Goal: Task Accomplishment & Management: Manage account settings

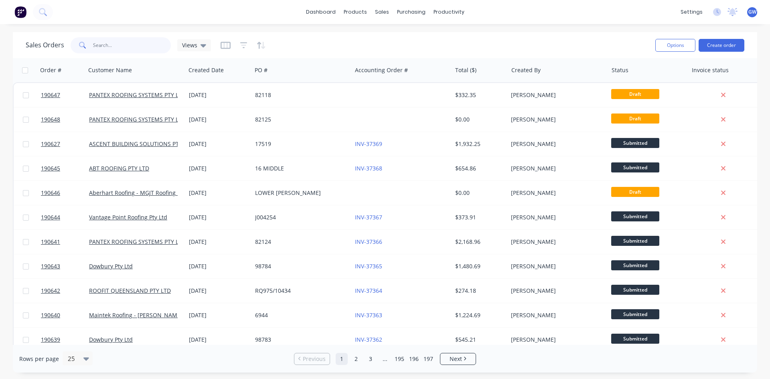
click at [142, 42] on input "text" at bounding box center [132, 45] width 78 height 16
type input "190489"
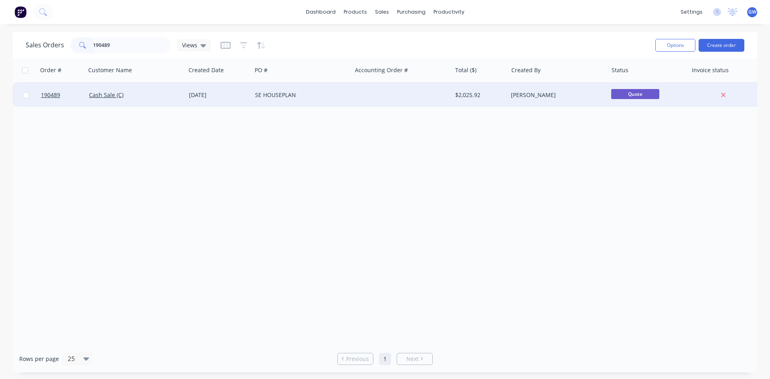
click at [501, 95] on div "$2,025.92" at bounding box center [478, 95] width 47 height 8
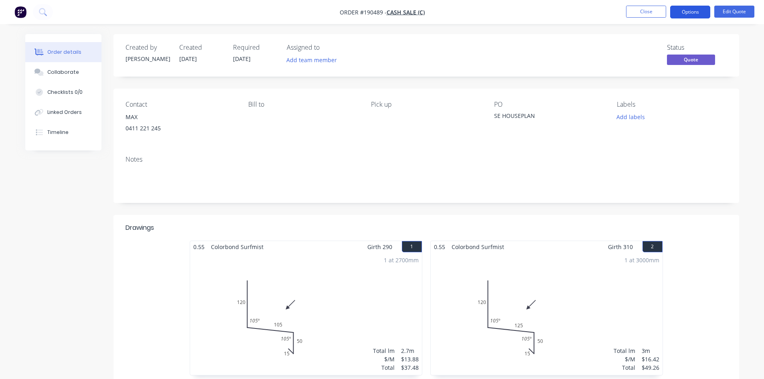
click at [692, 11] on button "Options" at bounding box center [690, 12] width 40 height 13
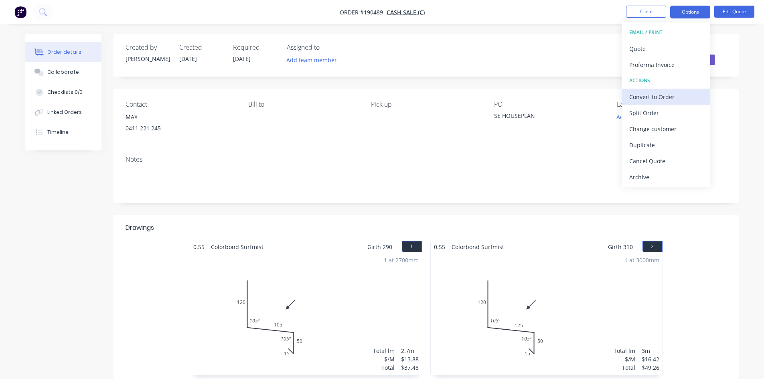
click at [657, 100] on div "Convert to Order" at bounding box center [666, 97] width 74 height 12
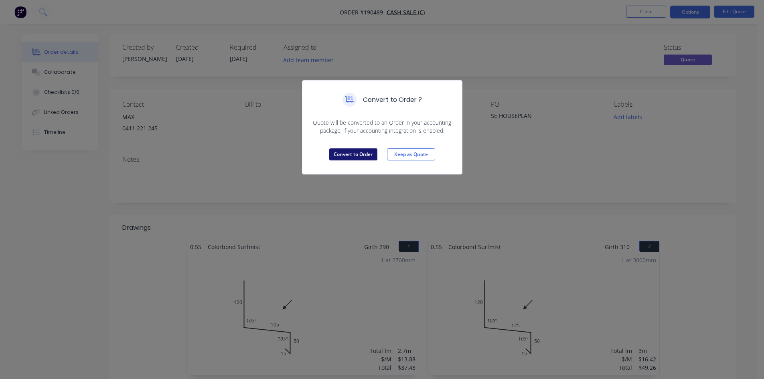
click at [354, 152] on button "Convert to Order" at bounding box center [353, 154] width 48 height 12
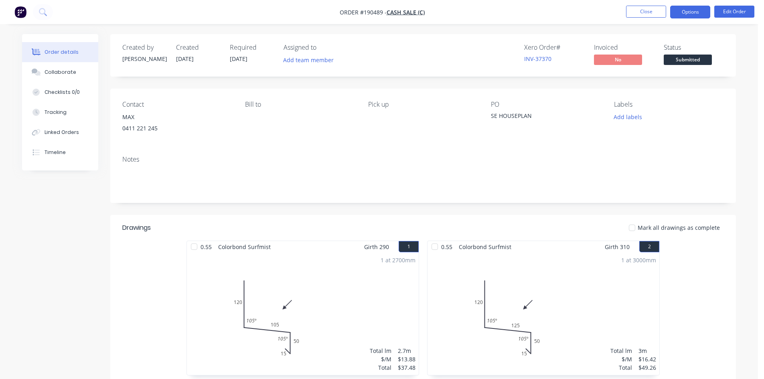
click at [688, 11] on button "Options" at bounding box center [690, 12] width 40 height 13
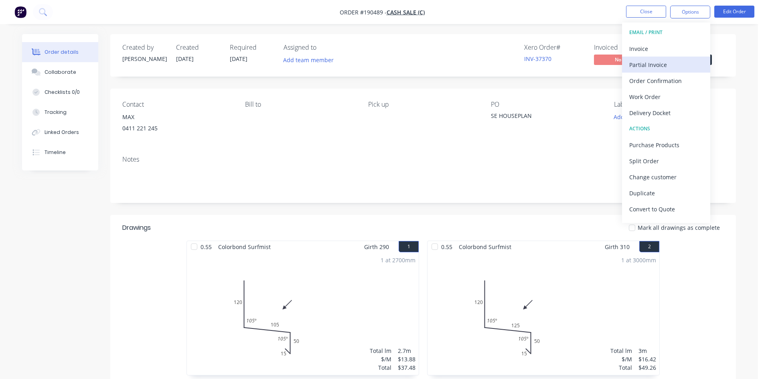
click at [646, 59] on div "Partial Invoice" at bounding box center [666, 65] width 74 height 12
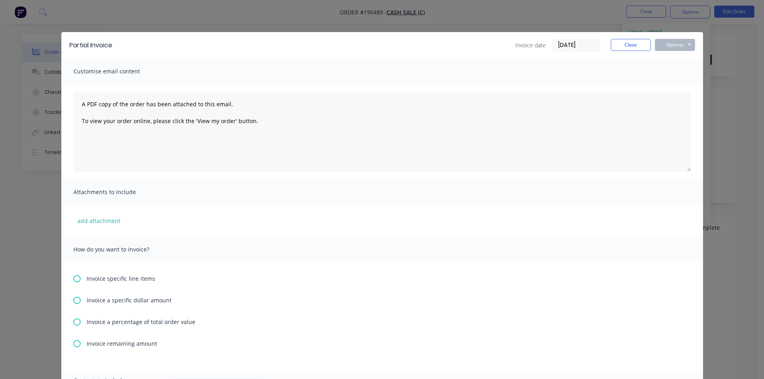
click at [640, 22] on div "Partial Invoice Invoice date 25/08/25 Close Options Preview Print Email Customi…" at bounding box center [382, 189] width 764 height 379
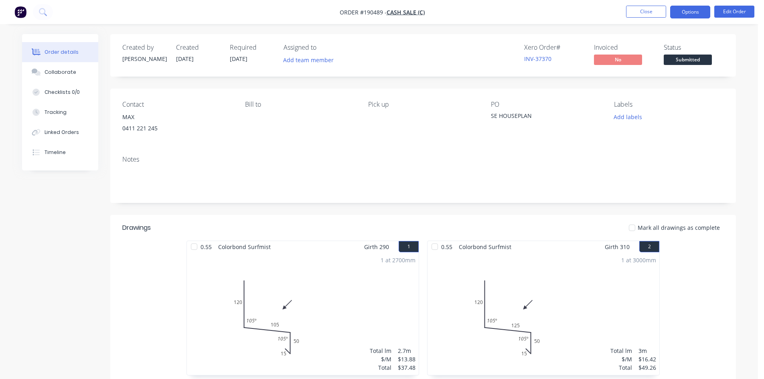
click at [694, 13] on button "Options" at bounding box center [690, 12] width 40 height 13
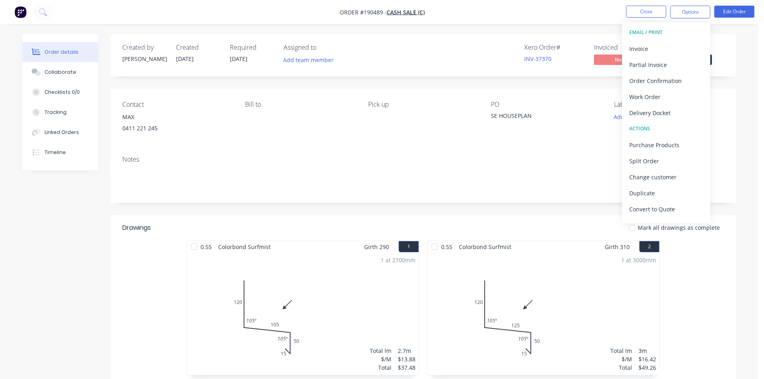
click at [663, 54] on div "Invoice" at bounding box center [666, 49] width 74 height 12
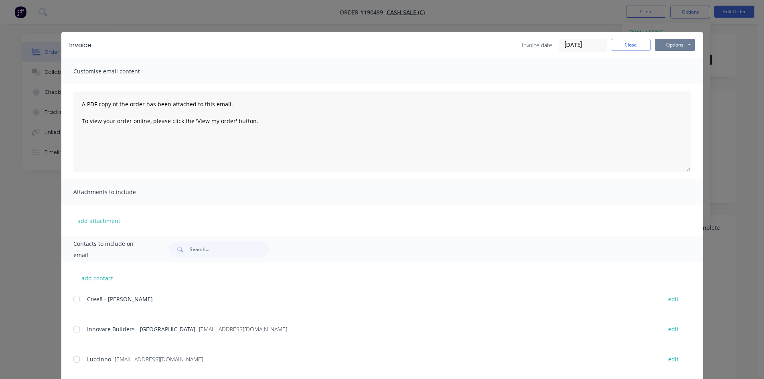
click at [678, 47] on button "Options" at bounding box center [675, 45] width 40 height 12
click at [671, 77] on button "Print" at bounding box center [680, 72] width 51 height 13
click at [623, 44] on button "Close" at bounding box center [631, 45] width 40 height 12
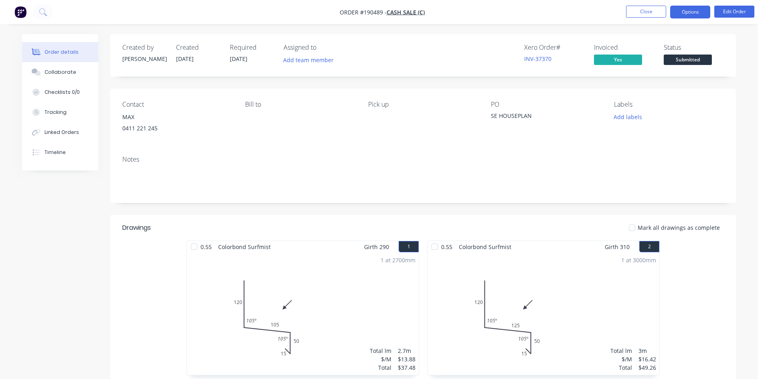
click at [690, 16] on button "Options" at bounding box center [690, 12] width 40 height 13
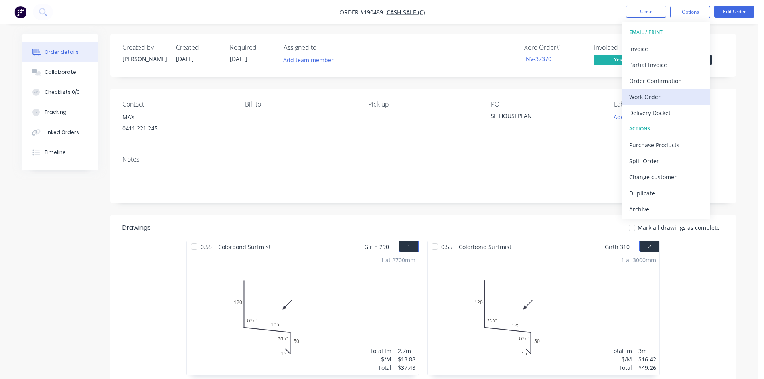
click at [652, 95] on div "Work Order" at bounding box center [666, 97] width 74 height 12
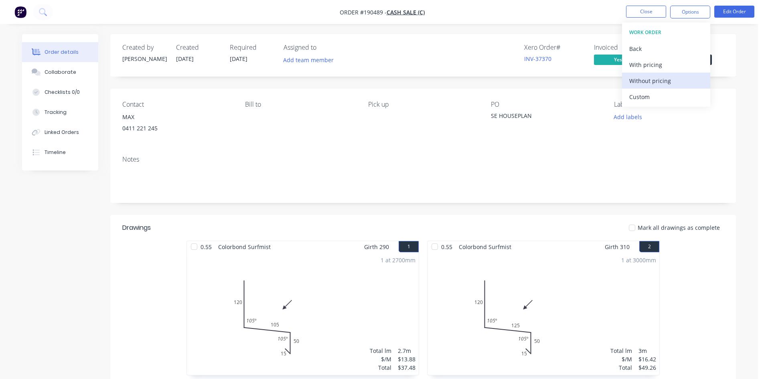
click at [654, 85] on div "Without pricing" at bounding box center [666, 81] width 74 height 12
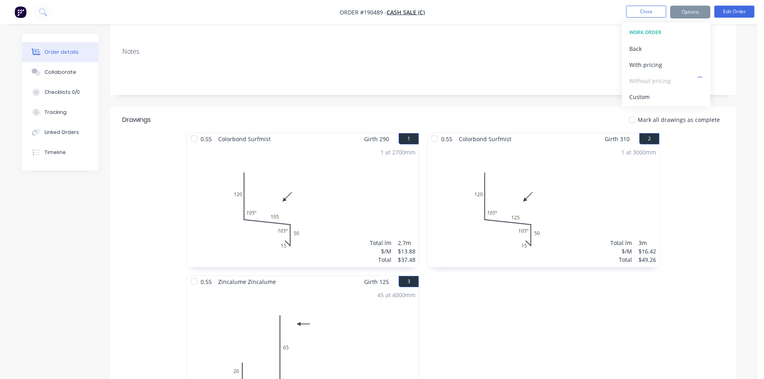
scroll to position [241, 0]
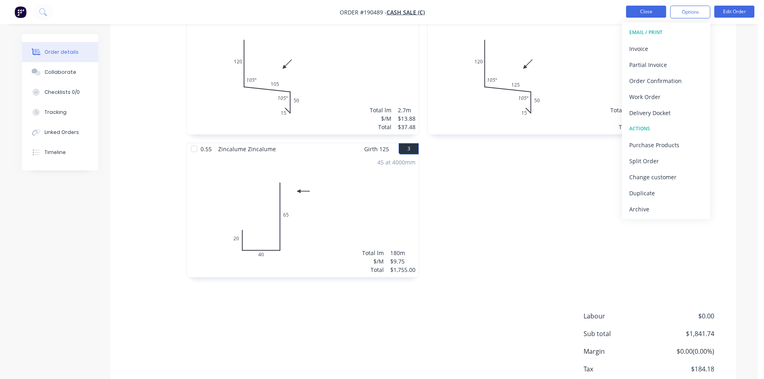
click at [643, 13] on button "Close" at bounding box center [646, 12] width 40 height 12
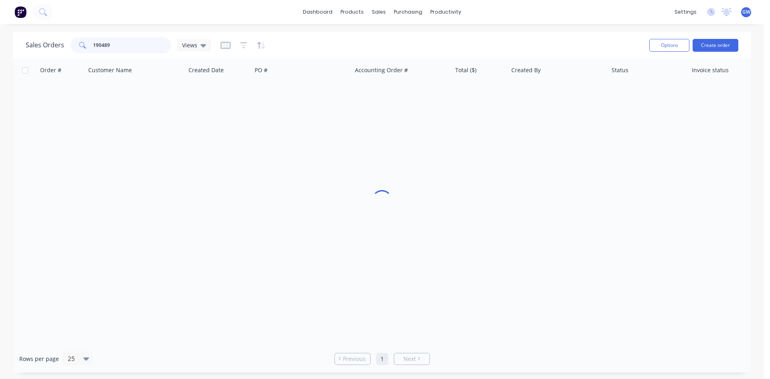
drag, startPoint x: 140, startPoint y: 41, endPoint x: -49, endPoint y: 49, distance: 189.1
click at [0, 49] on html "dashboard products sales purchasing productivity dashboard products Product Cat…" at bounding box center [385, 189] width 770 height 379
type input "190531"
click at [477, 98] on div "$351.43" at bounding box center [478, 95] width 47 height 8
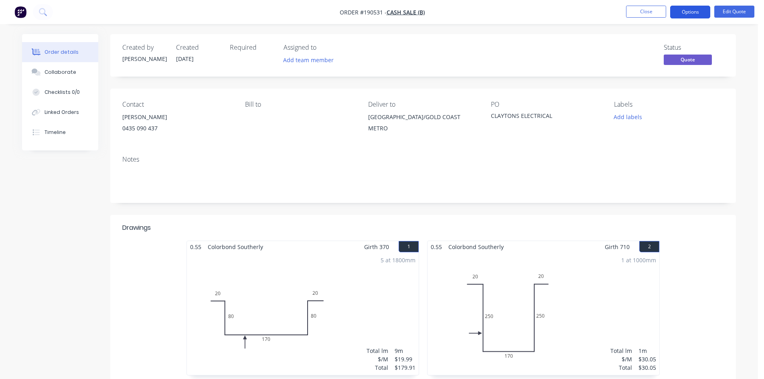
click at [694, 11] on button "Options" at bounding box center [690, 12] width 40 height 13
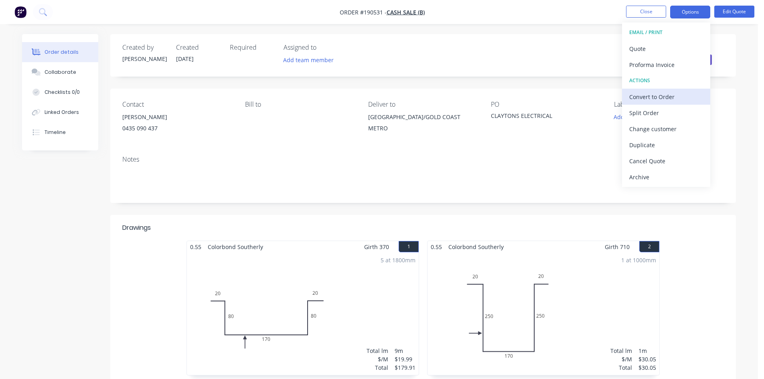
click at [651, 91] on div "Convert to Order" at bounding box center [666, 97] width 74 height 12
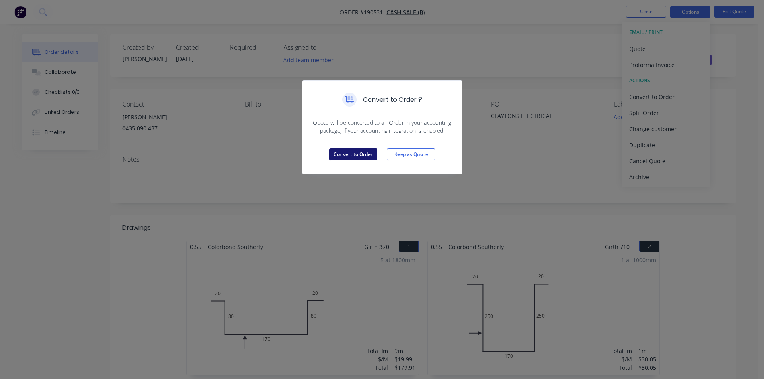
click at [351, 152] on button "Convert to Order" at bounding box center [353, 154] width 48 height 12
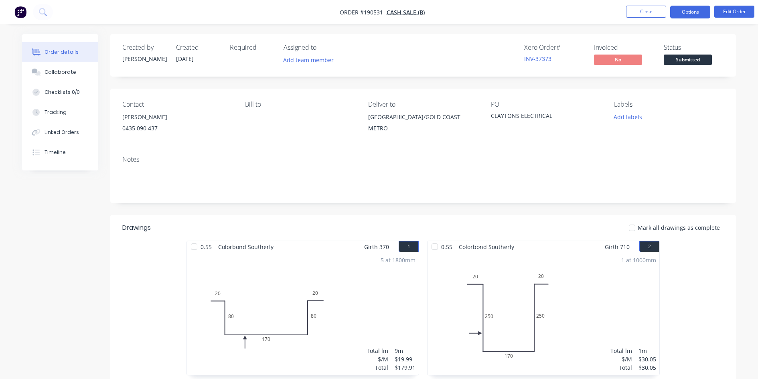
click at [685, 8] on button "Options" at bounding box center [690, 12] width 40 height 13
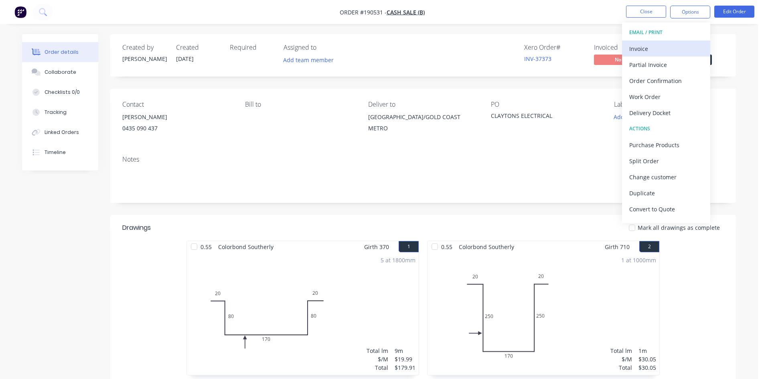
click at [659, 51] on div "Invoice" at bounding box center [666, 49] width 74 height 12
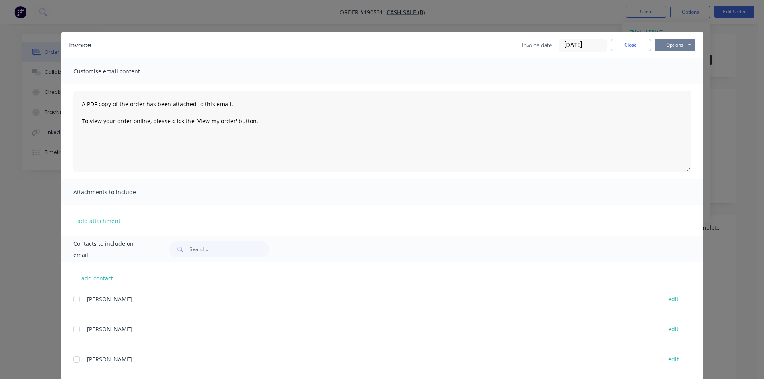
drag, startPoint x: 659, startPoint y: 51, endPoint x: 677, endPoint y: 51, distance: 17.7
click at [676, 45] on button "Options" at bounding box center [675, 45] width 40 height 12
click at [679, 76] on button "Print" at bounding box center [680, 72] width 51 height 13
click at [627, 48] on button "Close" at bounding box center [631, 45] width 40 height 12
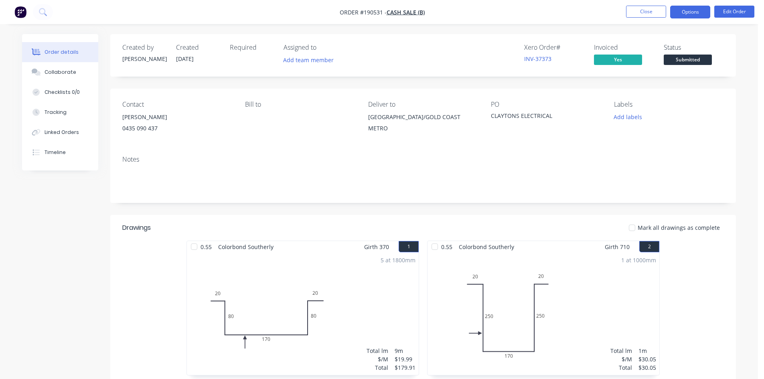
click at [698, 14] on button "Options" at bounding box center [690, 12] width 40 height 13
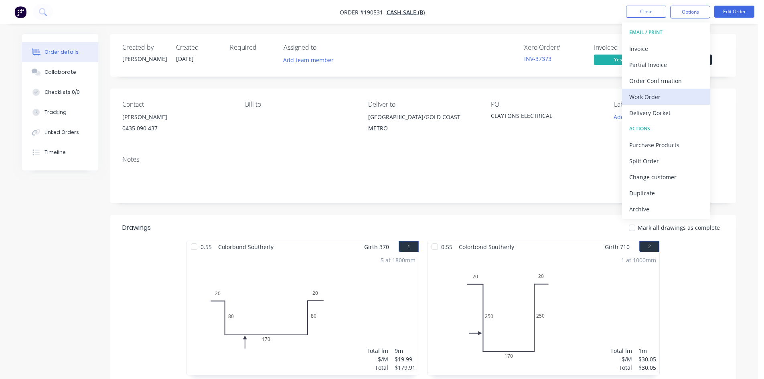
click at [662, 95] on div "Work Order" at bounding box center [666, 97] width 74 height 12
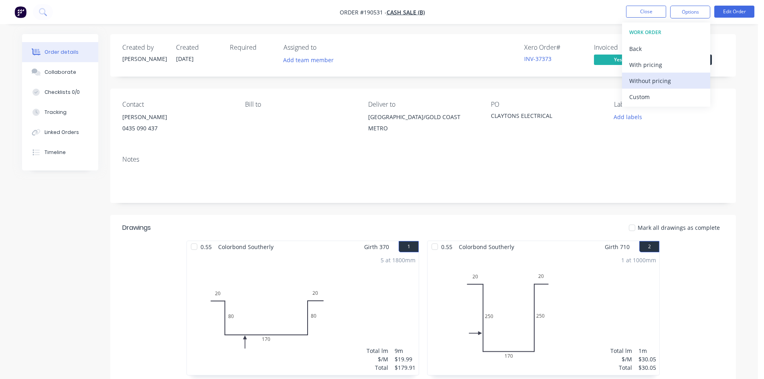
click at [666, 79] on div "Without pricing" at bounding box center [666, 81] width 74 height 12
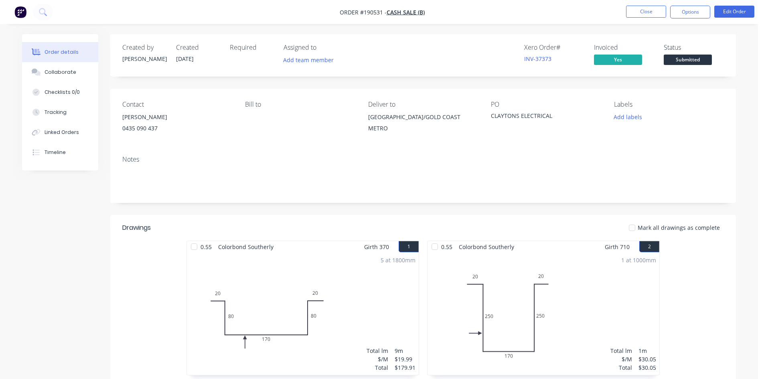
click at [740, 12] on button "Edit Order" at bounding box center [734, 12] width 40 height 12
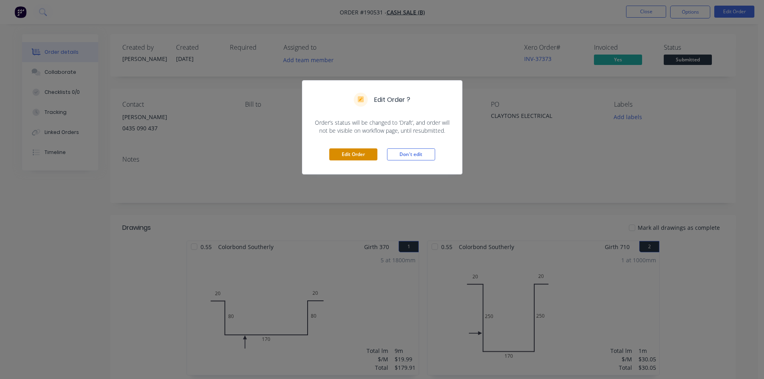
click at [377, 156] on button "Edit Order" at bounding box center [353, 154] width 48 height 12
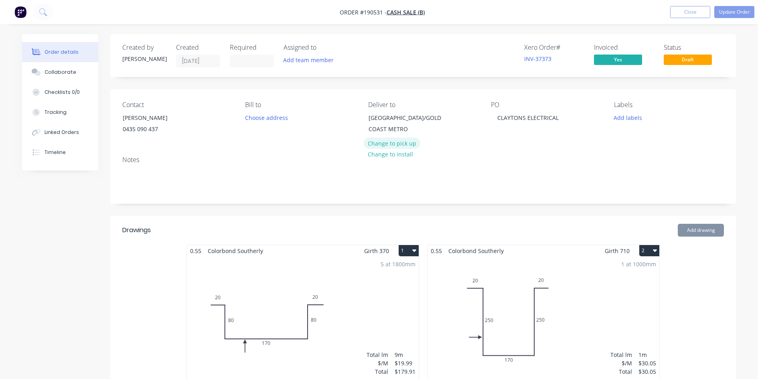
click at [392, 146] on button "Change to pick up" at bounding box center [392, 143] width 57 height 11
click at [255, 58] on input at bounding box center [251, 61] width 43 height 12
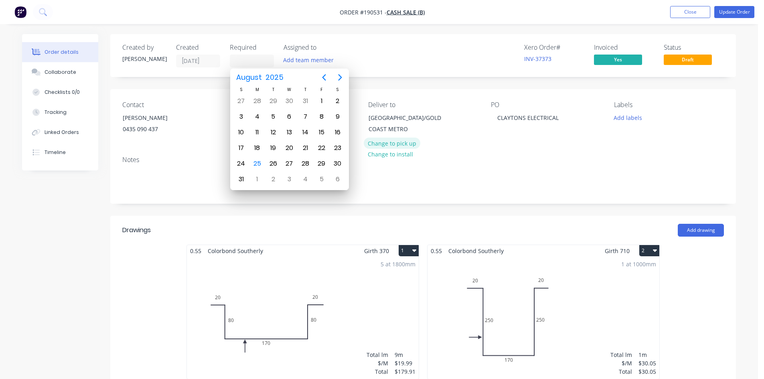
click at [384, 140] on button "Change to pick up" at bounding box center [392, 143] width 57 height 11
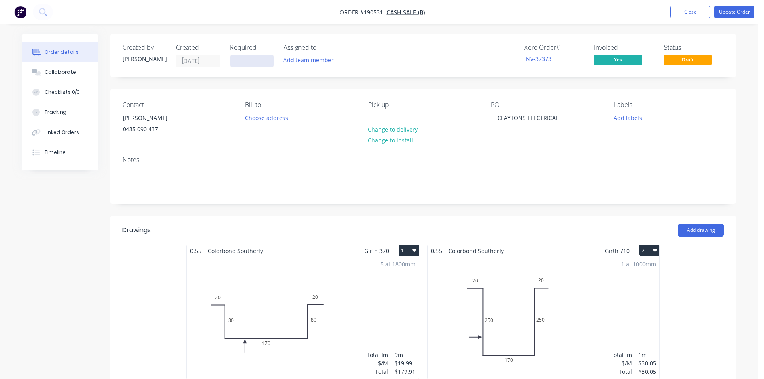
click at [241, 59] on input at bounding box center [251, 61] width 43 height 12
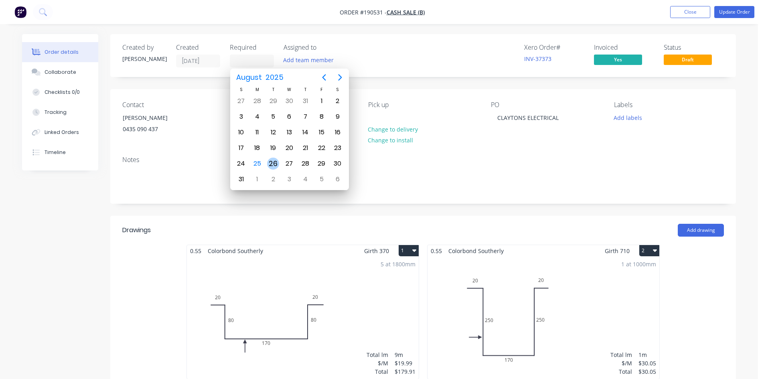
click at [274, 164] on div "26" at bounding box center [273, 164] width 12 height 12
type input "26/08/25"
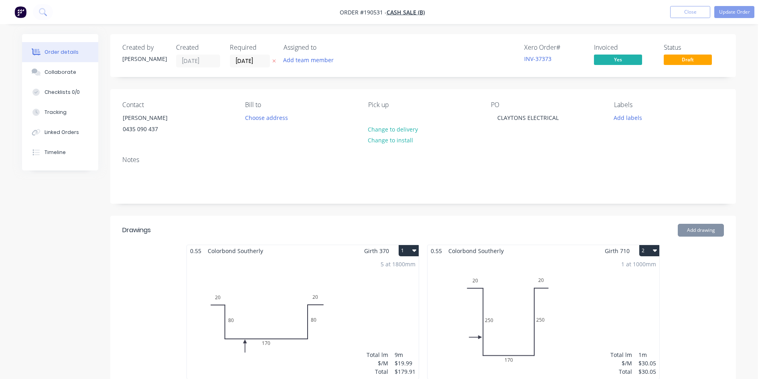
click at [321, 216] on header "Drawings Add drawing" at bounding box center [423, 230] width 626 height 29
click at [734, 15] on button "Update Order" at bounding box center [734, 12] width 40 height 12
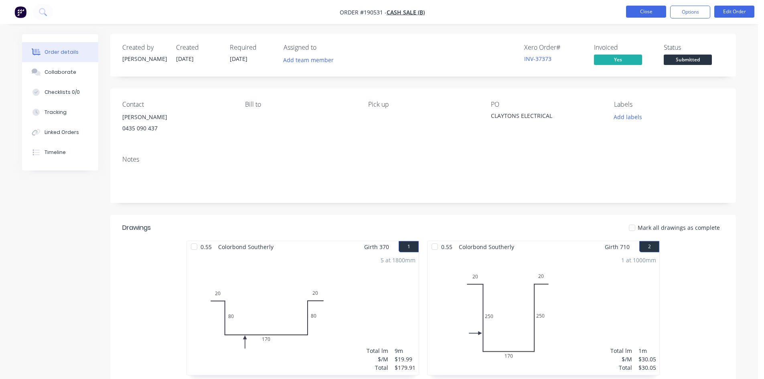
click at [639, 13] on button "Close" at bounding box center [646, 12] width 40 height 12
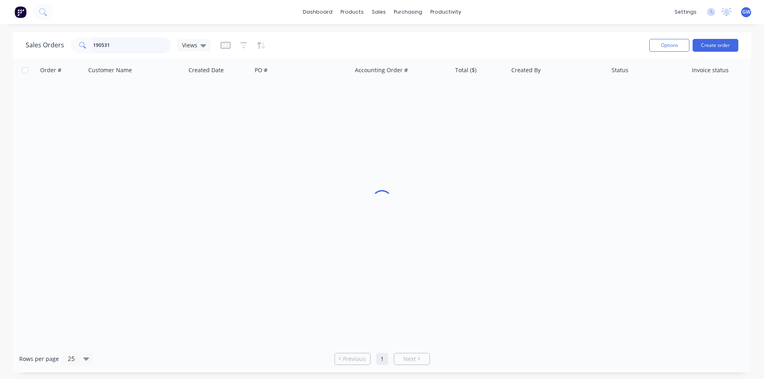
drag, startPoint x: 142, startPoint y: 47, endPoint x: 24, endPoint y: 44, distance: 117.6
click at [24, 44] on div "Sales Orders 190531 Views Options Create order" at bounding box center [382, 45] width 738 height 26
type input "190489"
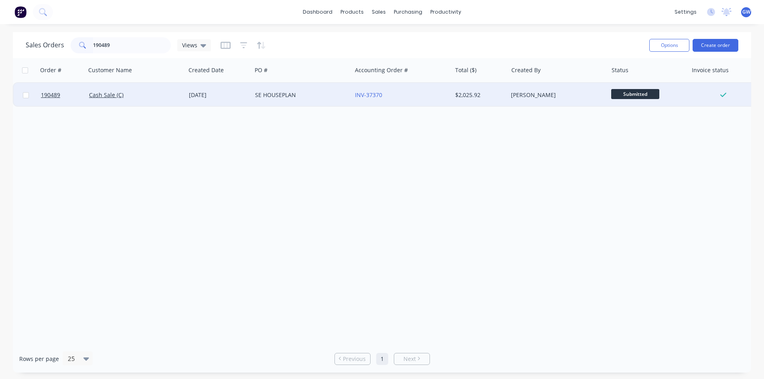
click at [427, 97] on div "INV-37370" at bounding box center [399, 95] width 89 height 8
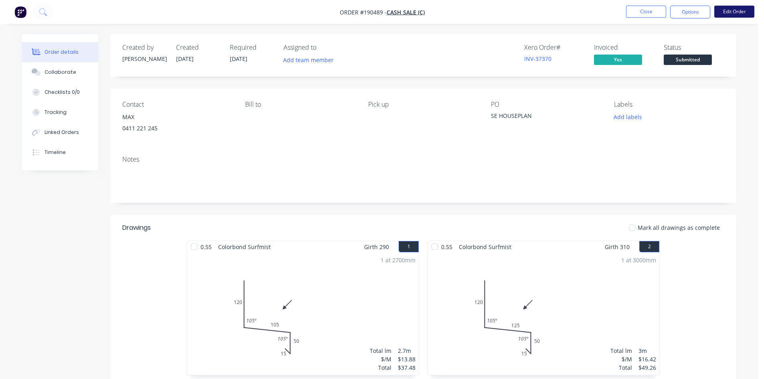
click at [741, 11] on button "Edit Order" at bounding box center [734, 12] width 40 height 12
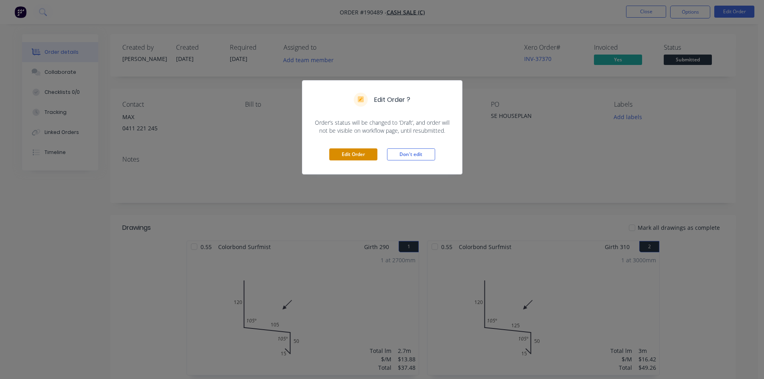
click at [346, 152] on button "Edit Order" at bounding box center [353, 154] width 48 height 12
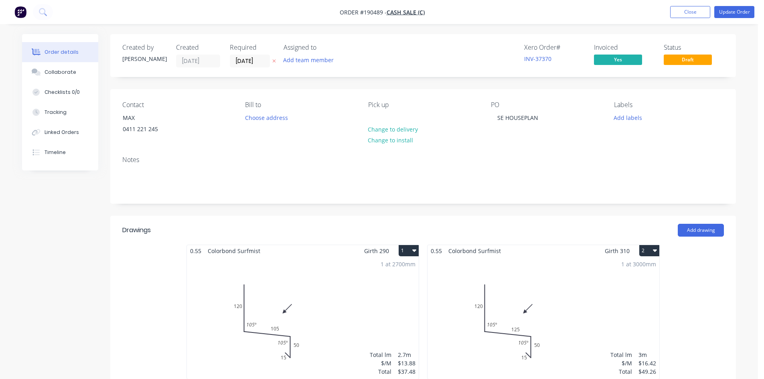
click at [279, 63] on div "Add team member" at bounding box center [308, 60] width 59 height 11
click at [243, 61] on input "[DATE]" at bounding box center [249, 61] width 39 height 12
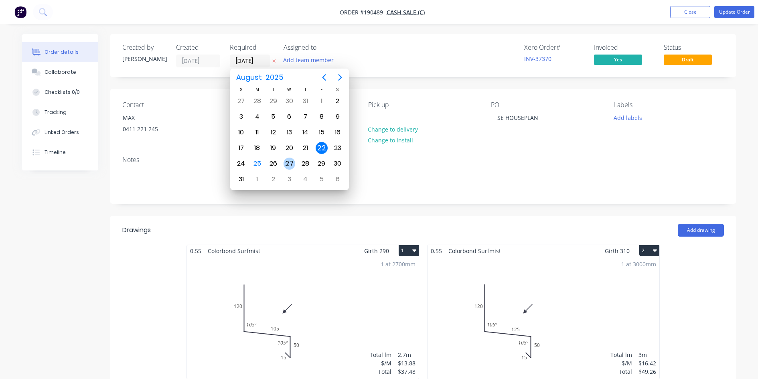
click at [289, 163] on div "27" at bounding box center [290, 164] width 12 height 12
type input "27/08/25"
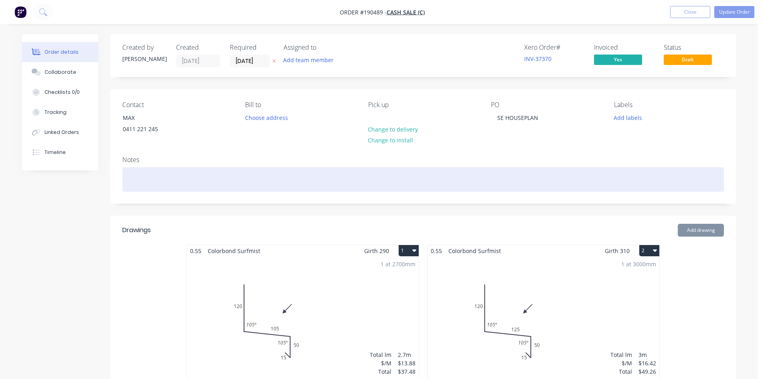
click at [306, 190] on div at bounding box center [423, 179] width 602 height 24
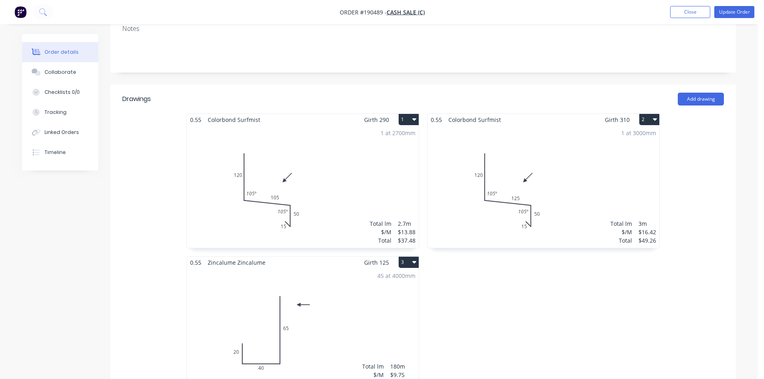
scroll to position [10, 0]
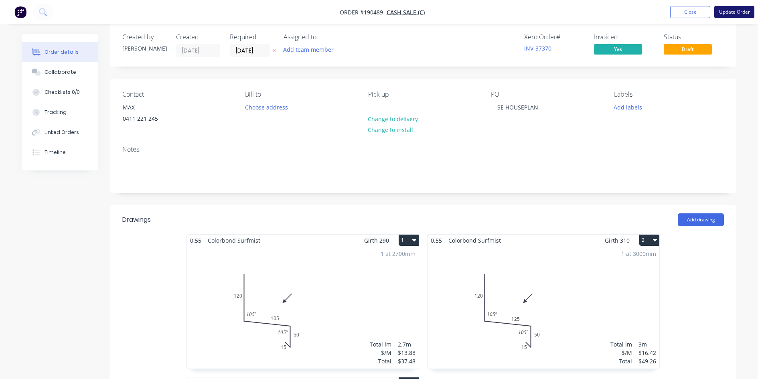
click at [741, 11] on button "Update Order" at bounding box center [734, 12] width 40 height 12
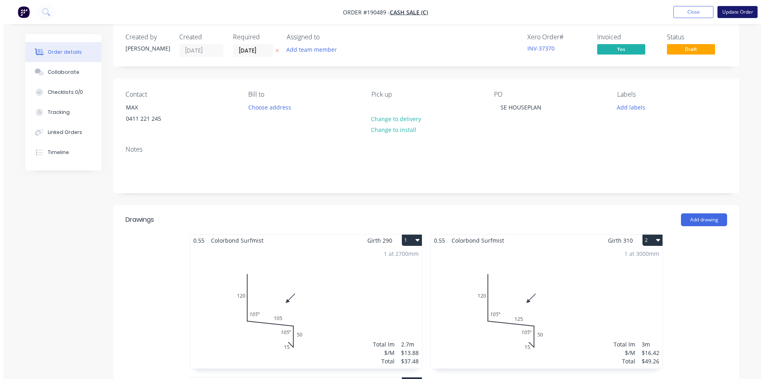
scroll to position [0, 0]
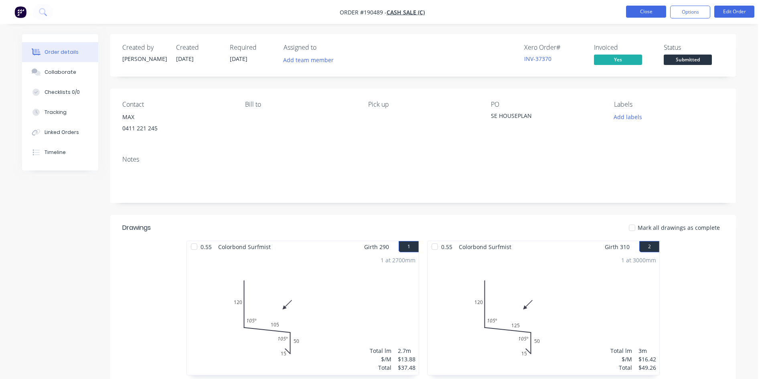
click at [642, 13] on button "Close" at bounding box center [646, 12] width 40 height 12
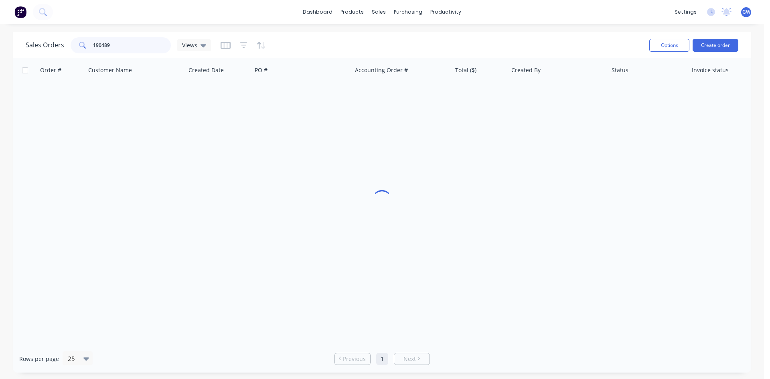
drag, startPoint x: 146, startPoint y: 48, endPoint x: 22, endPoint y: 50, distance: 123.6
click at [22, 50] on div "Sales Orders 190489 Views Options Create order" at bounding box center [382, 45] width 738 height 26
type input "k"
type input "jkt"
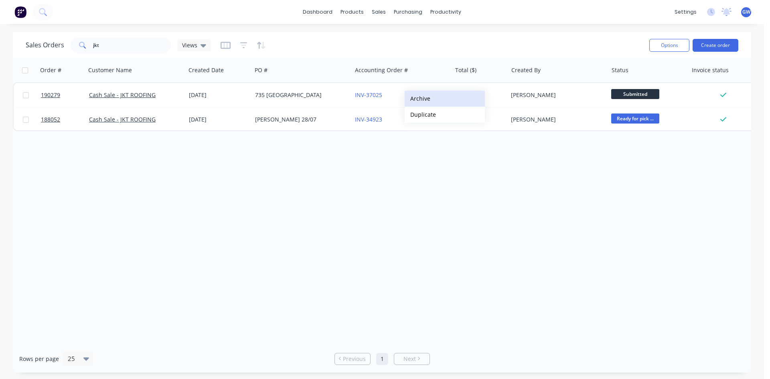
click at [447, 96] on button "Archive" at bounding box center [445, 99] width 80 height 16
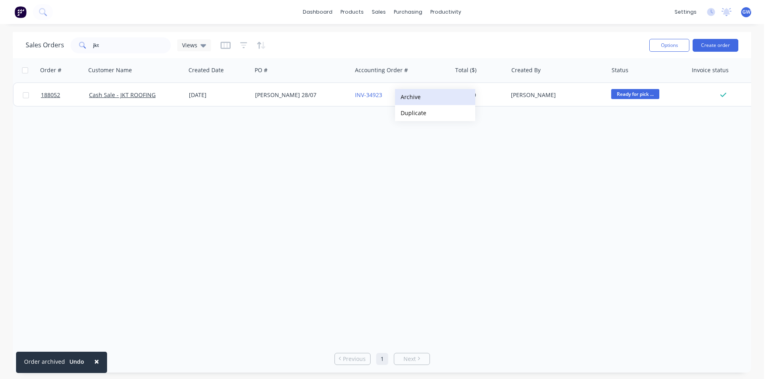
click at [432, 97] on button "Archive" at bounding box center [435, 97] width 80 height 16
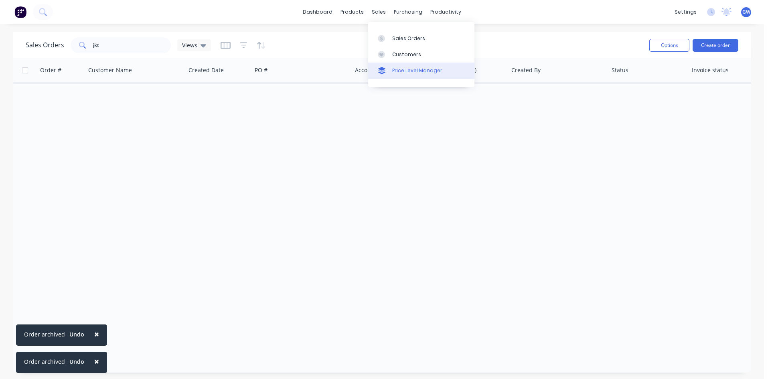
click at [398, 69] on div "Price Level Manager" at bounding box center [417, 70] width 50 height 7
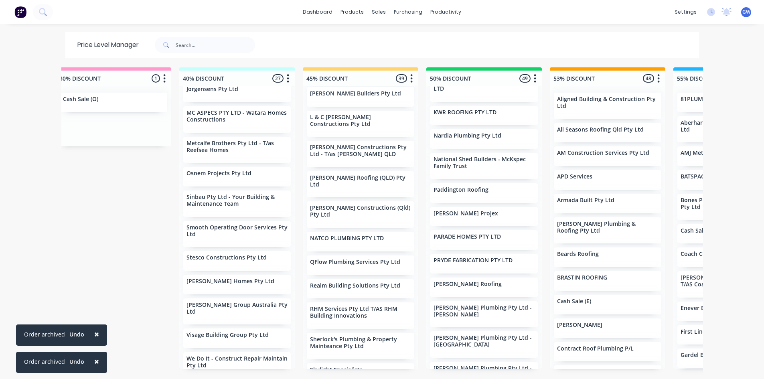
scroll to position [441, 0]
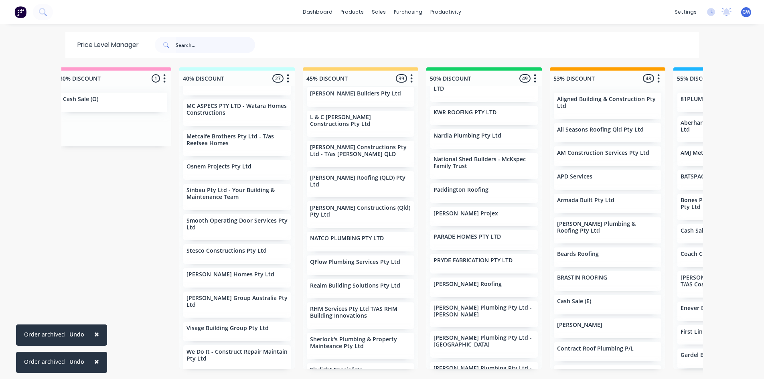
click at [212, 43] on input "text" at bounding box center [215, 45] width 79 height 16
type input "plat"
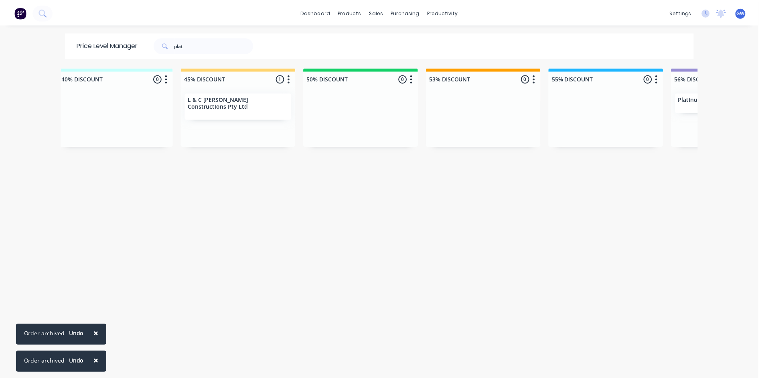
scroll to position [0, 638]
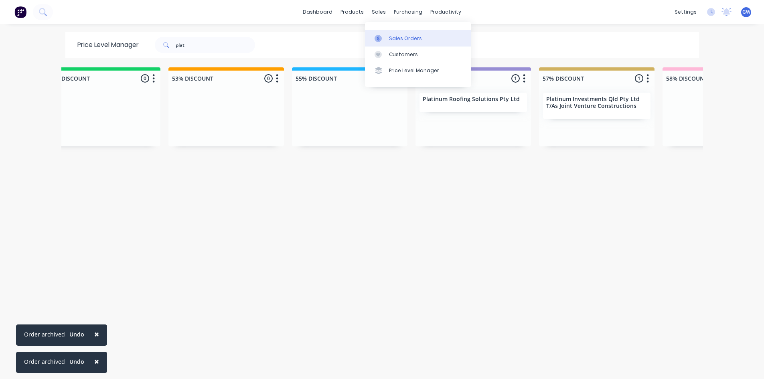
click at [385, 37] on div at bounding box center [381, 38] width 12 height 7
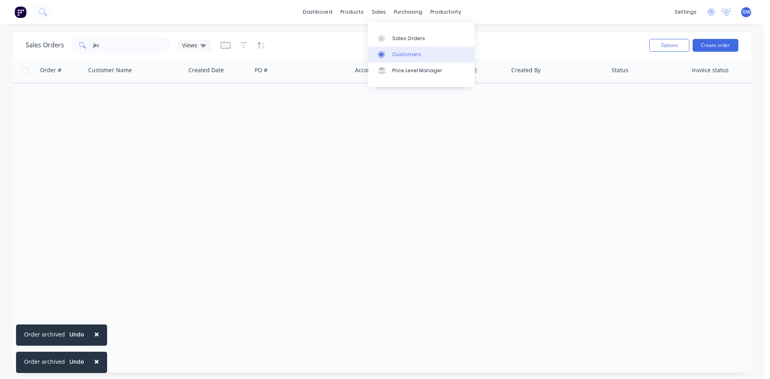
click at [394, 61] on link "Customers" at bounding box center [421, 55] width 106 height 16
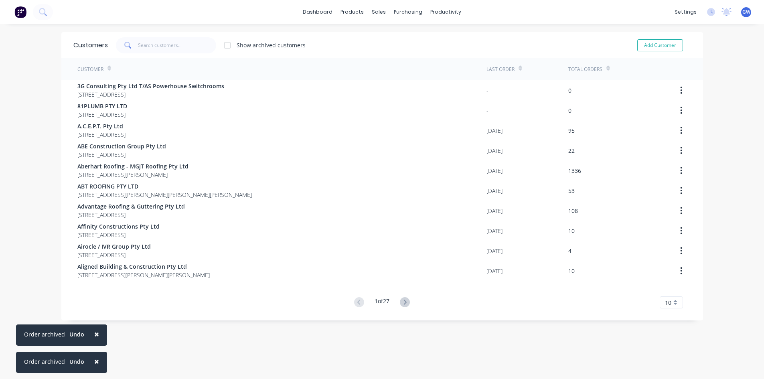
click at [210, 35] on div "Customers Show archived customers Add Customer" at bounding box center [382, 45] width 642 height 26
click at [147, 41] on input "text" at bounding box center [177, 45] width 78 height 16
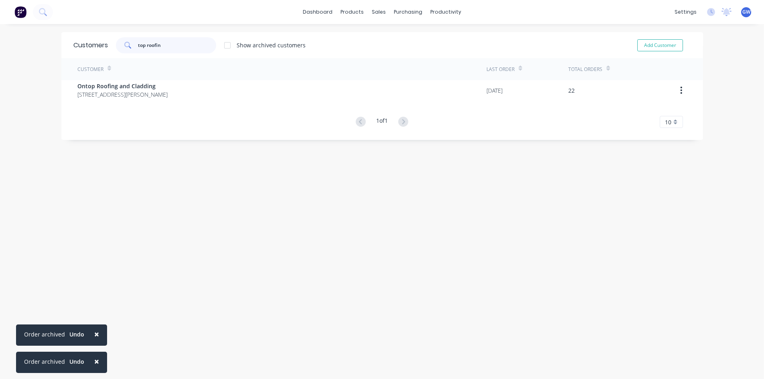
type input "top roofin"
click at [225, 44] on div at bounding box center [227, 45] width 16 height 16
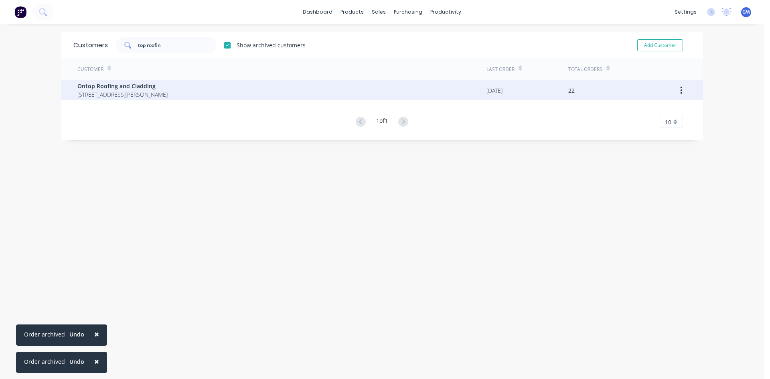
click at [168, 97] on span "20 West Burleigh Rd Burleigh Heads Queensland Australia 4220" at bounding box center [122, 94] width 90 height 8
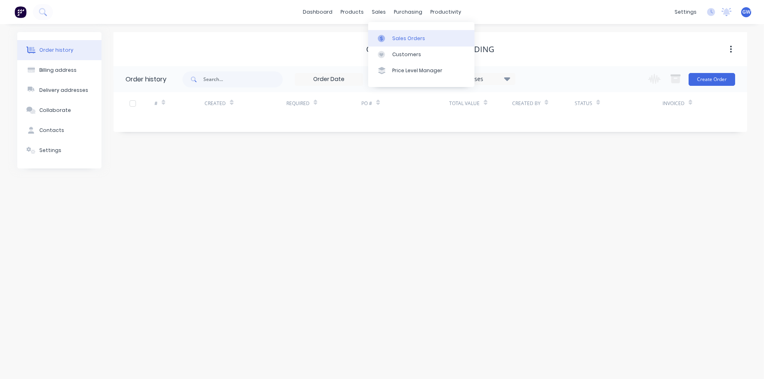
click at [382, 34] on link "Sales Orders" at bounding box center [421, 38] width 106 height 16
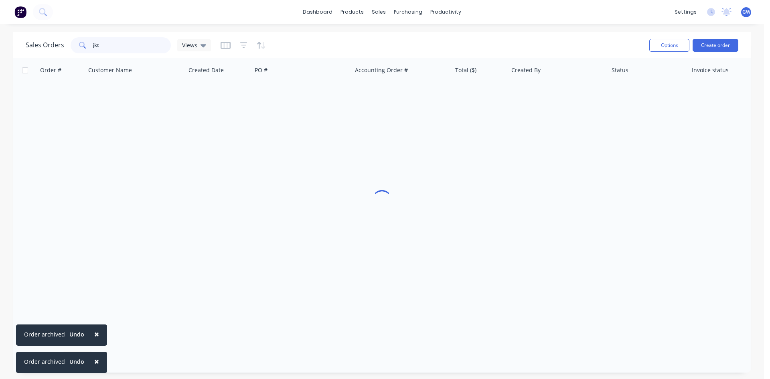
drag, startPoint x: 142, startPoint y: 45, endPoint x: 53, endPoint y: 34, distance: 88.9
click at [53, 34] on div "Sales Orders jkt Views Options Create order" at bounding box center [382, 45] width 738 height 26
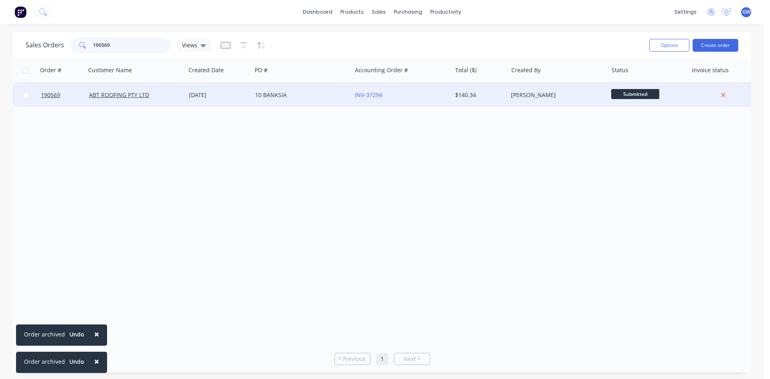
type input "190569"
click at [477, 93] on div "$140.34" at bounding box center [478, 95] width 47 height 8
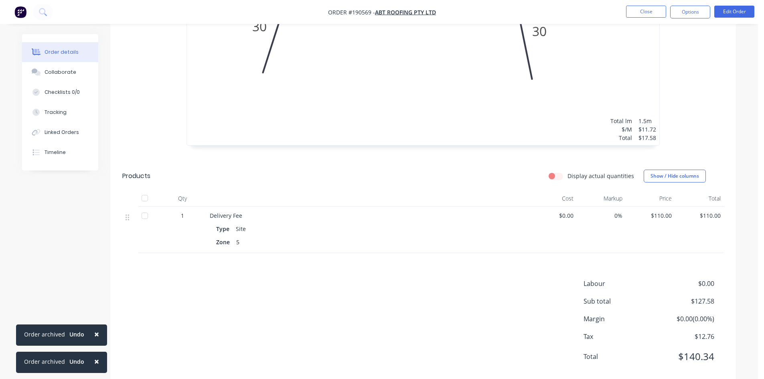
scroll to position [377, 0]
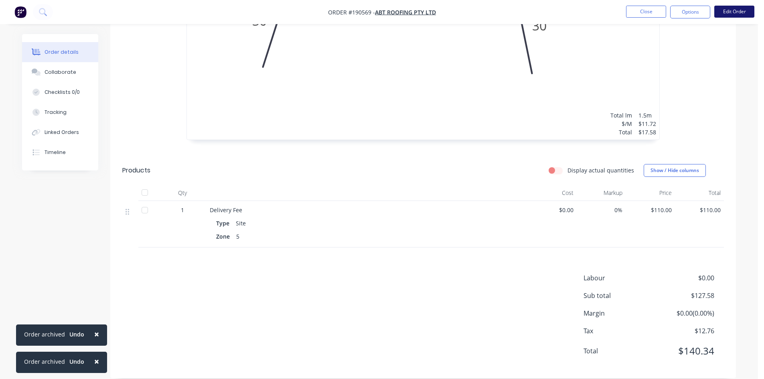
click at [723, 10] on button "Edit Order" at bounding box center [734, 12] width 40 height 12
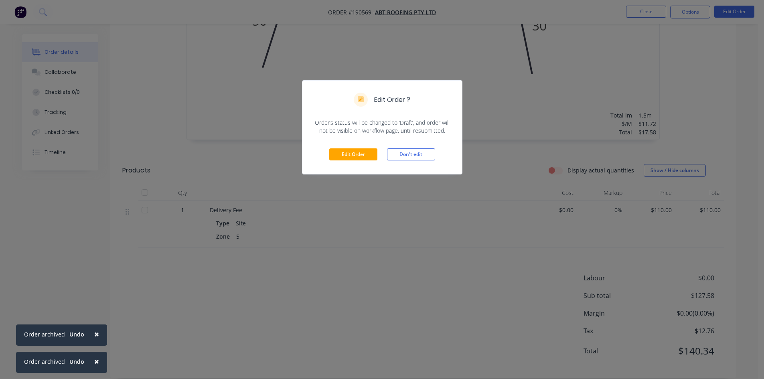
click at [364, 147] on div "Edit Order Don't edit" at bounding box center [382, 154] width 160 height 39
click at [358, 156] on button "Edit Order" at bounding box center [353, 154] width 48 height 12
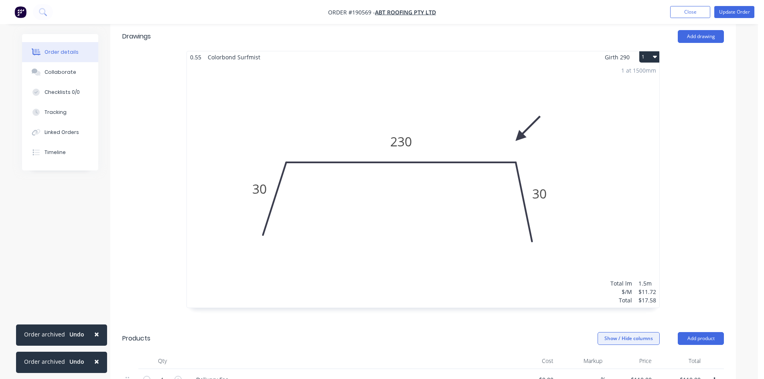
scroll to position [361, 0]
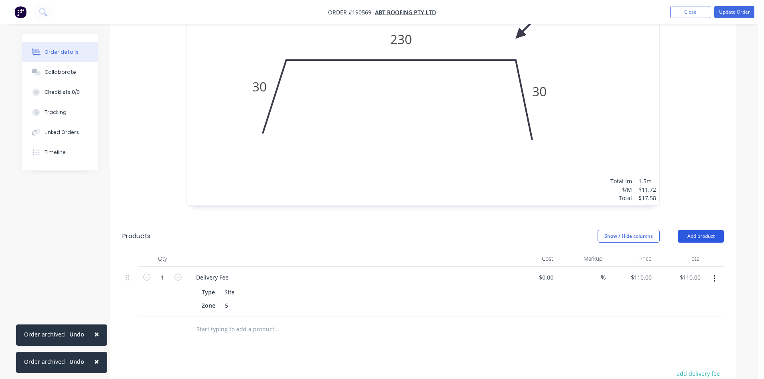
click at [694, 230] on button "Add product" at bounding box center [701, 236] width 46 height 13
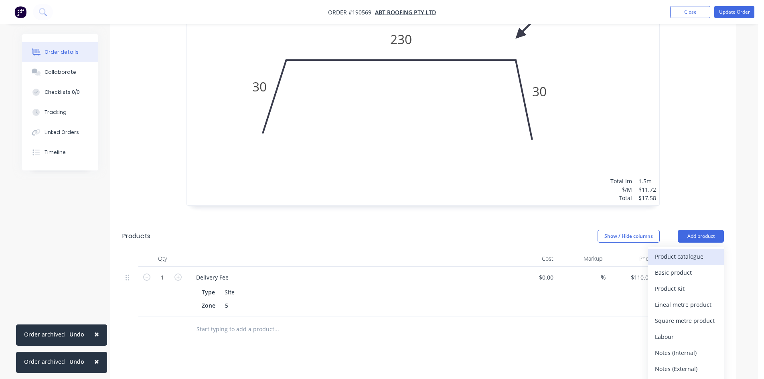
click at [688, 251] on div "Product catalogue" at bounding box center [686, 257] width 62 height 12
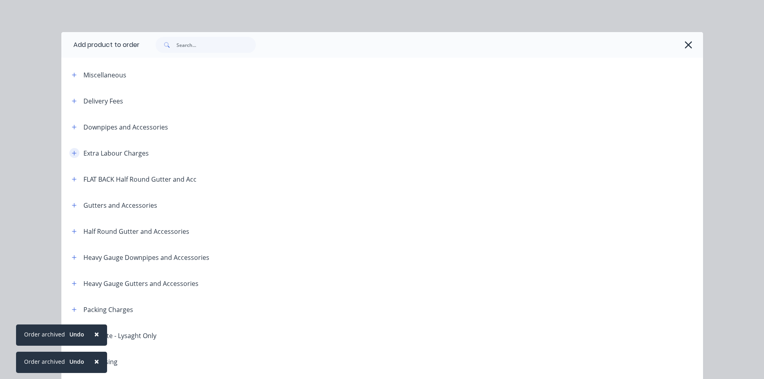
click at [75, 155] on button "button" at bounding box center [74, 153] width 10 height 10
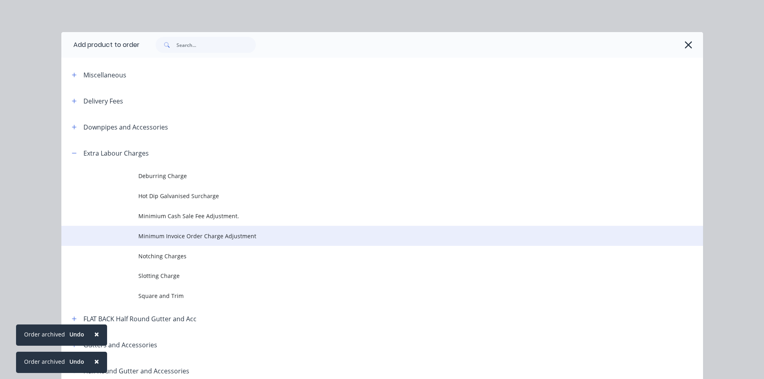
click at [167, 239] on span "Minimum Invoice Order Charge Adjustment" at bounding box center [364, 236] width 452 height 8
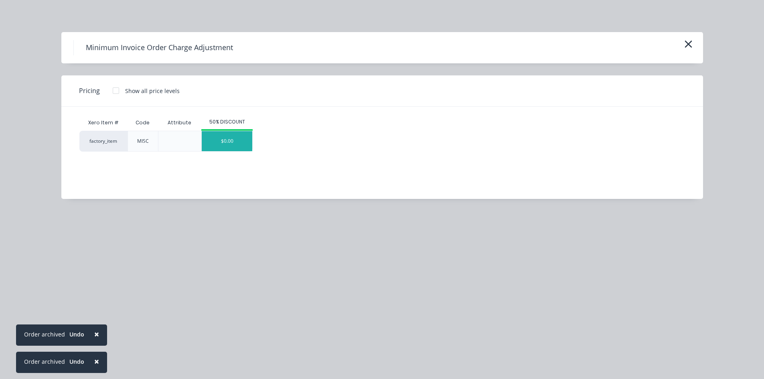
click at [231, 136] on div "$0.00" at bounding box center [227, 141] width 51 height 20
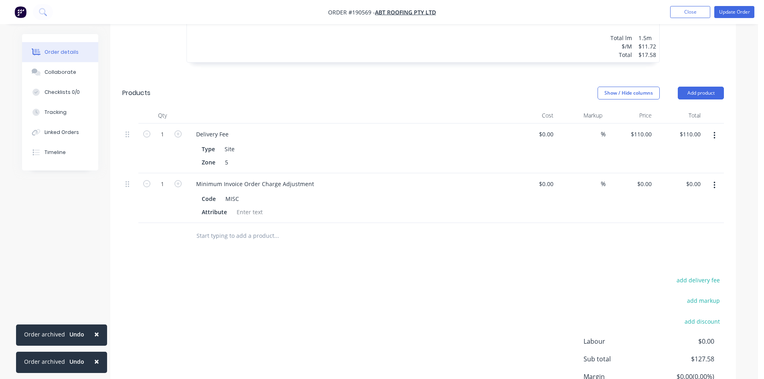
scroll to position [534, 0]
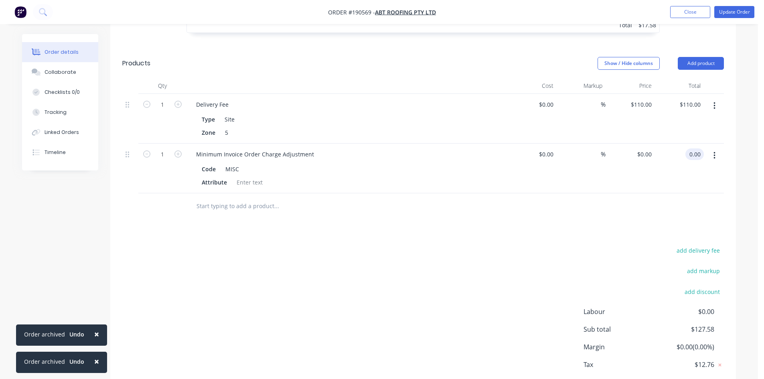
click at [697, 148] on input "0.00" at bounding box center [696, 154] width 15 height 12
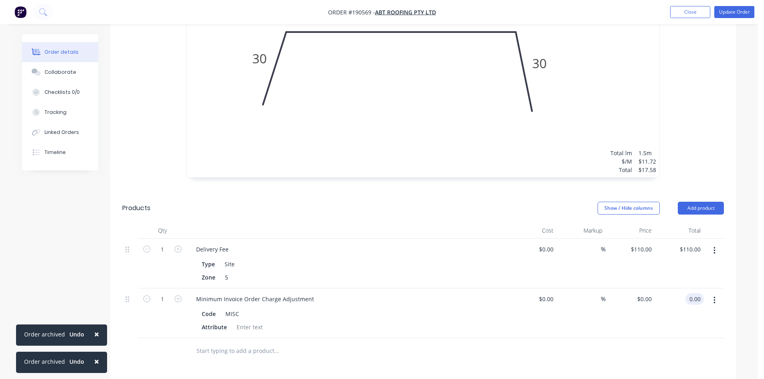
scroll to position [494, 0]
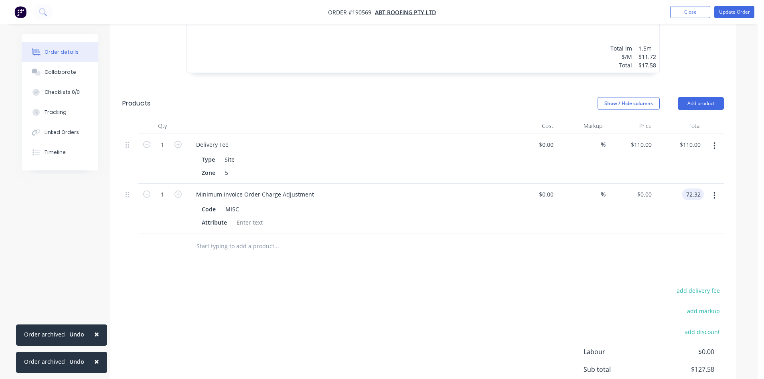
type input "72.32"
type input "$72.32"
click at [627, 238] on div "Drawings Add drawing 0.55 Colorbond Surfmist Girth 290 1 0 30 230 30 0 30 230 3…" at bounding box center [423, 119] width 626 height 665
click at [701, 189] on input "72.32" at bounding box center [693, 195] width 22 height 12
type input "72.42"
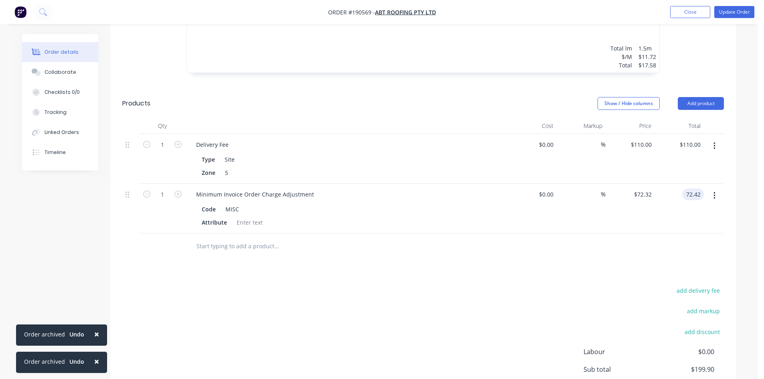
type input "$72.42"
click at [620, 347] on span "Labour" at bounding box center [619, 352] width 71 height 10
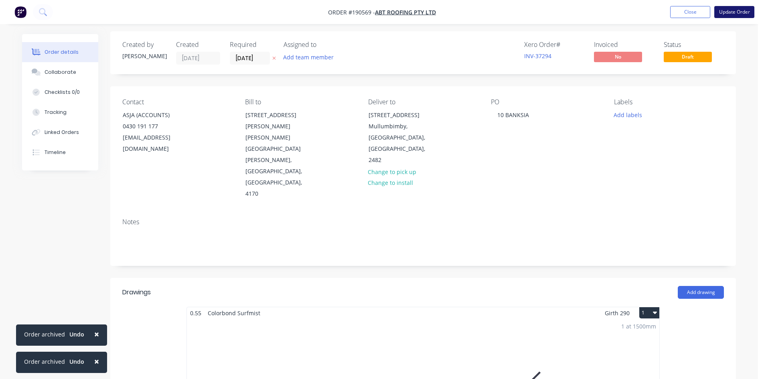
scroll to position [0, 0]
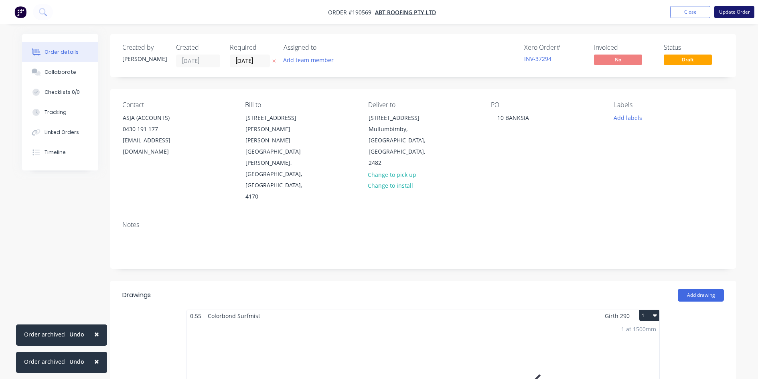
click at [737, 13] on button "Update Order" at bounding box center [734, 12] width 40 height 12
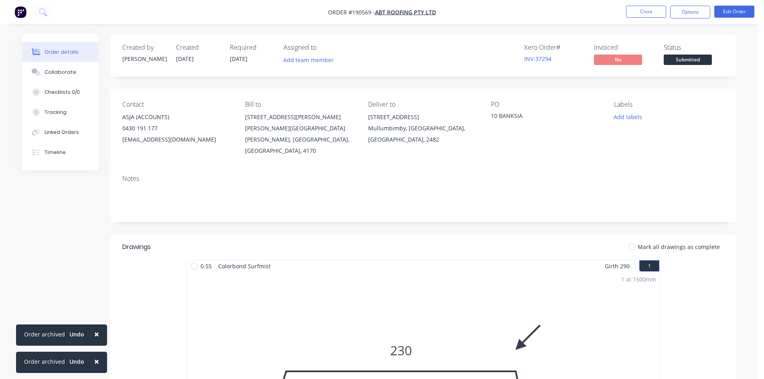
drag, startPoint x: 695, startPoint y: 11, endPoint x: 688, endPoint y: 19, distance: 10.5
click at [695, 11] on button "Options" at bounding box center [690, 12] width 40 height 13
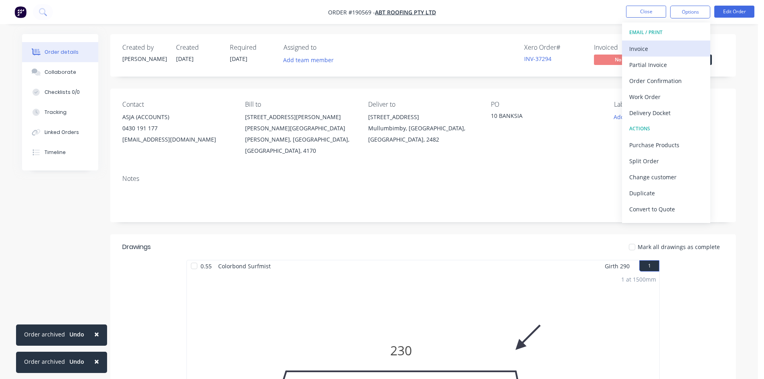
click at [661, 50] on div "Invoice" at bounding box center [666, 49] width 74 height 12
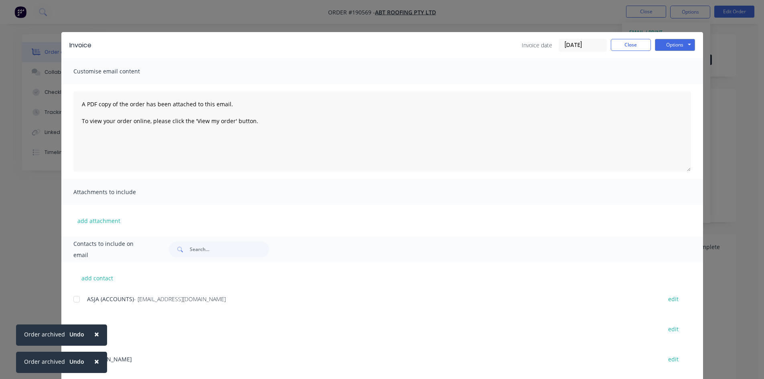
click at [77, 300] on div at bounding box center [77, 299] width 16 height 16
click at [675, 47] on button "Options" at bounding box center [675, 45] width 40 height 12
click at [679, 89] on button "Email" at bounding box center [680, 85] width 51 height 13
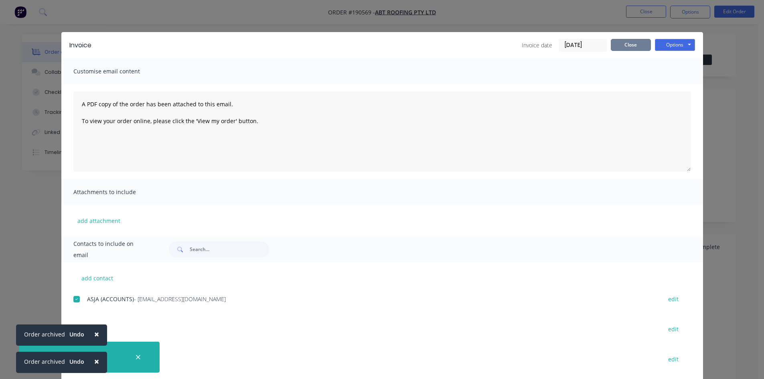
click at [634, 41] on button "Close" at bounding box center [631, 45] width 40 height 12
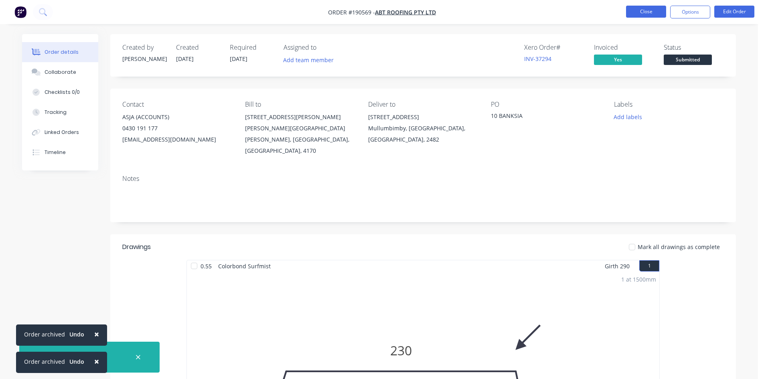
click at [638, 14] on button "Close" at bounding box center [646, 12] width 40 height 12
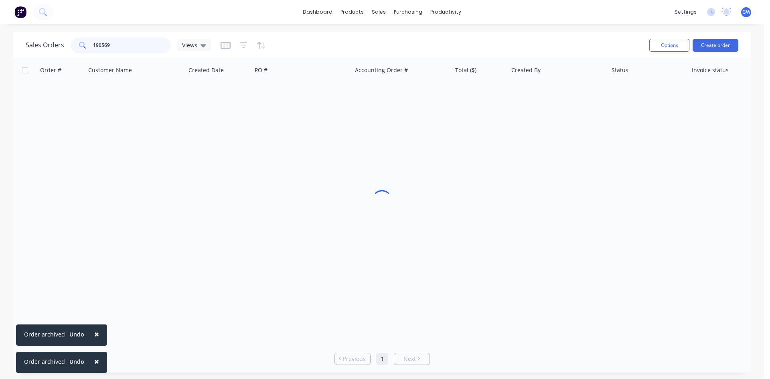
drag, startPoint x: 109, startPoint y: 46, endPoint x: 26, endPoint y: 42, distance: 83.1
click at [26, 42] on div "Sales Orders 190569 Views" at bounding box center [118, 45] width 185 height 16
type input "190615"
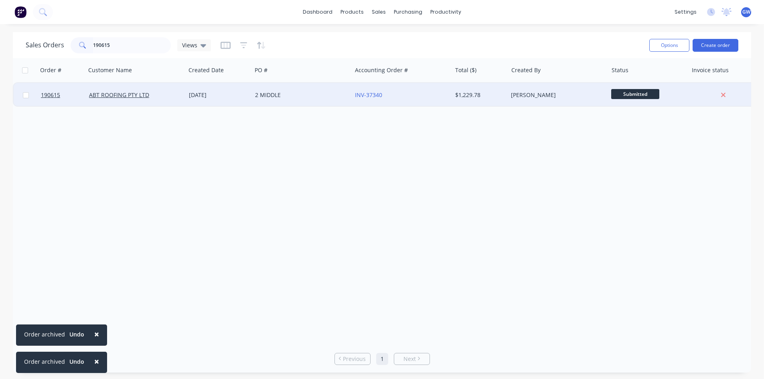
click at [488, 91] on div "$1,229.78" at bounding box center [478, 95] width 47 height 8
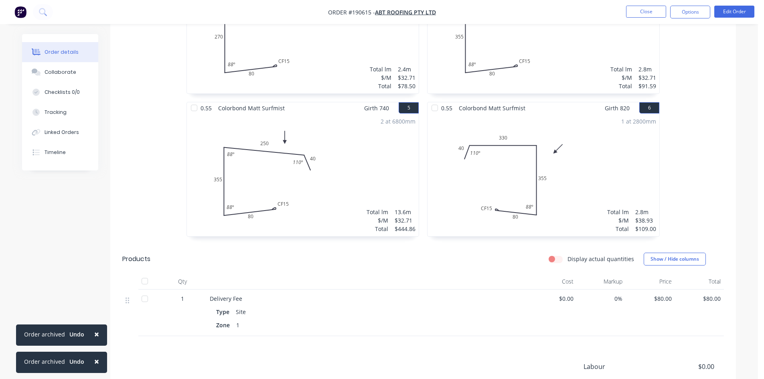
scroll to position [521, 0]
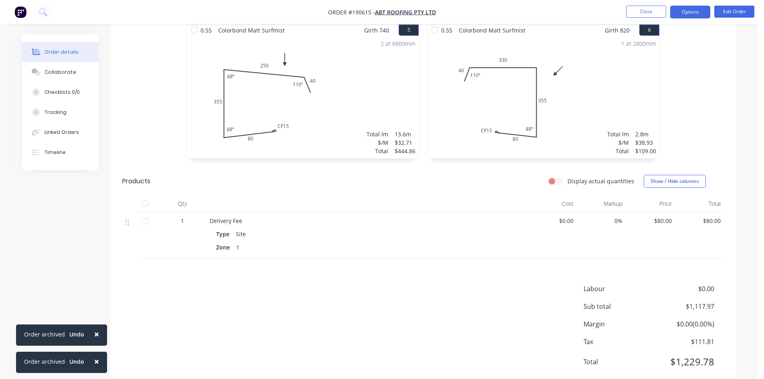
click at [688, 10] on button "Options" at bounding box center [690, 12] width 40 height 13
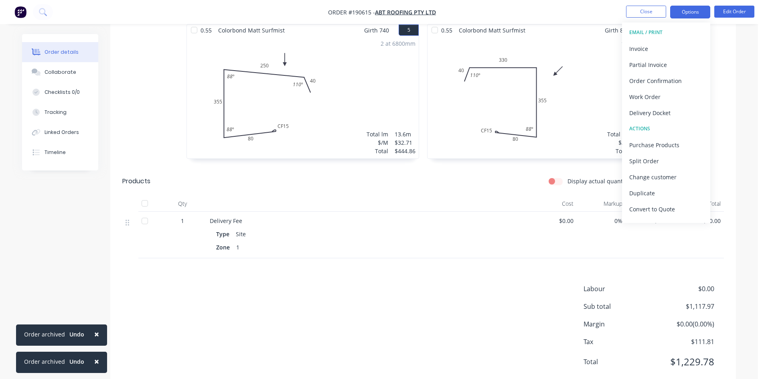
click at [696, 14] on button "Options" at bounding box center [690, 12] width 40 height 13
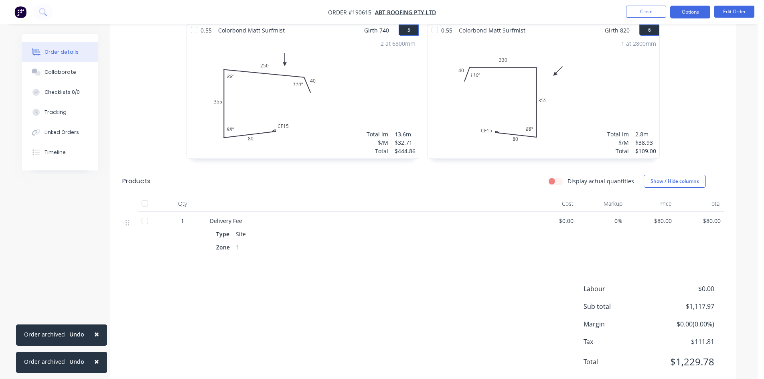
click at [689, 17] on button "Options" at bounding box center [690, 12] width 40 height 13
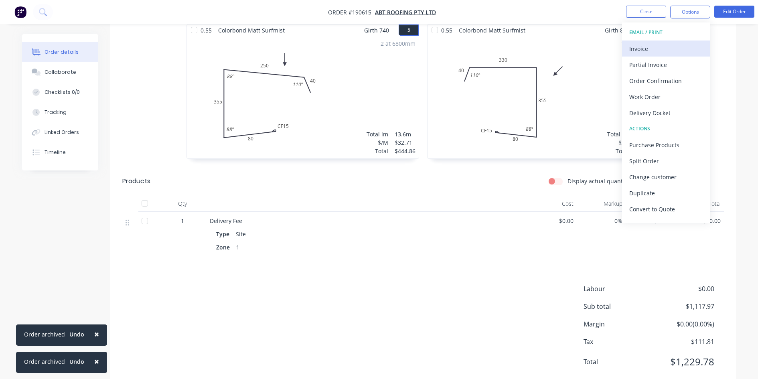
click at [661, 53] on div "Invoice" at bounding box center [666, 49] width 74 height 12
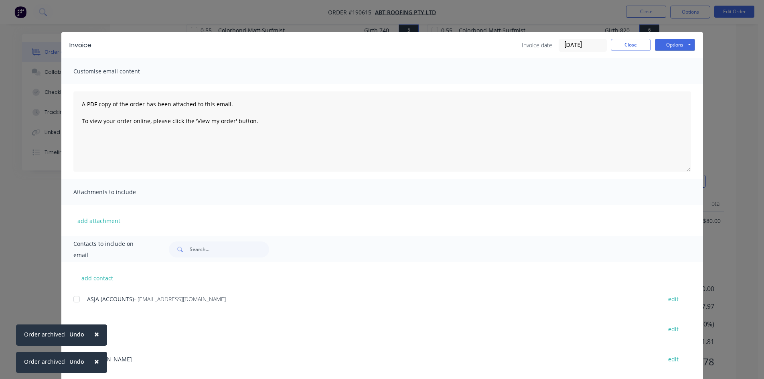
click at [68, 301] on div "add contact ASJA (ACCOUNTS) - office.abtroofing@gmail.com edit BEAU edit STEVE …" at bounding box center [382, 323] width 642 height 122
click at [73, 300] on div at bounding box center [77, 299] width 16 height 16
click at [678, 44] on button "Options" at bounding box center [675, 45] width 40 height 12
click at [675, 83] on button "Email" at bounding box center [680, 85] width 51 height 13
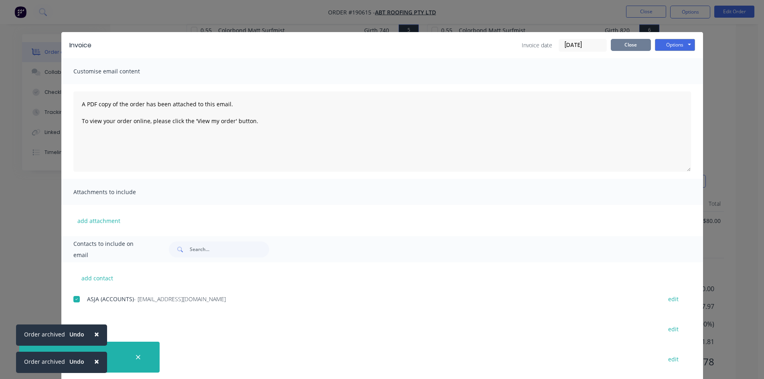
click at [621, 48] on button "Close" at bounding box center [631, 45] width 40 height 12
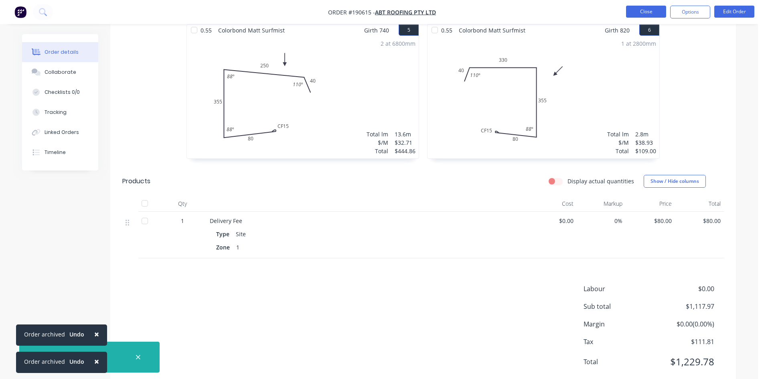
click at [651, 11] on button "Close" at bounding box center [646, 12] width 40 height 12
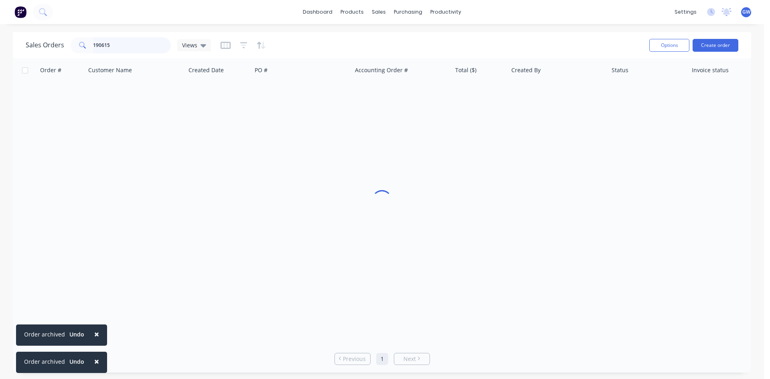
click at [107, 43] on input "190615" at bounding box center [132, 45] width 78 height 16
type input "190614"
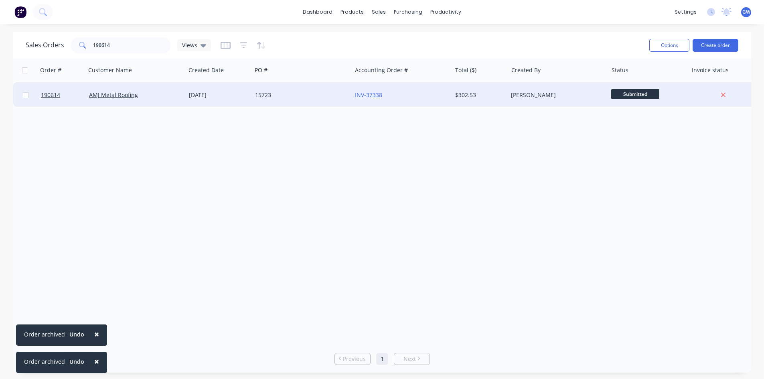
click at [511, 97] on div "Martin Collier" at bounding box center [558, 95] width 100 height 24
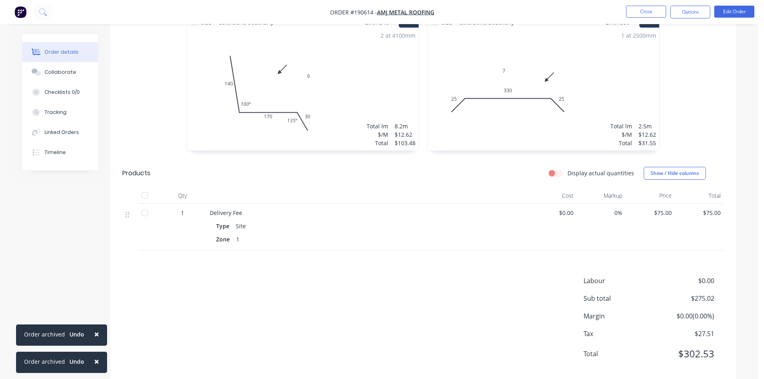
scroll to position [544, 0]
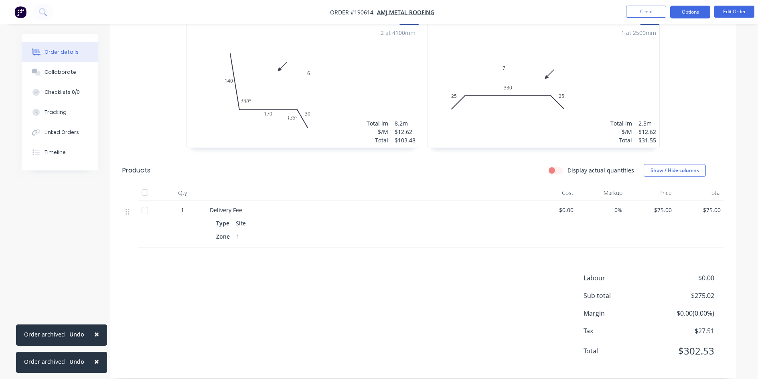
click at [700, 14] on button "Options" at bounding box center [690, 12] width 40 height 13
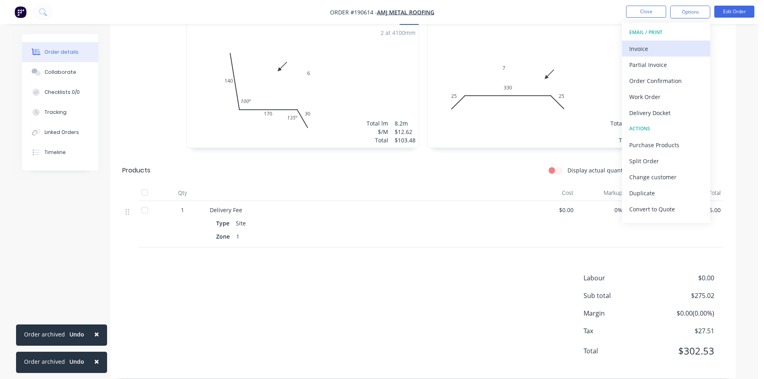
click at [680, 43] on div "Invoice" at bounding box center [666, 49] width 74 height 12
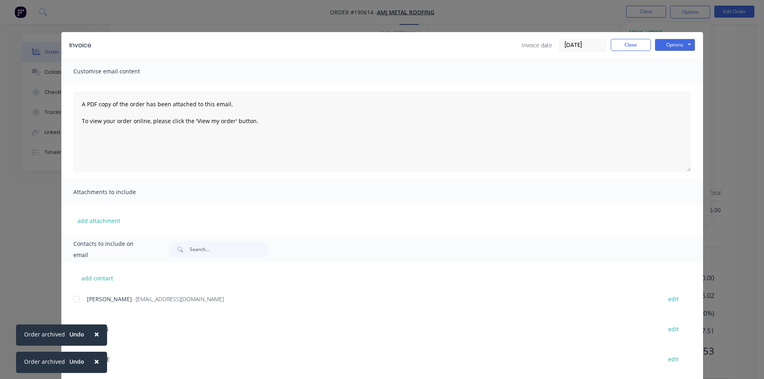
click at [76, 301] on div at bounding box center [77, 299] width 16 height 16
click at [667, 46] on button "Options" at bounding box center [675, 45] width 40 height 12
click at [667, 85] on button "Email" at bounding box center [680, 85] width 51 height 13
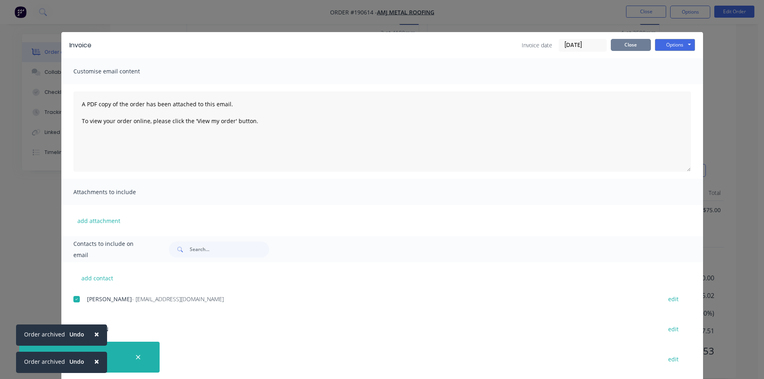
click at [631, 49] on button "Close" at bounding box center [631, 45] width 40 height 12
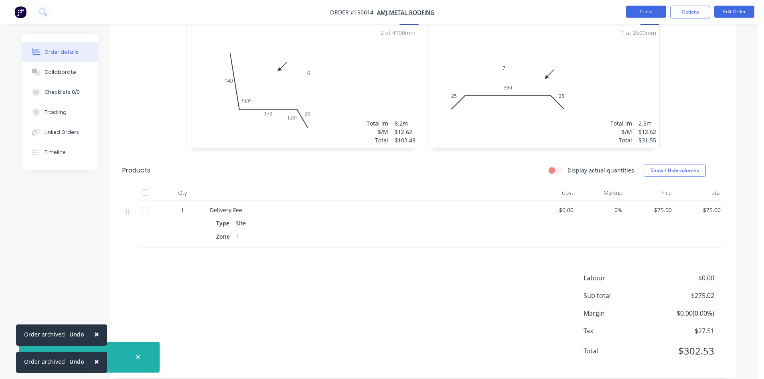
click at [648, 9] on button "Close" at bounding box center [646, 12] width 40 height 12
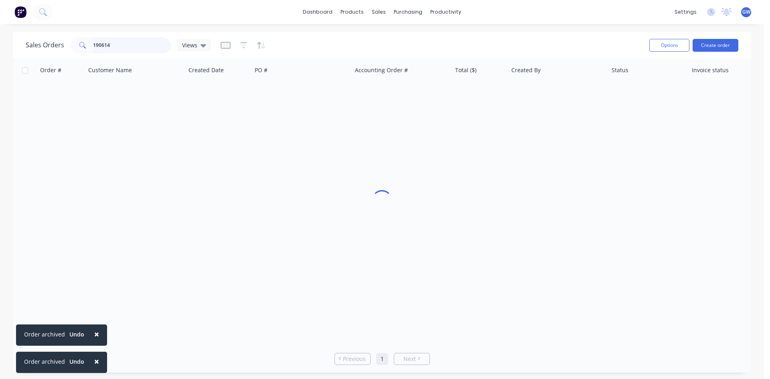
click at [126, 44] on input "190614" at bounding box center [132, 45] width 78 height 16
type input "190620"
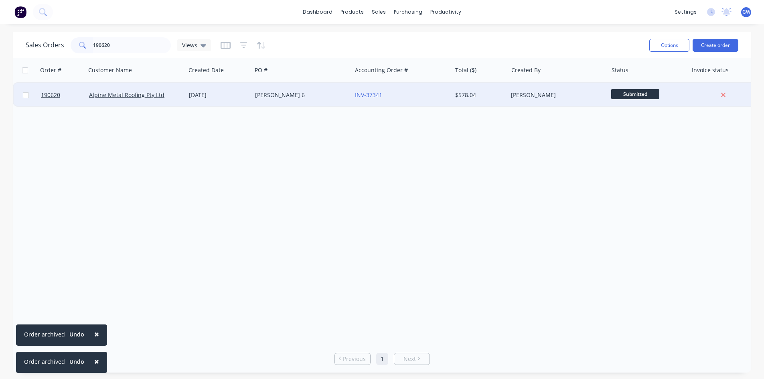
click at [528, 101] on div "Ariana Beazley" at bounding box center [558, 95] width 100 height 24
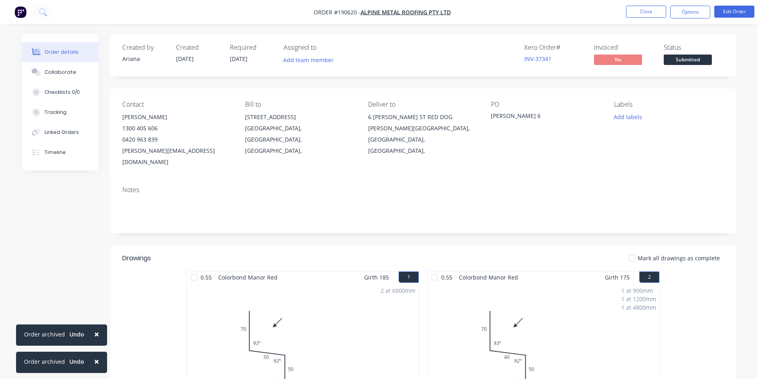
drag, startPoint x: 706, startPoint y: 14, endPoint x: 692, endPoint y: 20, distance: 15.4
click at [704, 14] on button "Options" at bounding box center [690, 12] width 40 height 13
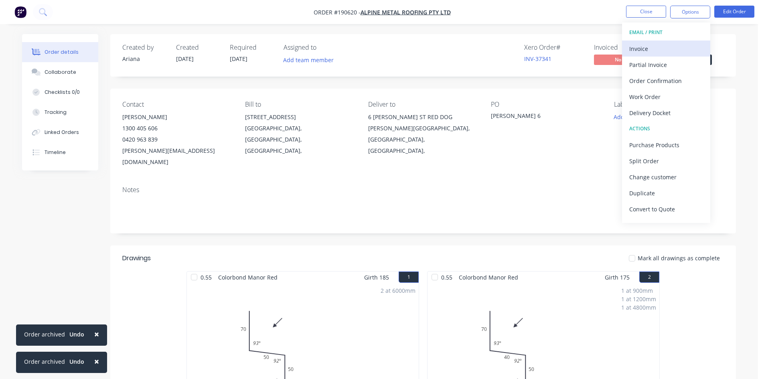
click at [655, 46] on div "Invoice" at bounding box center [666, 49] width 74 height 12
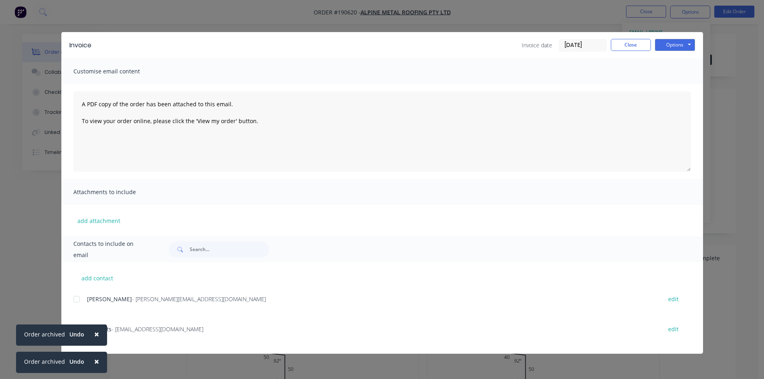
click at [81, 296] on div at bounding box center [77, 299] width 16 height 16
click at [94, 359] on span "×" at bounding box center [96, 361] width 5 height 11
click at [94, 361] on span "×" at bounding box center [96, 361] width 5 height 11
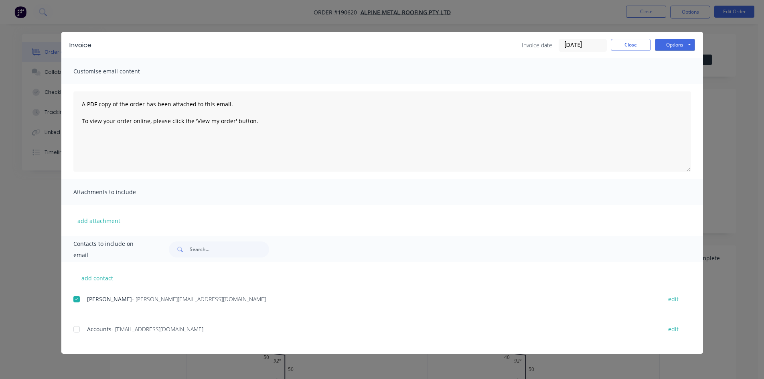
click at [71, 328] on div "add contact Jamie Vieira - jamie@alpinemetalroofing.com.au edit Accounts - admi…" at bounding box center [382, 307] width 642 height 91
click at [78, 330] on div at bounding box center [77, 329] width 16 height 16
click at [684, 49] on button "Options" at bounding box center [675, 45] width 40 height 12
click at [674, 83] on button "Email" at bounding box center [680, 85] width 51 height 13
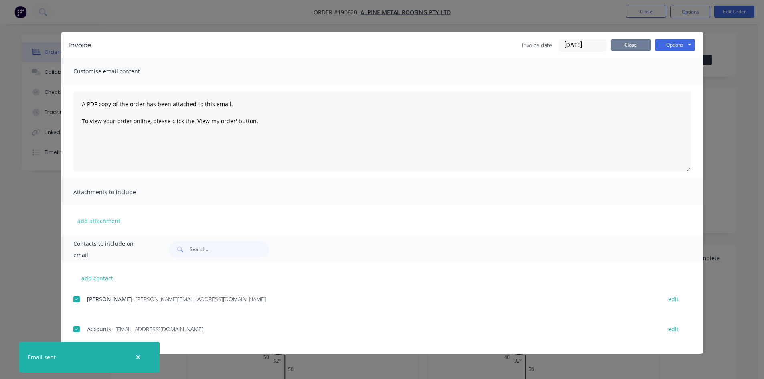
click at [643, 47] on button "Close" at bounding box center [631, 45] width 40 height 12
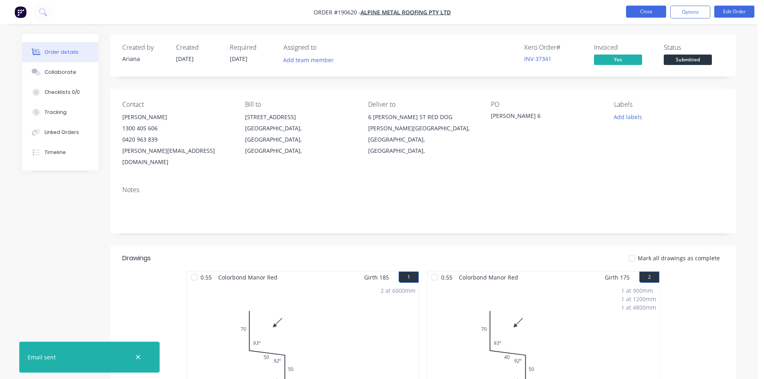
click at [662, 8] on button "Close" at bounding box center [646, 12] width 40 height 12
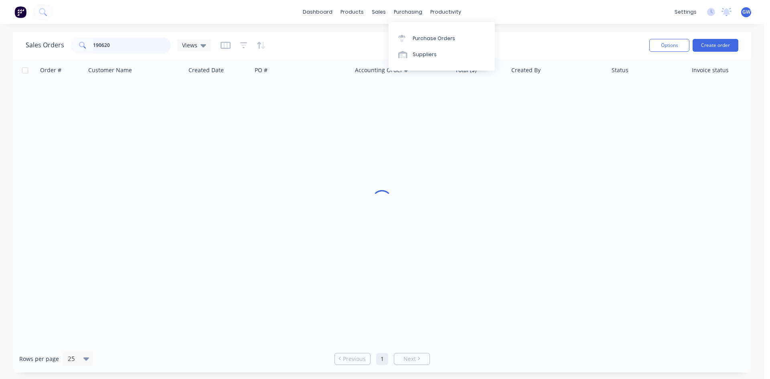
click at [120, 41] on input "190620" at bounding box center [132, 45] width 78 height 16
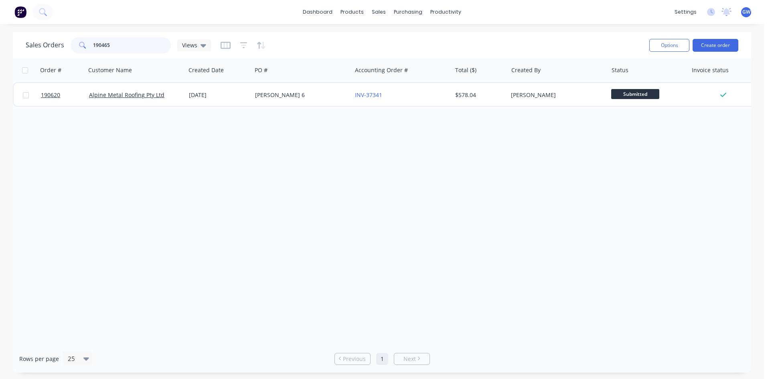
type input "190465"
click at [300, 178] on div "Order # Customer Name Created Date PO # Accounting Order # Total ($) Created By…" at bounding box center [382, 201] width 738 height 287
click at [306, 113] on div "Order # Customer Name Created Date PO # Accounting Order # Total ($) Created By…" at bounding box center [382, 201] width 738 height 287
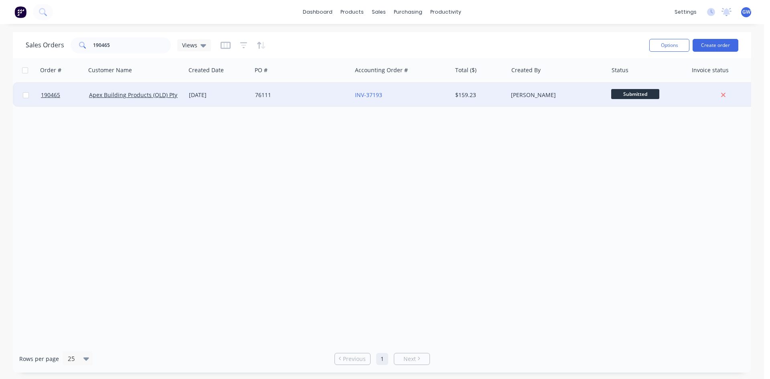
click at [309, 95] on div "76111" at bounding box center [299, 95] width 89 height 8
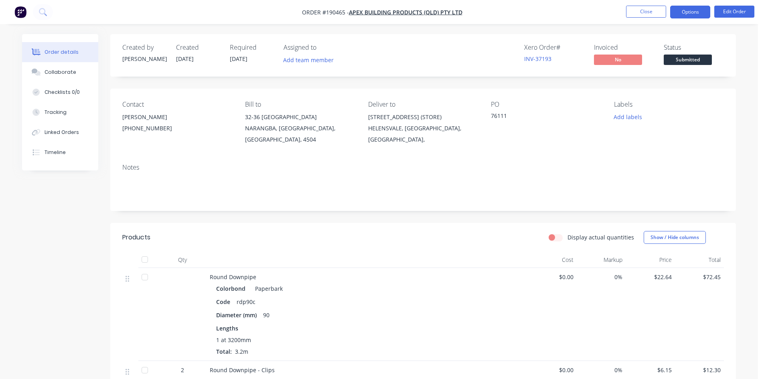
click at [702, 14] on button "Options" at bounding box center [690, 12] width 40 height 13
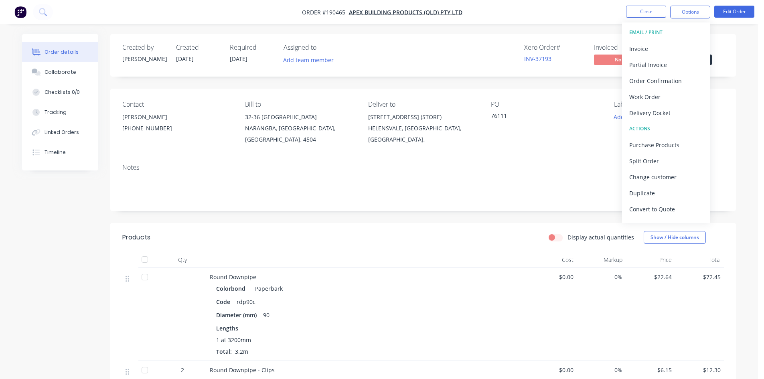
click at [671, 43] on div "Invoice" at bounding box center [666, 49] width 74 height 12
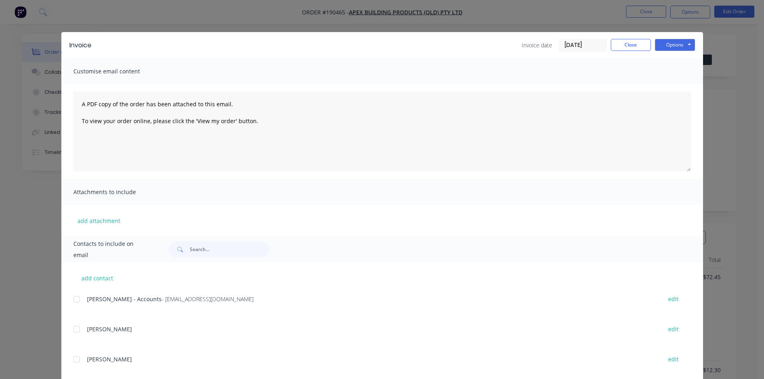
click at [71, 300] on div at bounding box center [77, 299] width 16 height 16
click at [664, 41] on button "Options" at bounding box center [675, 45] width 40 height 12
click at [677, 91] on button "Email" at bounding box center [680, 85] width 51 height 13
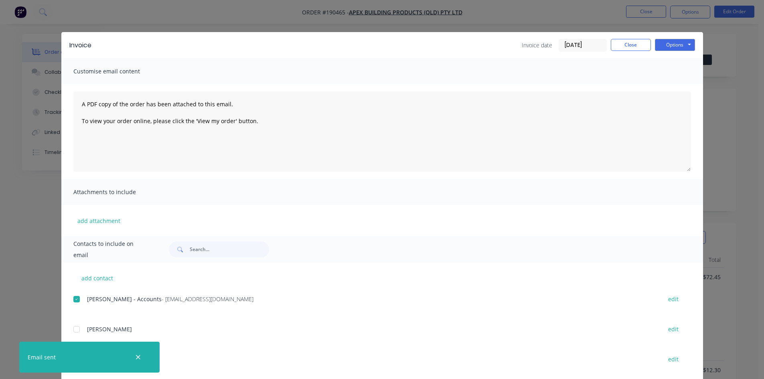
click at [631, 36] on div "Invoice Invoice date 25/08/25 Close Options Preview Print Email" at bounding box center [382, 45] width 642 height 26
click at [627, 42] on button "Close" at bounding box center [631, 45] width 40 height 12
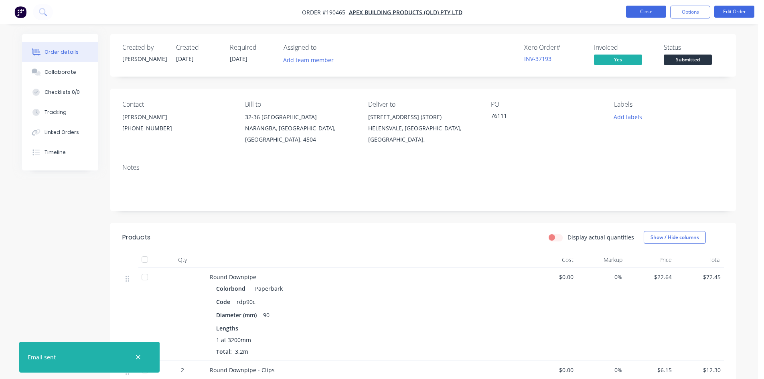
click at [648, 10] on button "Close" at bounding box center [646, 12] width 40 height 12
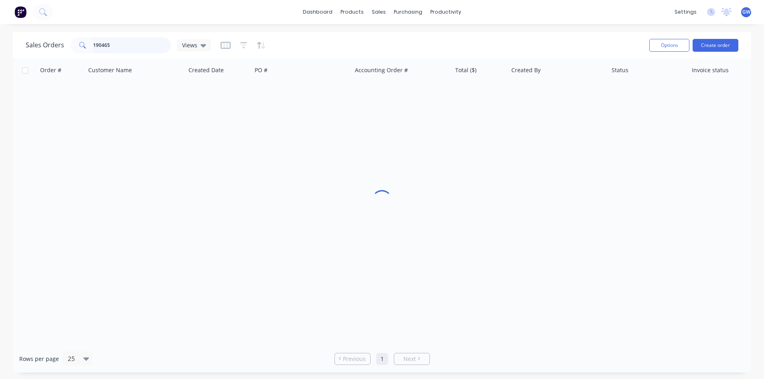
click at [104, 50] on input "190465" at bounding box center [132, 45] width 78 height 16
type input "190556"
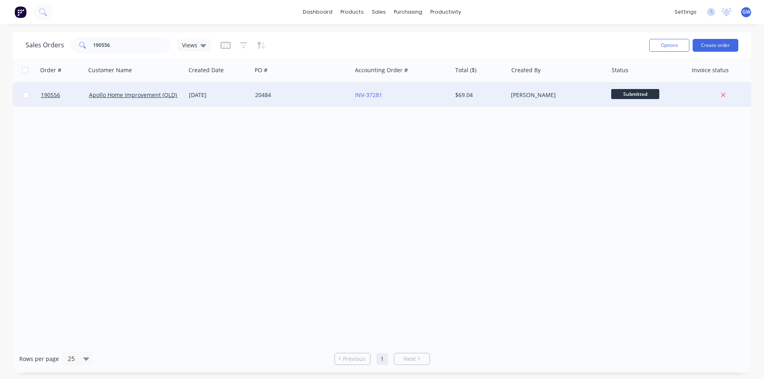
click at [491, 93] on div "$69.04" at bounding box center [478, 95] width 47 height 8
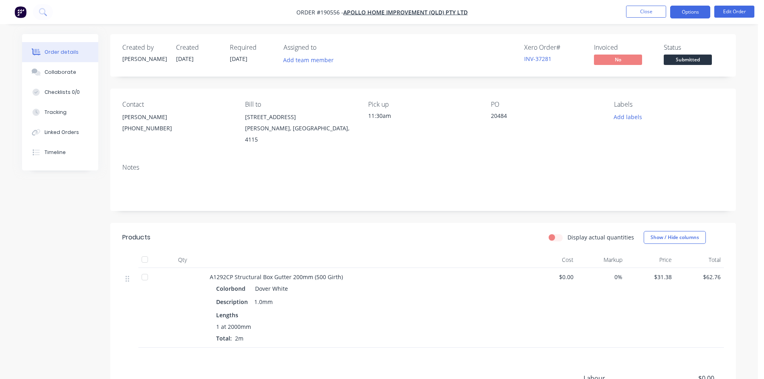
click at [683, 15] on button "Options" at bounding box center [690, 12] width 40 height 13
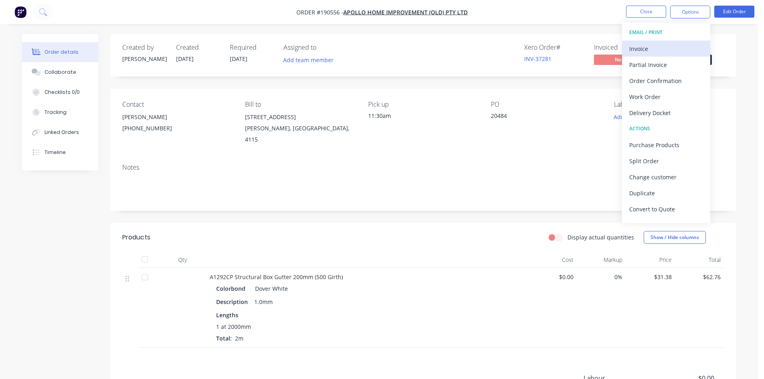
click at [653, 47] on div "Invoice" at bounding box center [666, 49] width 74 height 12
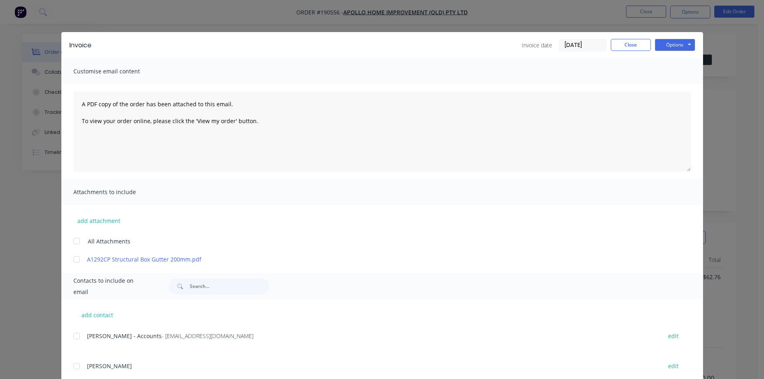
click at [80, 338] on div at bounding box center [77, 336] width 16 height 16
click at [673, 42] on button "Options" at bounding box center [675, 45] width 40 height 12
click at [682, 90] on button "Email" at bounding box center [680, 85] width 51 height 13
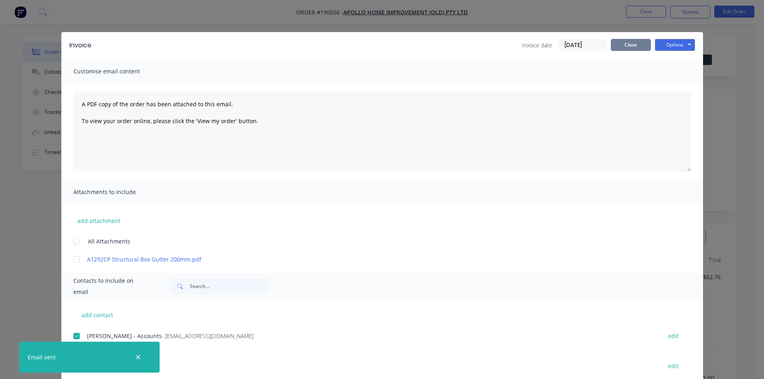
click at [635, 47] on button "Close" at bounding box center [631, 45] width 40 height 12
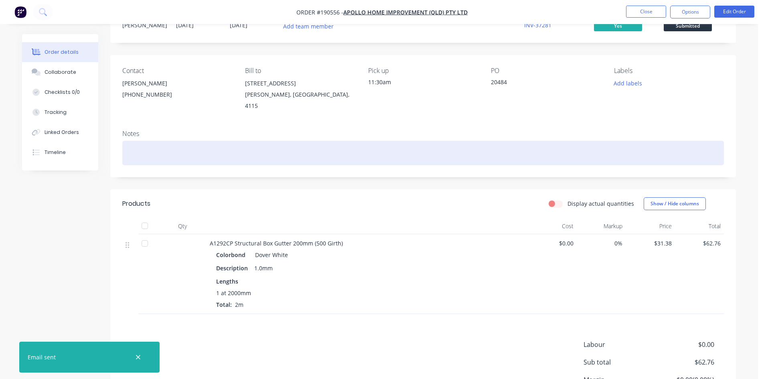
scroll to position [103, 0]
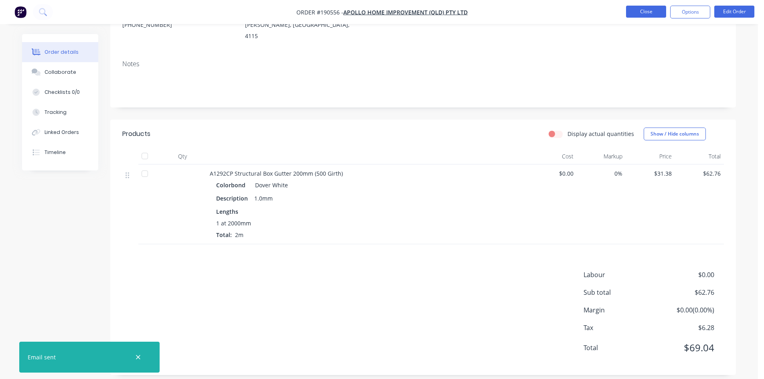
click at [648, 9] on button "Close" at bounding box center [646, 12] width 40 height 12
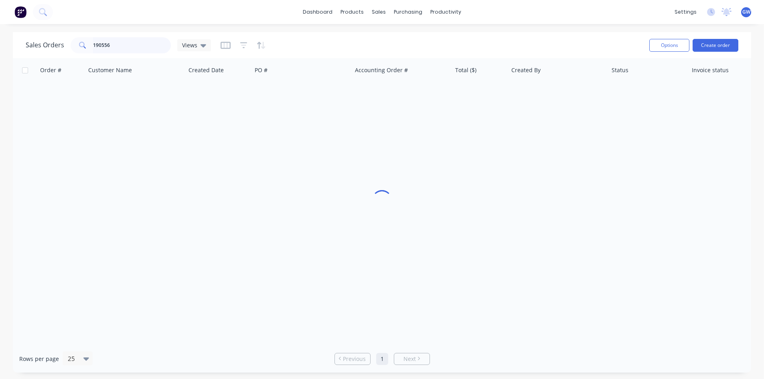
drag, startPoint x: 134, startPoint y: 44, endPoint x: 0, endPoint y: 36, distance: 134.2
click at [0, 36] on div "Sales Orders 190556 Views Options Create order Order # Customer Name Created Da…" at bounding box center [382, 202] width 764 height 341
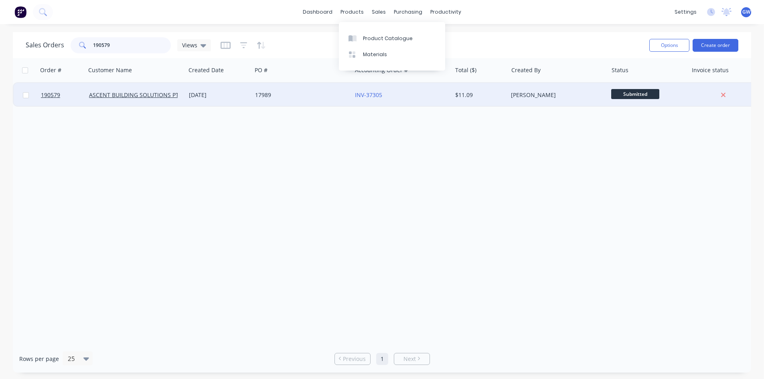
type input "190579"
click at [436, 95] on div "INV-37305" at bounding box center [399, 95] width 89 height 8
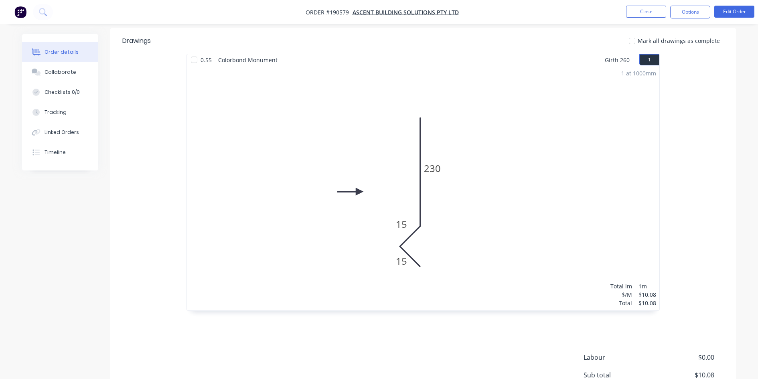
scroll to position [297, 0]
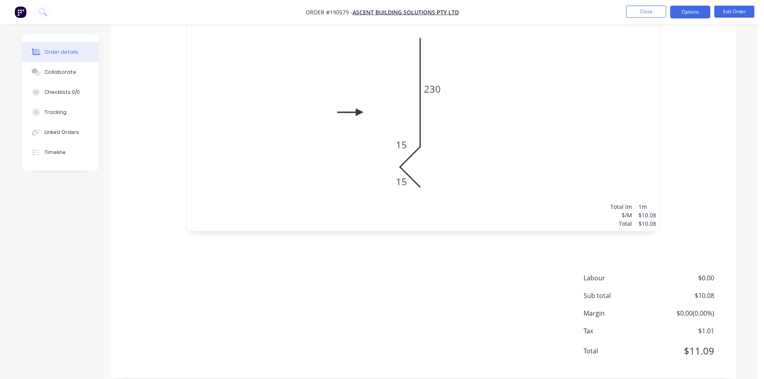
click at [691, 14] on button "Options" at bounding box center [690, 12] width 40 height 13
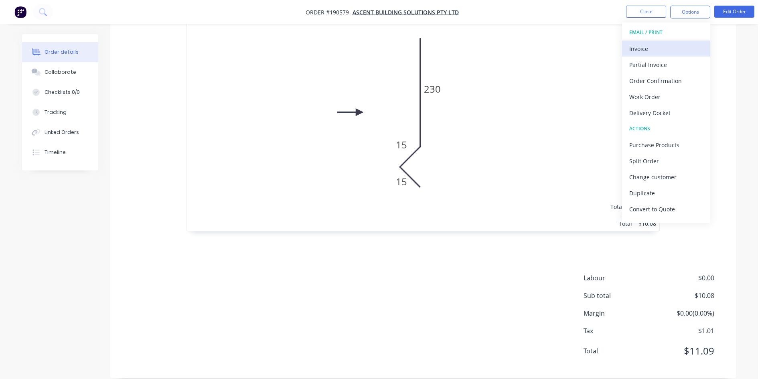
click at [668, 45] on div "Invoice" at bounding box center [666, 49] width 74 height 12
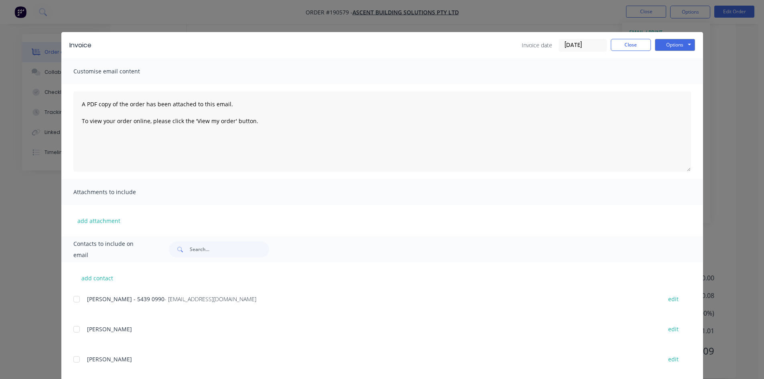
click at [65, 292] on div "add contact MEL - 5439 0990 - accounts@ascentonline.com.au edit TERRY edit JARE…" at bounding box center [382, 372] width 642 height 221
click at [68, 302] on div "add contact MEL - 5439 0990 - accounts@ascentonline.com.au edit TERRY edit JARE…" at bounding box center [382, 372] width 642 height 221
click at [74, 300] on div at bounding box center [77, 299] width 16 height 16
click at [677, 41] on button "Options" at bounding box center [675, 45] width 40 height 12
click at [669, 90] on button "Email" at bounding box center [680, 85] width 51 height 13
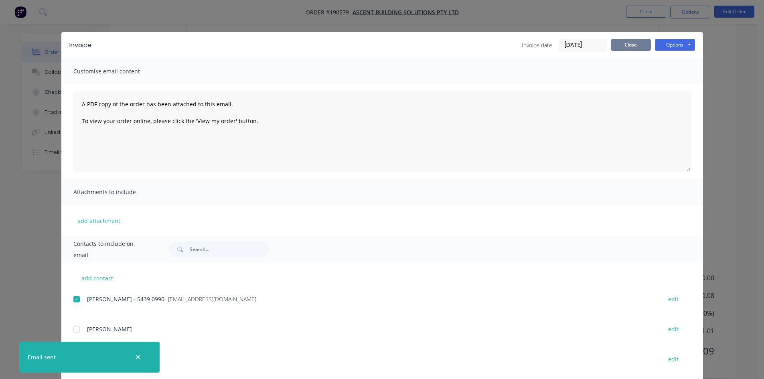
click at [631, 48] on button "Close" at bounding box center [631, 45] width 40 height 12
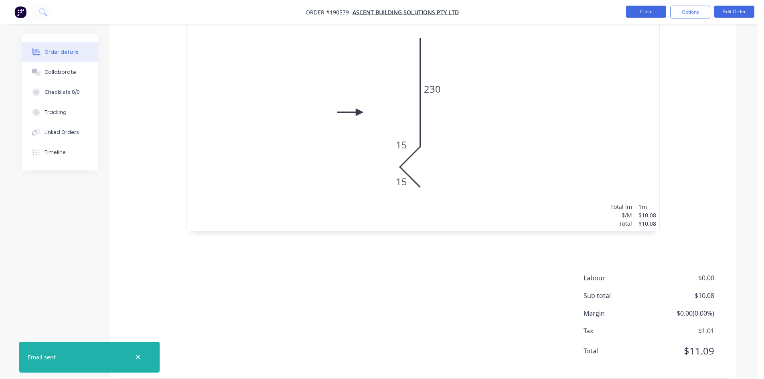
click at [649, 16] on button "Close" at bounding box center [646, 12] width 40 height 12
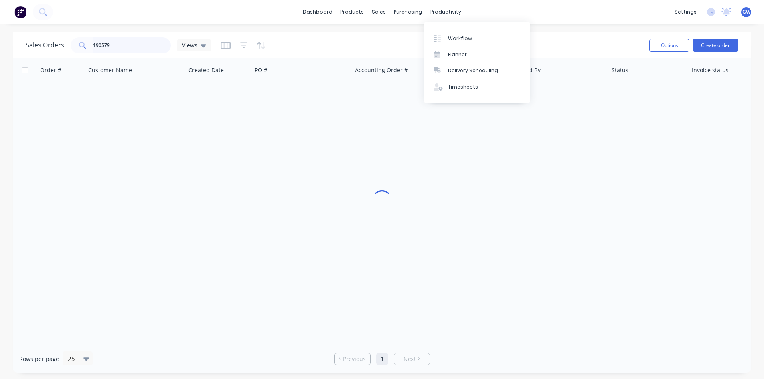
click at [125, 39] on input "190579" at bounding box center [132, 45] width 78 height 16
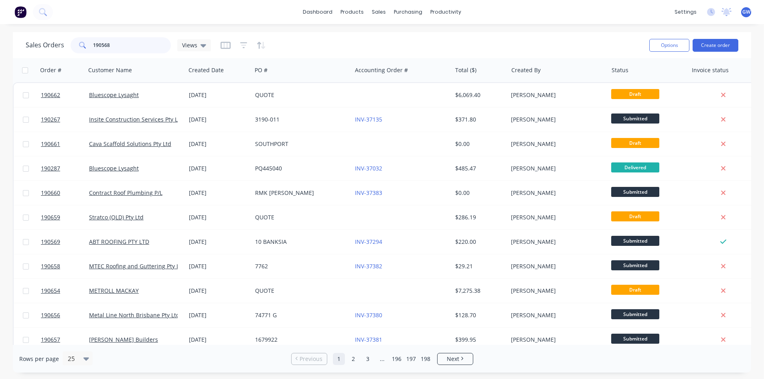
type input "190568"
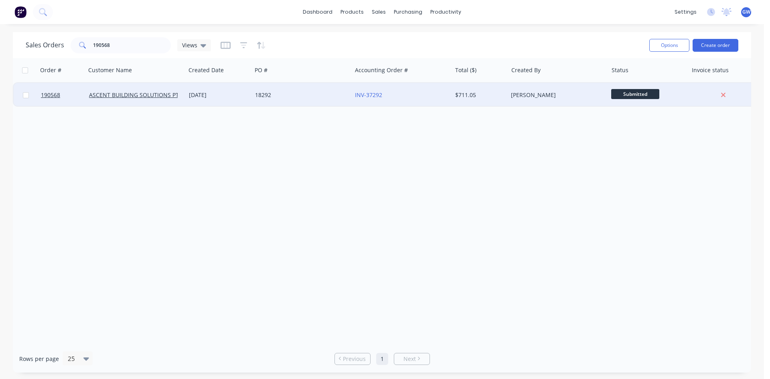
click at [447, 96] on div "INV-37292" at bounding box center [401, 95] width 93 height 8
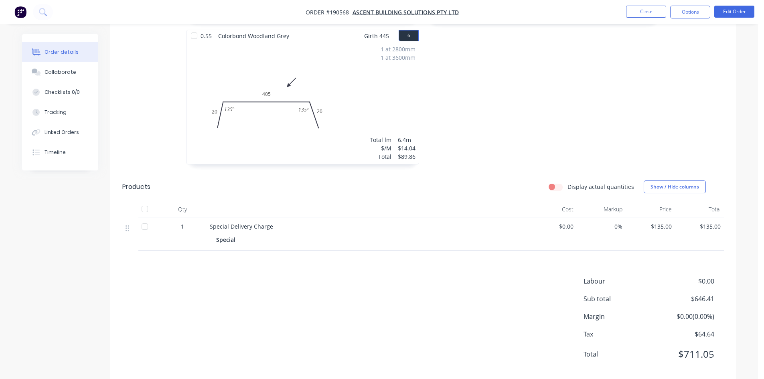
scroll to position [661, 0]
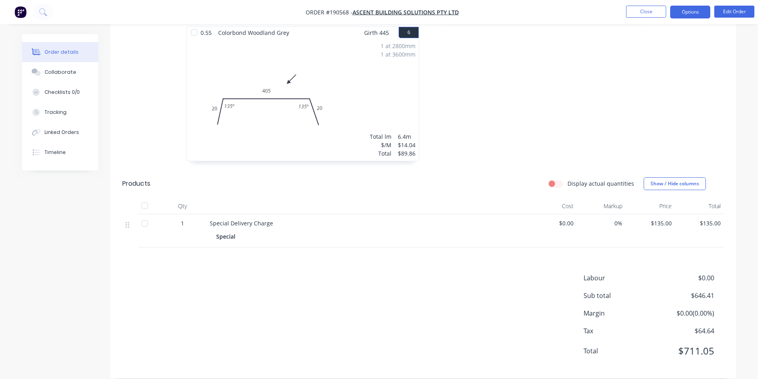
click at [695, 10] on button "Options" at bounding box center [690, 12] width 40 height 13
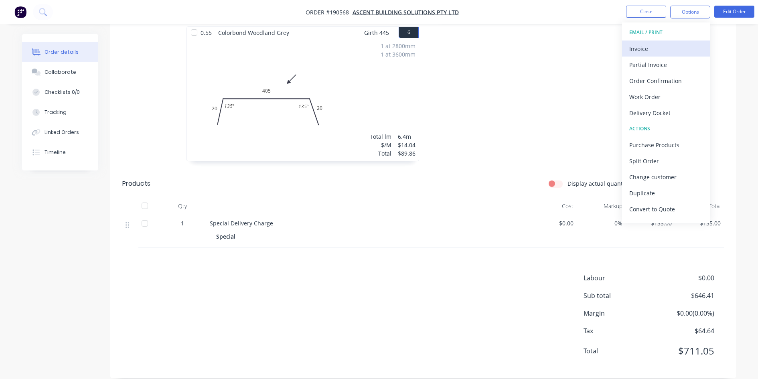
click at [678, 47] on div "Invoice" at bounding box center [666, 49] width 74 height 12
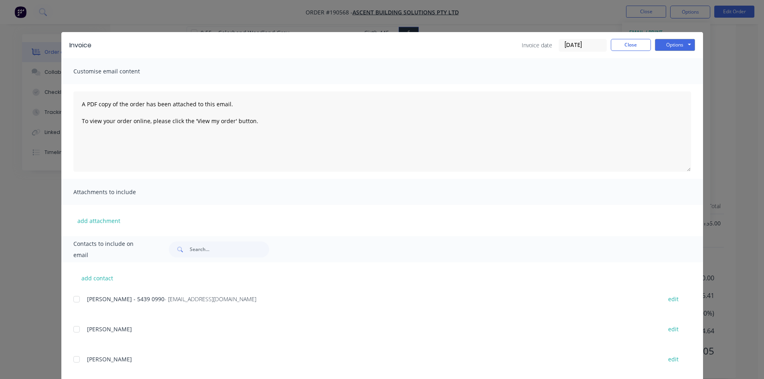
click at [73, 300] on div at bounding box center [77, 299] width 16 height 16
click at [683, 46] on button "Options" at bounding box center [675, 45] width 40 height 12
click at [681, 87] on button "Email" at bounding box center [680, 85] width 51 height 13
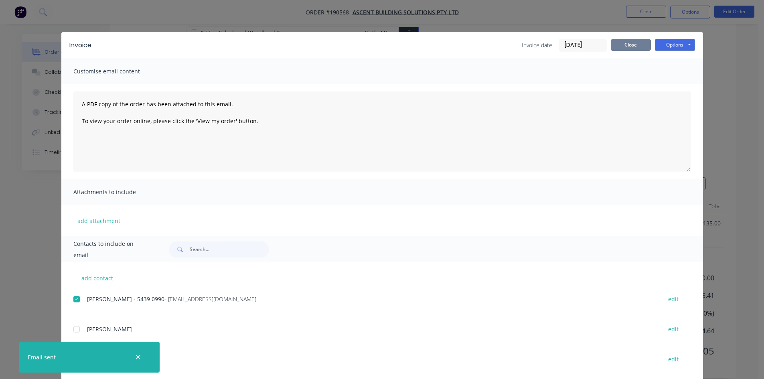
click at [615, 45] on button "Close" at bounding box center [631, 45] width 40 height 12
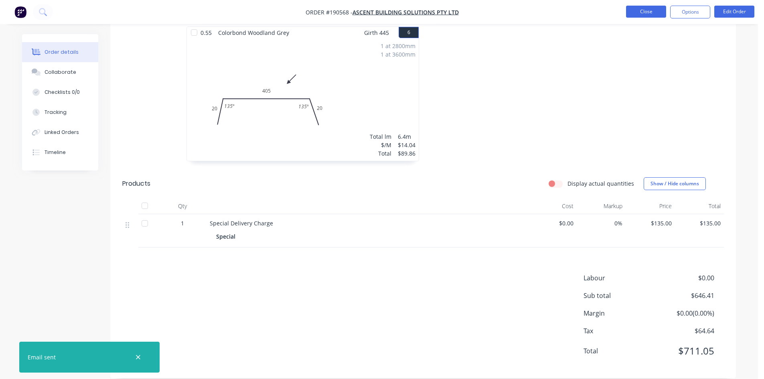
click at [649, 12] on button "Close" at bounding box center [646, 12] width 40 height 12
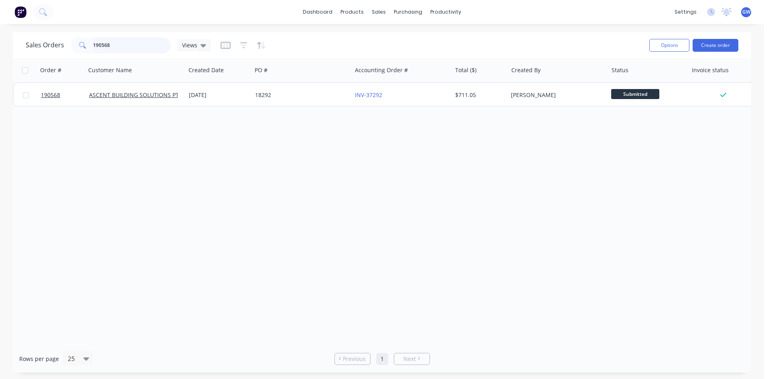
click at [128, 40] on input "190568" at bounding box center [132, 45] width 78 height 16
type input "190601"
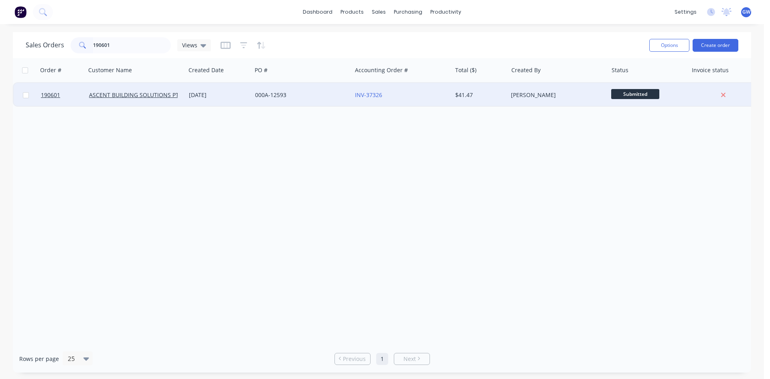
click at [463, 91] on div "$41.47" at bounding box center [478, 95] width 47 height 8
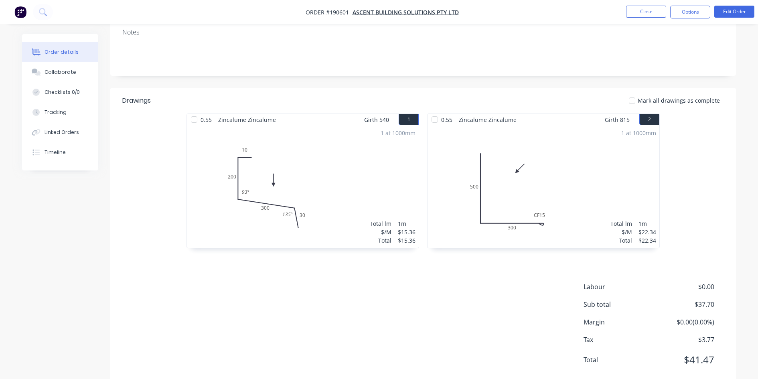
scroll to position [166, 0]
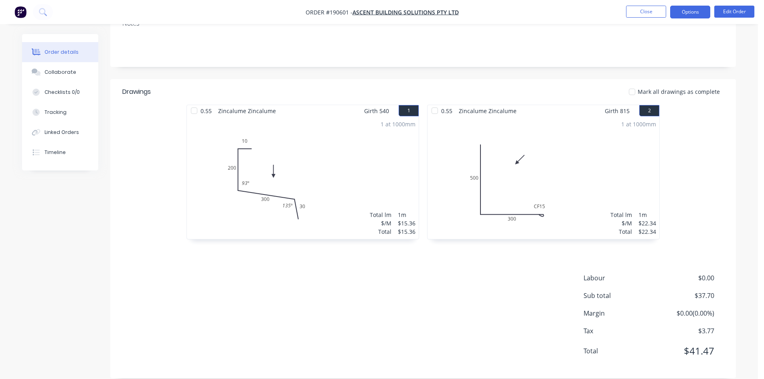
click at [681, 11] on button "Options" at bounding box center [690, 12] width 40 height 13
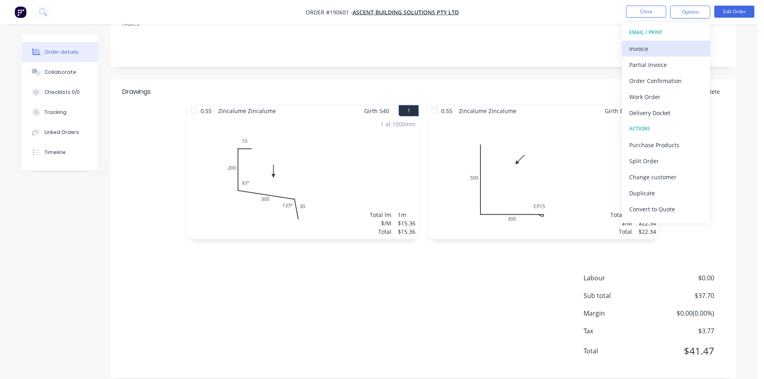
click at [652, 49] on div "Invoice" at bounding box center [666, 49] width 74 height 12
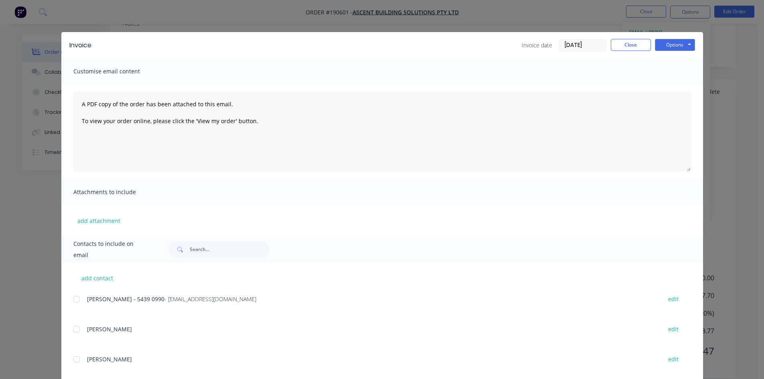
click at [77, 304] on div at bounding box center [77, 299] width 16 height 16
click at [678, 44] on button "Options" at bounding box center [675, 45] width 40 height 12
click at [679, 83] on button "Email" at bounding box center [680, 85] width 51 height 13
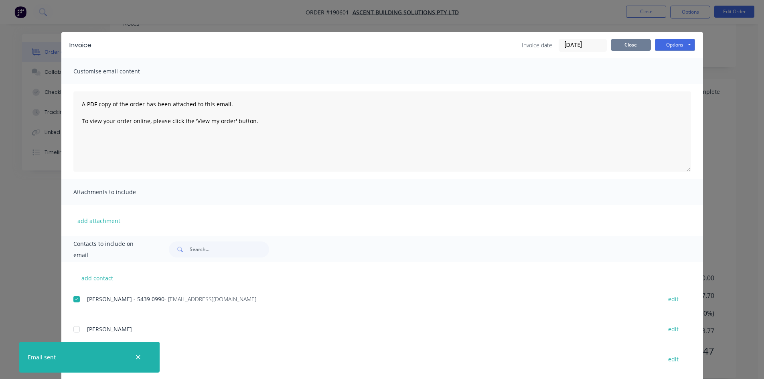
click at [635, 42] on button "Close" at bounding box center [631, 45] width 40 height 12
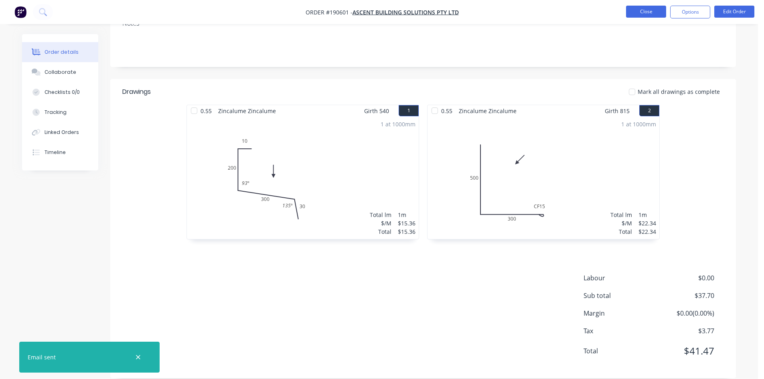
click at [648, 11] on button "Close" at bounding box center [646, 12] width 40 height 12
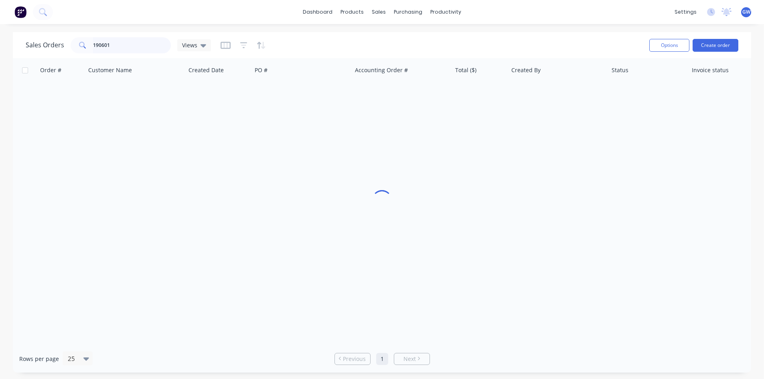
click at [147, 51] on input "190601" at bounding box center [132, 45] width 78 height 16
type input "190592"
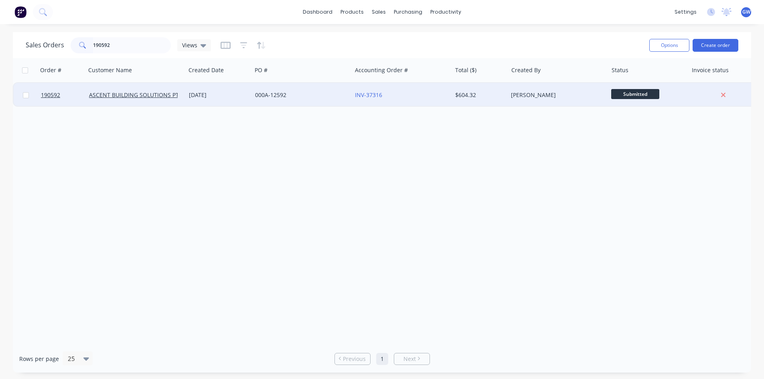
click at [531, 94] on div "[PERSON_NAME]" at bounding box center [555, 95] width 89 height 8
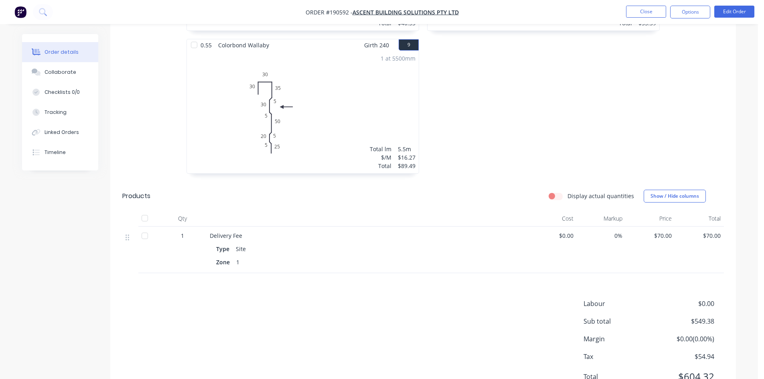
scroll to position [829, 0]
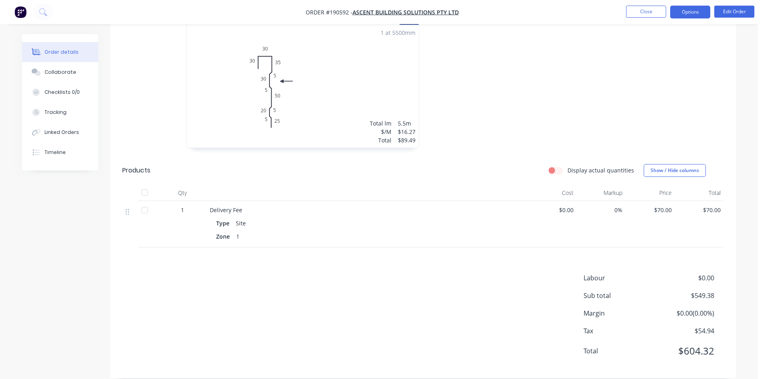
click at [694, 13] on button "Options" at bounding box center [690, 12] width 40 height 13
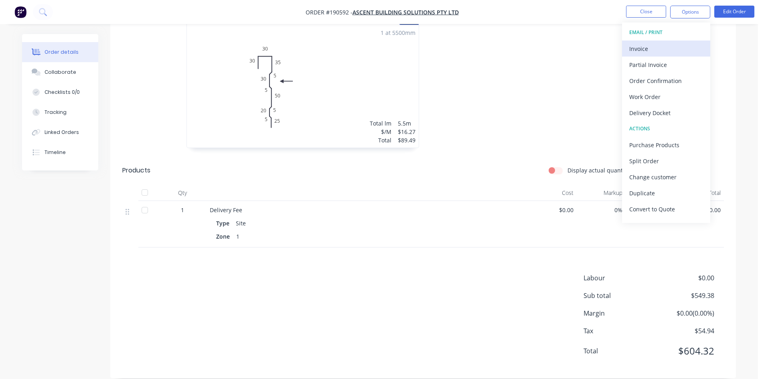
click at [668, 49] on div "Invoice" at bounding box center [666, 49] width 74 height 12
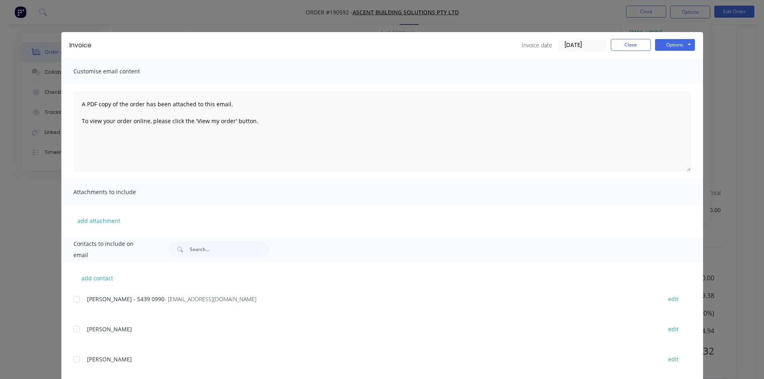
click at [74, 300] on div at bounding box center [77, 299] width 16 height 16
click at [675, 55] on div "Invoice Invoice date 25/08/25 Close Options Preview Print Email" at bounding box center [382, 45] width 642 height 26
click at [675, 50] on button "Options" at bounding box center [675, 45] width 40 height 12
click at [675, 83] on button "Email" at bounding box center [680, 85] width 51 height 13
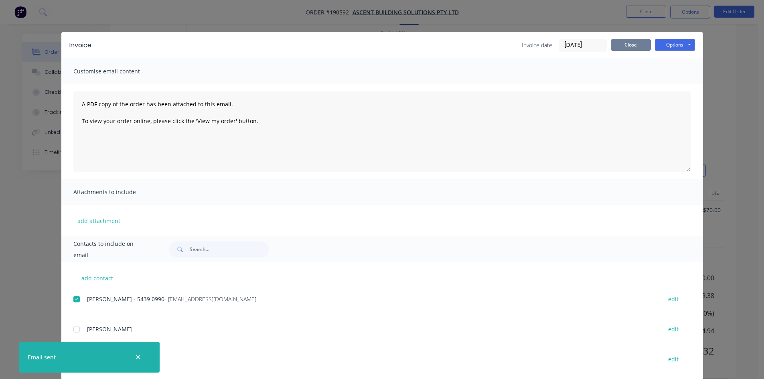
click at [626, 47] on button "Close" at bounding box center [631, 45] width 40 height 12
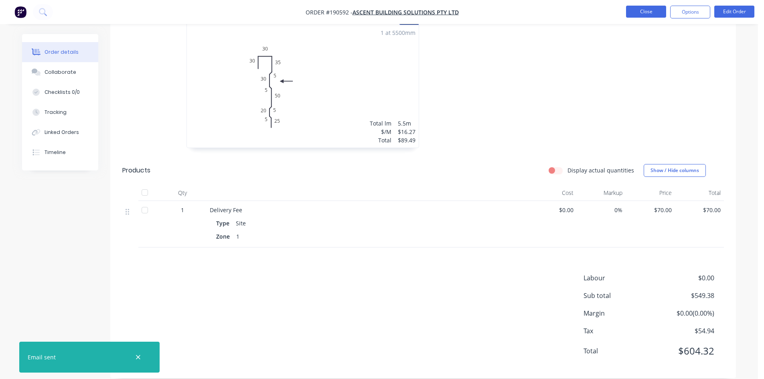
click at [642, 16] on button "Close" at bounding box center [646, 12] width 40 height 12
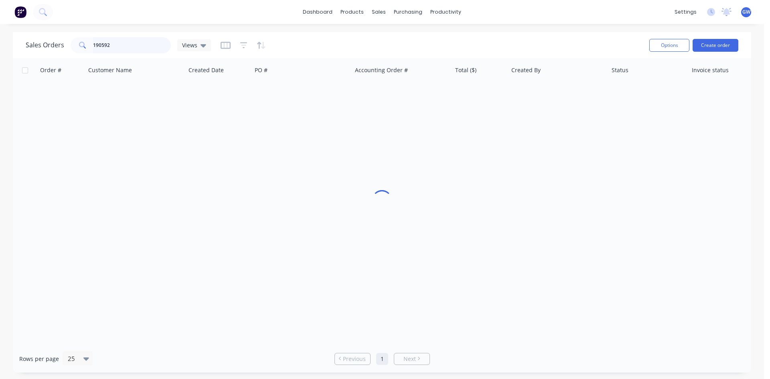
click at [118, 47] on input "190592" at bounding box center [132, 45] width 78 height 16
type input "190440"
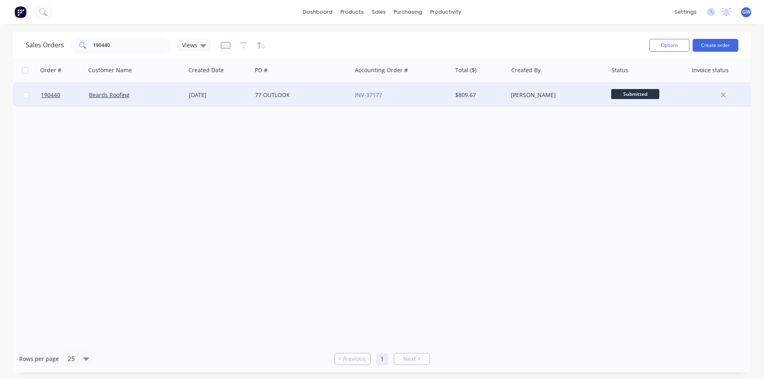
click at [473, 90] on div "$809.67" at bounding box center [480, 95] width 56 height 24
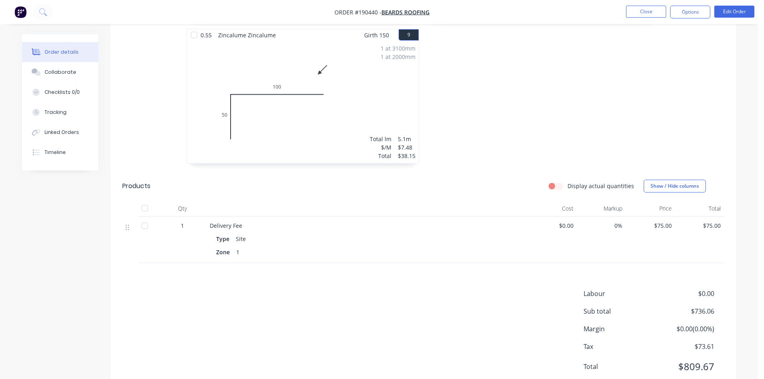
scroll to position [810, 0]
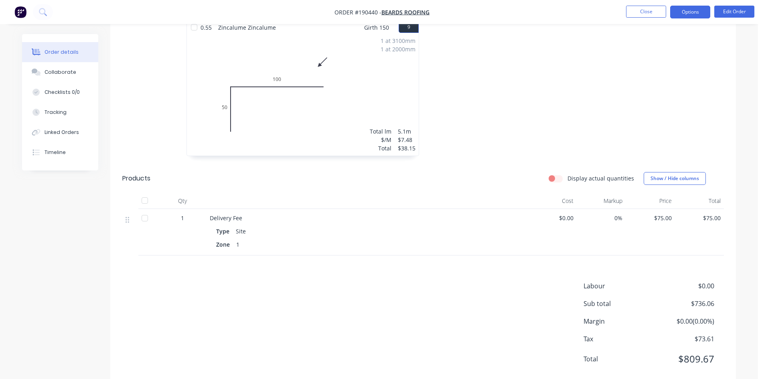
click at [677, 15] on button "Options" at bounding box center [690, 12] width 40 height 13
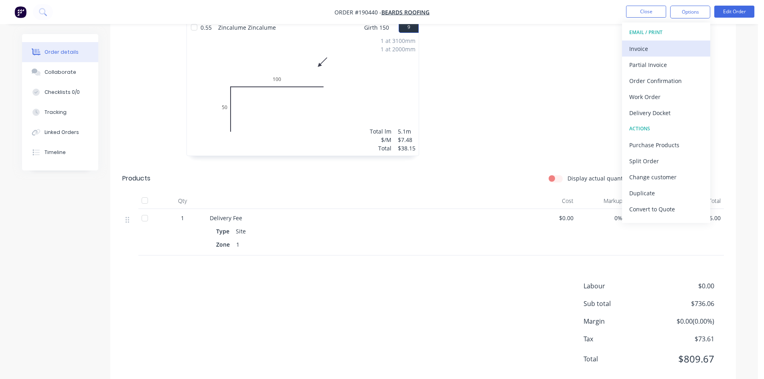
drag, startPoint x: 677, startPoint y: 18, endPoint x: 661, endPoint y: 53, distance: 38.9
click at [661, 53] on div "Invoice" at bounding box center [666, 49] width 74 height 12
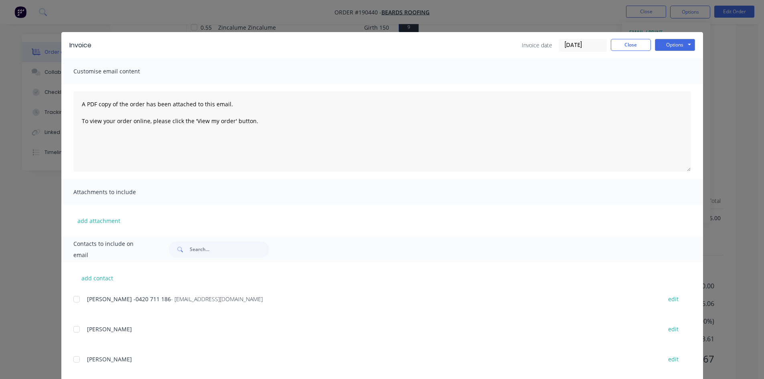
click at [72, 305] on div at bounding box center [77, 299] width 16 height 16
click at [675, 46] on button "Options" at bounding box center [675, 45] width 40 height 12
click at [679, 87] on button "Email" at bounding box center [680, 85] width 51 height 13
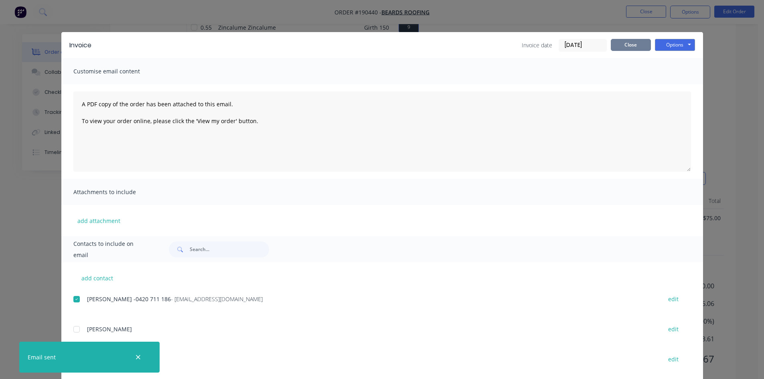
click at [635, 49] on button "Close" at bounding box center [631, 45] width 40 height 12
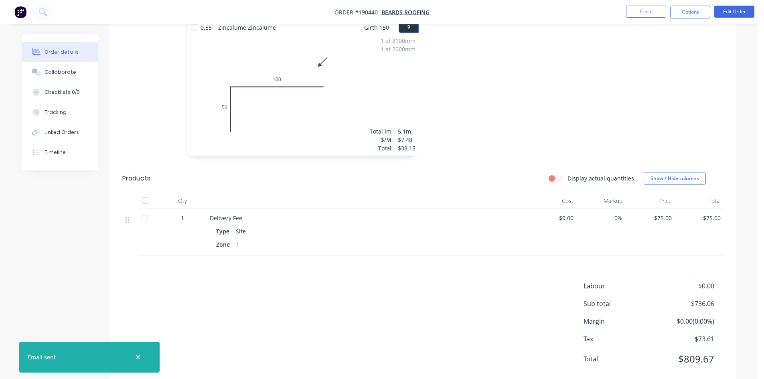
click at [647, 19] on nav "Order #190440 - Beards Roofing Close Options Edit Order" at bounding box center [382, 12] width 764 height 24
click at [650, 17] on button "Close" at bounding box center [646, 12] width 40 height 12
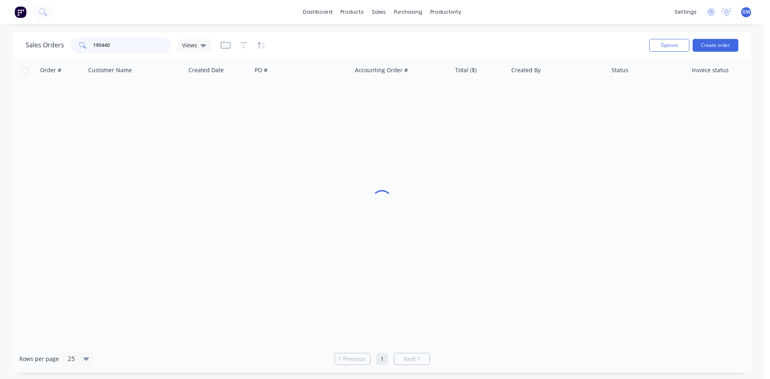
click at [115, 52] on input "190440" at bounding box center [132, 45] width 78 height 16
type input "190607"
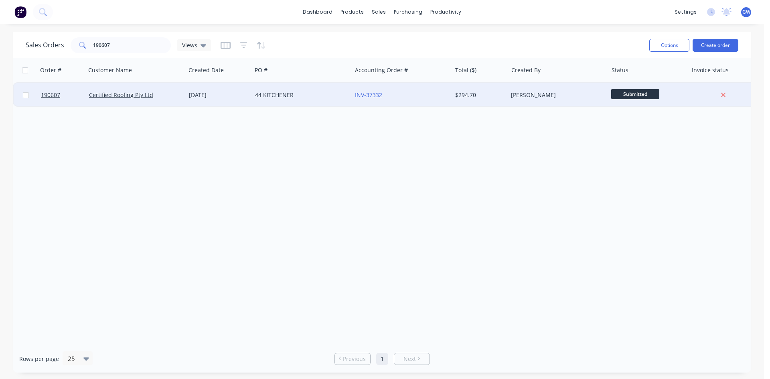
click at [502, 92] on div "$294.70" at bounding box center [478, 95] width 47 height 8
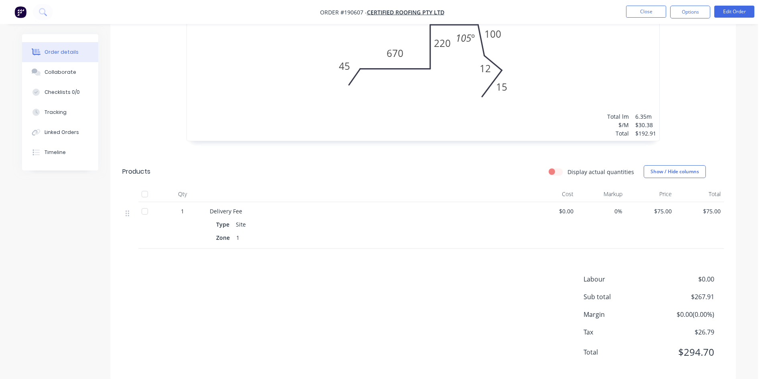
scroll to position [499, 0]
click at [684, 13] on button "Options" at bounding box center [690, 12] width 40 height 13
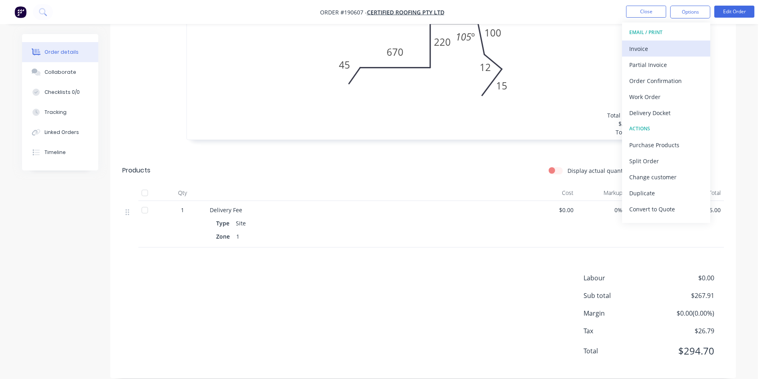
click at [671, 53] on div "Invoice" at bounding box center [666, 49] width 74 height 12
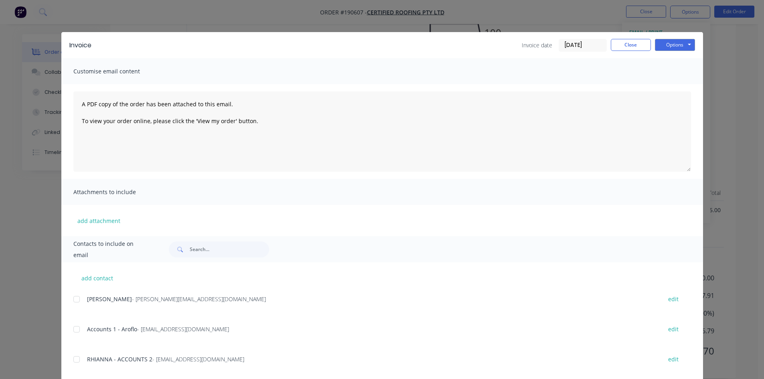
click at [71, 302] on div at bounding box center [77, 299] width 16 height 16
click at [75, 325] on div at bounding box center [77, 329] width 16 height 16
click at [69, 359] on div "add contact PAUL JEROME - paul@certifiedroofing.com.au edit Accounts 1 - Aroflo…" at bounding box center [382, 372] width 642 height 221
click at [76, 294] on div at bounding box center [77, 299] width 16 height 16
click at [76, 361] on div at bounding box center [77, 359] width 16 height 16
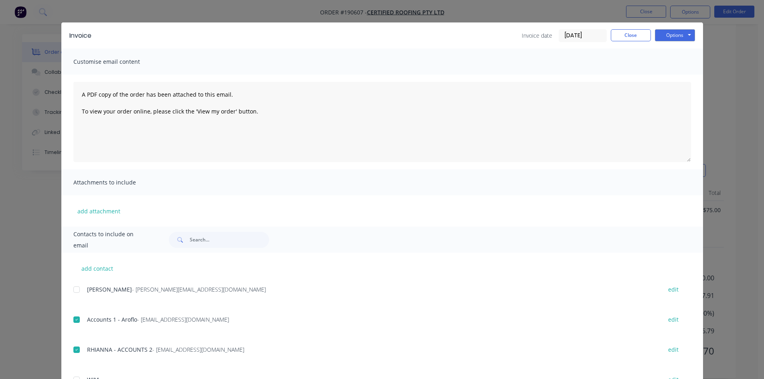
scroll to position [0, 0]
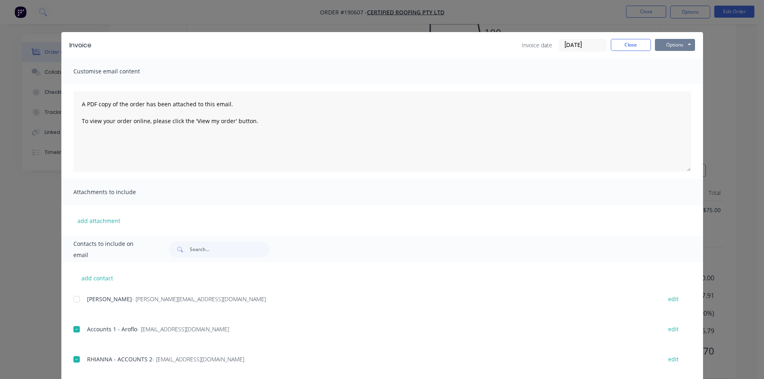
click at [672, 43] on button "Options" at bounding box center [675, 45] width 40 height 12
click at [677, 84] on button "Email" at bounding box center [680, 85] width 51 height 13
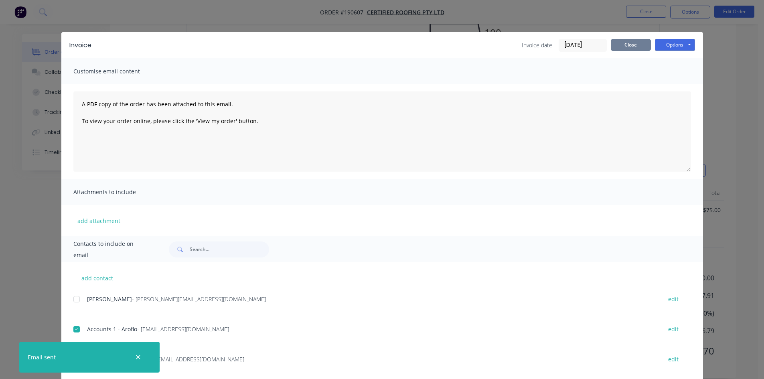
click at [631, 45] on button "Close" at bounding box center [631, 45] width 40 height 12
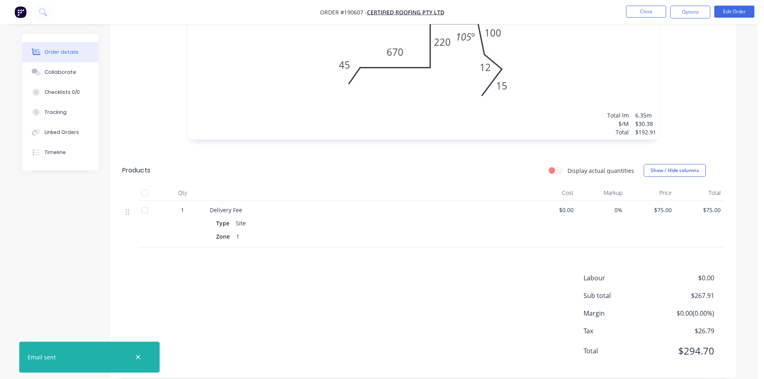
click at [646, 18] on li "Close" at bounding box center [646, 12] width 40 height 13
click at [643, 10] on button "Close" at bounding box center [646, 12] width 40 height 12
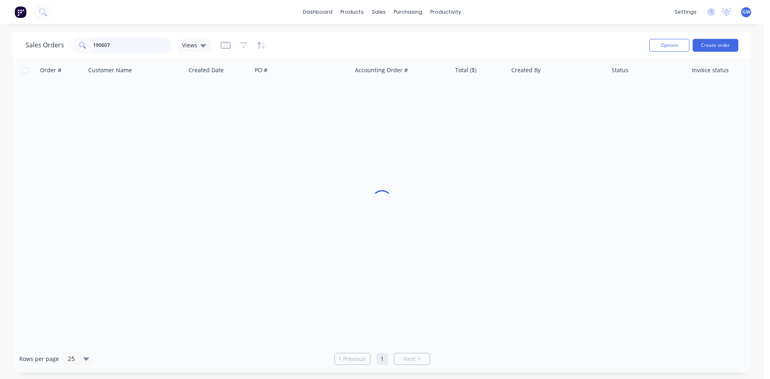
click at [116, 40] on input "190607" at bounding box center [132, 45] width 78 height 16
type input "190591"
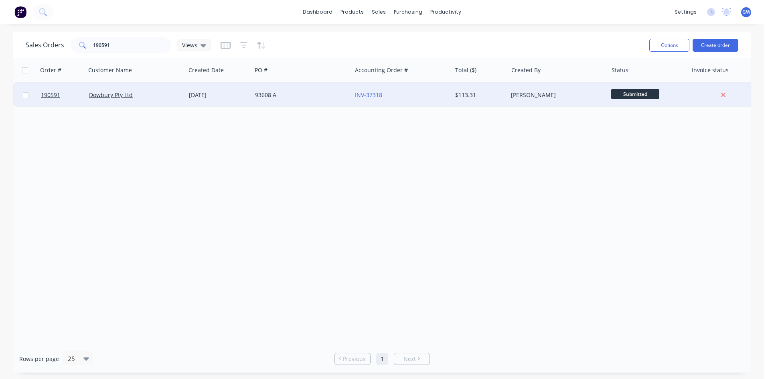
click at [536, 93] on div "[PERSON_NAME]" at bounding box center [555, 95] width 89 height 8
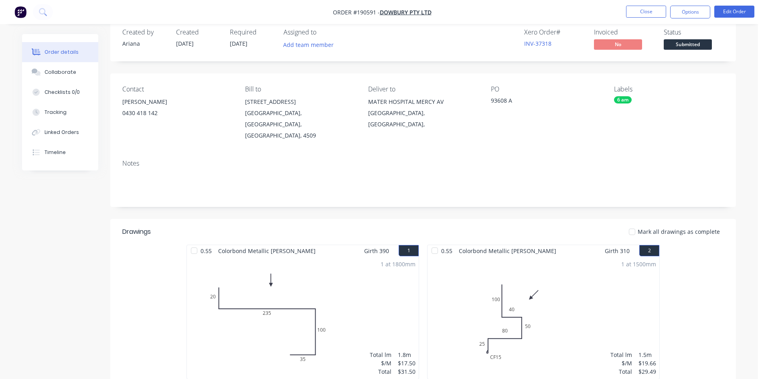
scroll to position [14, 0]
click at [690, 12] on button "Options" at bounding box center [690, 12] width 40 height 13
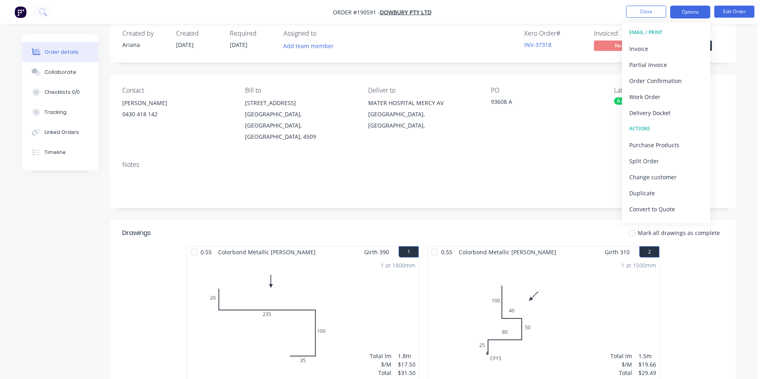
click at [669, 49] on div "Invoice" at bounding box center [666, 49] width 74 height 12
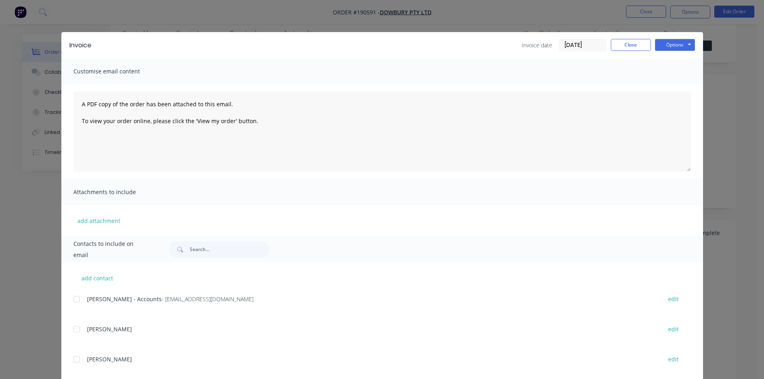
click at [68, 301] on div "add contact Melanie - Accounts - admin@dowbury.com.au edit CHRIS BROOKER edit D…" at bounding box center [382, 372] width 642 height 221
click at [80, 300] on div at bounding box center [77, 299] width 16 height 16
click at [660, 40] on button "Options" at bounding box center [675, 45] width 40 height 12
click at [670, 89] on button "Email" at bounding box center [680, 85] width 51 height 13
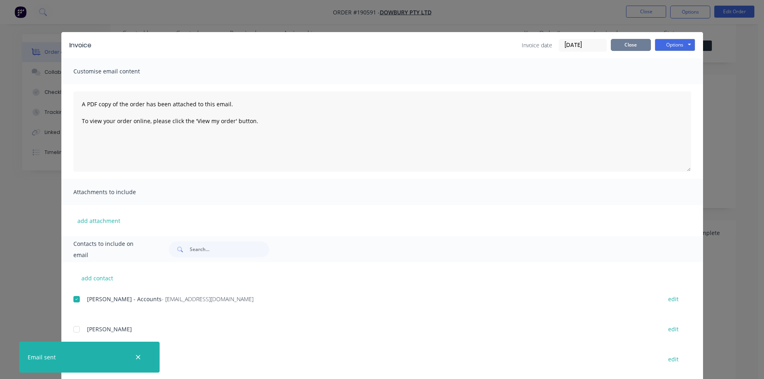
click at [631, 43] on button "Close" at bounding box center [631, 45] width 40 height 12
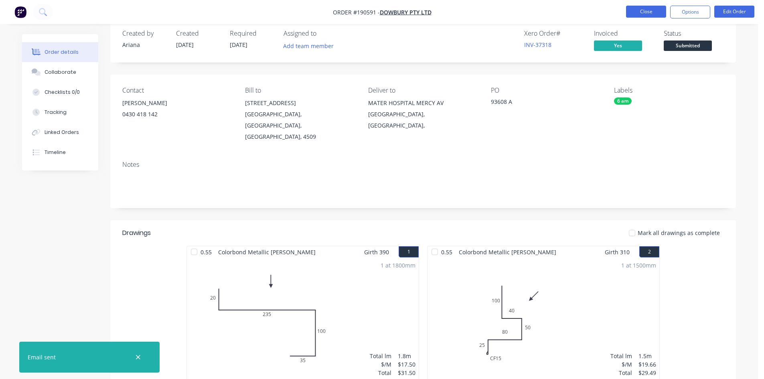
click at [650, 14] on button "Close" at bounding box center [646, 12] width 40 height 12
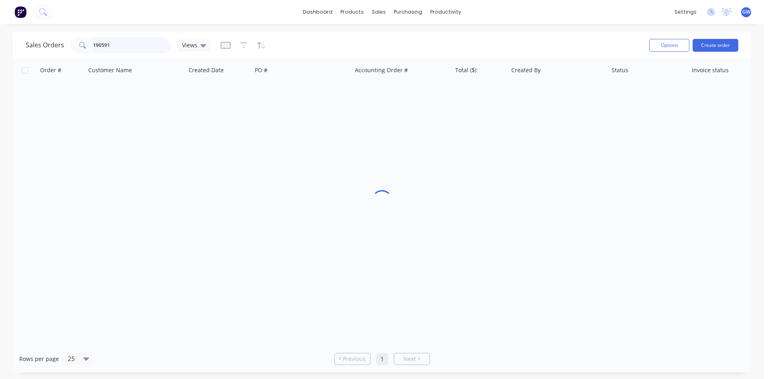
click at [132, 45] on input "190591" at bounding box center [132, 45] width 78 height 16
click at [132, 44] on input "190591" at bounding box center [132, 45] width 78 height 16
type input "190596"
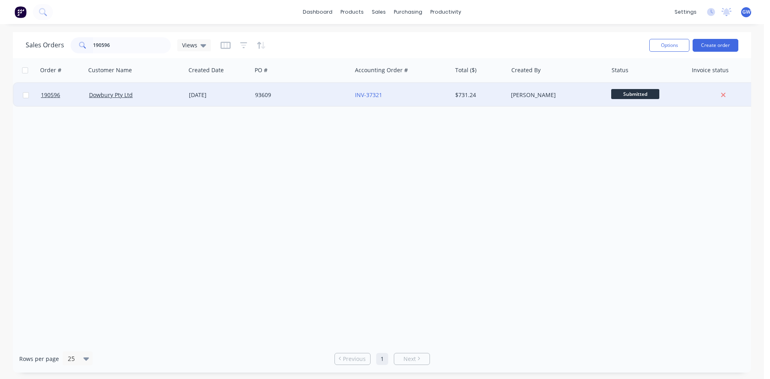
click at [507, 98] on div "$731.24" at bounding box center [480, 95] width 56 height 24
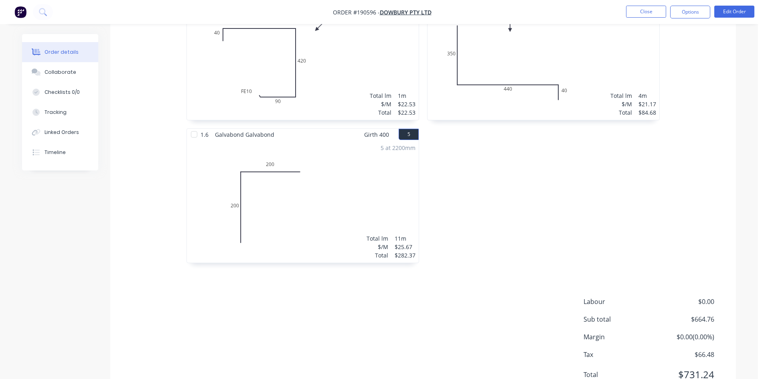
scroll to position [433, 0]
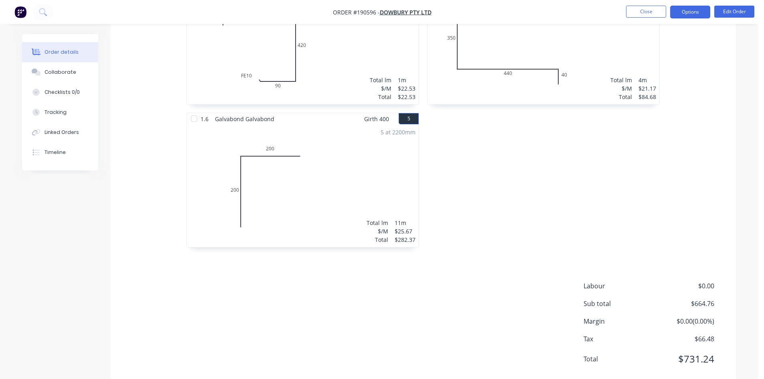
click at [700, 14] on button "Options" at bounding box center [690, 12] width 40 height 13
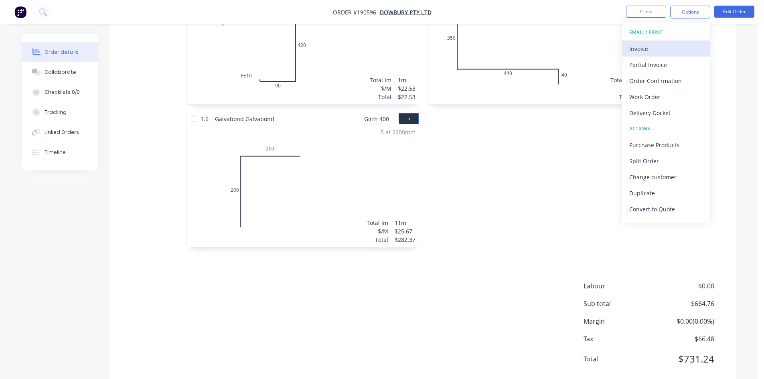
click at [678, 52] on div "Invoice" at bounding box center [666, 49] width 74 height 12
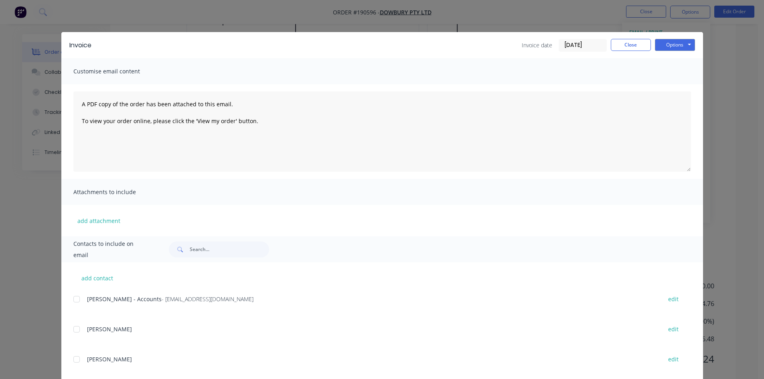
drag, startPoint x: 75, startPoint y: 298, endPoint x: 349, endPoint y: 211, distance: 286.9
click at [75, 298] on div at bounding box center [77, 299] width 16 height 16
click at [679, 50] on button "Options" at bounding box center [675, 45] width 40 height 12
click at [669, 89] on button "Email" at bounding box center [680, 85] width 51 height 13
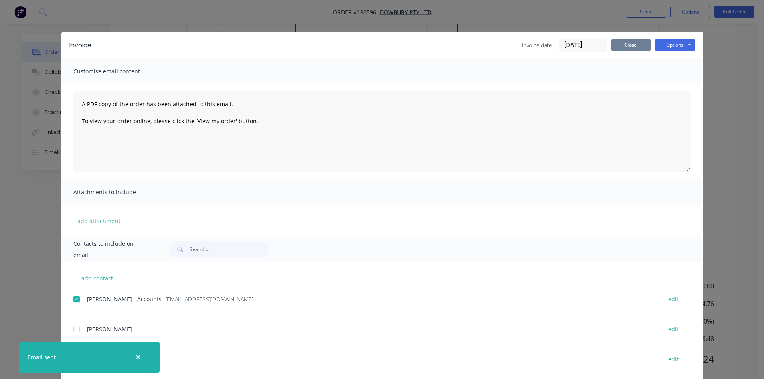
drag, startPoint x: 636, startPoint y: 45, endPoint x: 646, endPoint y: 27, distance: 20.8
click at [636, 45] on button "Close" at bounding box center [631, 45] width 40 height 12
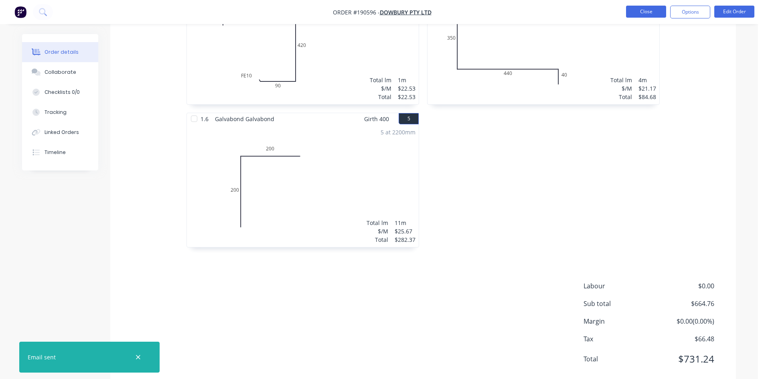
click at [648, 14] on button "Close" at bounding box center [646, 12] width 40 height 12
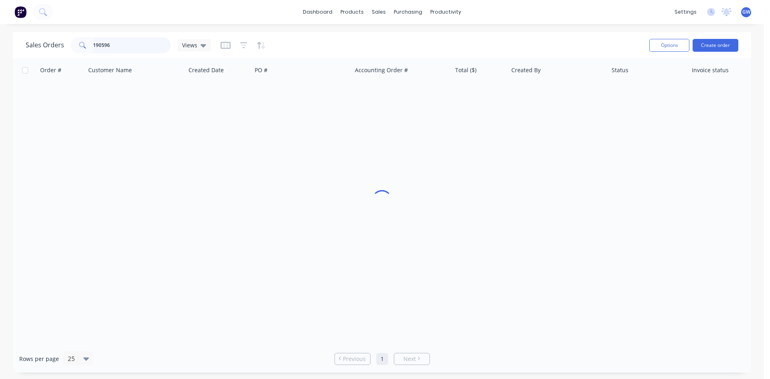
click at [130, 40] on input "190596" at bounding box center [132, 45] width 78 height 16
type input "190595"
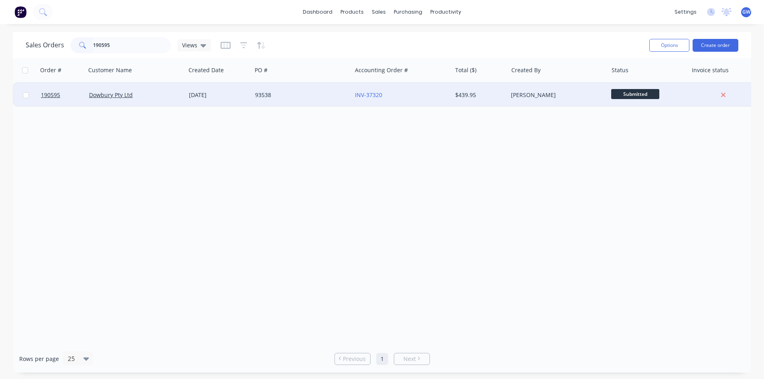
click at [543, 99] on div "[PERSON_NAME]" at bounding box center [558, 95] width 100 height 24
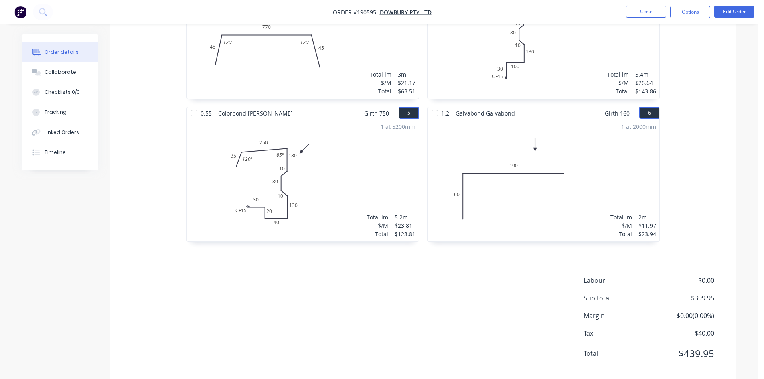
scroll to position [441, 0]
click at [681, 18] on button "Options" at bounding box center [690, 12] width 40 height 13
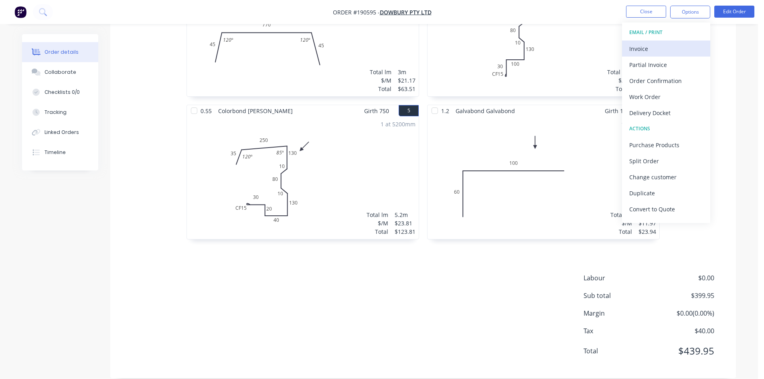
click at [663, 43] on div "Invoice" at bounding box center [666, 49] width 74 height 12
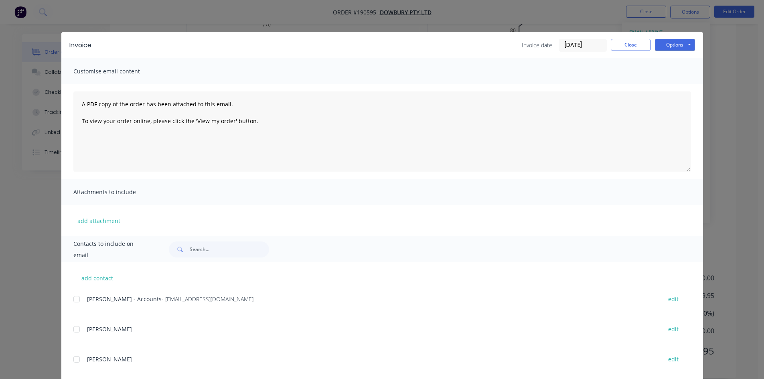
click at [77, 296] on div at bounding box center [77, 299] width 16 height 16
click at [675, 40] on button "Options" at bounding box center [675, 45] width 40 height 12
click at [669, 89] on button "Email" at bounding box center [680, 85] width 51 height 13
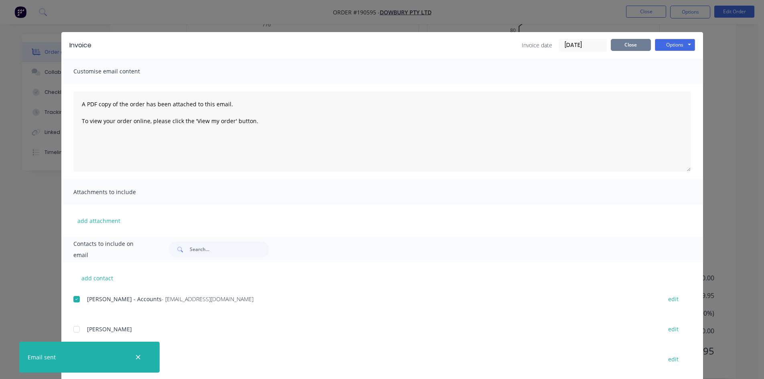
click at [625, 47] on button "Close" at bounding box center [631, 45] width 40 height 12
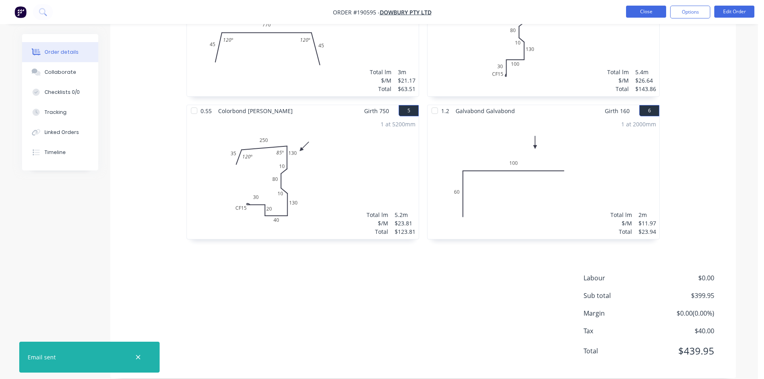
click at [643, 14] on button "Close" at bounding box center [646, 12] width 40 height 12
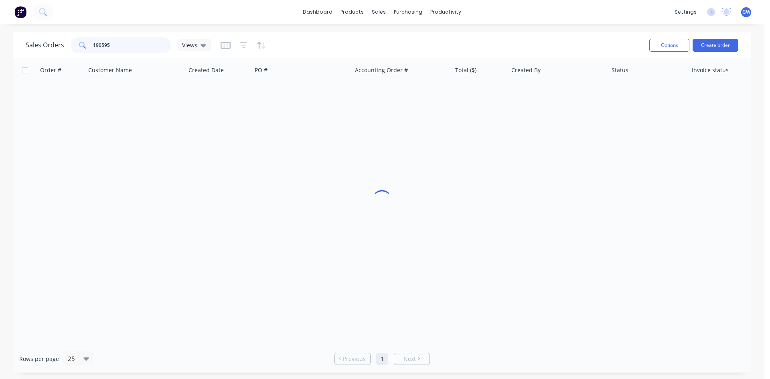
click at [122, 42] on input "190595" at bounding box center [132, 45] width 78 height 16
type input "190544"
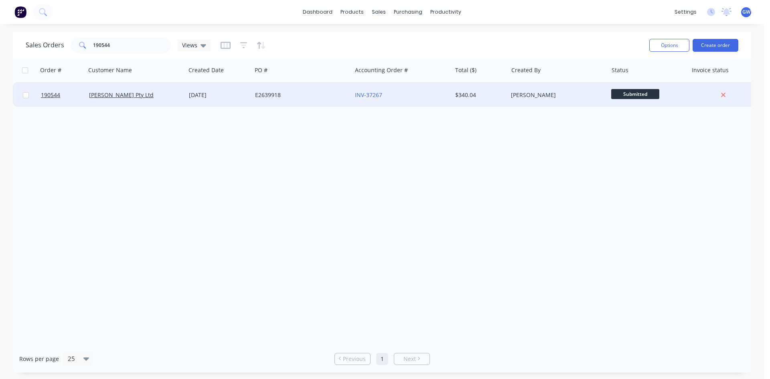
click at [531, 100] on div "[PERSON_NAME]" at bounding box center [558, 95] width 100 height 24
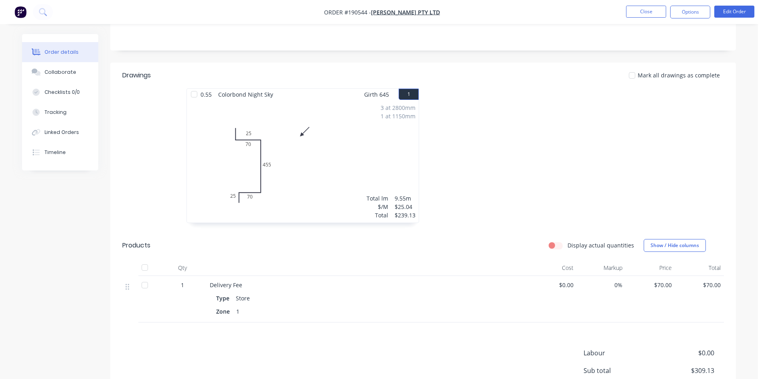
scroll to position [201, 0]
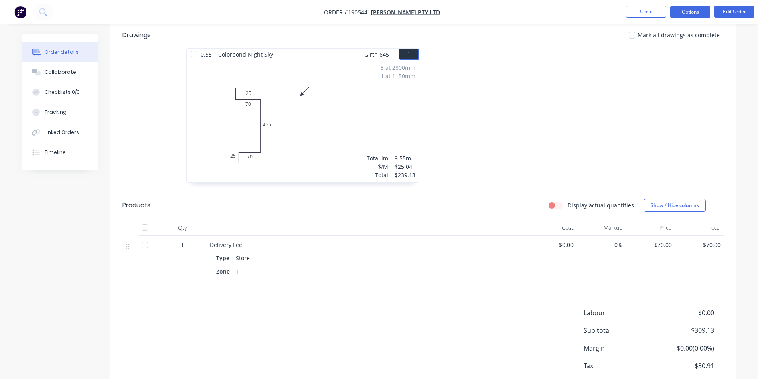
click at [696, 12] on button "Options" at bounding box center [690, 12] width 40 height 13
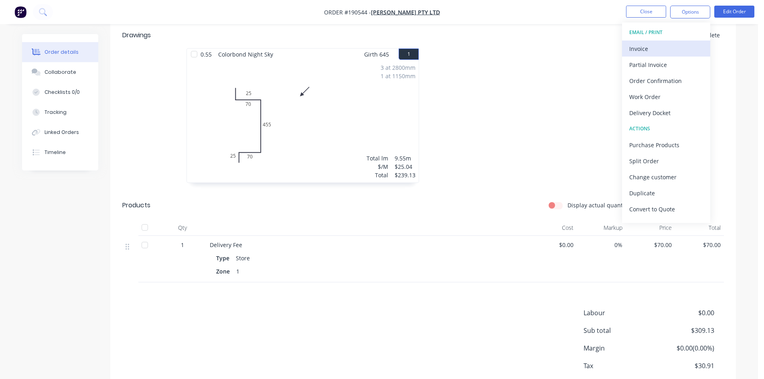
click at [663, 53] on div "Invoice" at bounding box center [666, 49] width 74 height 12
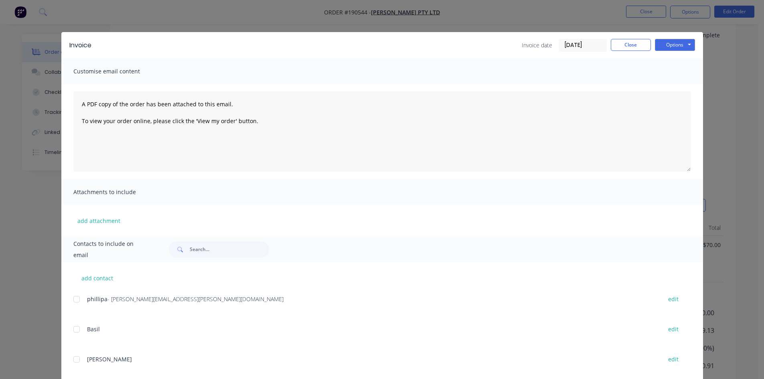
click at [74, 300] on div at bounding box center [77, 299] width 16 height 16
click at [689, 41] on button "Options" at bounding box center [675, 45] width 40 height 12
click at [672, 86] on button "Email" at bounding box center [680, 85] width 51 height 13
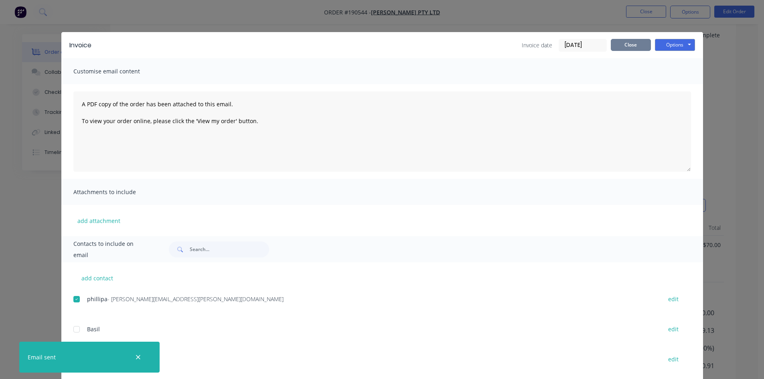
click at [631, 46] on button "Close" at bounding box center [631, 45] width 40 height 12
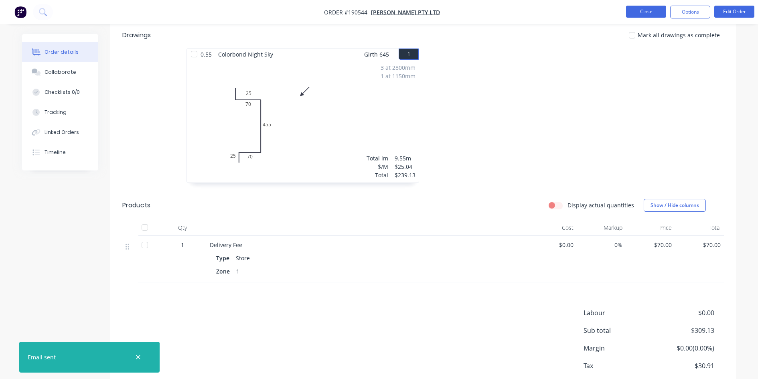
click at [643, 12] on button "Close" at bounding box center [646, 12] width 40 height 12
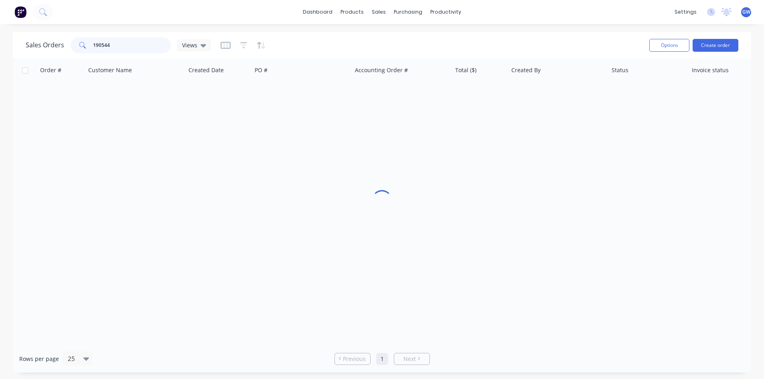
click at [140, 44] on input "190544" at bounding box center [132, 45] width 78 height 16
type input "190613"
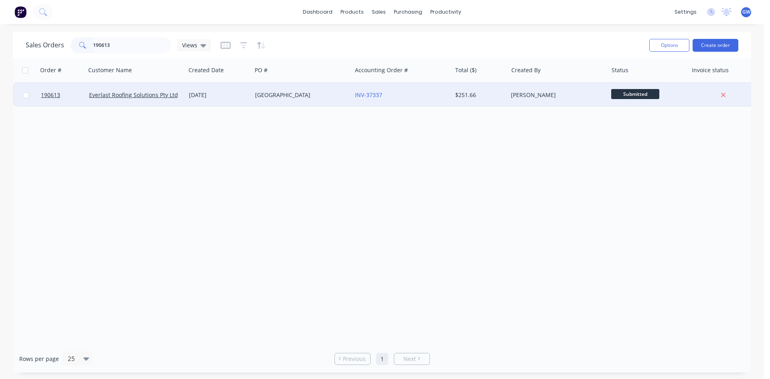
click at [476, 101] on div "$251.66" at bounding box center [480, 95] width 56 height 24
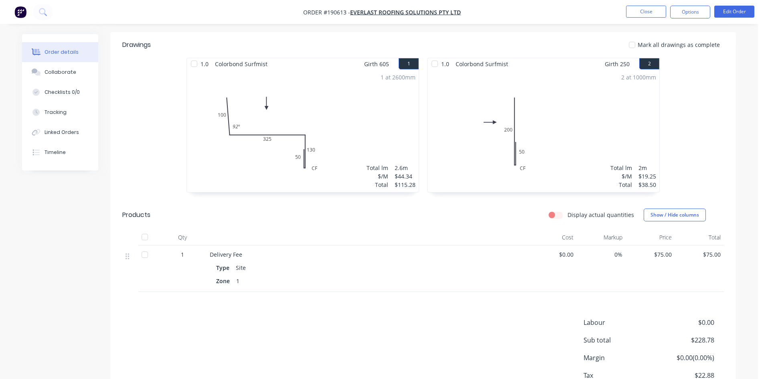
scroll to position [241, 0]
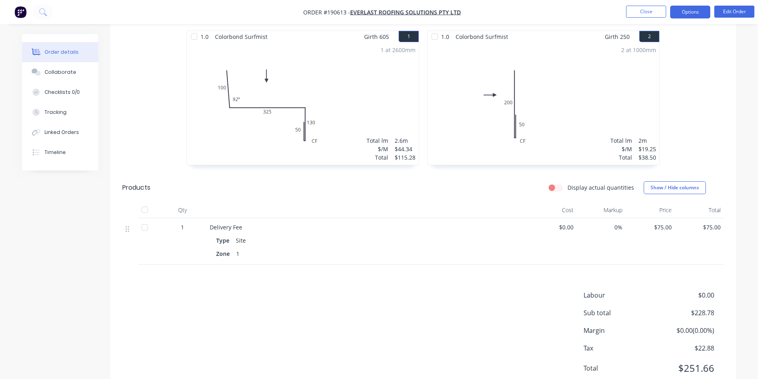
click at [698, 15] on button "Options" at bounding box center [690, 12] width 40 height 13
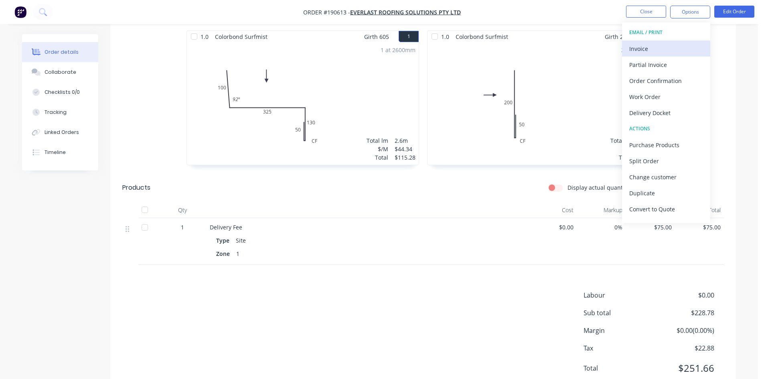
click at [664, 45] on div "Invoice" at bounding box center [666, 49] width 74 height 12
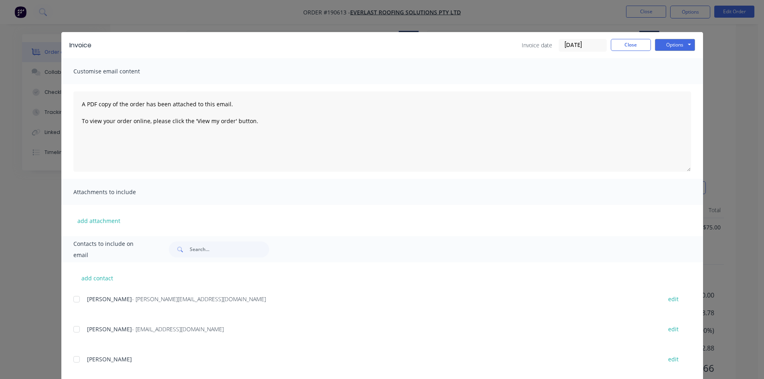
click at [79, 303] on div at bounding box center [77, 299] width 16 height 16
click at [80, 327] on div at bounding box center [77, 329] width 16 height 16
click at [672, 47] on button "Options" at bounding box center [675, 45] width 40 height 12
click at [673, 84] on button "Email" at bounding box center [680, 85] width 51 height 13
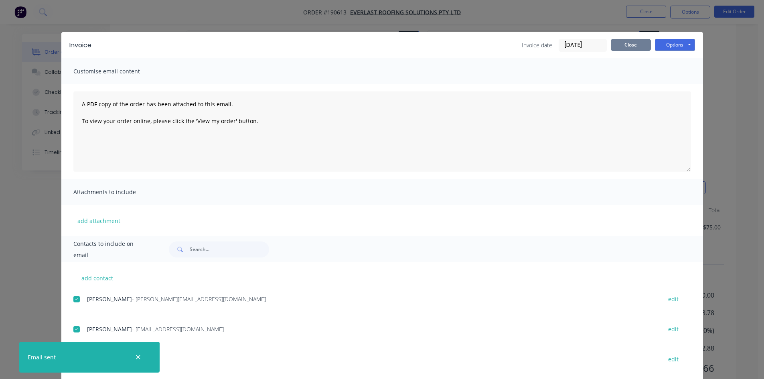
click at [629, 46] on button "Close" at bounding box center [631, 45] width 40 height 12
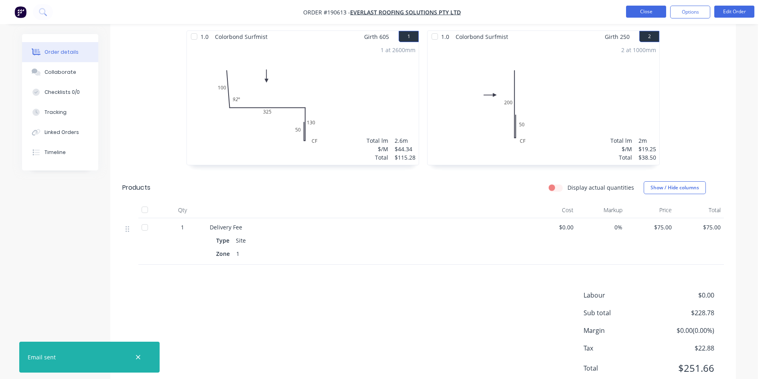
click at [641, 12] on button "Close" at bounding box center [646, 12] width 40 height 12
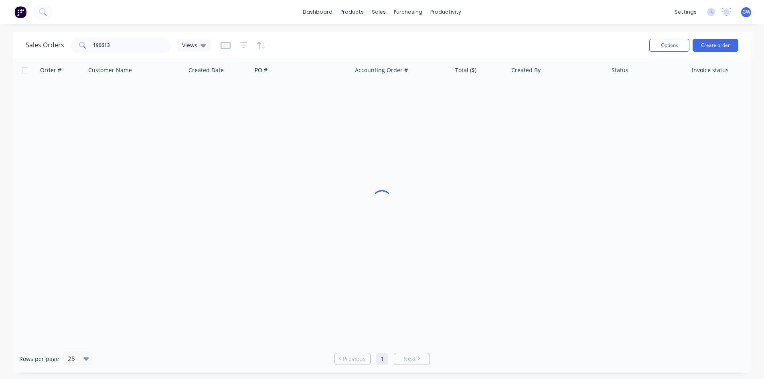
drag, startPoint x: 133, startPoint y: 56, endPoint x: 137, endPoint y: 51, distance: 6.6
click at [132, 56] on div "Sales Orders 190613 Views Options Create order" at bounding box center [382, 45] width 738 height 26
drag, startPoint x: 138, startPoint y: 51, endPoint x: 11, endPoint y: 47, distance: 126.8
click at [11, 47] on div "Sales Orders 190613 Views Options Create order Order # Customer Name Created Da…" at bounding box center [382, 202] width 764 height 341
type input "190550"
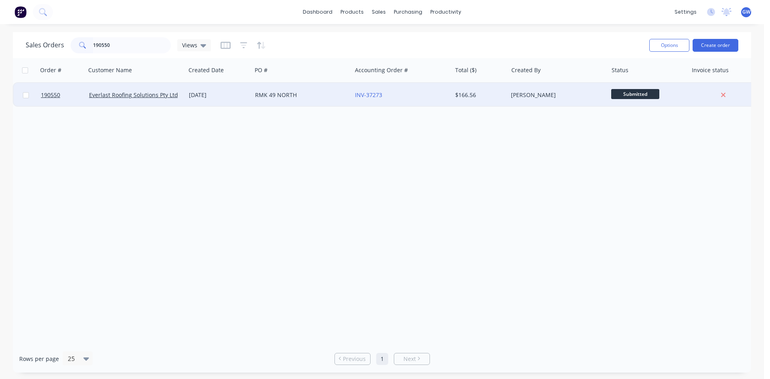
click at [560, 102] on div "[PERSON_NAME]" at bounding box center [558, 95] width 100 height 24
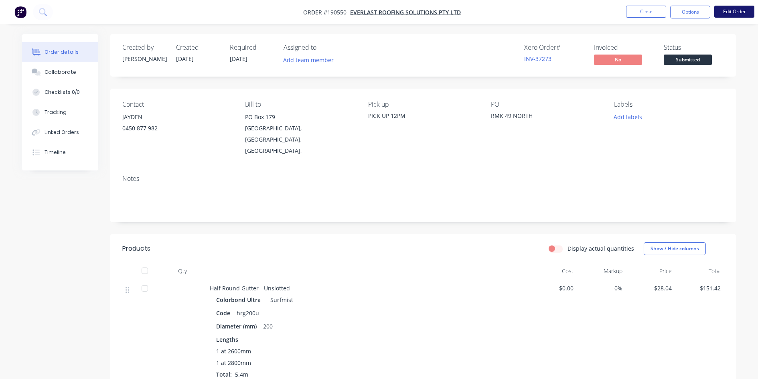
click at [746, 10] on button "Edit Order" at bounding box center [734, 12] width 40 height 12
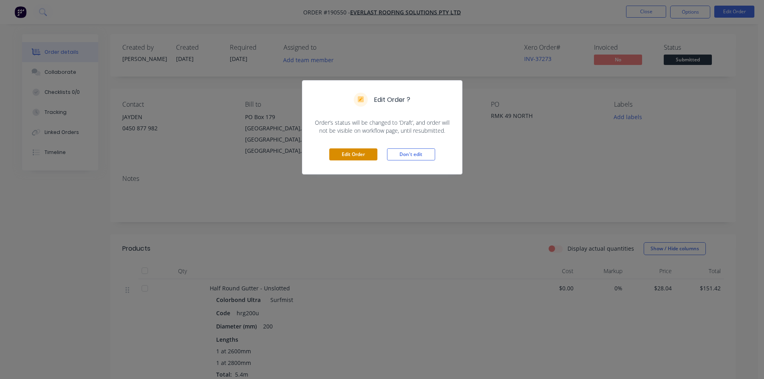
click at [344, 156] on button "Edit Order" at bounding box center [353, 154] width 48 height 12
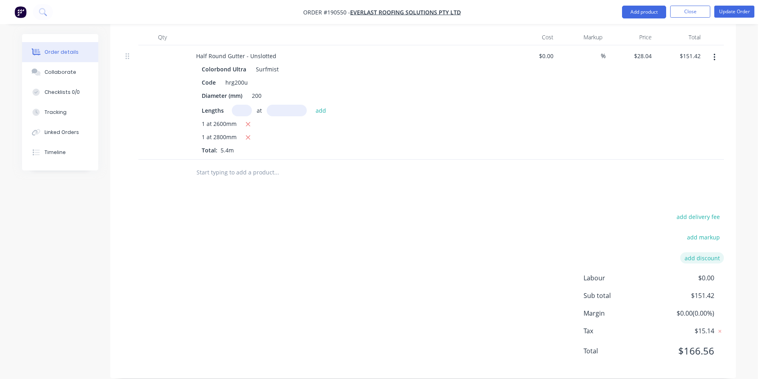
click at [689, 252] on button "add discount" at bounding box center [702, 257] width 44 height 11
click at [690, 255] on input at bounding box center [693, 261] width 36 height 12
type input "100"
click input "submit" at bounding box center [0, 0] width 0 height 0
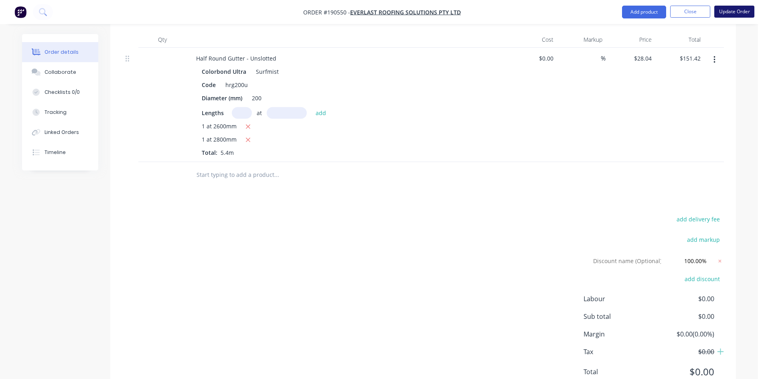
click at [737, 16] on button "Update Order" at bounding box center [734, 12] width 40 height 12
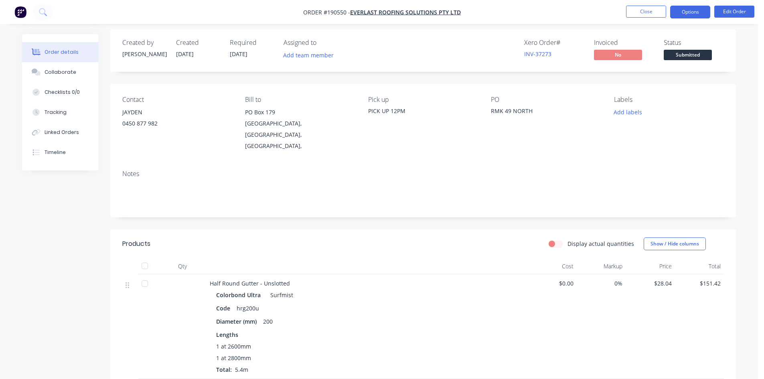
scroll to position [0, 0]
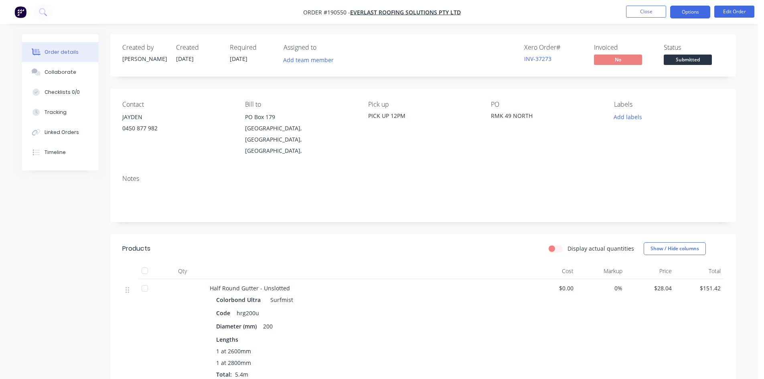
click at [685, 9] on button "Options" at bounding box center [690, 12] width 40 height 13
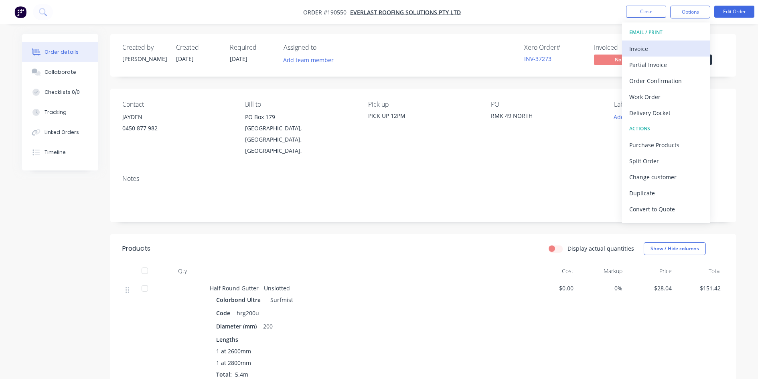
click at [667, 41] on button "Invoice" at bounding box center [666, 49] width 88 height 16
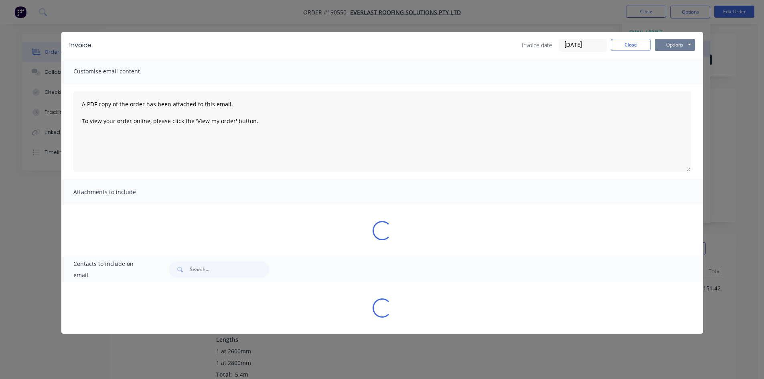
click at [667, 41] on button "Options" at bounding box center [675, 45] width 40 height 12
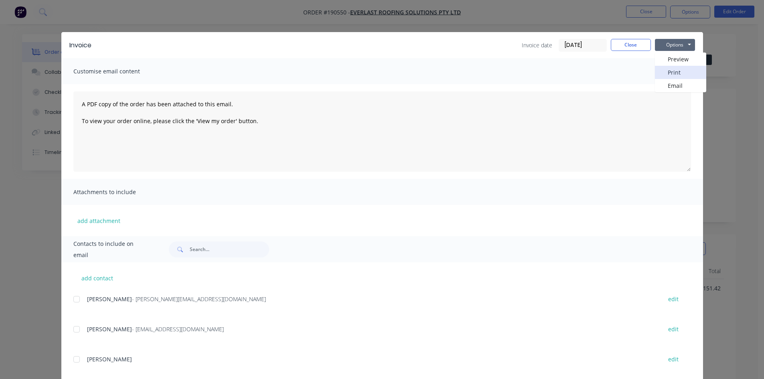
click at [670, 74] on button "Print" at bounding box center [680, 72] width 51 height 13
click at [627, 45] on button "Close" at bounding box center [631, 45] width 40 height 12
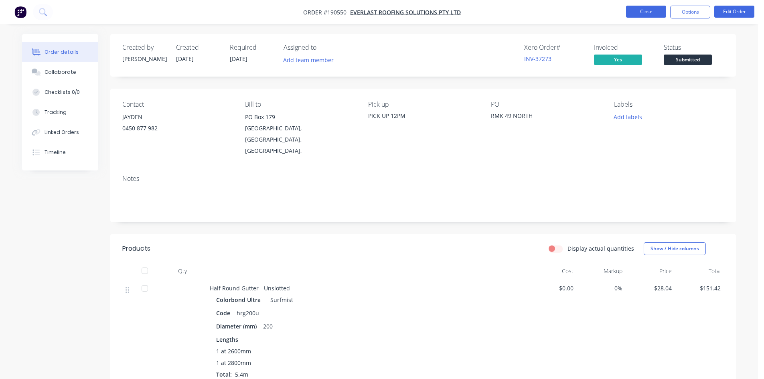
click at [643, 15] on button "Close" at bounding box center [646, 12] width 40 height 12
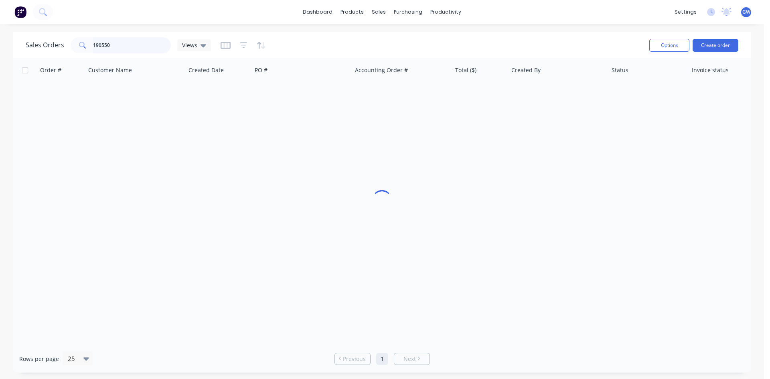
click at [110, 44] on input "190550" at bounding box center [132, 45] width 78 height 16
type input "190253"
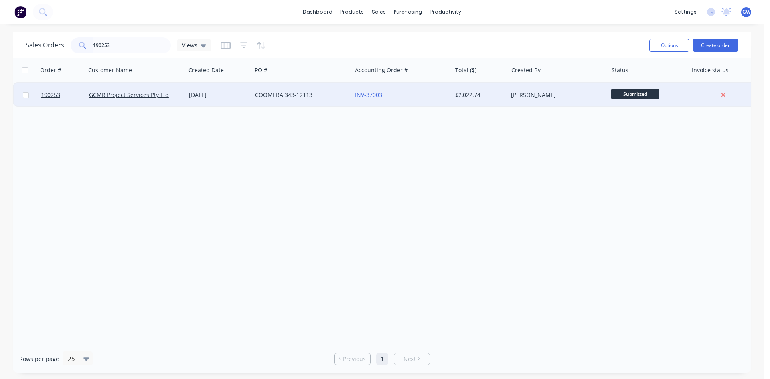
click at [491, 90] on div "$2,022.74" at bounding box center [480, 95] width 56 height 24
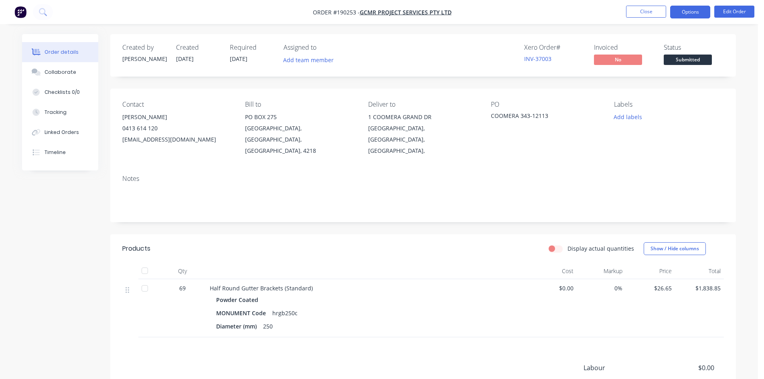
click at [692, 15] on button "Options" at bounding box center [690, 12] width 40 height 13
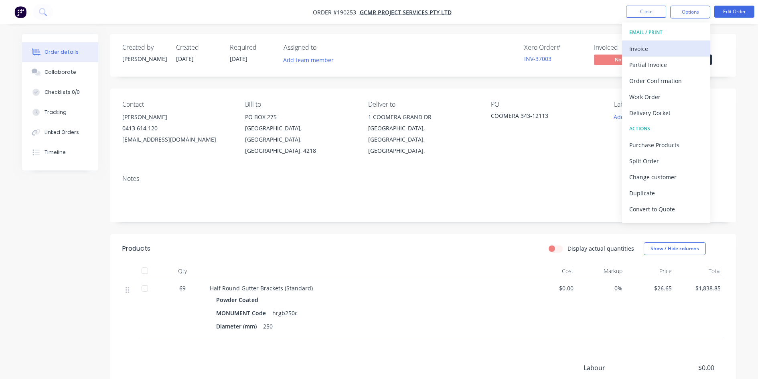
click at [656, 47] on div "Invoice" at bounding box center [666, 49] width 74 height 12
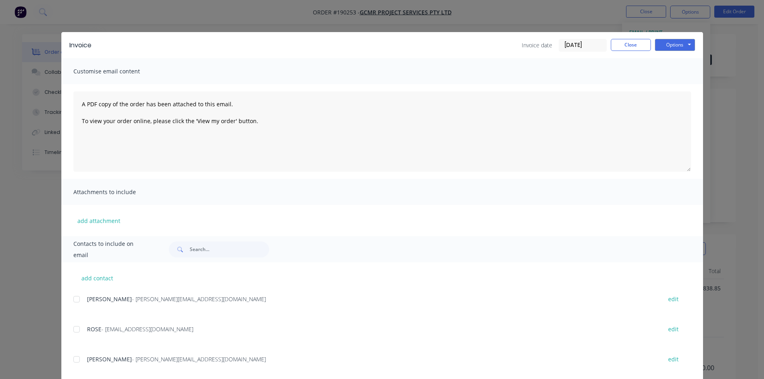
drag, startPoint x: 76, startPoint y: 304, endPoint x: 75, endPoint y: 314, distance: 10.8
click at [75, 304] on div at bounding box center [77, 299] width 16 height 16
click at [77, 329] on div at bounding box center [77, 329] width 16 height 16
drag, startPoint x: 676, startPoint y: 44, endPoint x: 680, endPoint y: 52, distance: 9.0
click at [677, 44] on button "Options" at bounding box center [675, 45] width 40 height 12
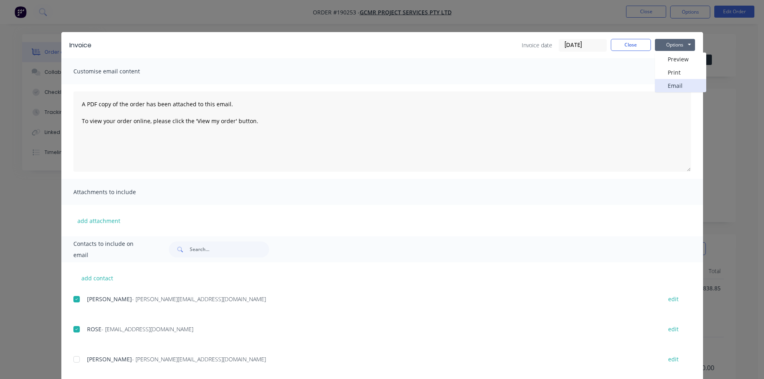
click at [672, 85] on button "Email" at bounding box center [680, 85] width 51 height 13
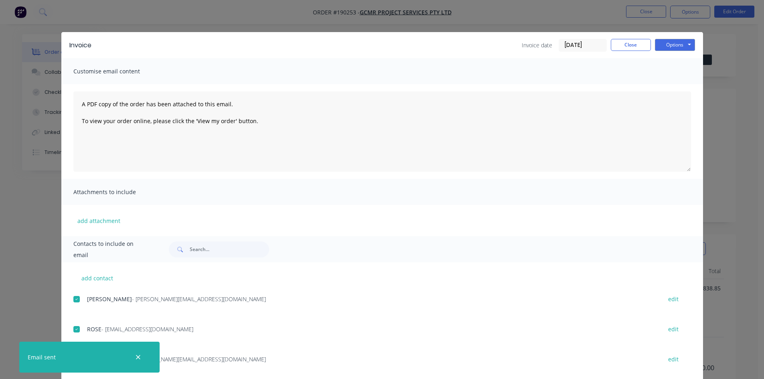
click at [634, 51] on div "Invoice date 25/08/25 Close Options Preview Print Email" at bounding box center [608, 45] width 173 height 13
click at [634, 51] on button "Close" at bounding box center [631, 45] width 40 height 12
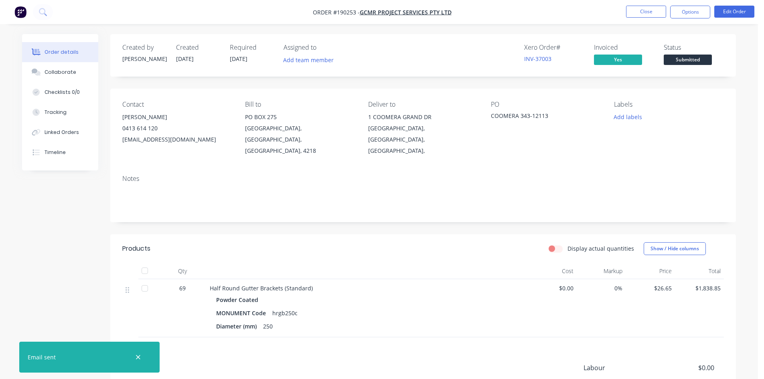
click at [641, 19] on nav "Order #190253 - GCMR Project Services Pty Ltd Close Options Edit Order" at bounding box center [382, 12] width 764 height 24
click at [647, 14] on button "Close" at bounding box center [646, 12] width 40 height 12
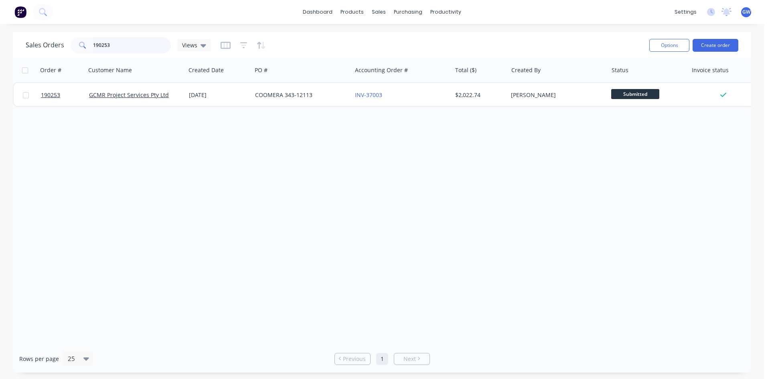
click at [168, 42] on input "190253" at bounding box center [132, 45] width 78 height 16
type input "190597"
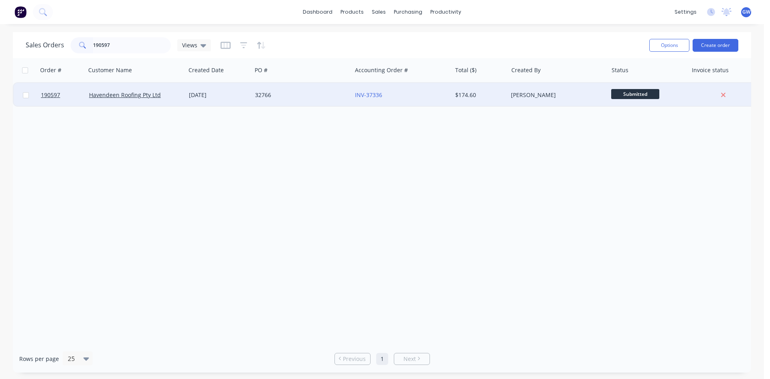
click at [525, 95] on div "[PERSON_NAME]" at bounding box center [555, 95] width 89 height 8
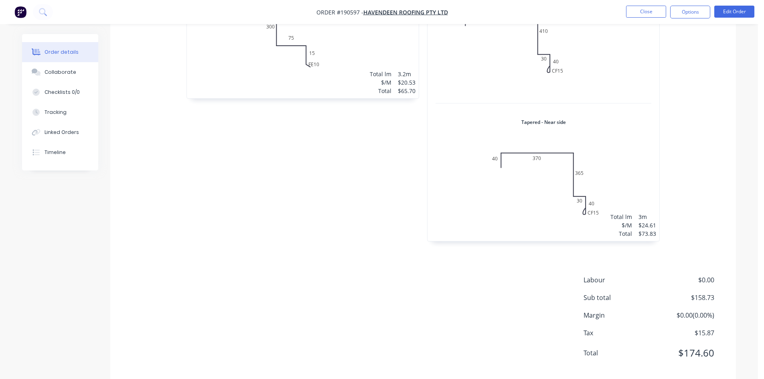
scroll to position [440, 0]
click at [698, 13] on button "Options" at bounding box center [690, 12] width 40 height 13
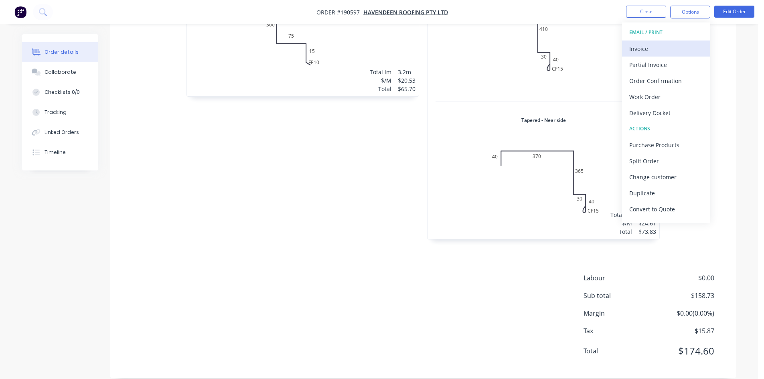
click at [675, 45] on div "Invoice" at bounding box center [666, 49] width 74 height 12
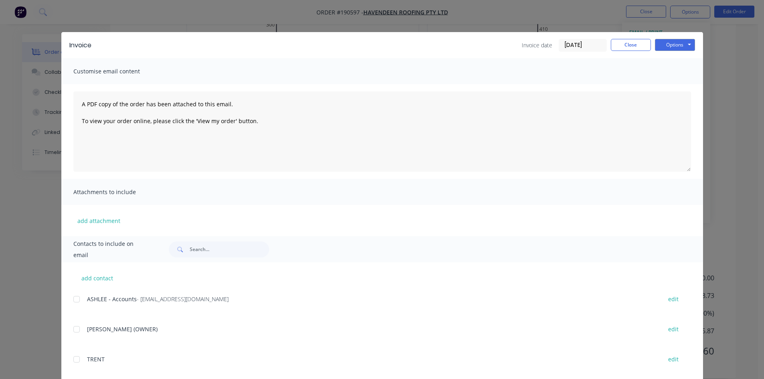
click at [77, 298] on div at bounding box center [77, 299] width 16 height 16
click at [688, 37] on div "Invoice Invoice date 25/08/25 Close Options Preview Print Email" at bounding box center [382, 45] width 642 height 26
click at [683, 47] on button "Options" at bounding box center [675, 45] width 40 height 12
click at [671, 81] on button "Email" at bounding box center [680, 85] width 51 height 13
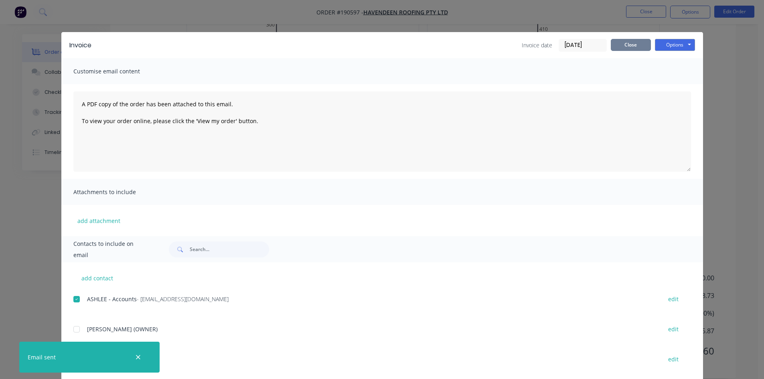
click at [629, 49] on button "Close" at bounding box center [631, 45] width 40 height 12
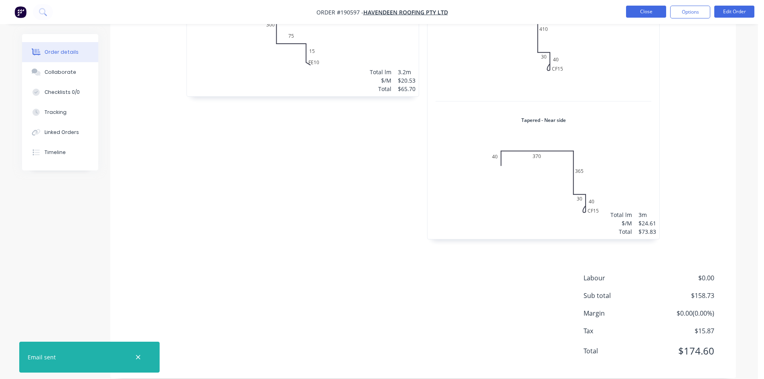
click at [634, 13] on button "Close" at bounding box center [646, 12] width 40 height 12
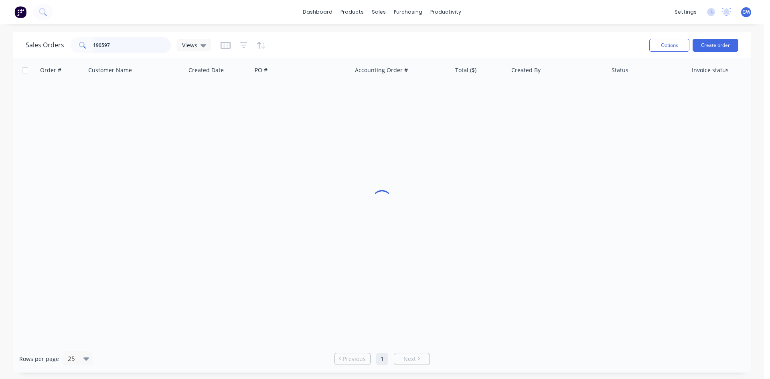
click at [128, 40] on input "190597" at bounding box center [132, 45] width 78 height 16
type input "190546"
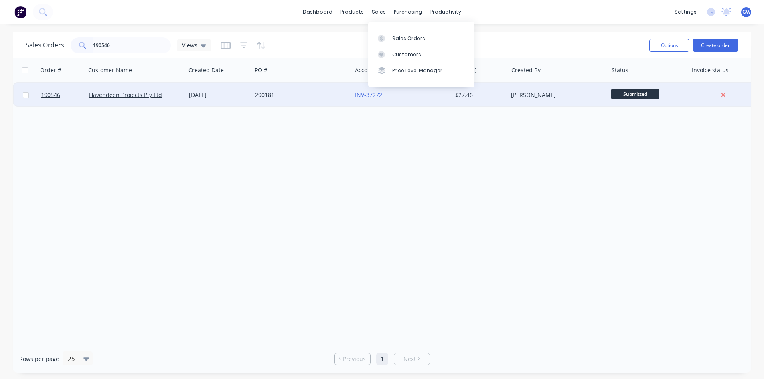
click at [538, 101] on div "[PERSON_NAME]" at bounding box center [558, 95] width 100 height 24
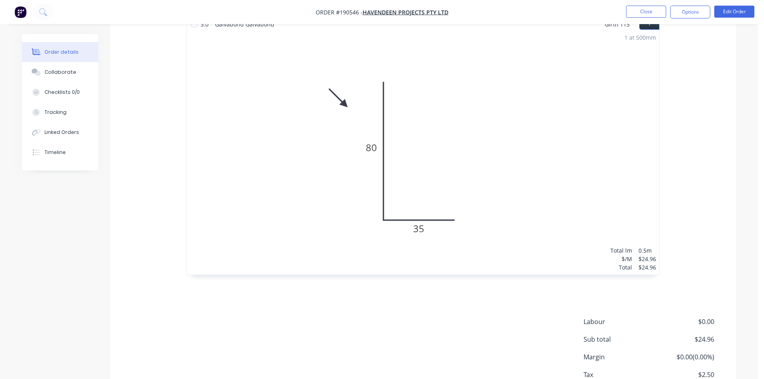
scroll to position [278, 0]
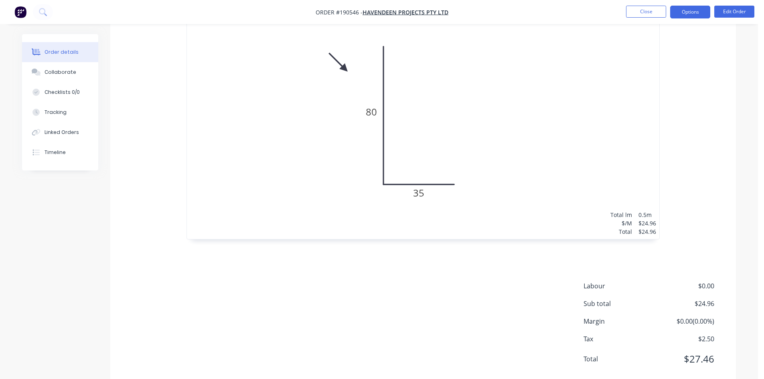
click at [695, 13] on button "Options" at bounding box center [690, 12] width 40 height 13
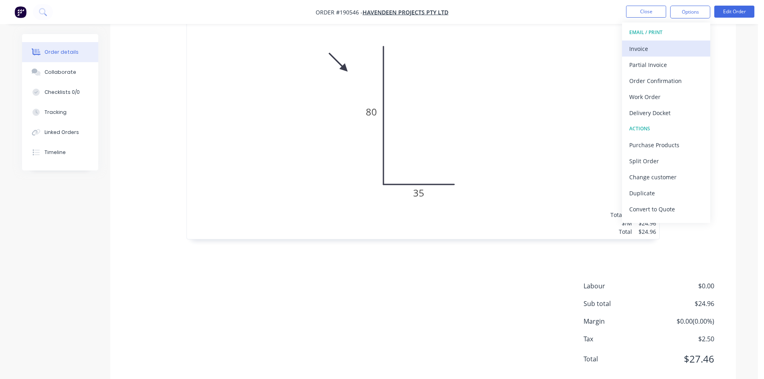
click at [670, 47] on div "Invoice" at bounding box center [666, 49] width 74 height 12
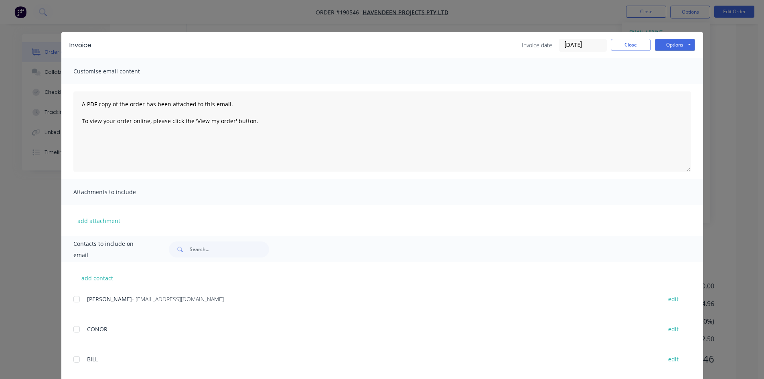
click at [74, 298] on div at bounding box center [77, 299] width 16 height 16
click at [681, 47] on button "Options" at bounding box center [675, 45] width 40 height 12
drag, startPoint x: 681, startPoint y: 48, endPoint x: 674, endPoint y: 84, distance: 36.3
click at [674, 84] on button "Email" at bounding box center [680, 85] width 51 height 13
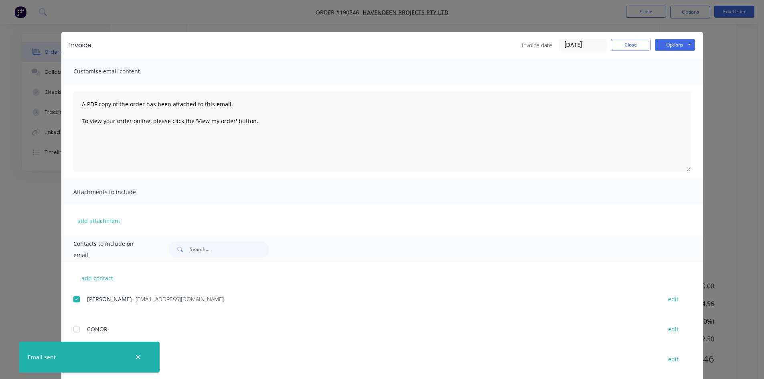
click at [631, 51] on div "Invoice date 25/08/25 Close Options Preview Print Email" at bounding box center [608, 45] width 173 height 13
click at [639, 44] on button "Close" at bounding box center [631, 45] width 40 height 12
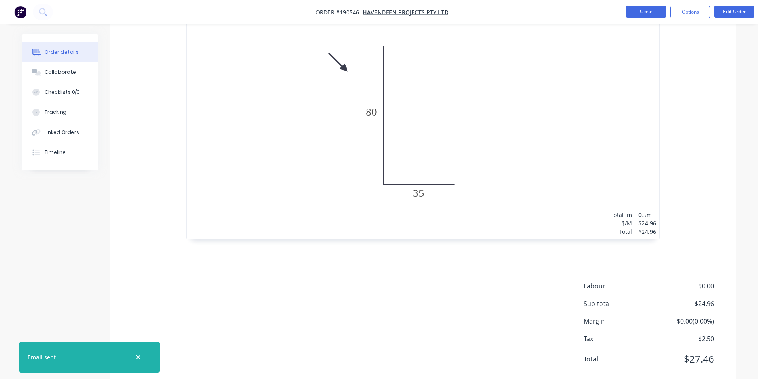
click at [652, 13] on button "Close" at bounding box center [646, 12] width 40 height 12
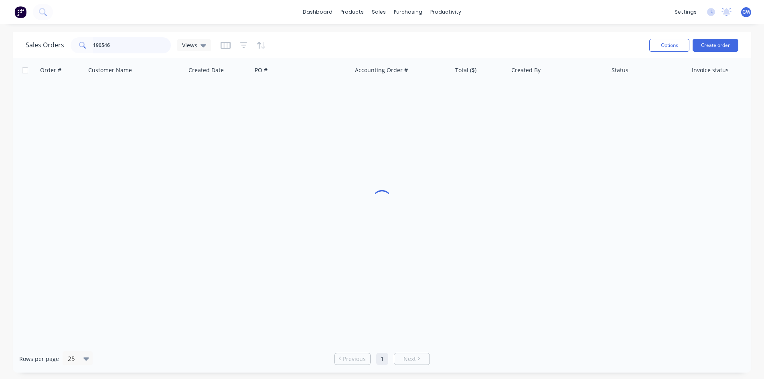
click at [115, 41] on input "190546" at bounding box center [132, 45] width 78 height 16
type input "190320"
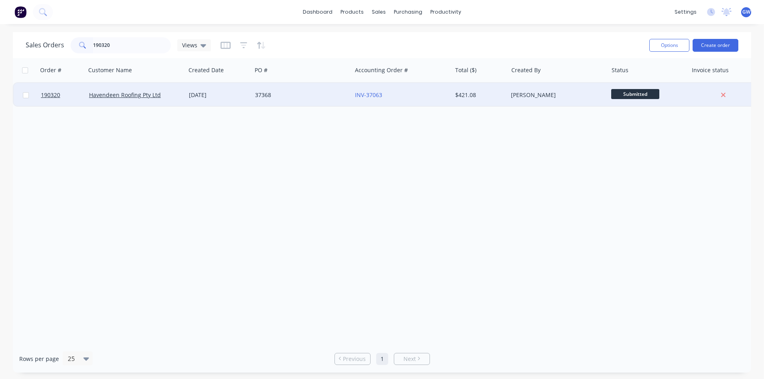
click at [523, 94] on div "[PERSON_NAME]" at bounding box center [555, 95] width 89 height 8
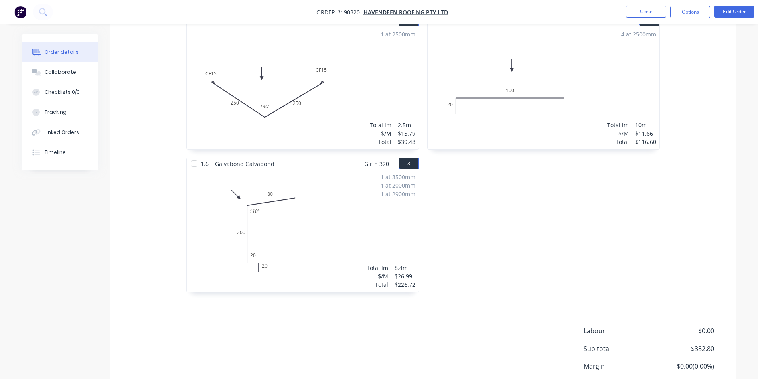
scroll to position [298, 0]
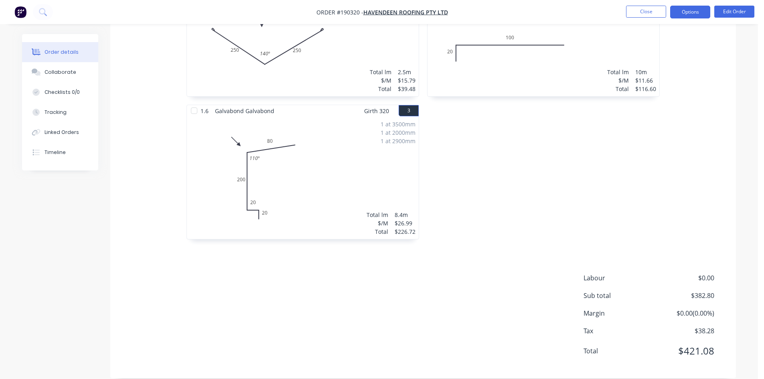
click at [683, 10] on button "Options" at bounding box center [690, 12] width 40 height 13
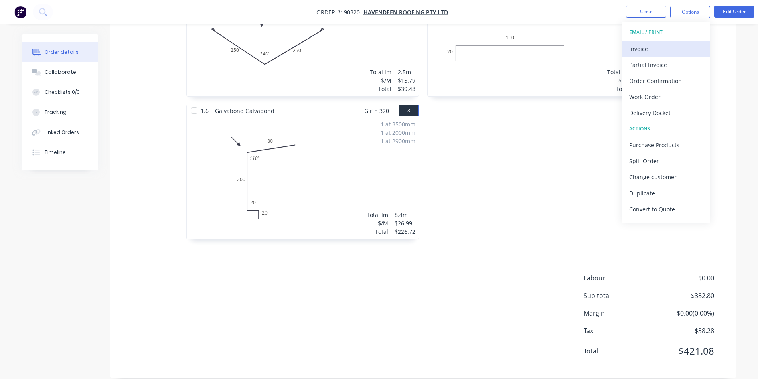
click at [645, 56] on button "Invoice" at bounding box center [666, 49] width 88 height 16
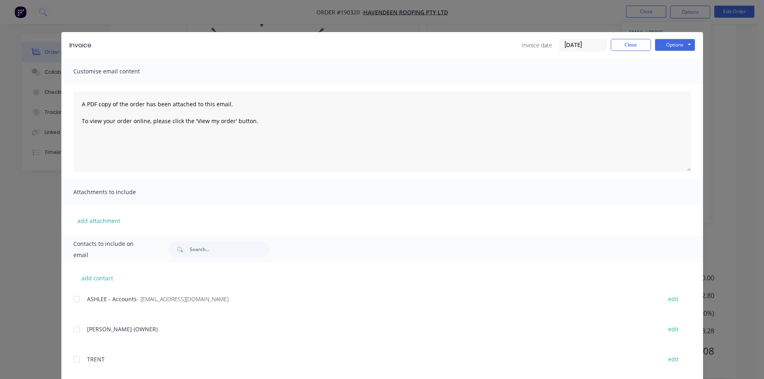
click at [77, 297] on div at bounding box center [77, 299] width 16 height 16
click at [678, 43] on button "Options" at bounding box center [675, 45] width 40 height 12
click at [674, 86] on button "Email" at bounding box center [680, 85] width 51 height 13
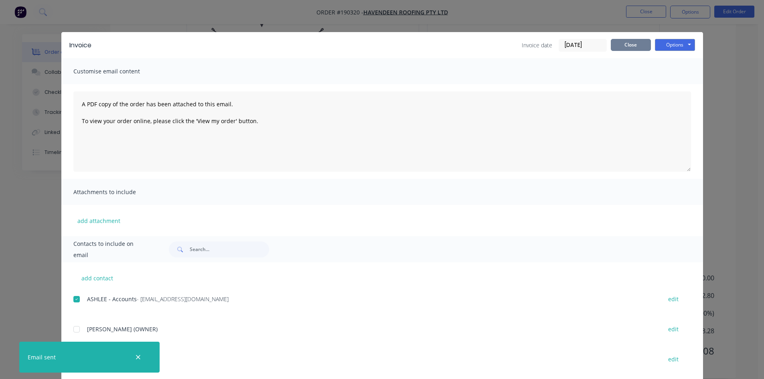
click at [631, 46] on button "Close" at bounding box center [631, 45] width 40 height 12
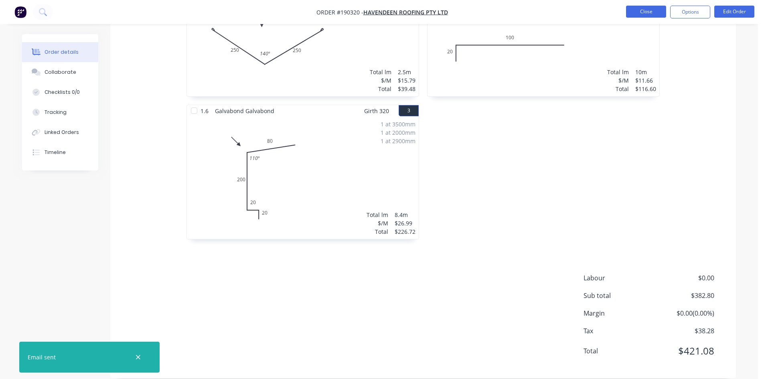
click at [655, 9] on button "Close" at bounding box center [646, 12] width 40 height 12
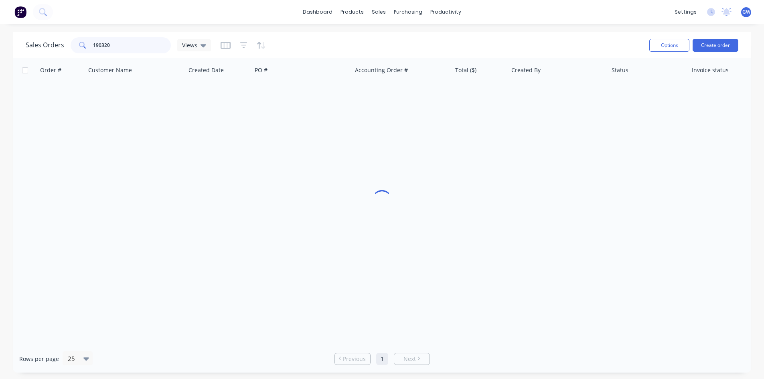
drag, startPoint x: 119, startPoint y: 40, endPoint x: 35, endPoint y: 53, distance: 84.5
click at [40, 51] on div "Sales Orders 190320 Views" at bounding box center [118, 45] width 185 height 16
type input "190590"
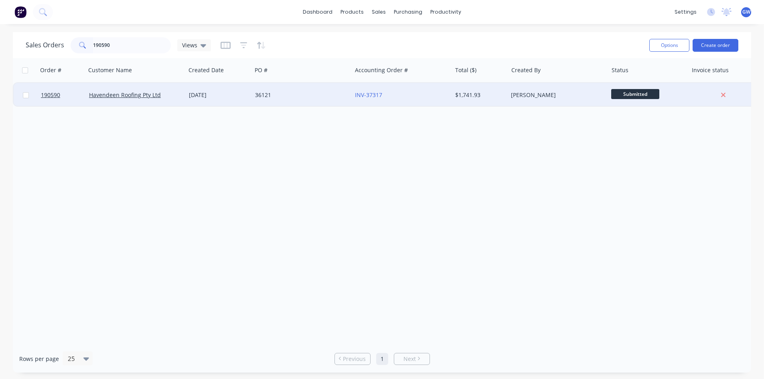
click at [437, 89] on div "INV-37317" at bounding box center [402, 95] width 100 height 24
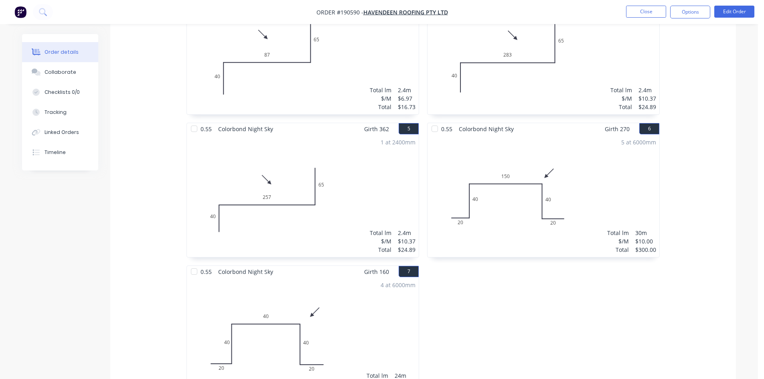
scroll to position [521, 0]
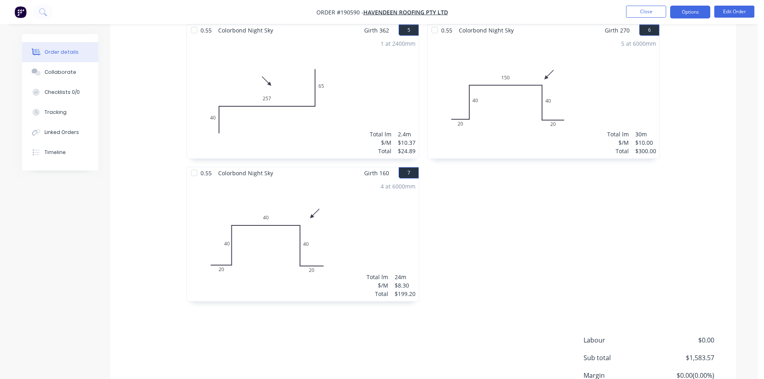
click at [679, 9] on button "Options" at bounding box center [690, 12] width 40 height 13
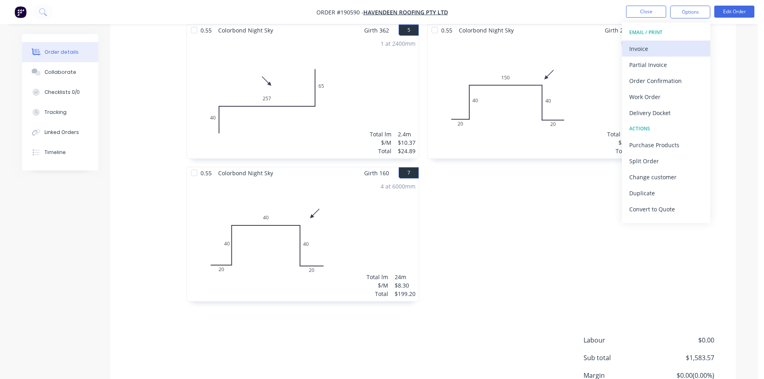
click at [663, 49] on div "Invoice" at bounding box center [666, 49] width 74 height 12
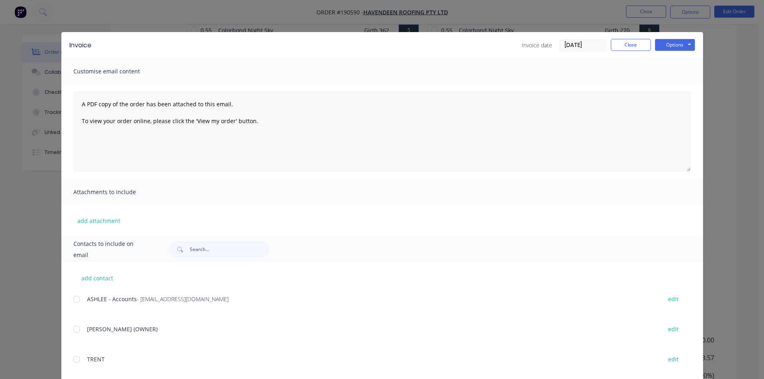
click at [71, 297] on div at bounding box center [77, 299] width 16 height 16
click at [676, 49] on button "Options" at bounding box center [675, 45] width 40 height 12
click at [672, 91] on button "Email" at bounding box center [680, 85] width 51 height 13
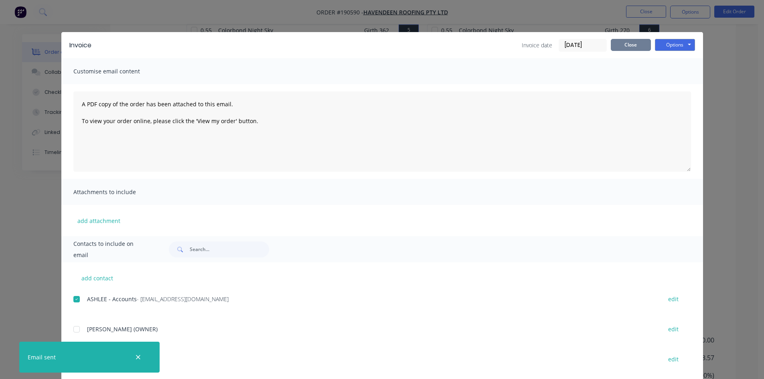
click at [635, 46] on button "Close" at bounding box center [631, 45] width 40 height 12
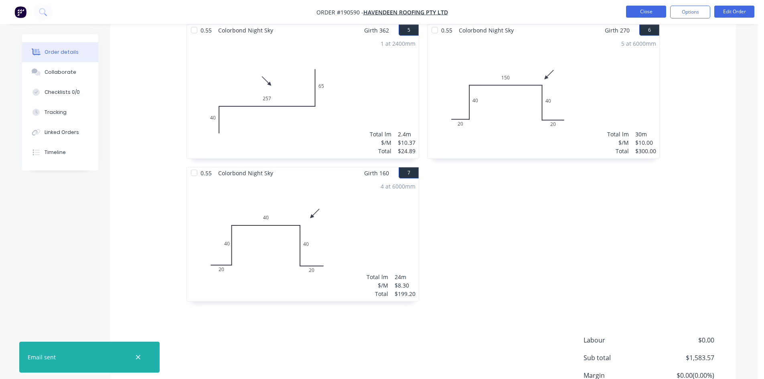
click at [646, 8] on button "Close" at bounding box center [646, 12] width 40 height 12
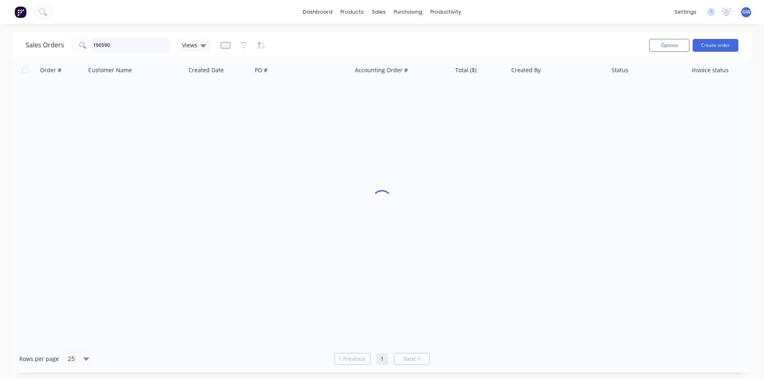
click at [142, 41] on input "190590" at bounding box center [132, 45] width 78 height 16
type input "190594"
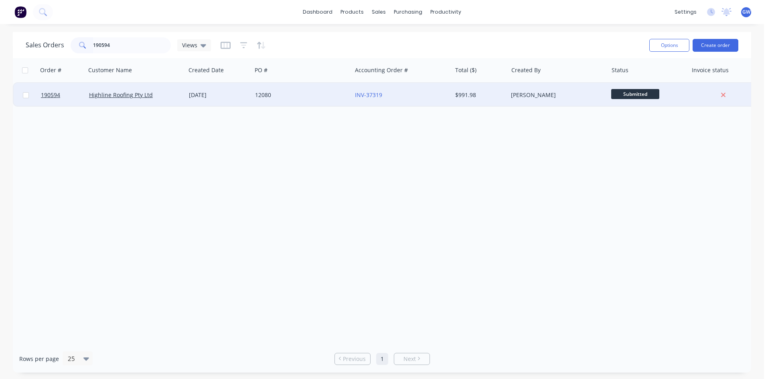
click at [538, 95] on div "[PERSON_NAME]" at bounding box center [555, 95] width 89 height 8
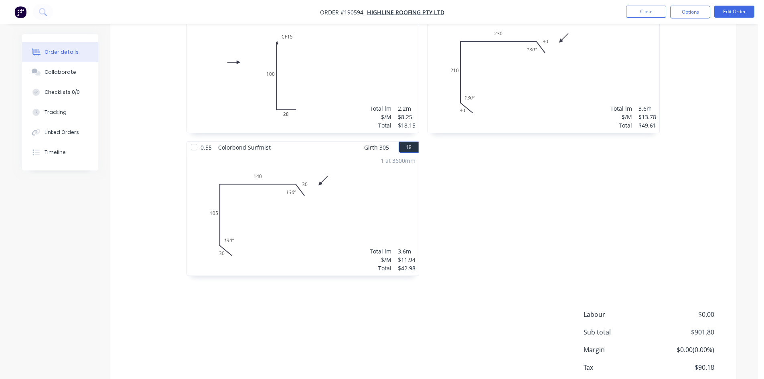
scroll to position [1440, 0]
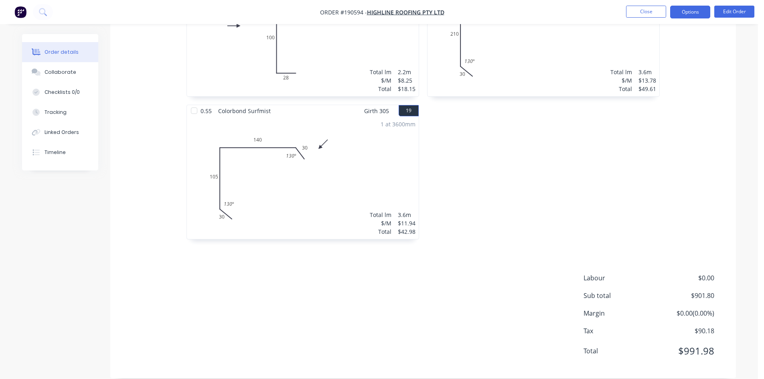
click at [695, 10] on button "Options" at bounding box center [690, 12] width 40 height 13
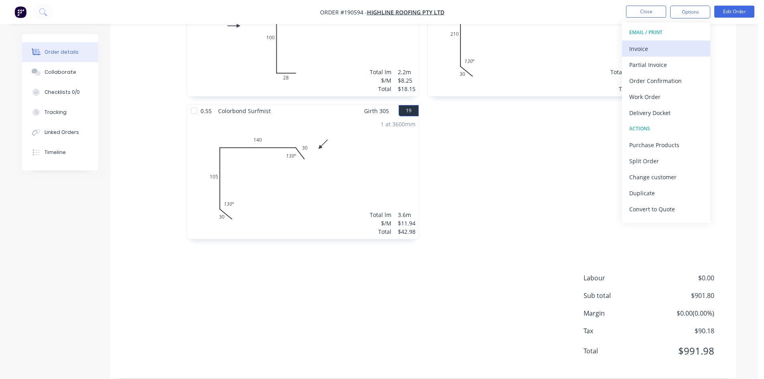
click at [679, 43] on div "Invoice" at bounding box center [666, 49] width 74 height 12
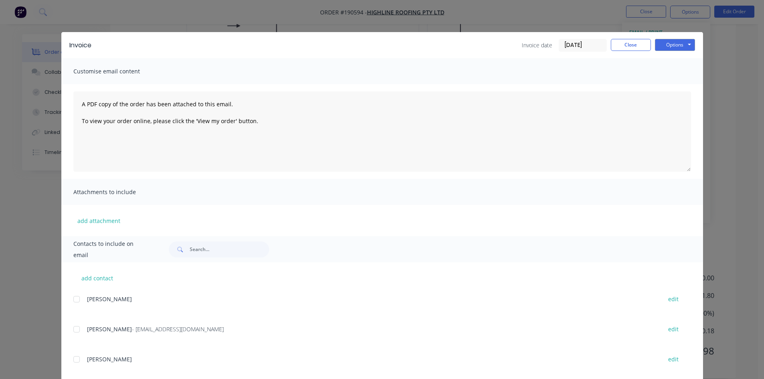
click at [75, 328] on div at bounding box center [77, 329] width 16 height 16
click at [681, 41] on button "Options" at bounding box center [675, 45] width 40 height 12
click at [678, 80] on button "Email" at bounding box center [680, 85] width 51 height 13
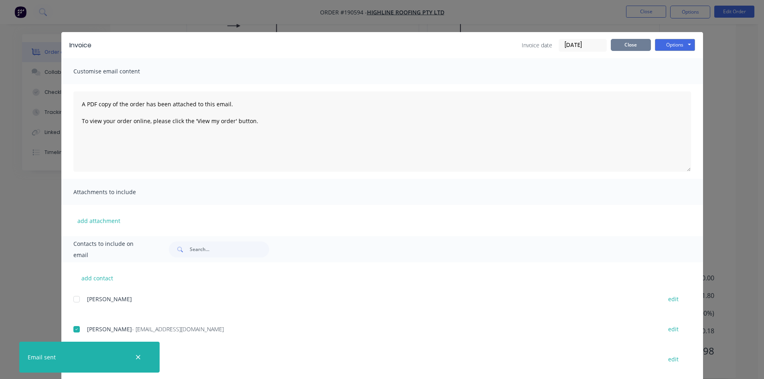
click at [633, 46] on button "Close" at bounding box center [631, 45] width 40 height 12
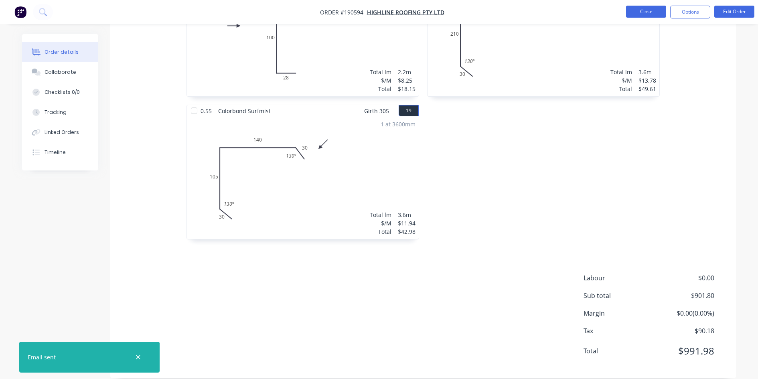
click at [652, 12] on button "Close" at bounding box center [646, 12] width 40 height 12
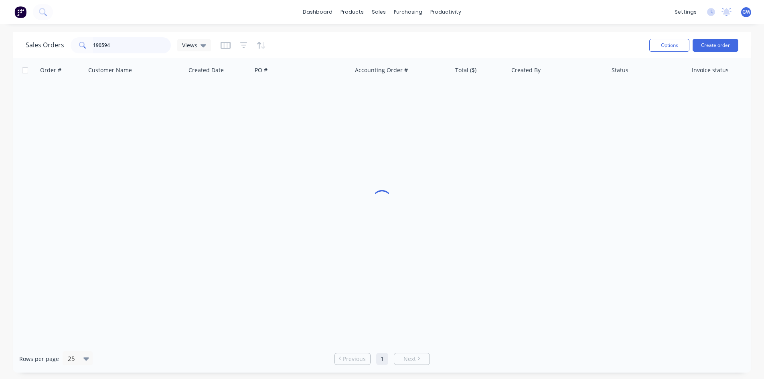
click at [138, 47] on input "190594" at bounding box center [132, 45] width 78 height 16
type input "187527"
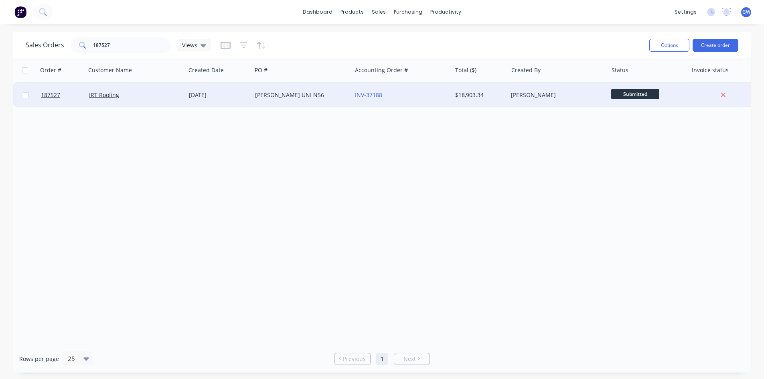
click at [499, 101] on div "$18,903.34" at bounding box center [480, 95] width 56 height 24
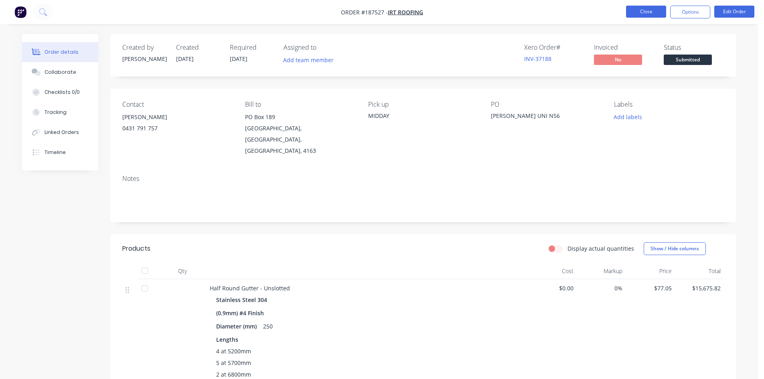
click at [645, 13] on button "Close" at bounding box center [646, 12] width 40 height 12
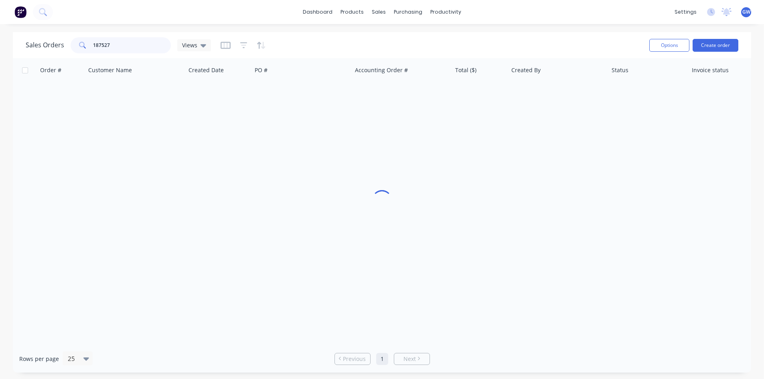
drag, startPoint x: 132, startPoint y: 46, endPoint x: 49, endPoint y: 41, distance: 82.8
click at [49, 41] on div "Sales Orders 187527 Views" at bounding box center [118, 45] width 185 height 16
type input "190558"
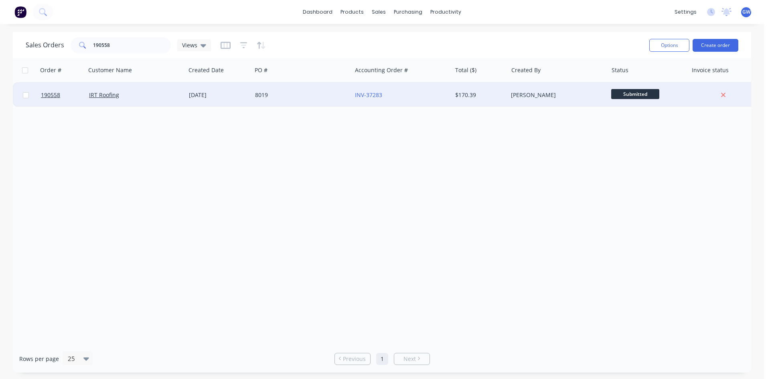
click at [546, 92] on div "[PERSON_NAME]" at bounding box center [555, 95] width 89 height 8
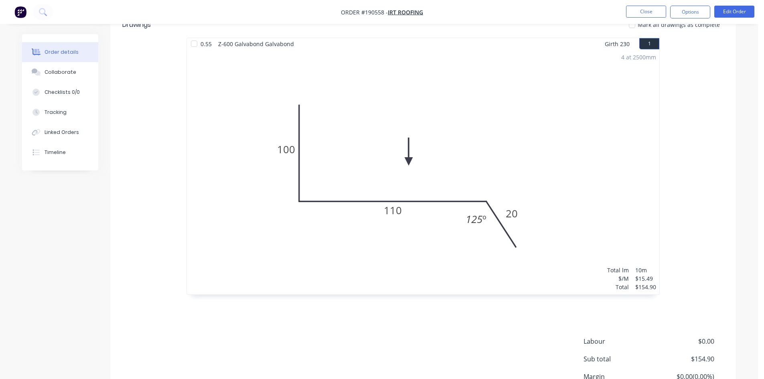
scroll to position [278, 0]
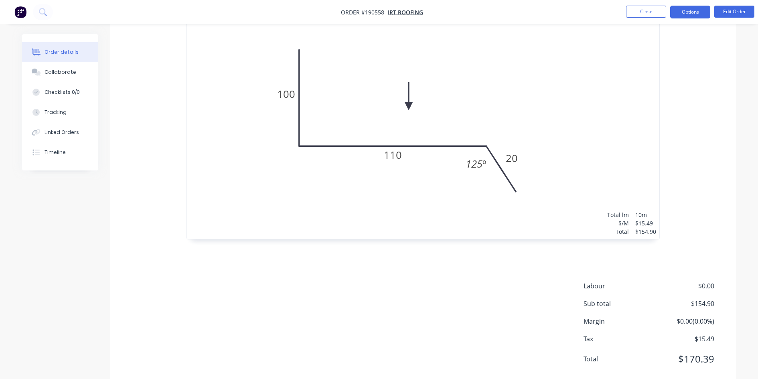
click at [696, 11] on button "Options" at bounding box center [690, 12] width 40 height 13
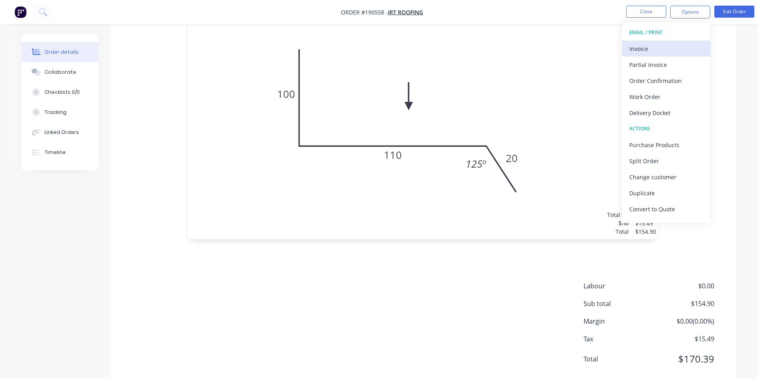
click at [667, 46] on div "Invoice" at bounding box center [666, 49] width 74 height 12
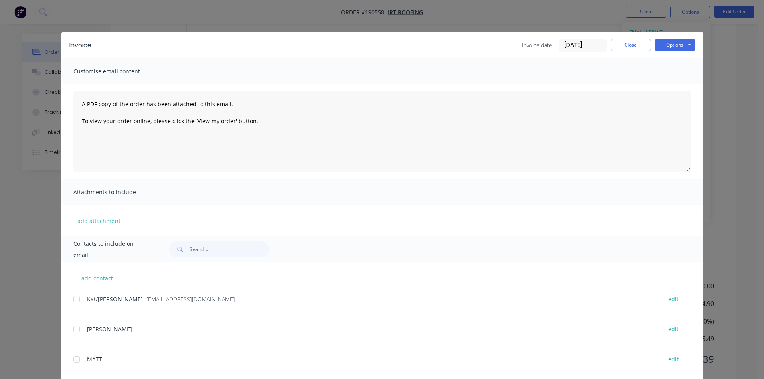
click at [70, 300] on div at bounding box center [77, 299] width 16 height 16
click at [680, 37] on div "Invoice Invoice date 25/08/25 Close Options Preview Print Email" at bounding box center [382, 45] width 642 height 26
click at [679, 44] on button "Options" at bounding box center [675, 45] width 40 height 12
click at [678, 86] on button "Email" at bounding box center [680, 85] width 51 height 13
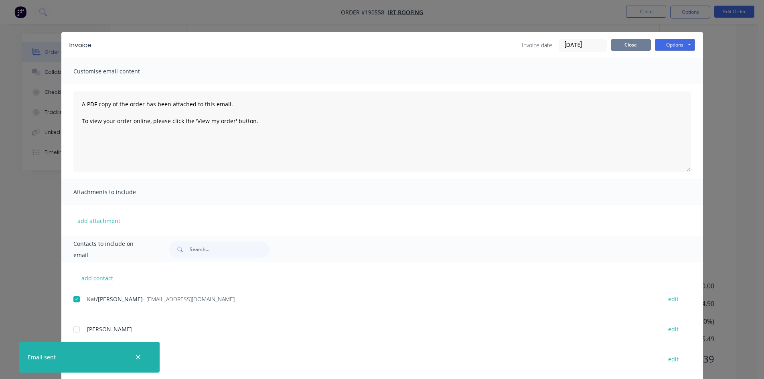
click at [640, 49] on button "Close" at bounding box center [631, 45] width 40 height 12
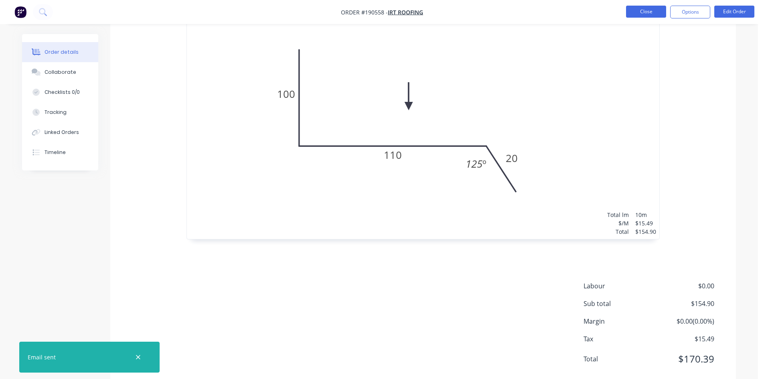
click at [652, 6] on button "Close" at bounding box center [646, 12] width 40 height 12
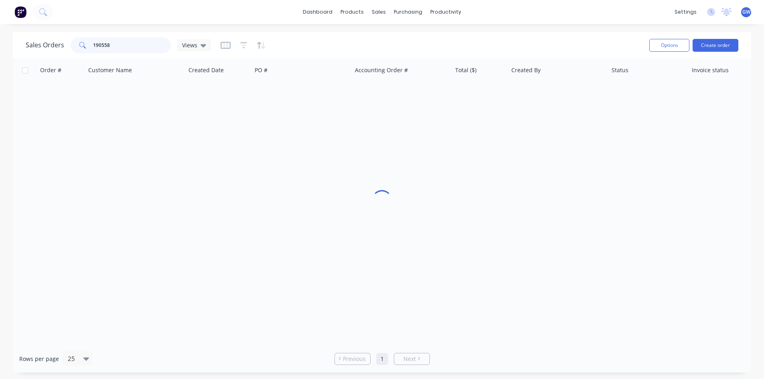
drag, startPoint x: 132, startPoint y: 49, endPoint x: 14, endPoint y: 43, distance: 118.9
click at [31, 43] on div "Sales Orders 190558 Views" at bounding box center [118, 45] width 185 height 16
type input "189668"
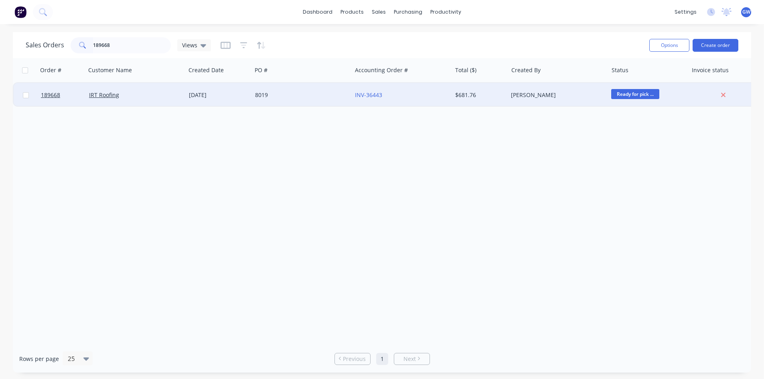
click at [506, 103] on div "$681.76" at bounding box center [480, 95] width 56 height 24
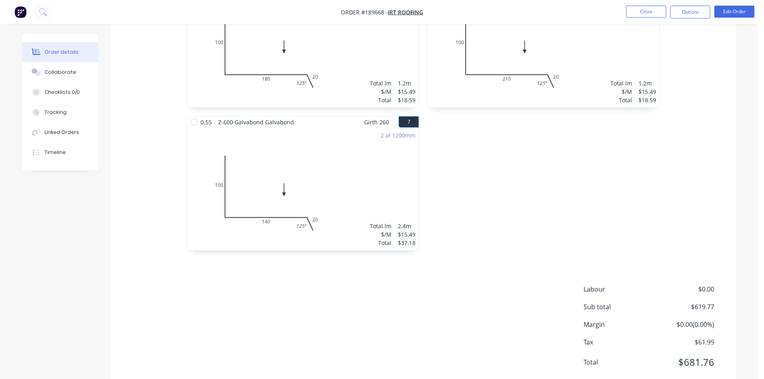
scroll to position [576, 0]
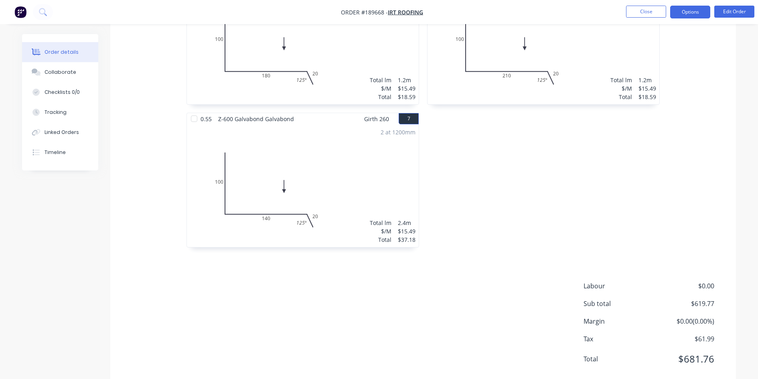
click at [695, 11] on button "Options" at bounding box center [690, 12] width 40 height 13
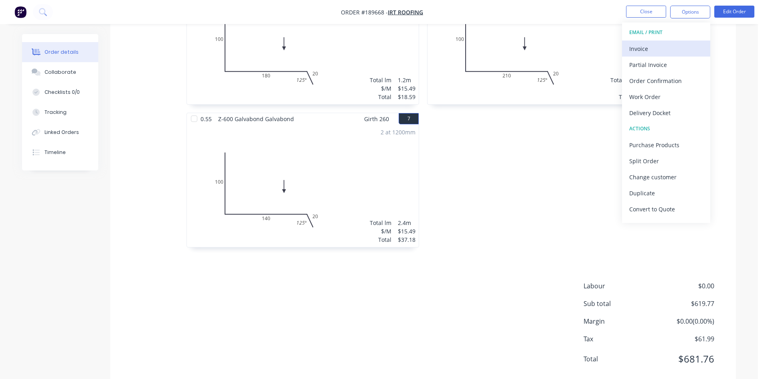
click at [661, 54] on div "Invoice" at bounding box center [666, 49] width 74 height 12
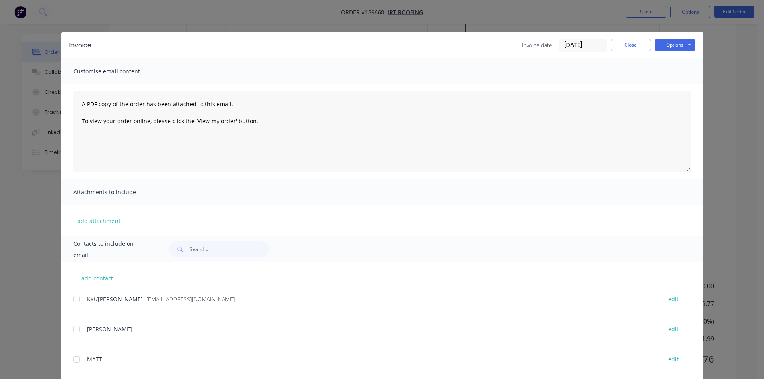
click at [72, 303] on div at bounding box center [77, 299] width 16 height 16
click at [683, 41] on button "Options" at bounding box center [675, 45] width 40 height 12
click at [669, 84] on button "Email" at bounding box center [680, 85] width 51 height 13
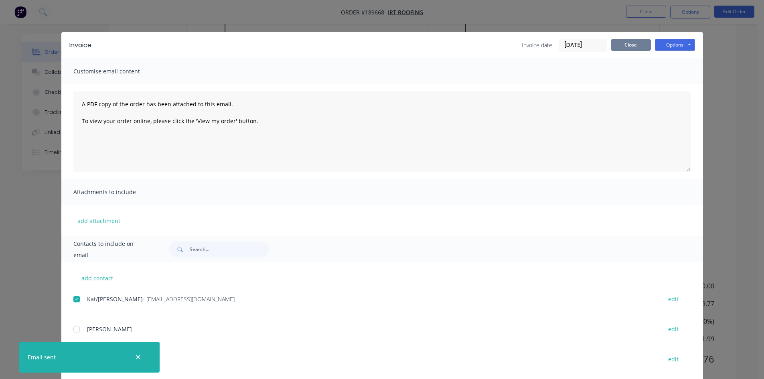
click at [634, 44] on button "Close" at bounding box center [631, 45] width 40 height 12
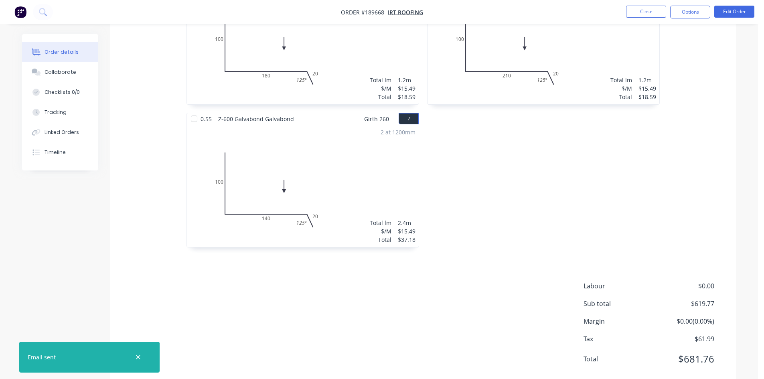
click at [643, 24] on div "1 at 1200mm Total lm $/M Total 1.2m $15.49 $18.59" at bounding box center [544, 43] width 232 height 122
click at [643, 8] on button "Close" at bounding box center [646, 12] width 40 height 12
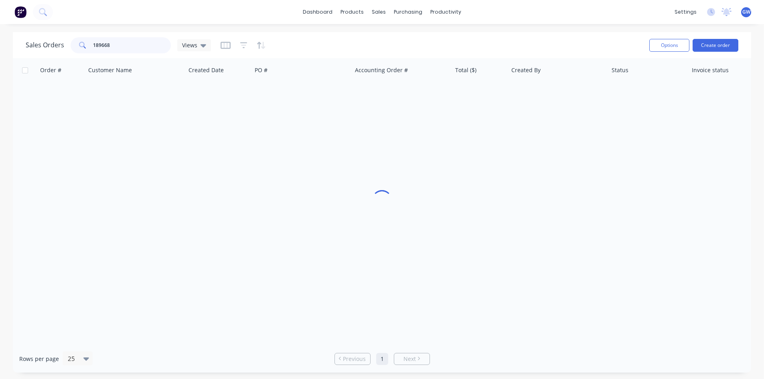
drag, startPoint x: 142, startPoint y: 45, endPoint x: 38, endPoint y: 41, distance: 104.8
click at [38, 41] on div "Sales Orders 189668 Views" at bounding box center [118, 45] width 185 height 16
type input "190433"
click at [533, 95] on div "[PERSON_NAME]" at bounding box center [555, 95] width 89 height 8
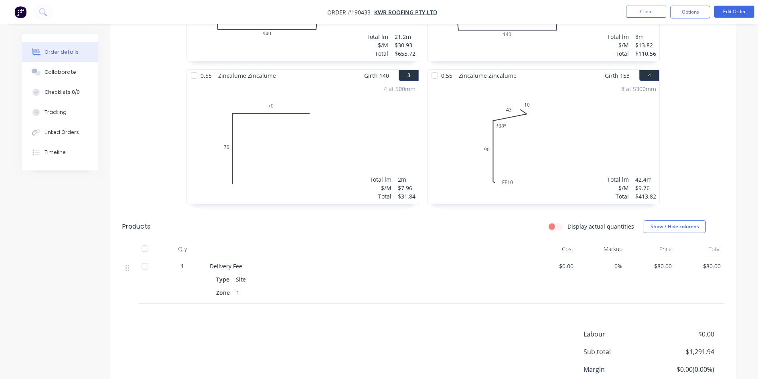
scroll to position [221, 0]
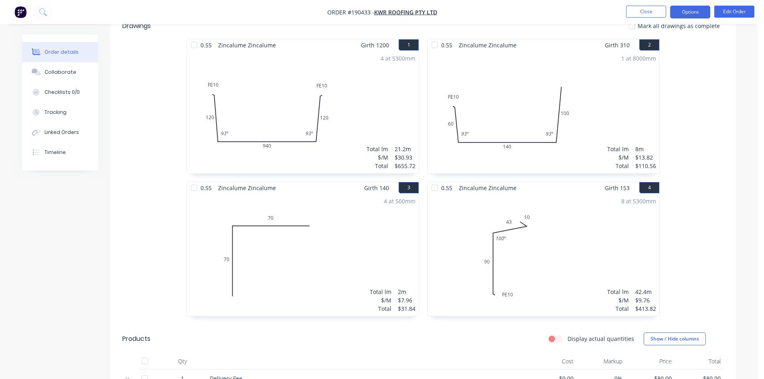
click at [690, 11] on button "Options" at bounding box center [690, 12] width 40 height 13
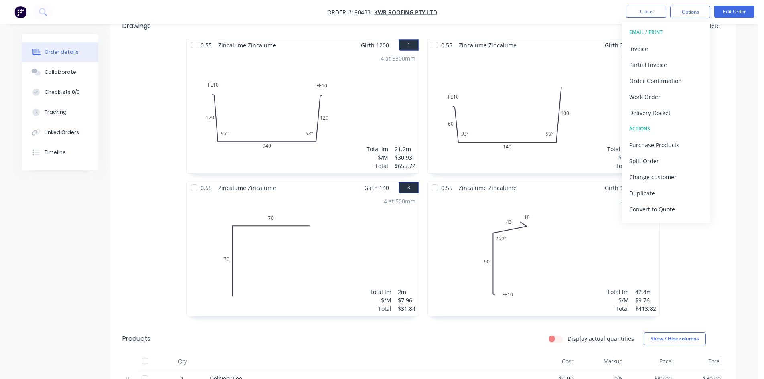
click at [661, 45] on div "Invoice" at bounding box center [666, 49] width 74 height 12
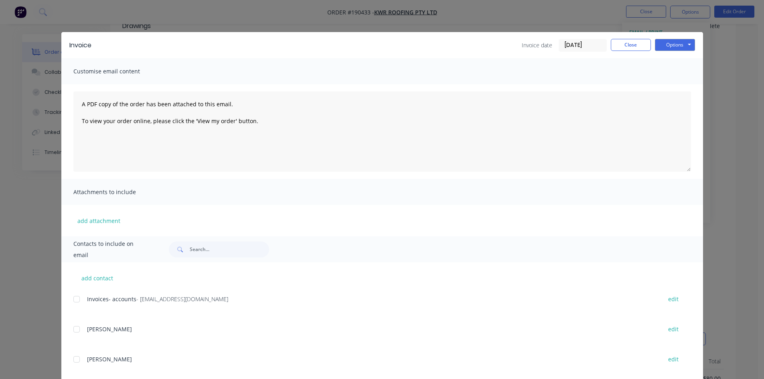
click at [75, 297] on div at bounding box center [77, 299] width 16 height 16
click at [677, 45] on button "Options" at bounding box center [675, 45] width 40 height 12
click at [672, 89] on button "Email" at bounding box center [680, 85] width 51 height 13
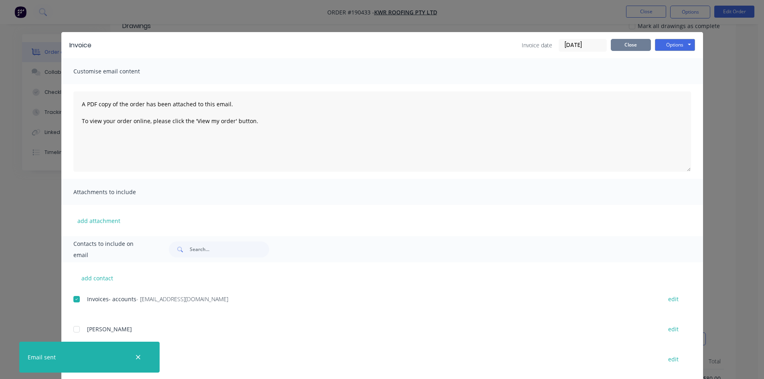
click at [627, 40] on button "Close" at bounding box center [631, 45] width 40 height 12
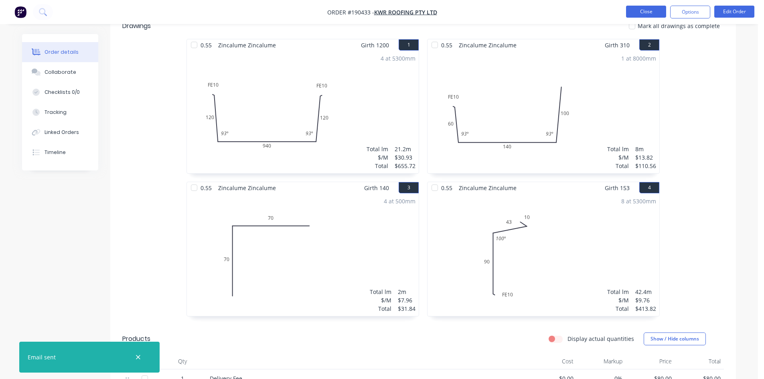
click at [641, 14] on button "Close" at bounding box center [646, 12] width 40 height 12
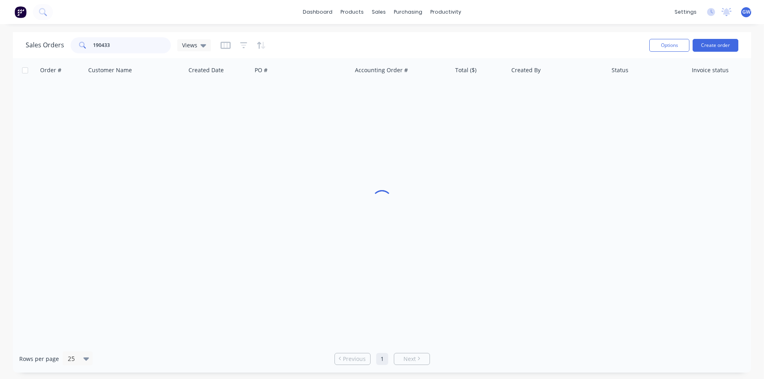
drag, startPoint x: 32, startPoint y: 41, endPoint x: 14, endPoint y: 38, distance: 18.7
click at [14, 38] on div "Sales Orders 190433 Views Options Create order" at bounding box center [382, 45] width 738 height 26
type input "190605"
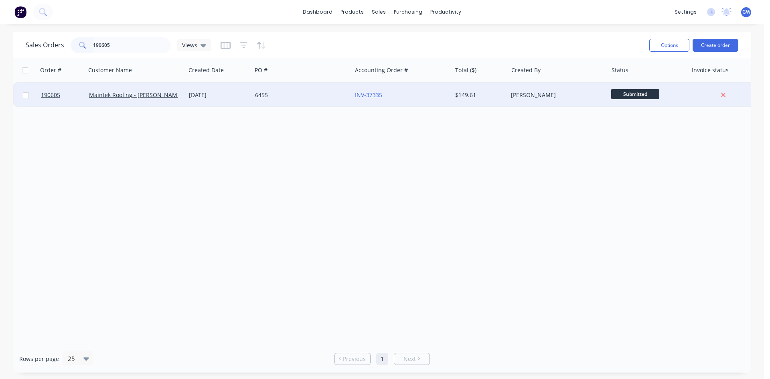
click at [514, 88] on div "[PERSON_NAME]" at bounding box center [558, 95] width 100 height 24
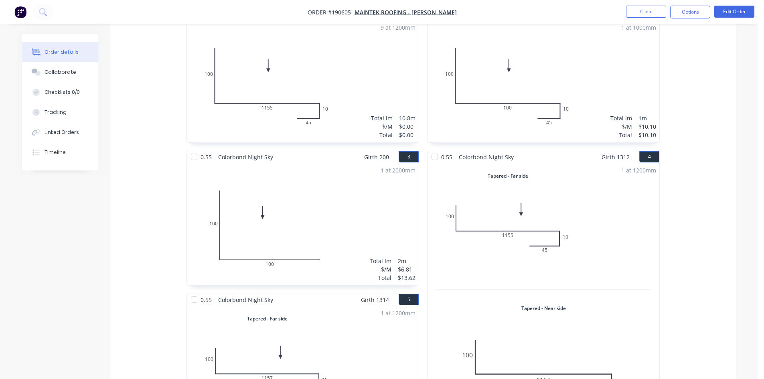
scroll to position [160, 0]
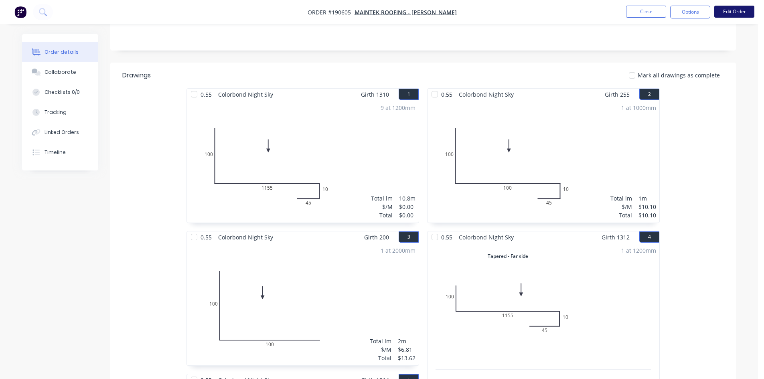
click at [741, 6] on button "Edit Order" at bounding box center [734, 12] width 40 height 12
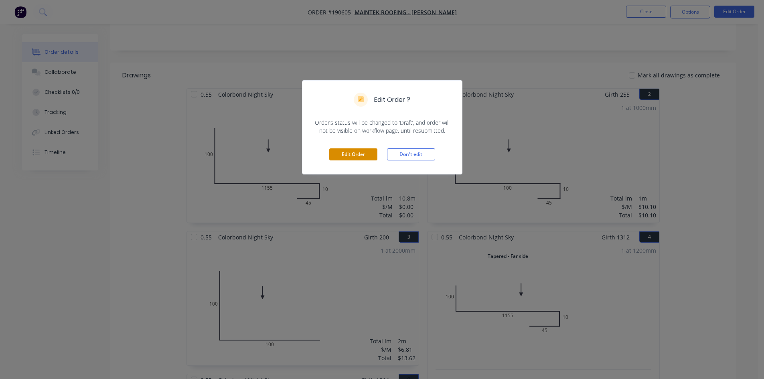
click at [357, 153] on button "Edit Order" at bounding box center [353, 154] width 48 height 12
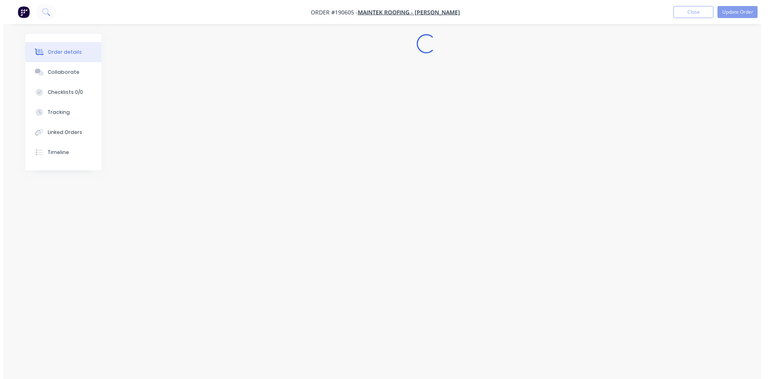
scroll to position [0, 0]
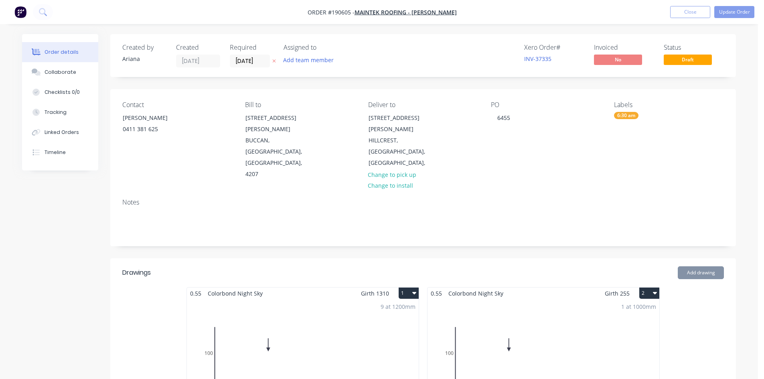
click at [313, 316] on div "9 at 1200mm Total lm $/M Total 10.8m $0.00 $0.00" at bounding box center [303, 360] width 232 height 122
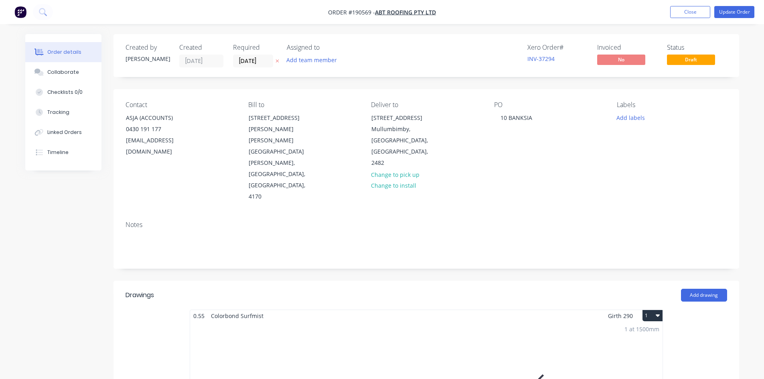
click at [684, 12] on button "Close" at bounding box center [690, 12] width 40 height 12
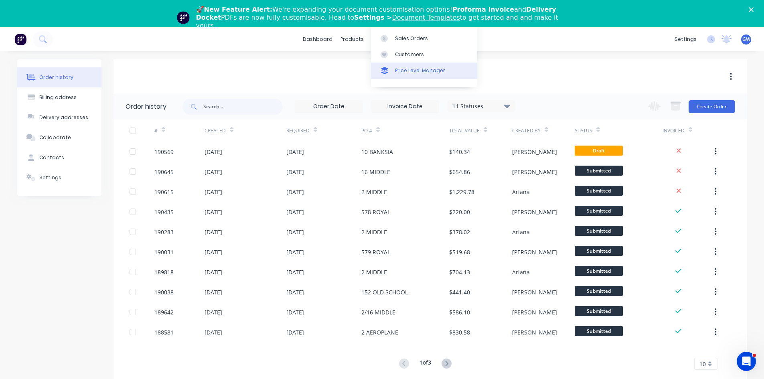
click at [420, 65] on link "Price Level Manager" at bounding box center [424, 71] width 106 height 16
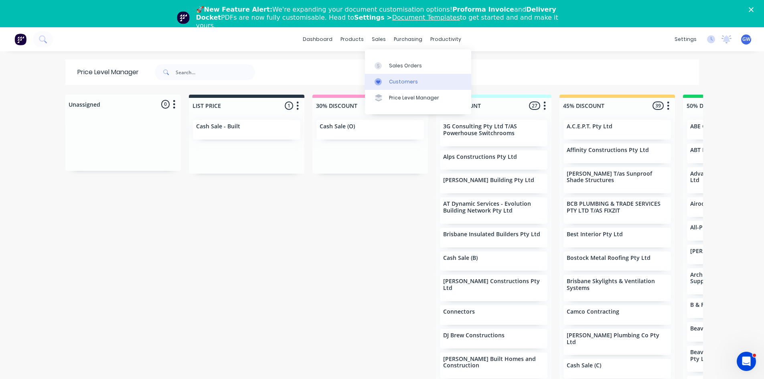
click at [399, 82] on div "Customers" at bounding box center [403, 81] width 29 height 7
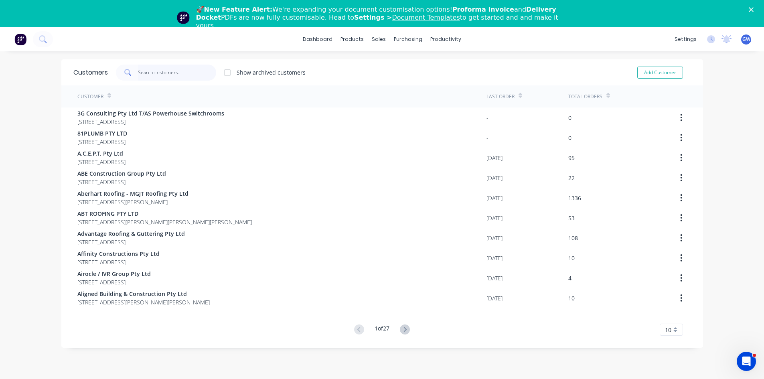
click at [154, 67] on input "text" at bounding box center [177, 73] width 78 height 16
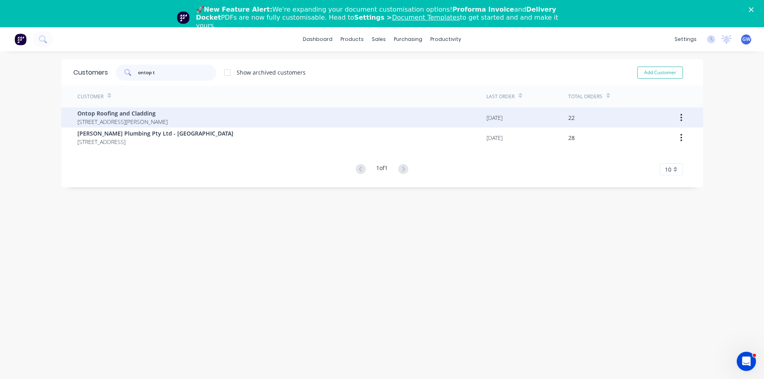
type input "ontop t"
click at [159, 120] on span "20 West Burleigh Rd Burleigh Heads Queensland Australia 4220" at bounding box center [122, 122] width 90 height 8
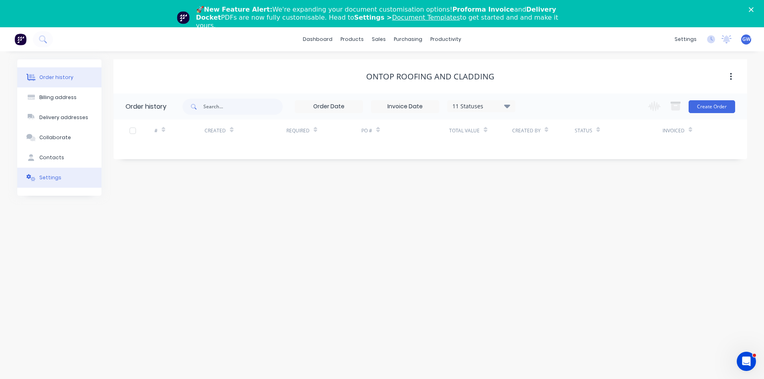
click at [64, 185] on button "Settings" at bounding box center [59, 178] width 84 height 20
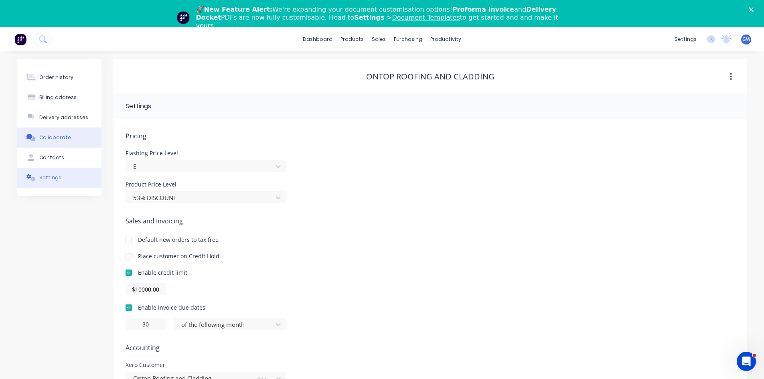
click at [61, 145] on button "Collaborate" at bounding box center [59, 138] width 84 height 20
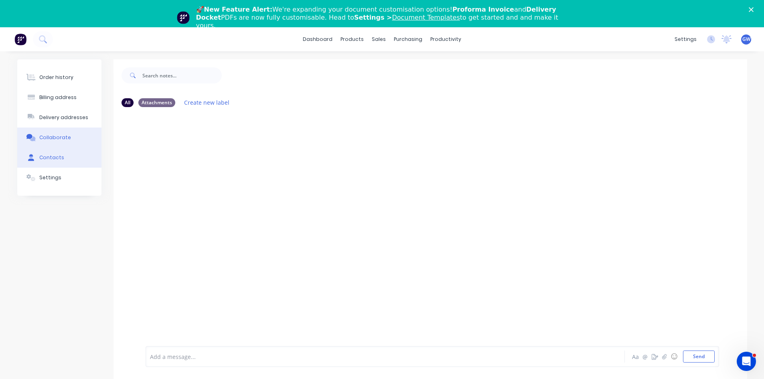
click at [57, 161] on div "Contacts" at bounding box center [51, 157] width 25 height 7
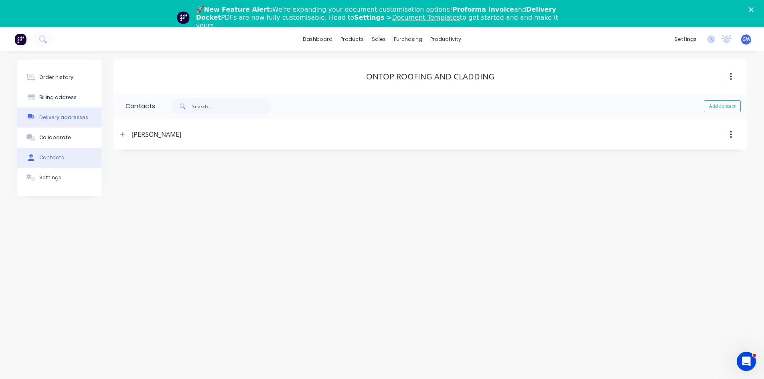
click at [66, 120] on div "Delivery addresses" at bounding box center [63, 117] width 49 height 7
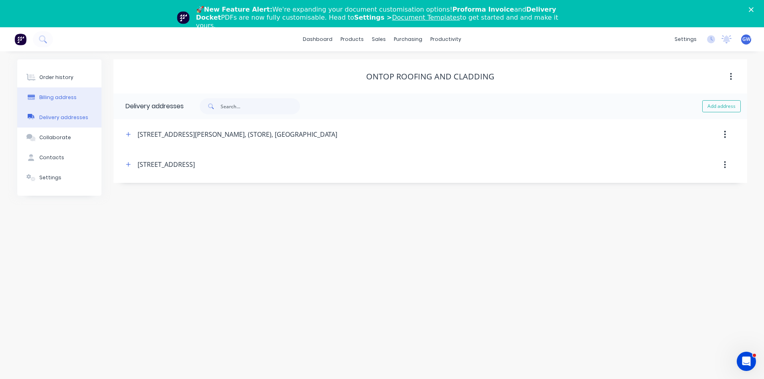
click at [67, 89] on button "Billing address" at bounding box center [59, 97] width 84 height 20
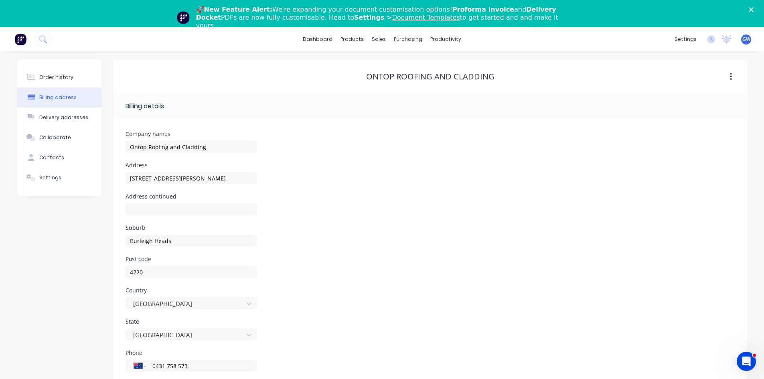
click at [72, 64] on div "Order history Billing address Delivery addresses Collaborate Contacts Settings" at bounding box center [59, 127] width 84 height 136
click at [59, 72] on button "Order history" at bounding box center [59, 77] width 84 height 20
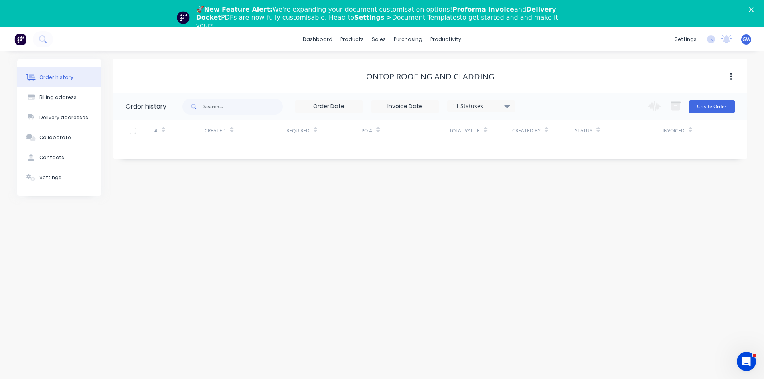
click at [760, 6] on div "🚀 New Feature Alert: We're expanding your document customisation options! Profo…" at bounding box center [382, 17] width 764 height 29
click at [754, 9] on polygon "Close" at bounding box center [751, 9] width 5 height 5
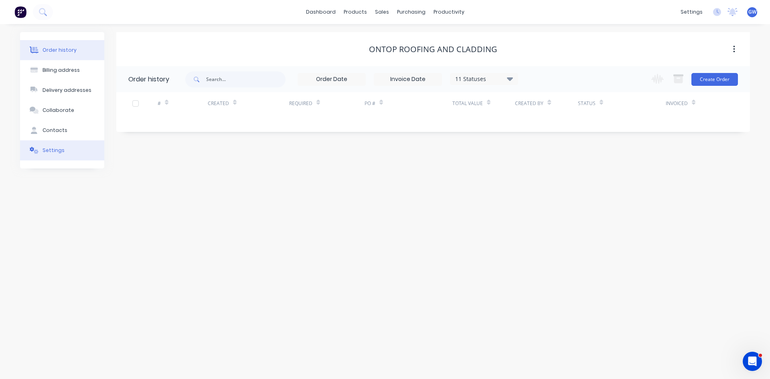
click at [78, 141] on button "Settings" at bounding box center [62, 150] width 84 height 20
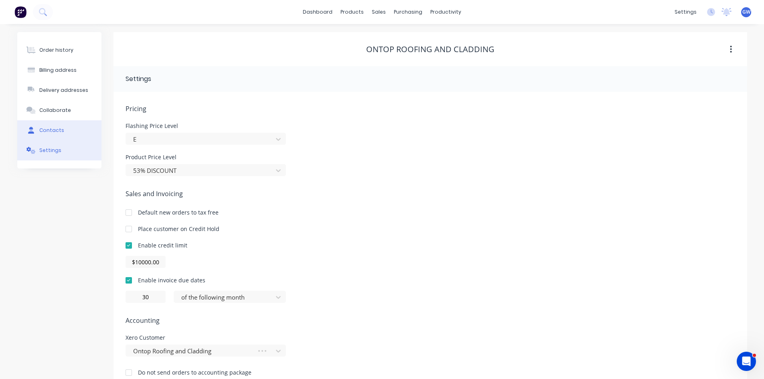
click at [77, 126] on button "Contacts" at bounding box center [59, 130] width 84 height 20
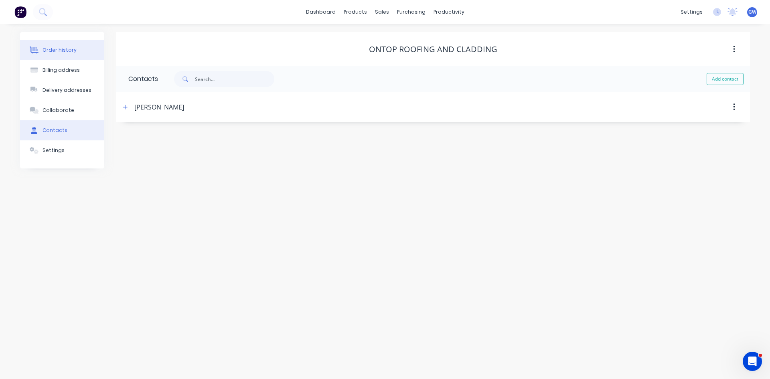
click at [43, 51] on div "Order history" at bounding box center [60, 50] width 34 height 7
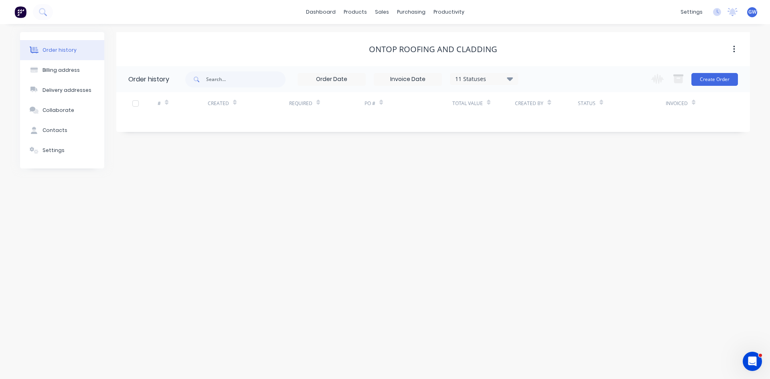
click at [509, 81] on icon at bounding box center [510, 79] width 6 height 10
click at [550, 171] on label at bounding box center [550, 171] width 0 height 0
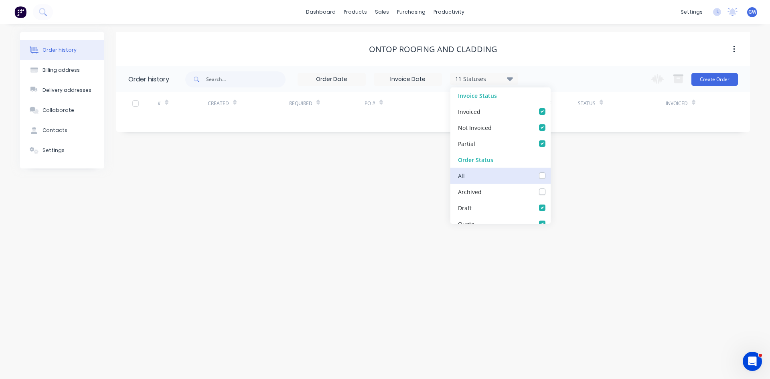
click at [550, 178] on input "checkbox" at bounding box center [553, 175] width 6 height 8
checkbox input "true"
click at [562, 65] on div "Ontop Roofing and Cladding" at bounding box center [433, 49] width 634 height 34
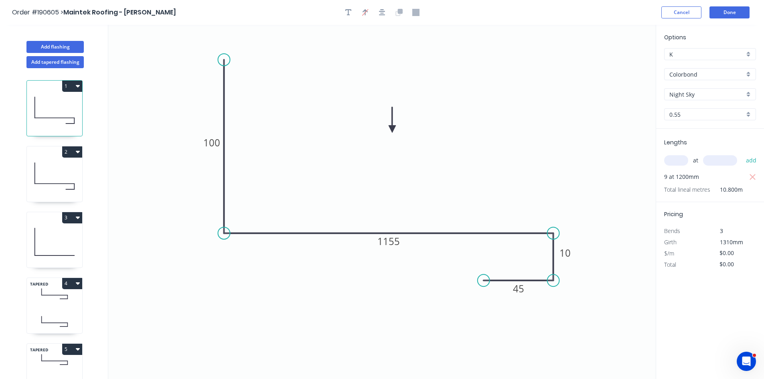
click at [673, 159] on input "text" at bounding box center [676, 160] width 24 height 10
type input "9"
type input "1310"
click at [742, 154] on button "add" at bounding box center [751, 161] width 19 height 14
click at [396, 243] on tspan "1155" at bounding box center [388, 241] width 22 height 13
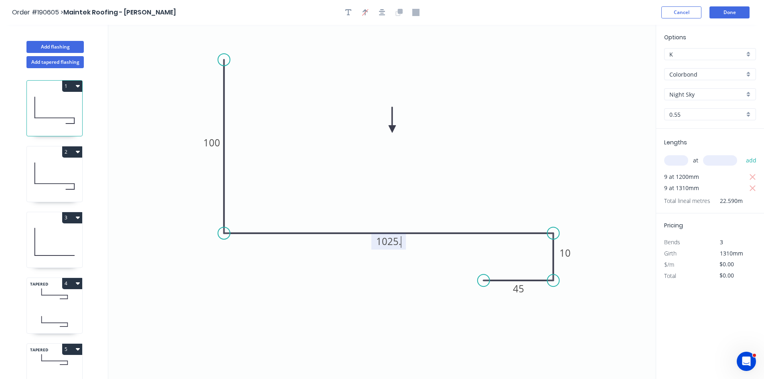
type input "$26.69"
click at [396, 243] on tspan "1025." at bounding box center [388, 241] width 25 height 13
click at [752, 176] on icon "button" at bounding box center [752, 177] width 7 height 10
type input "$314.68"
click at [351, 10] on icon "button" at bounding box center [348, 12] width 6 height 6
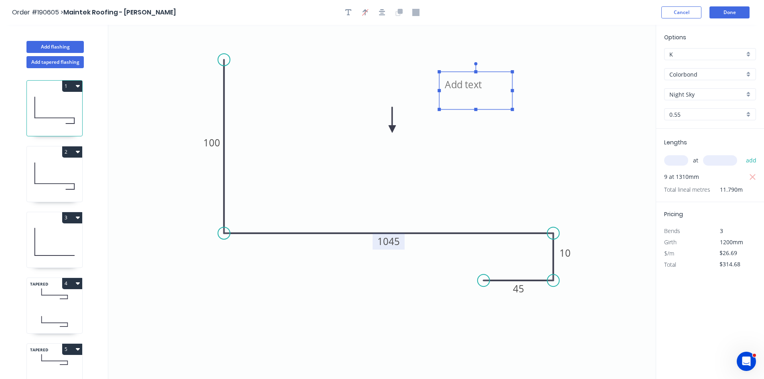
drag, startPoint x: 162, startPoint y: 46, endPoint x: 478, endPoint y: 80, distance: 317.5
click at [478, 80] on textarea at bounding box center [475, 91] width 65 height 30
click at [587, 75] on icon "Changed for pricing 100 1045 10 45" at bounding box center [382, 202] width 548 height 354
type textarea "Changed for pricing"
click at [736, 9] on button "Done" at bounding box center [730, 12] width 40 height 12
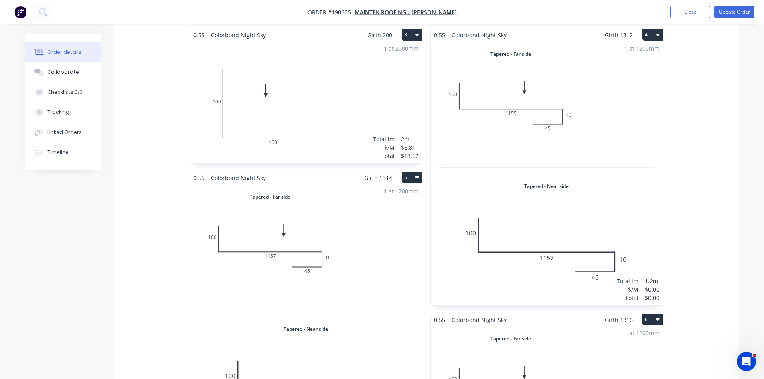
click at [585, 166] on div "1 at 1200mm Total lm $/M Total 1.2m $0.00 $0.00" at bounding box center [547, 173] width 232 height 264
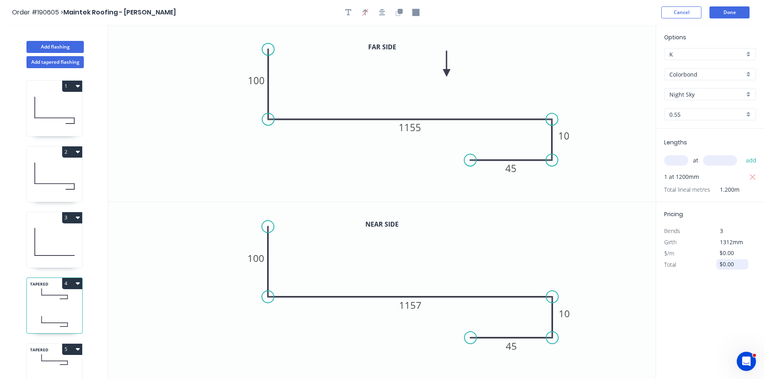
click at [731, 262] on input "$0.00" at bounding box center [733, 264] width 27 height 11
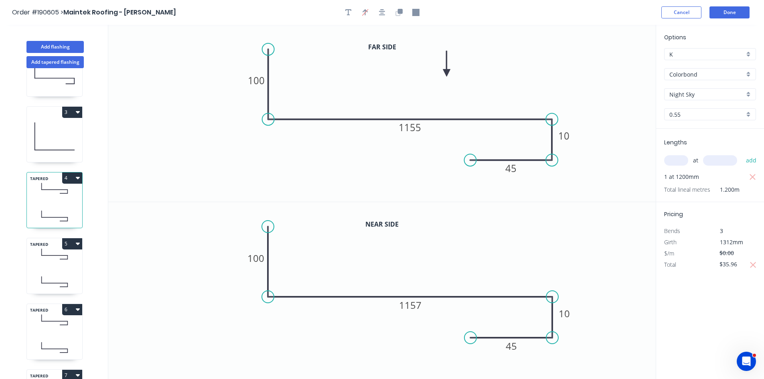
scroll to position [120, 0]
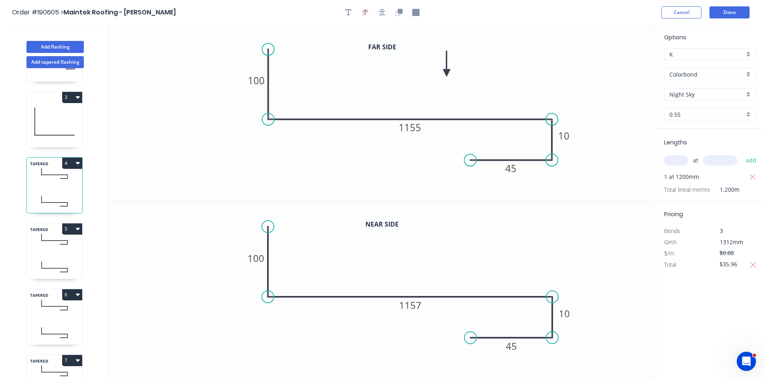
click at [65, 257] on icon at bounding box center [54, 267] width 55 height 24
click at [728, 266] on input "$0.00" at bounding box center [733, 264] width 27 height 11
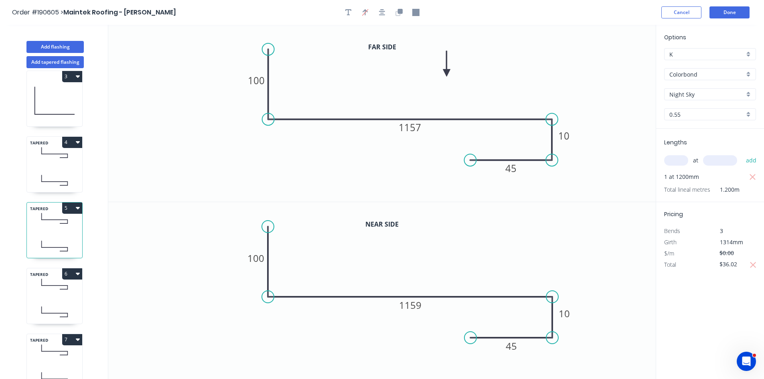
scroll to position [201, 0]
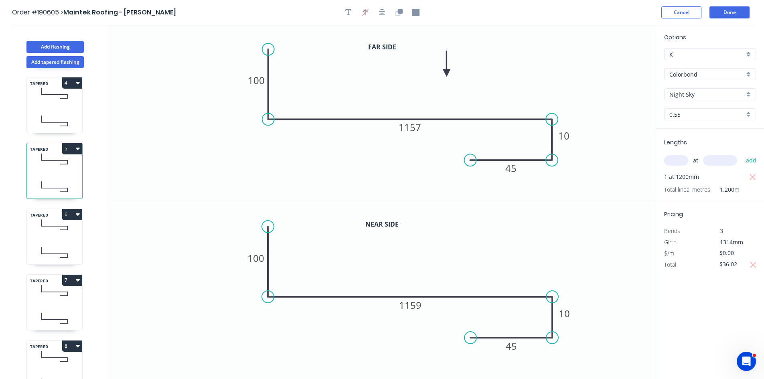
click at [53, 246] on icon at bounding box center [54, 253] width 55 height 24
click at [729, 266] on input "$0.00" at bounding box center [733, 264] width 27 height 11
click at [53, 320] on icon at bounding box center [54, 318] width 55 height 24
click at [731, 263] on input "$0.00" at bounding box center [733, 264] width 27 height 11
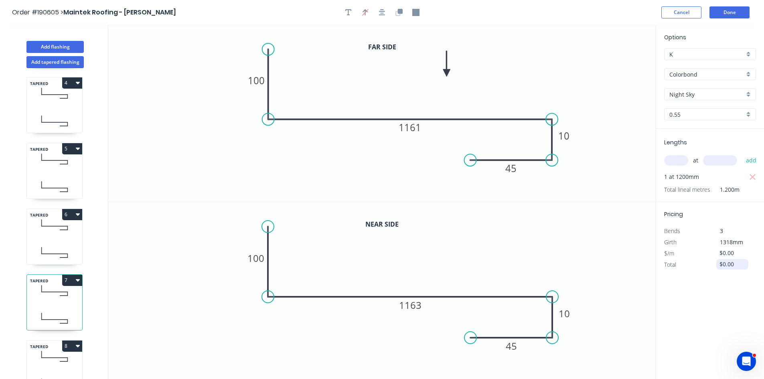
click at [731, 263] on input "$0.00" at bounding box center [733, 264] width 27 height 11
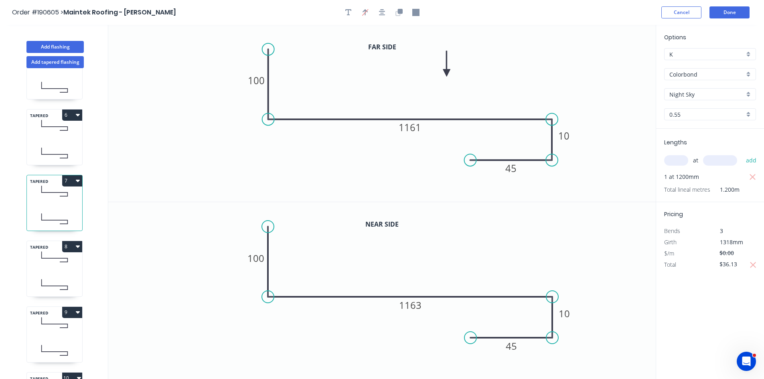
scroll to position [321, 0]
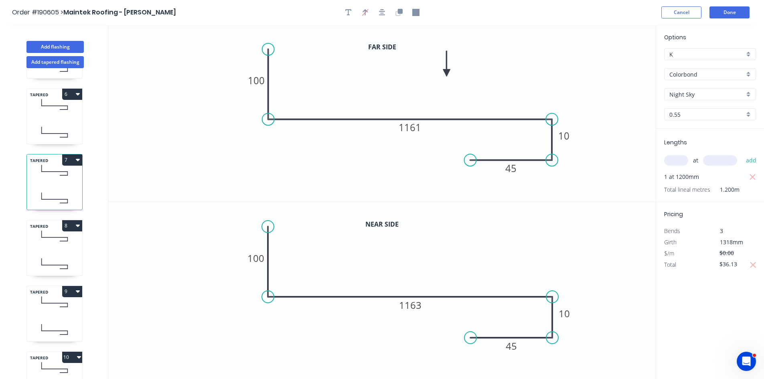
click at [61, 258] on icon at bounding box center [54, 264] width 55 height 24
click at [720, 261] on input "$0.00" at bounding box center [733, 264] width 27 height 11
click at [729, 267] on input "$0.00" at bounding box center [733, 264] width 27 height 11
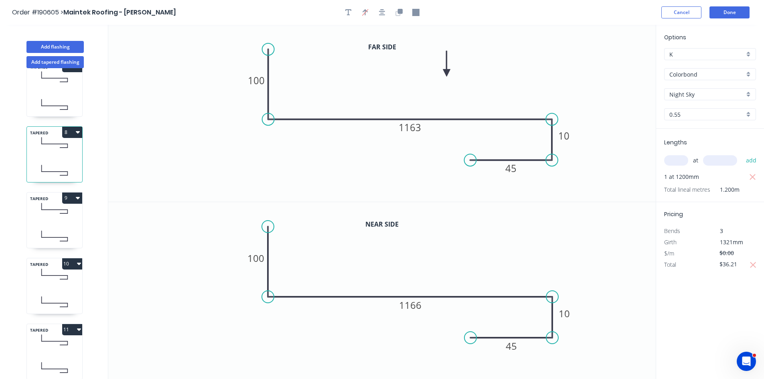
scroll to position [441, 0]
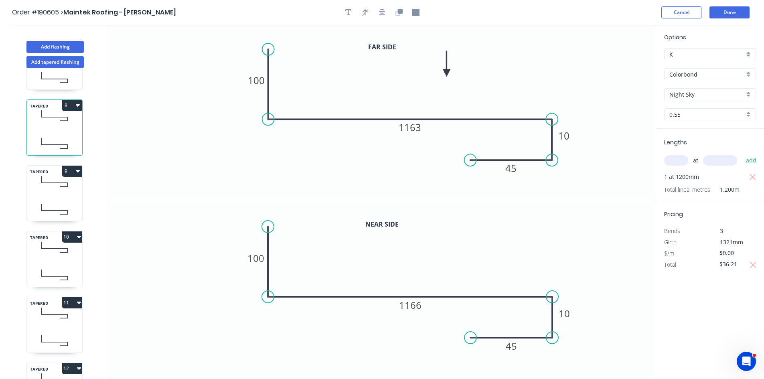
click at [62, 203] on icon at bounding box center [54, 209] width 55 height 24
click at [730, 269] on input "$0.00" at bounding box center [733, 264] width 27 height 11
click at [71, 255] on icon at bounding box center [54, 247] width 55 height 24
click at [733, 271] on div "Options K K Colorbond Colorbond Colorbond (Premium) Colorbond Coolmax Colorbond…" at bounding box center [710, 202] width 108 height 355
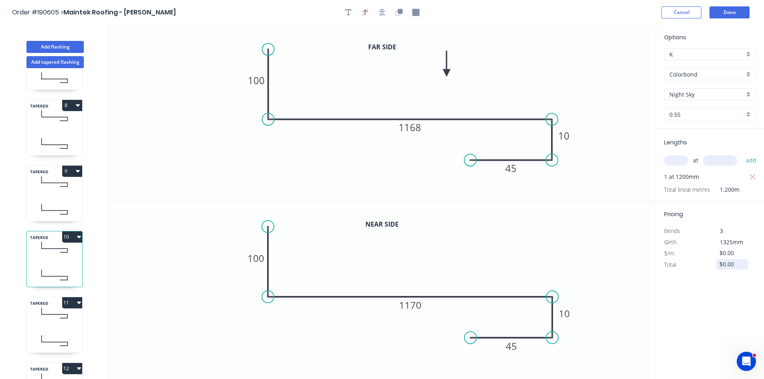
click at [728, 266] on input "$0.00" at bounding box center [733, 264] width 27 height 11
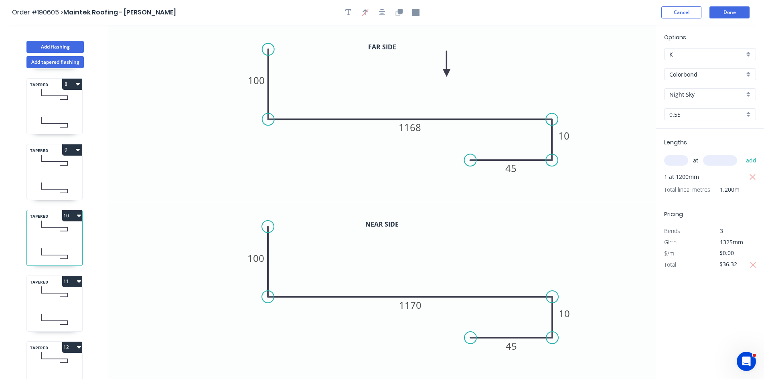
scroll to position [521, 0]
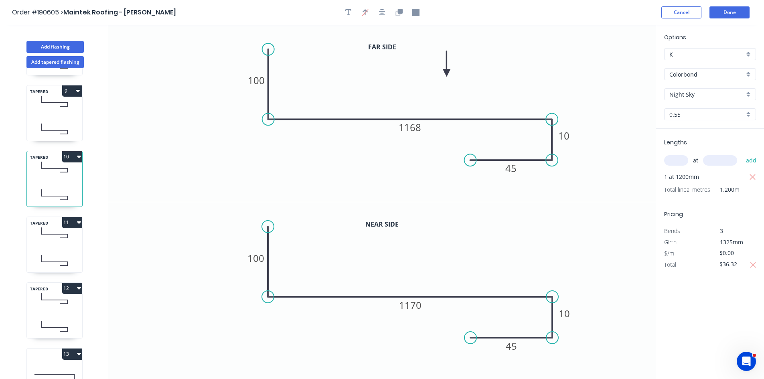
click at [47, 249] on icon at bounding box center [54, 261] width 55 height 24
click at [727, 263] on input "$0.00" at bounding box center [733, 264] width 27 height 11
click at [55, 310] on icon at bounding box center [54, 299] width 55 height 24
click at [727, 262] on input "$0.00" at bounding box center [733, 264] width 27 height 11
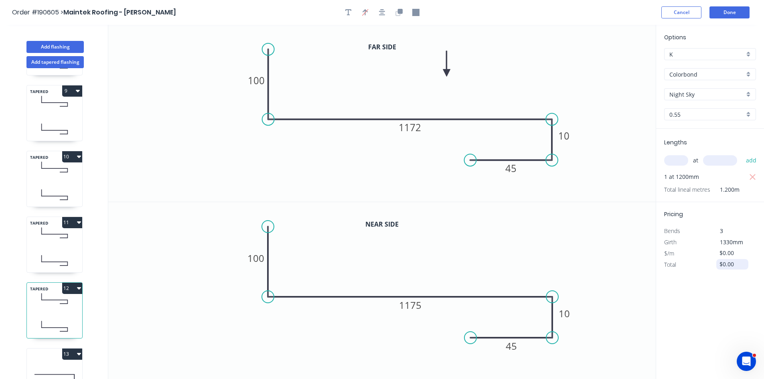
click at [727, 261] on input "$0.00" at bounding box center [733, 264] width 27 height 11
type input "$36.46"
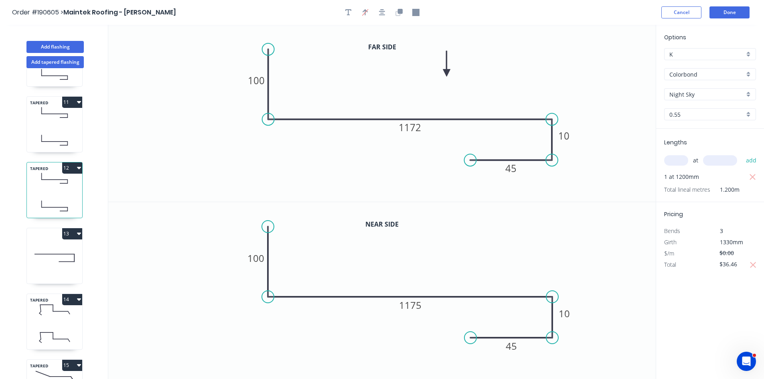
click at [41, 254] on icon at bounding box center [55, 254] width 40 height 0
type input "$7.53"
type input "$9.04"
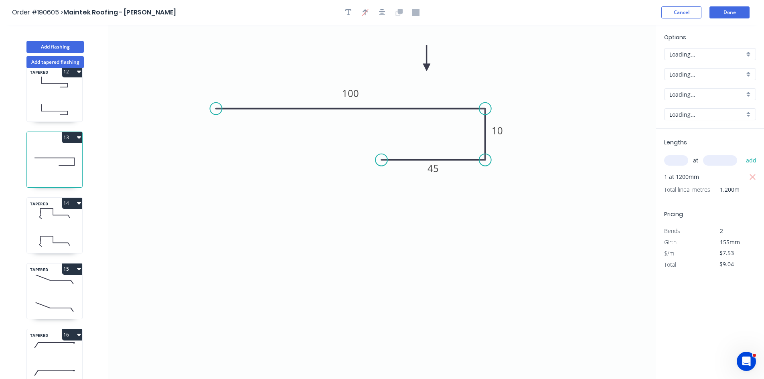
scroll to position [745, 0]
click at [59, 219] on div "TAPERED 14" at bounding box center [54, 225] width 56 height 56
type input "$26.60"
type input "$33.25"
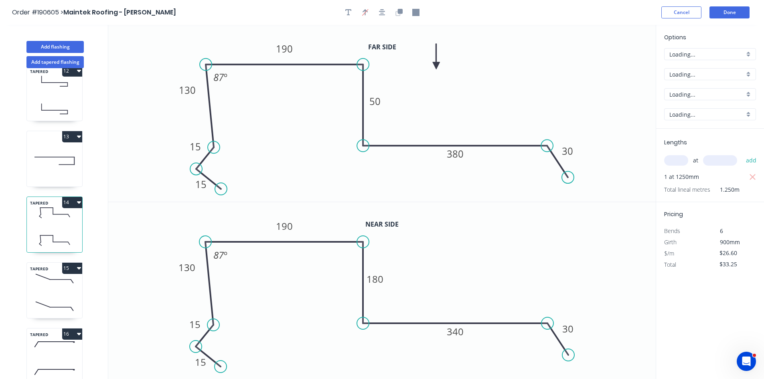
click at [57, 279] on icon at bounding box center [54, 279] width 55 height 24
type input "$0.00"
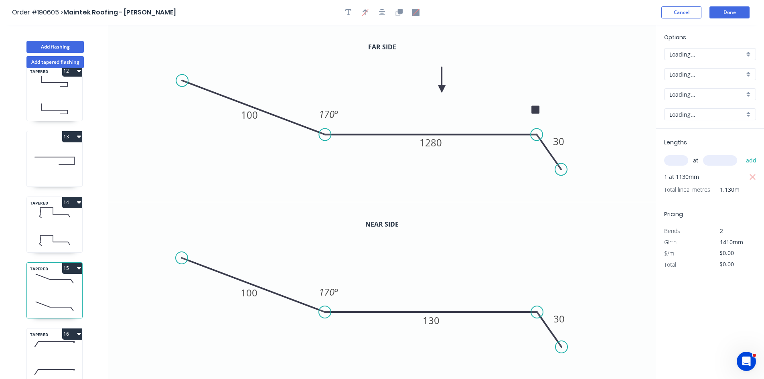
scroll to position [15, 0]
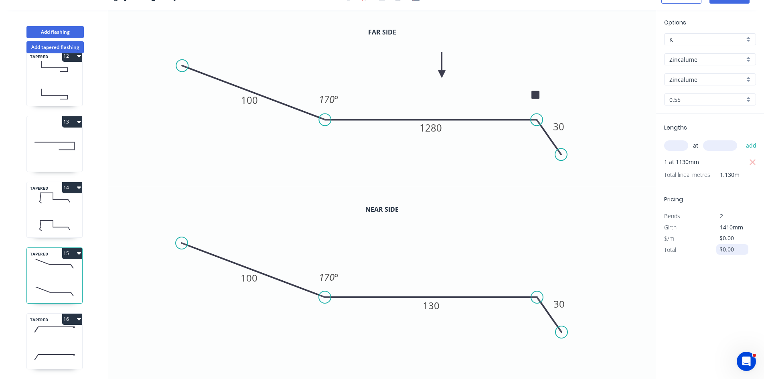
click at [730, 250] on input "$0.00" at bounding box center [733, 249] width 27 height 11
click at [70, 345] on icon at bounding box center [54, 357] width 55 height 24
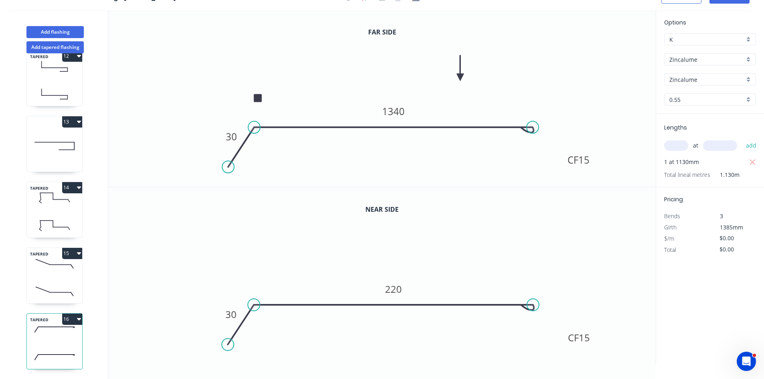
click at [722, 255] on div "$0.00" at bounding box center [731, 249] width 43 height 11
click at [740, 250] on input "$0.00" at bounding box center [733, 249] width 27 height 11
type input "$37.96"
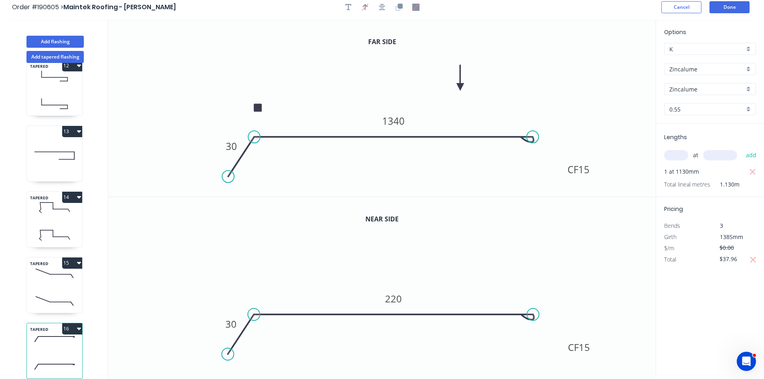
scroll to position [0, 0]
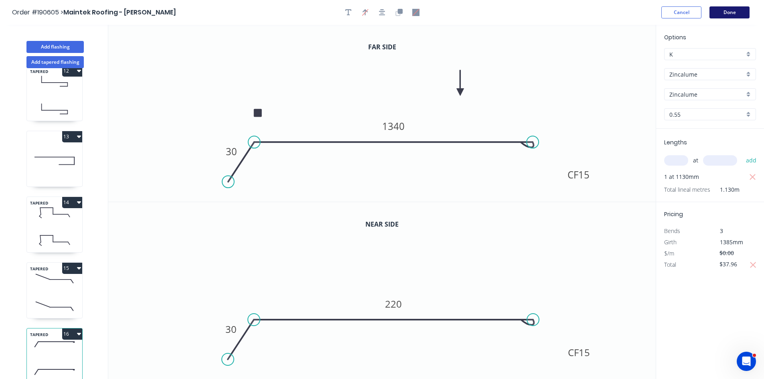
click at [729, 13] on button "Done" at bounding box center [730, 12] width 40 height 12
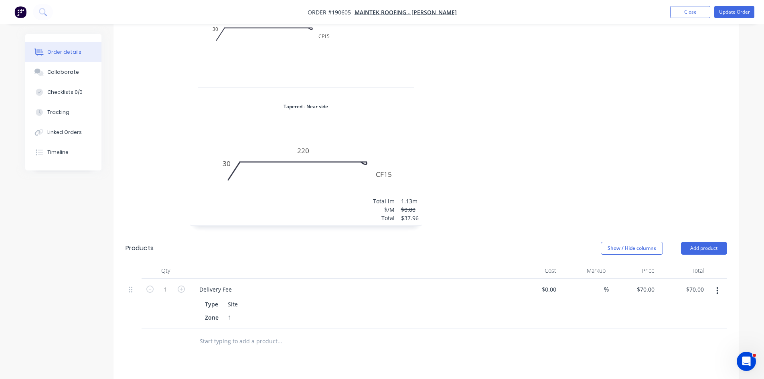
scroll to position [2206, 0]
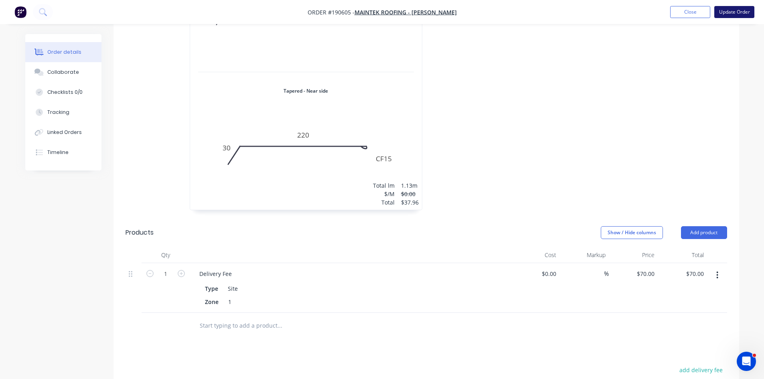
click at [731, 6] on button "Update Order" at bounding box center [734, 12] width 40 height 12
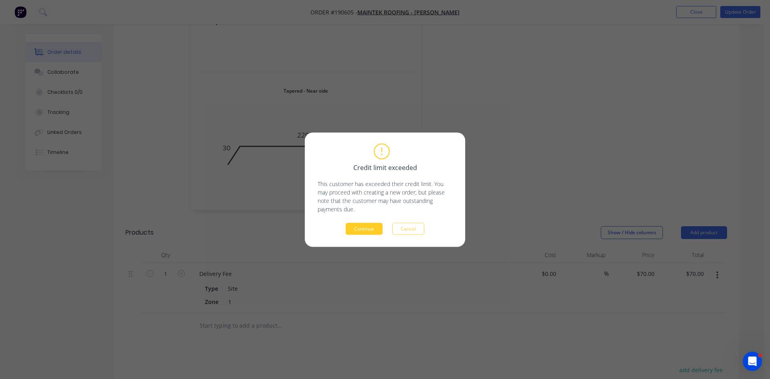
click at [351, 230] on button "Continue" at bounding box center [364, 229] width 37 height 12
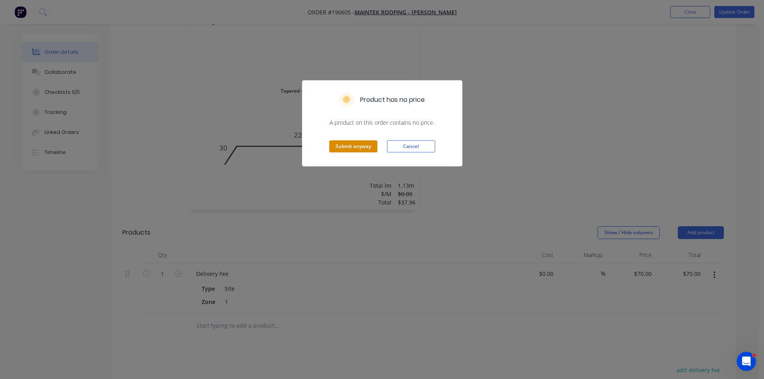
click at [355, 142] on button "Submit anyway" at bounding box center [353, 146] width 48 height 12
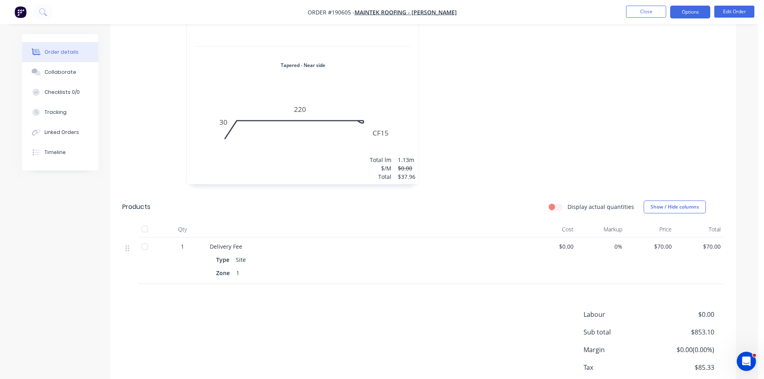
click at [690, 10] on button "Options" at bounding box center [690, 12] width 40 height 13
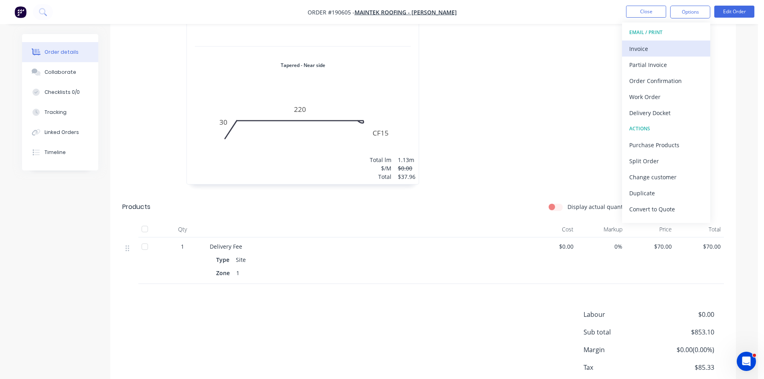
click at [663, 42] on button "Invoice" at bounding box center [666, 49] width 88 height 16
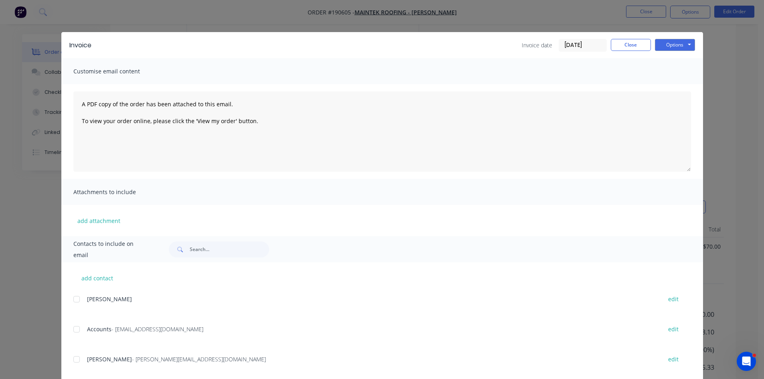
click at [73, 332] on div at bounding box center [77, 329] width 16 height 16
drag, startPoint x: 77, startPoint y: 357, endPoint x: 181, endPoint y: 308, distance: 115.2
click at [76, 357] on div at bounding box center [77, 359] width 16 height 16
click at [679, 47] on button "Options" at bounding box center [675, 45] width 40 height 12
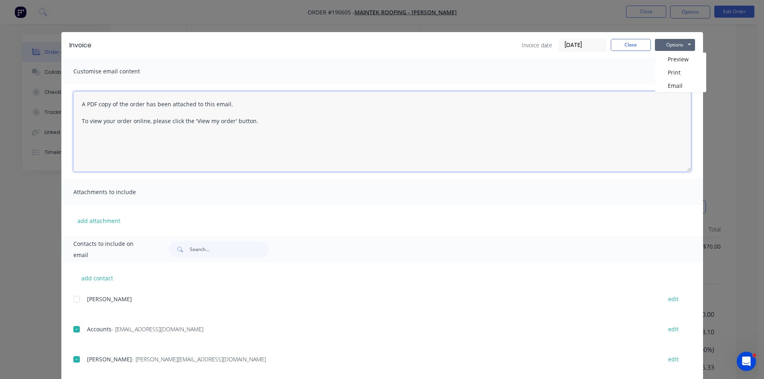
click at [683, 93] on textarea "A PDF copy of the order has been attached to this email. To view your order onl…" at bounding box center [382, 131] width 618 height 80
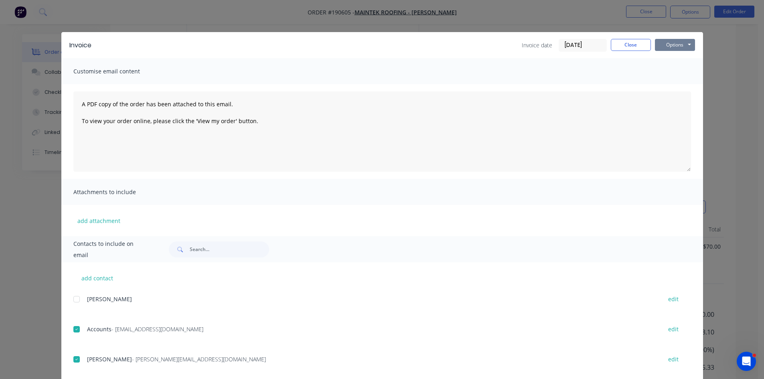
click at [681, 41] on button "Options" at bounding box center [675, 45] width 40 height 12
click at [685, 85] on button "Email" at bounding box center [680, 85] width 51 height 13
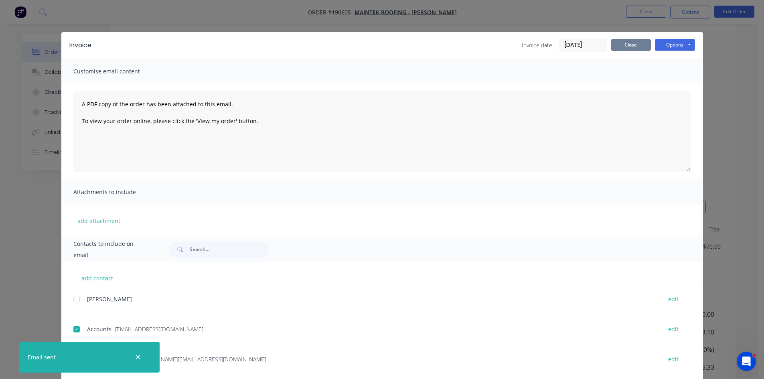
click at [625, 44] on button "Close" at bounding box center [631, 45] width 40 height 12
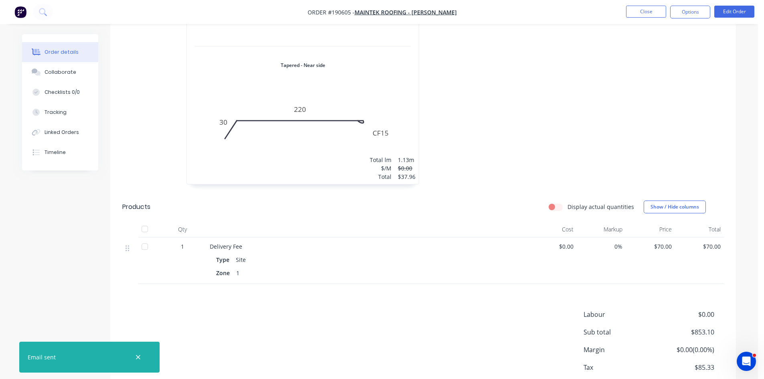
click at [641, 19] on nav "Order #190605 - Maintek Roofing - Shaun Rahurahu Close Options Edit Order" at bounding box center [382, 12] width 764 height 24
click at [642, 10] on button "Close" at bounding box center [646, 12] width 40 height 12
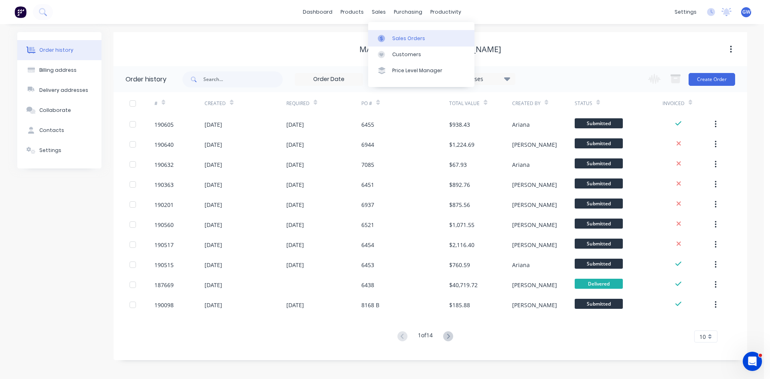
click at [384, 37] on icon at bounding box center [381, 38] width 7 height 7
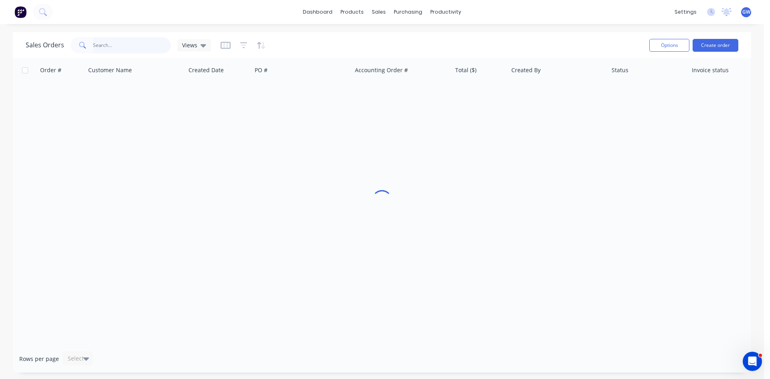
click at [119, 49] on input "text" at bounding box center [132, 45] width 78 height 16
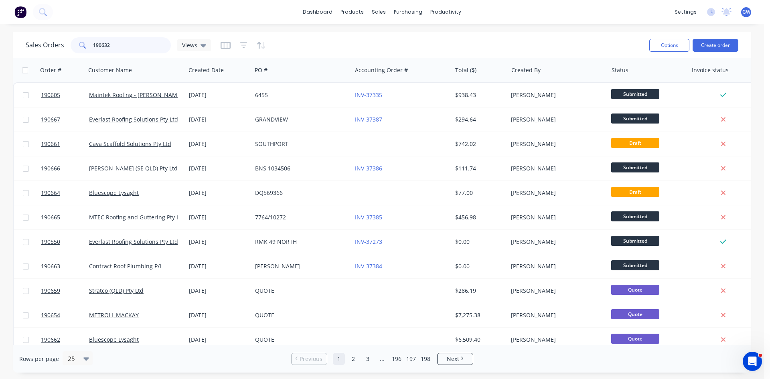
type input "190632"
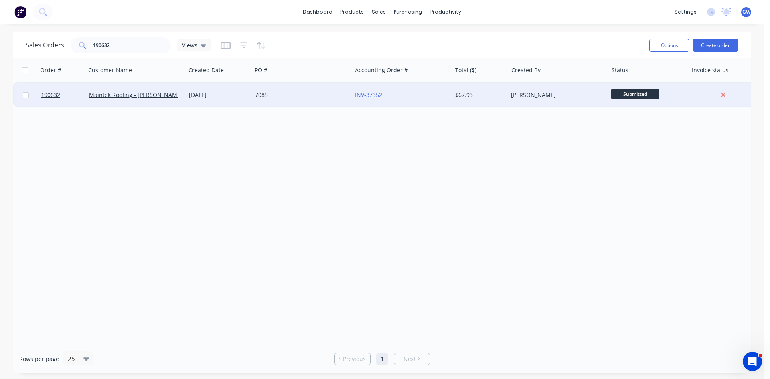
click at [404, 99] on div "INV-37352" at bounding box center [402, 95] width 100 height 24
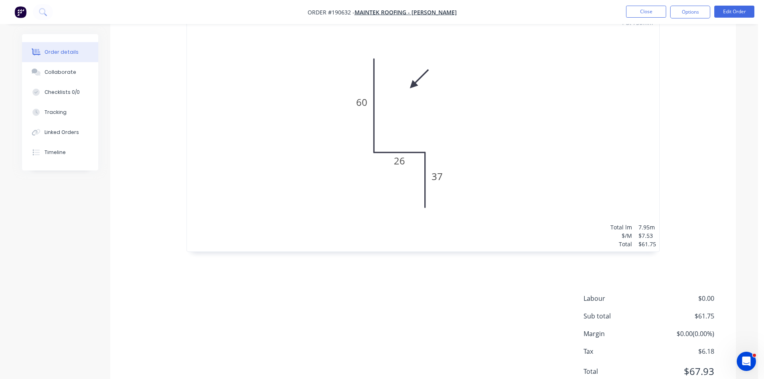
scroll to position [278, 0]
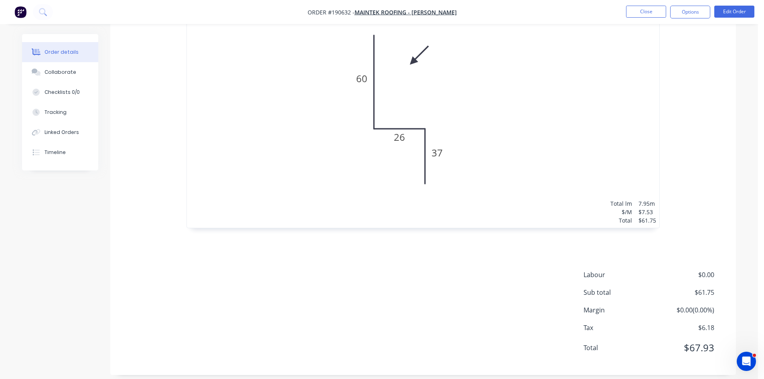
drag, startPoint x: 702, startPoint y: 10, endPoint x: 697, endPoint y: 21, distance: 12.4
click at [701, 12] on button "Options" at bounding box center [690, 12] width 40 height 13
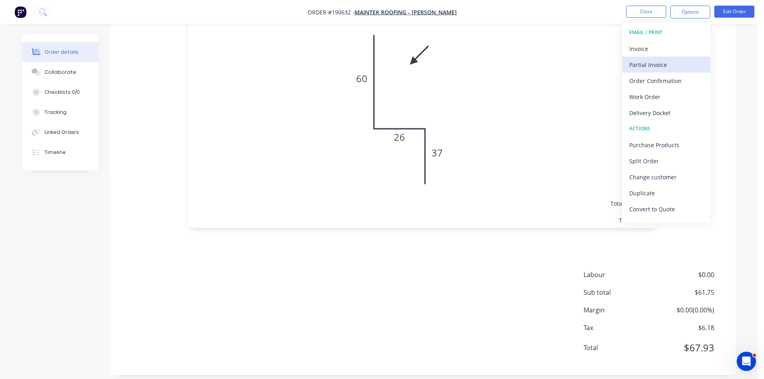
click at [675, 60] on div "Partial Invoice" at bounding box center [666, 65] width 74 height 12
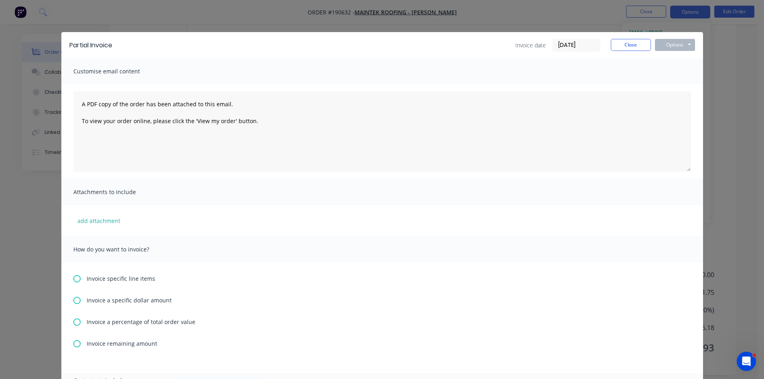
drag, startPoint x: 684, startPoint y: 27, endPoint x: 686, endPoint y: 17, distance: 10.6
click at [683, 26] on div "Partial Invoice Invoice date 25/08/25 Close Options Preview Print Email Customi…" at bounding box center [382, 189] width 764 height 379
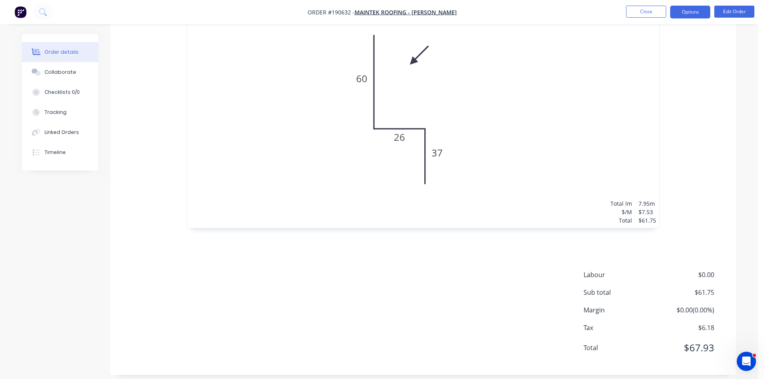
click at [691, 10] on button "Options" at bounding box center [690, 12] width 40 height 13
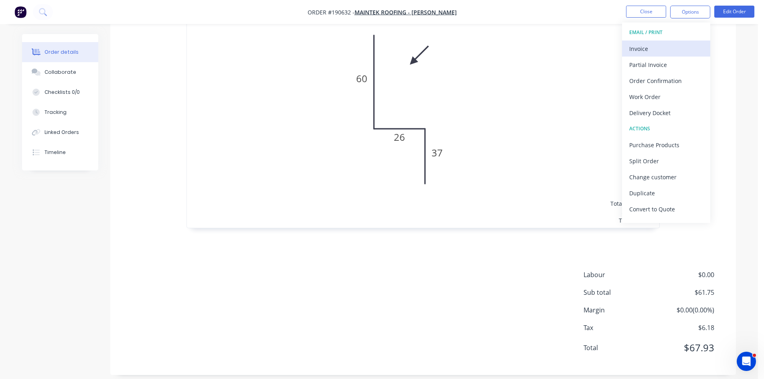
click at [659, 50] on div "Invoice" at bounding box center [666, 49] width 74 height 12
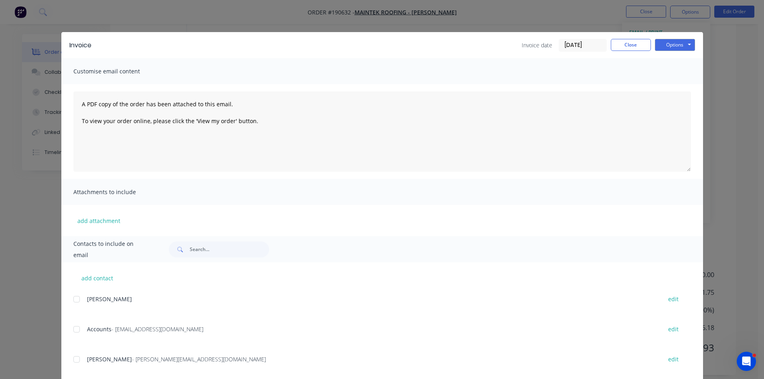
drag, startPoint x: 75, startPoint y: 333, endPoint x: 75, endPoint y: 352, distance: 19.3
click at [74, 334] on div at bounding box center [77, 329] width 16 height 16
click at [75, 361] on div at bounding box center [77, 359] width 16 height 16
drag, startPoint x: 673, startPoint y: 41, endPoint x: 679, endPoint y: 52, distance: 12.5
click at [674, 42] on button "Options" at bounding box center [675, 45] width 40 height 12
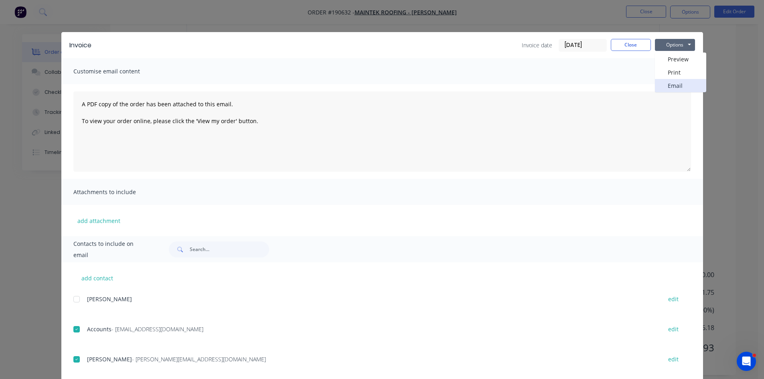
click at [686, 85] on button "Email" at bounding box center [680, 85] width 51 height 13
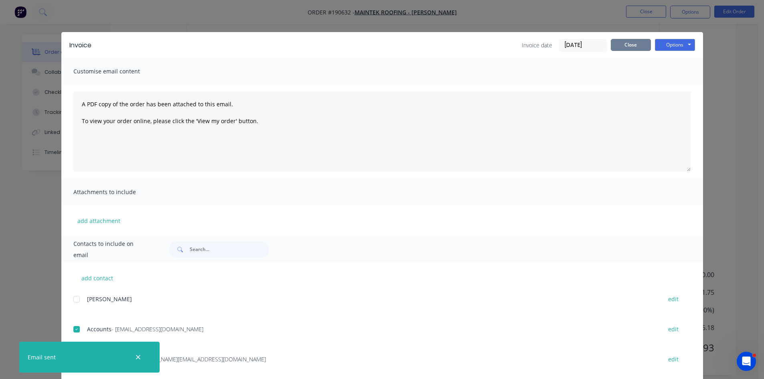
click at [637, 50] on button "Close" at bounding box center [631, 45] width 40 height 12
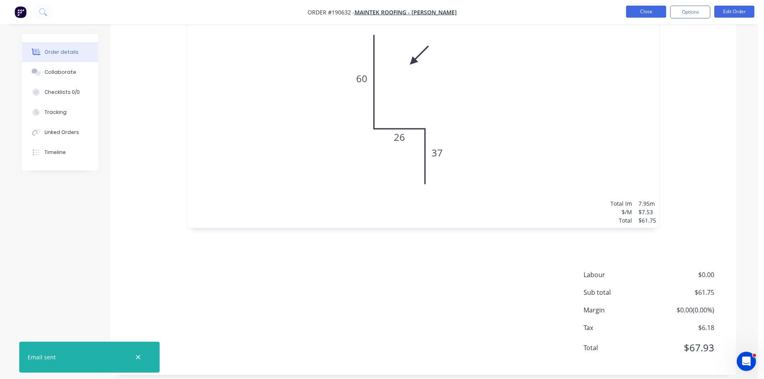
click at [645, 14] on button "Close" at bounding box center [646, 12] width 40 height 12
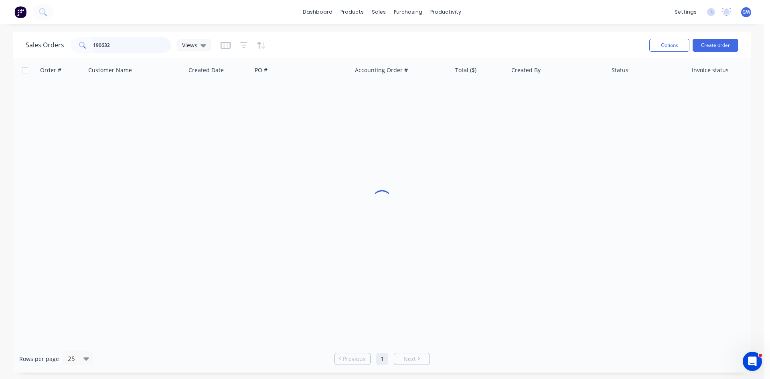
click at [111, 48] on input "190632" at bounding box center [132, 45] width 78 height 16
type input "190560"
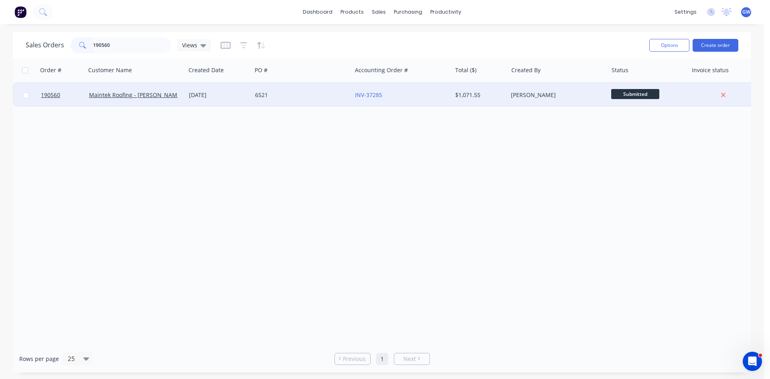
click at [517, 88] on div "Darryn Wong" at bounding box center [558, 95] width 100 height 24
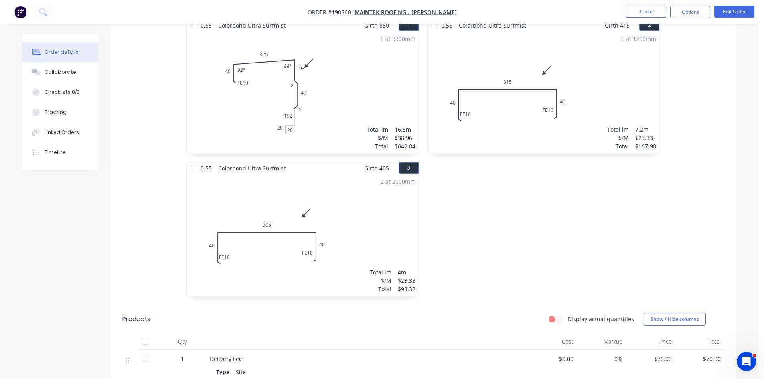
scroll to position [389, 0]
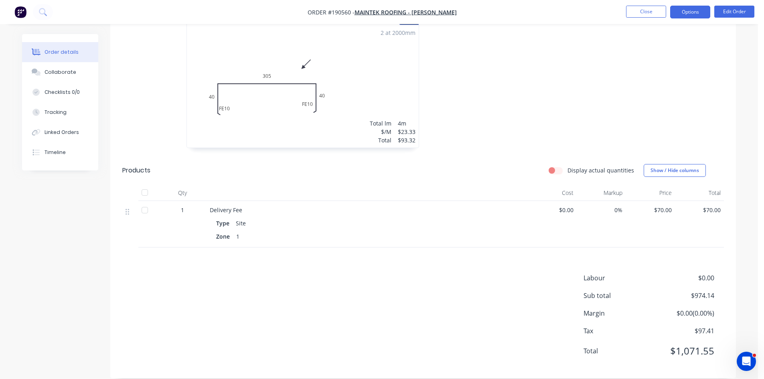
click at [701, 11] on button "Options" at bounding box center [690, 12] width 40 height 13
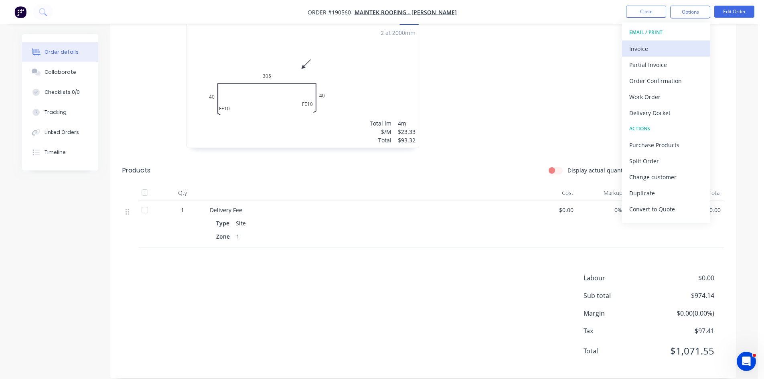
click at [656, 48] on div "Invoice" at bounding box center [666, 49] width 74 height 12
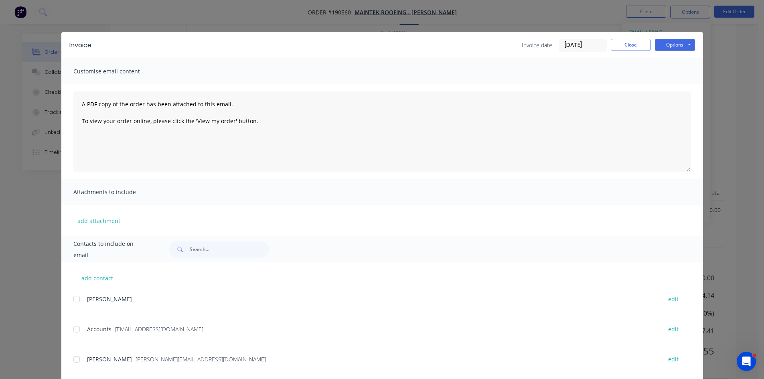
click at [75, 337] on div at bounding box center [77, 329] width 16 height 16
click at [78, 357] on div at bounding box center [77, 359] width 16 height 16
click at [685, 48] on button "Options" at bounding box center [675, 45] width 40 height 12
click at [683, 85] on button "Email" at bounding box center [680, 85] width 51 height 13
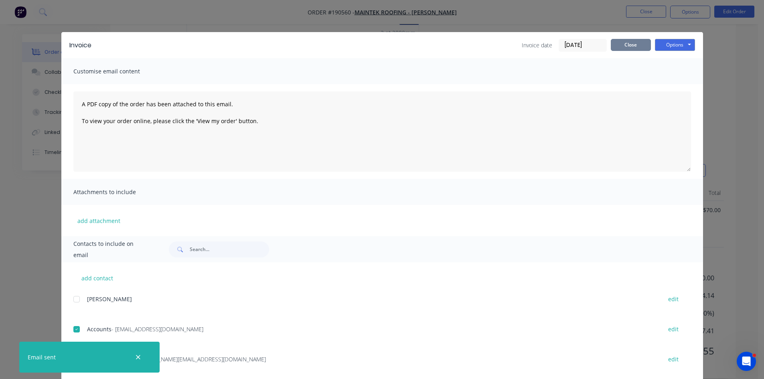
click at [639, 42] on button "Close" at bounding box center [631, 45] width 40 height 12
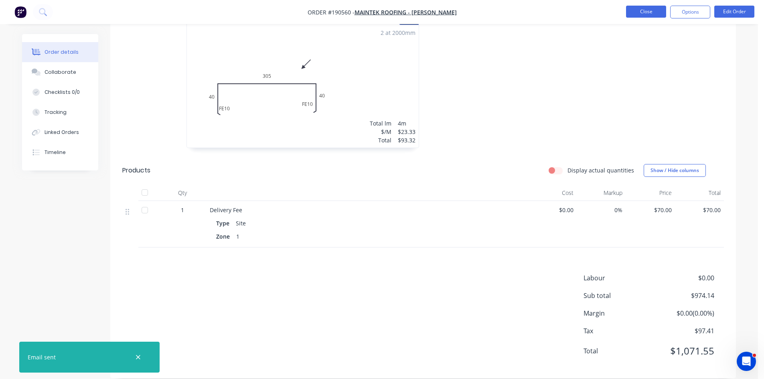
click at [647, 10] on button "Close" at bounding box center [646, 12] width 40 height 12
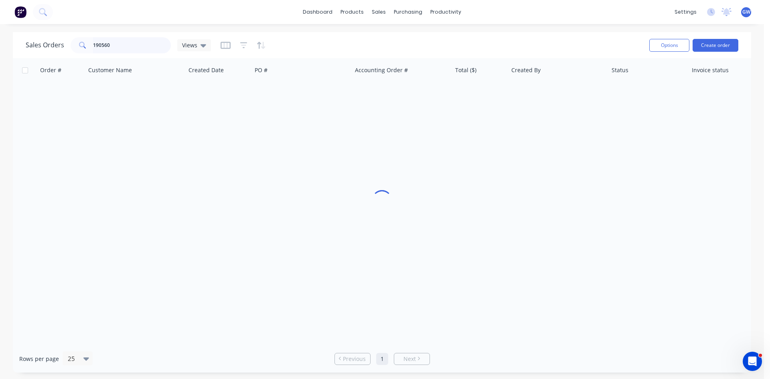
click at [120, 44] on input "190560" at bounding box center [132, 45] width 78 height 16
type input "190548"
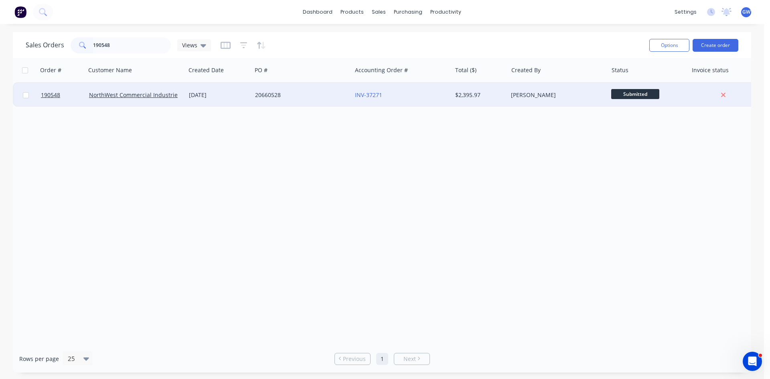
click at [564, 100] on div "Darryn Wong" at bounding box center [558, 95] width 100 height 24
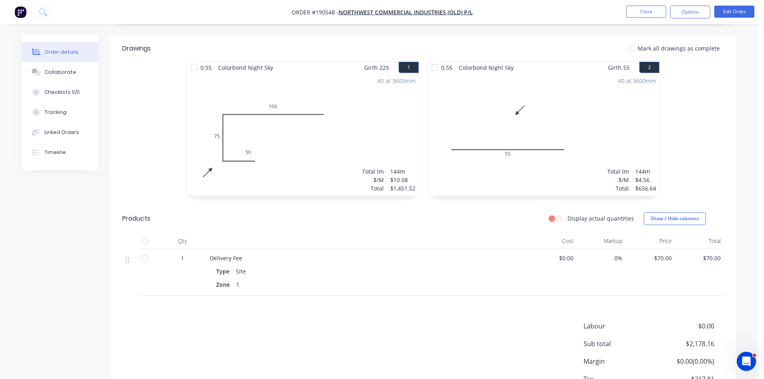
scroll to position [241, 0]
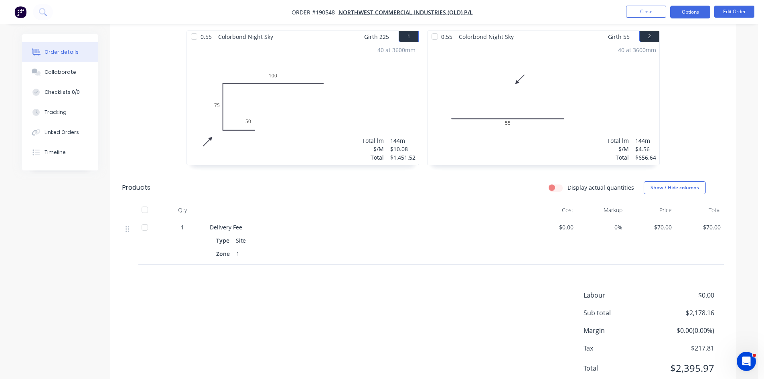
click at [690, 12] on button "Options" at bounding box center [690, 12] width 40 height 13
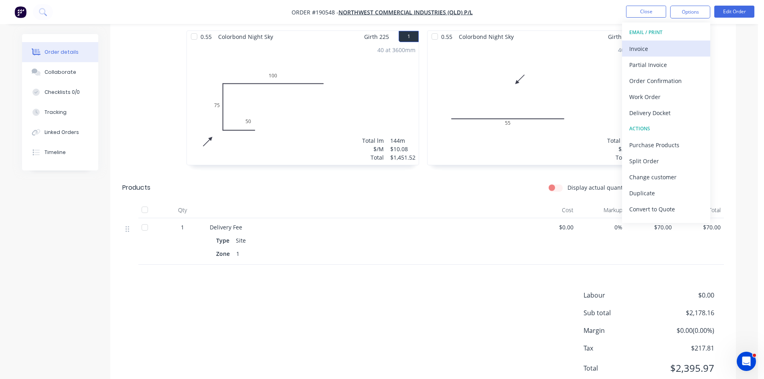
click at [667, 47] on div "Invoice" at bounding box center [666, 49] width 74 height 12
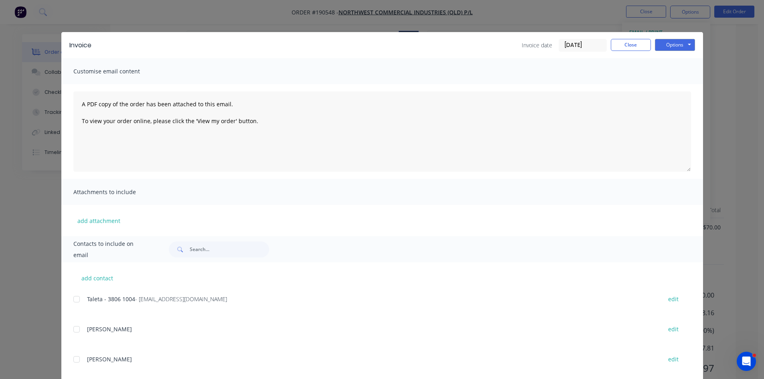
click at [72, 299] on div at bounding box center [77, 299] width 16 height 16
click at [675, 41] on button "Options" at bounding box center [675, 45] width 40 height 12
click at [670, 87] on button "Email" at bounding box center [680, 85] width 51 height 13
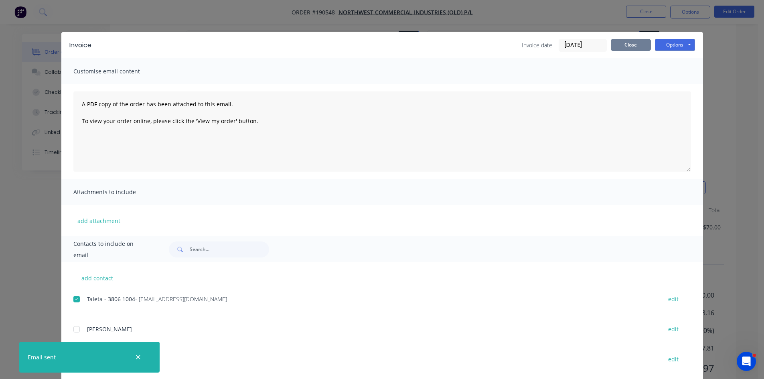
click at [632, 50] on button "Close" at bounding box center [631, 45] width 40 height 12
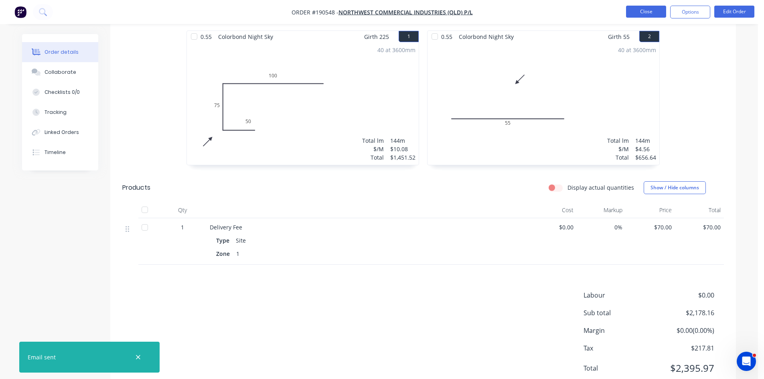
click at [639, 13] on button "Close" at bounding box center [646, 12] width 40 height 12
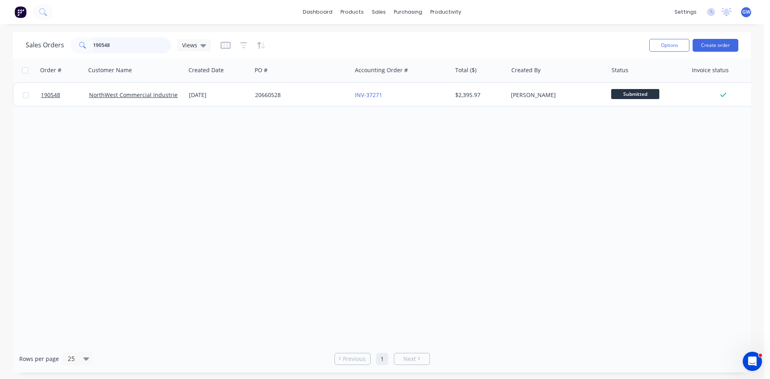
click at [120, 46] on input "190548" at bounding box center [132, 45] width 78 height 16
type input "190175"
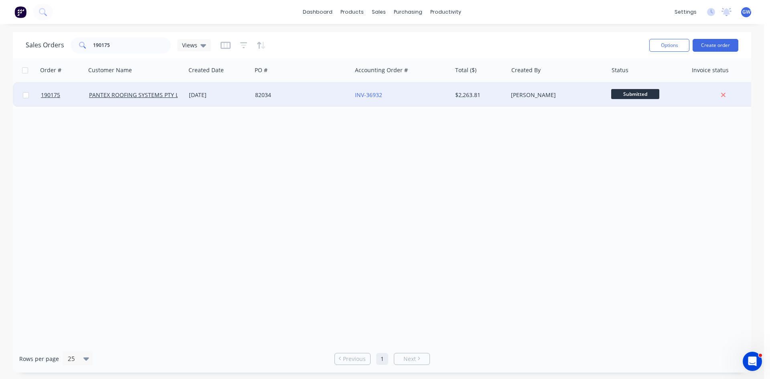
click at [518, 99] on div "Darryn Wong" at bounding box center [558, 95] width 100 height 24
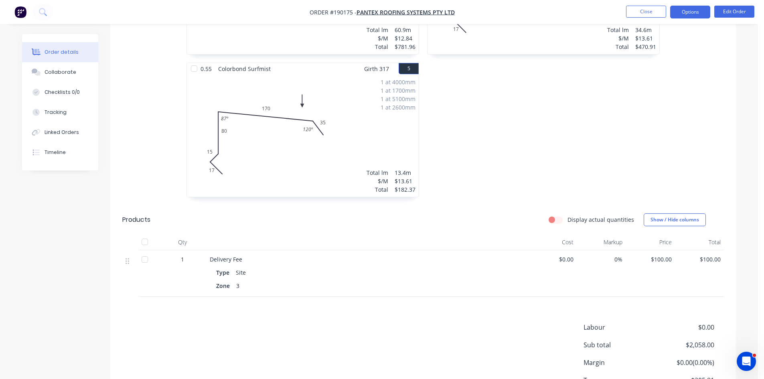
scroll to position [444, 0]
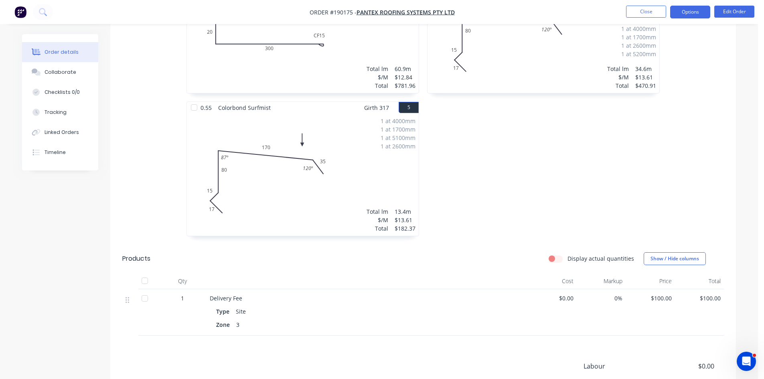
click at [692, 8] on button "Options" at bounding box center [690, 12] width 40 height 13
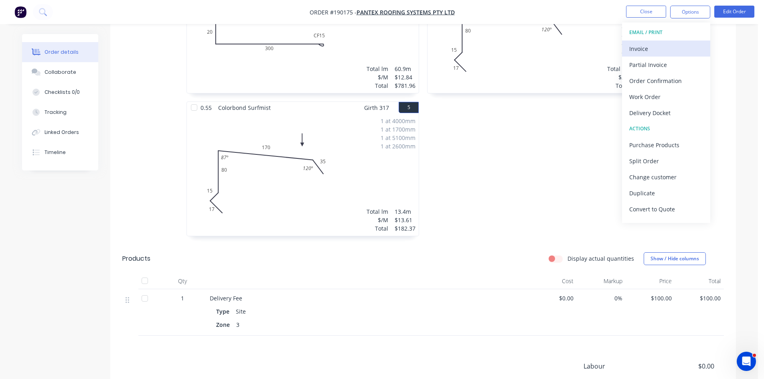
click at [678, 41] on button "Invoice" at bounding box center [666, 49] width 88 height 16
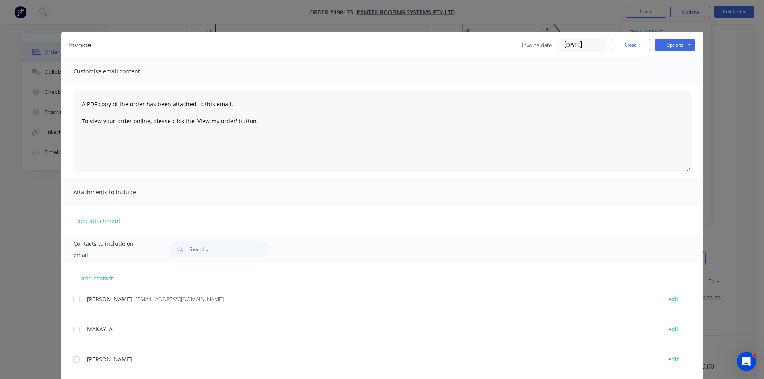
click at [78, 301] on div at bounding box center [77, 299] width 16 height 16
click at [681, 46] on button "Options" at bounding box center [675, 45] width 40 height 12
click at [679, 91] on button "Email" at bounding box center [680, 85] width 51 height 13
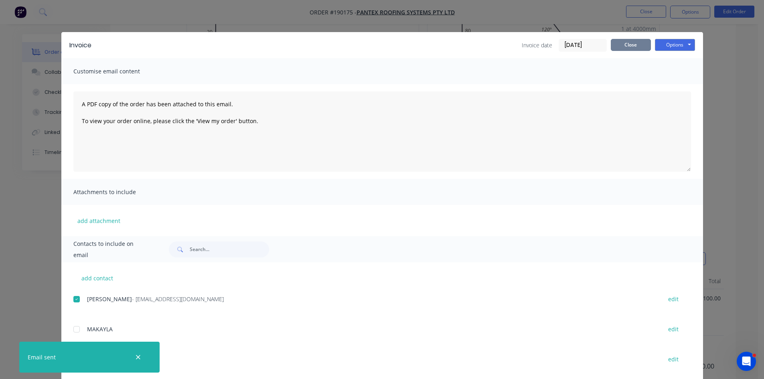
click at [627, 46] on button "Close" at bounding box center [631, 45] width 40 height 12
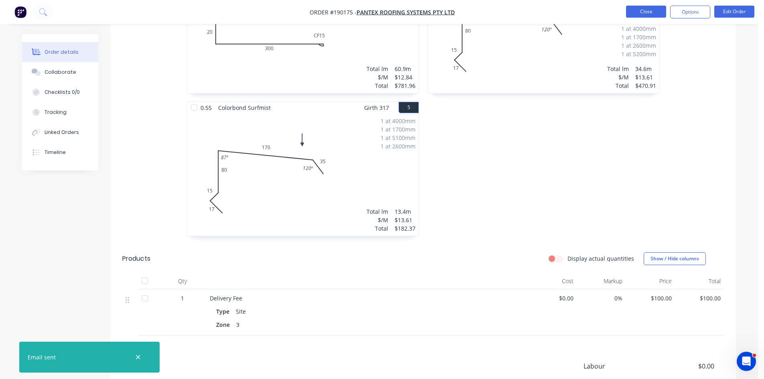
click at [657, 9] on button "Close" at bounding box center [646, 12] width 40 height 12
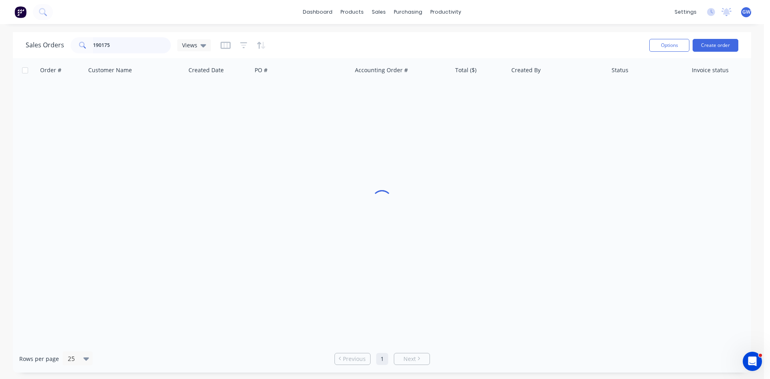
click at [121, 46] on input "190175" at bounding box center [132, 45] width 78 height 16
type input "190525"
click at [438, 89] on div "INV-37251" at bounding box center [402, 95] width 100 height 24
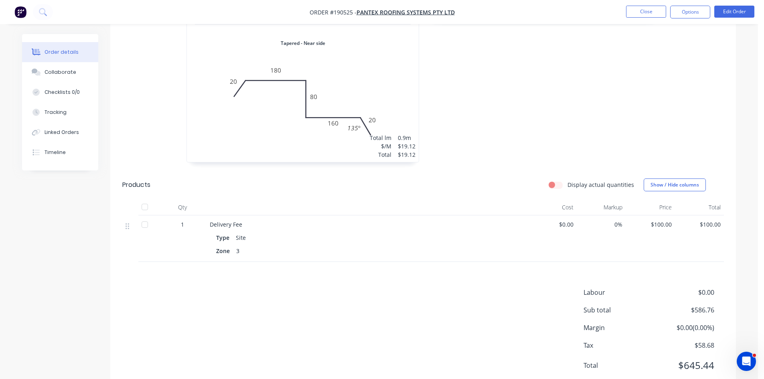
scroll to position [521, 0]
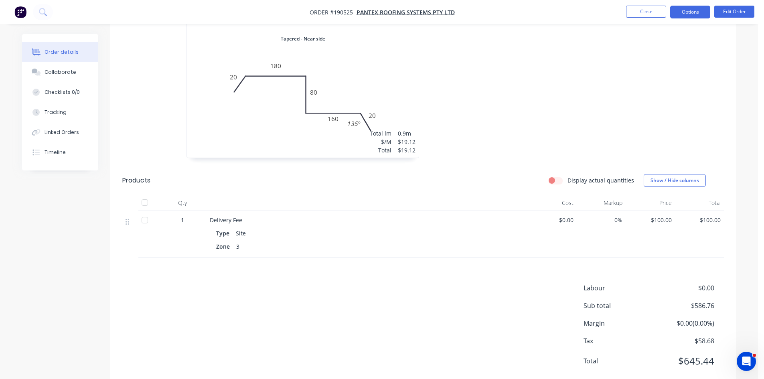
click at [695, 17] on button "Options" at bounding box center [690, 12] width 40 height 13
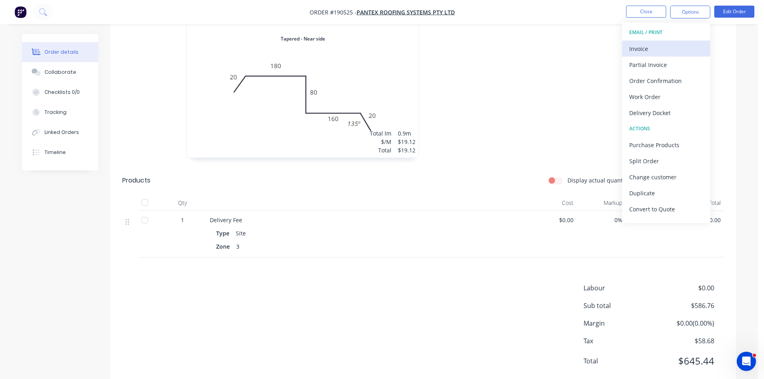
click at [671, 52] on div "Invoice" at bounding box center [666, 49] width 74 height 12
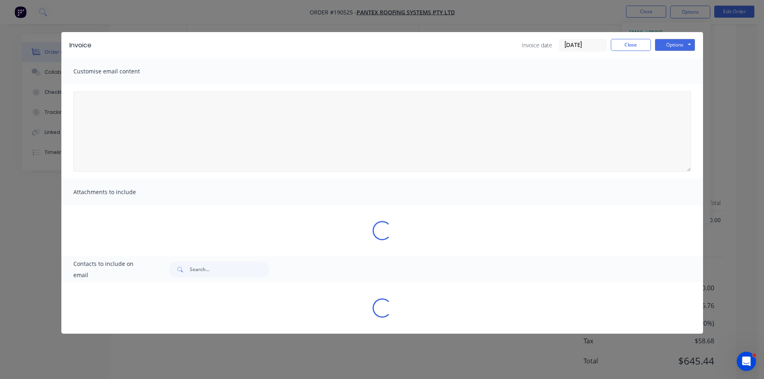
type textarea "A PDF copy of the order has been attached to this email. To view your order onl…"
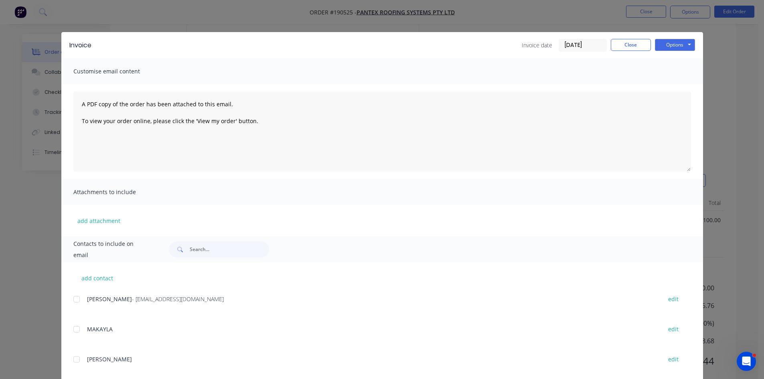
click at [75, 308] on div "KERRY - ap@pantexroofing.com.au edit" at bounding box center [388, 304] width 630 height 20
click at [77, 306] on div at bounding box center [77, 299] width 16 height 16
click at [679, 41] on button "Options" at bounding box center [675, 45] width 40 height 12
click at [674, 89] on button "Email" at bounding box center [680, 85] width 51 height 13
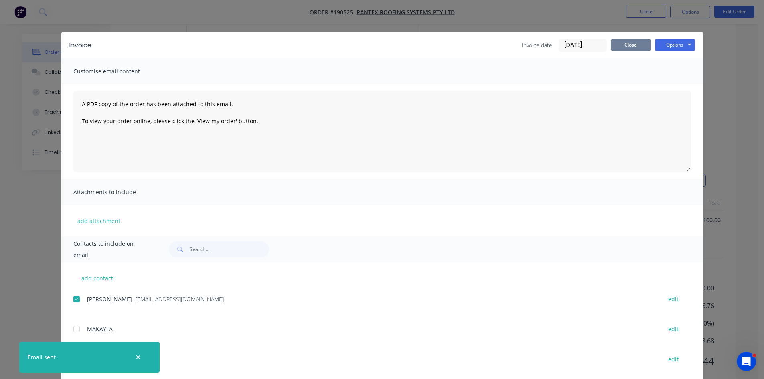
click at [617, 48] on button "Close" at bounding box center [631, 45] width 40 height 12
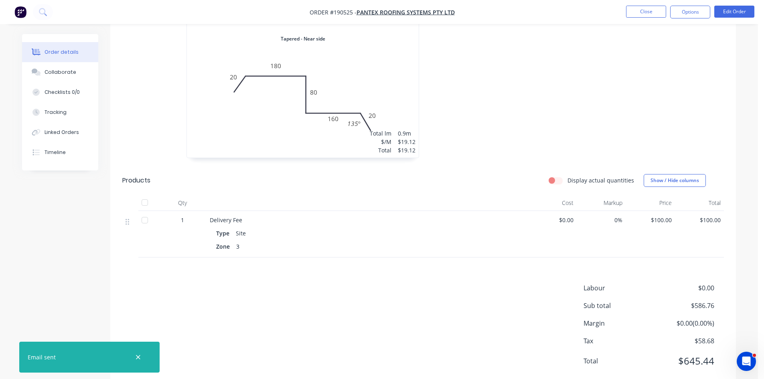
click at [654, 5] on nav "Order #190525 - PANTEX ROOFING SYSTEMS PTY LTD Close Options Edit Order" at bounding box center [382, 12] width 764 height 24
click at [644, 12] on button "Close" at bounding box center [646, 12] width 40 height 12
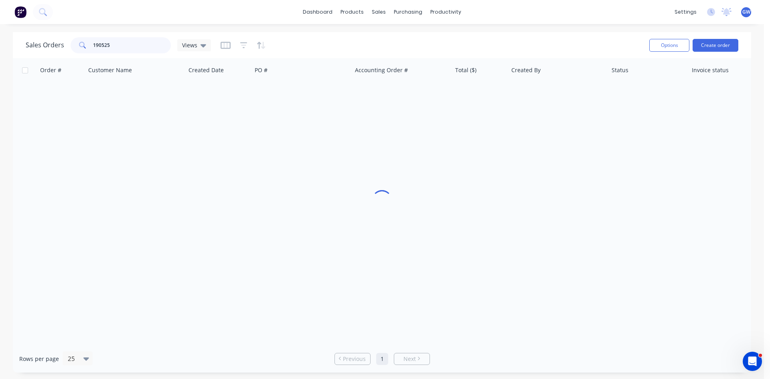
click at [128, 43] on input "190525" at bounding box center [132, 45] width 78 height 16
type input "190577"
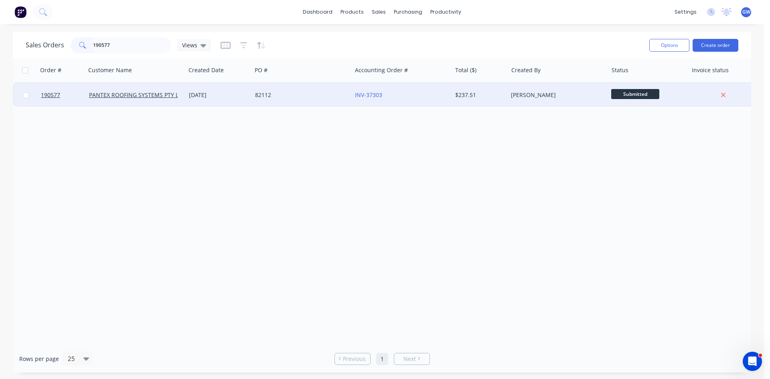
click at [516, 95] on div "Ariana Beazley" at bounding box center [555, 95] width 89 height 8
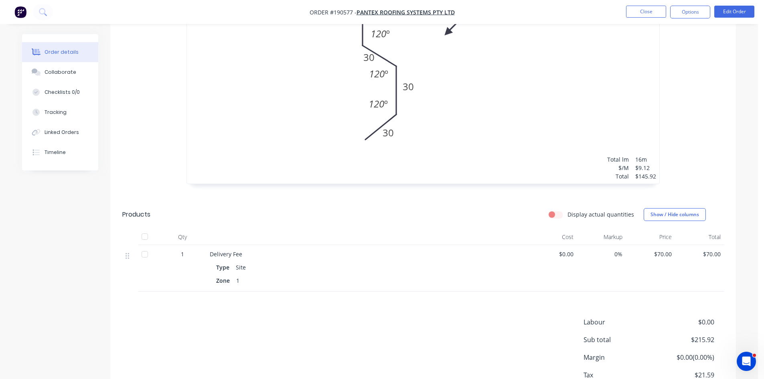
scroll to position [369, 0]
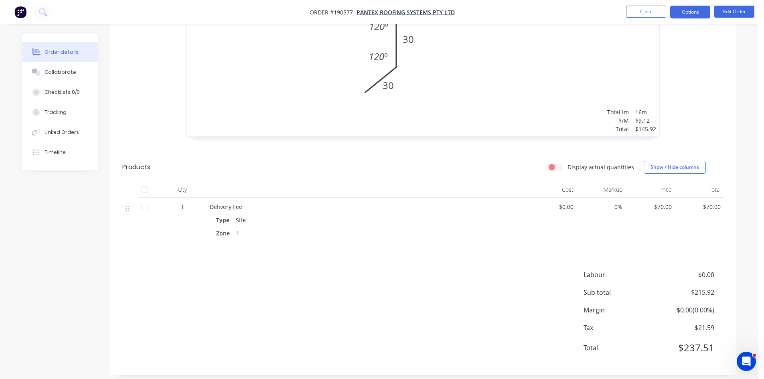
click at [691, 15] on button "Options" at bounding box center [690, 12] width 40 height 13
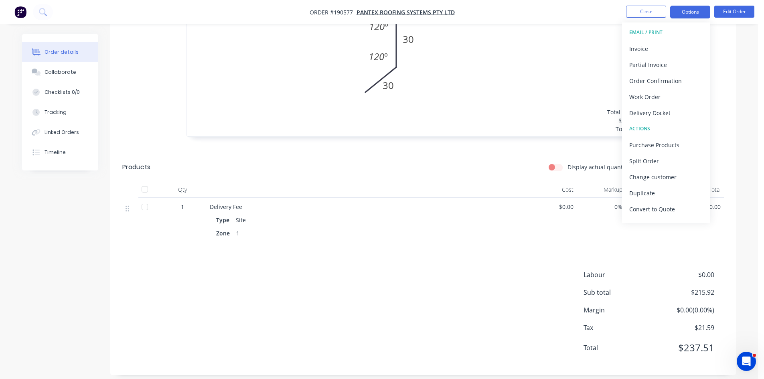
click at [647, 48] on div "Invoice" at bounding box center [666, 49] width 74 height 12
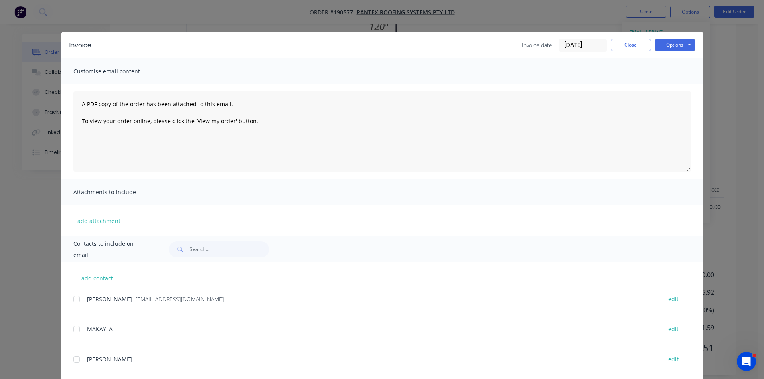
click at [70, 304] on div "add contact KERRY - ap@pantexroofing.com.au edit MAKAYLA edit RHYS edit DEBRA e…" at bounding box center [382, 372] width 642 height 221
click at [74, 302] on div at bounding box center [77, 299] width 16 height 16
click at [660, 44] on button "Options" at bounding box center [675, 45] width 40 height 12
click at [674, 87] on button "Email" at bounding box center [680, 85] width 51 height 13
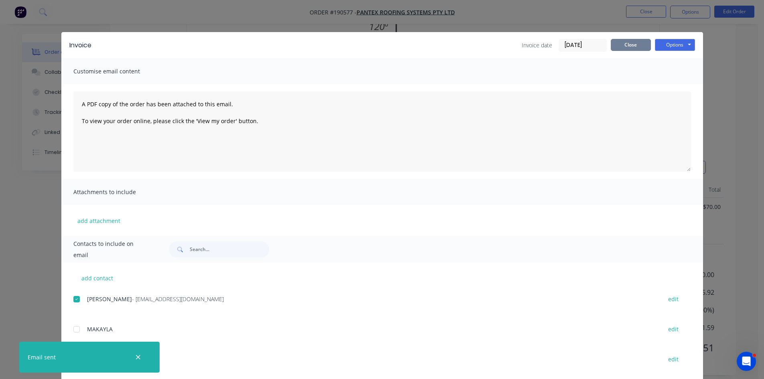
click at [629, 50] on button "Close" at bounding box center [631, 45] width 40 height 12
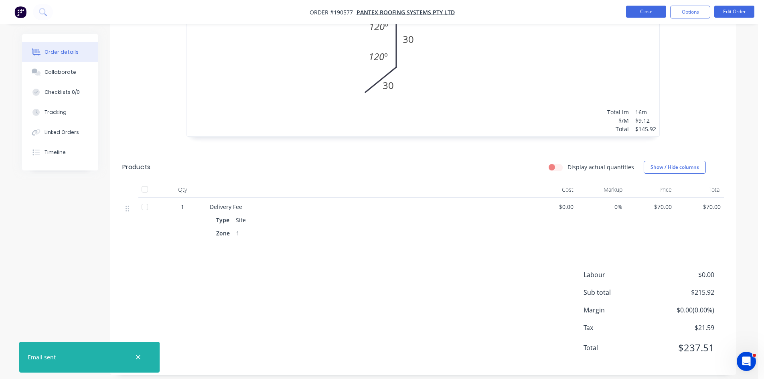
click at [636, 14] on button "Close" at bounding box center [646, 12] width 40 height 12
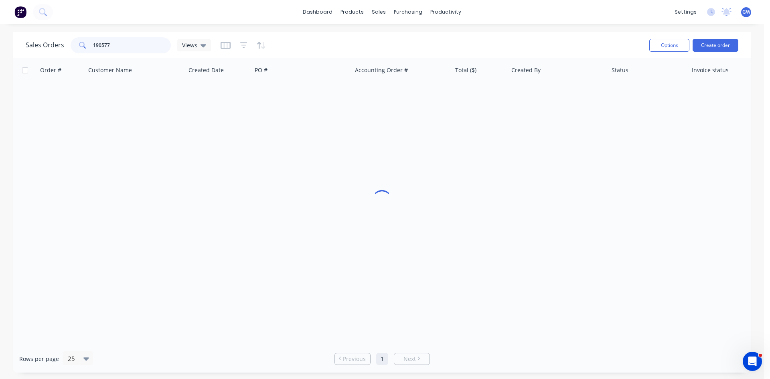
click at [130, 52] on input "190577" at bounding box center [132, 45] width 78 height 16
type input "190598"
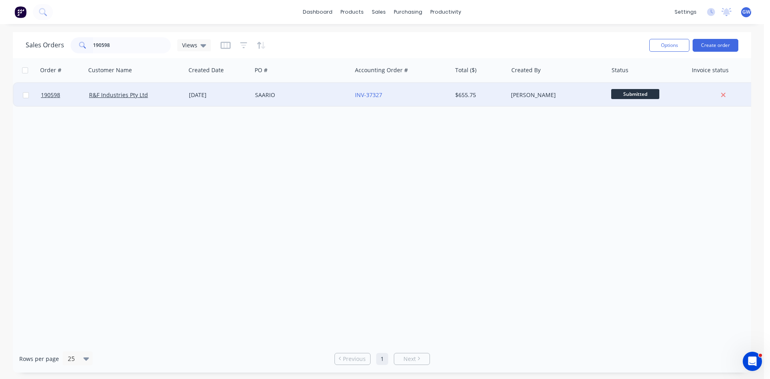
click at [562, 87] on div "[PERSON_NAME]" at bounding box center [558, 95] width 100 height 24
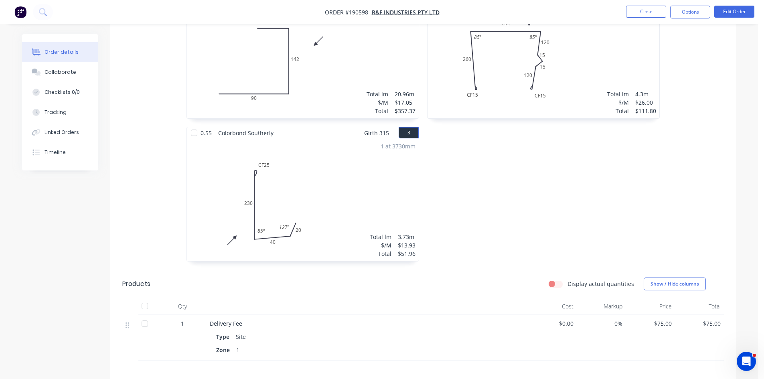
scroll to position [389, 0]
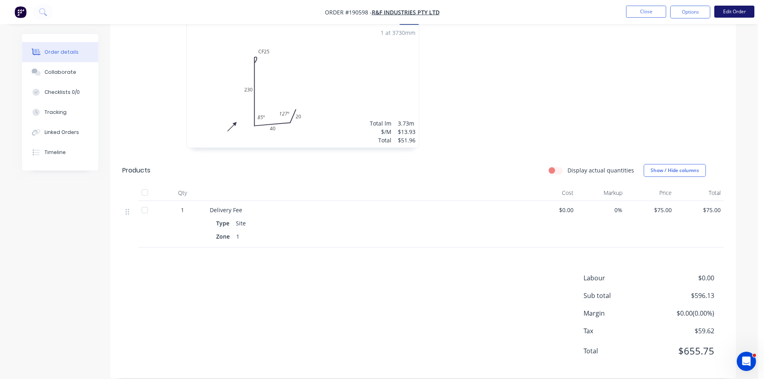
click at [737, 15] on button "Edit Order" at bounding box center [734, 12] width 40 height 12
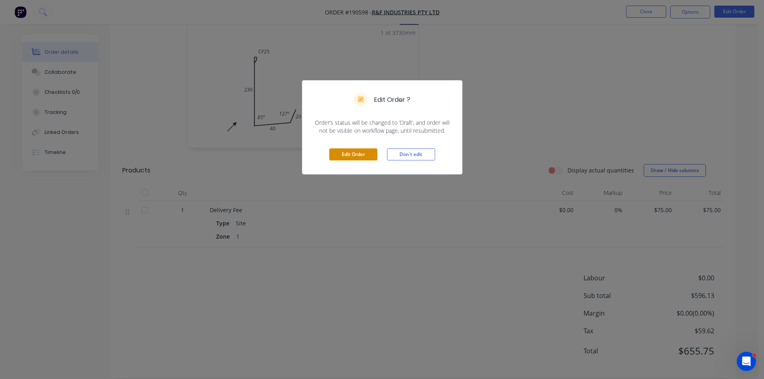
click at [347, 156] on button "Edit Order" at bounding box center [353, 154] width 48 height 12
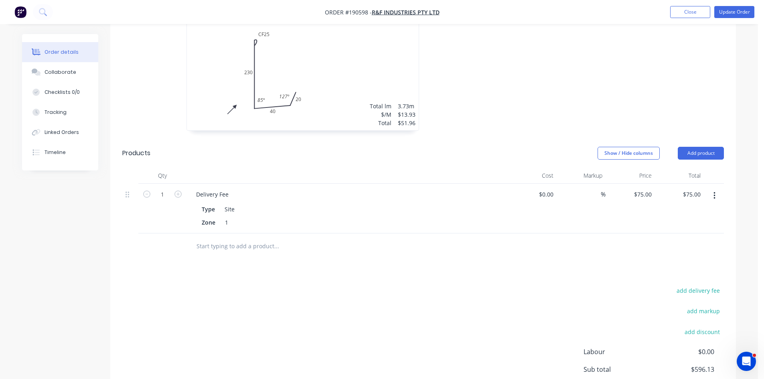
scroll to position [441, 0]
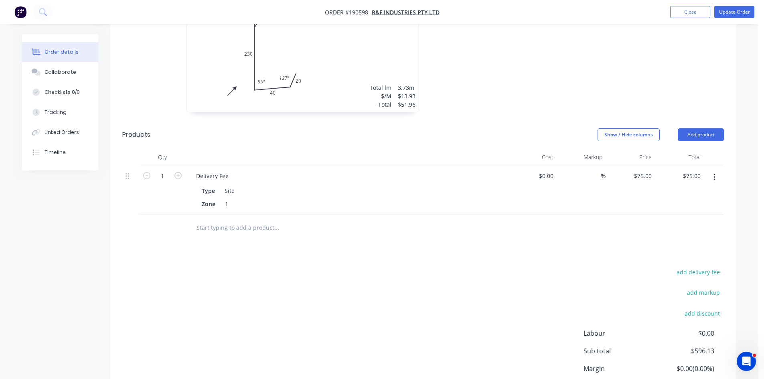
click at [716, 170] on button "button" at bounding box center [714, 177] width 19 height 14
click at [700, 193] on div "Edit" at bounding box center [686, 199] width 62 height 12
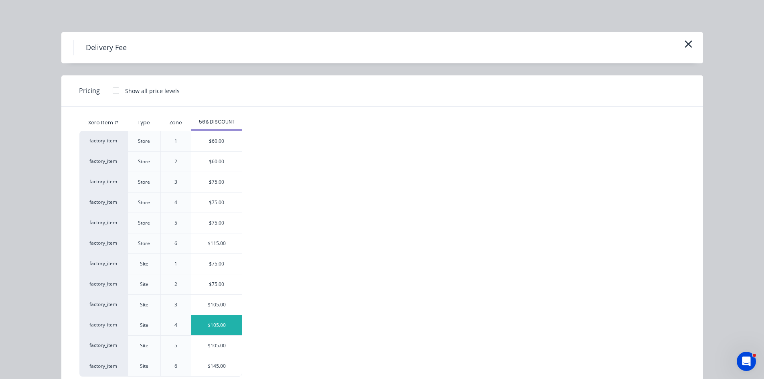
click at [226, 325] on div "$105.00" at bounding box center [216, 325] width 51 height 20
type input "$105.00"
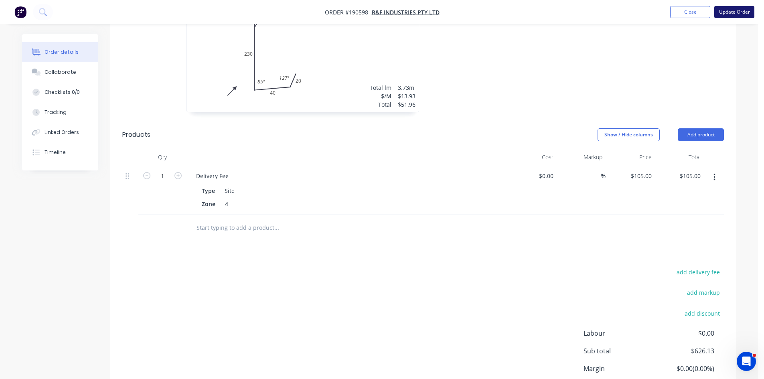
click at [736, 11] on button "Update Order" at bounding box center [734, 12] width 40 height 12
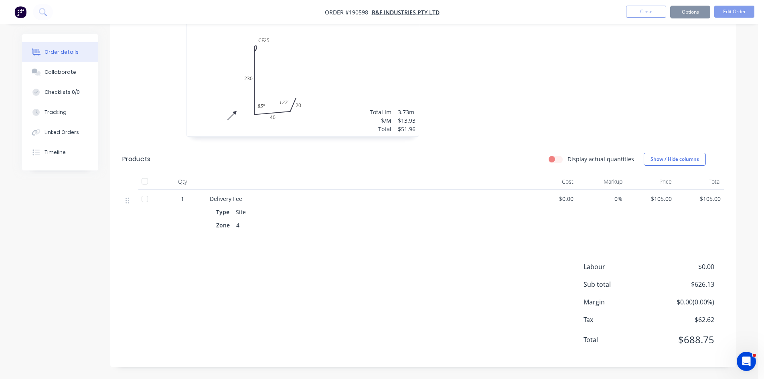
scroll to position [0, 0]
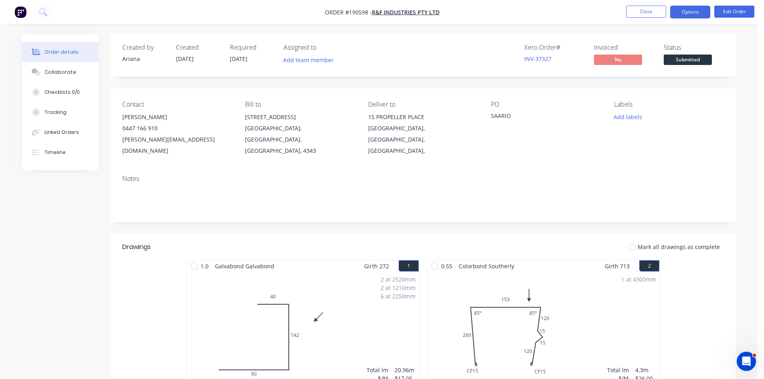
click at [681, 18] on button "Options" at bounding box center [690, 12] width 40 height 13
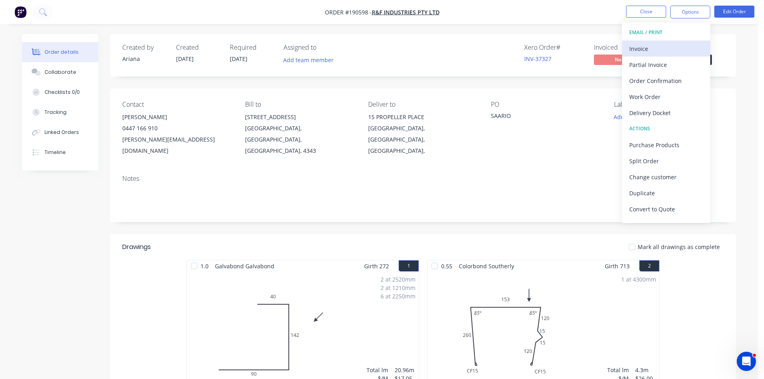
click at [651, 49] on div "Invoice" at bounding box center [666, 49] width 74 height 12
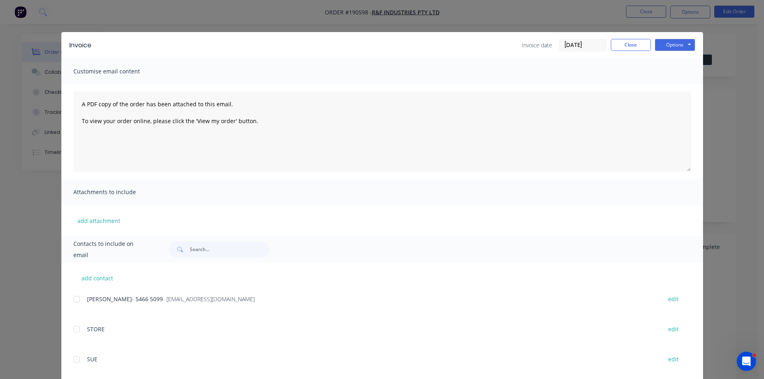
click at [76, 301] on div at bounding box center [77, 299] width 16 height 16
click at [669, 43] on button "Options" at bounding box center [675, 45] width 40 height 12
click at [678, 84] on button "Email" at bounding box center [680, 85] width 51 height 13
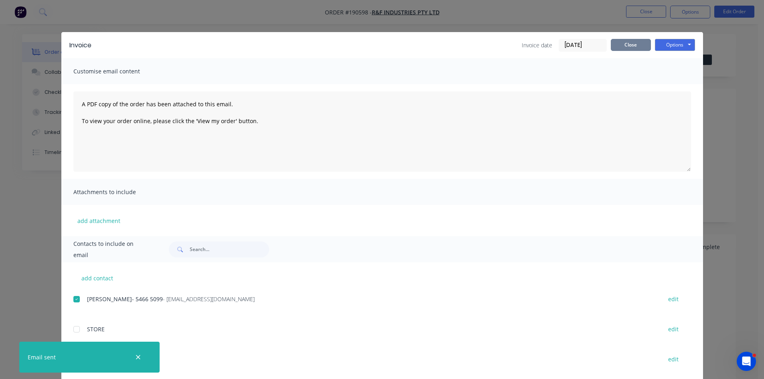
click at [618, 45] on button "Close" at bounding box center [631, 45] width 40 height 12
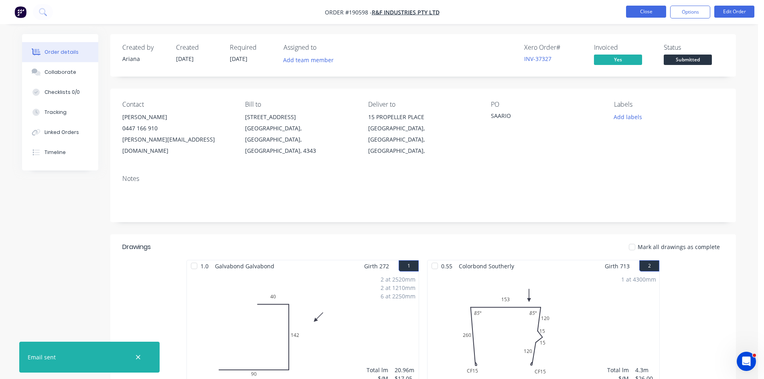
click at [657, 15] on button "Close" at bounding box center [646, 12] width 40 height 12
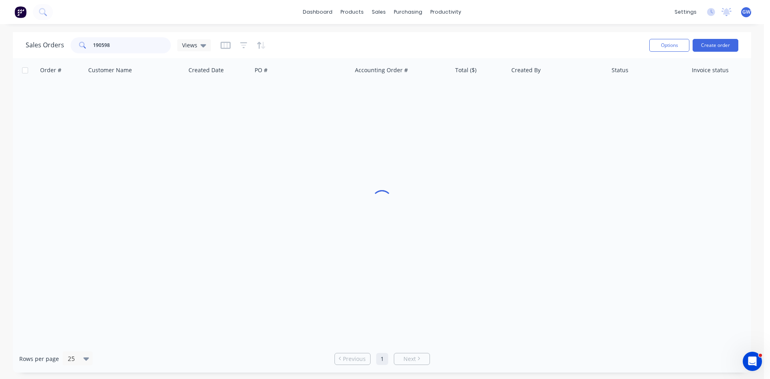
click at [132, 43] on input "190598" at bounding box center [132, 45] width 78 height 16
click at [134, 43] on input "190598" at bounding box center [132, 45] width 78 height 16
type input "190572"
click at [430, 88] on div "INV-37299" at bounding box center [402, 95] width 100 height 24
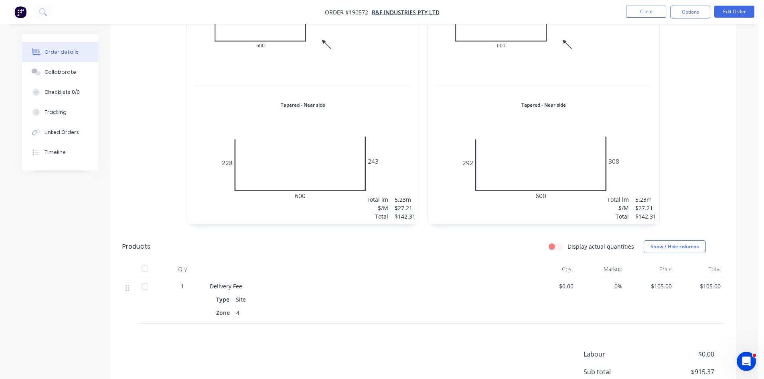
scroll to position [882, 0]
click at [695, 13] on button "Options" at bounding box center [690, 12] width 40 height 13
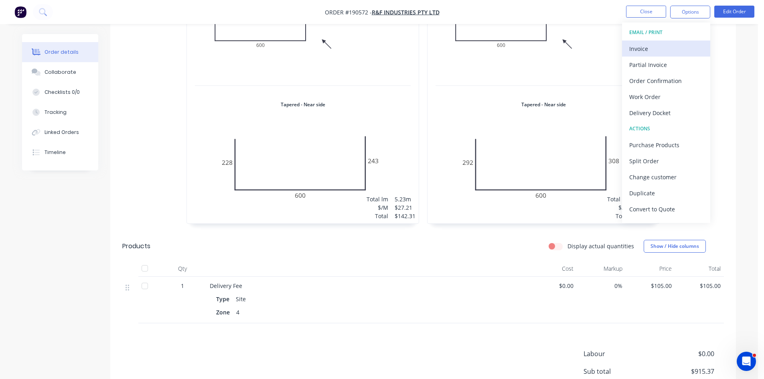
click at [674, 48] on div "Invoice" at bounding box center [666, 49] width 74 height 12
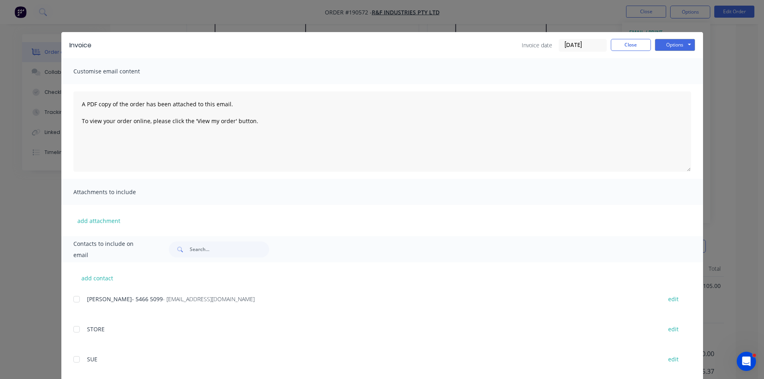
click at [76, 301] on div at bounding box center [77, 299] width 16 height 16
click at [676, 48] on button "Options" at bounding box center [675, 45] width 40 height 12
click at [667, 85] on button "Email" at bounding box center [680, 85] width 51 height 13
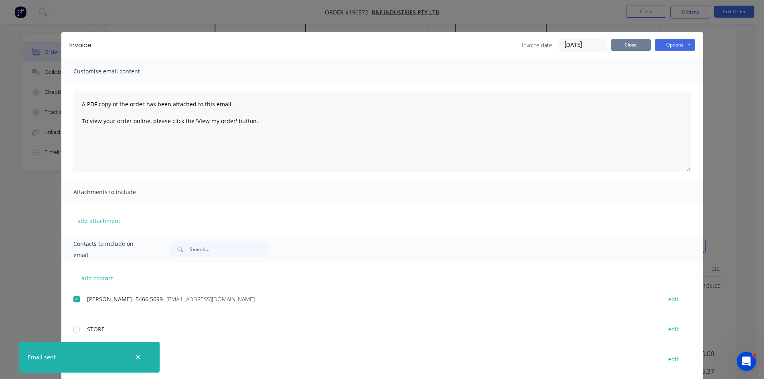
click at [628, 45] on button "Close" at bounding box center [631, 45] width 40 height 12
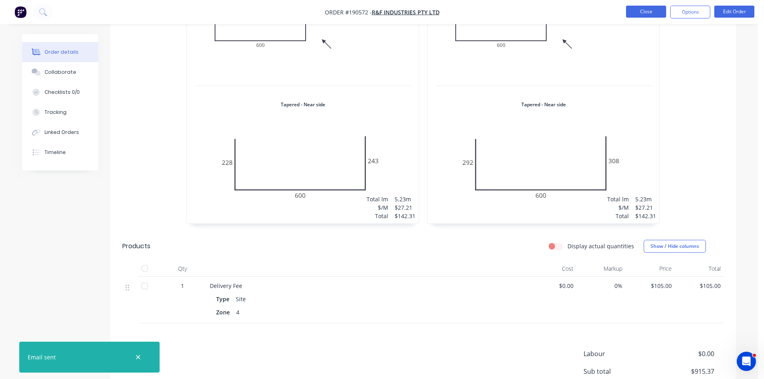
click at [644, 12] on button "Close" at bounding box center [646, 12] width 40 height 12
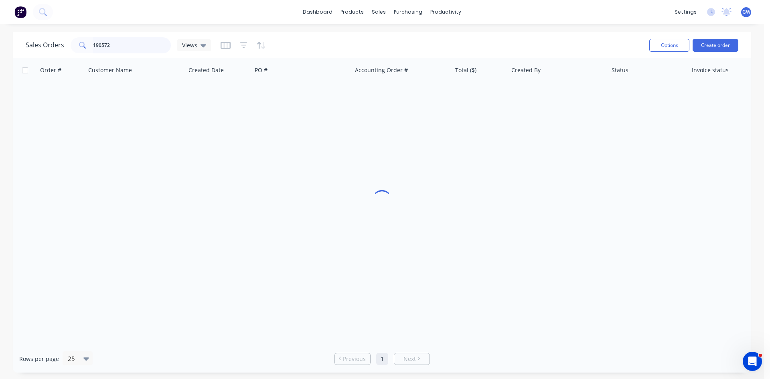
click at [126, 44] on input "190572" at bounding box center [132, 45] width 78 height 16
type input "190571"
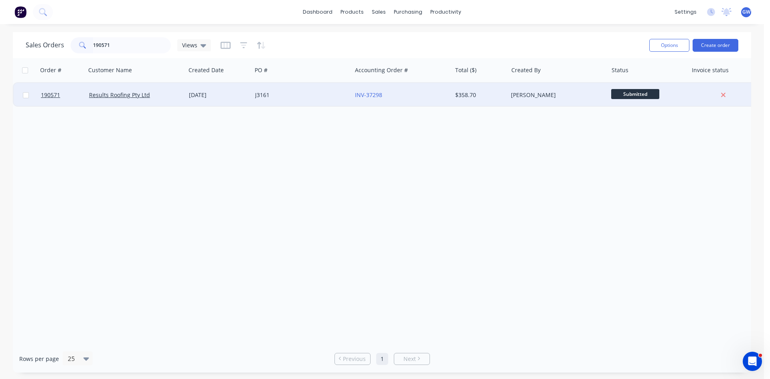
click at [481, 97] on div "$358.70" at bounding box center [478, 95] width 47 height 8
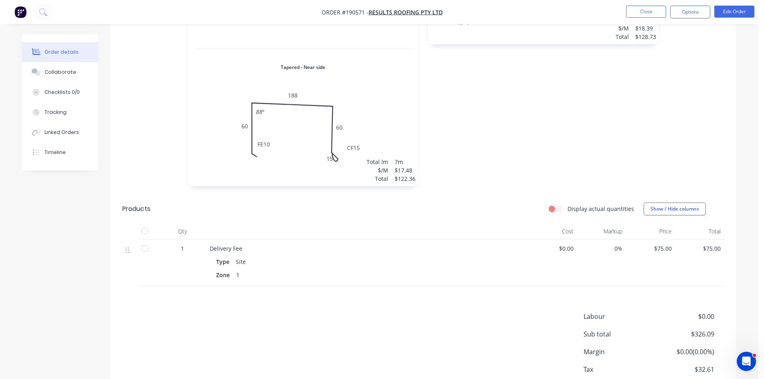
scroll to position [381, 0]
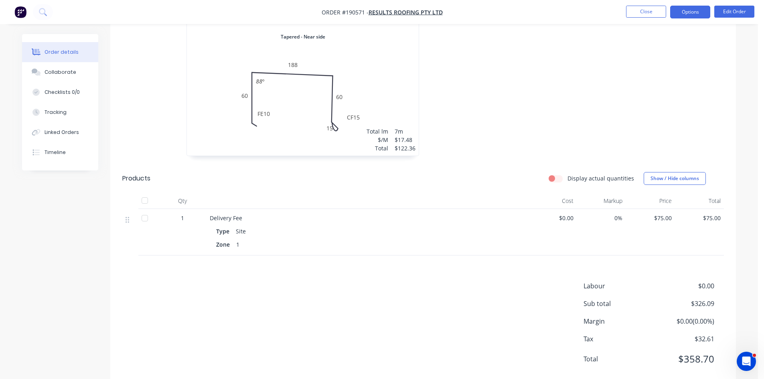
click at [694, 12] on button "Options" at bounding box center [690, 12] width 40 height 13
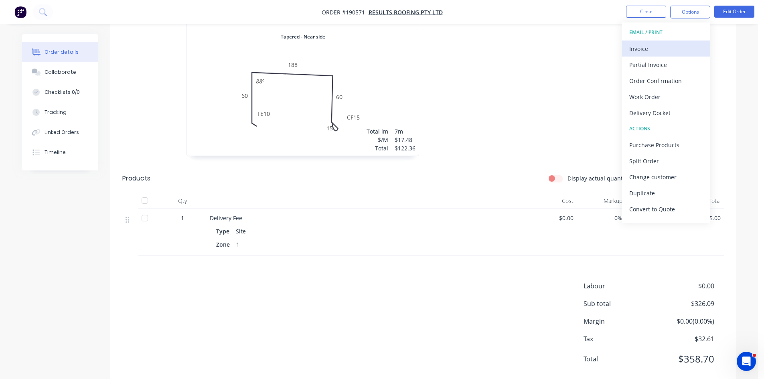
click at [651, 41] on button "Invoice" at bounding box center [666, 49] width 88 height 16
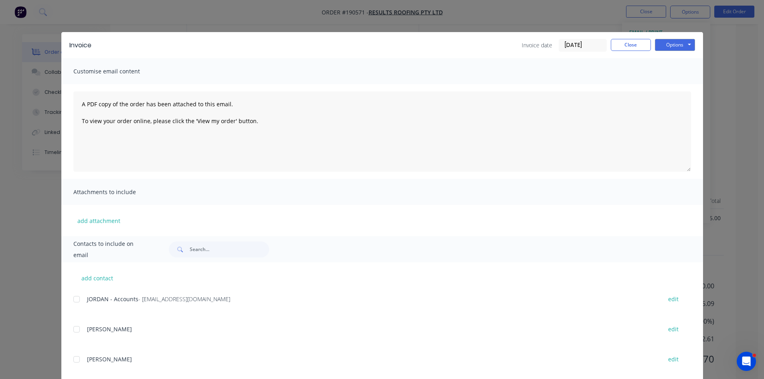
drag, startPoint x: 75, startPoint y: 300, endPoint x: 112, endPoint y: 285, distance: 40.5
click at [75, 300] on div at bounding box center [77, 299] width 16 height 16
click at [686, 47] on button "Options" at bounding box center [675, 45] width 40 height 12
click at [668, 83] on button "Email" at bounding box center [680, 85] width 51 height 13
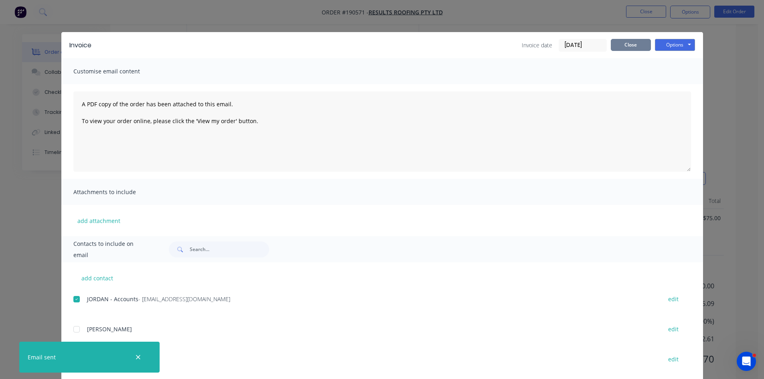
click at [631, 45] on button "Close" at bounding box center [631, 45] width 40 height 12
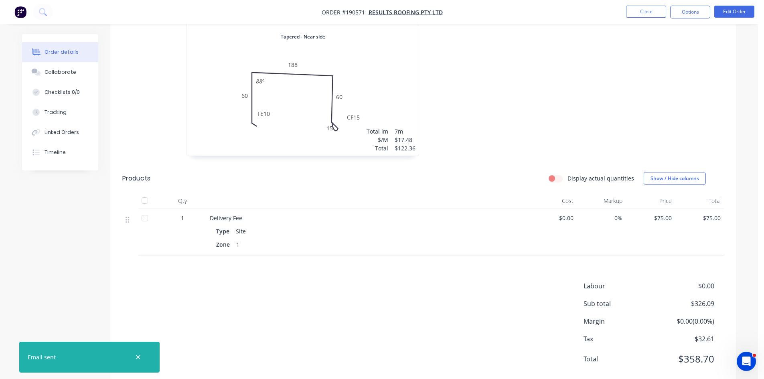
click at [651, 18] on li "Close" at bounding box center [646, 12] width 40 height 13
click at [657, 14] on button "Close" at bounding box center [646, 12] width 40 height 12
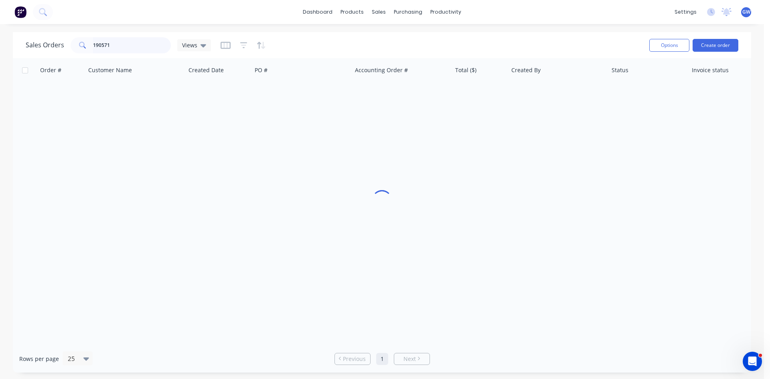
click at [110, 41] on input "190571" at bounding box center [132, 45] width 78 height 16
type input "190561"
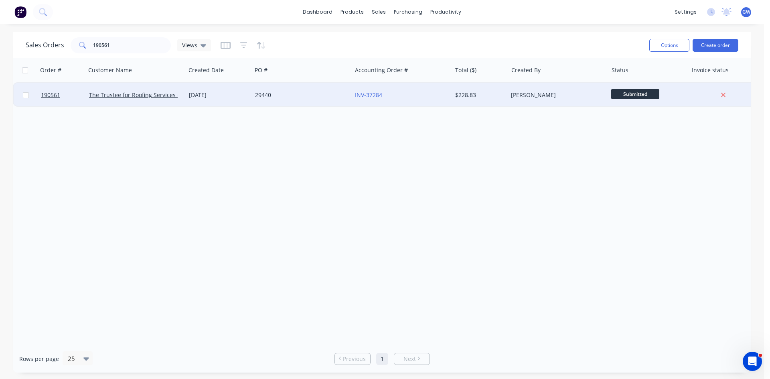
click at [503, 93] on div "$228.83" at bounding box center [480, 95] width 50 height 8
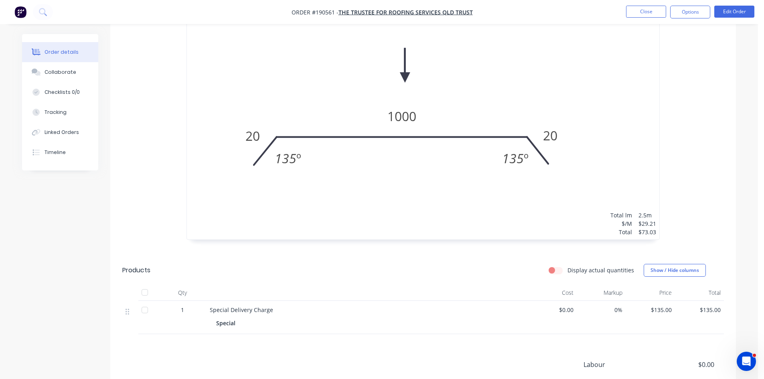
scroll to position [361, 0]
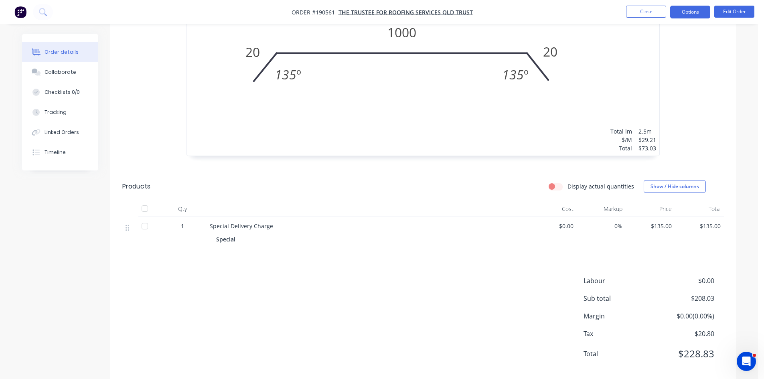
click at [694, 14] on button "Options" at bounding box center [690, 12] width 40 height 13
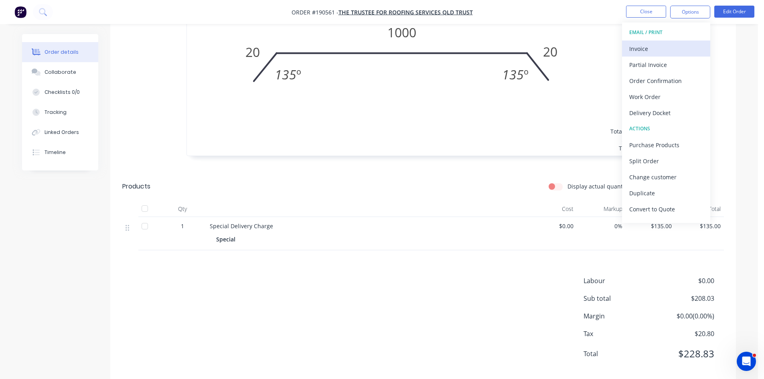
click at [661, 48] on div "Invoice" at bounding box center [666, 49] width 74 height 12
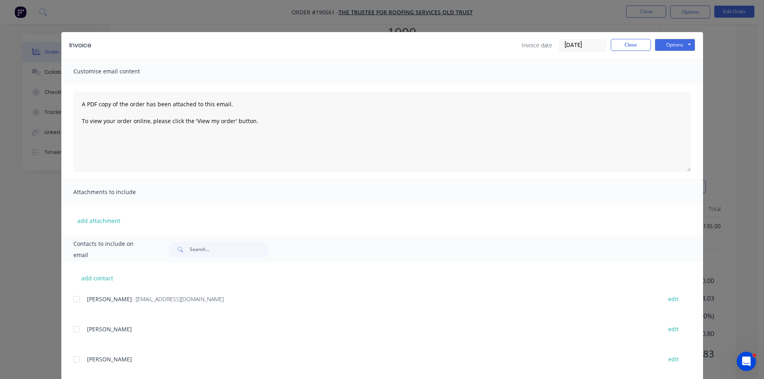
click at [74, 297] on div at bounding box center [77, 299] width 16 height 16
click at [667, 47] on button "Options" at bounding box center [675, 45] width 40 height 12
click at [675, 85] on button "Email" at bounding box center [680, 85] width 51 height 13
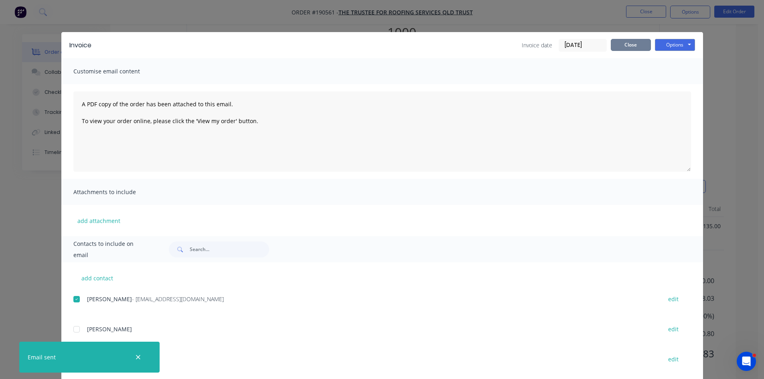
click at [640, 42] on button "Close" at bounding box center [631, 45] width 40 height 12
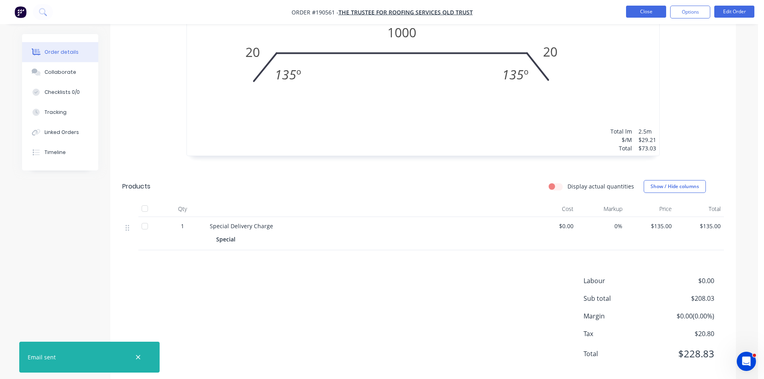
click at [642, 7] on button "Close" at bounding box center [646, 12] width 40 height 12
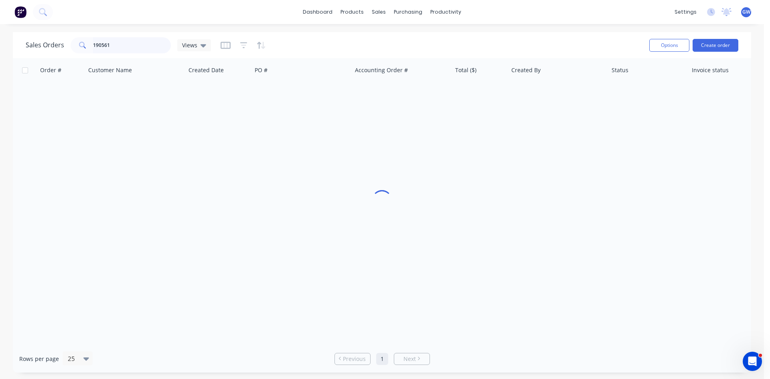
click at [124, 44] on input "190561" at bounding box center [132, 45] width 78 height 16
type input "190610"
click at [512, 91] on div "[PERSON_NAME]" at bounding box center [555, 95] width 89 height 8
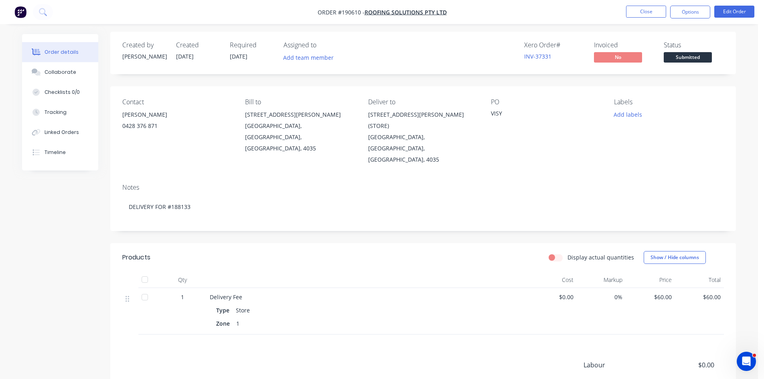
scroll to position [78, 0]
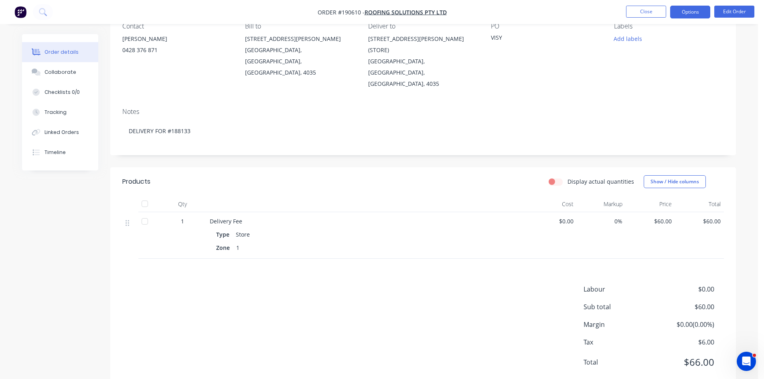
click at [677, 10] on button "Options" at bounding box center [690, 12] width 40 height 13
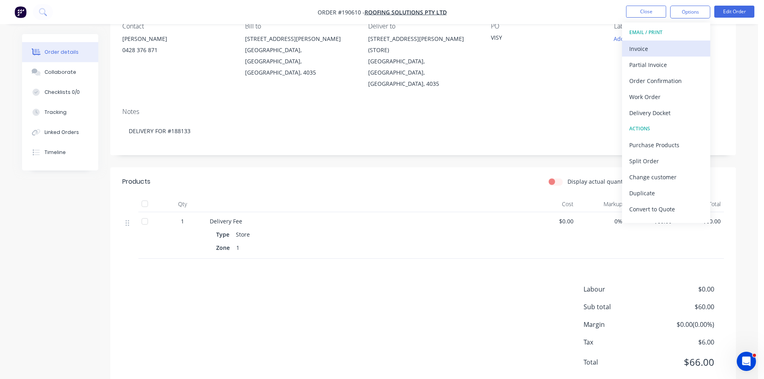
click at [666, 41] on button "Invoice" at bounding box center [666, 49] width 88 height 16
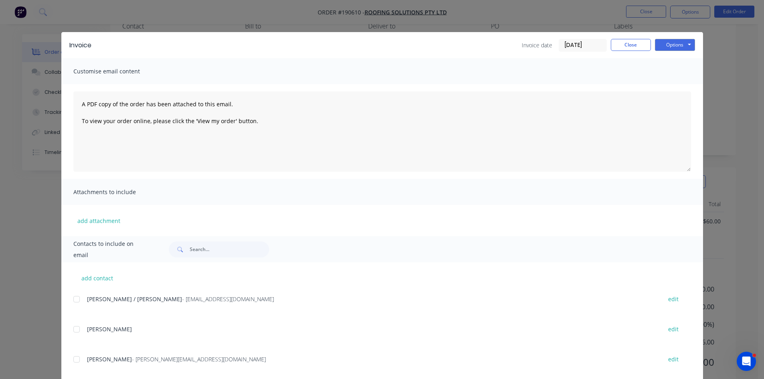
click at [75, 297] on div at bounding box center [77, 299] width 16 height 16
click at [689, 41] on button "Options" at bounding box center [675, 45] width 40 height 12
click at [670, 85] on button "Email" at bounding box center [680, 85] width 51 height 13
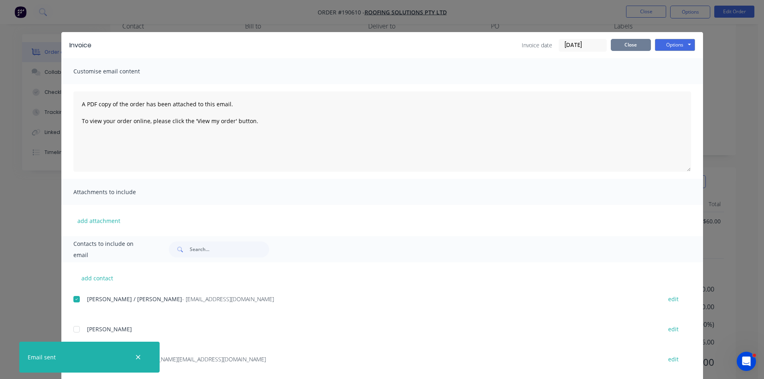
click at [633, 45] on button "Close" at bounding box center [631, 45] width 40 height 12
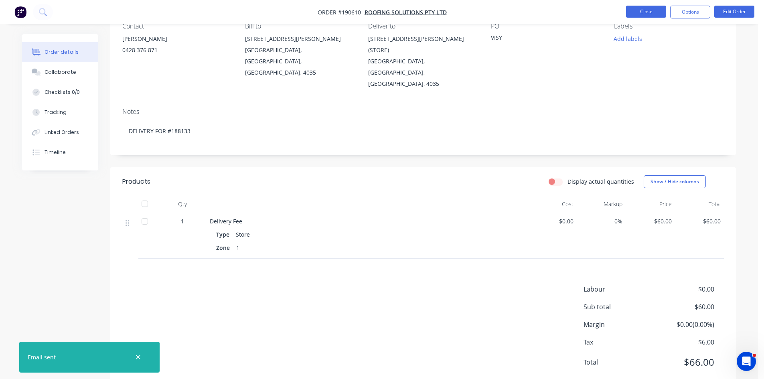
click at [645, 7] on button "Close" at bounding box center [646, 12] width 40 height 12
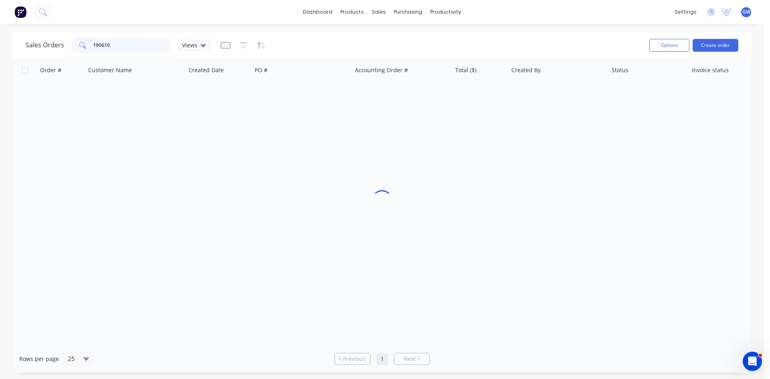
drag, startPoint x: 132, startPoint y: 43, endPoint x: 55, endPoint y: 41, distance: 76.6
click at [55, 41] on div "Sales Orders 190610 Views" at bounding box center [118, 45] width 185 height 16
type input "190604"
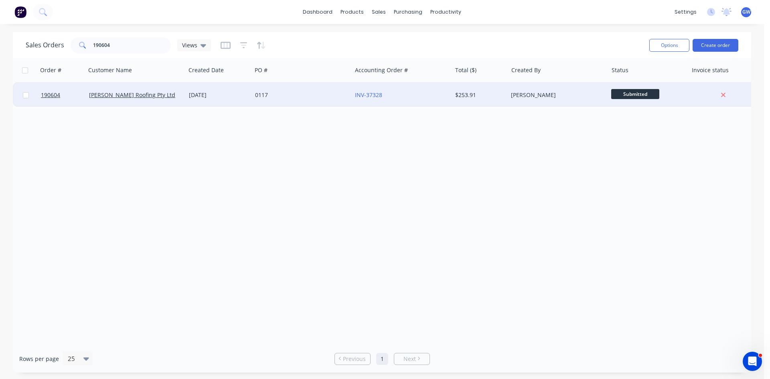
click at [428, 94] on div "INV-37328" at bounding box center [399, 95] width 89 height 8
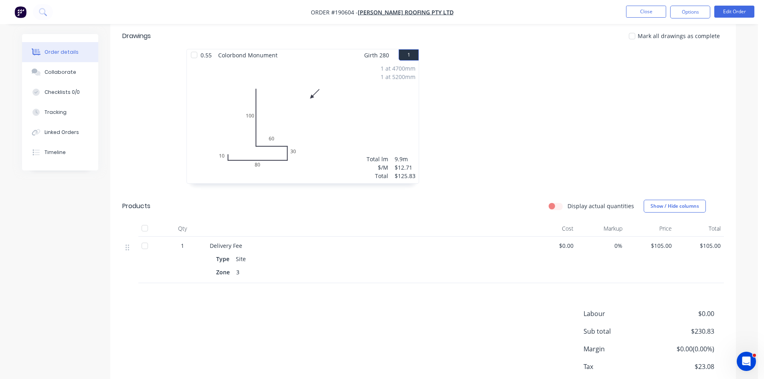
scroll to position [247, 0]
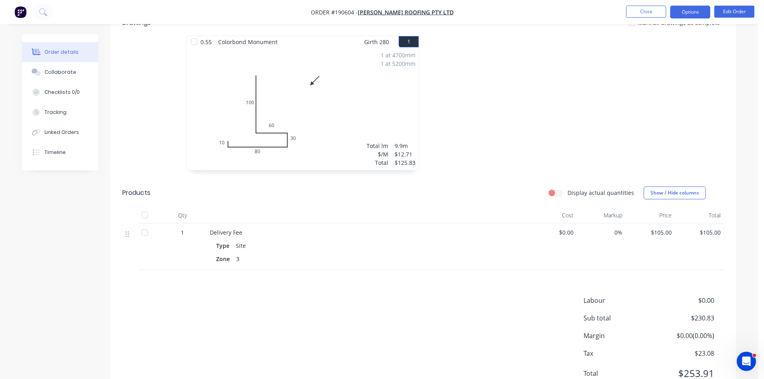
click at [694, 7] on button "Options" at bounding box center [690, 12] width 40 height 13
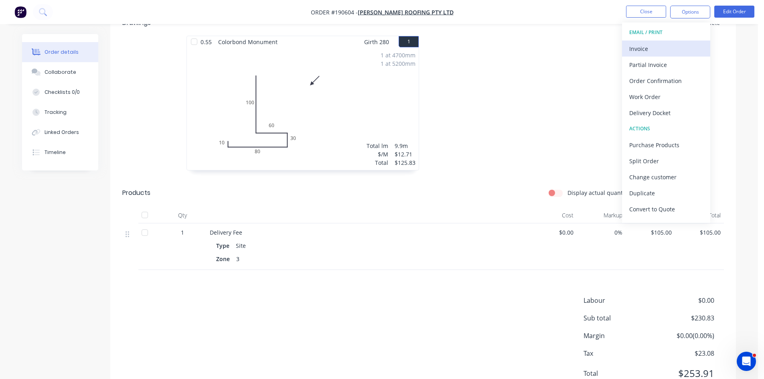
click at [645, 50] on div "Invoice" at bounding box center [666, 49] width 74 height 12
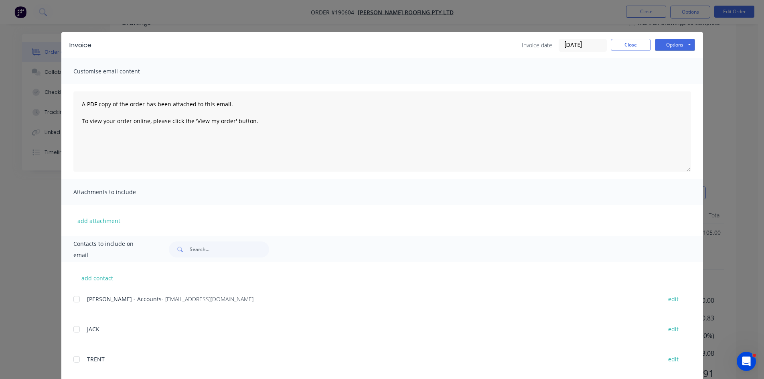
click at [71, 301] on div at bounding box center [77, 299] width 16 height 16
click at [669, 46] on button "Options" at bounding box center [675, 45] width 40 height 12
click at [672, 85] on button "Email" at bounding box center [680, 85] width 51 height 13
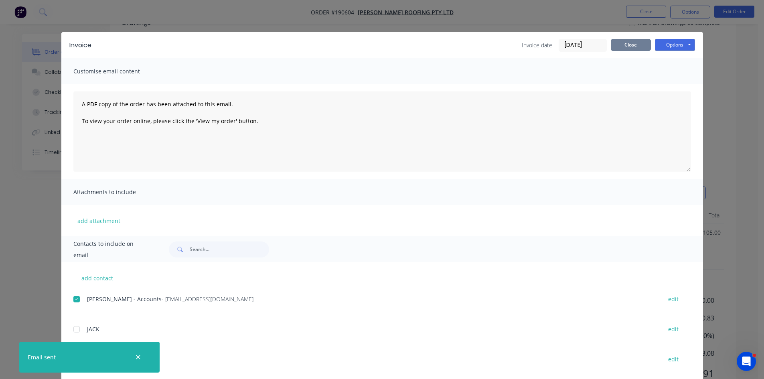
click at [626, 47] on button "Close" at bounding box center [631, 45] width 40 height 12
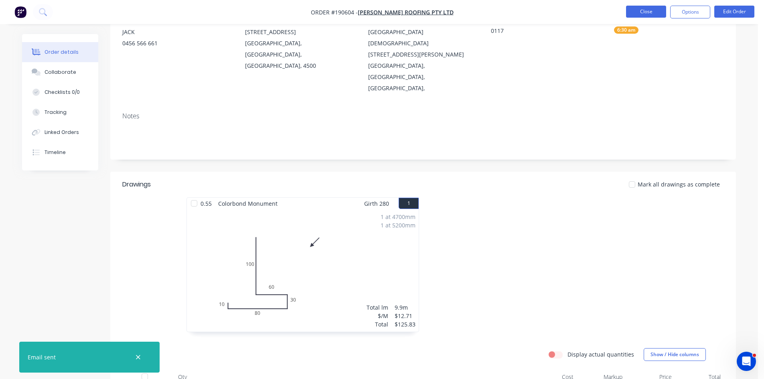
scroll to position [46, 0]
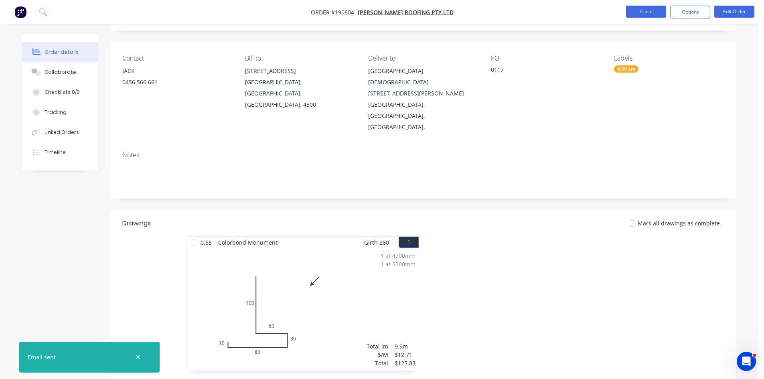
click at [648, 13] on button "Close" at bounding box center [646, 12] width 40 height 12
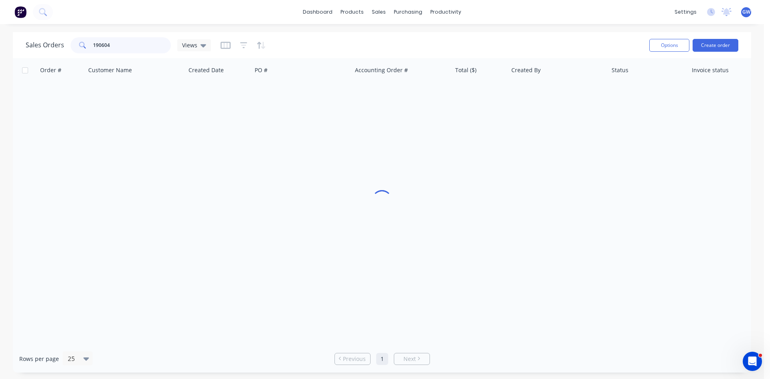
drag, startPoint x: 114, startPoint y: 43, endPoint x: 77, endPoint y: 42, distance: 37.3
click at [77, 42] on div "190604" at bounding box center [121, 45] width 100 height 16
type input "190621"
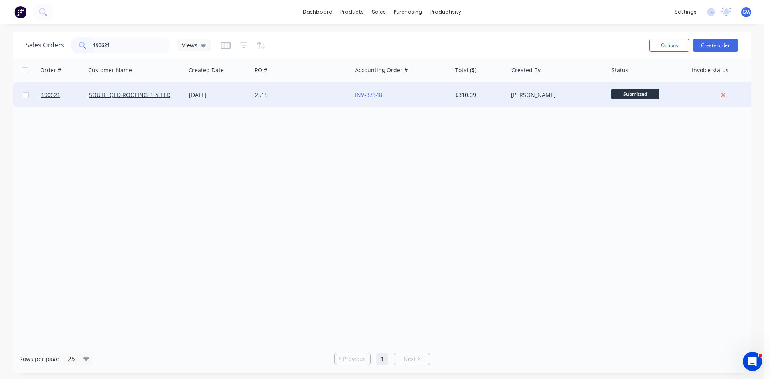
click at [491, 95] on div "$310.09" at bounding box center [478, 95] width 47 height 8
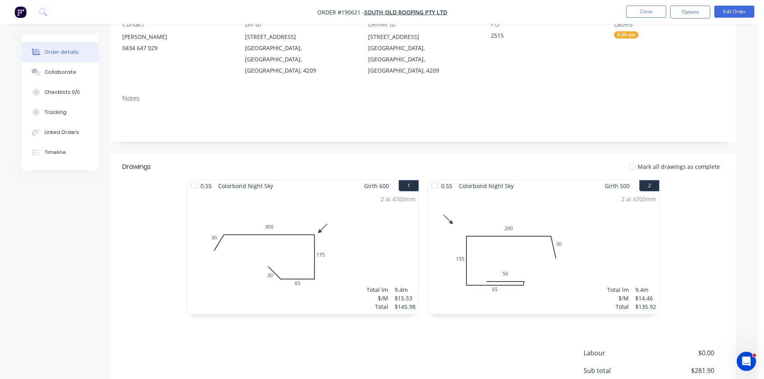
scroll to position [120, 0]
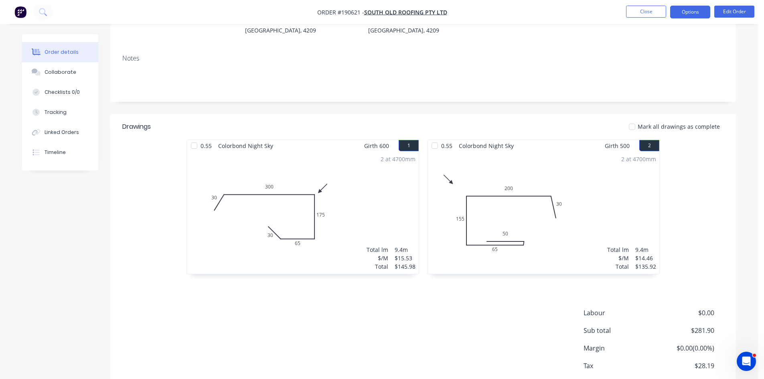
click at [691, 14] on button "Options" at bounding box center [690, 12] width 40 height 13
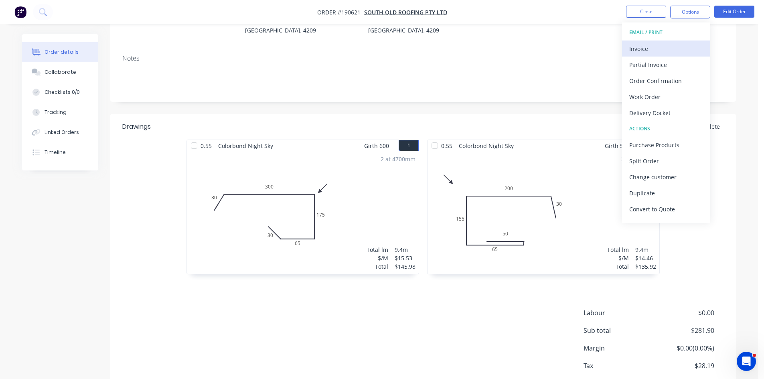
click at [669, 47] on div "Invoice" at bounding box center [666, 49] width 74 height 12
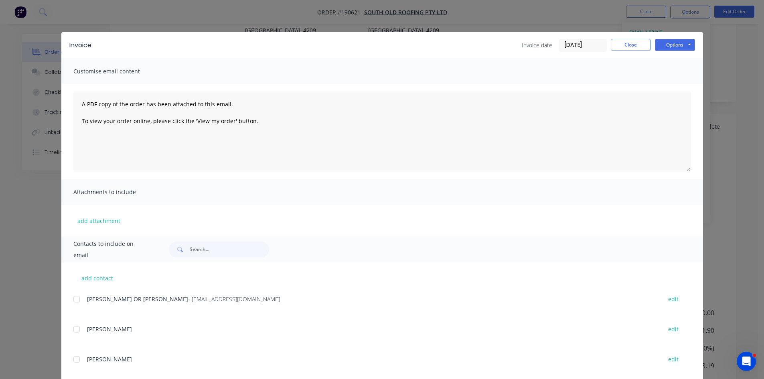
click at [76, 299] on div at bounding box center [77, 299] width 16 height 16
click at [679, 46] on button "Options" at bounding box center [675, 45] width 40 height 12
click at [671, 86] on button "Email" at bounding box center [680, 85] width 51 height 13
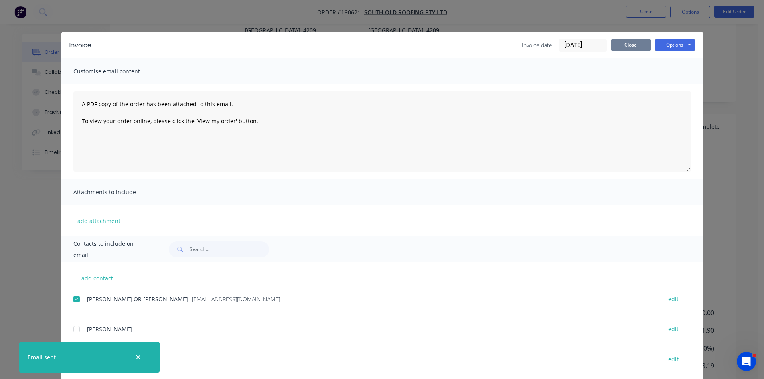
click at [634, 48] on button "Close" at bounding box center [631, 45] width 40 height 12
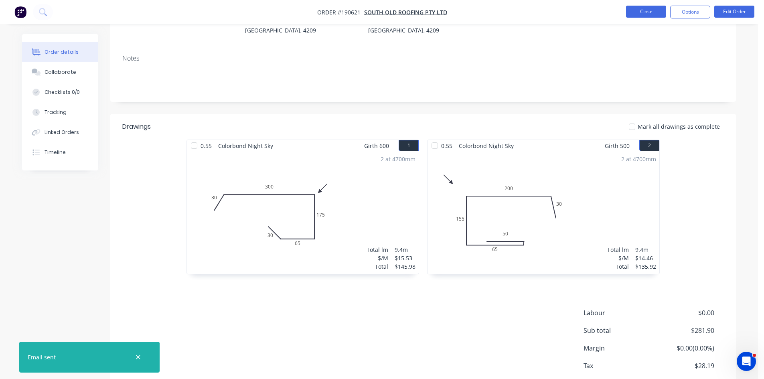
click at [639, 17] on button "Close" at bounding box center [646, 12] width 40 height 12
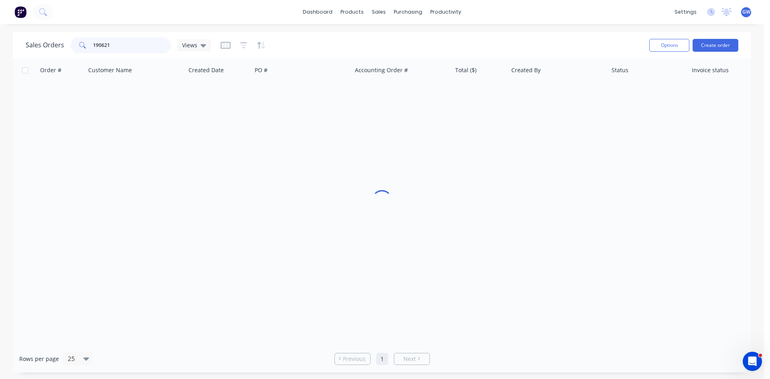
drag, startPoint x: 122, startPoint y: 45, endPoint x: 56, endPoint y: 43, distance: 66.6
click at [56, 43] on div "Sales Orders 190621 Views" at bounding box center [118, 45] width 185 height 16
type input "190602"
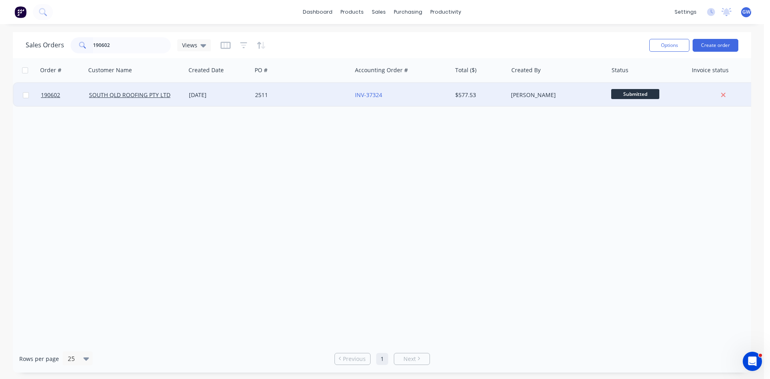
click at [514, 97] on div "[PERSON_NAME]" at bounding box center [555, 95] width 89 height 8
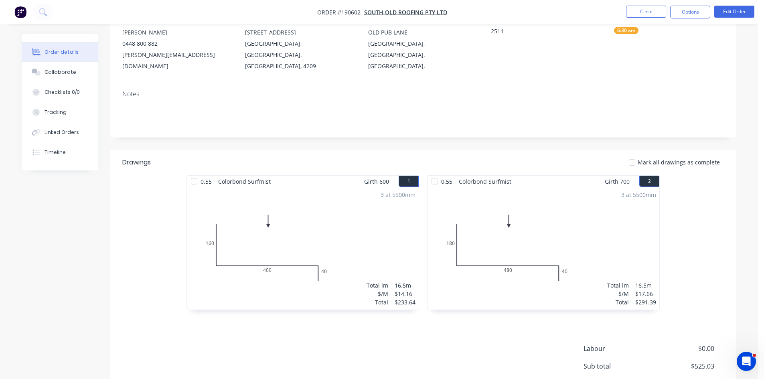
scroll to position [155, 0]
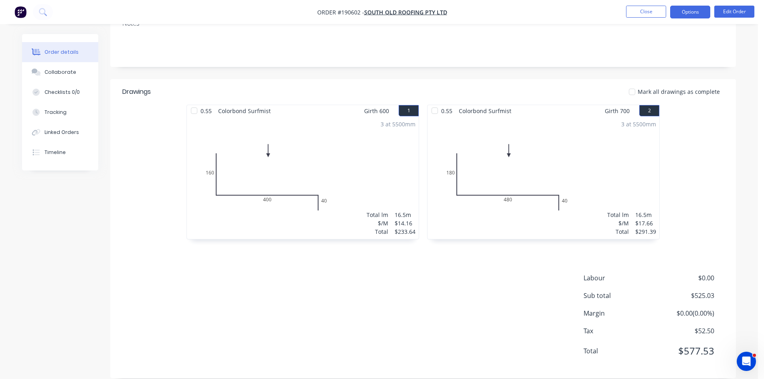
click at [695, 10] on button "Options" at bounding box center [690, 12] width 40 height 13
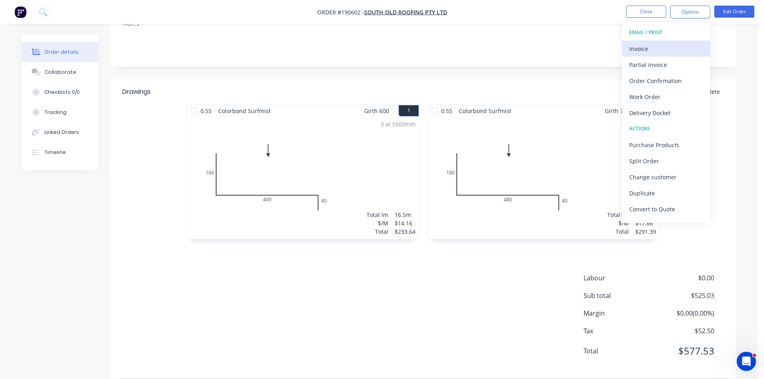
click at [655, 47] on div "Invoice" at bounding box center [666, 49] width 74 height 12
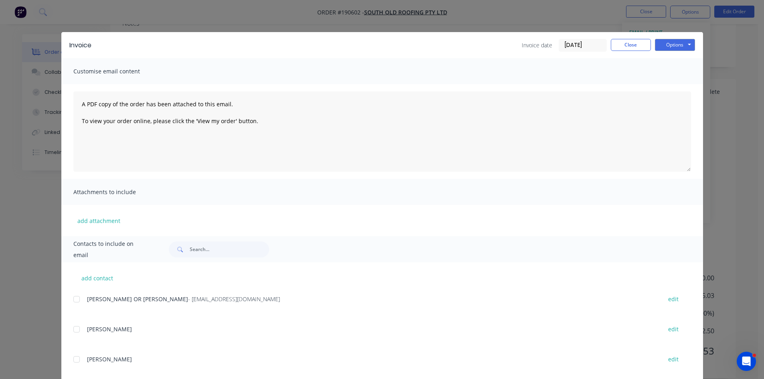
click at [75, 298] on div at bounding box center [77, 299] width 16 height 16
click at [667, 48] on button "Options" at bounding box center [675, 45] width 40 height 12
click at [669, 84] on button "Email" at bounding box center [680, 85] width 51 height 13
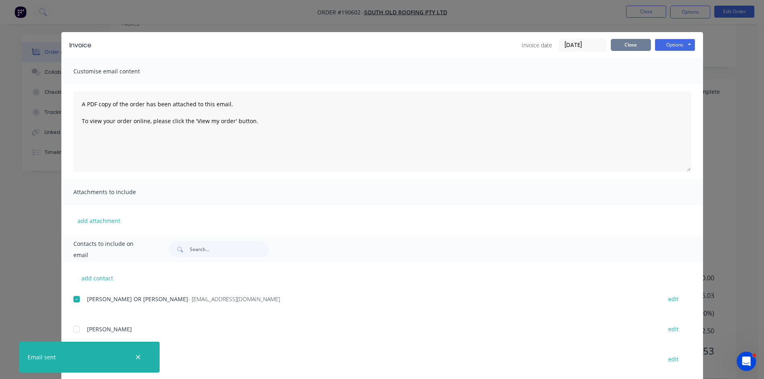
click at [617, 40] on button "Close" at bounding box center [631, 45] width 40 height 12
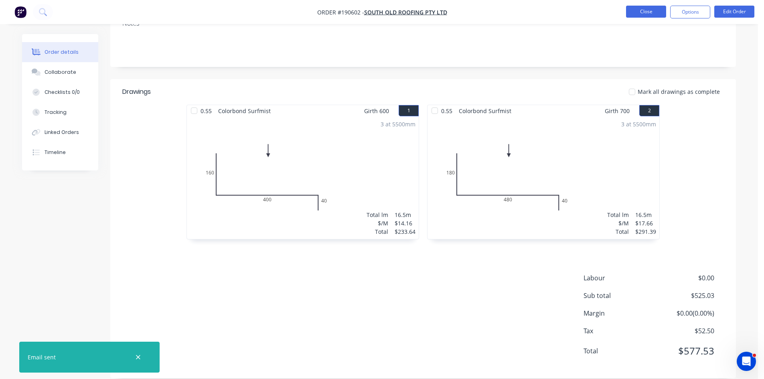
click at [652, 14] on button "Close" at bounding box center [646, 12] width 40 height 12
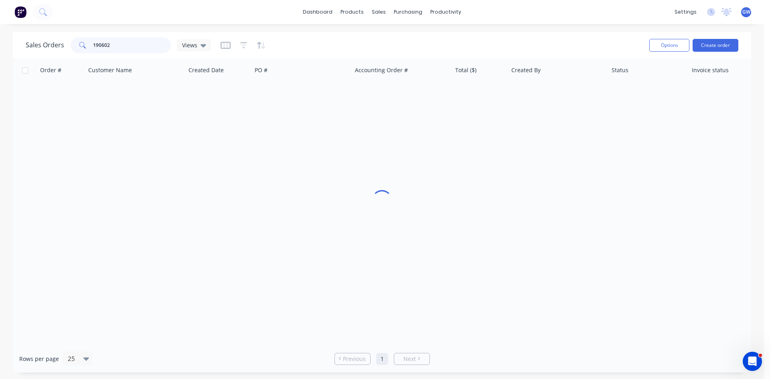
drag, startPoint x: 138, startPoint y: 43, endPoint x: 87, endPoint y: 42, distance: 51.3
click at [87, 42] on div "190602" at bounding box center [121, 45] width 100 height 16
type input "190599"
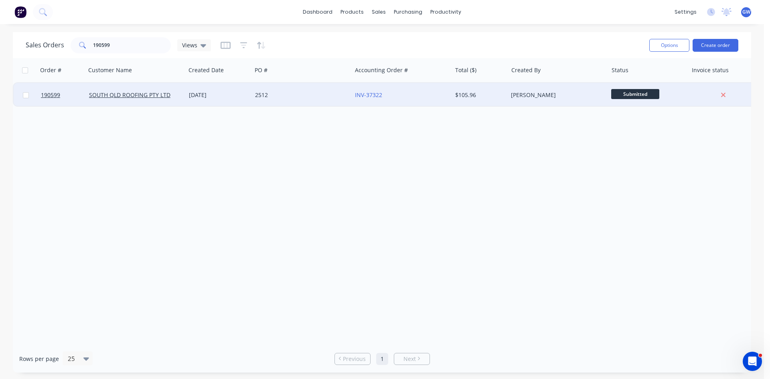
click at [488, 89] on div "$105.96" at bounding box center [480, 95] width 56 height 24
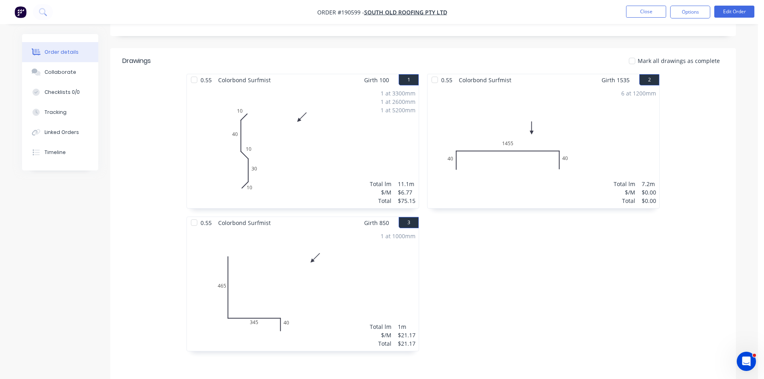
scroll to position [201, 0]
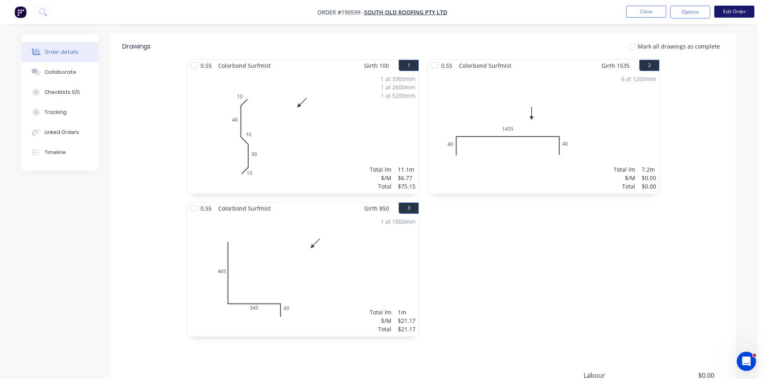
click at [731, 12] on button "Edit Order" at bounding box center [734, 12] width 40 height 12
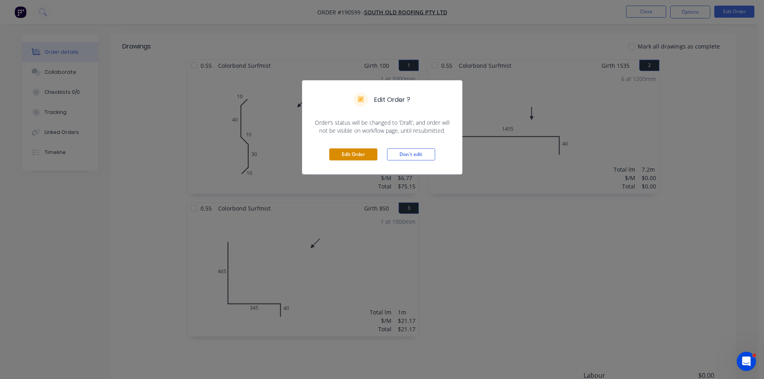
click at [358, 157] on button "Edit Order" at bounding box center [353, 154] width 48 height 12
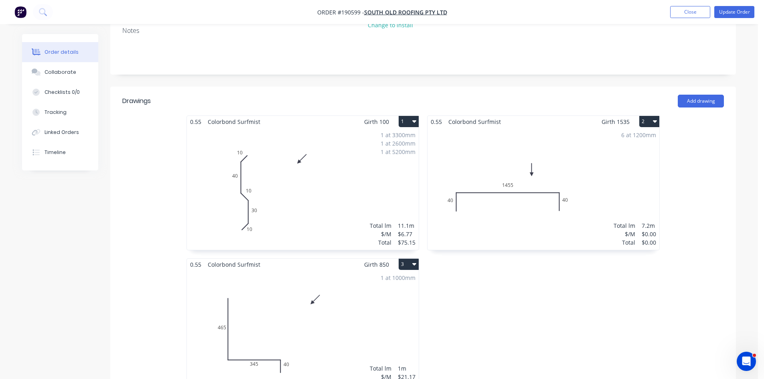
click at [576, 173] on div "6 at 1200mm Total lm $/M Total 7.2m $0.00 $0.00" at bounding box center [544, 189] width 232 height 122
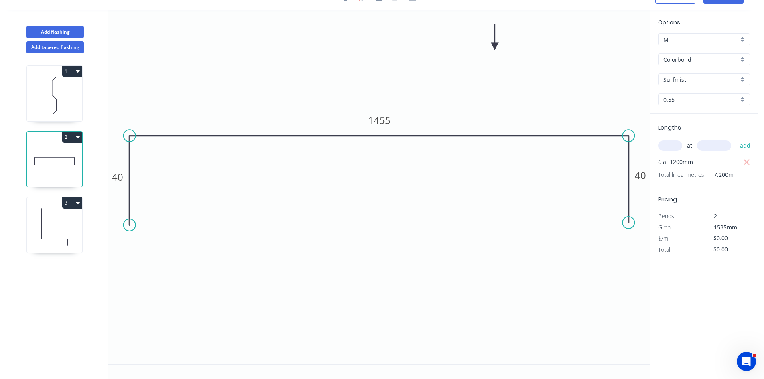
click at [675, 143] on input "text" at bounding box center [670, 145] width 24 height 10
type input "6"
type input "1535"
click at [736, 139] on button "add" at bounding box center [745, 146] width 19 height 14
click at [376, 124] on tspan "1455" at bounding box center [379, 120] width 22 height 13
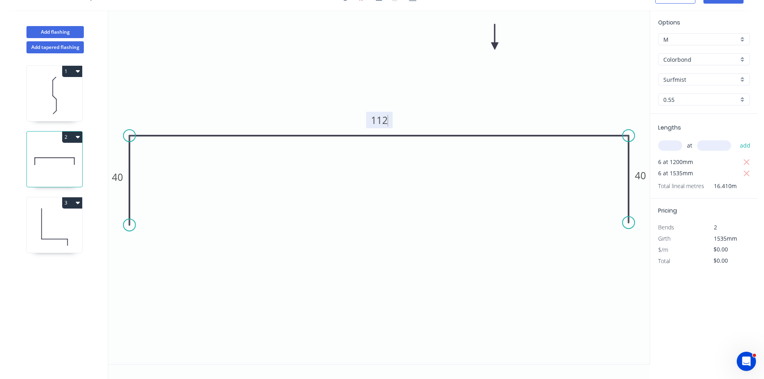
type input "$24.67"
click at [750, 159] on icon "button" at bounding box center [746, 163] width 7 height 10
type input "$227.21"
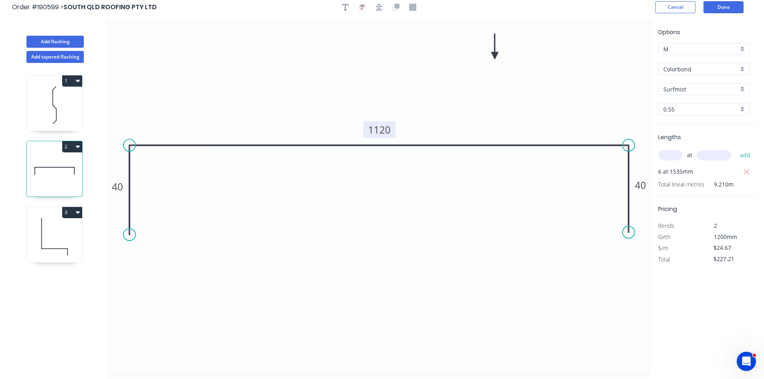
scroll to position [0, 0]
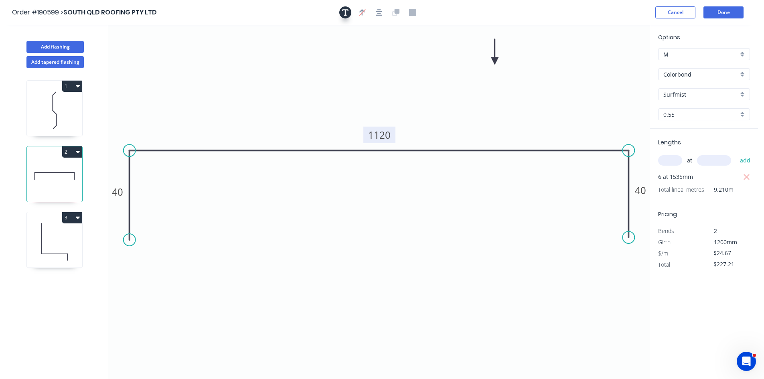
click at [345, 15] on icon "button" at bounding box center [345, 12] width 6 height 6
drag, startPoint x: 149, startPoint y: 66, endPoint x: 154, endPoint y: 68, distance: 4.8
click at [154, 68] on textarea at bounding box center [164, 59] width 65 height 30
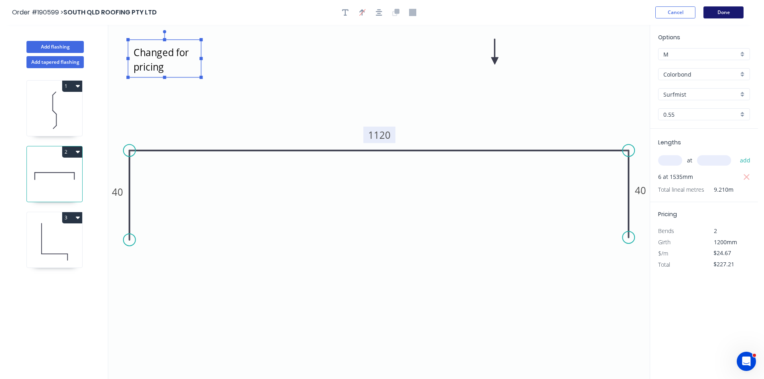
type textarea "Changed for pricing"
click at [722, 13] on button "Done" at bounding box center [724, 12] width 40 height 12
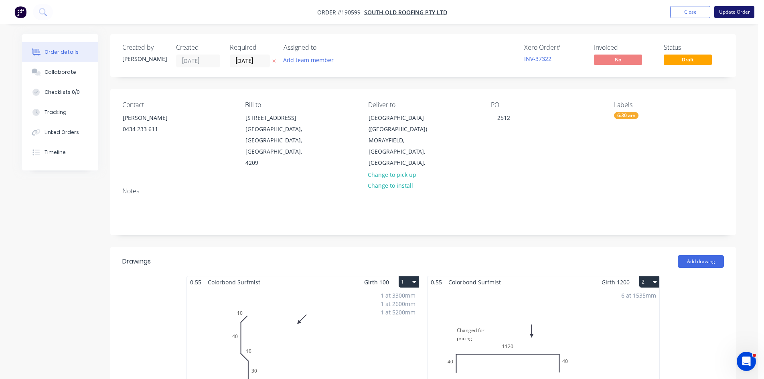
click at [735, 13] on button "Update Order" at bounding box center [734, 12] width 40 height 12
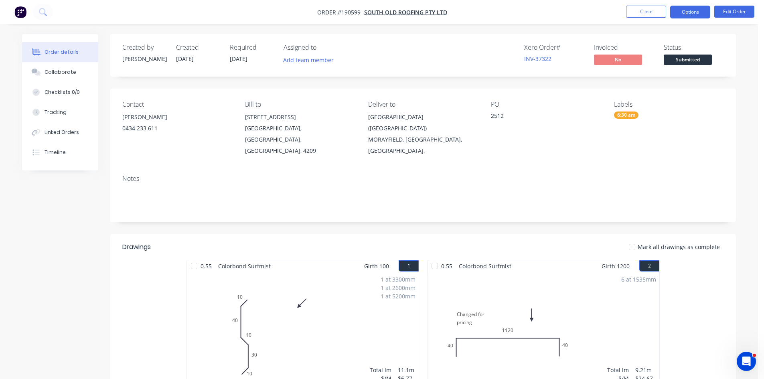
click at [698, 16] on button "Options" at bounding box center [690, 12] width 40 height 13
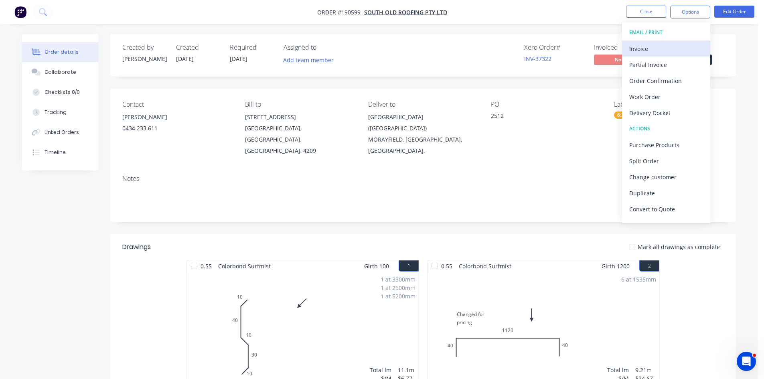
click at [660, 47] on div "Invoice" at bounding box center [666, 49] width 74 height 12
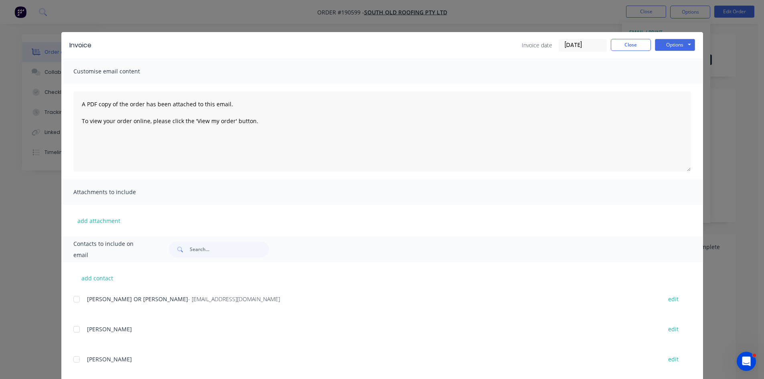
click at [72, 300] on div at bounding box center [77, 299] width 16 height 16
click at [675, 49] on button "Options" at bounding box center [675, 45] width 40 height 12
click at [675, 87] on button "Email" at bounding box center [680, 85] width 51 height 13
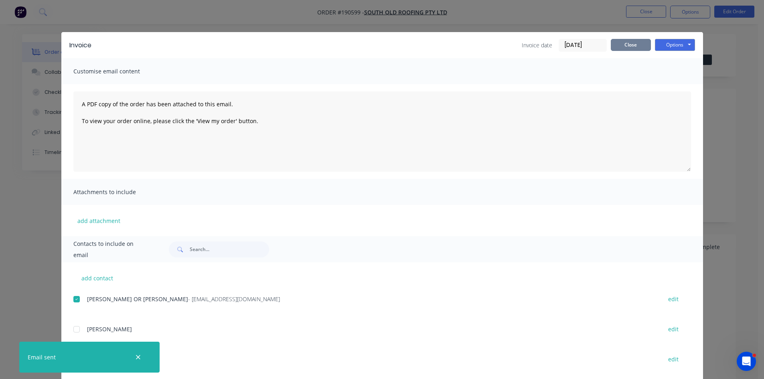
drag, startPoint x: 628, startPoint y: 52, endPoint x: 636, endPoint y: 45, distance: 10.8
click at [628, 52] on div "Invoice Invoice date 25/08/25 Close Options Preview Print Email" at bounding box center [382, 45] width 642 height 26
click at [621, 45] on button "Close" at bounding box center [631, 45] width 40 height 12
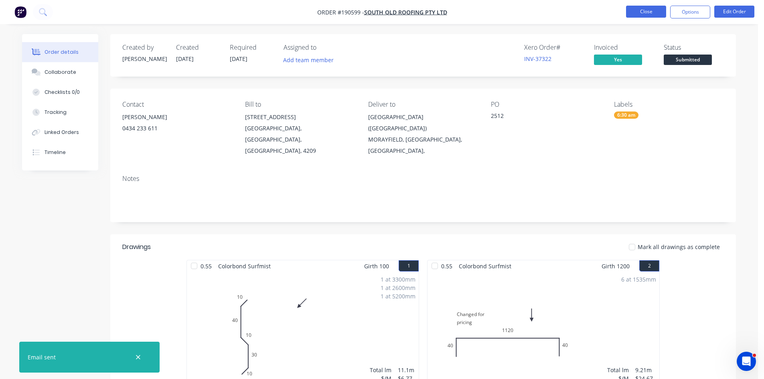
click at [644, 13] on button "Close" at bounding box center [646, 12] width 40 height 12
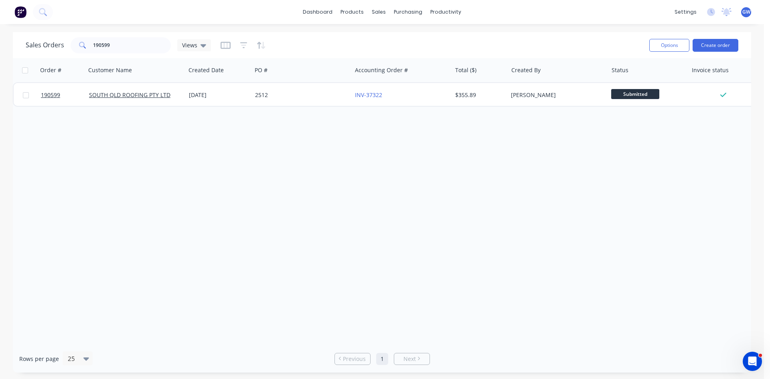
click at [629, 223] on div "Order # Customer Name Created Date PO # Accounting Order # Total ($) Created By…" at bounding box center [382, 201] width 738 height 287
click at [160, 41] on input "190599" at bounding box center [132, 45] width 78 height 16
type input "190587"
click at [539, 94] on div "[PERSON_NAME]" at bounding box center [555, 95] width 89 height 8
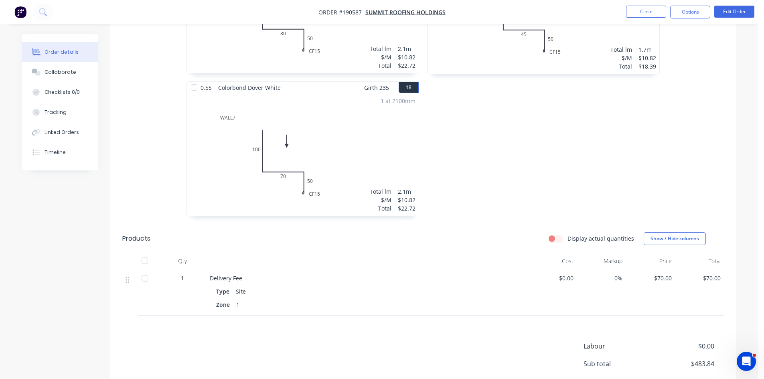
scroll to position [1665, 0]
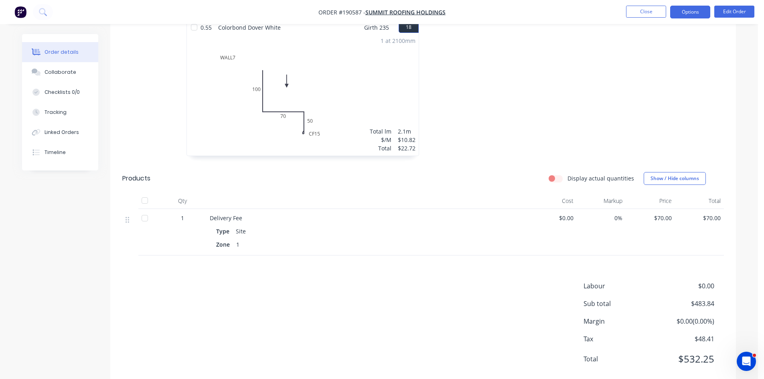
click at [697, 11] on button "Options" at bounding box center [690, 12] width 40 height 13
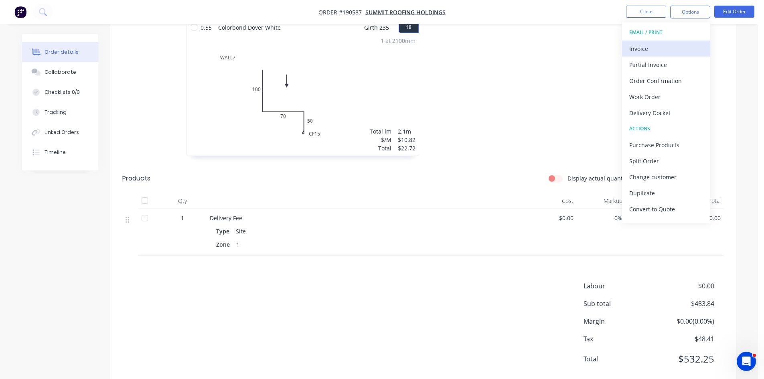
click at [660, 47] on div "Invoice" at bounding box center [666, 49] width 74 height 12
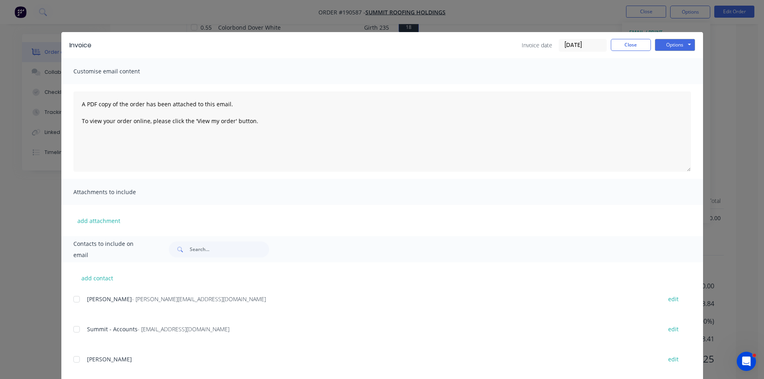
click at [75, 329] on div at bounding box center [77, 329] width 16 height 16
click at [78, 300] on div at bounding box center [77, 299] width 16 height 16
click at [669, 46] on button "Options" at bounding box center [675, 45] width 40 height 12
click at [669, 85] on button "Email" at bounding box center [680, 85] width 51 height 13
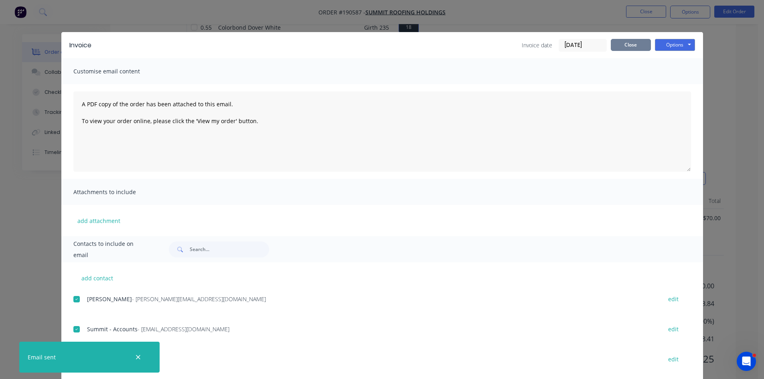
click at [635, 51] on button "Close" at bounding box center [631, 45] width 40 height 12
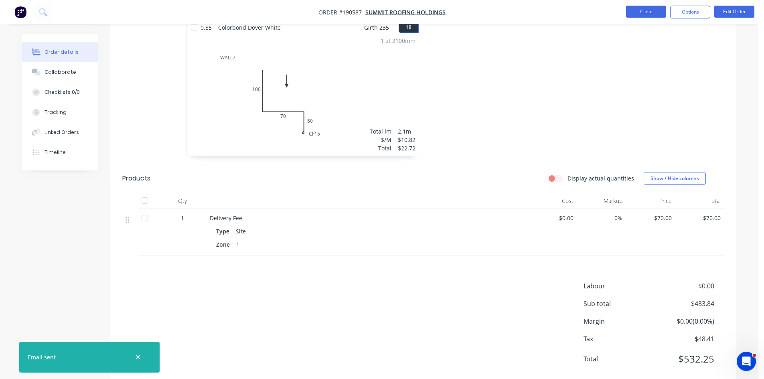
click at [641, 11] on button "Close" at bounding box center [646, 12] width 40 height 12
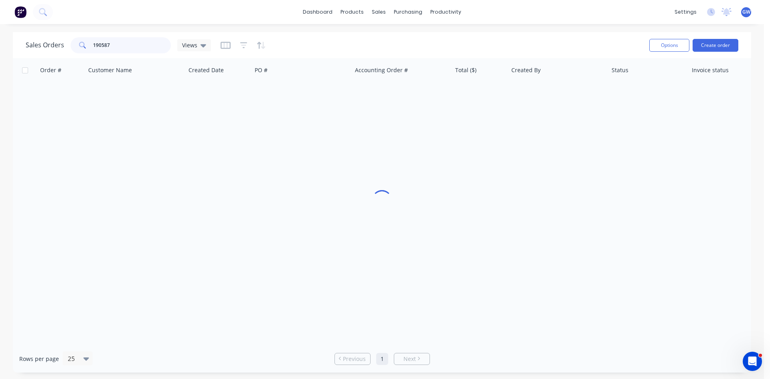
drag, startPoint x: 56, startPoint y: 48, endPoint x: 9, endPoint y: 34, distance: 49.4
click at [10, 35] on div "Sales Orders 190587 Views Options Create order Order # Customer Name Created Da…" at bounding box center [382, 202] width 764 height 341
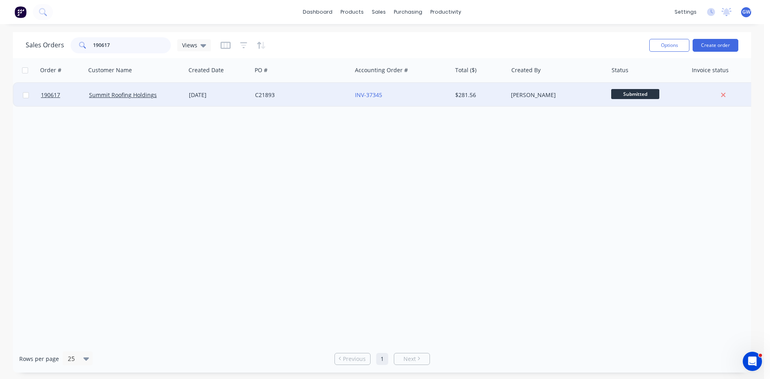
type input "190617"
click at [473, 94] on div "$281.56" at bounding box center [478, 95] width 47 height 8
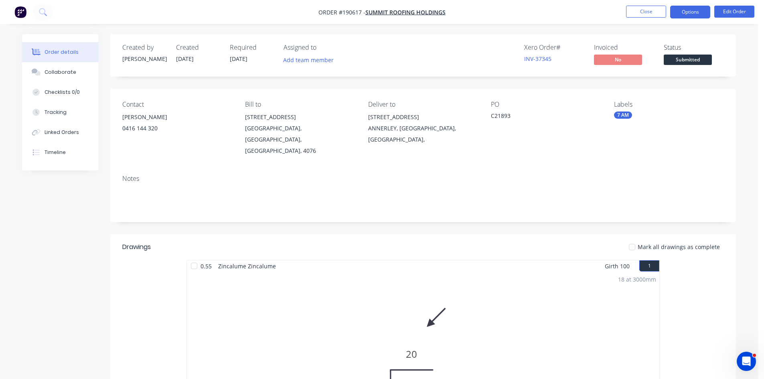
click at [687, 12] on button "Options" at bounding box center [690, 12] width 40 height 13
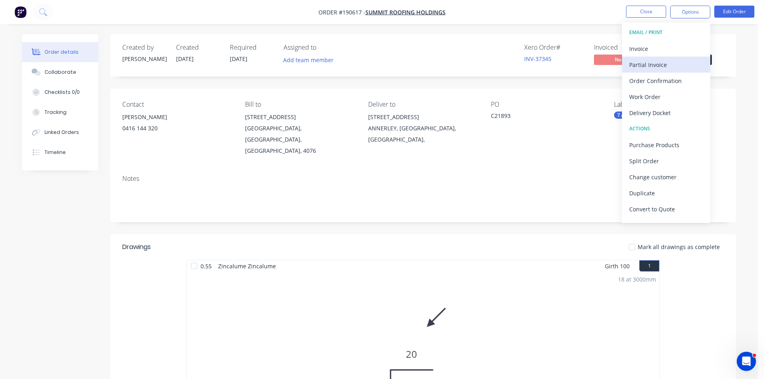
click at [664, 61] on div "Partial Invoice" at bounding box center [666, 65] width 74 height 12
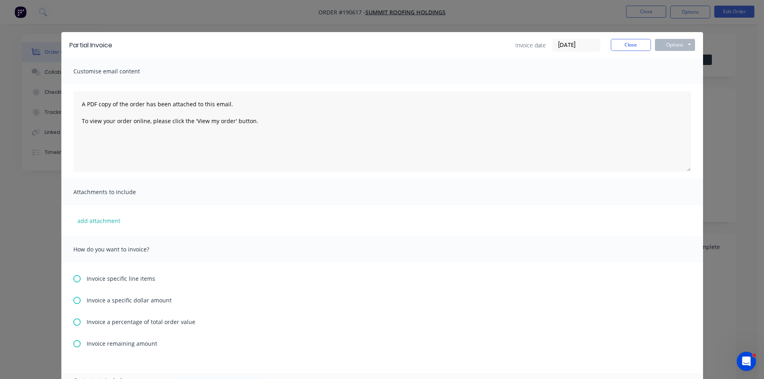
drag, startPoint x: 664, startPoint y: 26, endPoint x: 669, endPoint y: 18, distance: 9.6
click at [664, 22] on div "Partial Invoice Invoice date 25/08/25 Close Options Preview Print Email Customi…" at bounding box center [382, 189] width 764 height 379
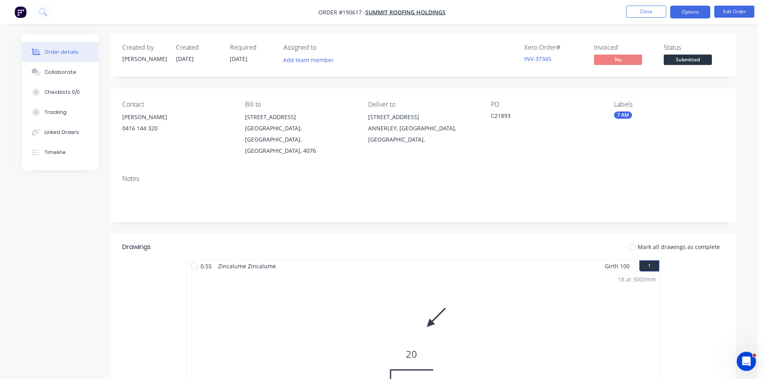
click at [677, 13] on button "Options" at bounding box center [690, 12] width 40 height 13
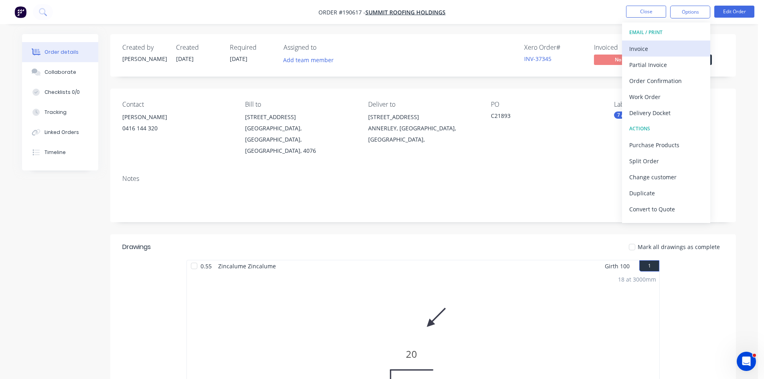
click at [633, 53] on div "Invoice" at bounding box center [666, 49] width 74 height 12
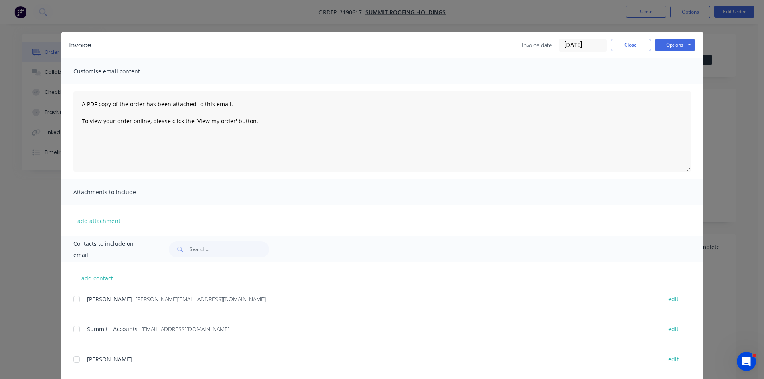
click at [77, 301] on div at bounding box center [77, 299] width 16 height 16
click at [77, 332] on div at bounding box center [77, 329] width 16 height 16
click at [671, 43] on button "Options" at bounding box center [675, 45] width 40 height 12
click at [677, 85] on button "Email" at bounding box center [680, 85] width 51 height 13
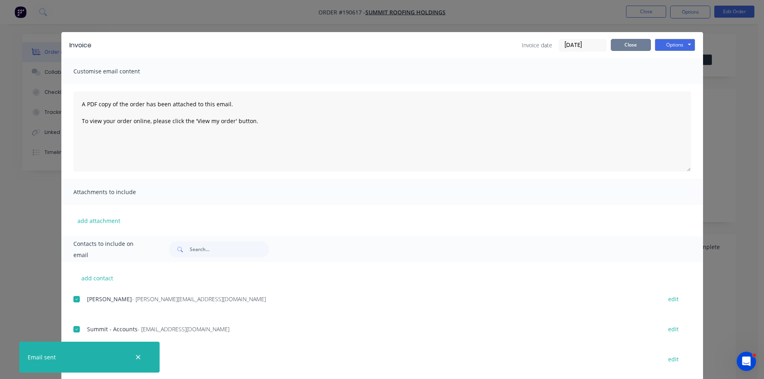
click at [637, 46] on button "Close" at bounding box center [631, 45] width 40 height 12
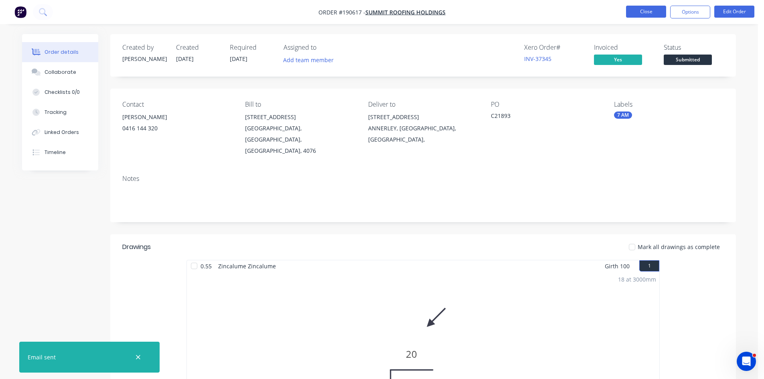
click at [650, 6] on button "Close" at bounding box center [646, 12] width 40 height 12
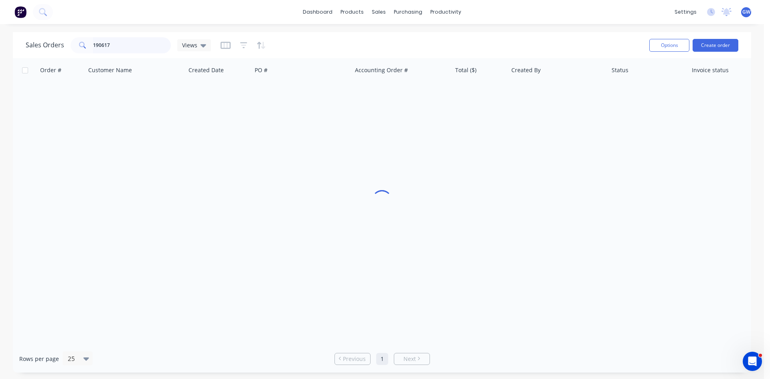
click at [126, 43] on input "190617" at bounding box center [132, 45] width 78 height 16
type input "190567"
click at [566, 90] on div "[PERSON_NAME]" at bounding box center [558, 95] width 100 height 24
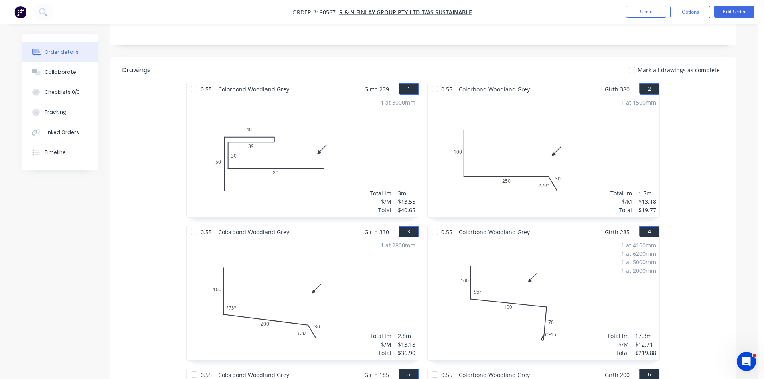
scroll to position [33, 0]
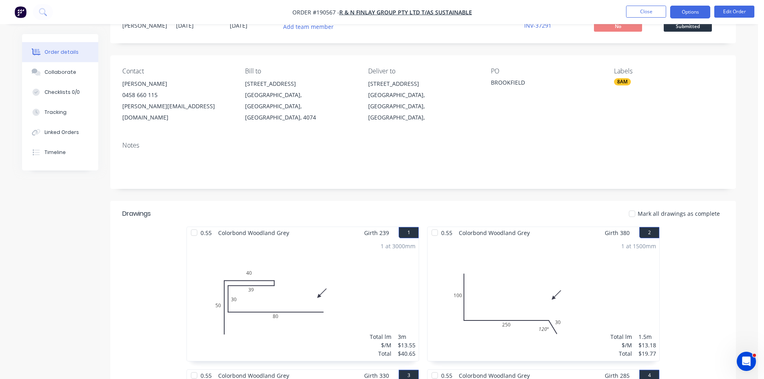
click at [692, 8] on button "Options" at bounding box center [690, 12] width 40 height 13
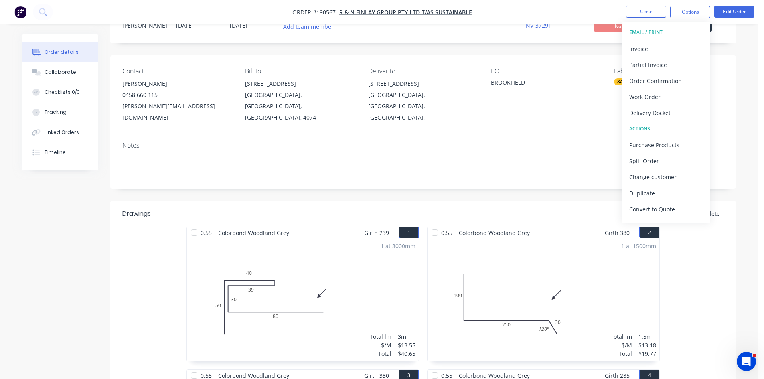
click at [657, 43] on div "Invoice" at bounding box center [666, 49] width 74 height 12
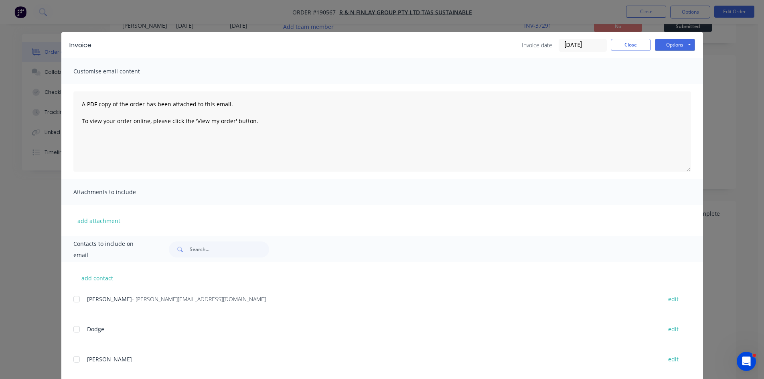
click at [73, 299] on div at bounding box center [77, 299] width 16 height 16
click at [682, 48] on button "Options" at bounding box center [675, 45] width 40 height 12
click at [673, 85] on button "Email" at bounding box center [680, 85] width 51 height 13
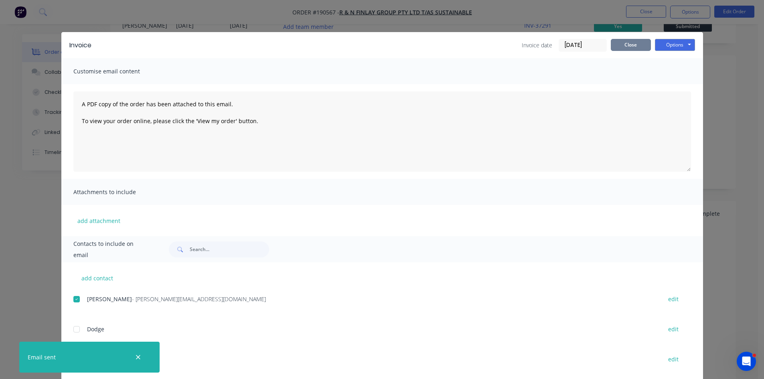
click at [624, 39] on button "Close" at bounding box center [631, 45] width 40 height 12
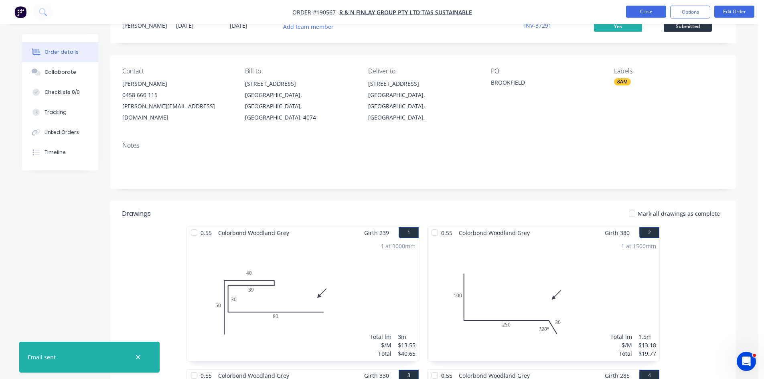
click at [645, 14] on button "Close" at bounding box center [646, 12] width 40 height 12
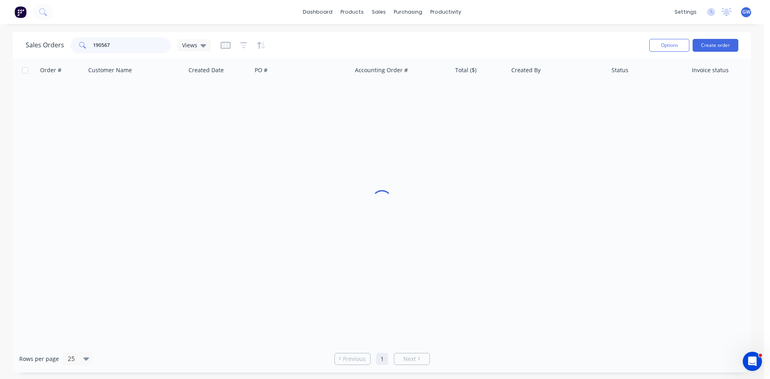
click at [71, 40] on div "190567" at bounding box center [121, 45] width 100 height 16
type input "190551"
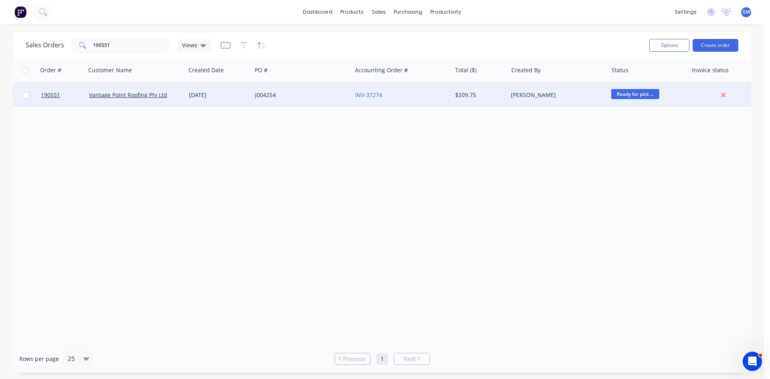
click at [546, 97] on div "[PERSON_NAME]" at bounding box center [555, 95] width 89 height 8
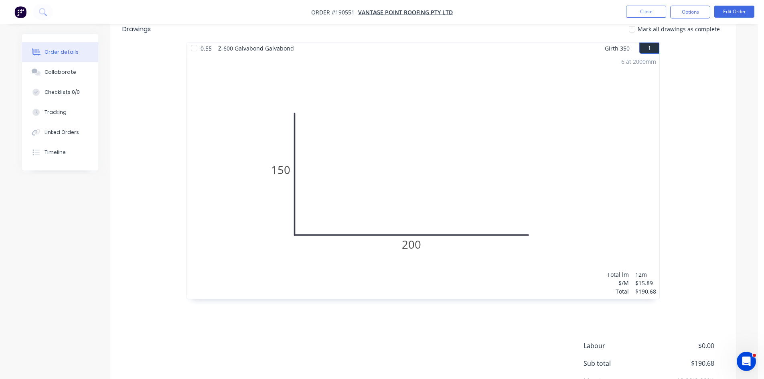
scroll to position [278, 0]
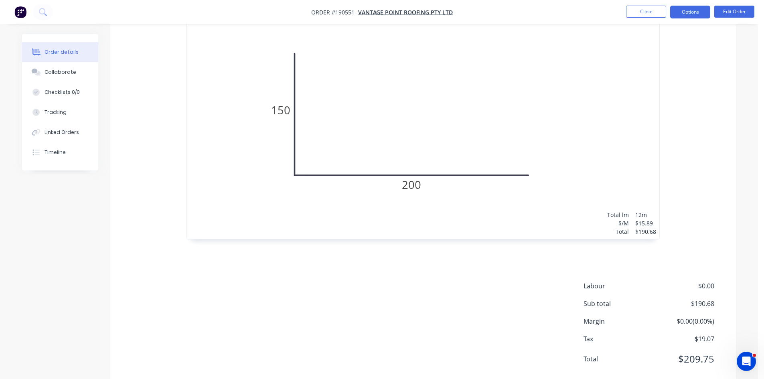
click at [694, 15] on button "Options" at bounding box center [690, 12] width 40 height 13
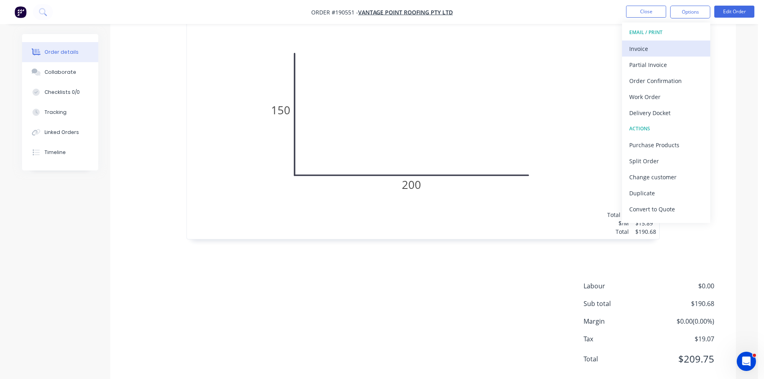
click at [666, 47] on div "Invoice" at bounding box center [666, 49] width 74 height 12
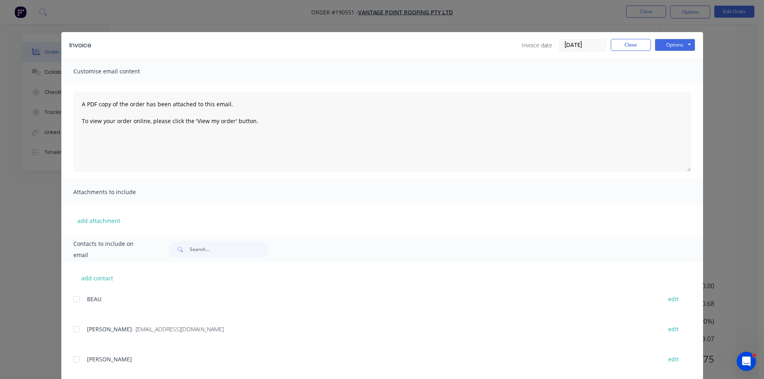
click at [73, 329] on div at bounding box center [77, 329] width 16 height 16
click at [666, 45] on button "Options" at bounding box center [675, 45] width 40 height 12
click at [667, 83] on button "Email" at bounding box center [680, 85] width 51 height 13
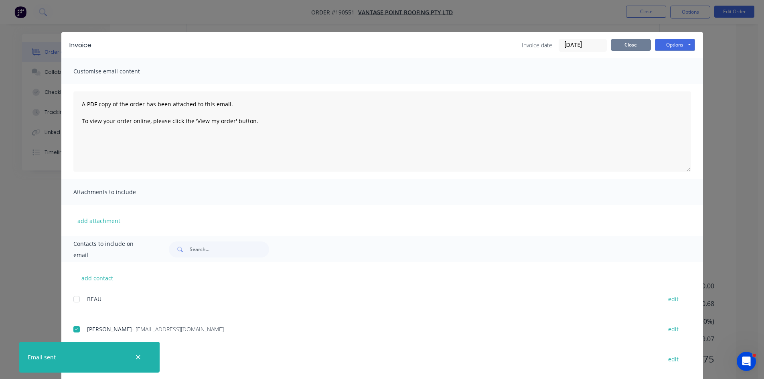
click at [623, 45] on button "Close" at bounding box center [631, 45] width 40 height 12
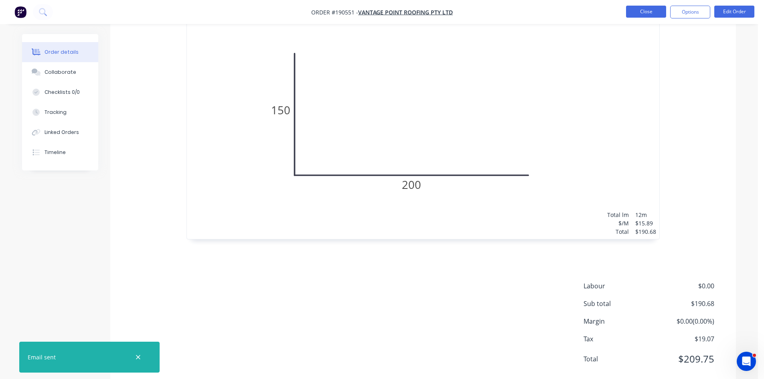
click at [655, 9] on button "Close" at bounding box center [646, 12] width 40 height 12
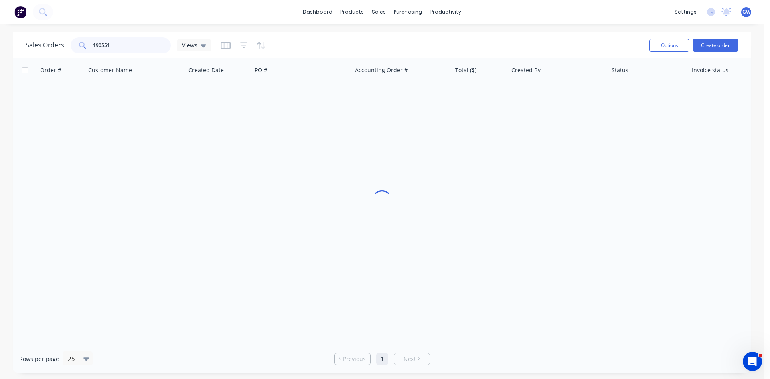
drag, startPoint x: 125, startPoint y: 45, endPoint x: 39, endPoint y: 48, distance: 85.5
click at [40, 48] on div "Sales Orders 190551 Views" at bounding box center [118, 45] width 185 height 16
type input "190608"
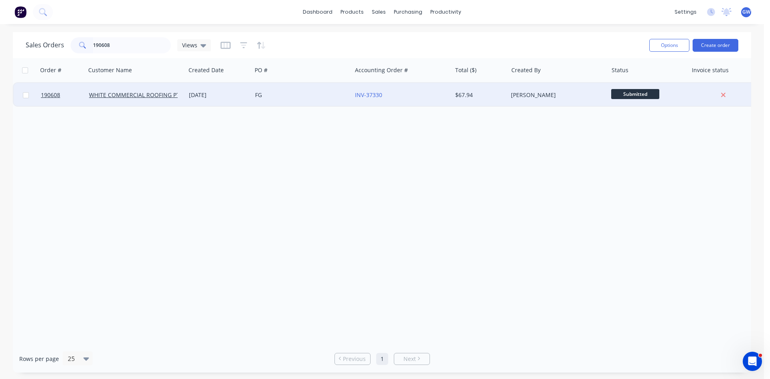
click at [563, 99] on div "[PERSON_NAME]" at bounding box center [558, 95] width 100 height 24
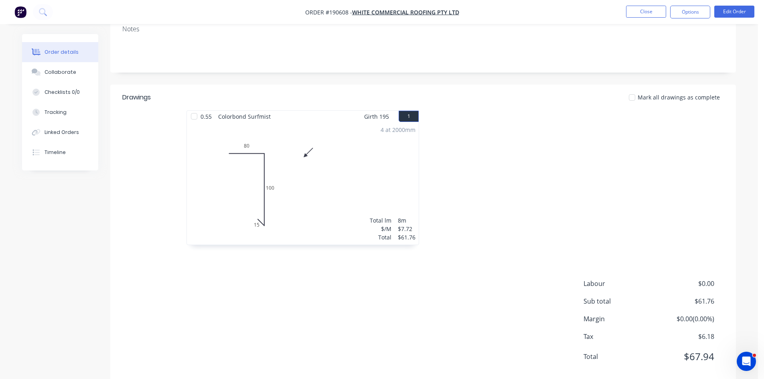
scroll to position [155, 0]
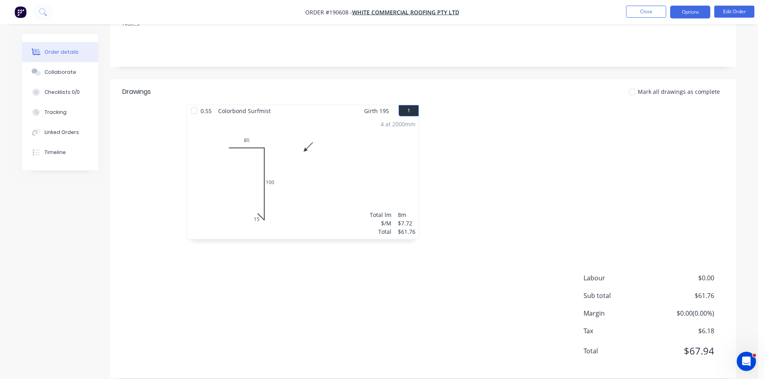
click at [685, 14] on button "Options" at bounding box center [690, 12] width 40 height 13
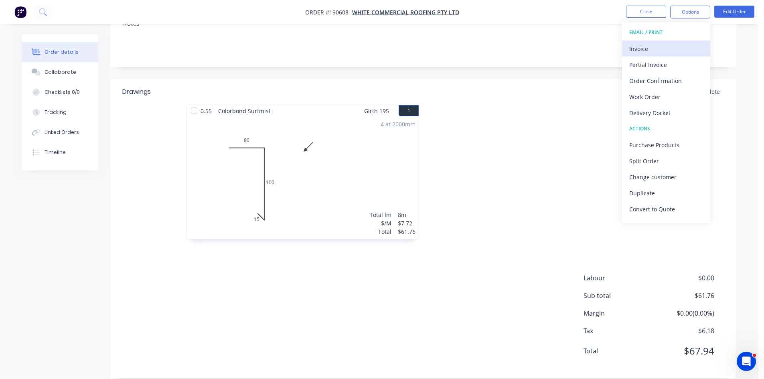
click at [655, 49] on div "Invoice" at bounding box center [666, 49] width 74 height 12
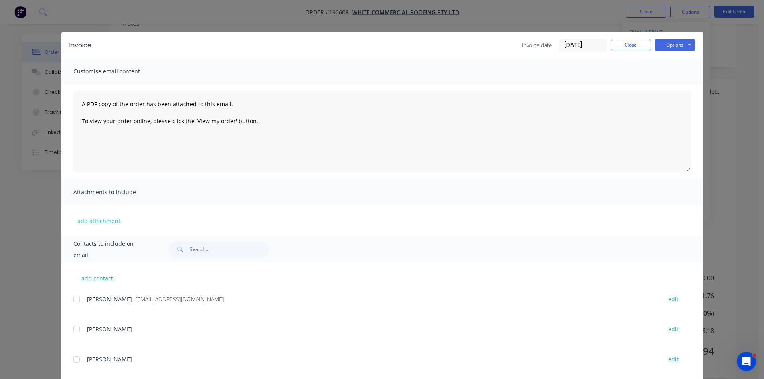
click at [73, 299] on div at bounding box center [77, 299] width 16 height 16
click at [673, 49] on button "Options" at bounding box center [675, 45] width 40 height 12
click at [672, 89] on button "Email" at bounding box center [680, 85] width 51 height 13
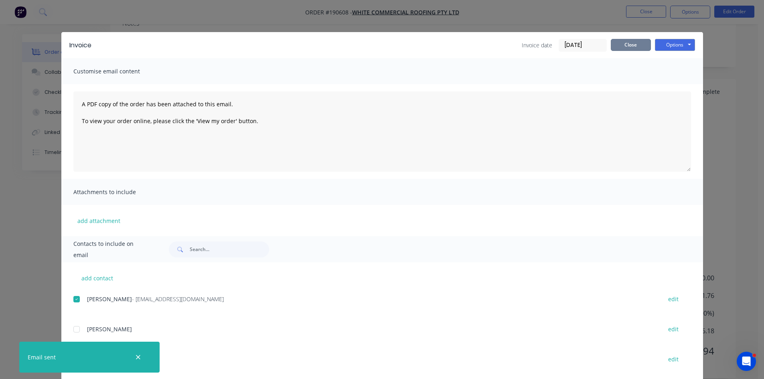
drag, startPoint x: 618, startPoint y: 41, endPoint x: 643, endPoint y: 20, distance: 32.8
click at [618, 41] on button "Close" at bounding box center [631, 45] width 40 height 12
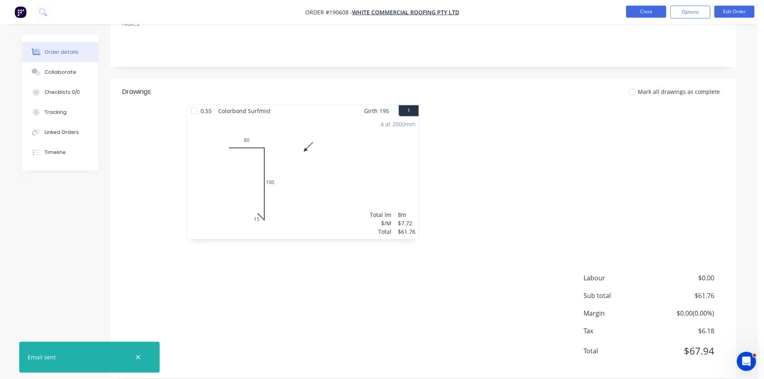
click at [655, 8] on button "Close" at bounding box center [646, 12] width 40 height 12
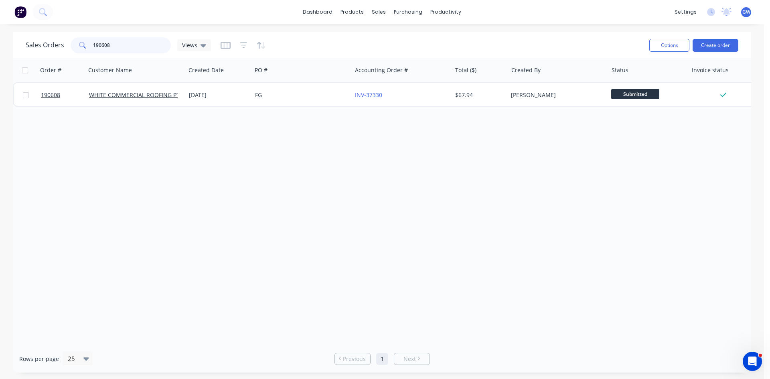
drag, startPoint x: 146, startPoint y: 53, endPoint x: 77, endPoint y: 43, distance: 70.1
click at [77, 43] on div "190608" at bounding box center [121, 45] width 100 height 16
type input "189884"
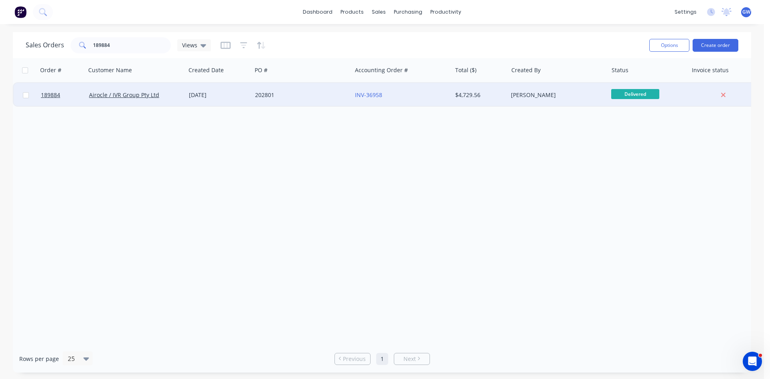
click at [472, 99] on div "$4,729.56" at bounding box center [480, 95] width 56 height 24
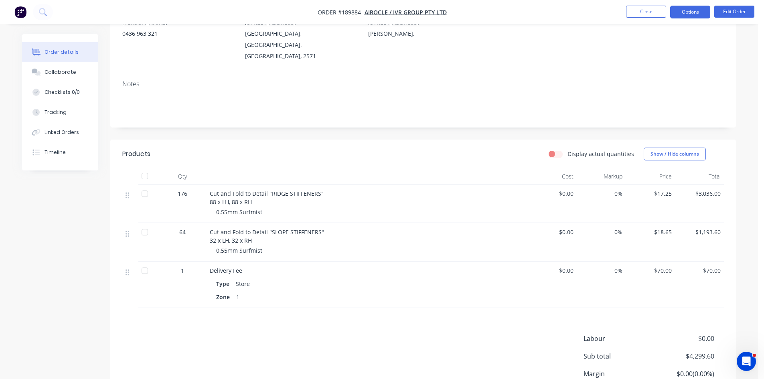
scroll to position [80, 0]
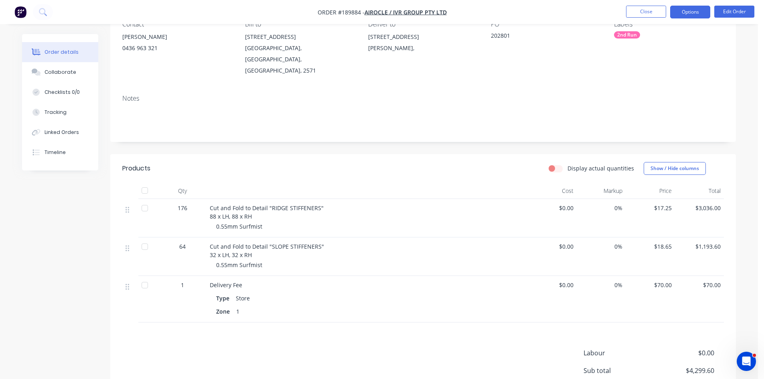
click at [688, 9] on button "Options" at bounding box center [690, 12] width 40 height 13
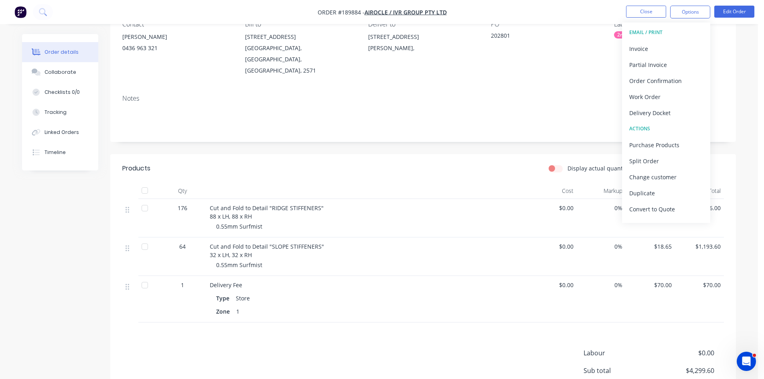
click at [669, 47] on div "Invoice" at bounding box center [666, 49] width 74 height 12
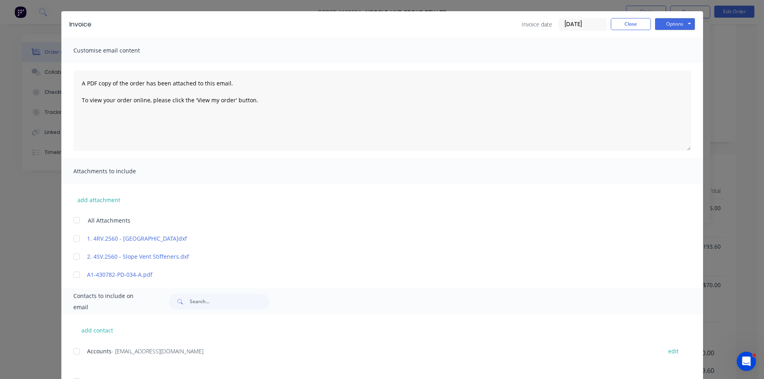
scroll to position [59, 0]
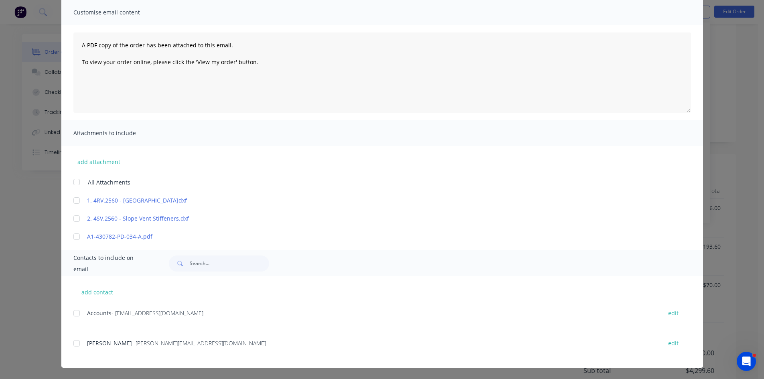
click at [79, 310] on div at bounding box center [77, 313] width 16 height 16
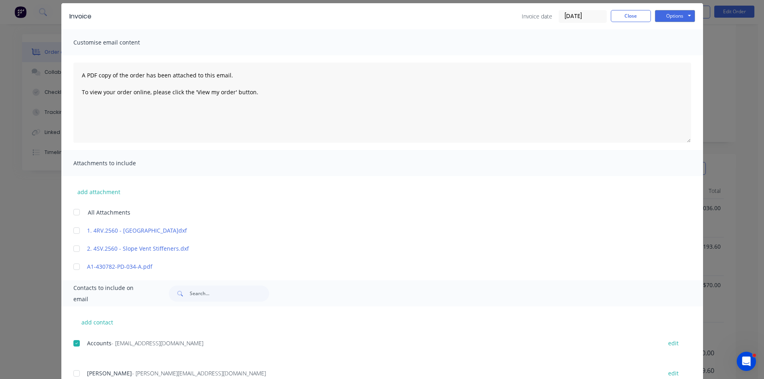
scroll to position [0, 0]
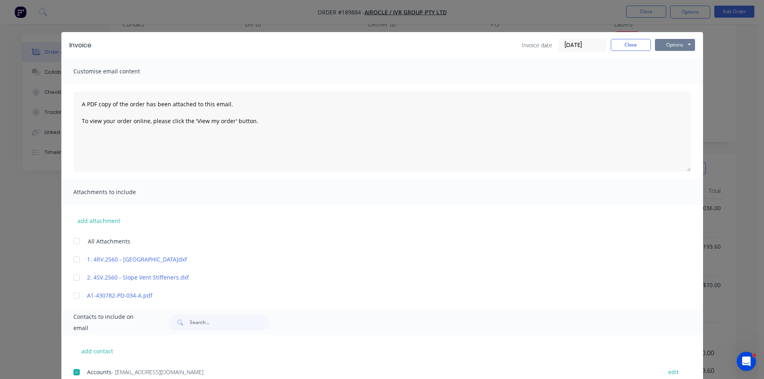
click at [681, 49] on button "Options" at bounding box center [675, 45] width 40 height 12
click at [673, 86] on button "Email" at bounding box center [680, 85] width 51 height 13
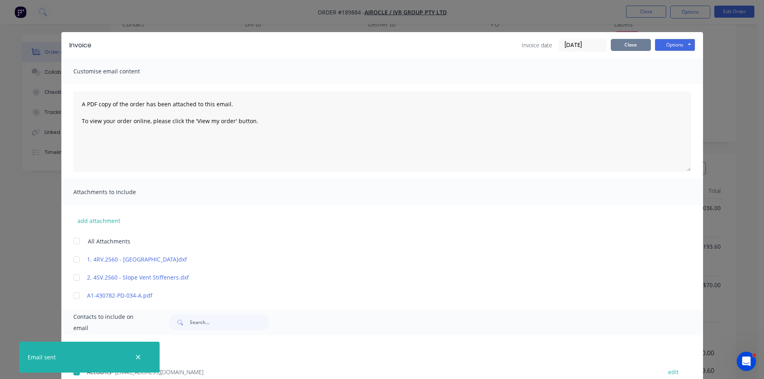
click at [630, 47] on button "Close" at bounding box center [631, 45] width 40 height 12
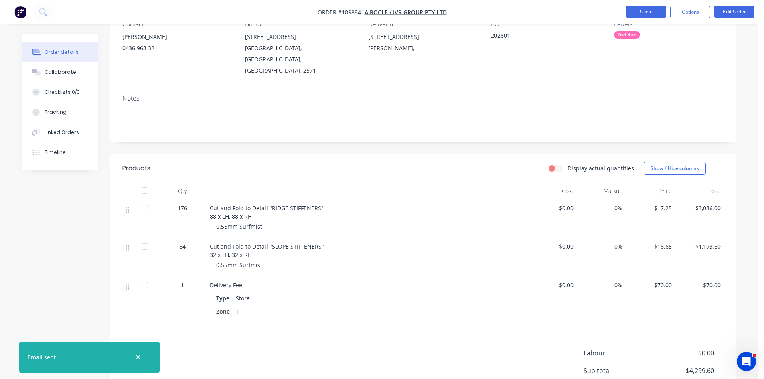
click at [655, 12] on button "Close" at bounding box center [646, 12] width 40 height 12
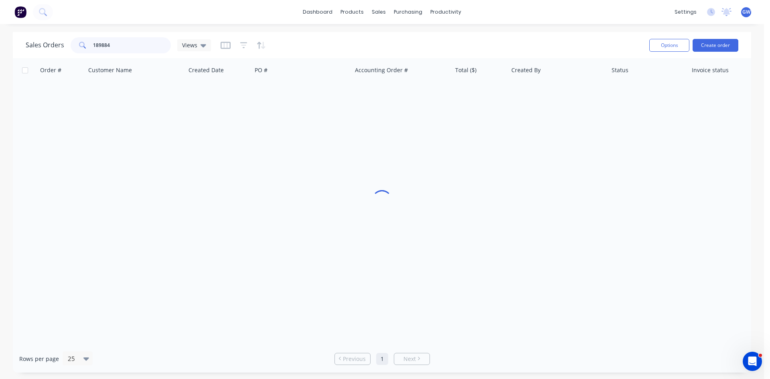
drag, startPoint x: 137, startPoint y: 41, endPoint x: 61, endPoint y: 38, distance: 75.4
click at [61, 38] on div "Sales Orders 189884 Views" at bounding box center [118, 45] width 185 height 16
type input "190284"
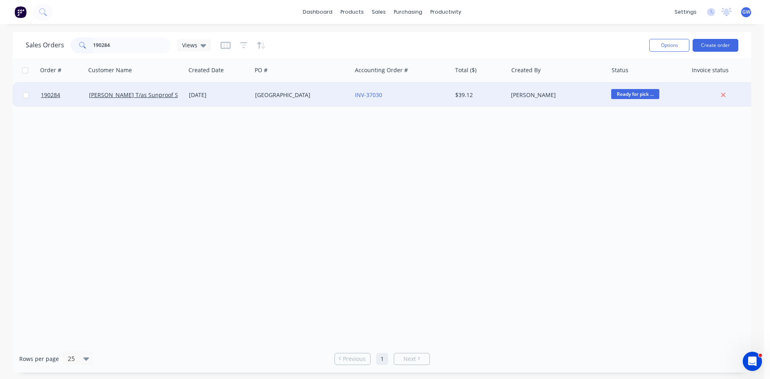
click at [493, 91] on div "$39.12" at bounding box center [478, 95] width 47 height 8
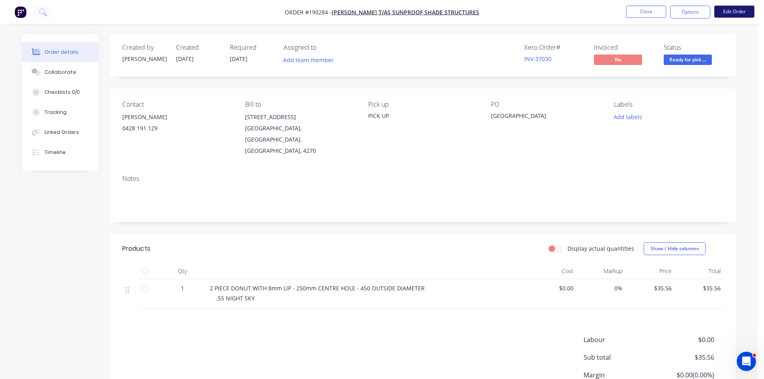
click at [743, 6] on button "Edit Order" at bounding box center [734, 12] width 40 height 12
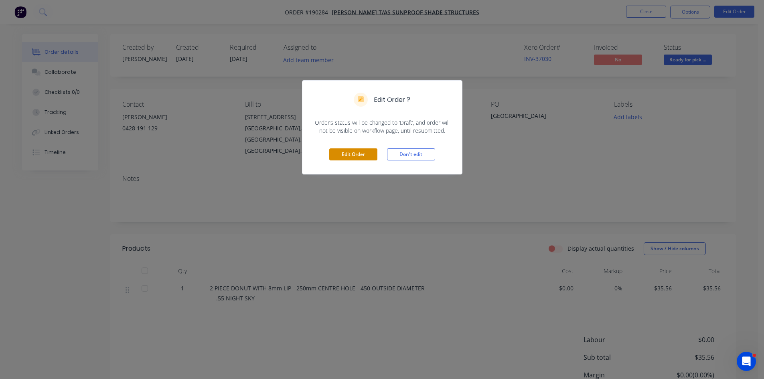
click at [357, 154] on button "Edit Order" at bounding box center [353, 154] width 48 height 12
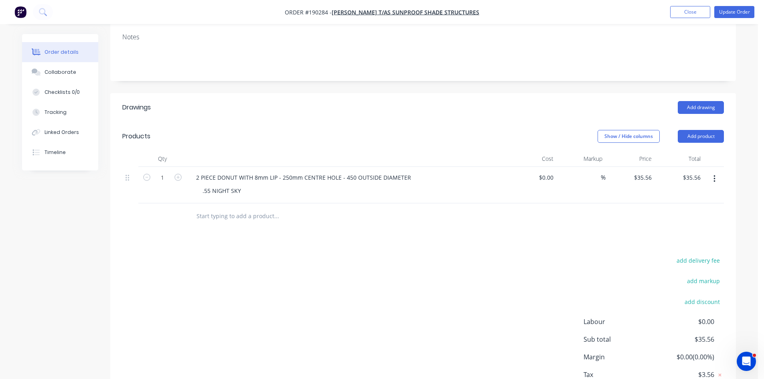
scroll to position [160, 0]
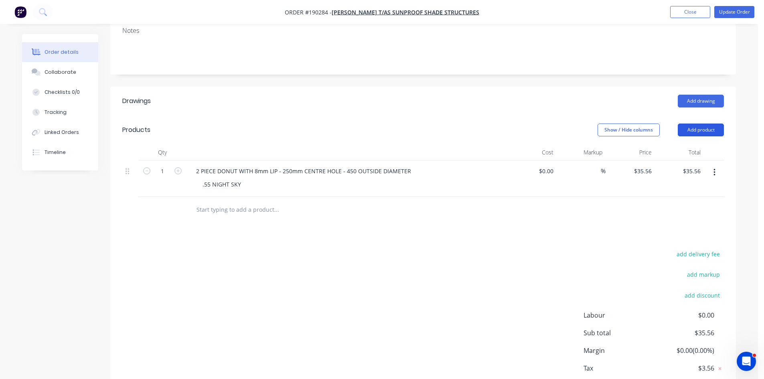
click at [706, 124] on button "Add product" at bounding box center [701, 130] width 46 height 13
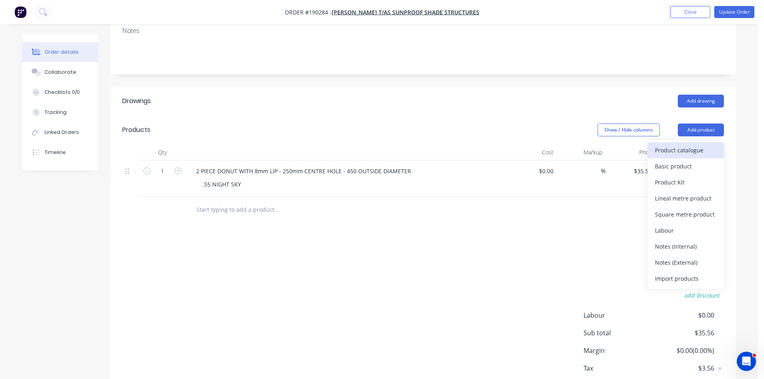
click at [688, 144] on div "Product catalogue" at bounding box center [686, 150] width 62 height 12
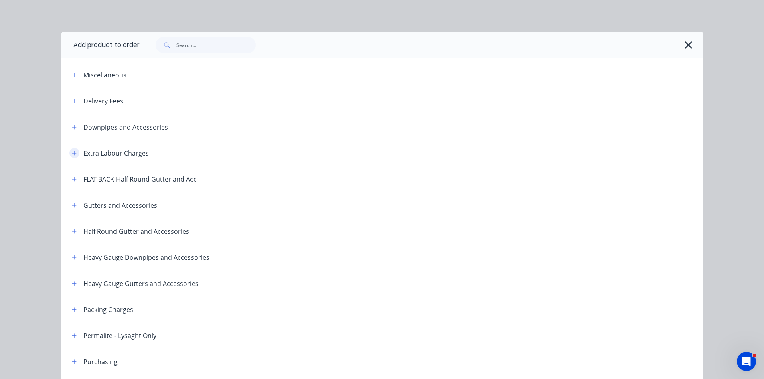
click at [71, 156] on button "button" at bounding box center [74, 153] width 10 height 10
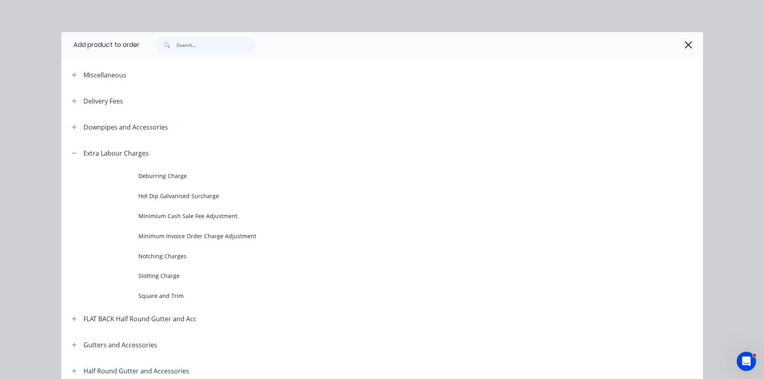
drag, startPoint x: 160, startPoint y: 241, endPoint x: 162, endPoint y: 233, distance: 8.8
click at [160, 241] on td "Minimum Invoice Order Charge Adjustment" at bounding box center [420, 236] width 565 height 20
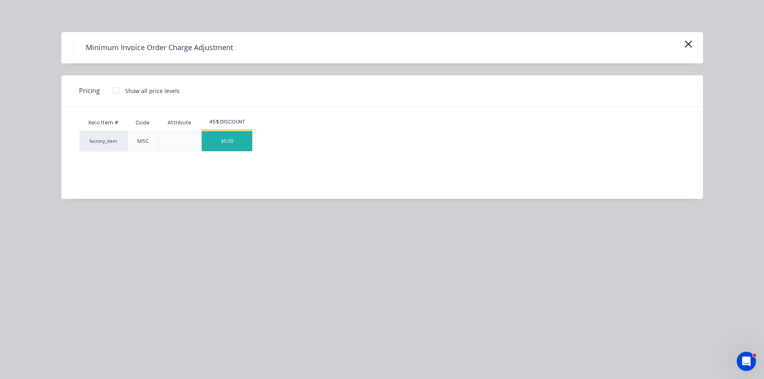
click at [234, 149] on div "$0.00" at bounding box center [227, 141] width 51 height 20
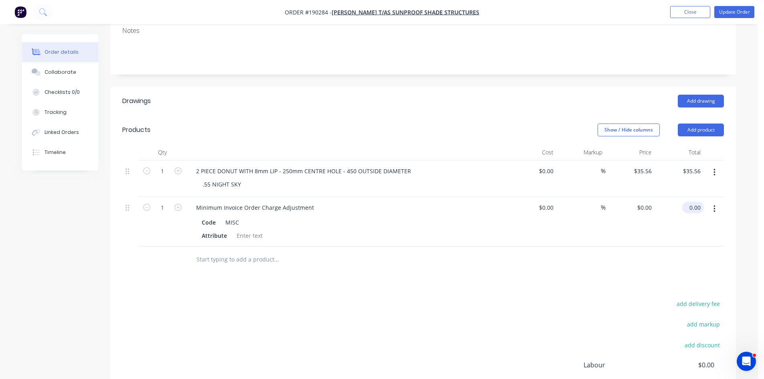
click at [698, 202] on input "0.00" at bounding box center [694, 208] width 18 height 12
click at [695, 202] on input "164.34" at bounding box center [693, 208] width 22 height 12
type input "4"
type input "164.44"
type input "$164.44"
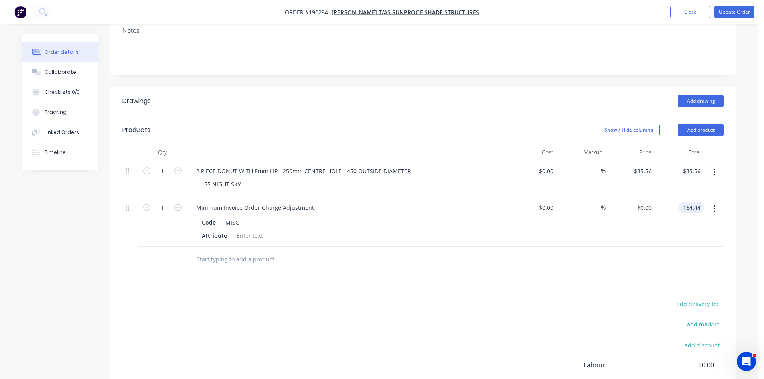
type input "$164.44"
click at [598, 247] on div at bounding box center [423, 260] width 602 height 26
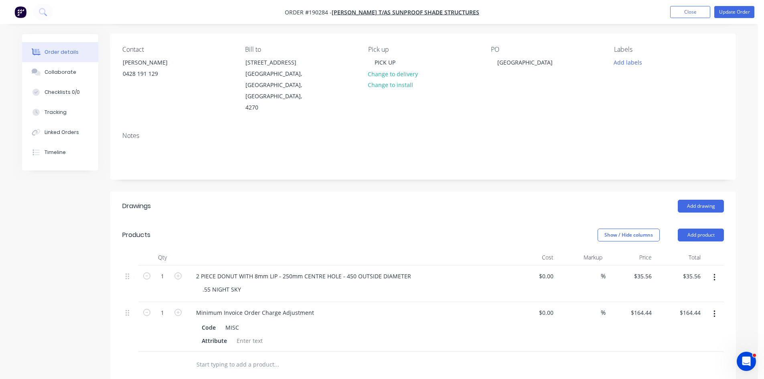
scroll to position [0, 0]
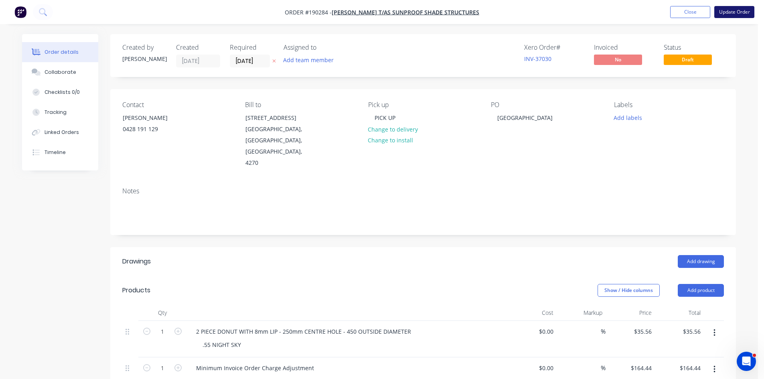
click at [740, 11] on button "Update Order" at bounding box center [734, 12] width 40 height 12
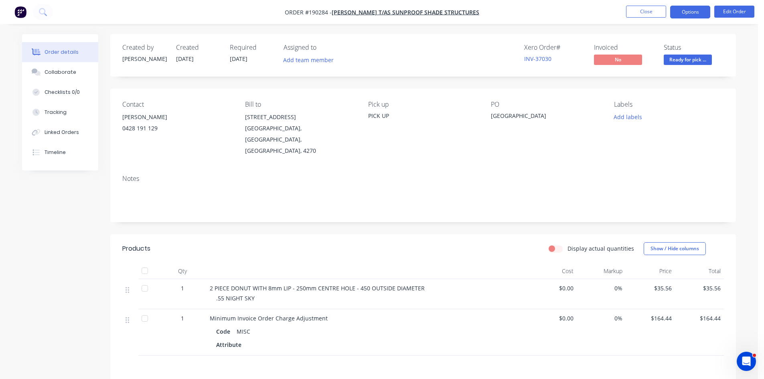
click at [698, 8] on button "Options" at bounding box center [690, 12] width 40 height 13
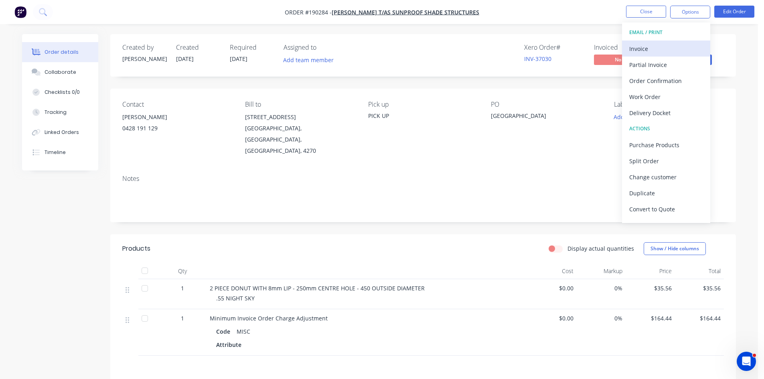
click at [668, 41] on button "Invoice" at bounding box center [666, 49] width 88 height 16
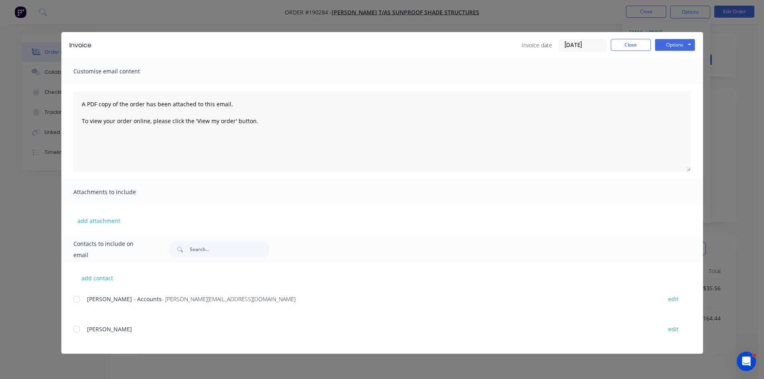
click at [74, 299] on div at bounding box center [77, 299] width 16 height 16
click at [685, 41] on button "Options" at bounding box center [675, 45] width 40 height 12
click at [673, 87] on button "Email" at bounding box center [680, 85] width 51 height 13
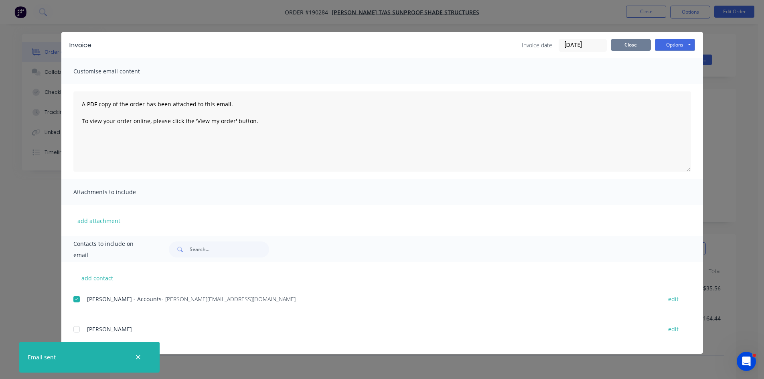
click at [620, 42] on button "Close" at bounding box center [631, 45] width 40 height 12
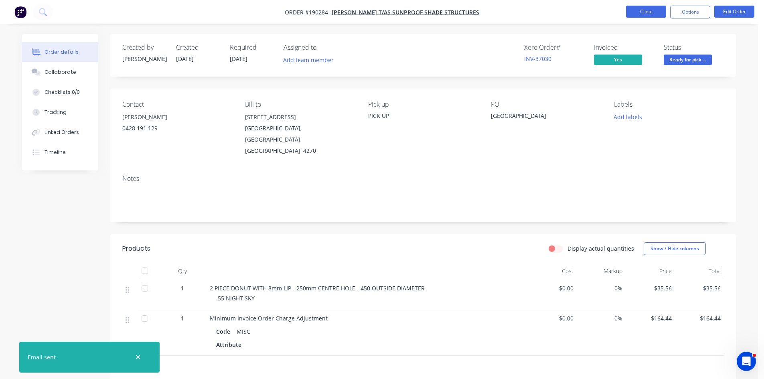
click at [648, 12] on button "Close" at bounding box center [646, 12] width 40 height 12
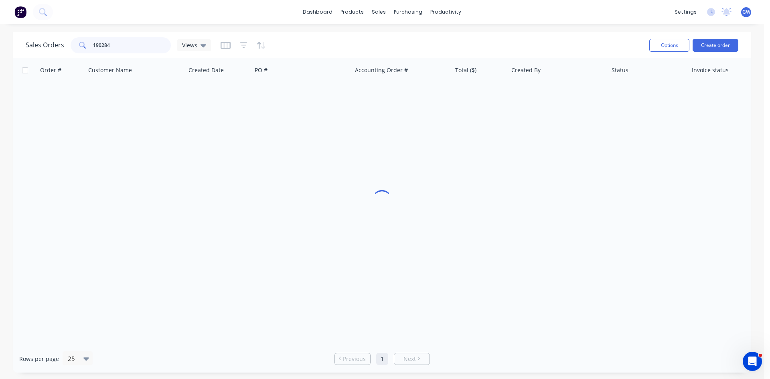
drag, startPoint x: 149, startPoint y: 43, endPoint x: 61, endPoint y: 39, distance: 87.9
click at [61, 39] on div "Sales Orders 190284 Views" at bounding box center [118, 45] width 185 height 16
drag, startPoint x: 132, startPoint y: 43, endPoint x: 0, endPoint y: 40, distance: 132.0
click at [0, 40] on div "Sales Orders 1895899 Views Options Create order Order # Customer Name Created D…" at bounding box center [382, 202] width 764 height 341
type input "189599"
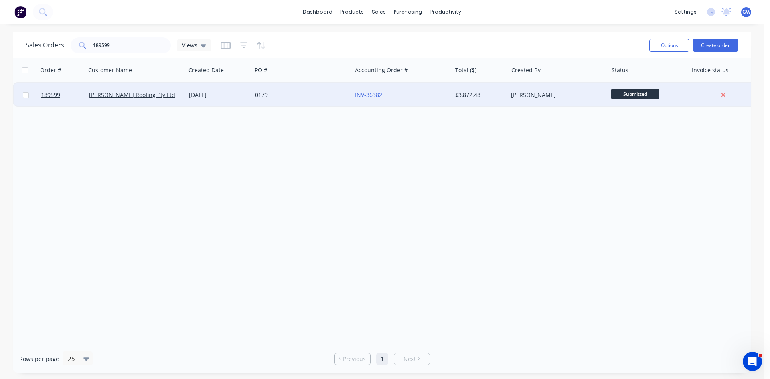
click at [534, 97] on div "[PERSON_NAME]" at bounding box center [555, 95] width 89 height 8
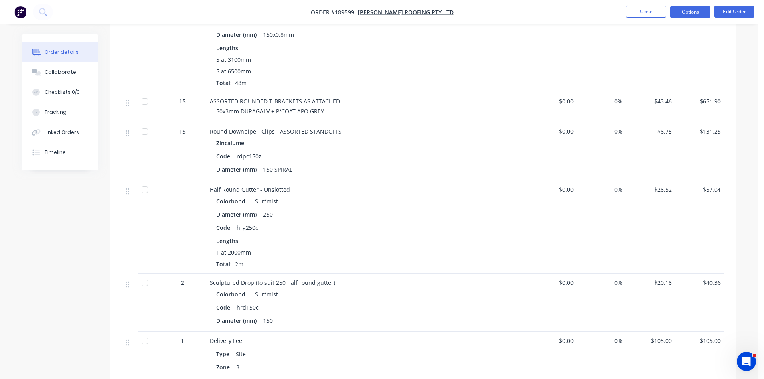
scroll to position [281, 0]
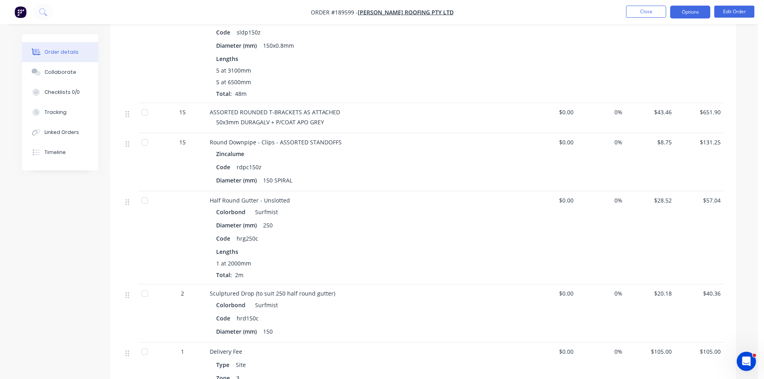
click at [694, 14] on button "Options" at bounding box center [690, 12] width 40 height 13
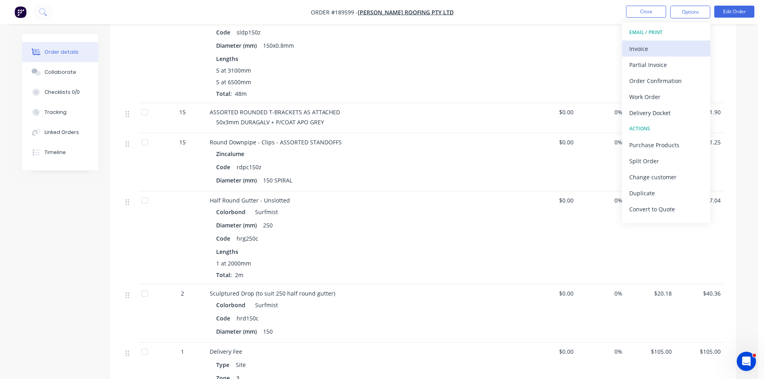
click at [671, 45] on div "Invoice" at bounding box center [666, 49] width 74 height 12
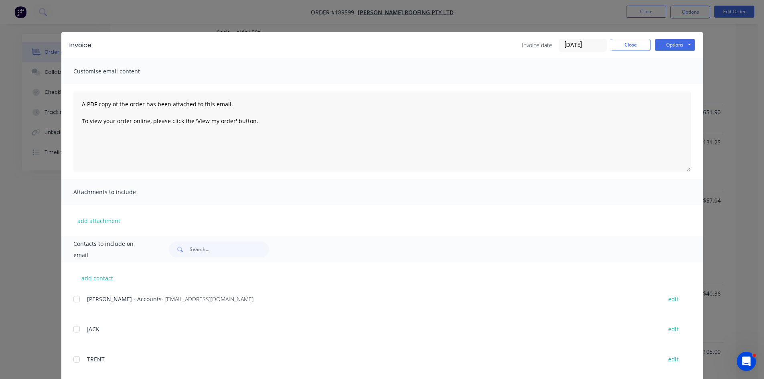
click at [75, 300] on div at bounding box center [77, 299] width 16 height 16
click at [669, 43] on button "Options" at bounding box center [675, 45] width 40 height 12
click at [675, 86] on button "Email" at bounding box center [680, 85] width 51 height 13
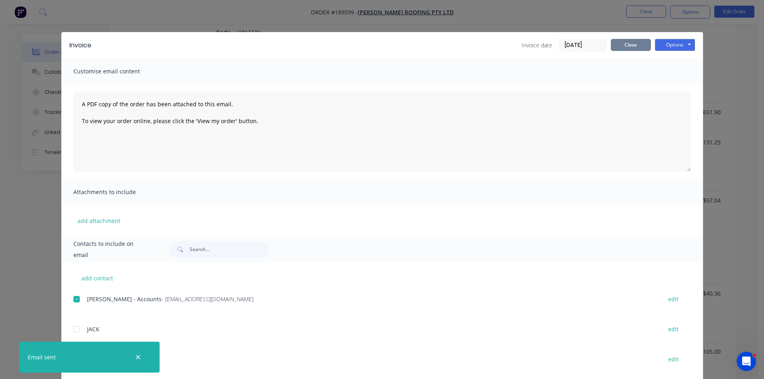
click at [634, 45] on button "Close" at bounding box center [631, 45] width 40 height 12
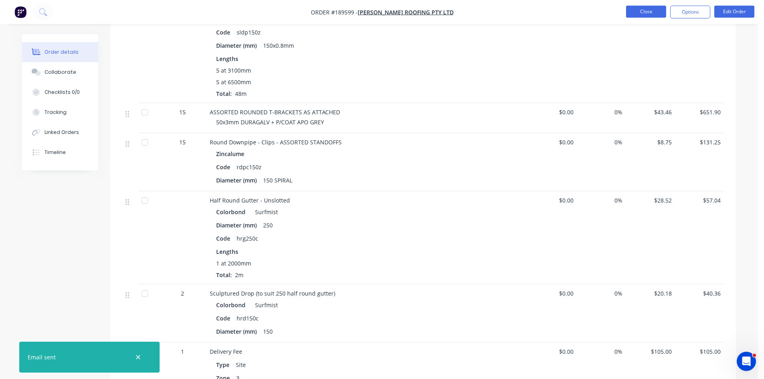
click at [654, 7] on button "Close" at bounding box center [646, 12] width 40 height 12
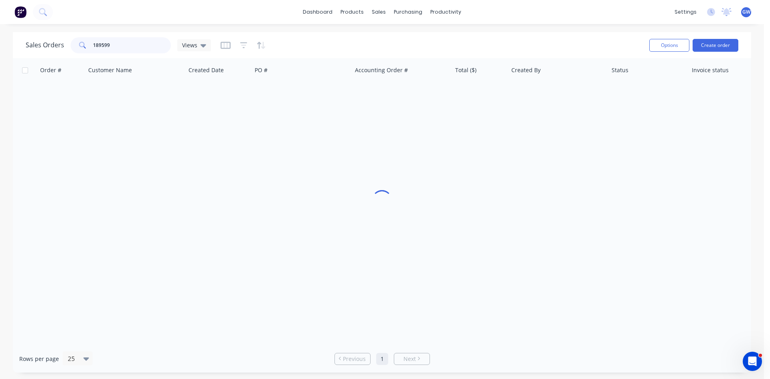
click at [125, 44] on input "189599" at bounding box center [132, 45] width 78 height 16
type input "190453"
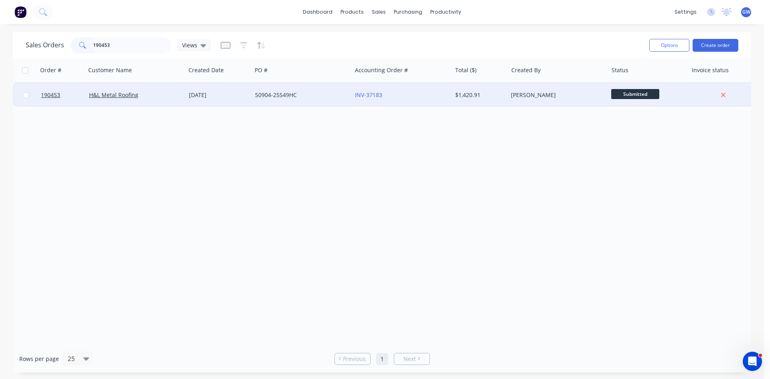
click at [585, 89] on div "[PERSON_NAME]" at bounding box center [558, 95] width 100 height 24
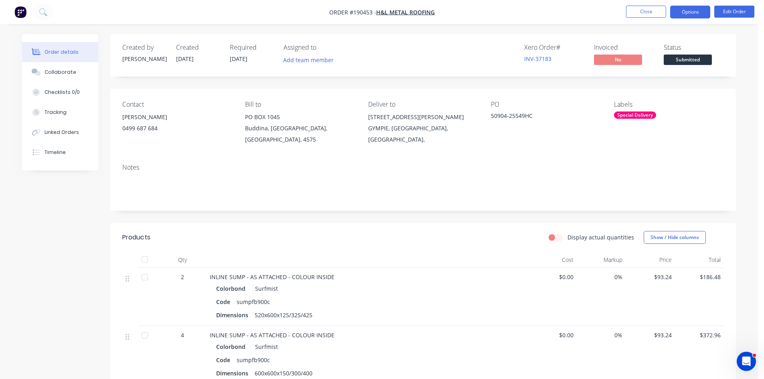
click at [699, 9] on button "Options" at bounding box center [690, 12] width 40 height 13
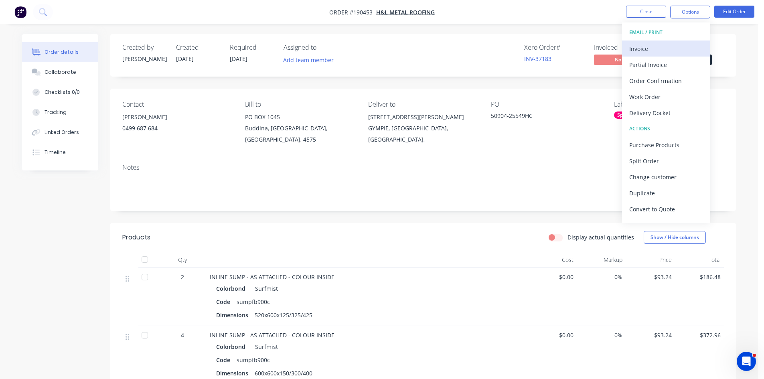
click at [666, 50] on div "Invoice" at bounding box center [666, 49] width 74 height 12
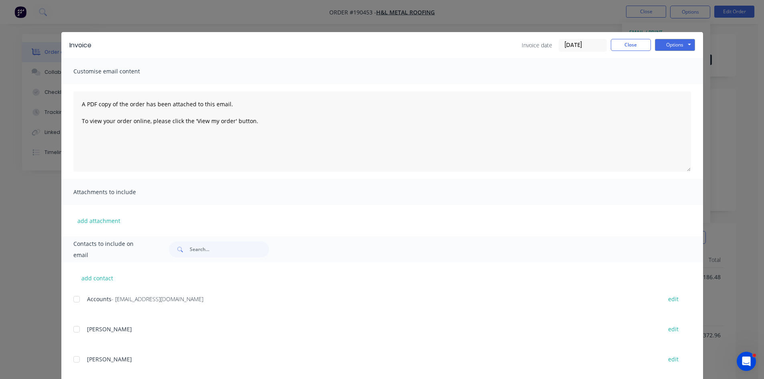
click at [75, 299] on div at bounding box center [77, 299] width 16 height 16
click at [672, 45] on button "Options" at bounding box center [675, 45] width 40 height 12
click at [675, 87] on button "Email" at bounding box center [680, 85] width 51 height 13
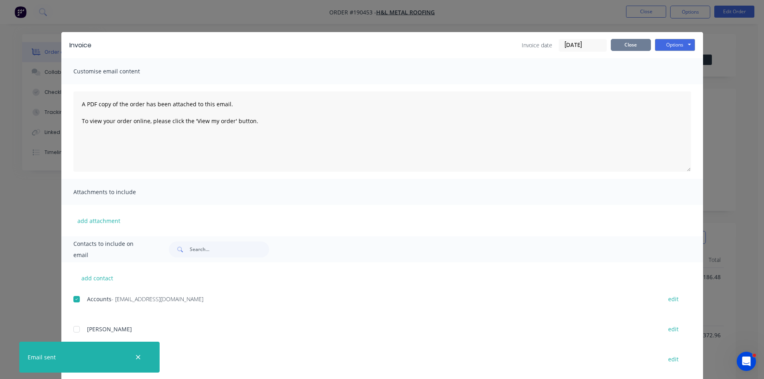
click at [621, 46] on button "Close" at bounding box center [631, 45] width 40 height 12
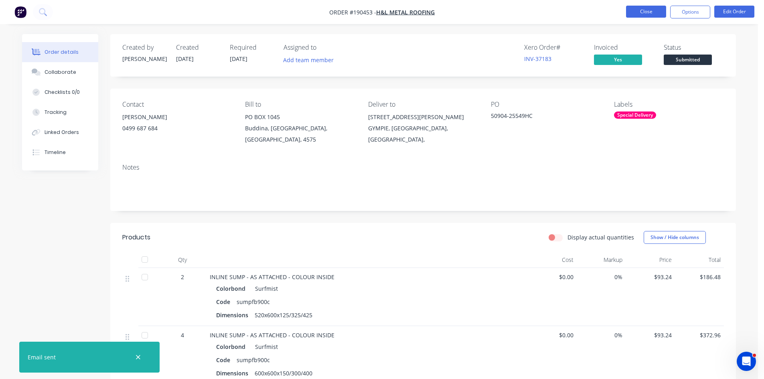
click at [641, 12] on button "Close" at bounding box center [646, 12] width 40 height 12
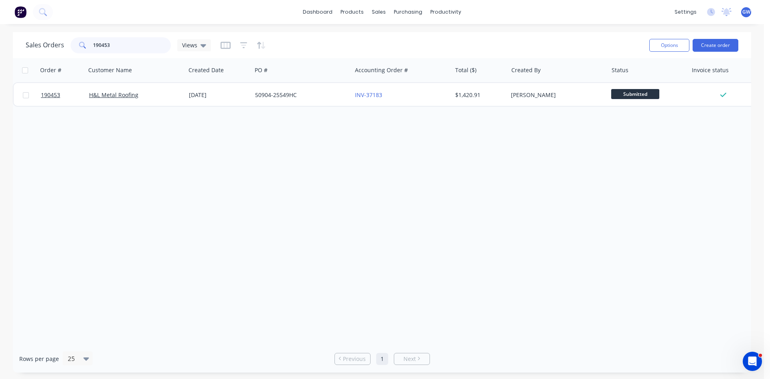
drag, startPoint x: 130, startPoint y: 49, endPoint x: 38, endPoint y: 51, distance: 92.7
click at [38, 51] on div "Sales Orders 190453 Views" at bounding box center [118, 45] width 185 height 16
type input "190491"
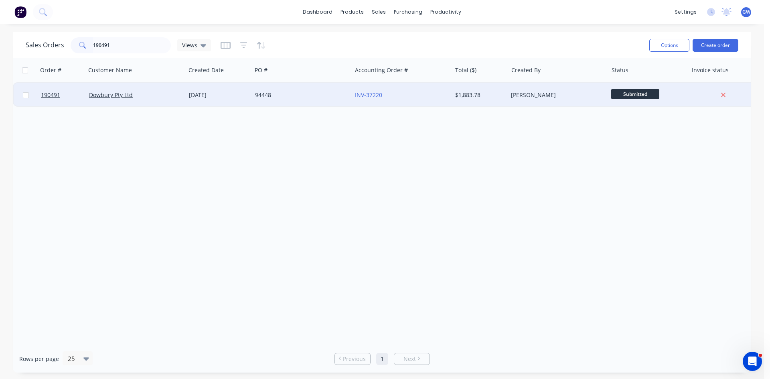
click at [515, 91] on div "[PERSON_NAME]" at bounding box center [555, 95] width 89 height 8
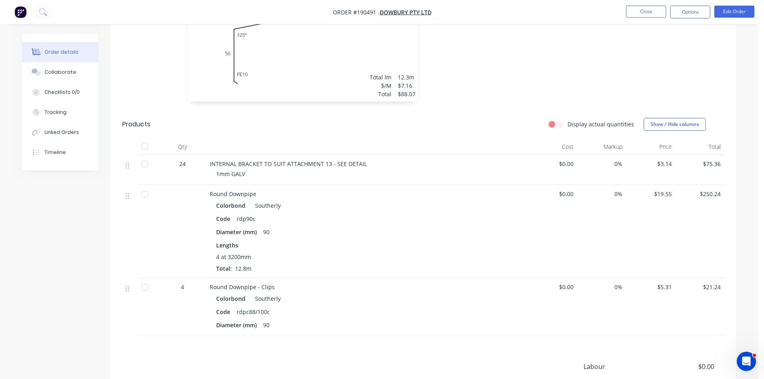
scroll to position [2166, 0]
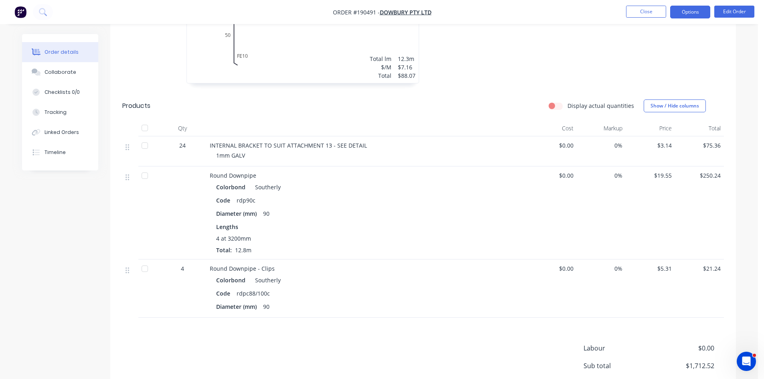
click at [690, 17] on button "Options" at bounding box center [690, 12] width 40 height 13
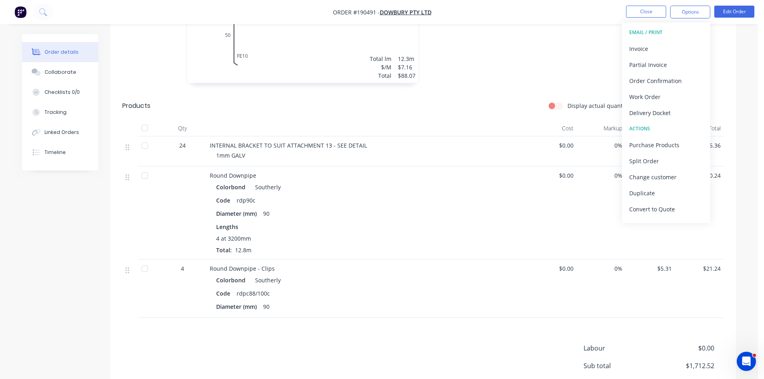
click at [667, 38] on button "EMAIL / PRINT" at bounding box center [666, 32] width 88 height 16
click at [664, 44] on div "Invoice" at bounding box center [666, 49] width 74 height 12
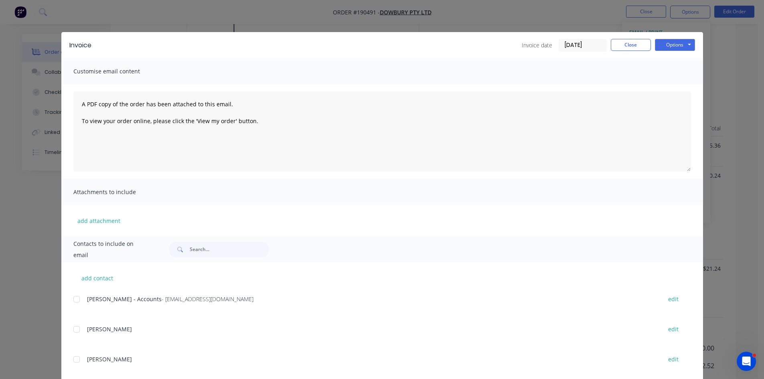
click at [80, 303] on div at bounding box center [77, 299] width 16 height 16
click at [683, 45] on button "Options" at bounding box center [675, 45] width 40 height 12
click at [682, 84] on button "Email" at bounding box center [680, 85] width 51 height 13
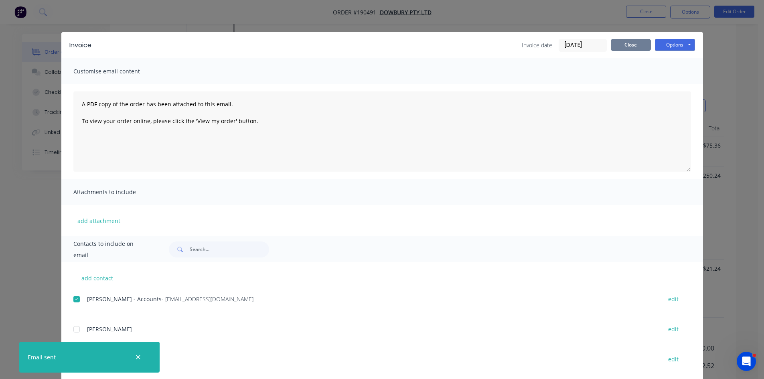
click at [627, 43] on button "Close" at bounding box center [631, 45] width 40 height 12
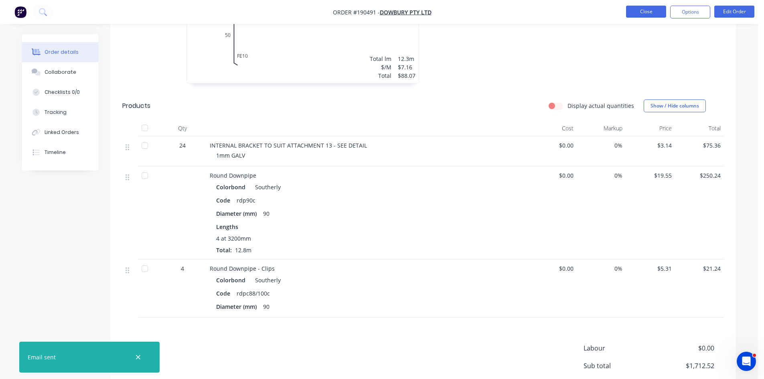
click at [649, 6] on button "Close" at bounding box center [646, 12] width 40 height 12
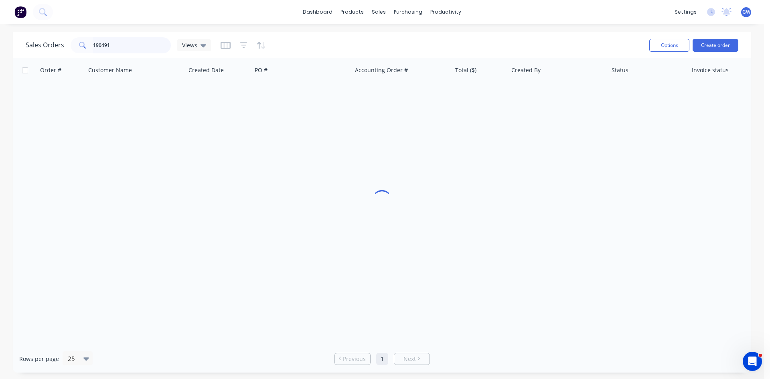
click at [118, 47] on input "190491" at bounding box center [132, 45] width 78 height 16
type input "190228"
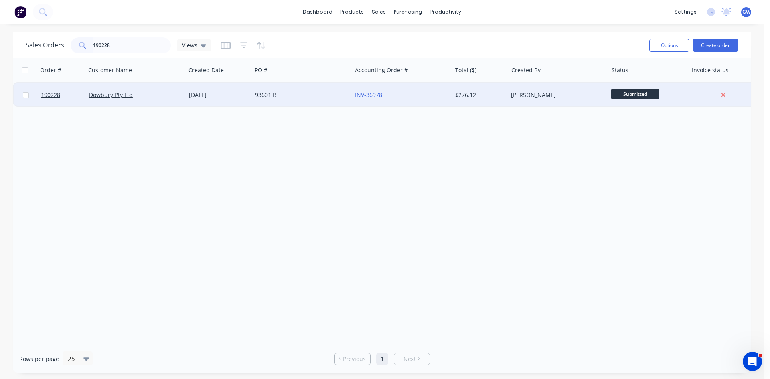
click at [514, 96] on div "[PERSON_NAME]" at bounding box center [555, 95] width 89 height 8
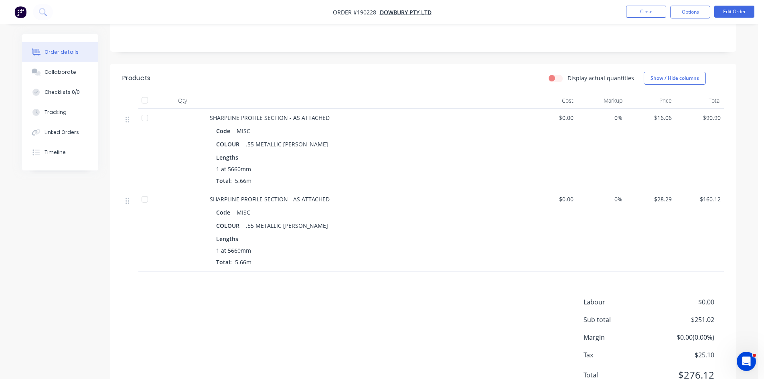
scroll to position [187, 0]
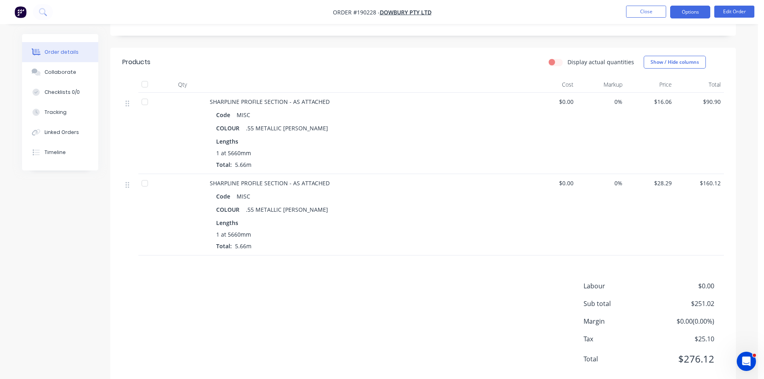
click at [700, 14] on button "Options" at bounding box center [690, 12] width 40 height 13
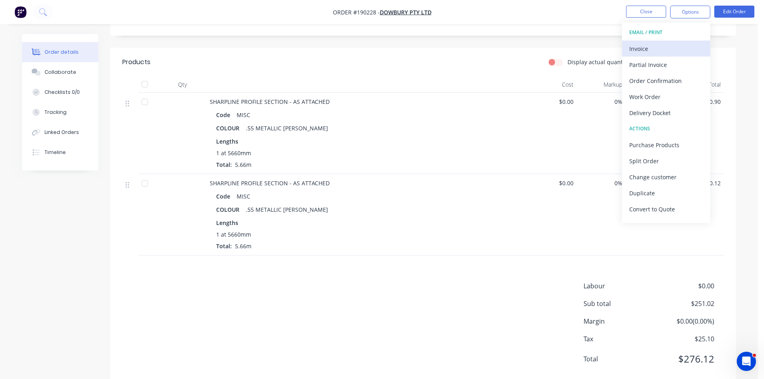
click at [668, 43] on div "Invoice" at bounding box center [666, 49] width 74 height 12
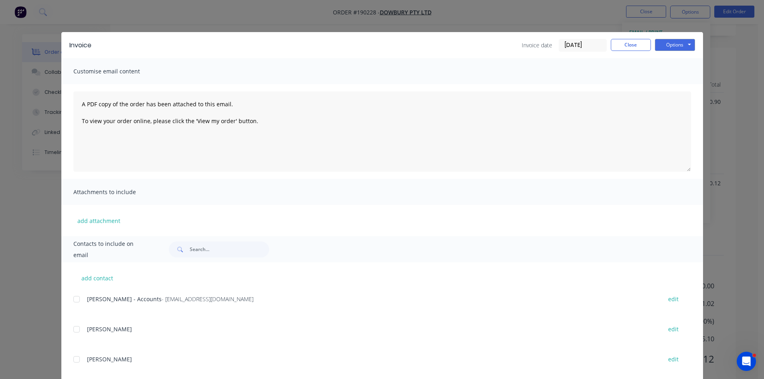
click at [75, 297] on div at bounding box center [77, 299] width 16 height 16
click at [680, 47] on button "Options" at bounding box center [675, 45] width 40 height 12
click at [681, 87] on button "Email" at bounding box center [680, 85] width 51 height 13
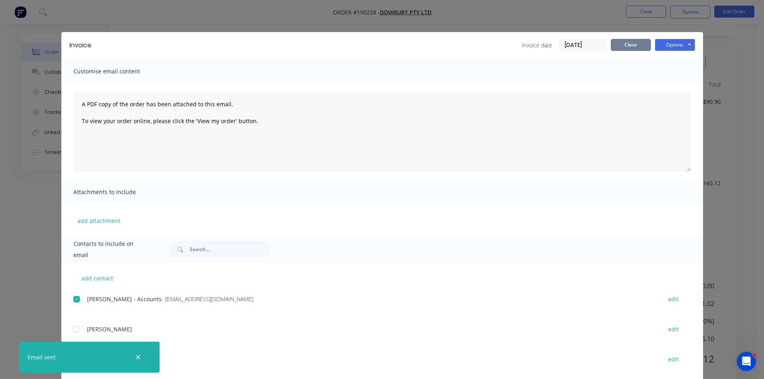
drag, startPoint x: 635, startPoint y: 49, endPoint x: 640, endPoint y: 44, distance: 7.1
click at [635, 49] on button "Close" at bounding box center [631, 45] width 40 height 12
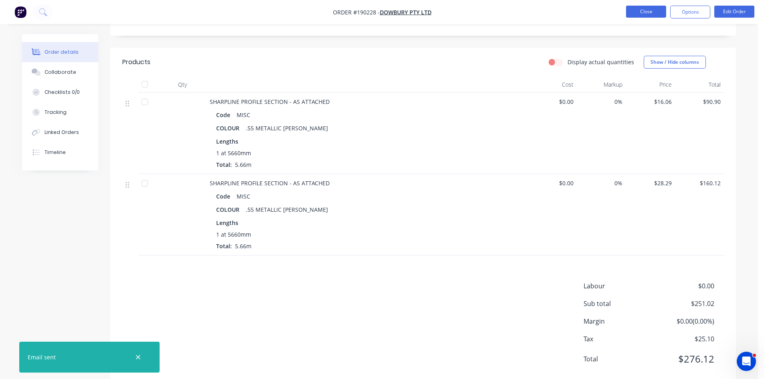
click at [649, 11] on button "Close" at bounding box center [646, 12] width 40 height 12
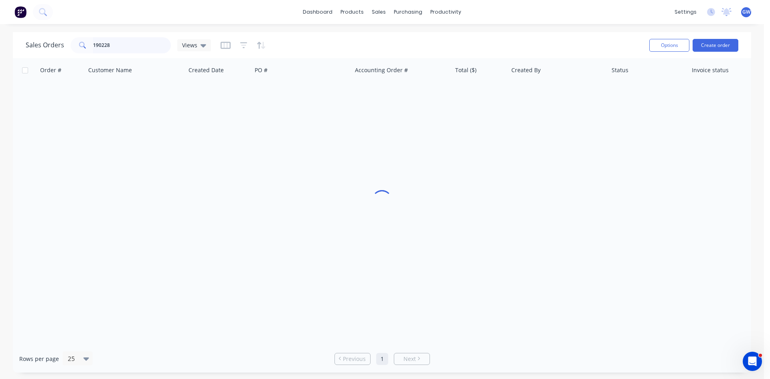
click at [140, 47] on input "190228" at bounding box center [132, 45] width 78 height 16
type input "190326"
drag, startPoint x: 140, startPoint y: 47, endPoint x: 226, endPoint y: 62, distance: 86.7
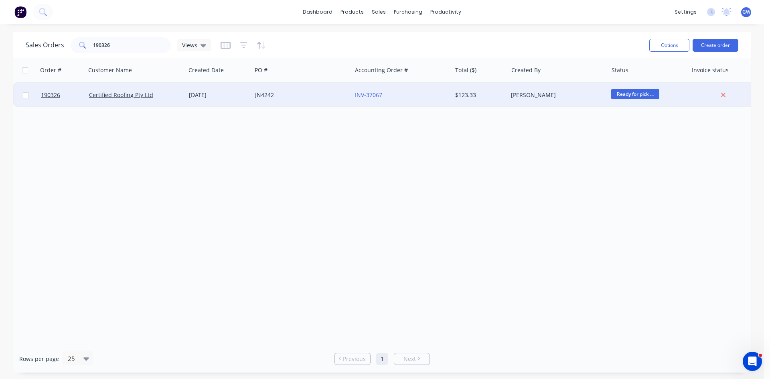
click at [501, 103] on div "$123.33" at bounding box center [480, 95] width 56 height 24
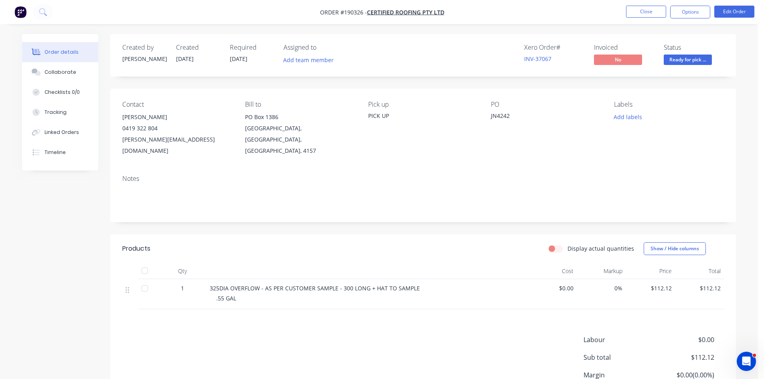
click at [696, 9] on button "Options" at bounding box center [690, 12] width 40 height 13
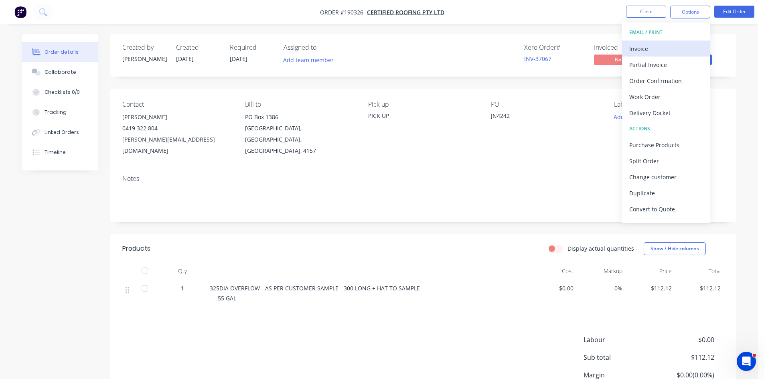
click at [670, 48] on div "Invoice" at bounding box center [666, 49] width 74 height 12
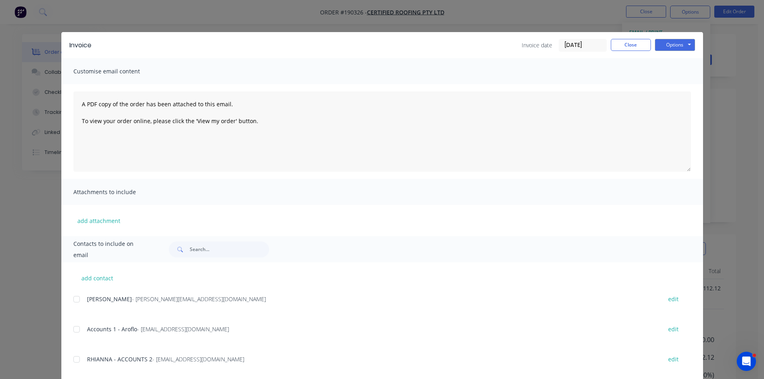
drag, startPoint x: 69, startPoint y: 324, endPoint x: 74, endPoint y: 329, distance: 6.8
click at [71, 327] on div "add contact PAUL JEROME - paul@certifiedroofing.com.au edit Accounts 1 - Aroflo…" at bounding box center [382, 372] width 642 height 221
drag, startPoint x: 78, startPoint y: 331, endPoint x: 81, endPoint y: 347, distance: 16.2
click at [78, 331] on div at bounding box center [77, 329] width 16 height 16
drag, startPoint x: 83, startPoint y: 359, endPoint x: 79, endPoint y: 358, distance: 4.1
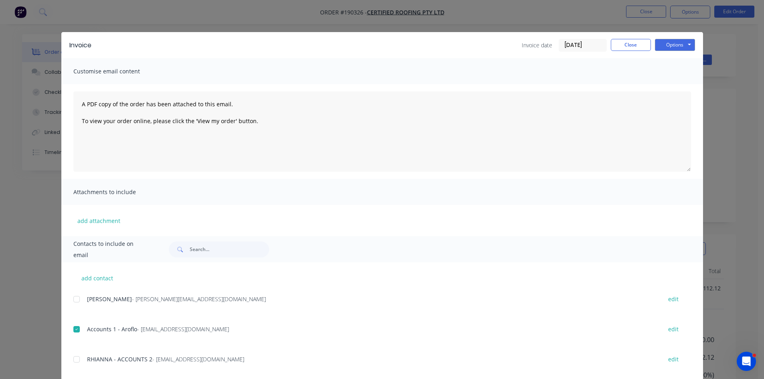
click at [82, 359] on div "RHIANNA - ACCOUNTS 2 - accounts@certifiedroofing.com.au edit" at bounding box center [388, 359] width 630 height 11
click at [79, 358] on div at bounding box center [77, 359] width 16 height 16
click at [657, 43] on button "Options" at bounding box center [675, 45] width 40 height 12
click at [675, 87] on button "Email" at bounding box center [680, 85] width 51 height 13
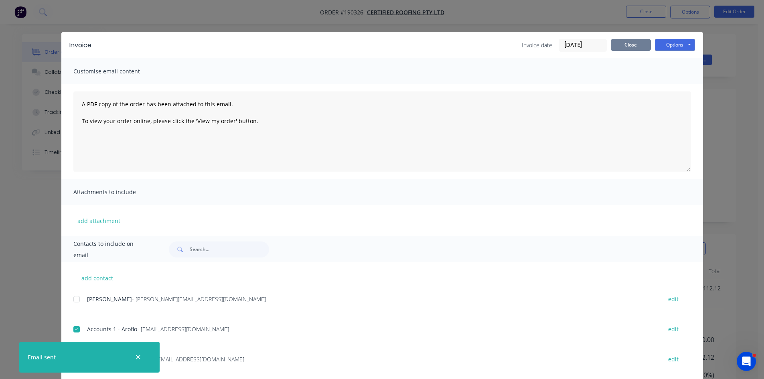
click at [633, 43] on button "Close" at bounding box center [631, 45] width 40 height 12
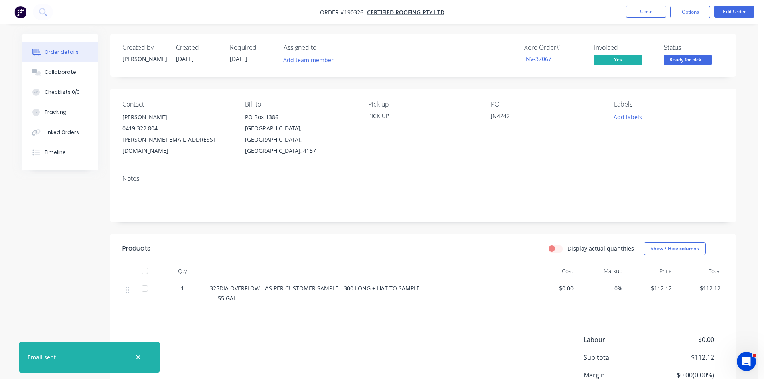
click at [638, 3] on nav "Order #190326 - Certified Roofing Pty Ltd Close Options Edit Order" at bounding box center [382, 12] width 764 height 24
click at [631, 13] on button "Close" at bounding box center [646, 12] width 40 height 12
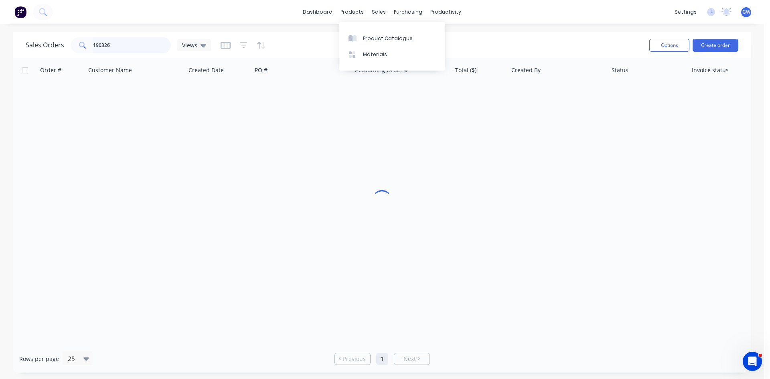
click at [127, 48] on input "190326" at bounding box center [132, 45] width 78 height 16
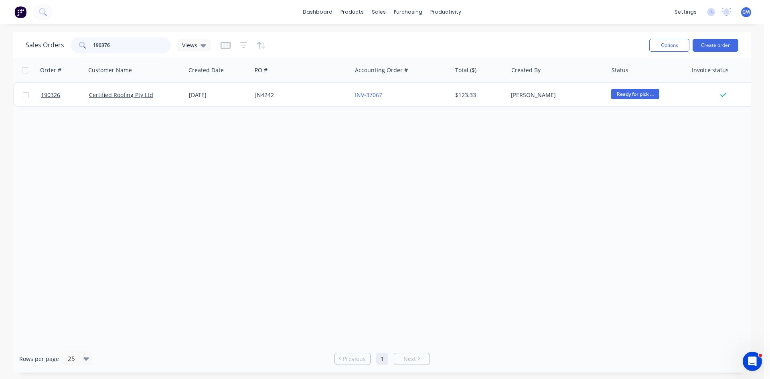
type input "190376"
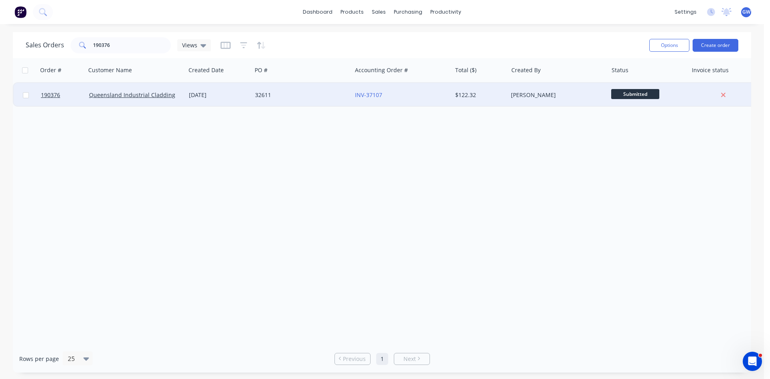
click at [429, 86] on div "INV-37107" at bounding box center [402, 95] width 100 height 24
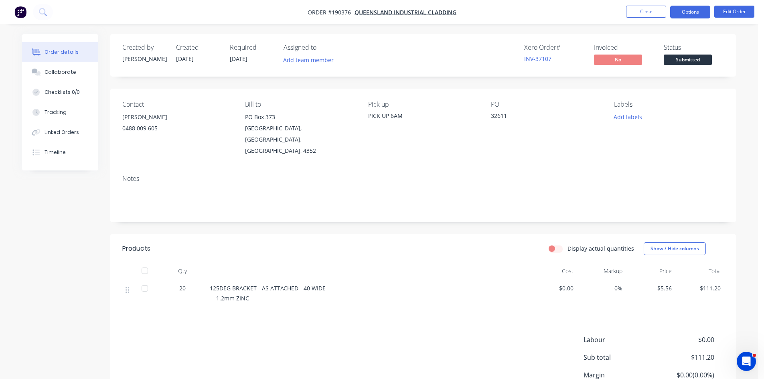
click at [682, 8] on button "Options" at bounding box center [690, 12] width 40 height 13
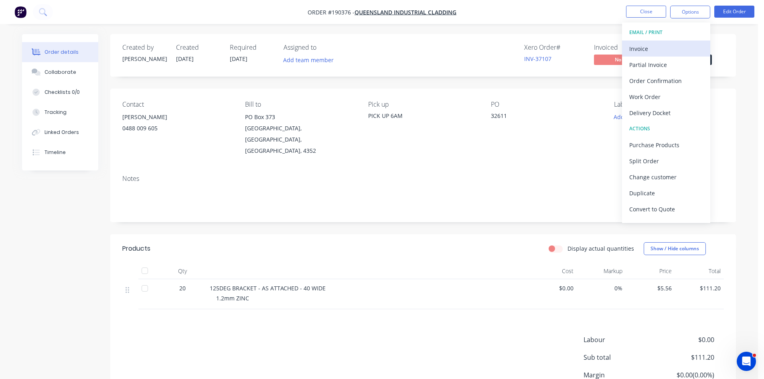
click at [662, 47] on div "Invoice" at bounding box center [666, 49] width 74 height 12
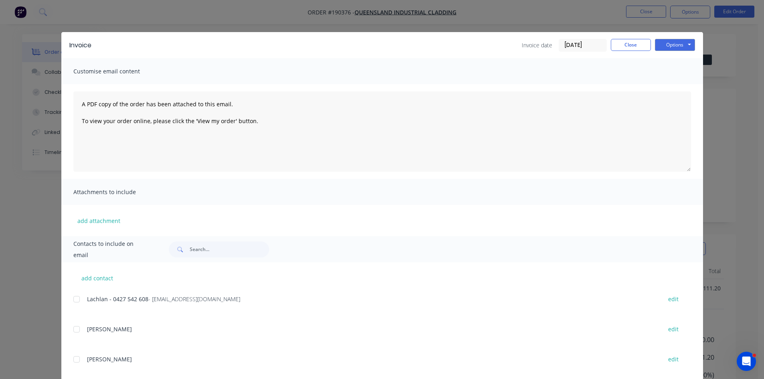
click at [74, 298] on div at bounding box center [77, 299] width 16 height 16
click at [665, 44] on button "Options" at bounding box center [675, 45] width 40 height 12
click at [674, 84] on button "Email" at bounding box center [680, 85] width 51 height 13
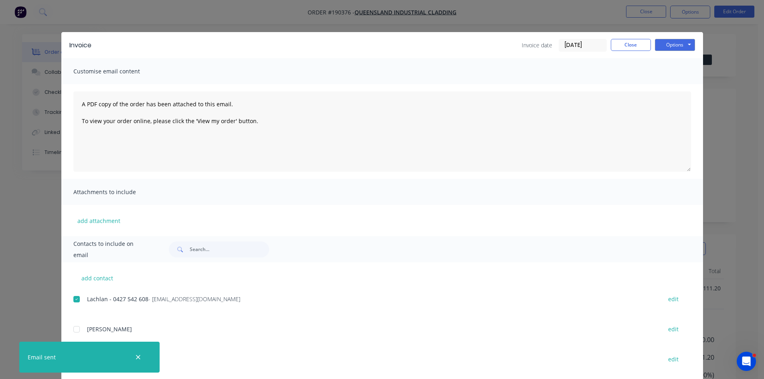
click at [640, 34] on div "Invoice Invoice date 25/08/25 Close Options Preview Print Email" at bounding box center [382, 45] width 642 height 26
click at [663, 5] on div "Invoice Invoice date 25/08/25 Close Options Preview Print Email Customise email…" at bounding box center [382, 189] width 764 height 379
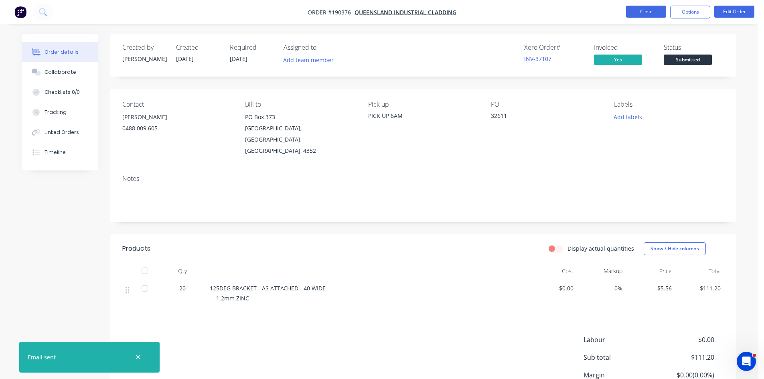
click at [651, 13] on button "Close" at bounding box center [646, 12] width 40 height 12
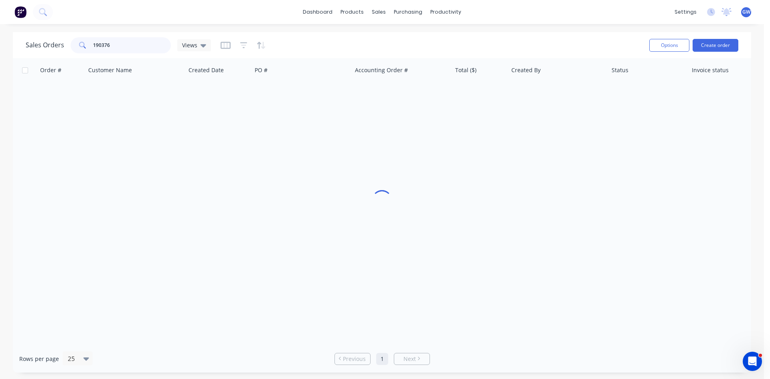
click at [128, 45] on input "190376" at bounding box center [132, 45] width 78 height 16
type input "190363"
click at [480, 99] on div "$892.76" at bounding box center [478, 95] width 47 height 8
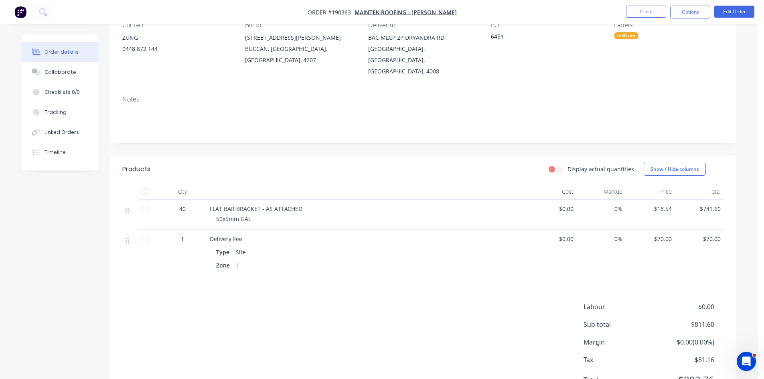
scroll to position [80, 0]
click at [740, 11] on button "Edit Order" at bounding box center [734, 12] width 40 height 12
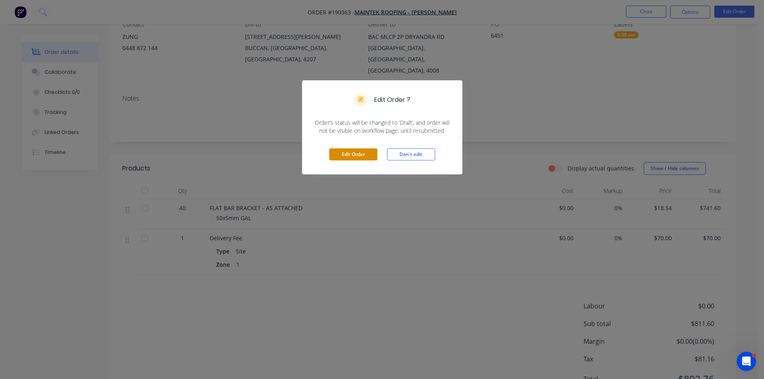
click at [361, 152] on button "Edit Order" at bounding box center [353, 154] width 48 height 12
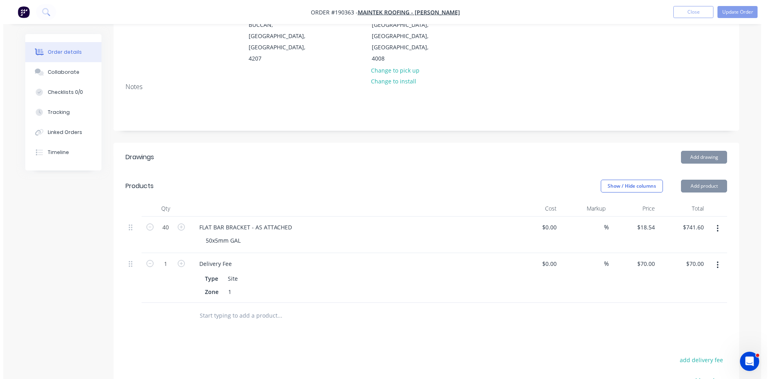
scroll to position [201, 0]
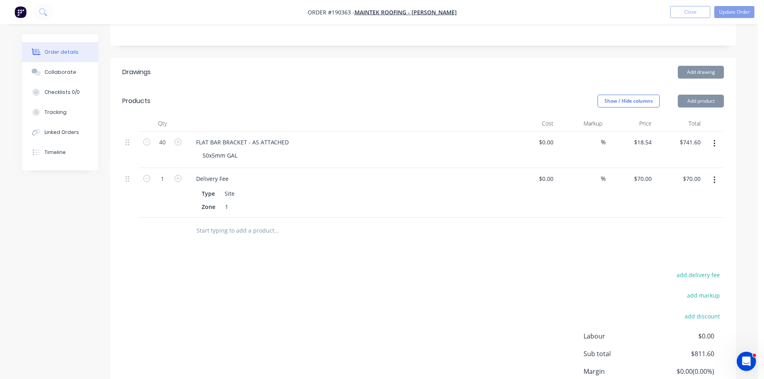
click at [714, 176] on icon "button" at bounding box center [715, 180] width 2 height 9
click at [677, 243] on div "Delete" at bounding box center [686, 249] width 62 height 12
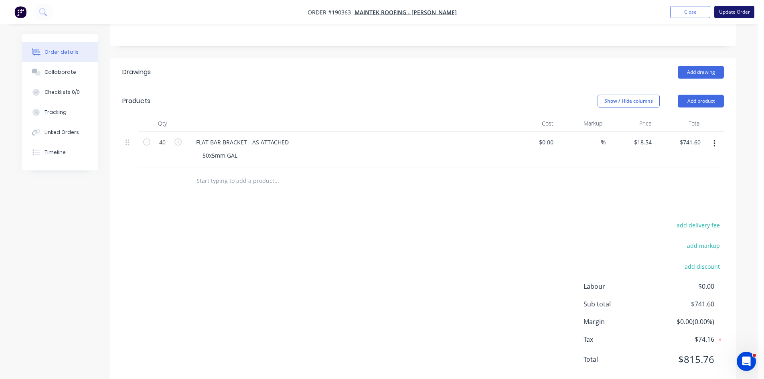
click at [740, 11] on button "Update Order" at bounding box center [734, 12] width 40 height 12
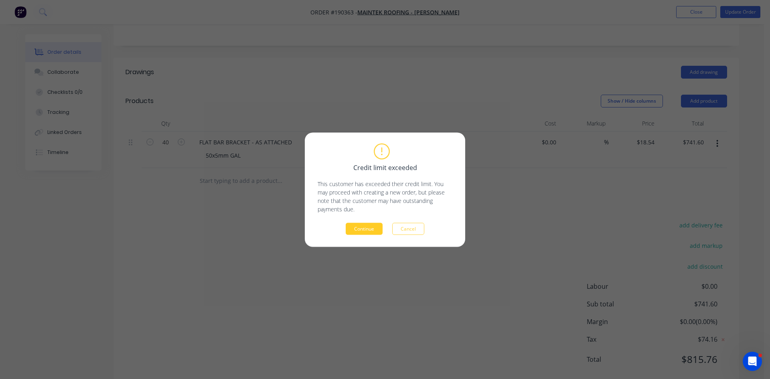
click at [360, 231] on button "Continue" at bounding box center [364, 229] width 37 height 12
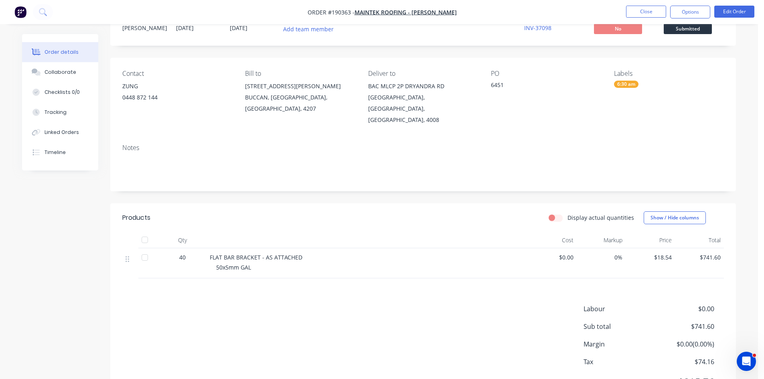
scroll to position [0, 0]
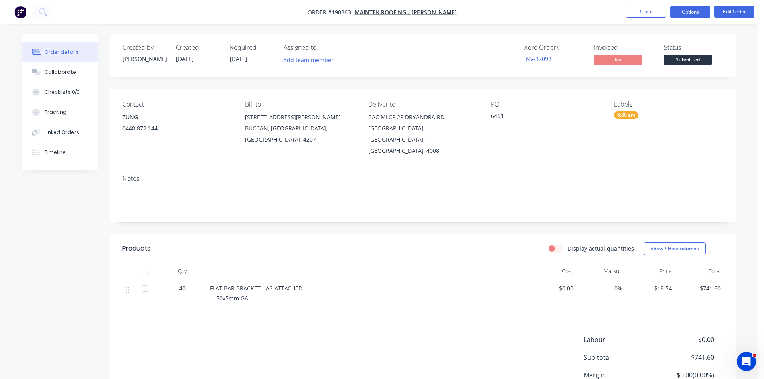
drag, startPoint x: 685, startPoint y: 16, endPoint x: 681, endPoint y: 20, distance: 5.4
click at [684, 16] on button "Options" at bounding box center [690, 12] width 40 height 13
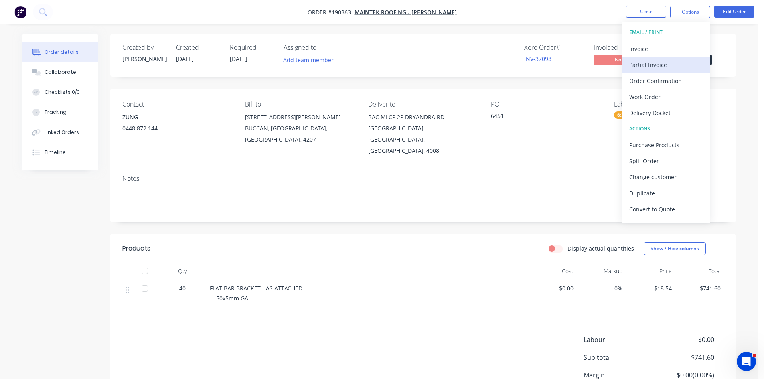
click at [653, 57] on button "Partial Invoice" at bounding box center [666, 65] width 88 height 16
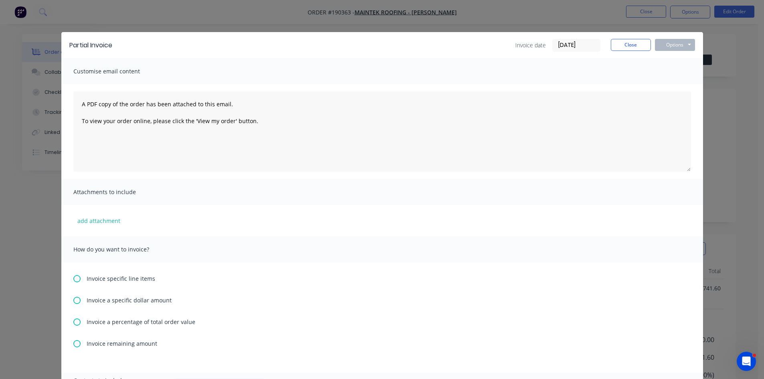
click at [667, 37] on div "Partial Invoice Invoice date 25/08/25 Close Options Preview Print Email" at bounding box center [382, 45] width 642 height 26
click at [689, 14] on div "Partial Invoice Invoice date 25/08/25 Close Options Preview Print Email Customi…" at bounding box center [382, 189] width 764 height 379
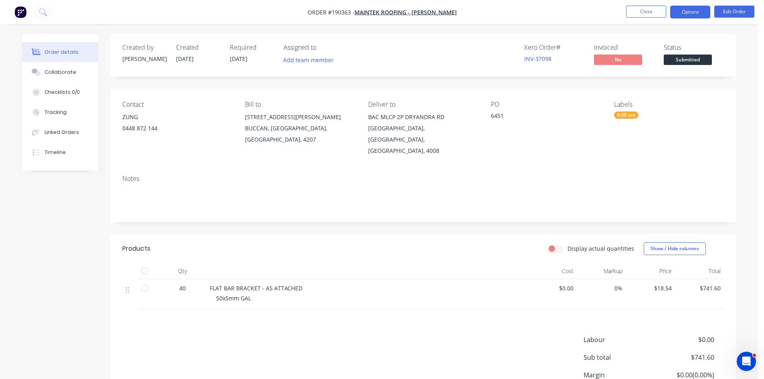
click at [689, 14] on button "Options" at bounding box center [690, 12] width 40 height 13
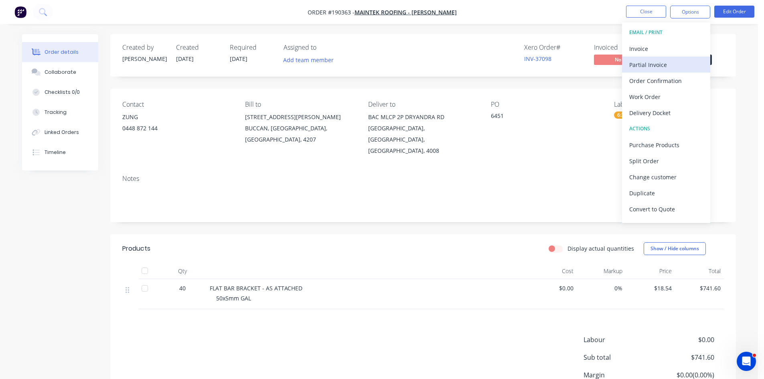
click at [646, 58] on button "Partial Invoice" at bounding box center [666, 65] width 88 height 16
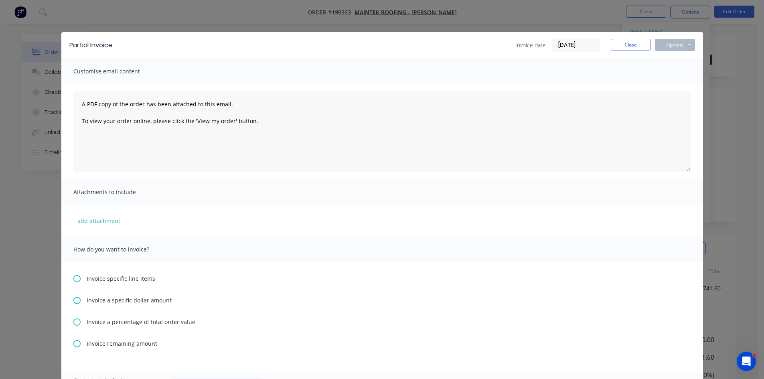
click at [668, 23] on div "Partial Invoice Invoice date 25/08/25 Close Options Preview Print Email Customi…" at bounding box center [382, 189] width 764 height 379
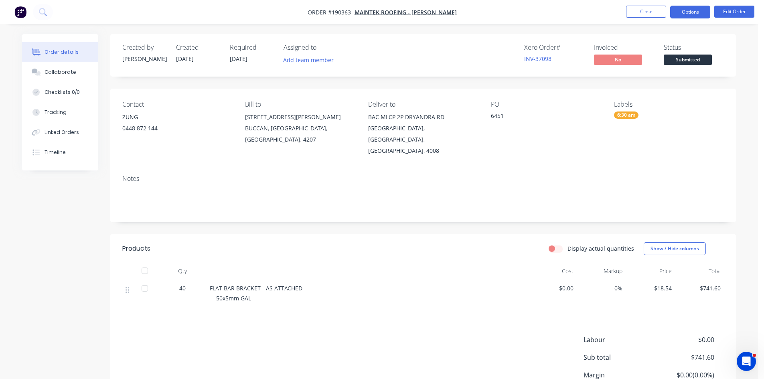
click at [682, 15] on button "Options" at bounding box center [690, 12] width 40 height 13
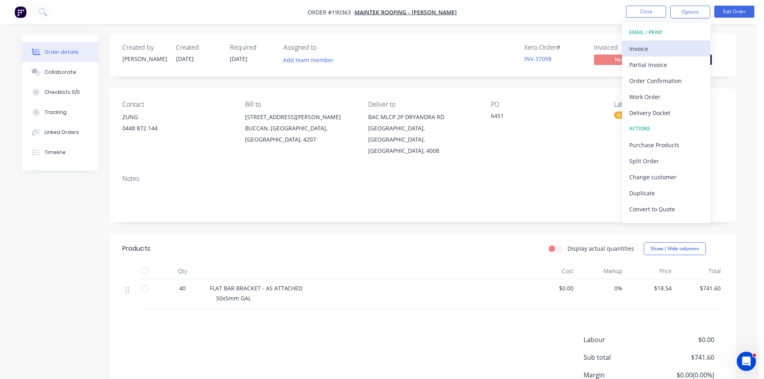
click at [653, 47] on div "Invoice" at bounding box center [666, 49] width 74 height 12
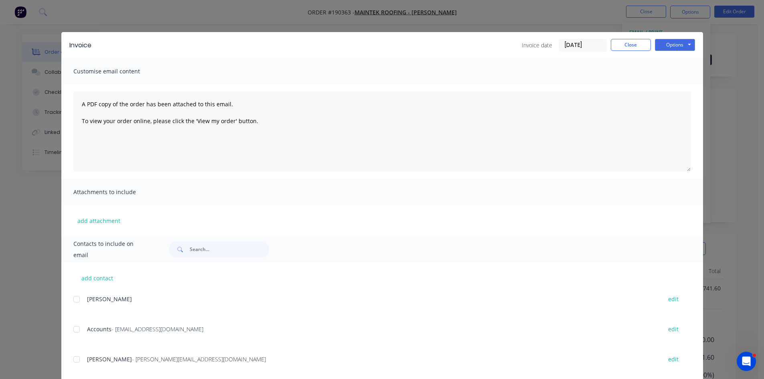
click at [72, 334] on div at bounding box center [77, 329] width 16 height 16
click at [79, 361] on div at bounding box center [77, 359] width 16 height 16
click at [677, 50] on button "Options" at bounding box center [675, 45] width 40 height 12
click at [674, 81] on button "Email" at bounding box center [680, 85] width 51 height 13
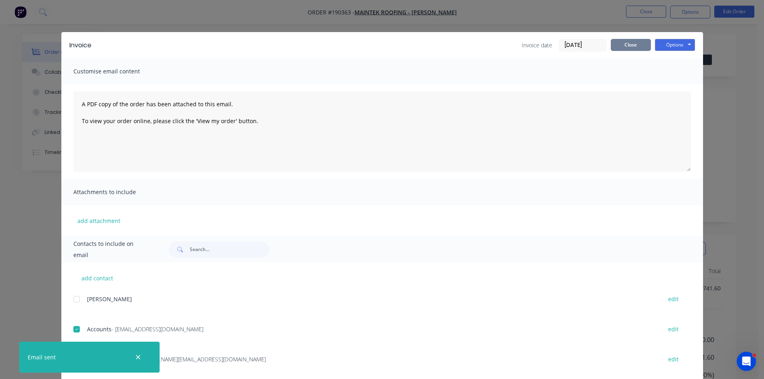
click at [629, 47] on button "Close" at bounding box center [631, 45] width 40 height 12
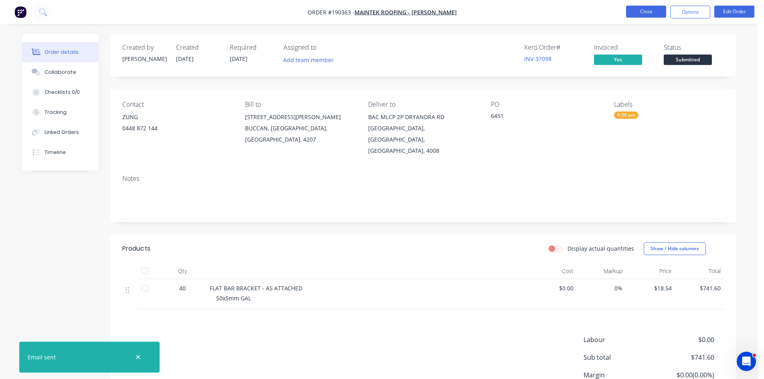
click at [650, 10] on button "Close" at bounding box center [646, 12] width 40 height 12
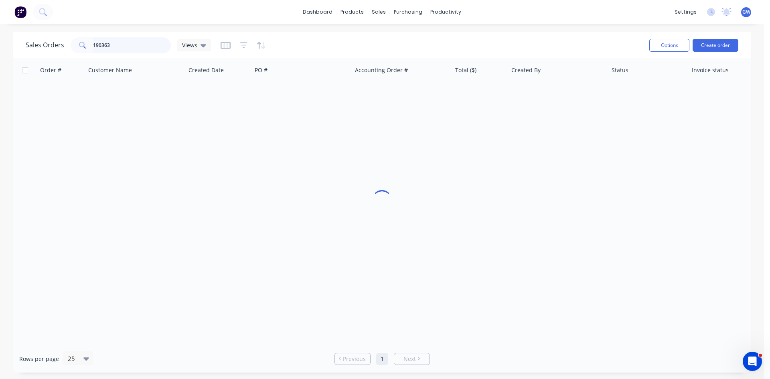
click at [111, 39] on input "190363" at bounding box center [132, 45] width 78 height 16
type input "190090"
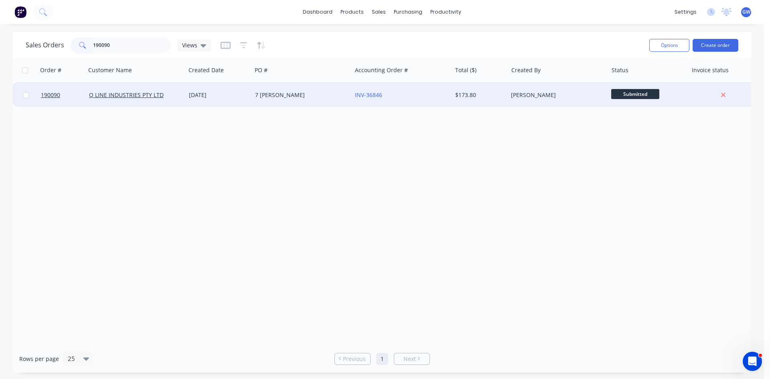
click at [456, 97] on div "$173.80" at bounding box center [478, 95] width 47 height 8
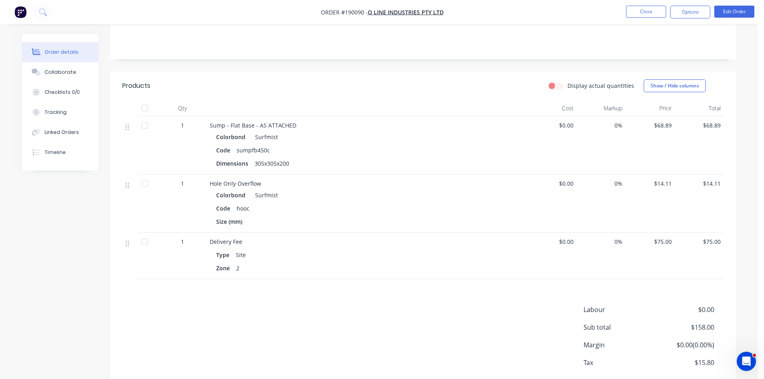
scroll to position [195, 0]
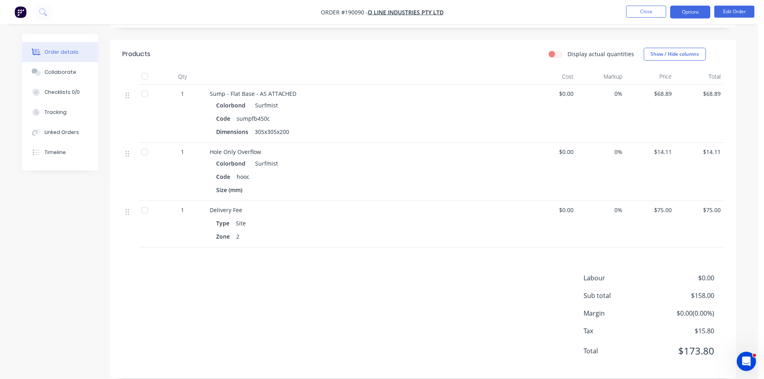
click at [682, 11] on button "Options" at bounding box center [690, 12] width 40 height 13
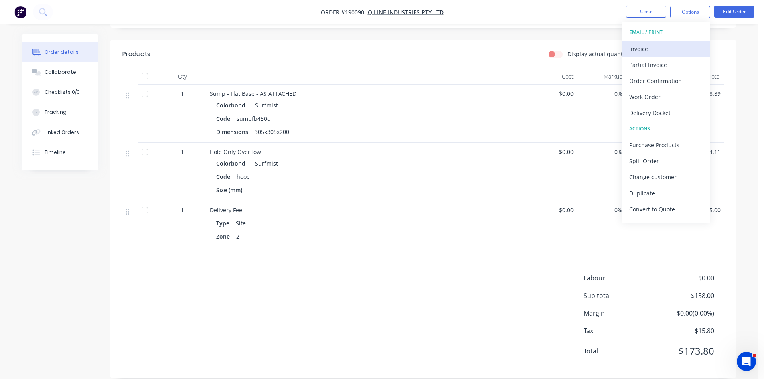
click at [669, 44] on div "Invoice" at bounding box center [666, 49] width 74 height 12
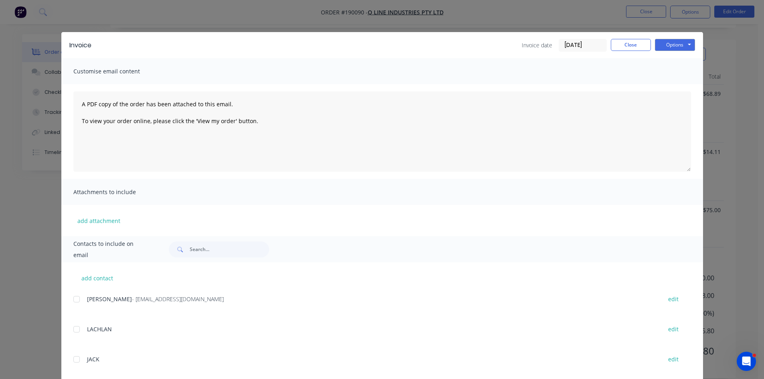
click at [77, 301] on div at bounding box center [77, 299] width 16 height 16
click at [681, 43] on button "Options" at bounding box center [675, 45] width 40 height 12
click at [667, 81] on button "Email" at bounding box center [680, 85] width 51 height 13
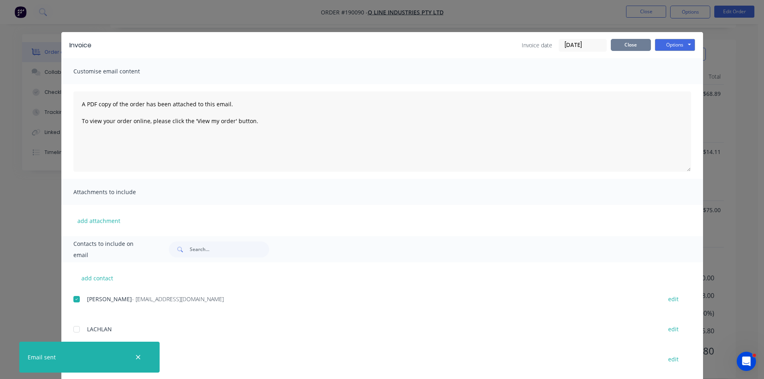
click at [634, 44] on button "Close" at bounding box center [631, 45] width 40 height 12
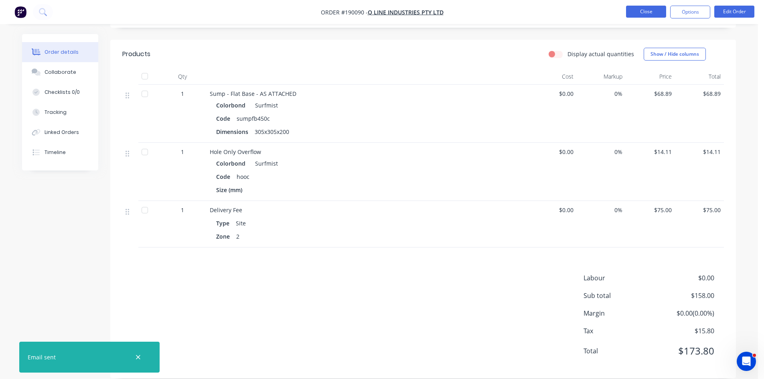
click at [647, 10] on button "Close" at bounding box center [646, 12] width 40 height 12
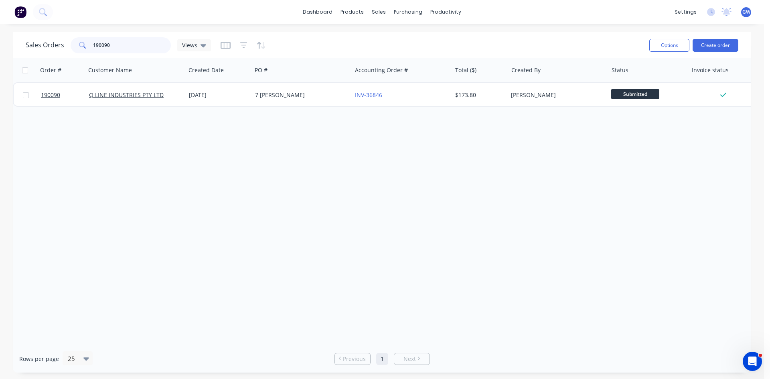
drag, startPoint x: 141, startPoint y: 41, endPoint x: 11, endPoint y: -31, distance: 148.5
click at [11, 0] on html "dashboard products sales purchasing productivity dashboard products Product Cat…" at bounding box center [385, 189] width 770 height 379
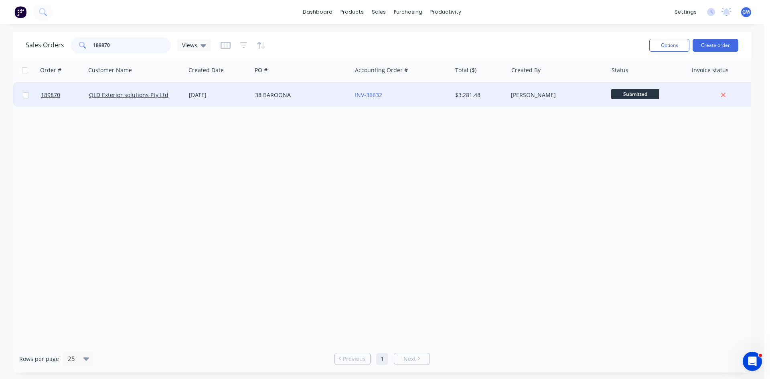
type input "189870"
click at [512, 98] on div "[PERSON_NAME]" at bounding box center [555, 95] width 89 height 8
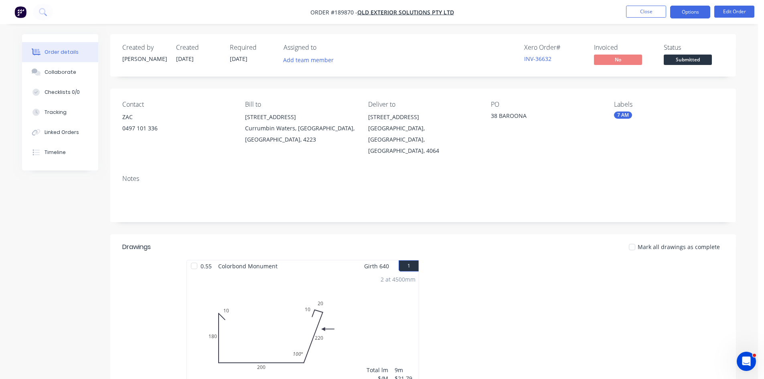
drag, startPoint x: 703, startPoint y: 9, endPoint x: 692, endPoint y: 17, distance: 14.1
click at [703, 9] on button "Options" at bounding box center [690, 12] width 40 height 13
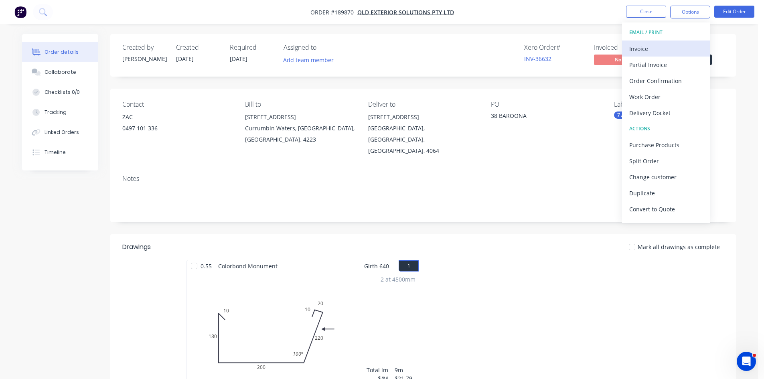
click at [648, 53] on div "Invoice" at bounding box center [666, 49] width 74 height 12
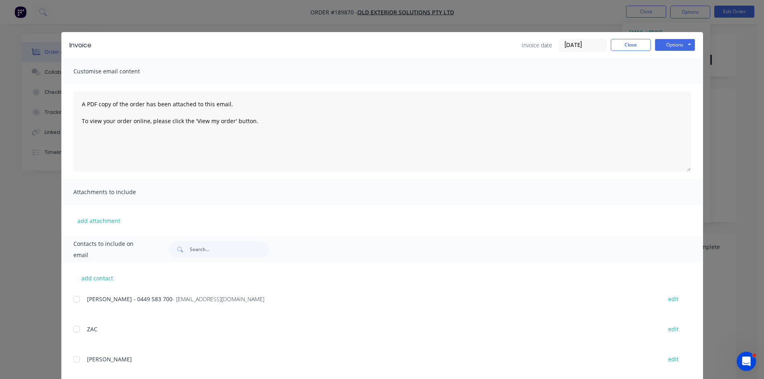
click at [68, 303] on div "add contact James - 0449 583 700 - Accounts@qesroofing.com.au edit ZAC edit Ale…" at bounding box center [382, 372] width 642 height 221
click at [75, 300] on div at bounding box center [77, 299] width 16 height 16
drag, startPoint x: 662, startPoint y: 46, endPoint x: 667, endPoint y: 49, distance: 5.7
click at [663, 45] on button "Options" at bounding box center [675, 45] width 40 height 12
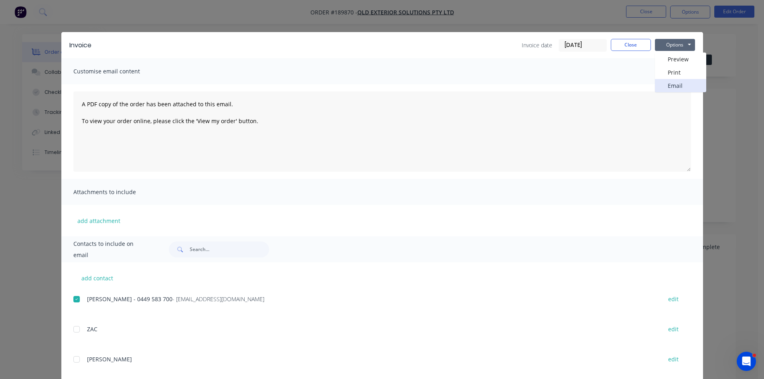
click at [656, 87] on button "Email" at bounding box center [680, 85] width 51 height 13
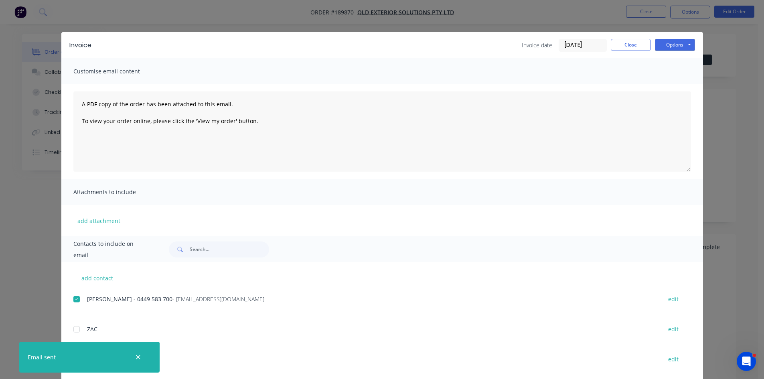
click at [620, 54] on div "Invoice Invoice date 25/08/25 Close Options Preview Print Email" at bounding box center [382, 45] width 642 height 26
click at [620, 46] on button "Close" at bounding box center [631, 45] width 40 height 12
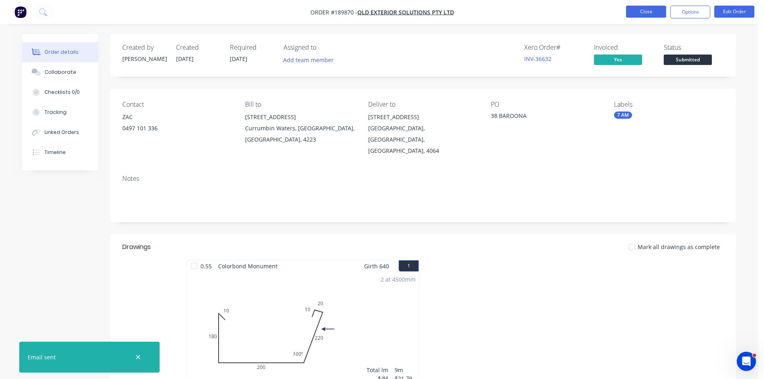
click at [645, 12] on button "Close" at bounding box center [646, 12] width 40 height 12
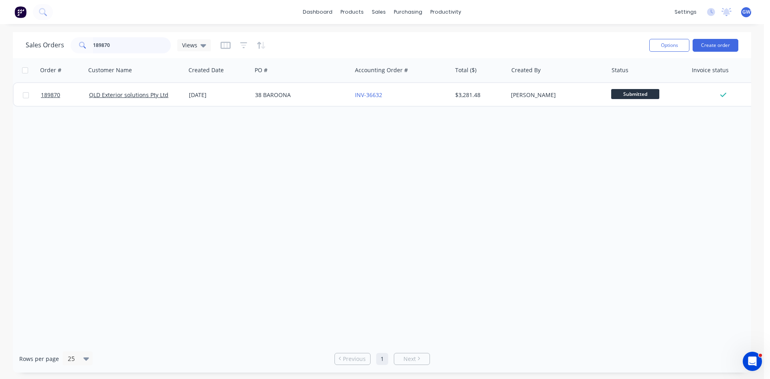
click at [124, 47] on input "189870" at bounding box center [132, 45] width 78 height 16
type input "190102"
click at [476, 95] on div "$1,013.32" at bounding box center [478, 95] width 47 height 8
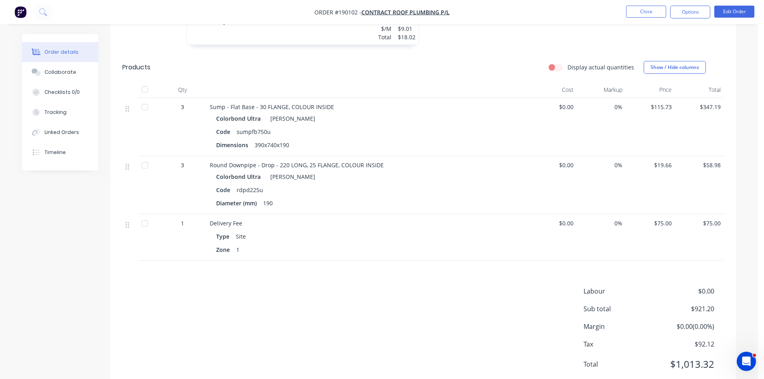
scroll to position [934, 0]
click at [644, 13] on button "Close" at bounding box center [646, 12] width 40 height 12
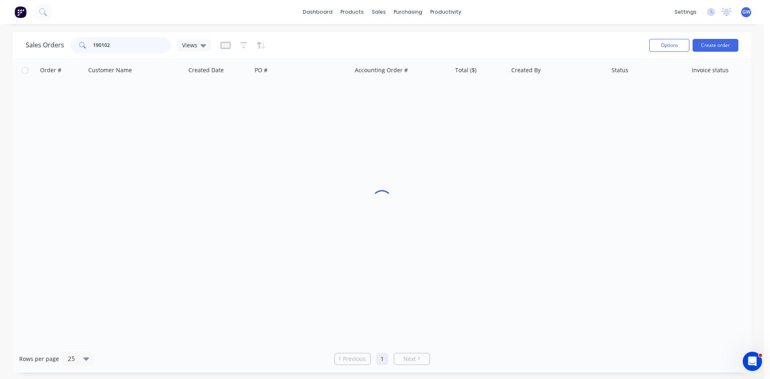
drag, startPoint x: 69, startPoint y: 47, endPoint x: 54, endPoint y: 47, distance: 15.2
click at [54, 47] on div "Sales Orders 190102 Views" at bounding box center [118, 45] width 185 height 16
type input "190102"
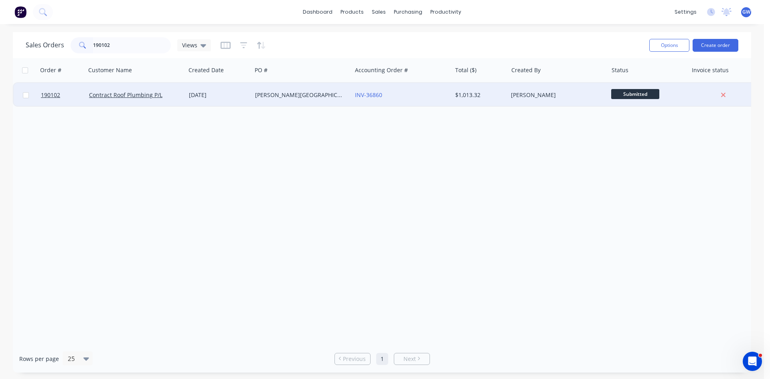
click at [525, 99] on div "[PERSON_NAME]" at bounding box center [555, 95] width 89 height 8
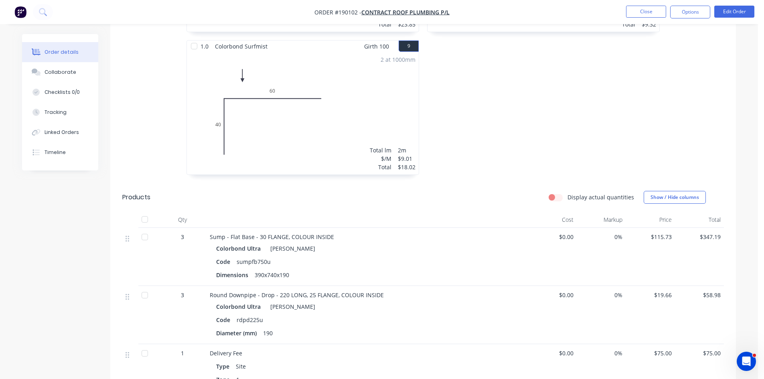
scroll to position [934, 0]
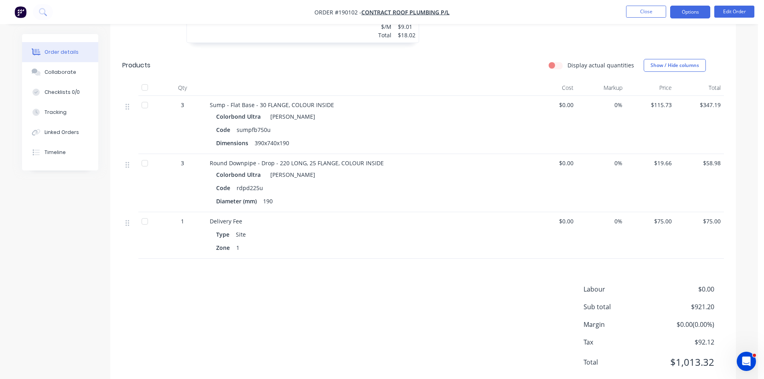
click at [693, 13] on button "Options" at bounding box center [690, 12] width 40 height 13
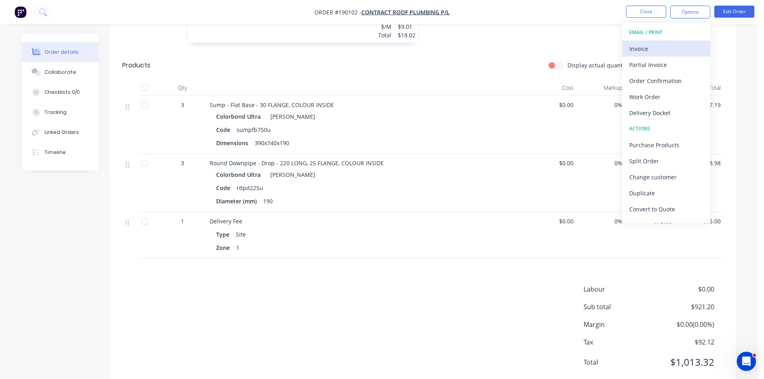
click at [669, 45] on div "Invoice" at bounding box center [666, 49] width 74 height 12
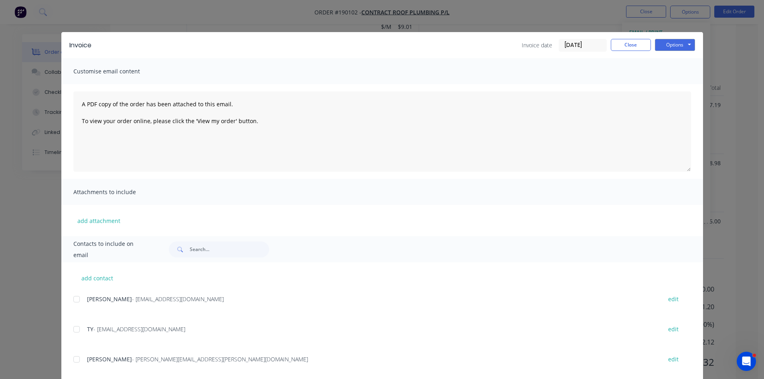
click at [72, 300] on div at bounding box center [77, 299] width 16 height 16
click at [75, 325] on div at bounding box center [77, 329] width 16 height 16
click at [665, 41] on button "Options" at bounding box center [675, 45] width 40 height 12
click at [673, 88] on button "Email" at bounding box center [680, 85] width 51 height 13
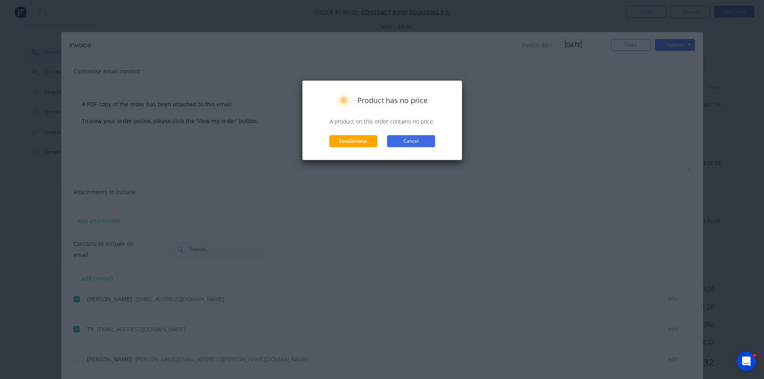
click at [417, 138] on button "Cancel" at bounding box center [411, 141] width 48 height 12
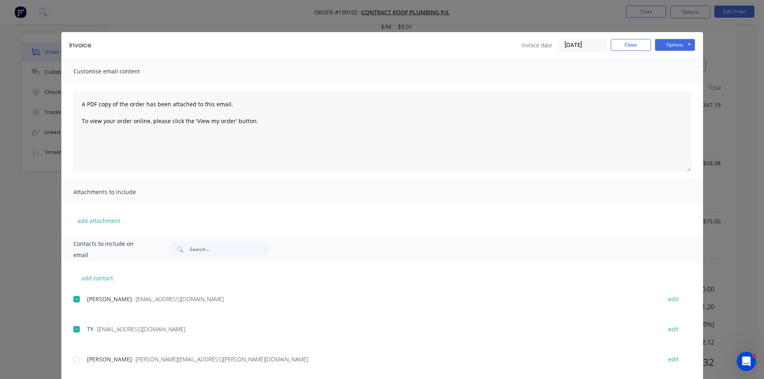
click at [467, 34] on div "Invoice Invoice date 25/08/25 Close Options Preview Print Email" at bounding box center [382, 45] width 642 height 26
click at [471, 20] on div "Invoice Invoice date 25/08/25 Close Options Preview Print Email Customise email…" at bounding box center [382, 189] width 764 height 379
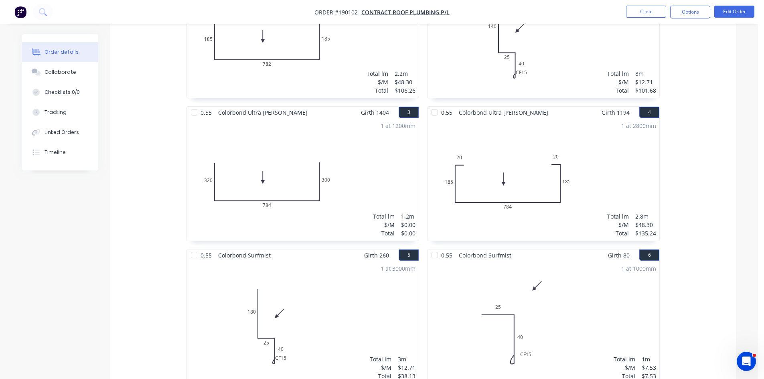
scroll to position [292, 0]
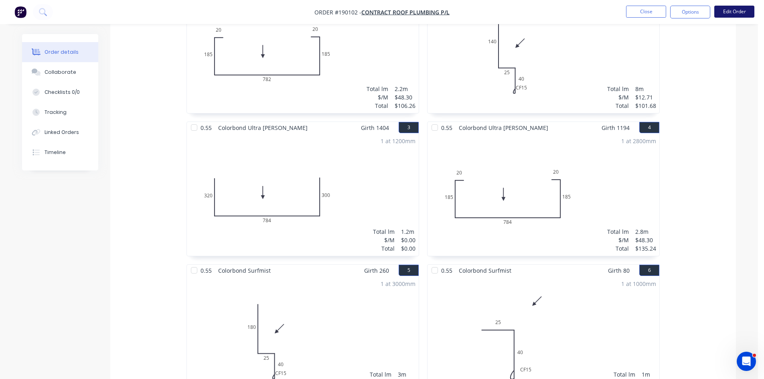
click at [744, 9] on button "Edit Order" at bounding box center [734, 12] width 40 height 12
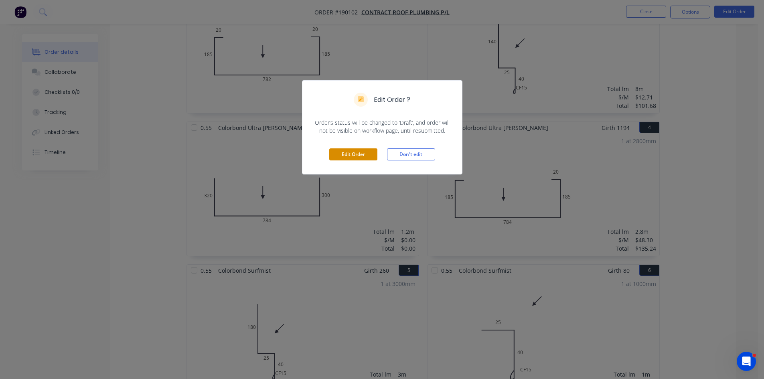
click at [349, 152] on button "Edit Order" at bounding box center [353, 154] width 48 height 12
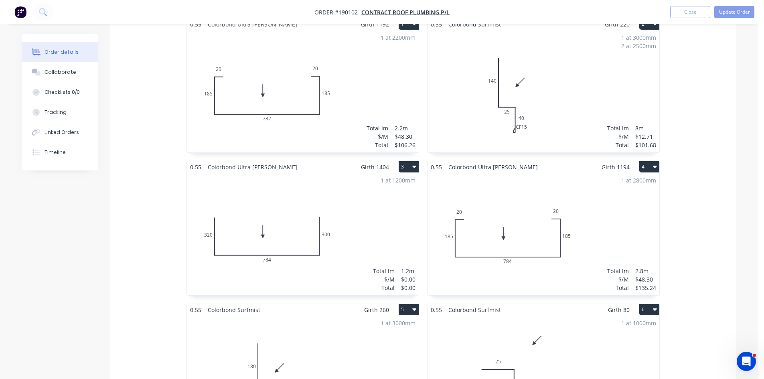
scroll to position [281, 0]
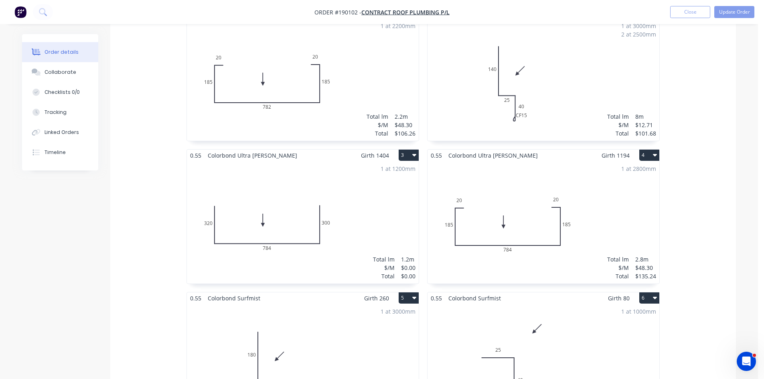
click at [369, 191] on div "1 at 1200mm Total lm $/M Total 1.2m $0.00 $0.00" at bounding box center [303, 222] width 232 height 122
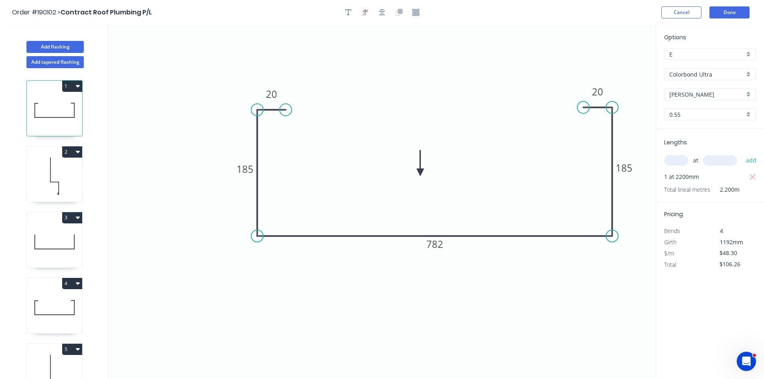
click at [55, 258] on icon at bounding box center [54, 241] width 55 height 51
type input "$0.00"
click at [681, 155] on div "at add" at bounding box center [710, 161] width 93 height 14
click at [671, 159] on input "text" at bounding box center [676, 160] width 24 height 10
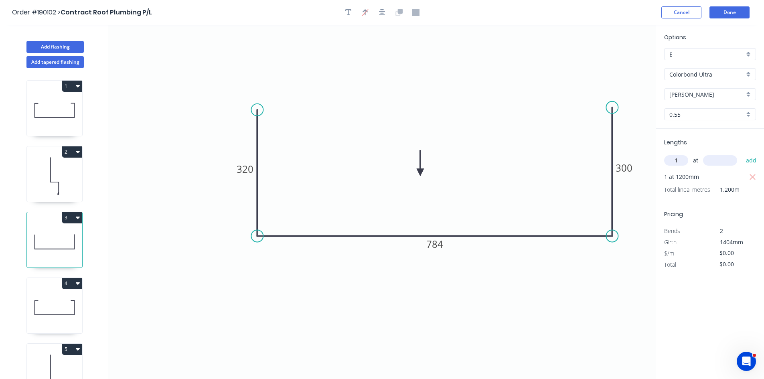
type input "1"
type input "1404"
click at [742, 154] on button "add" at bounding box center [751, 161] width 19 height 14
click at [436, 241] on tspan "784" at bounding box center [434, 243] width 17 height 13
type input "$32.59"
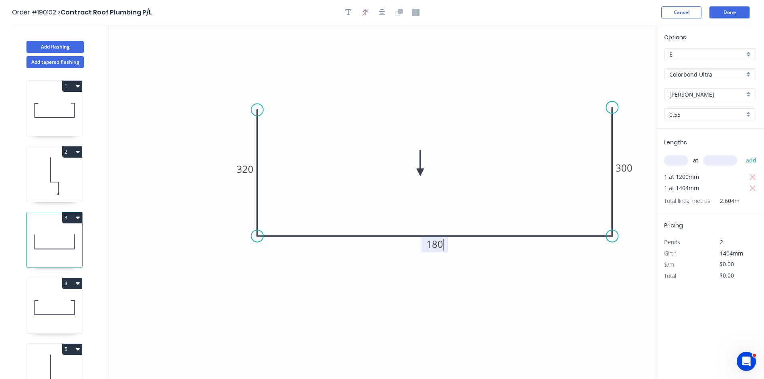
type input "$84.86"
click at [435, 241] on tspan "180" at bounding box center [434, 243] width 17 height 13
type input "$46.52"
type input "$121.14"
click at [435, 251] on tspan "420" at bounding box center [434, 243] width 17 height 13
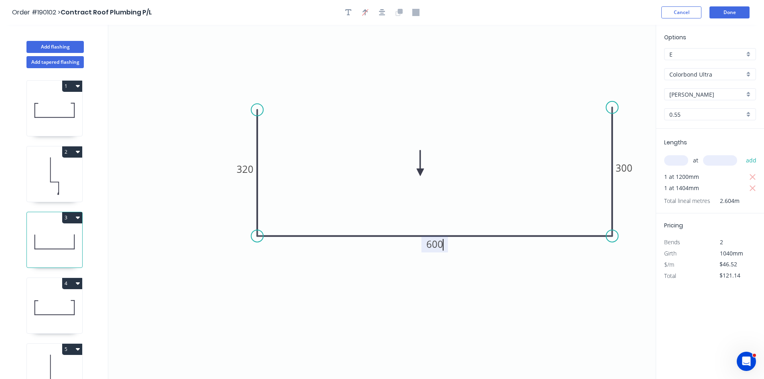
type input "$0.00"
click at [435, 251] on tspan "600" at bounding box center [434, 243] width 17 height 13
type input "$46.52"
click at [749, 176] on icon "button" at bounding box center [752, 177] width 7 height 10
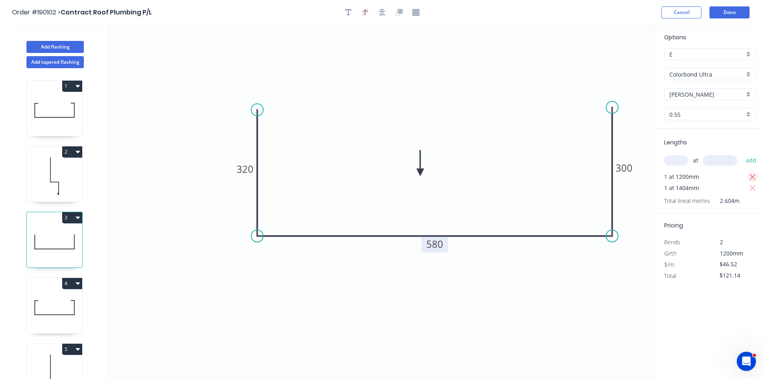
type input "$65.31"
click at [349, 9] on icon "button" at bounding box center [348, 12] width 6 height 6
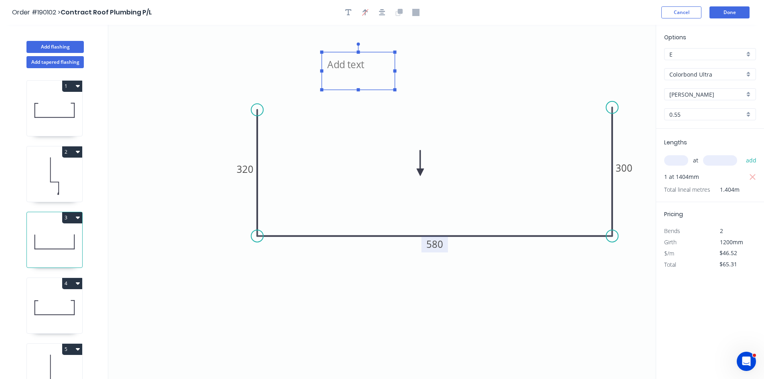
drag, startPoint x: 160, startPoint y: 55, endPoint x: 358, endPoint y: 69, distance: 198.7
click at [358, 69] on textarea at bounding box center [358, 71] width 65 height 30
drag, startPoint x: 460, startPoint y: 59, endPoint x: 484, endPoint y: 51, distance: 25.1
click at [458, 59] on icon "Changed for pricing 320 580 300" at bounding box center [382, 202] width 548 height 354
type textarea "Changed for pricing"
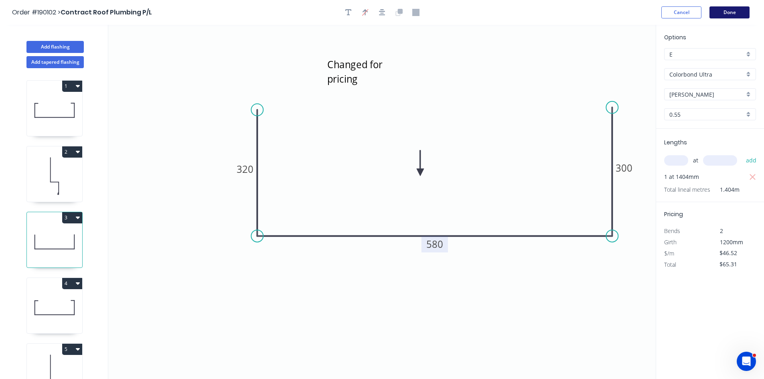
click at [731, 13] on button "Done" at bounding box center [730, 12] width 40 height 12
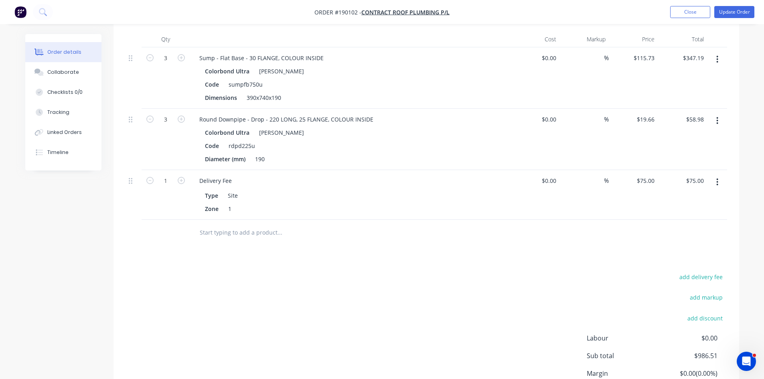
scroll to position [1003, 0]
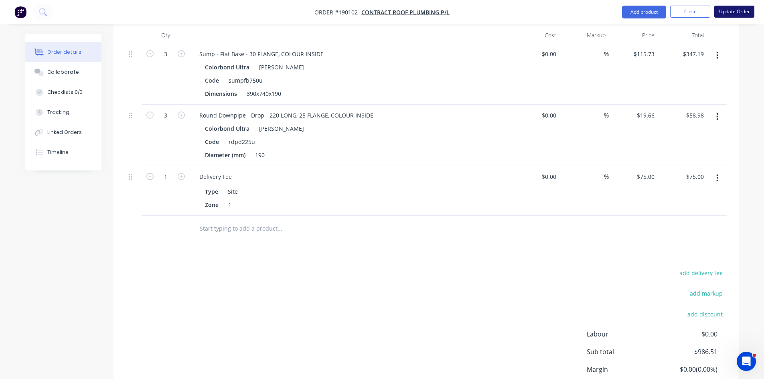
click at [730, 12] on button "Update Order" at bounding box center [734, 12] width 40 height 12
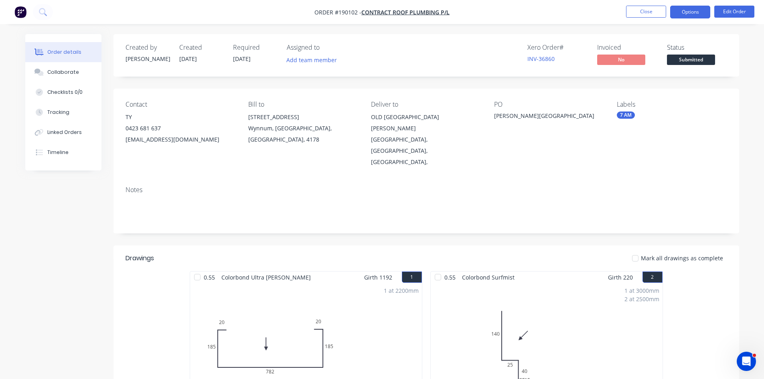
click at [688, 6] on button "Options" at bounding box center [690, 12] width 40 height 13
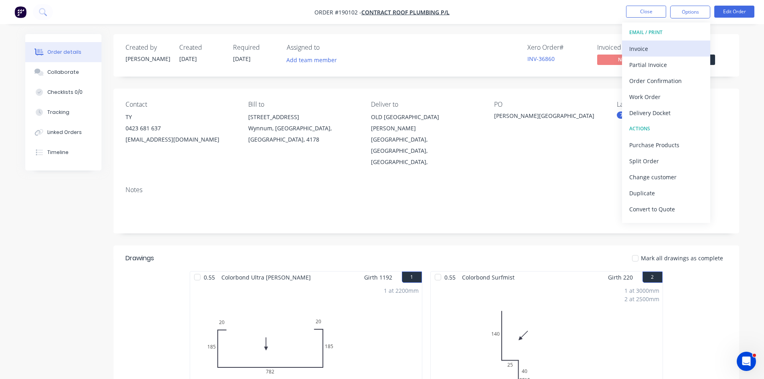
click at [664, 42] on button "Invoice" at bounding box center [666, 49] width 88 height 16
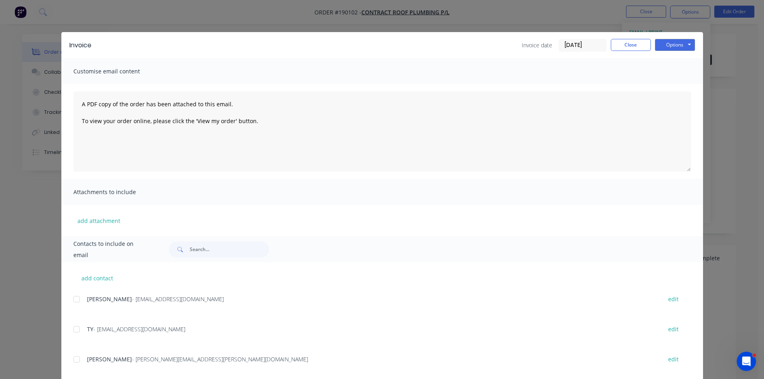
click at [80, 299] on div at bounding box center [77, 299] width 16 height 16
drag, startPoint x: 74, startPoint y: 325, endPoint x: 182, endPoint y: 280, distance: 116.7
click at [76, 325] on div at bounding box center [77, 329] width 16 height 16
click at [669, 45] on button "Options" at bounding box center [675, 45] width 40 height 12
click at [672, 87] on button "Email" at bounding box center [680, 85] width 51 height 13
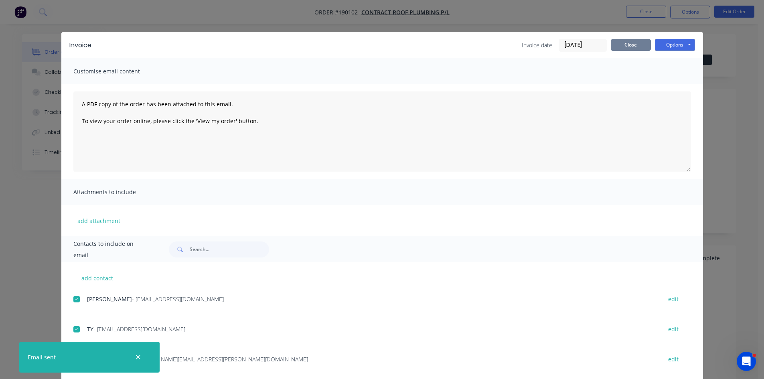
click at [626, 42] on button "Close" at bounding box center [631, 45] width 40 height 12
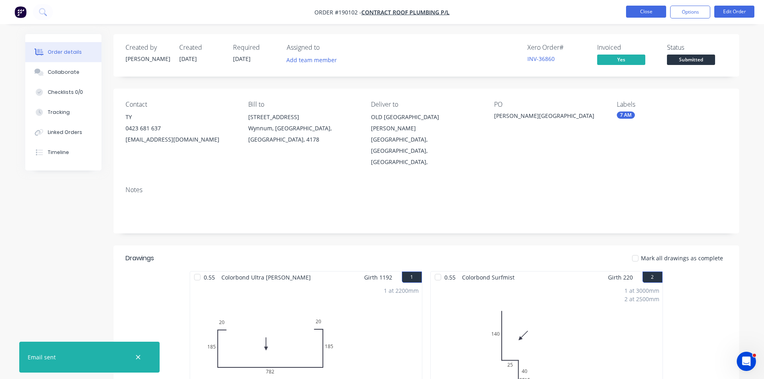
click at [635, 12] on button "Close" at bounding box center [646, 12] width 40 height 12
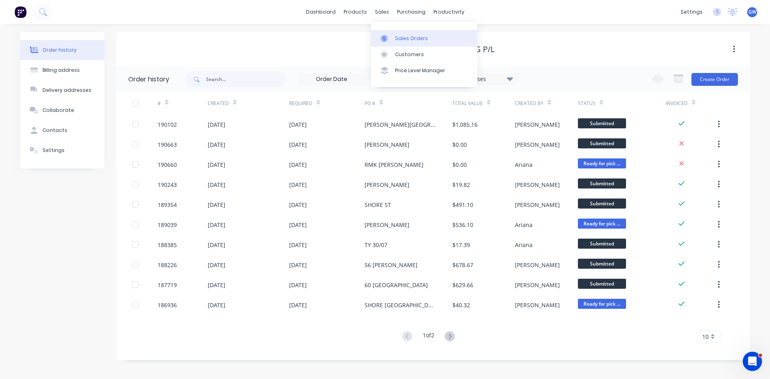
click at [389, 37] on div at bounding box center [387, 38] width 12 height 7
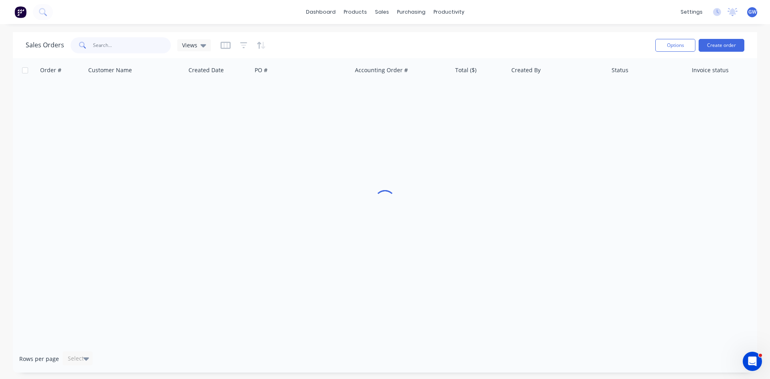
click at [106, 51] on input "text" at bounding box center [132, 45] width 78 height 16
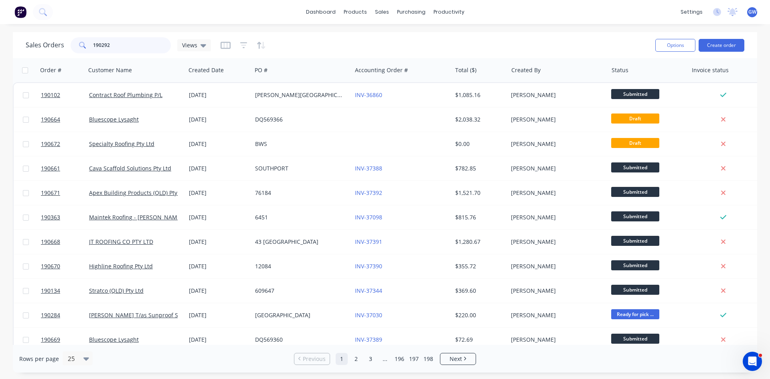
type input "190292"
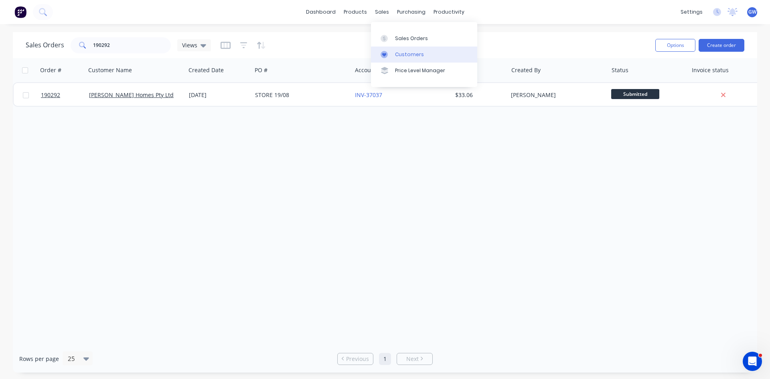
click at [406, 56] on div "Customers" at bounding box center [409, 54] width 29 height 7
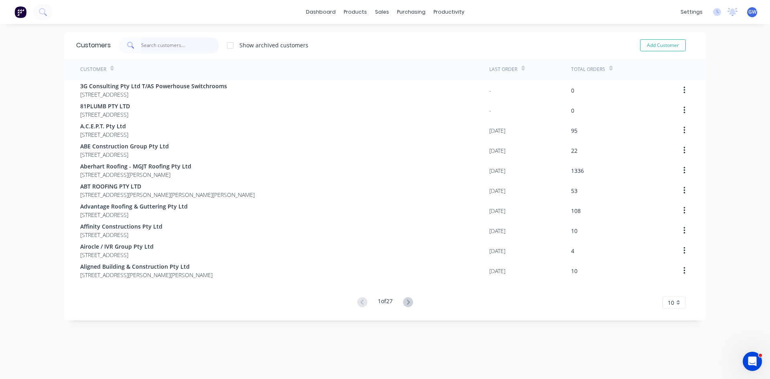
click at [184, 43] on input "text" at bounding box center [180, 45] width 78 height 16
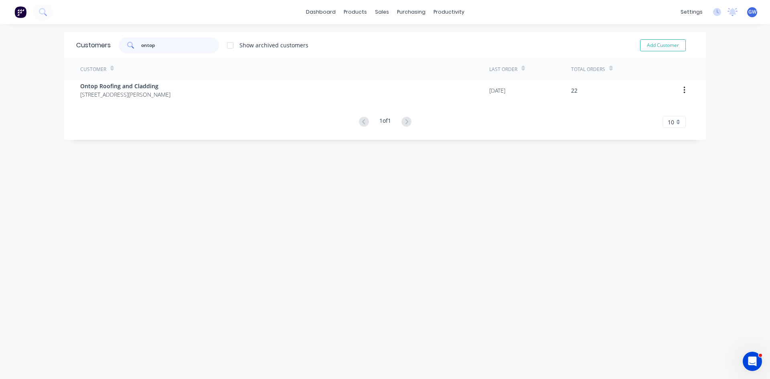
type input "ontop"
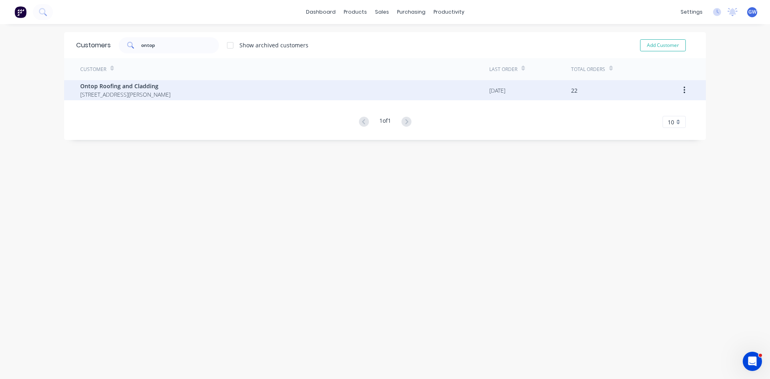
click at [387, 88] on div "Ontop Roofing and Cladding 20 West Burleigh Rd Burleigh Heads Queensland Austra…" at bounding box center [284, 90] width 409 height 20
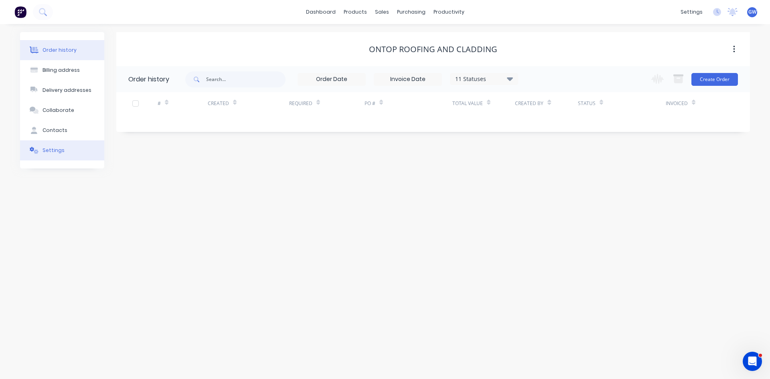
click at [62, 150] on button "Settings" at bounding box center [62, 150] width 84 height 20
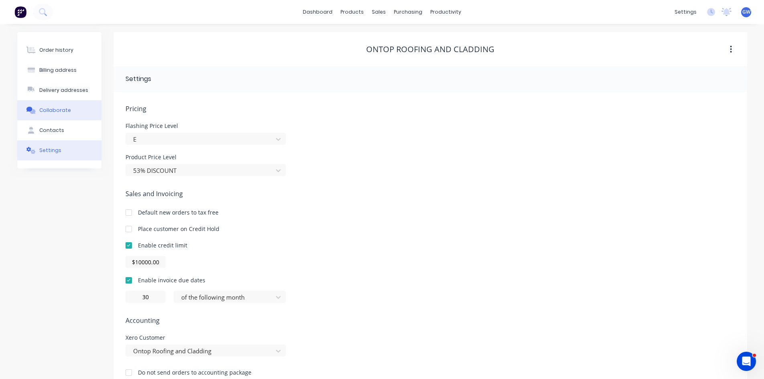
drag, startPoint x: 49, startPoint y: 128, endPoint x: 48, endPoint y: 116, distance: 11.7
click at [49, 128] on div "Contacts" at bounding box center [51, 130] width 25 height 7
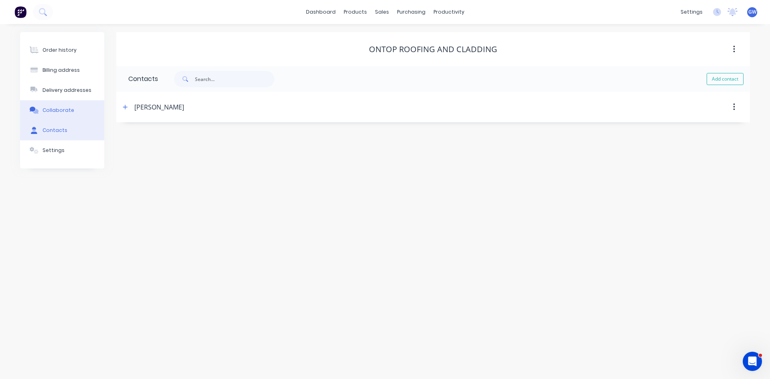
click at [54, 103] on button "Collaborate" at bounding box center [62, 110] width 84 height 20
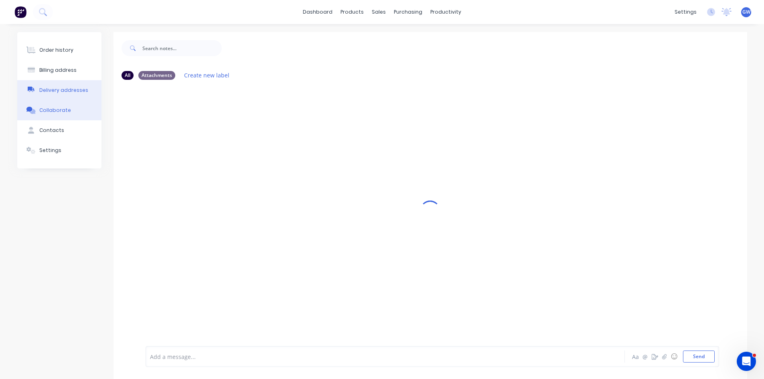
click at [59, 85] on button "Delivery addresses" at bounding box center [59, 90] width 84 height 20
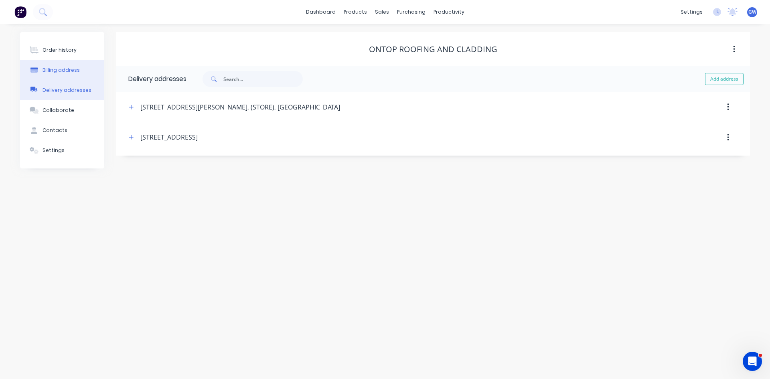
click at [61, 65] on button "Billing address" at bounding box center [62, 70] width 84 height 20
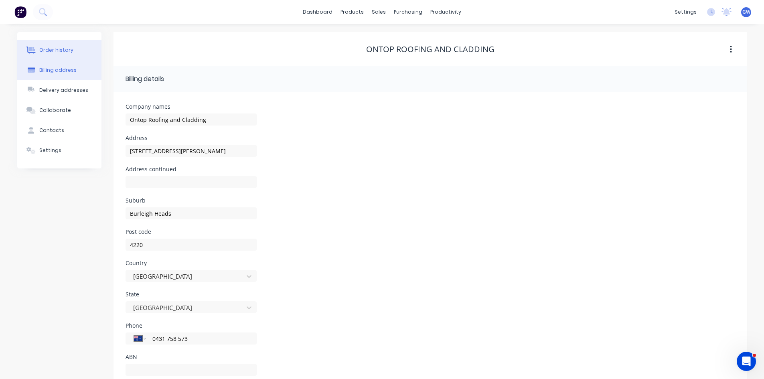
click at [62, 42] on button "Order history" at bounding box center [59, 50] width 84 height 20
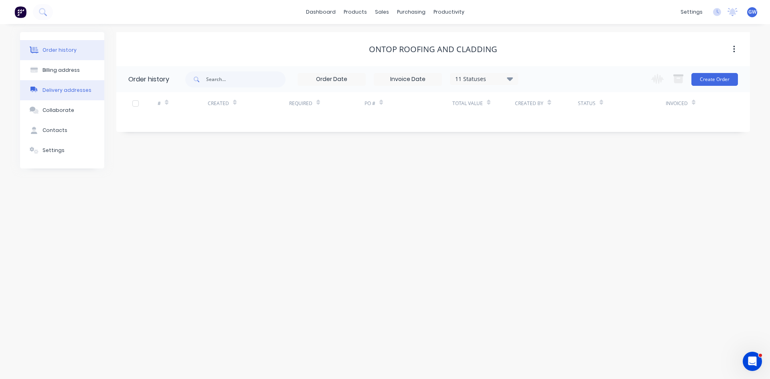
click at [55, 87] on div "Delivery addresses" at bounding box center [67, 90] width 49 height 7
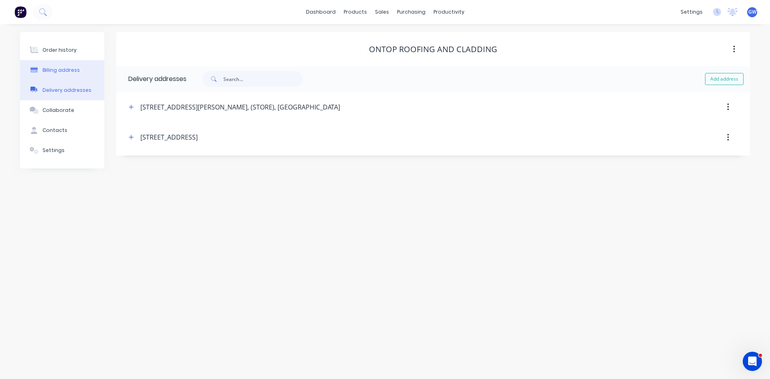
click at [55, 70] on div "Billing address" at bounding box center [61, 70] width 37 height 7
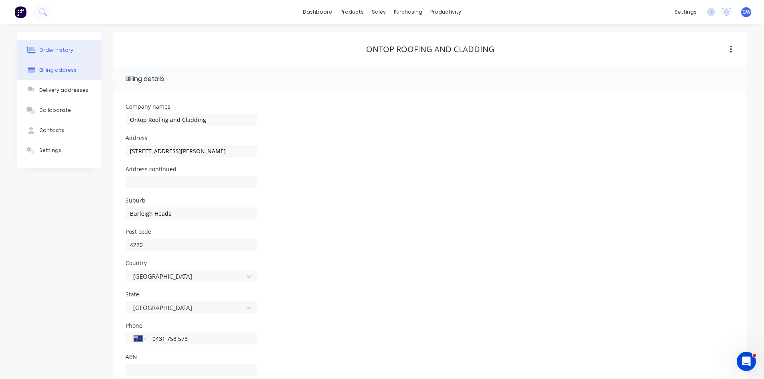
click at [68, 51] on div "Order history" at bounding box center [56, 50] width 34 height 7
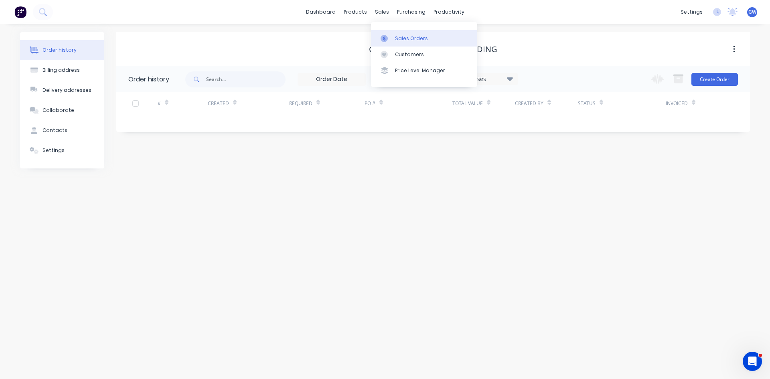
click at [420, 39] on div "Sales Orders" at bounding box center [411, 38] width 33 height 7
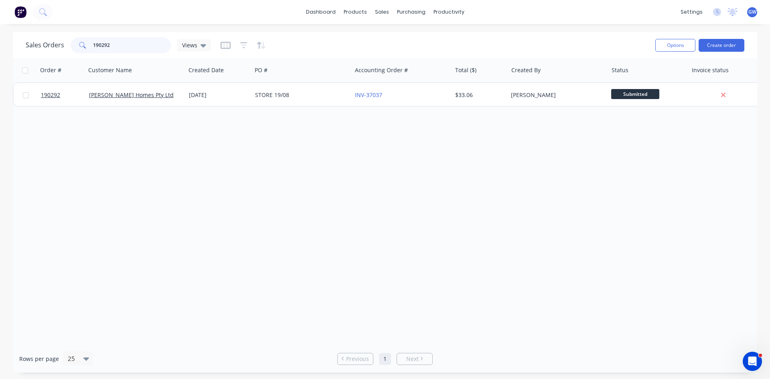
drag, startPoint x: 80, startPoint y: 28, endPoint x: 52, endPoint y: 26, distance: 28.6
click at [52, 26] on div "dashboard products sales purchasing productivity dashboard products Product Cat…" at bounding box center [385, 189] width 770 height 379
type input "190005"
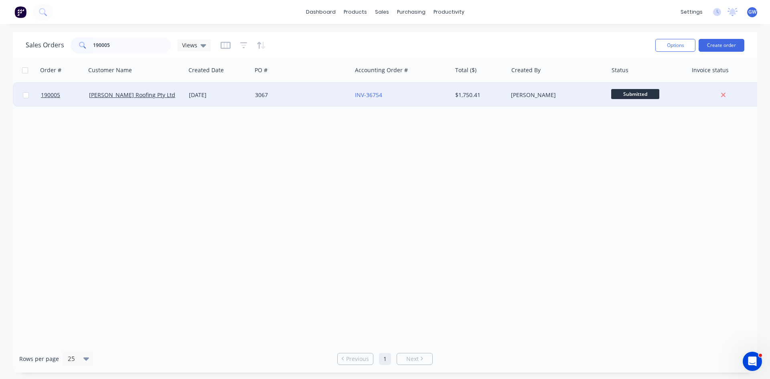
click at [421, 99] on div "INV-36754" at bounding box center [399, 95] width 89 height 8
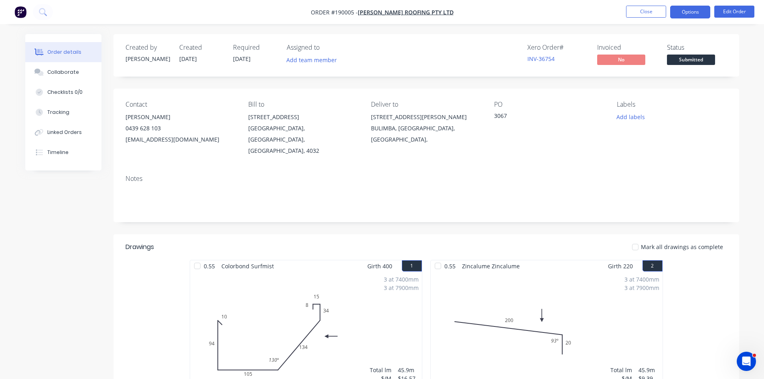
click at [673, 9] on button "Options" at bounding box center [690, 12] width 40 height 13
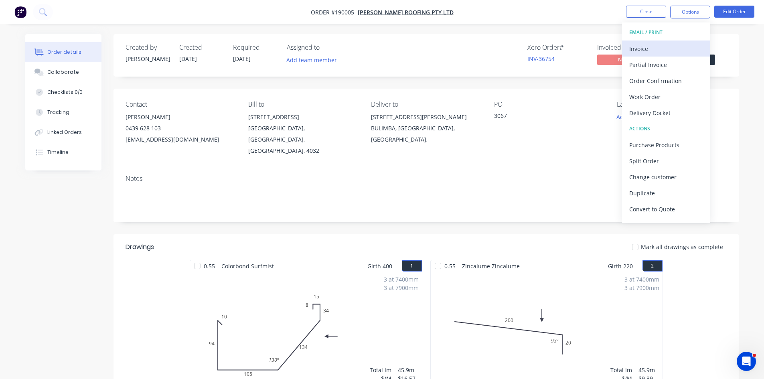
click at [659, 42] on button "Invoice" at bounding box center [666, 49] width 88 height 16
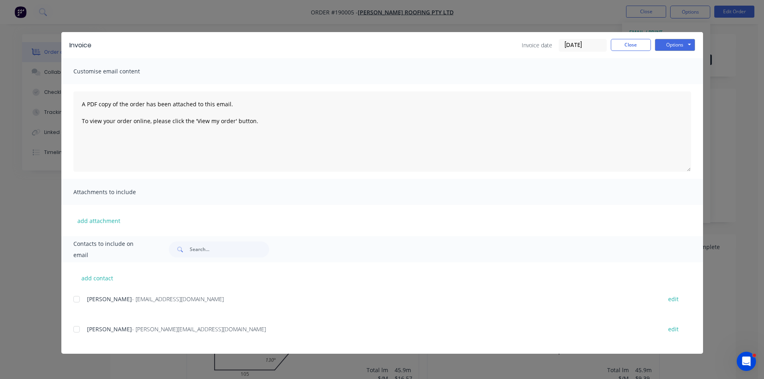
click at [77, 298] on div at bounding box center [77, 299] width 16 height 16
drag, startPoint x: 78, startPoint y: 298, endPoint x: 75, endPoint y: 329, distance: 31.8
click at [79, 298] on div at bounding box center [77, 299] width 16 height 16
click at [76, 329] on div at bounding box center [77, 329] width 16 height 16
click at [671, 43] on button "Options" at bounding box center [675, 45] width 40 height 12
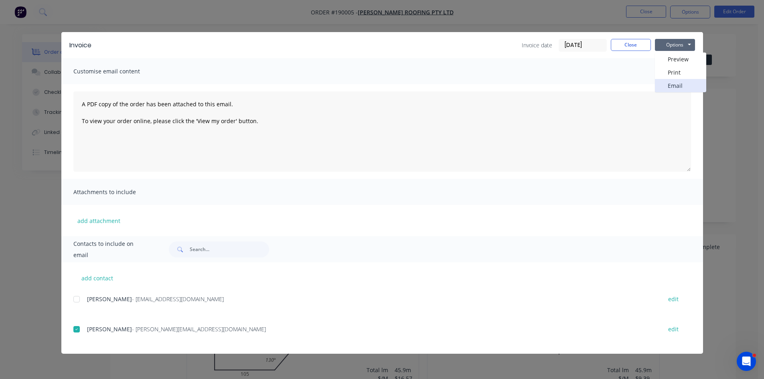
click at [683, 85] on button "Email" at bounding box center [680, 85] width 51 height 13
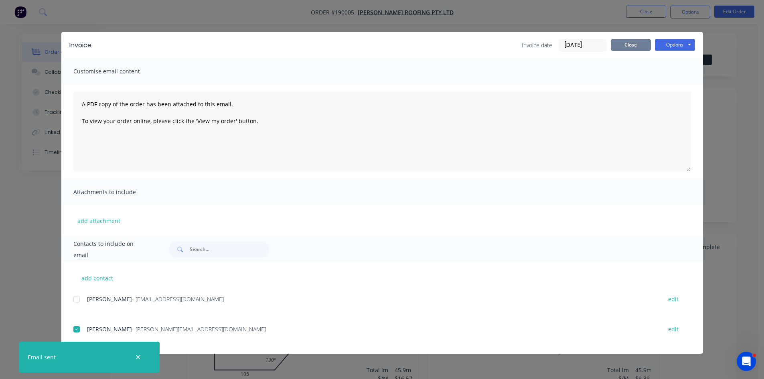
click at [638, 43] on button "Close" at bounding box center [631, 45] width 40 height 12
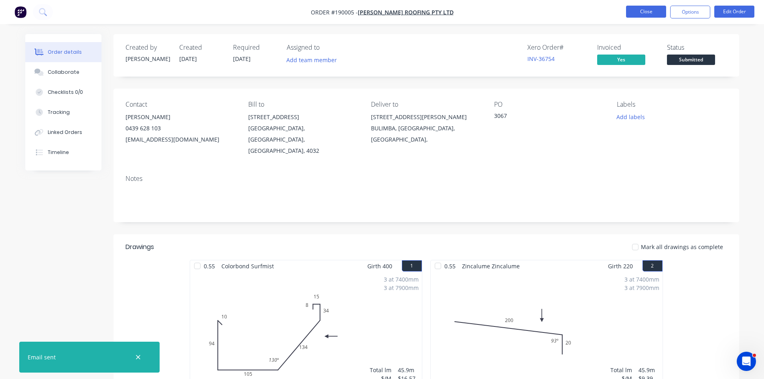
click at [650, 7] on button "Close" at bounding box center [646, 12] width 40 height 12
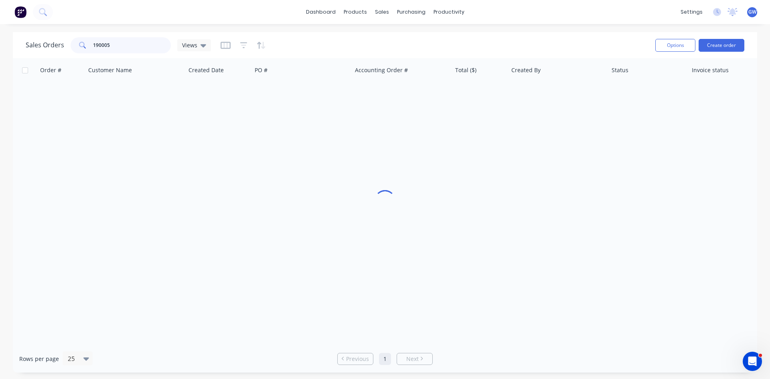
click at [142, 44] on input "190005" at bounding box center [132, 45] width 78 height 16
type input "190215"
click at [488, 107] on div "Order # Customer Name Created Date PO # Accounting Order # Total ($) Created By…" at bounding box center [385, 201] width 744 height 287
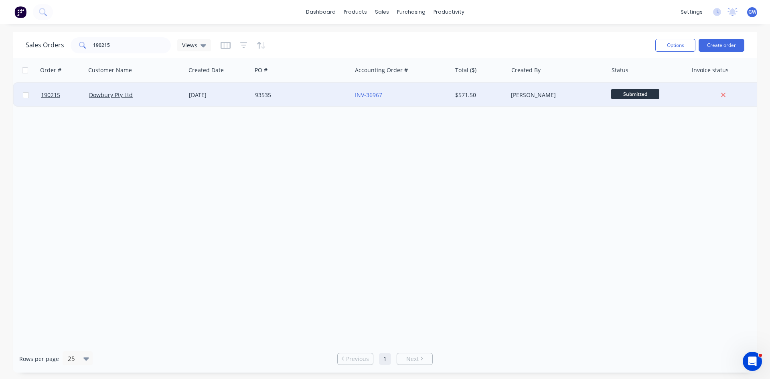
click at [499, 101] on div "$571.50" at bounding box center [480, 95] width 56 height 24
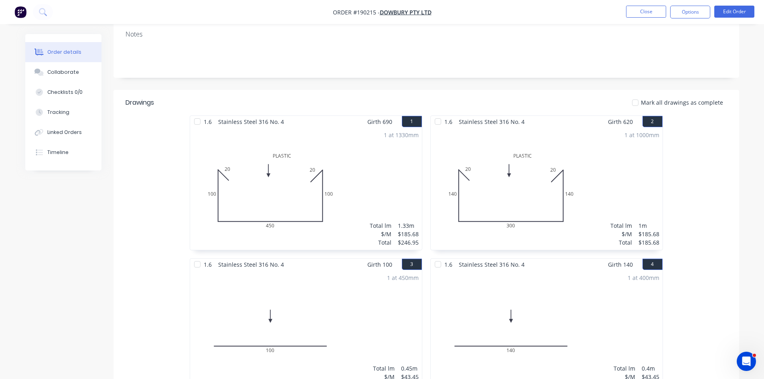
scroll to position [309, 0]
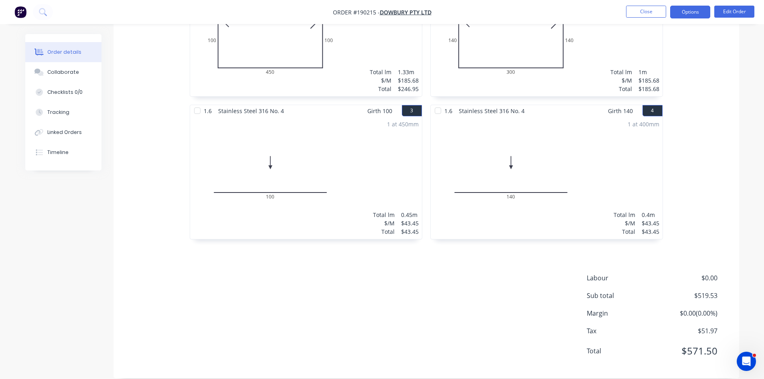
click at [695, 13] on button "Options" at bounding box center [690, 12] width 40 height 13
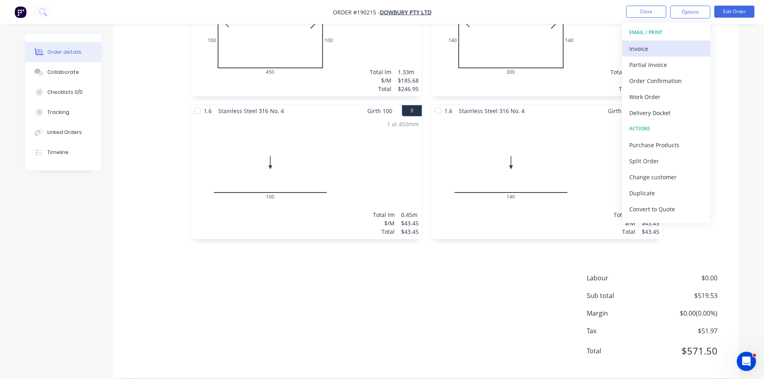
click at [669, 41] on button "Invoice" at bounding box center [666, 49] width 88 height 16
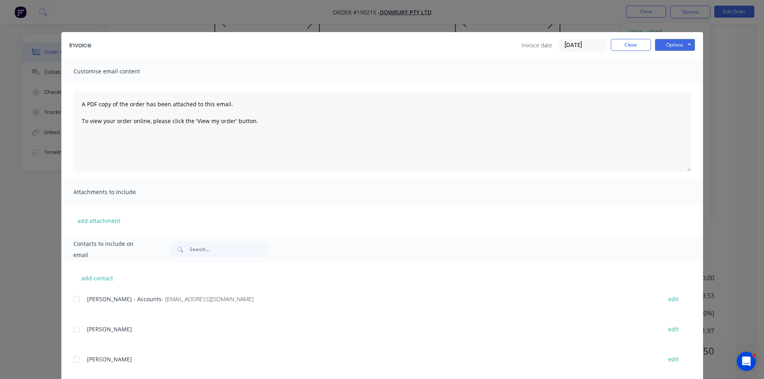
click at [73, 303] on div at bounding box center [77, 299] width 16 height 16
click at [671, 45] on button "Options" at bounding box center [675, 45] width 40 height 12
click at [677, 83] on button "Email" at bounding box center [680, 85] width 51 height 13
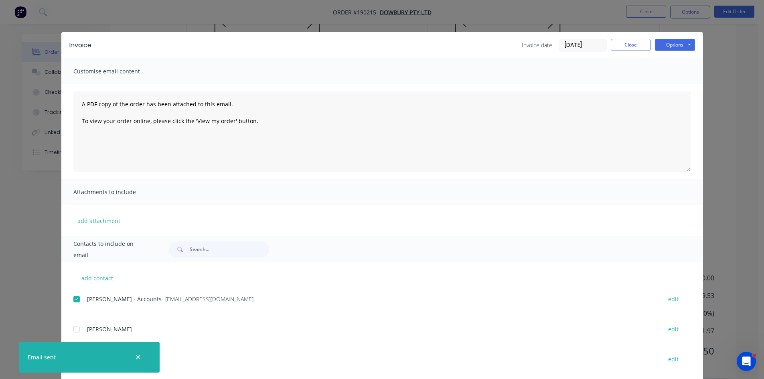
drag, startPoint x: 606, startPoint y: 45, endPoint x: 643, endPoint y: 29, distance: 39.3
click at [606, 45] on div "Invoice date 25/08/25 Close Options Preview Print Email" at bounding box center [608, 45] width 173 height 13
click at [631, 40] on button "Close" at bounding box center [631, 45] width 40 height 12
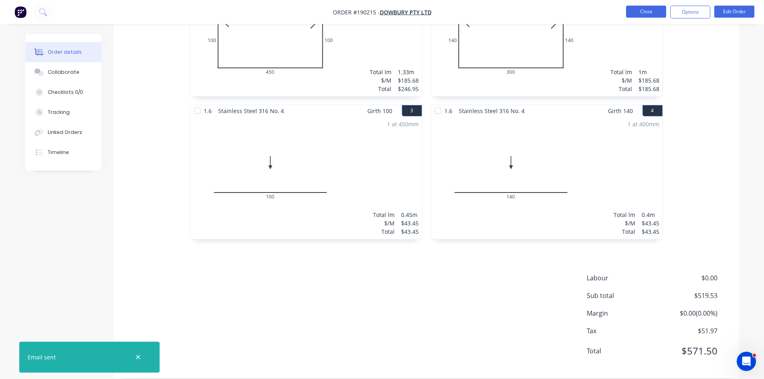
click at [632, 10] on button "Close" at bounding box center [646, 12] width 40 height 12
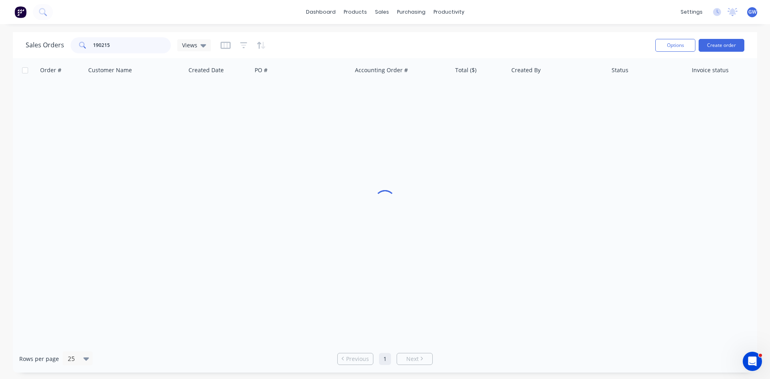
drag, startPoint x: 142, startPoint y: 40, endPoint x: 8, endPoint y: 42, distance: 134.0
click at [8, 42] on div "Sales Orders 190215 Views Options Create order Order # Customer Name Created Da…" at bounding box center [385, 202] width 770 height 341
type input "190002"
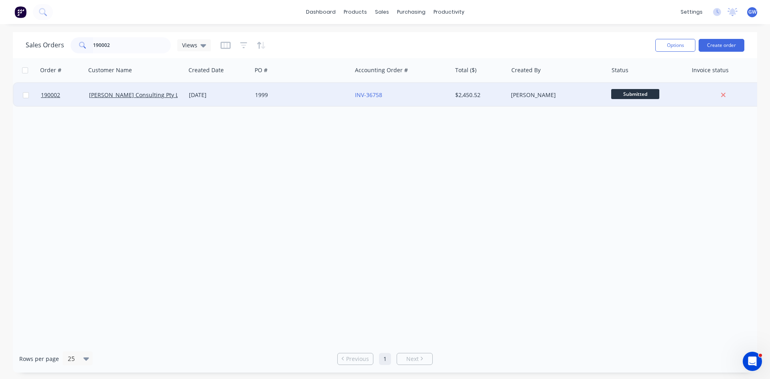
click at [503, 93] on div "$2,450.52" at bounding box center [480, 95] width 50 height 8
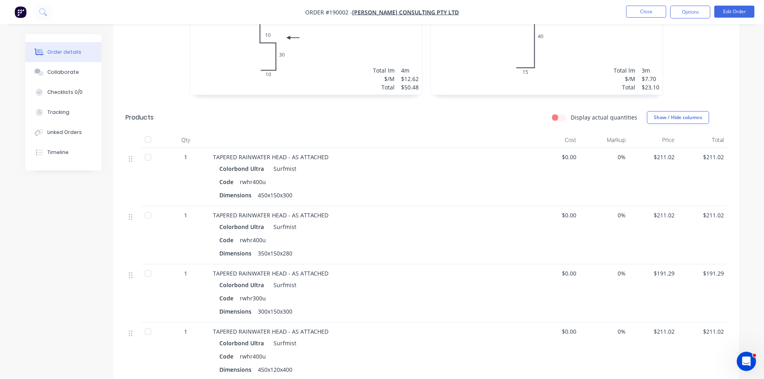
scroll to position [1154, 0]
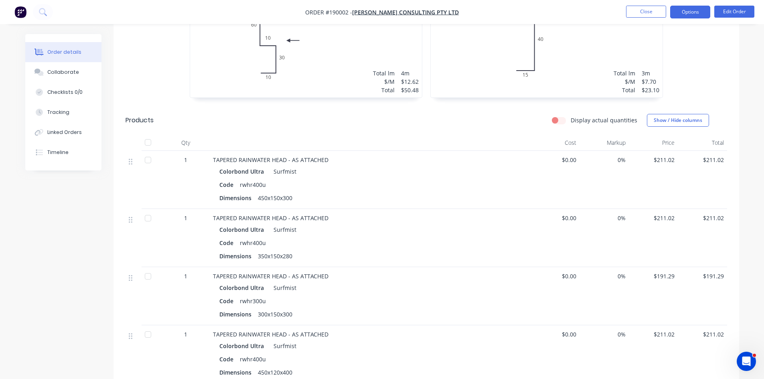
click at [697, 7] on button "Options" at bounding box center [690, 12] width 40 height 13
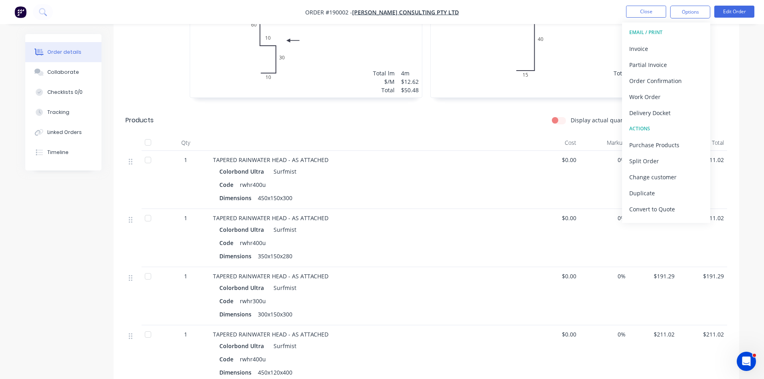
click at [657, 47] on div "Invoice" at bounding box center [666, 49] width 74 height 12
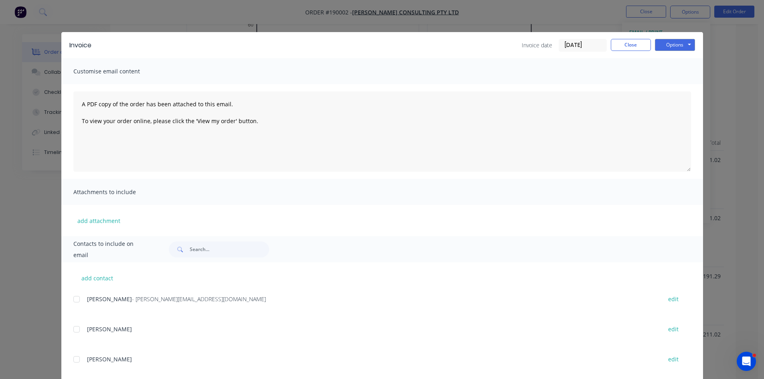
click at [65, 300] on div "add contact PETER - peter@lawtonconsulting.com.au edit DARREN edit SCOTT edit B…" at bounding box center [382, 353] width 642 height 182
click at [75, 296] on div at bounding box center [77, 299] width 16 height 16
click at [673, 45] on button "Options" at bounding box center [675, 45] width 40 height 12
click at [676, 90] on button "Email" at bounding box center [680, 85] width 51 height 13
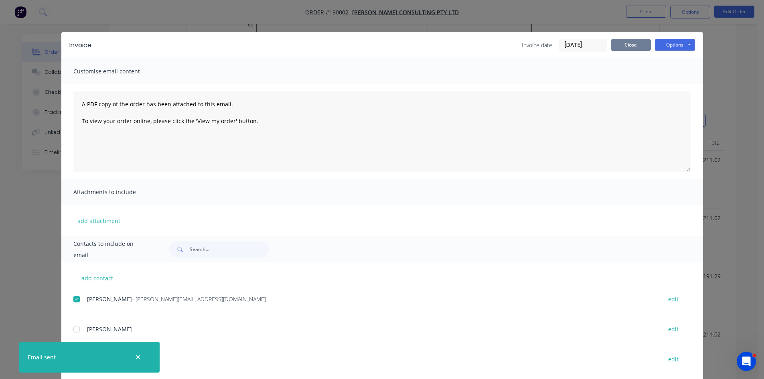
click at [633, 49] on button "Close" at bounding box center [631, 45] width 40 height 12
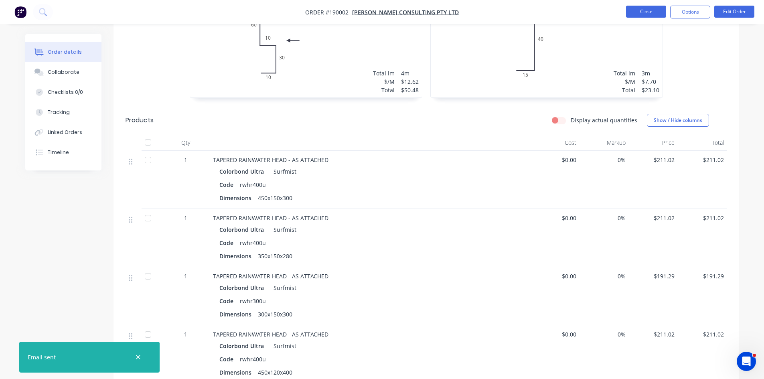
click at [651, 6] on button "Close" at bounding box center [646, 12] width 40 height 12
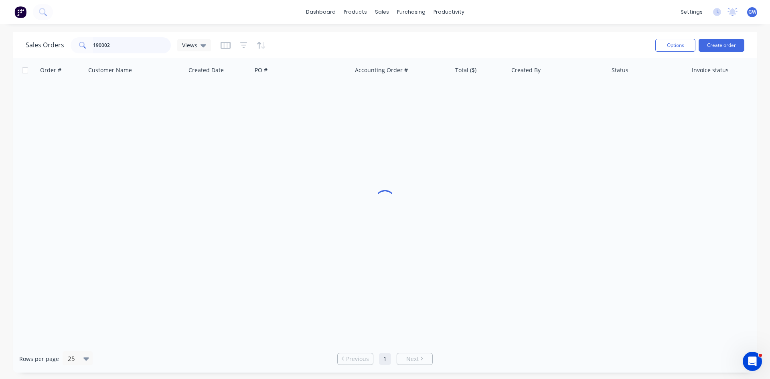
click at [157, 44] on input "190002" at bounding box center [132, 45] width 78 height 16
type input "190201"
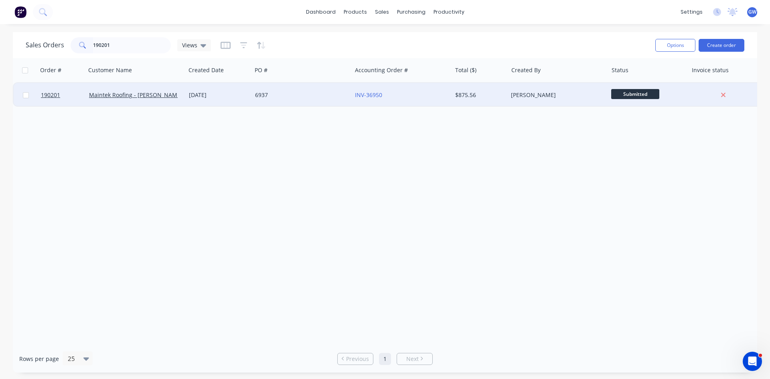
click at [561, 93] on div "Taylor Bruce" at bounding box center [555, 95] width 89 height 8
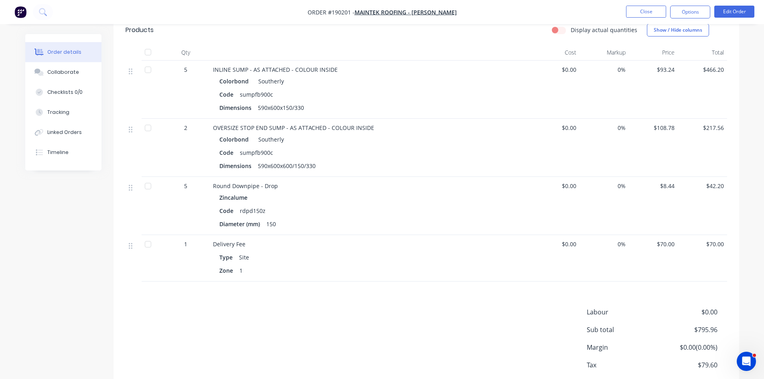
scroll to position [205, 0]
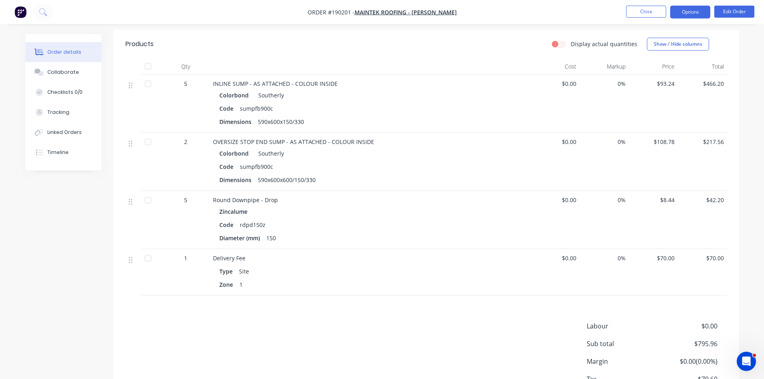
click at [702, 8] on button "Options" at bounding box center [690, 12] width 40 height 13
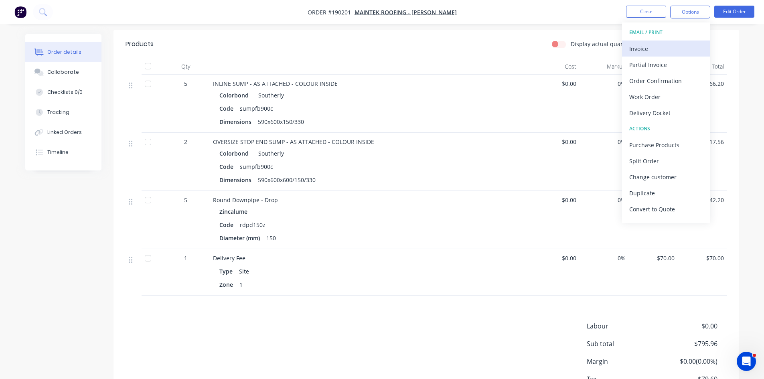
click at [639, 46] on div "Invoice" at bounding box center [666, 49] width 74 height 12
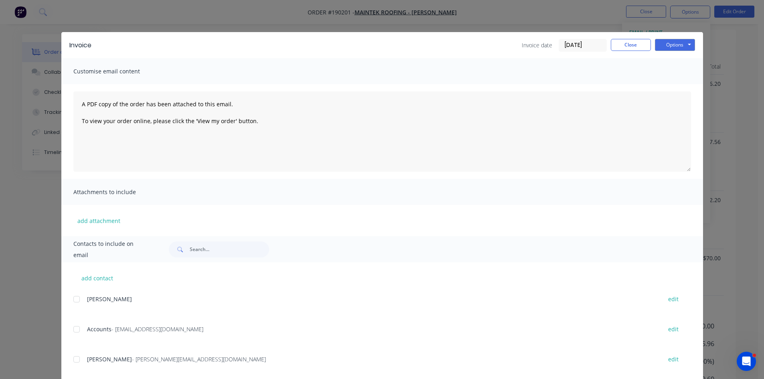
click at [73, 335] on div at bounding box center [77, 329] width 16 height 16
click at [79, 366] on div at bounding box center [77, 359] width 16 height 16
click at [673, 40] on button "Options" at bounding box center [675, 45] width 40 height 12
click at [680, 89] on button "Email" at bounding box center [680, 85] width 51 height 13
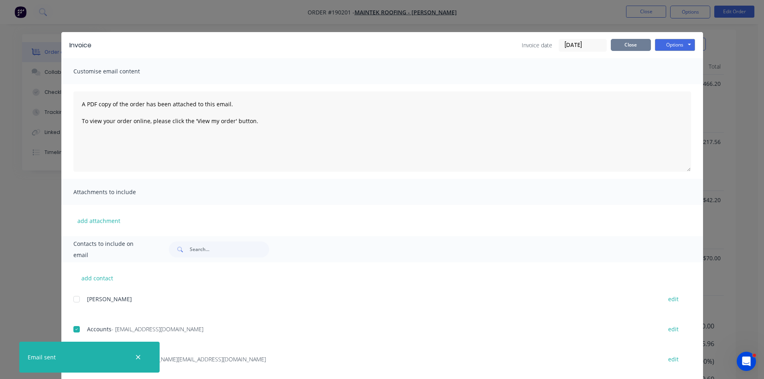
click at [627, 46] on button "Close" at bounding box center [631, 45] width 40 height 12
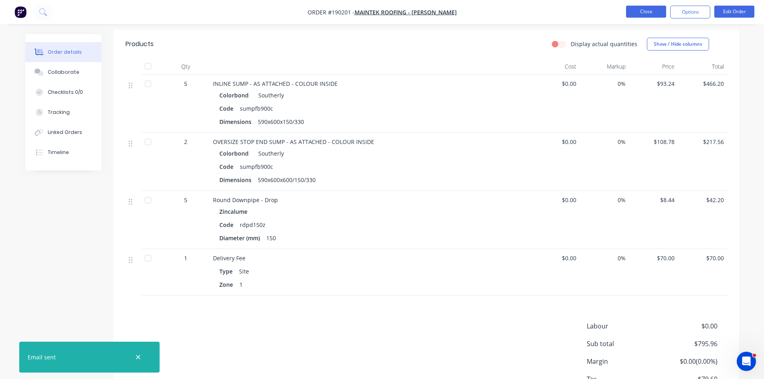
click at [644, 15] on button "Close" at bounding box center [646, 12] width 40 height 12
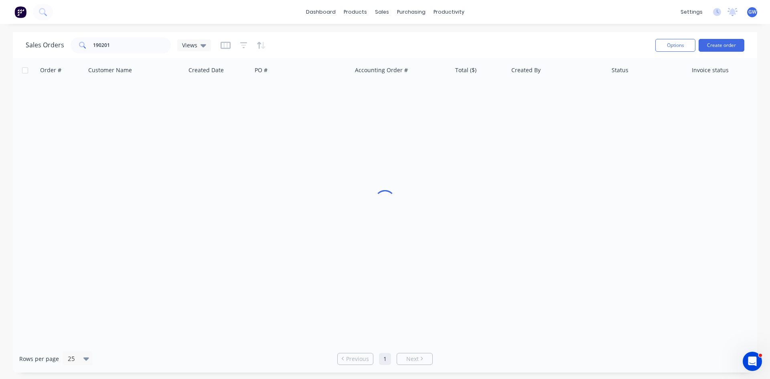
click at [108, 55] on div "Sales Orders 190201 Views Options Create order" at bounding box center [385, 45] width 744 height 26
click at [124, 43] on input "190201" at bounding box center [132, 45] width 78 height 16
type input "190138"
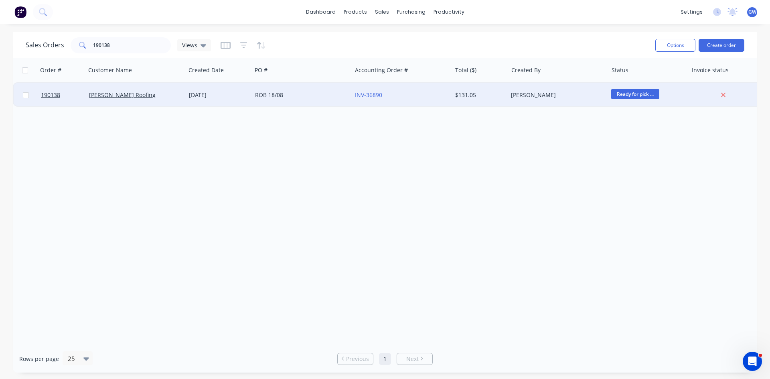
click at [460, 105] on div "$131.05" at bounding box center [480, 95] width 56 height 24
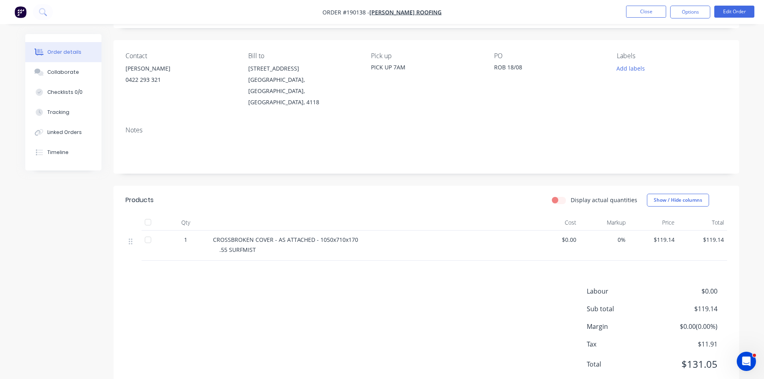
scroll to position [62, 0]
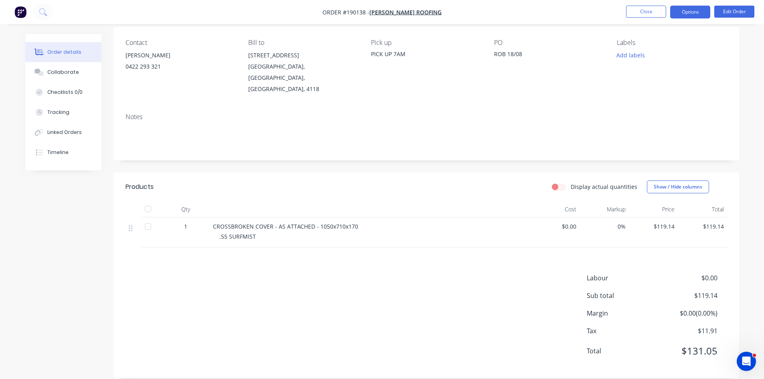
click at [687, 16] on button "Options" at bounding box center [690, 12] width 40 height 13
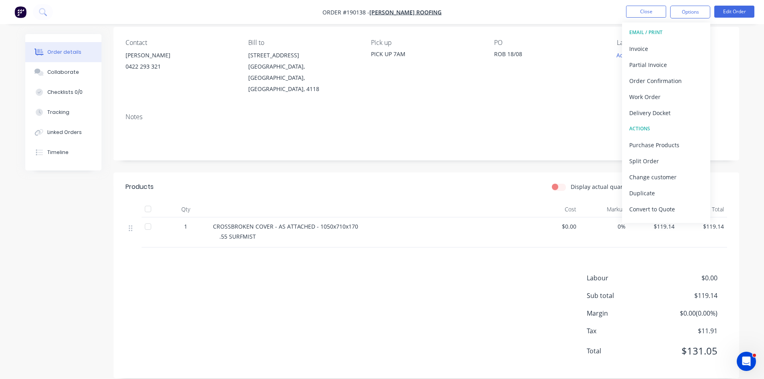
click at [672, 44] on div "Invoice" at bounding box center [666, 49] width 74 height 12
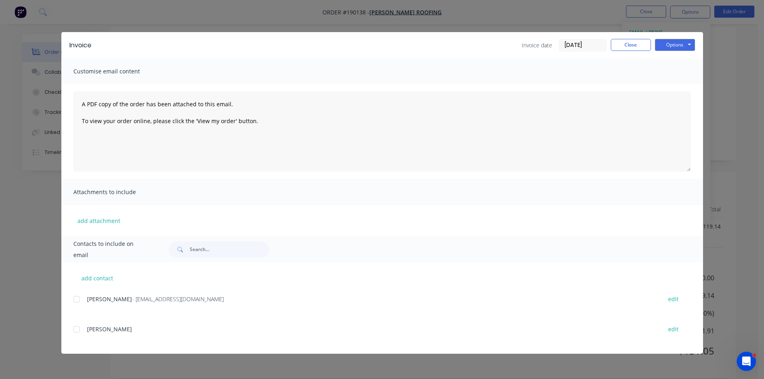
click at [83, 300] on div at bounding box center [77, 299] width 16 height 16
click at [686, 46] on button "Options" at bounding box center [675, 45] width 40 height 12
click at [679, 86] on button "Email" at bounding box center [680, 85] width 51 height 13
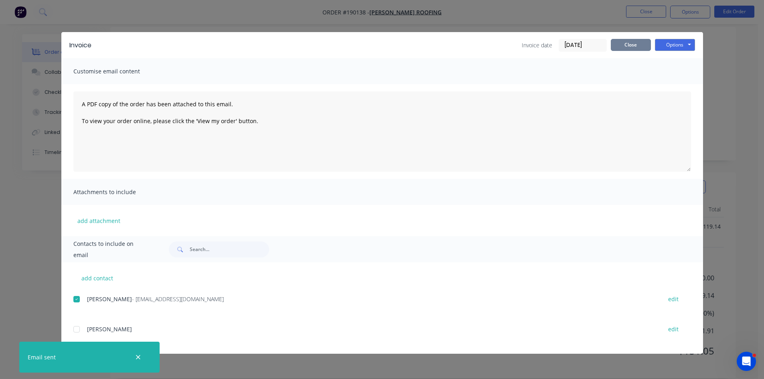
click at [640, 43] on button "Close" at bounding box center [631, 45] width 40 height 12
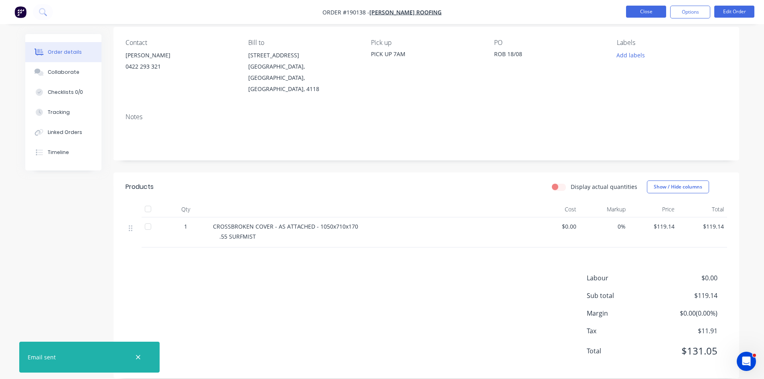
click at [644, 9] on button "Close" at bounding box center [646, 12] width 40 height 12
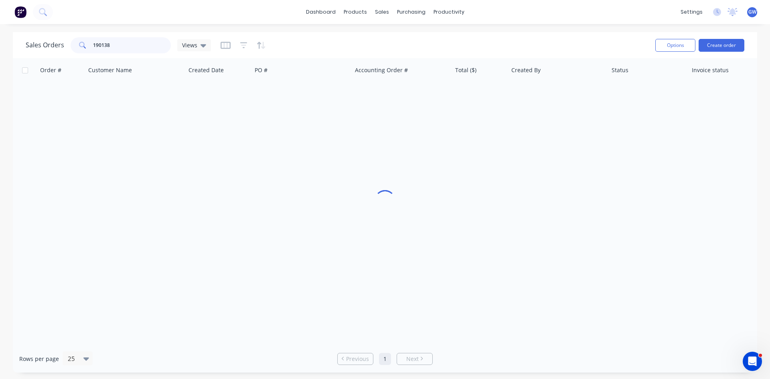
click at [132, 42] on input "190138" at bounding box center [132, 45] width 78 height 16
type input "189316"
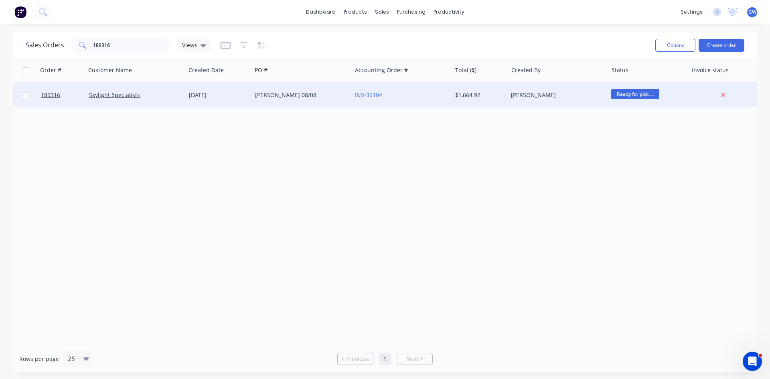
click at [499, 102] on div "$1,664.92" at bounding box center [480, 95] width 56 height 24
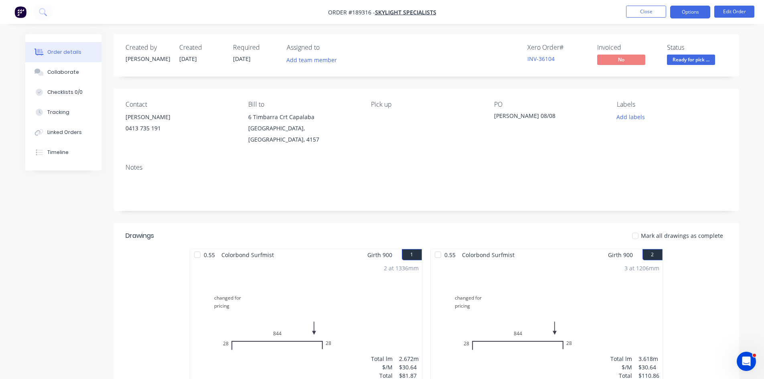
click at [695, 10] on button "Options" at bounding box center [690, 12] width 40 height 13
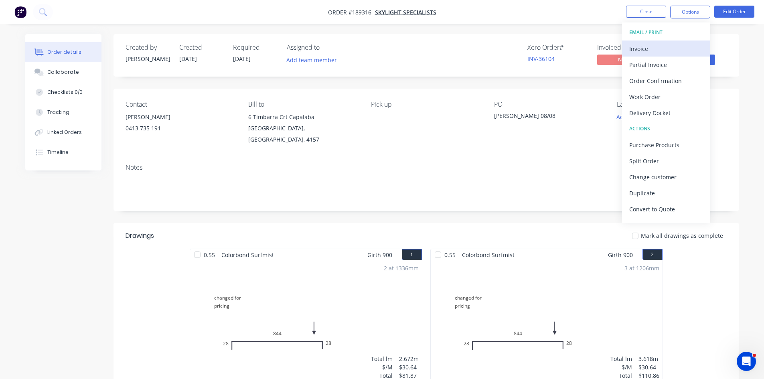
click at [667, 49] on div "Invoice" at bounding box center [666, 49] width 74 height 12
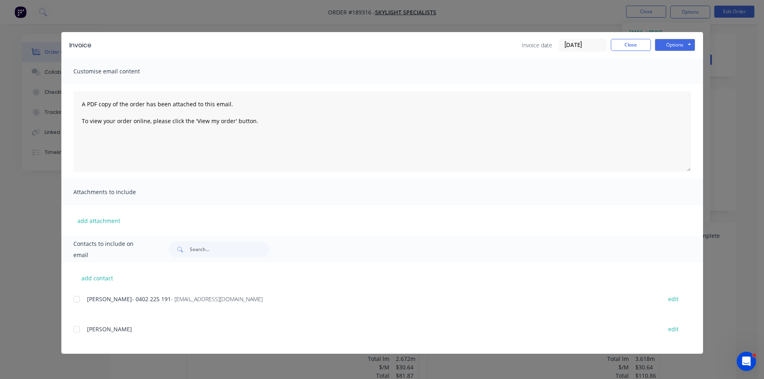
click at [73, 304] on div "add contact tracey- 0402 225 191 - info@skylightspecialists.com.au edit Ron edit" at bounding box center [382, 307] width 642 height 91
click at [82, 298] on div at bounding box center [77, 299] width 16 height 16
click at [684, 45] on button "Options" at bounding box center [675, 45] width 40 height 12
click at [683, 89] on button "Email" at bounding box center [680, 85] width 51 height 13
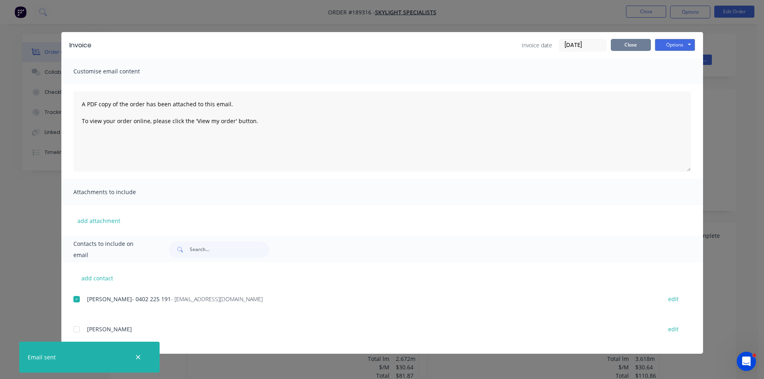
click at [647, 46] on button "Close" at bounding box center [631, 45] width 40 height 12
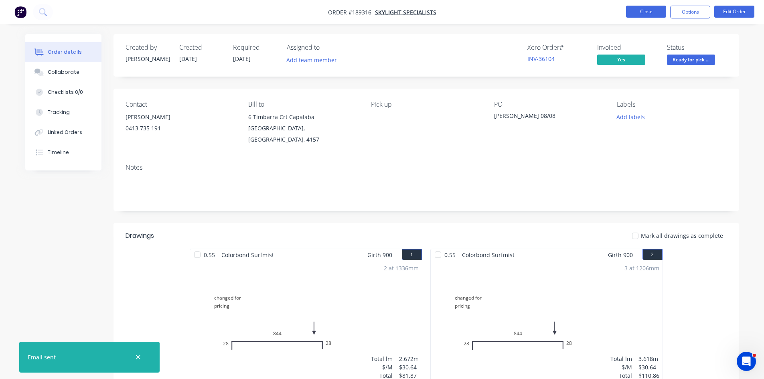
click at [628, 13] on button "Close" at bounding box center [646, 12] width 40 height 12
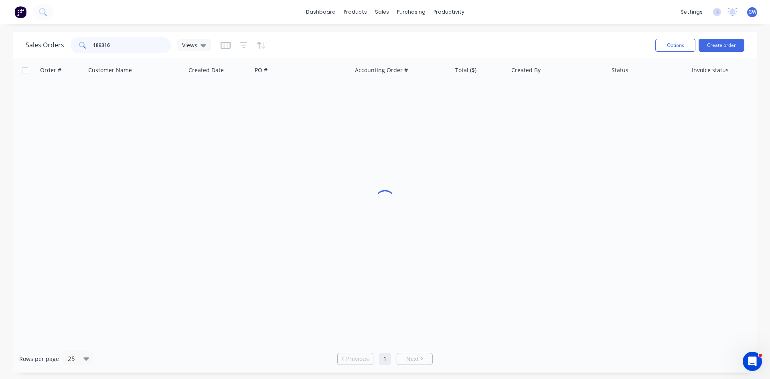
drag, startPoint x: 126, startPoint y: 48, endPoint x: 77, endPoint y: 45, distance: 49.8
click at [77, 45] on div "189316" at bounding box center [121, 45] width 100 height 16
type input "189865"
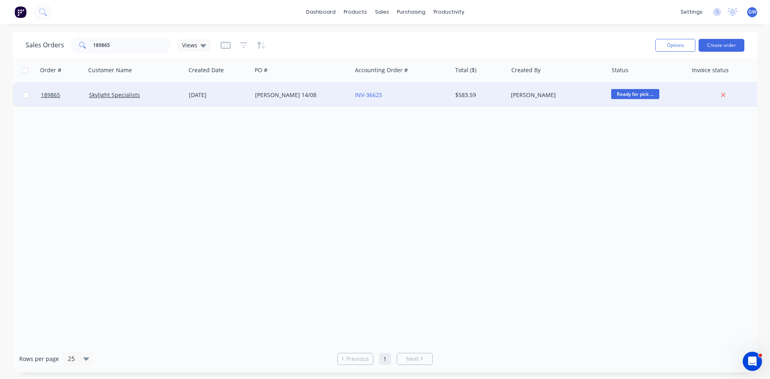
click at [470, 95] on div "$583.59" at bounding box center [478, 95] width 47 height 8
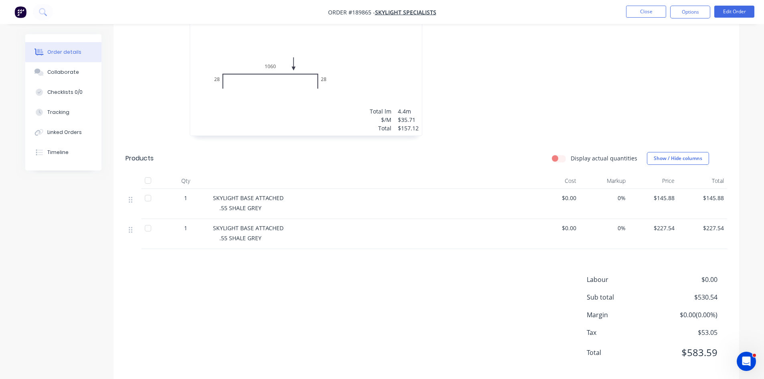
scroll to position [252, 0]
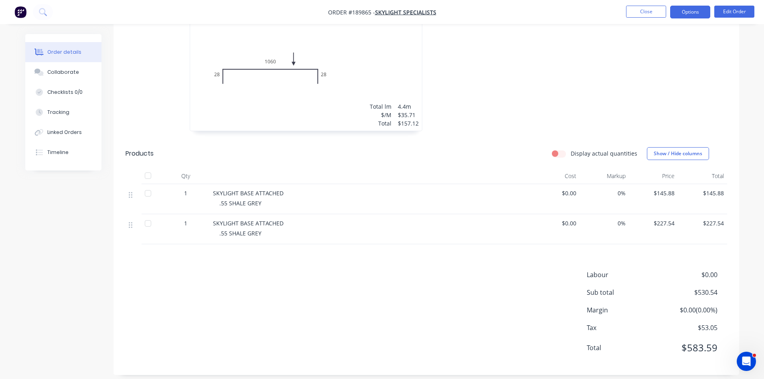
click at [688, 16] on button "Options" at bounding box center [690, 12] width 40 height 13
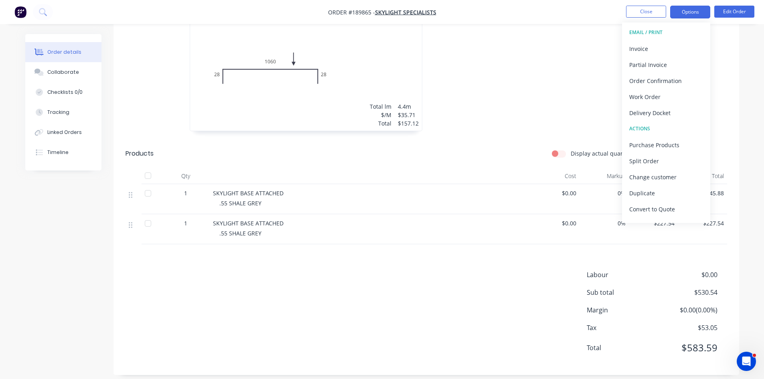
click at [669, 40] on button "EMAIL / PRINT" at bounding box center [666, 32] width 88 height 16
click at [649, 48] on div "Invoice" at bounding box center [666, 49] width 74 height 12
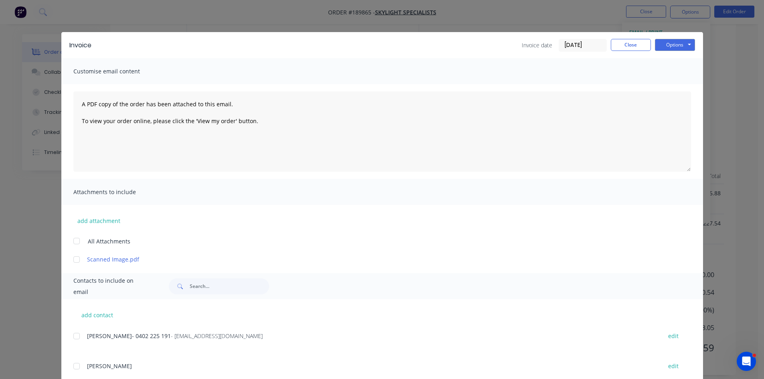
click at [77, 336] on div at bounding box center [77, 336] width 16 height 16
click at [671, 41] on button "Options" at bounding box center [675, 45] width 40 height 12
click at [679, 87] on button "Email" at bounding box center [680, 85] width 51 height 13
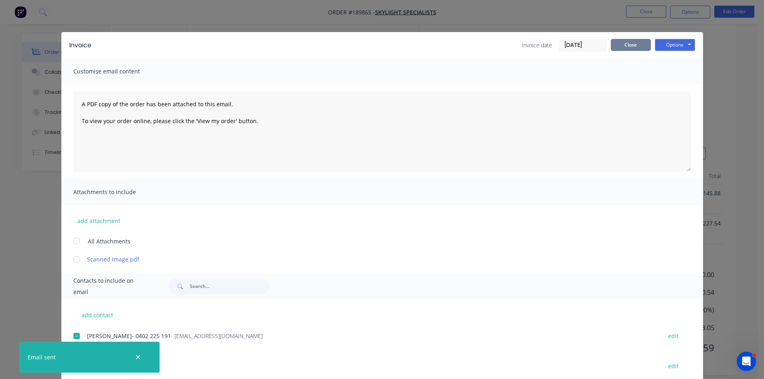
click at [623, 45] on button "Close" at bounding box center [631, 45] width 40 height 12
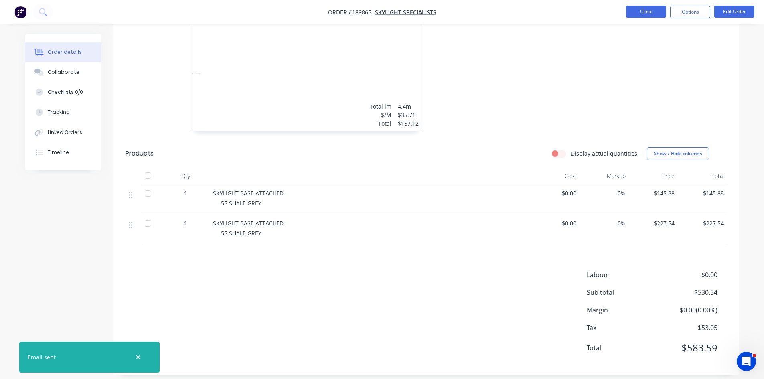
click at [648, 16] on button "Close" at bounding box center [646, 12] width 40 height 12
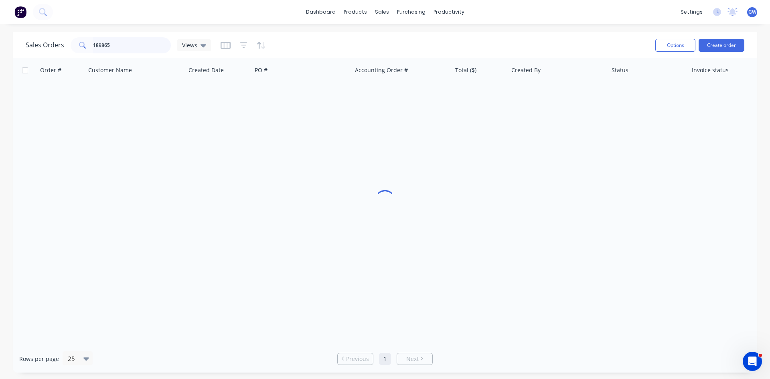
click at [118, 43] on input "189865" at bounding box center [132, 45] width 78 height 16
drag, startPoint x: 119, startPoint y: 43, endPoint x: 26, endPoint y: 27, distance: 94.4
click at [26, 27] on div "dashboard products sales purchasing productivity dashboard products Product Cat…" at bounding box center [385, 189] width 770 height 379
type input "189880"
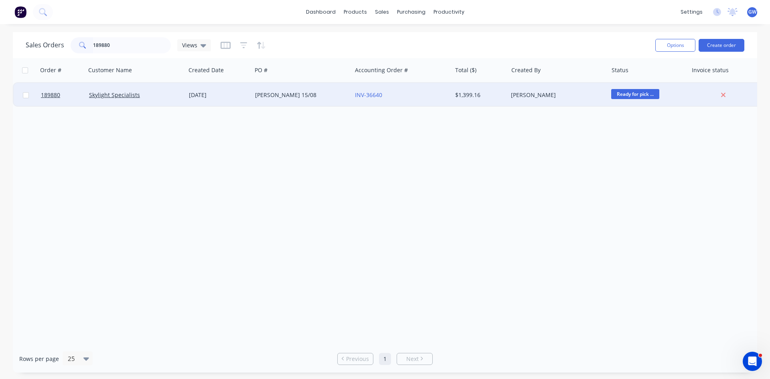
click at [483, 92] on div "$1,399.16" at bounding box center [478, 95] width 47 height 8
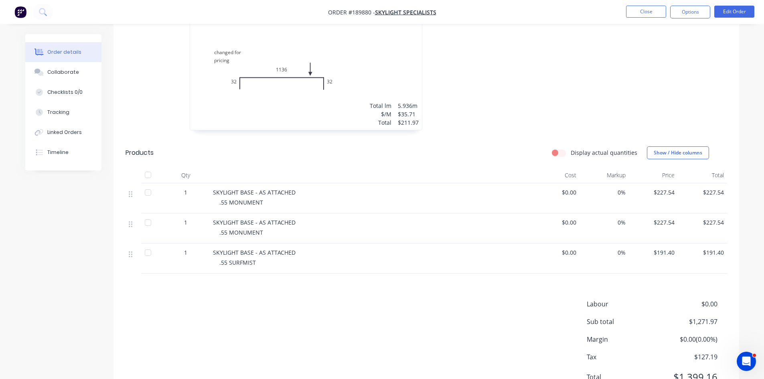
scroll to position [425, 0]
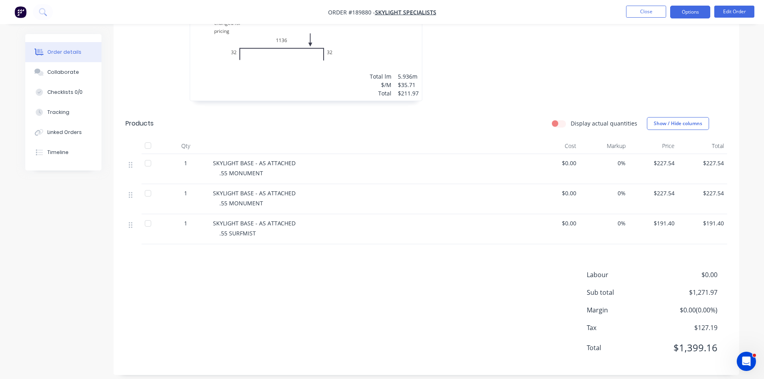
click at [703, 8] on button "Options" at bounding box center [690, 12] width 40 height 13
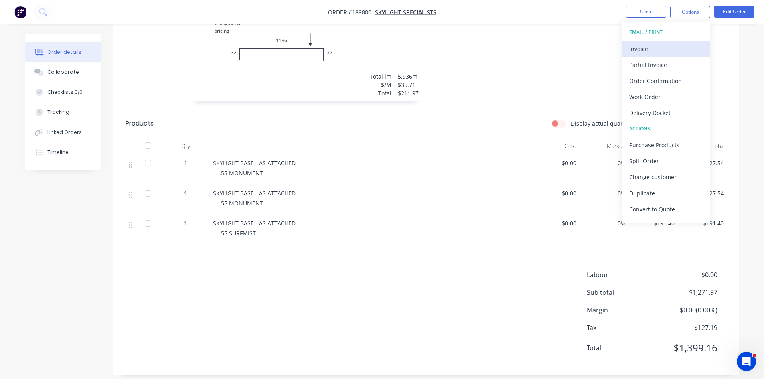
click at [643, 49] on div "Invoice" at bounding box center [666, 49] width 74 height 12
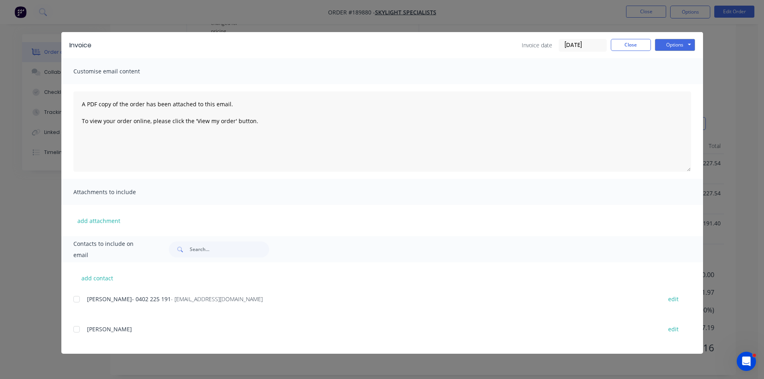
click at [73, 304] on div at bounding box center [77, 299] width 16 height 16
click at [675, 48] on button "Options" at bounding box center [675, 45] width 40 height 12
click at [675, 87] on button "Email" at bounding box center [680, 85] width 51 height 13
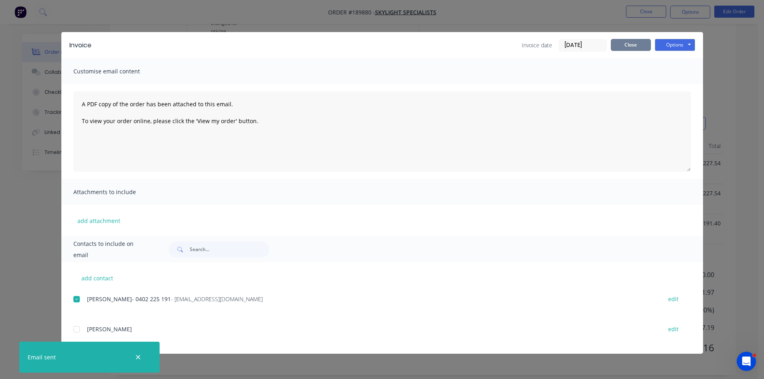
click at [611, 45] on button "Close" at bounding box center [631, 45] width 40 height 12
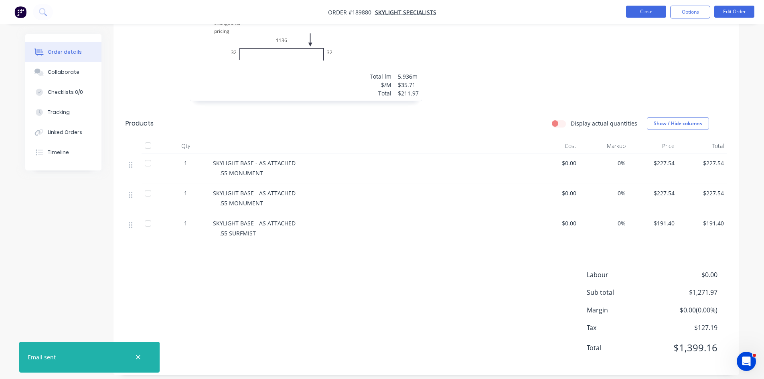
click at [641, 14] on button "Close" at bounding box center [646, 12] width 40 height 12
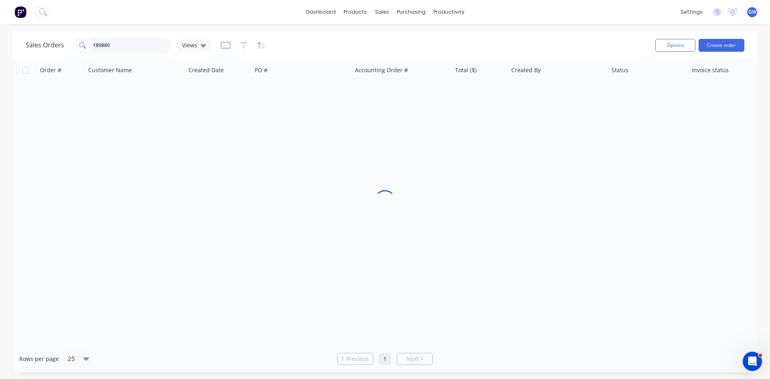
click at [128, 41] on input "189880" at bounding box center [132, 45] width 78 height 16
type input "190071"
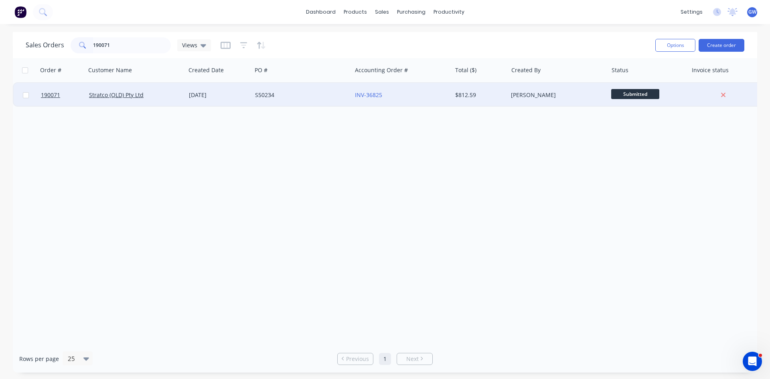
click at [429, 88] on div "INV-36825" at bounding box center [402, 95] width 100 height 24
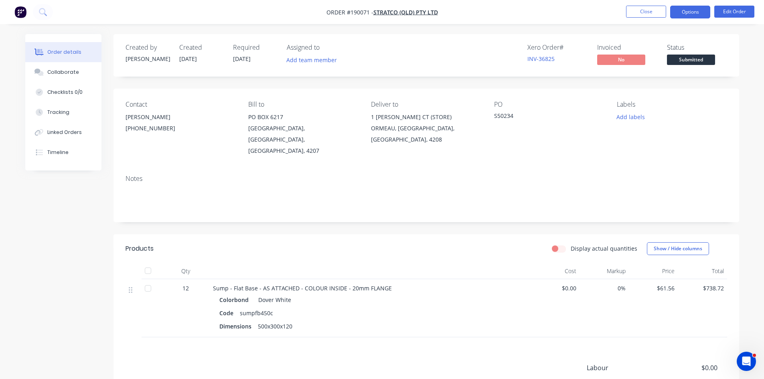
click at [688, 12] on button "Options" at bounding box center [690, 12] width 40 height 13
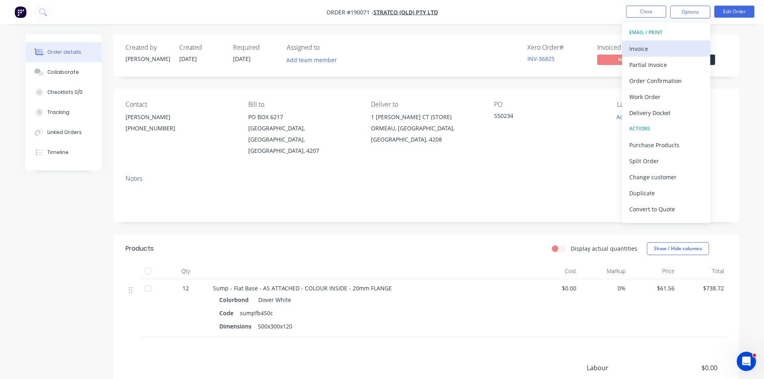
click at [644, 52] on div "Invoice" at bounding box center [666, 49] width 74 height 12
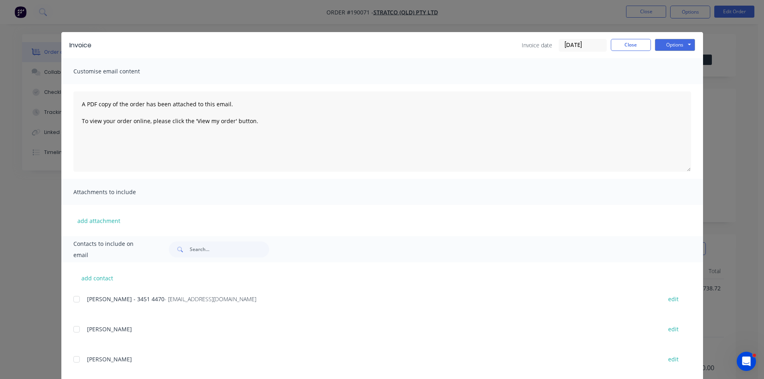
click at [69, 297] on div "add contact Deidre - 3451 4470 - accountspayable.qld@stratco.com.au edit DONNA …" at bounding box center [382, 383] width 642 height 242
click at [70, 298] on div at bounding box center [77, 299] width 16 height 16
click at [671, 42] on button "Options" at bounding box center [675, 45] width 40 height 12
click at [668, 87] on button "Email" at bounding box center [680, 85] width 51 height 13
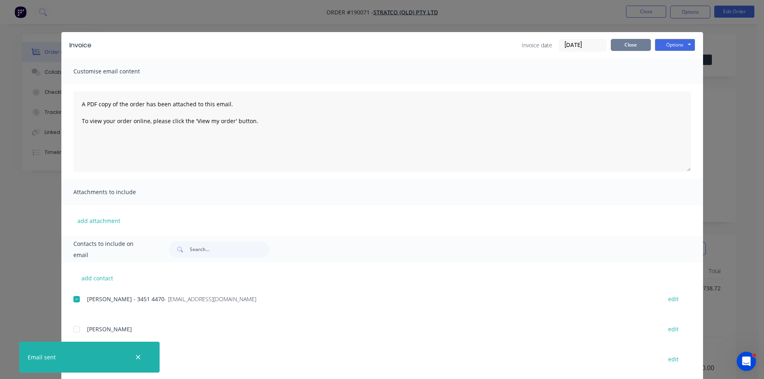
click at [627, 39] on button "Close" at bounding box center [631, 45] width 40 height 12
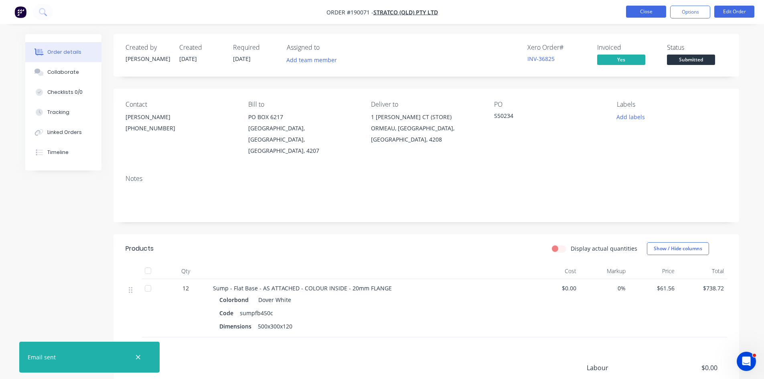
click at [653, 10] on button "Close" at bounding box center [646, 12] width 40 height 12
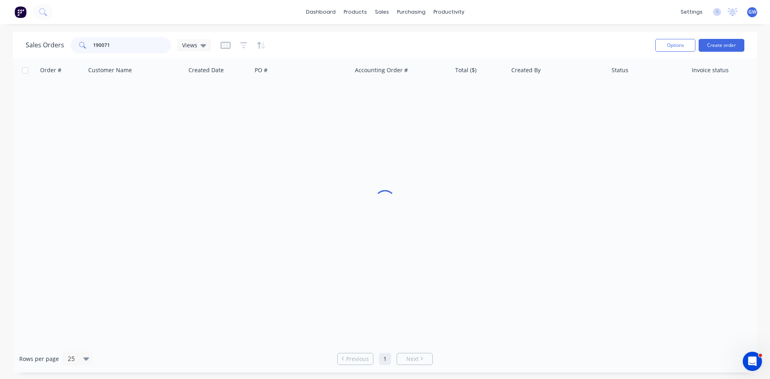
click at [138, 45] on input "190071" at bounding box center [132, 45] width 78 height 16
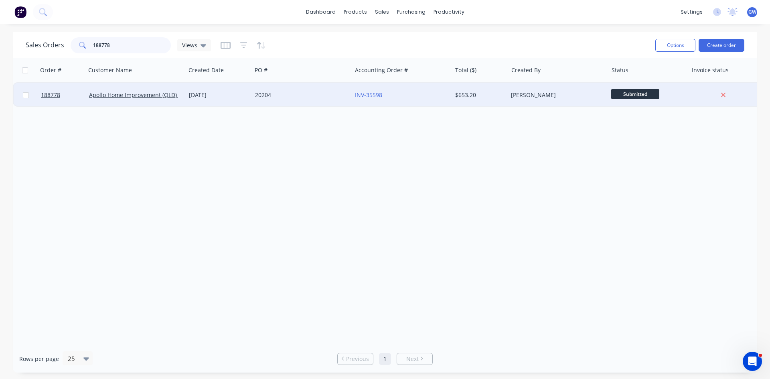
type input "188778"
click at [520, 102] on div "Hayden Craven" at bounding box center [558, 95] width 100 height 24
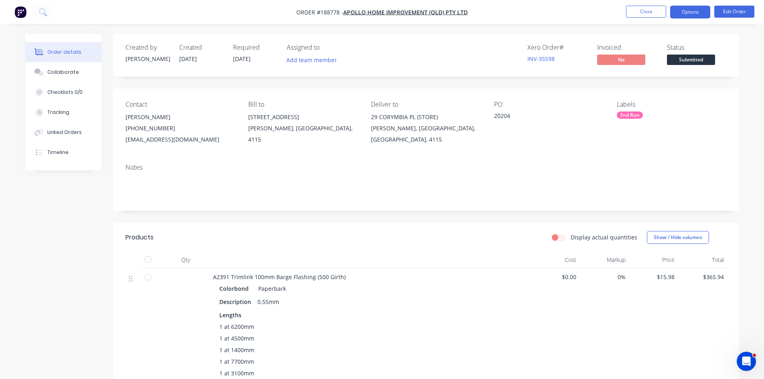
click at [677, 10] on button "Options" at bounding box center [690, 12] width 40 height 13
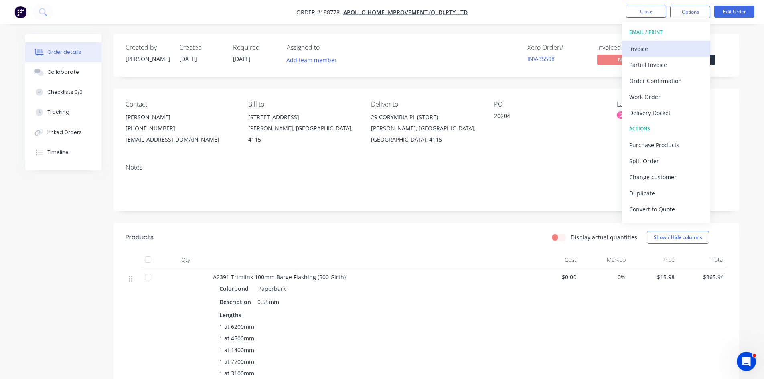
click at [661, 47] on div "Invoice" at bounding box center [666, 49] width 74 height 12
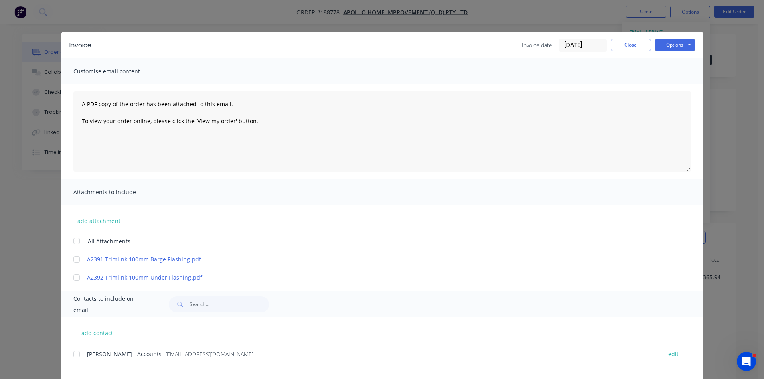
click at [79, 353] on div at bounding box center [77, 354] width 16 height 16
click at [667, 46] on button "Options" at bounding box center [675, 45] width 40 height 12
click at [667, 86] on button "Email" at bounding box center [680, 85] width 51 height 13
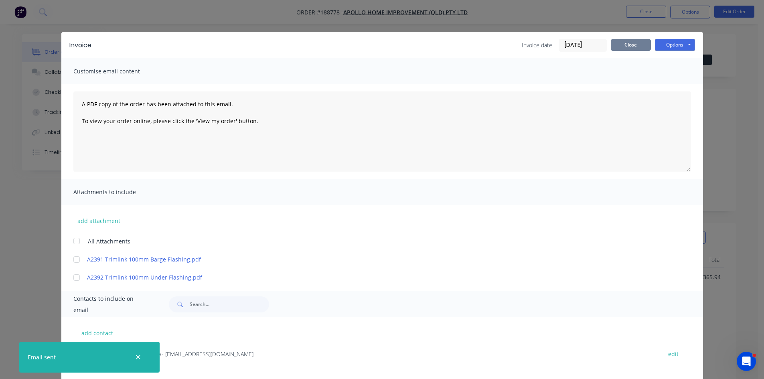
click at [641, 45] on button "Close" at bounding box center [631, 45] width 40 height 12
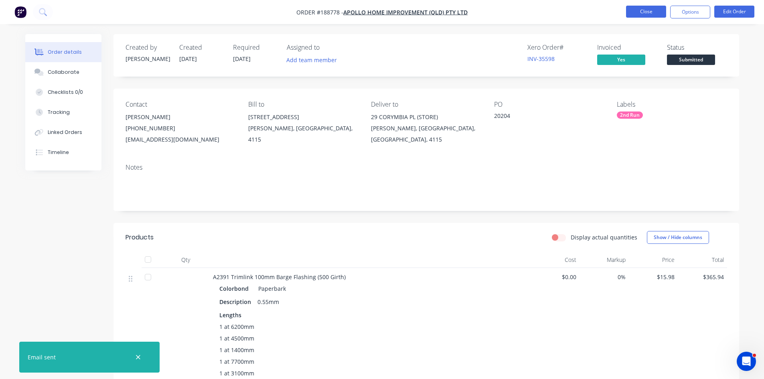
click at [657, 8] on button "Close" at bounding box center [646, 12] width 40 height 12
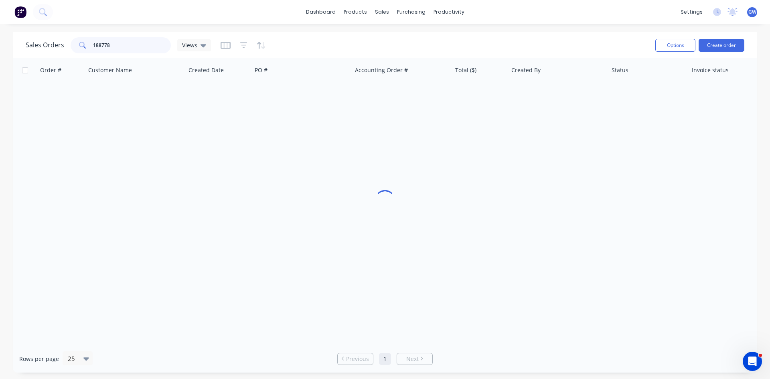
drag, startPoint x: 74, startPoint y: 41, endPoint x: 0, endPoint y: 36, distance: 74.4
click at [0, 36] on div "Sales Orders 188778 Views Options Create order Order # Customer Name Created Da…" at bounding box center [385, 202] width 770 height 341
type input "189999"
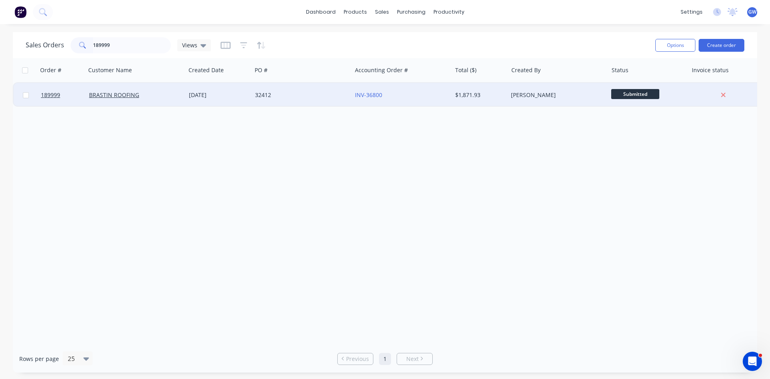
click at [556, 95] on div "Taylor Bruce" at bounding box center [555, 95] width 89 height 8
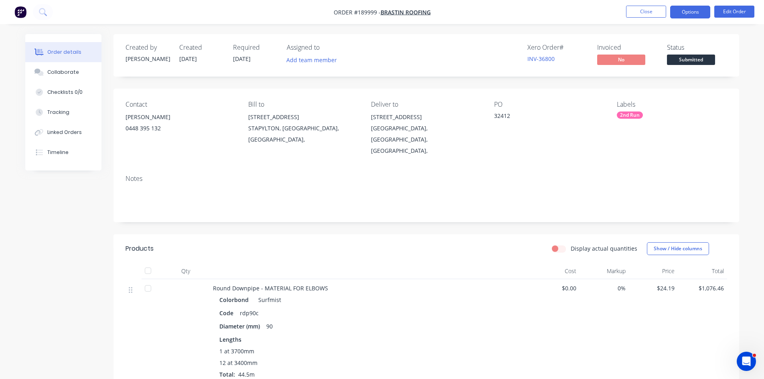
click at [687, 10] on button "Options" at bounding box center [690, 12] width 40 height 13
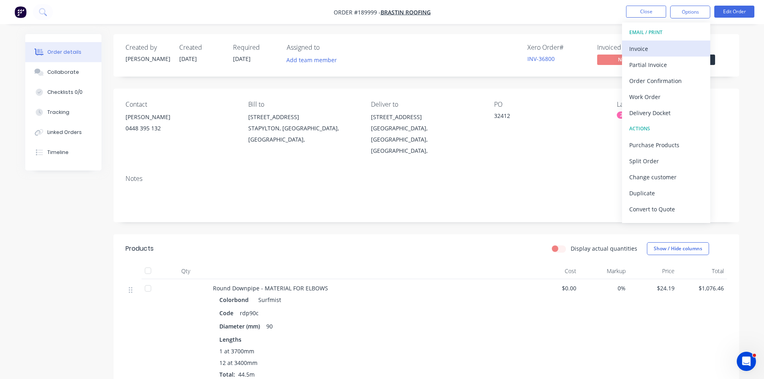
click at [667, 46] on div "Invoice" at bounding box center [666, 49] width 74 height 12
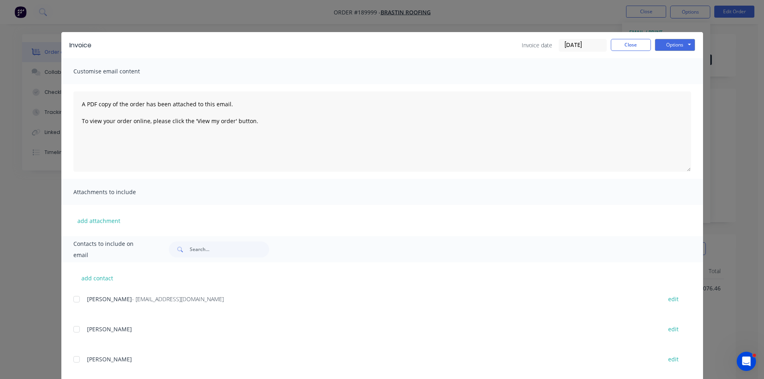
click at [73, 298] on div at bounding box center [77, 299] width 16 height 16
click at [678, 42] on button "Options" at bounding box center [675, 45] width 40 height 12
click at [668, 84] on button "Email" at bounding box center [680, 85] width 51 height 13
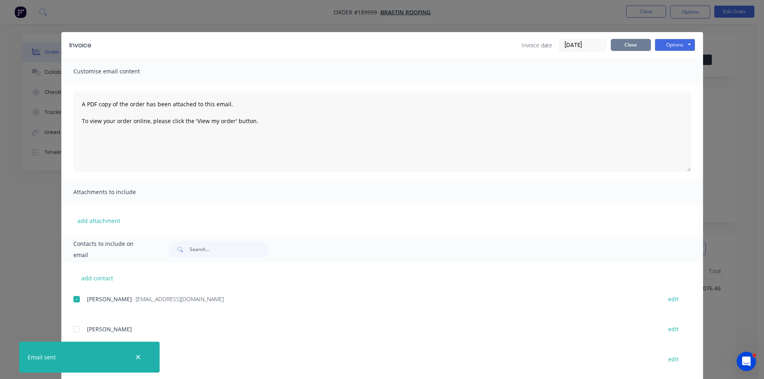
click at [639, 41] on button "Close" at bounding box center [631, 45] width 40 height 12
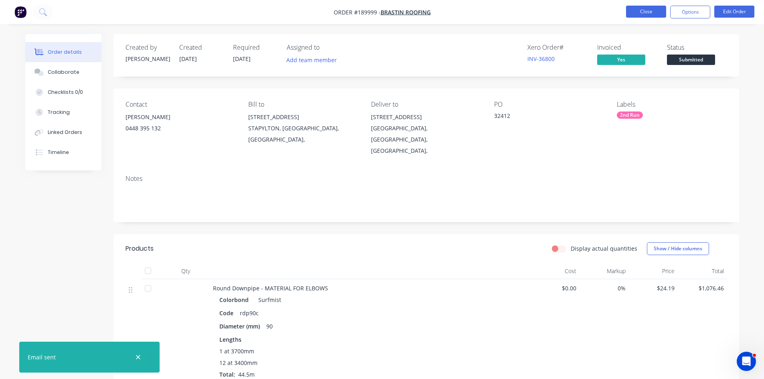
click at [650, 10] on button "Close" at bounding box center [646, 12] width 40 height 12
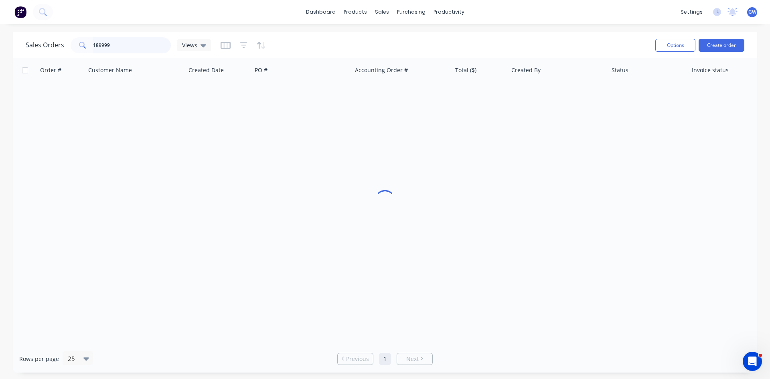
click at [116, 52] on input "189999" at bounding box center [132, 45] width 78 height 16
type input "190234"
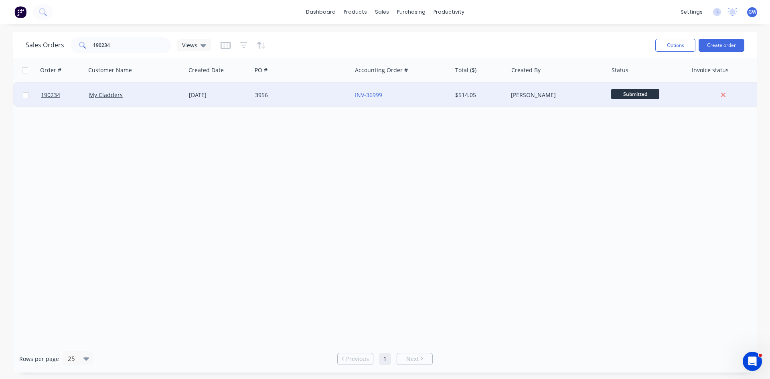
click at [543, 84] on div "Taylor Bruce" at bounding box center [558, 95] width 100 height 24
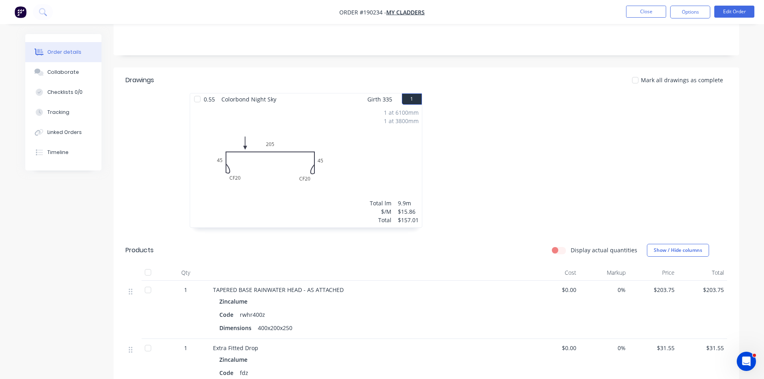
scroll to position [82, 0]
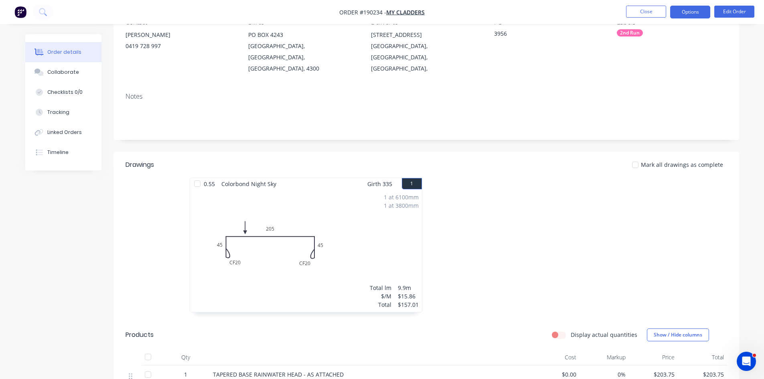
click at [696, 12] on button "Options" at bounding box center [690, 12] width 40 height 13
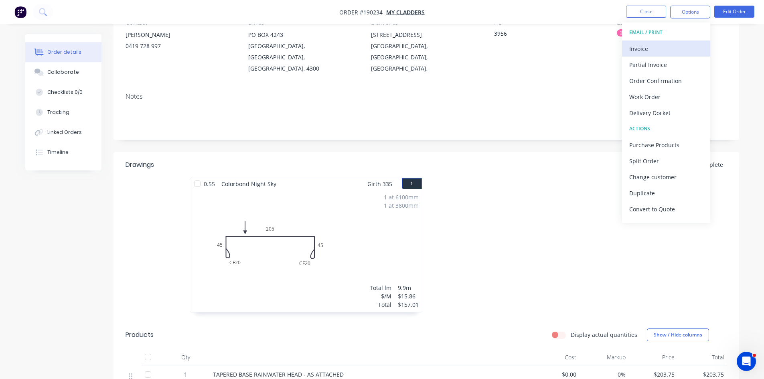
click at [665, 47] on div "Invoice" at bounding box center [666, 49] width 74 height 12
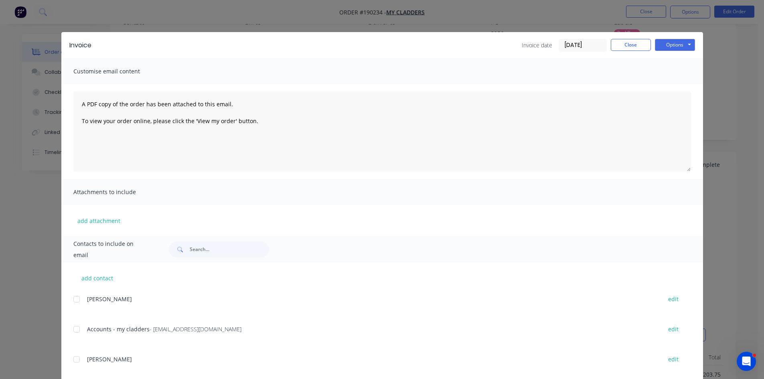
click at [74, 328] on div at bounding box center [77, 329] width 16 height 16
click at [677, 47] on button "Options" at bounding box center [675, 45] width 40 height 12
click at [672, 85] on button "Email" at bounding box center [680, 85] width 51 height 13
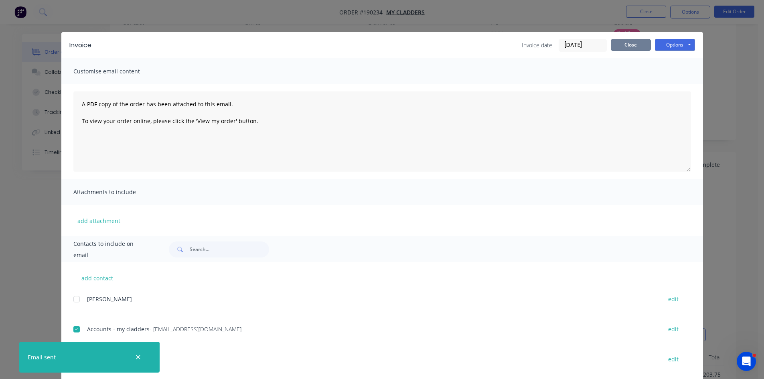
drag, startPoint x: 642, startPoint y: 42, endPoint x: 639, endPoint y: 20, distance: 21.9
click at [641, 43] on button "Close" at bounding box center [631, 45] width 40 height 12
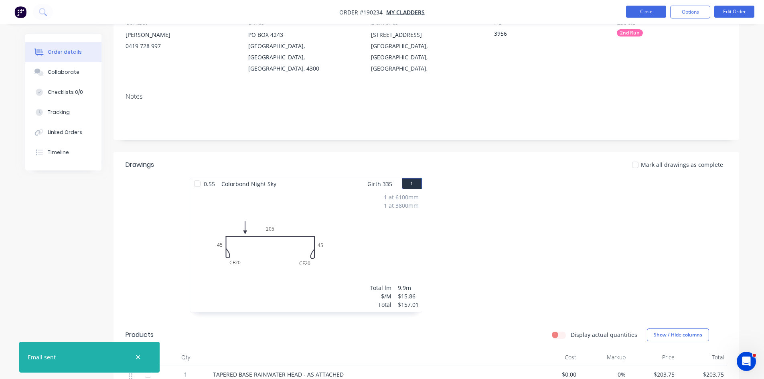
click at [642, 8] on button "Close" at bounding box center [646, 12] width 40 height 12
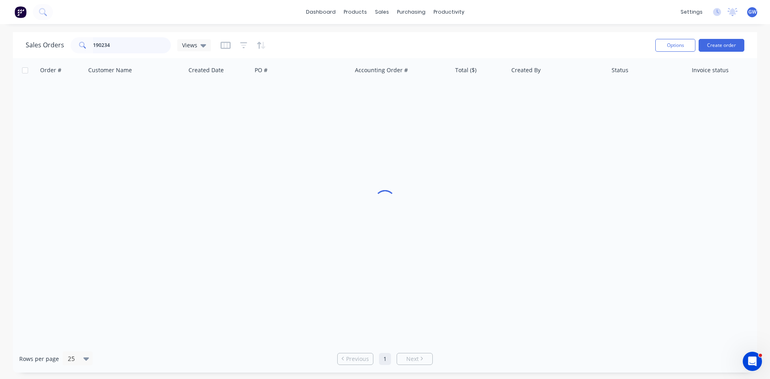
click at [118, 43] on input "190234" at bounding box center [132, 45] width 78 height 16
type input "187959"
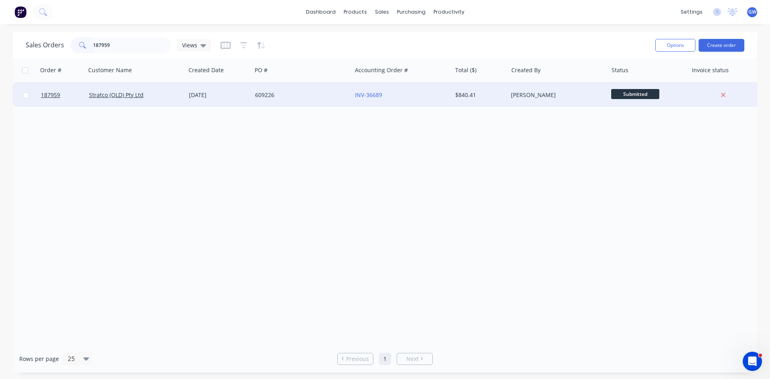
click at [566, 104] on div "Michael Himona" at bounding box center [558, 95] width 100 height 24
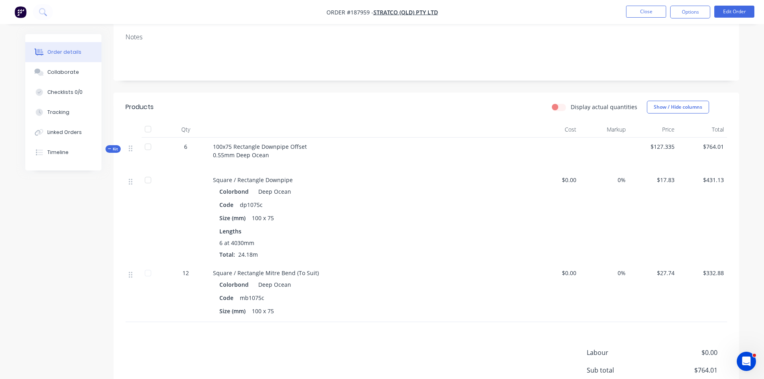
scroll to position [160, 0]
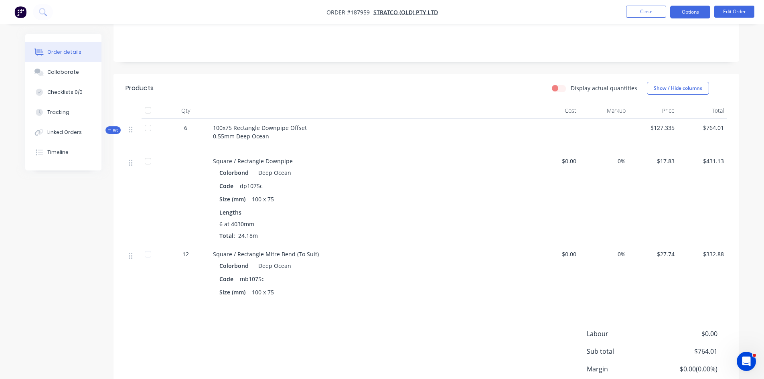
click at [685, 12] on button "Options" at bounding box center [690, 12] width 40 height 13
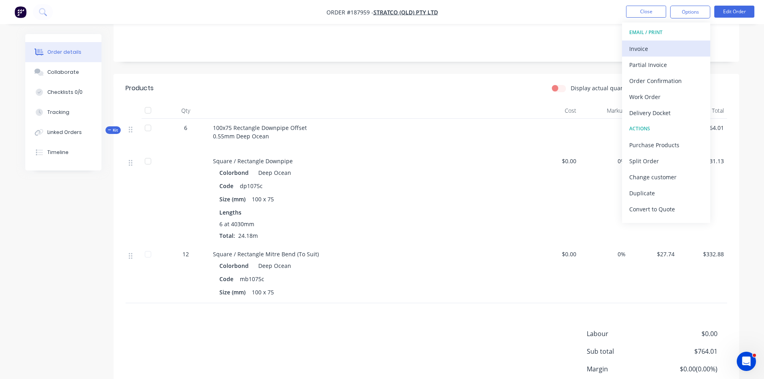
click at [668, 52] on div "Invoice" at bounding box center [666, 49] width 74 height 12
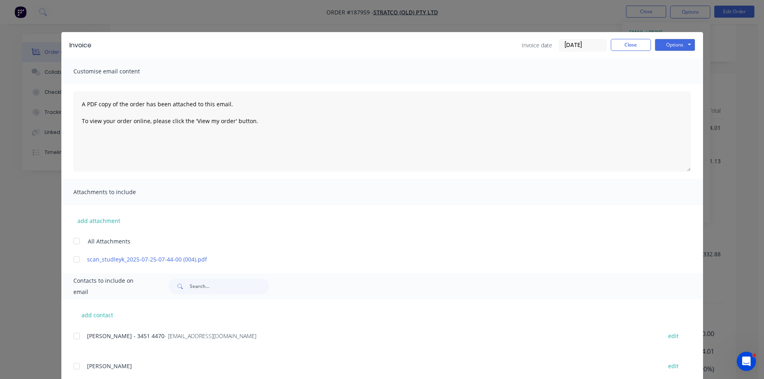
click at [75, 337] on div at bounding box center [77, 336] width 16 height 16
click at [680, 44] on button "Options" at bounding box center [675, 45] width 40 height 12
click at [679, 90] on button "Email" at bounding box center [680, 85] width 51 height 13
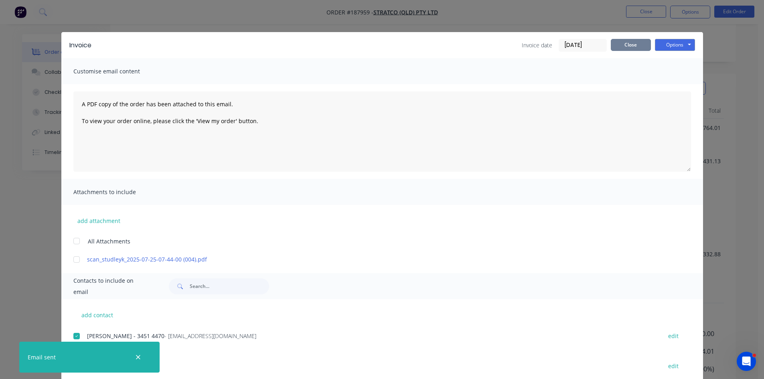
click at [630, 43] on button "Close" at bounding box center [631, 45] width 40 height 12
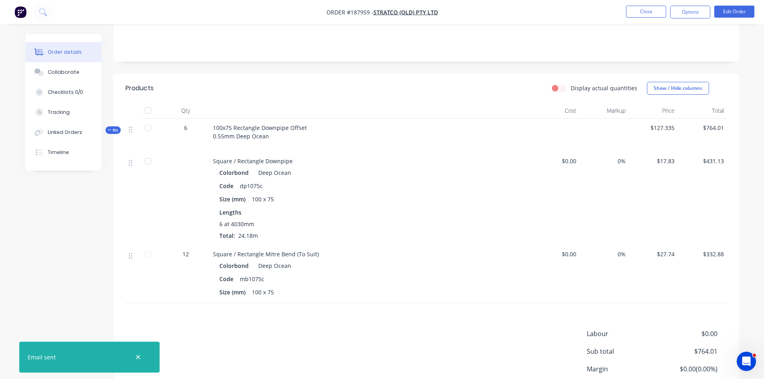
click at [635, 18] on nav "Order #187959 - Stratco (QLD) Pty Ltd Close Options Edit Order" at bounding box center [382, 12] width 764 height 24
click at [643, 13] on button "Close" at bounding box center [646, 12] width 40 height 12
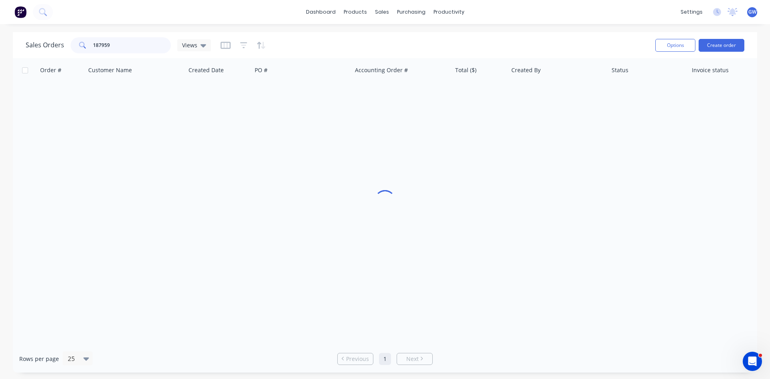
click at [160, 48] on input "187959" at bounding box center [132, 45] width 78 height 16
type input "190319"
click at [497, 93] on div "$187.52" at bounding box center [478, 95] width 47 height 8
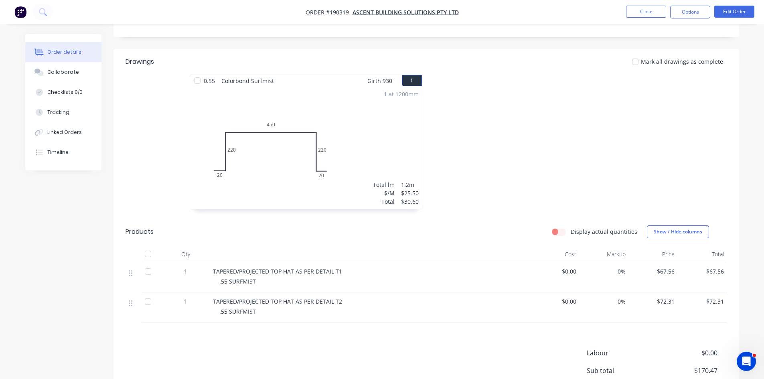
scroll to position [201, 0]
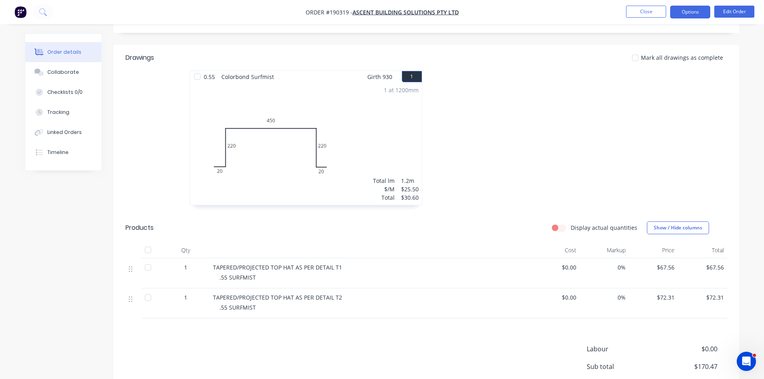
click at [701, 11] on button "Options" at bounding box center [690, 12] width 40 height 13
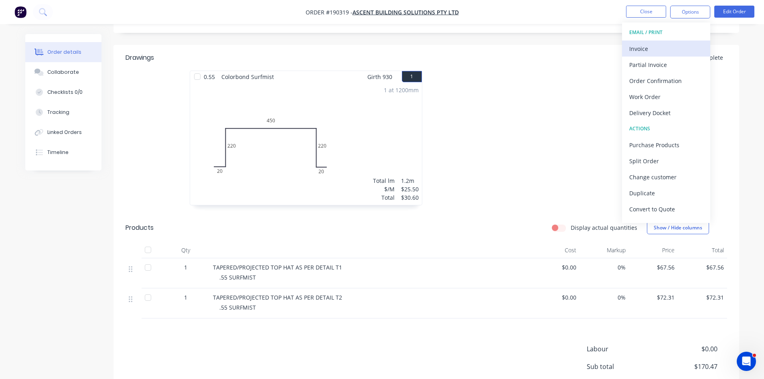
click at [659, 45] on div "Invoice" at bounding box center [666, 49] width 74 height 12
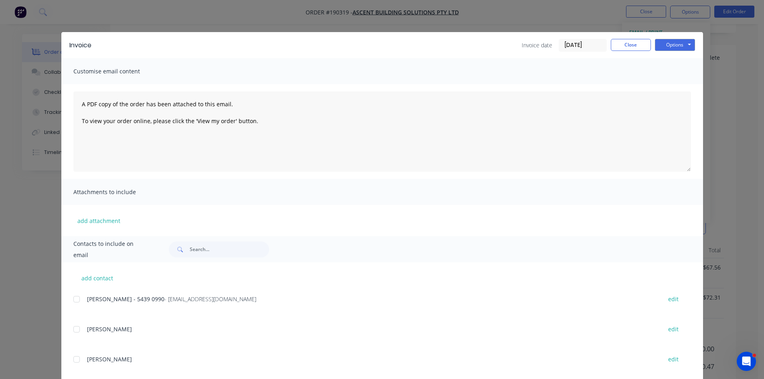
click at [71, 298] on div at bounding box center [77, 299] width 16 height 16
click at [665, 43] on button "Options" at bounding box center [675, 45] width 40 height 12
click at [672, 84] on button "Email" at bounding box center [680, 85] width 51 height 13
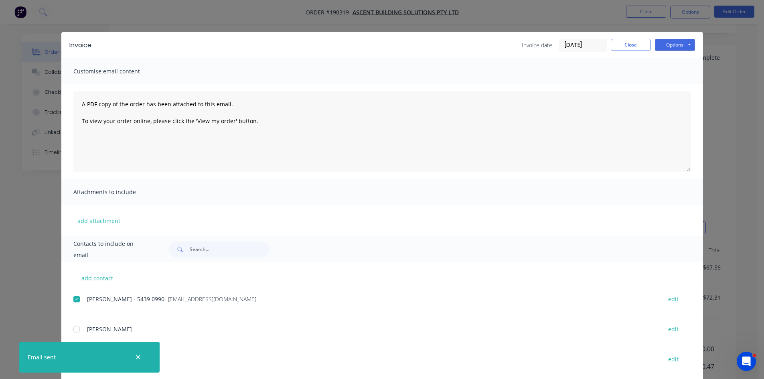
click at [617, 37] on div "Invoice Invoice date 25/08/25 Close Options Preview Print Email" at bounding box center [382, 45] width 642 height 26
click at [624, 45] on button "Close" at bounding box center [631, 45] width 40 height 12
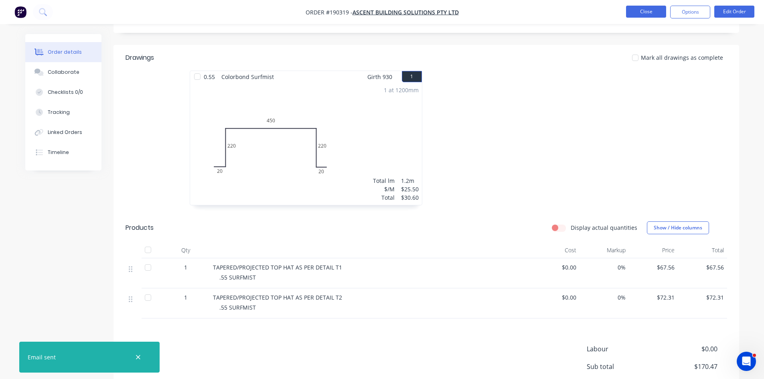
click at [647, 7] on button "Close" at bounding box center [646, 12] width 40 height 12
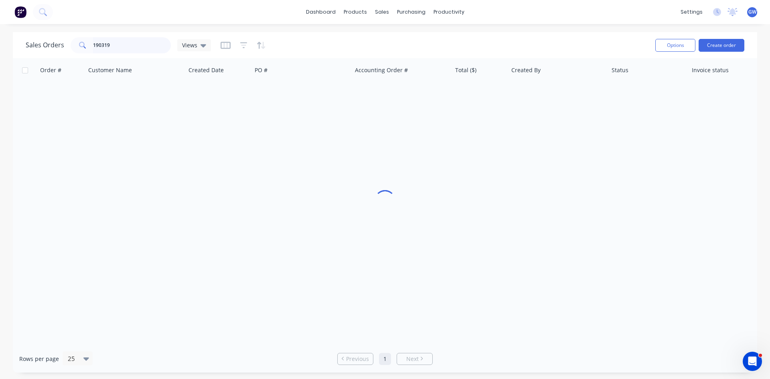
click at [132, 47] on input "190319" at bounding box center [132, 45] width 78 height 16
click at [133, 47] on input "190319" at bounding box center [132, 45] width 78 height 16
type input "190395"
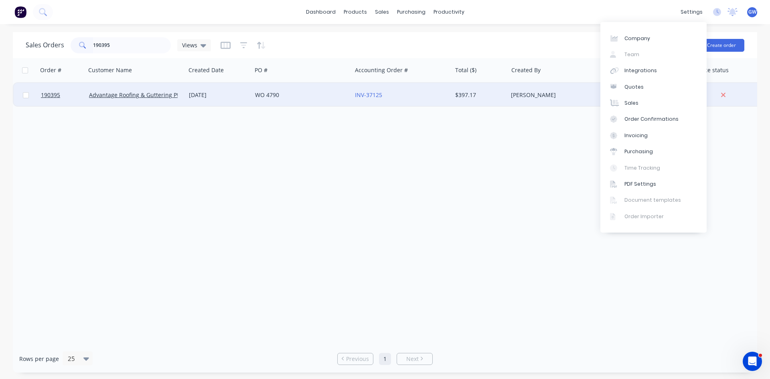
click at [529, 89] on div "[PERSON_NAME]" at bounding box center [558, 95] width 100 height 24
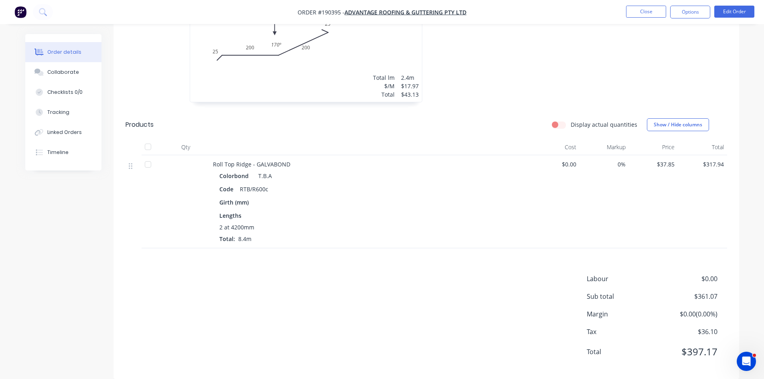
scroll to position [285, 0]
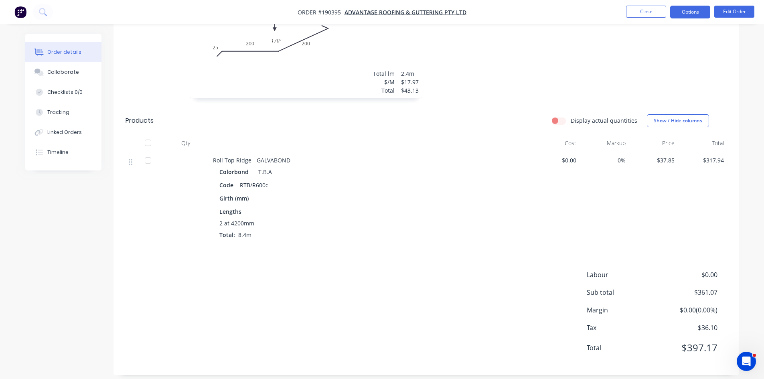
click at [685, 11] on button "Options" at bounding box center [690, 12] width 40 height 13
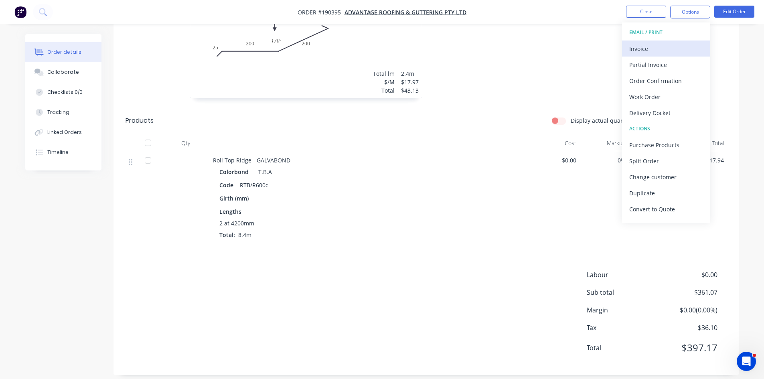
click at [665, 46] on div "Invoice" at bounding box center [666, 49] width 74 height 12
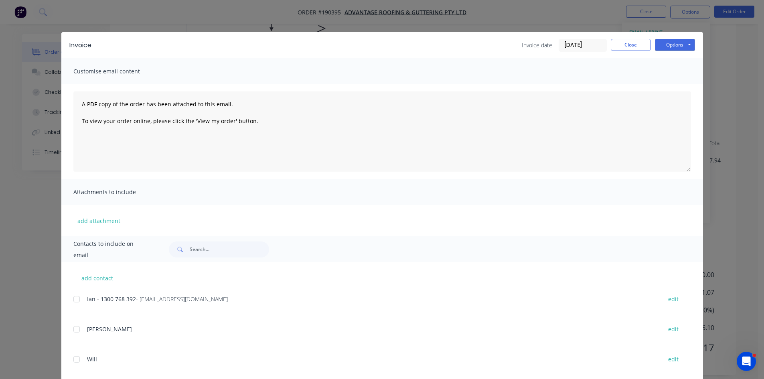
click at [77, 297] on div at bounding box center [77, 299] width 16 height 16
click at [671, 48] on button "Options" at bounding box center [675, 45] width 40 height 12
click at [676, 81] on button "Email" at bounding box center [680, 85] width 51 height 13
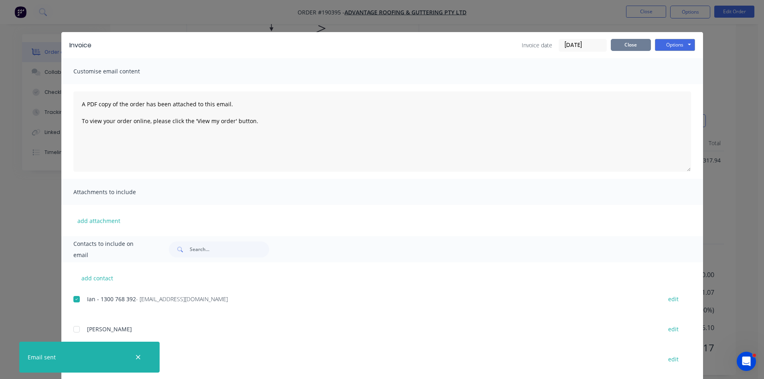
click at [614, 47] on button "Close" at bounding box center [631, 45] width 40 height 12
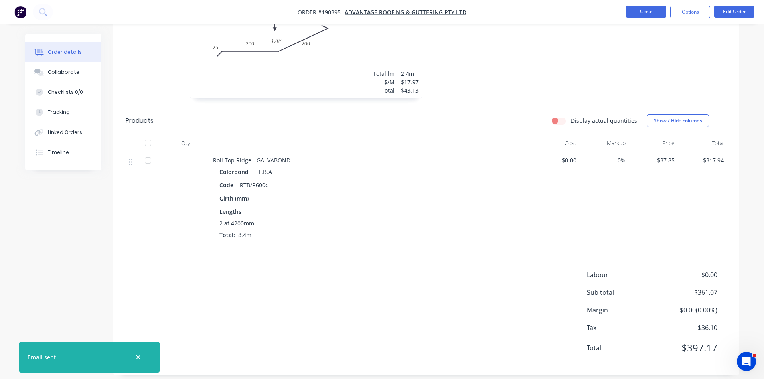
click at [641, 8] on button "Close" at bounding box center [646, 12] width 40 height 12
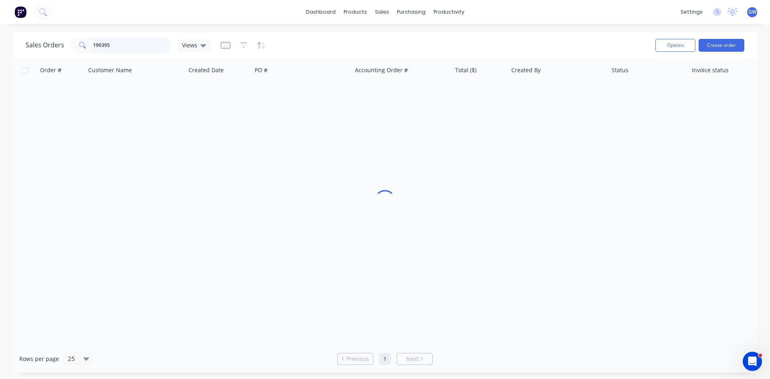
click at [126, 45] on input "190395" at bounding box center [132, 45] width 78 height 16
type input "190397"
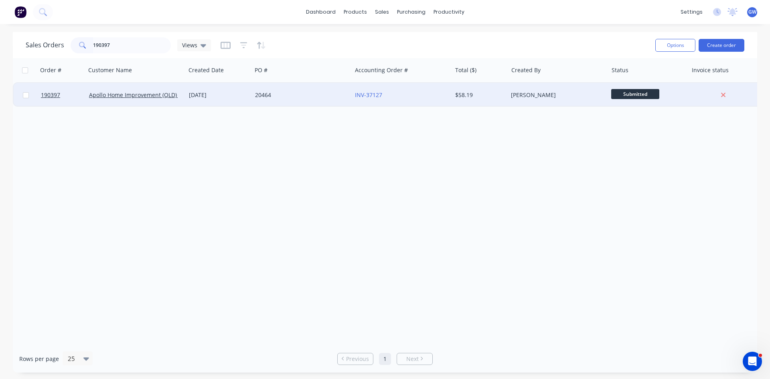
click at [533, 87] on div "[PERSON_NAME]" at bounding box center [558, 95] width 100 height 24
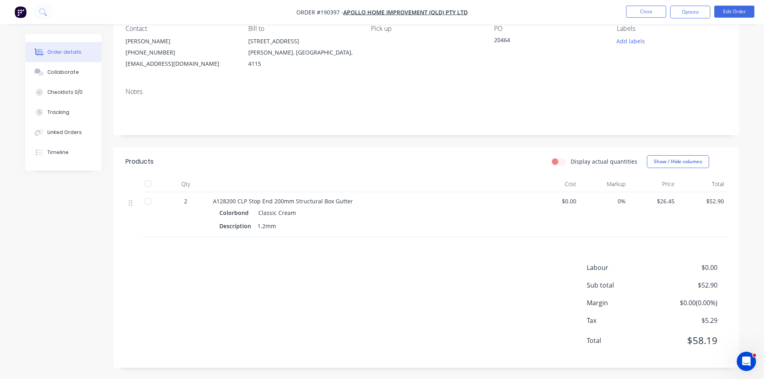
scroll to position [77, 0]
click at [686, 9] on button "Options" at bounding box center [690, 12] width 40 height 13
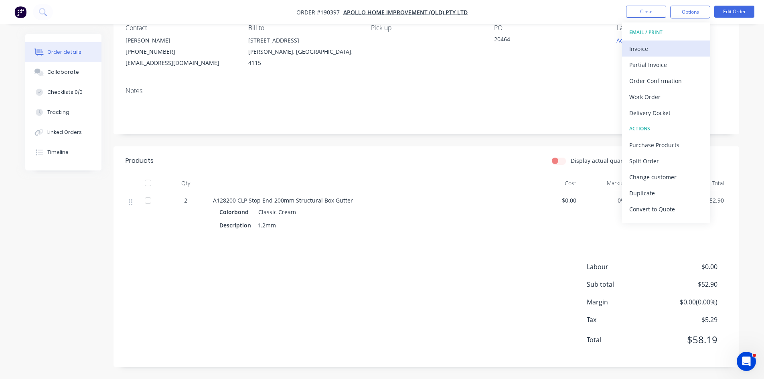
click at [673, 48] on div "Invoice" at bounding box center [666, 49] width 74 height 12
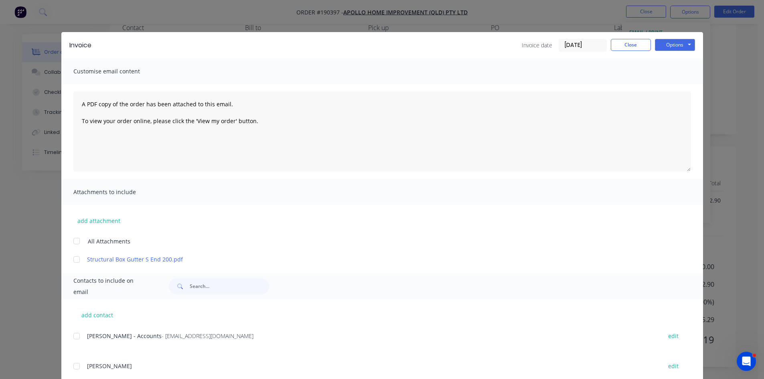
click at [75, 339] on div at bounding box center [77, 336] width 16 height 16
click at [663, 46] on button "Options" at bounding box center [675, 45] width 40 height 12
click at [674, 91] on button "Email" at bounding box center [680, 85] width 51 height 13
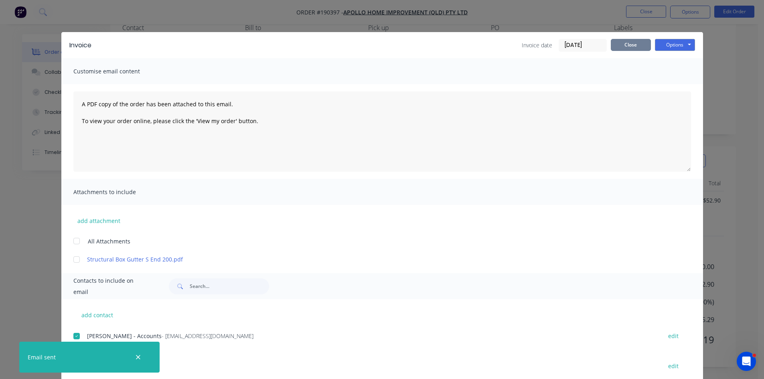
click at [632, 50] on button "Close" at bounding box center [631, 45] width 40 height 12
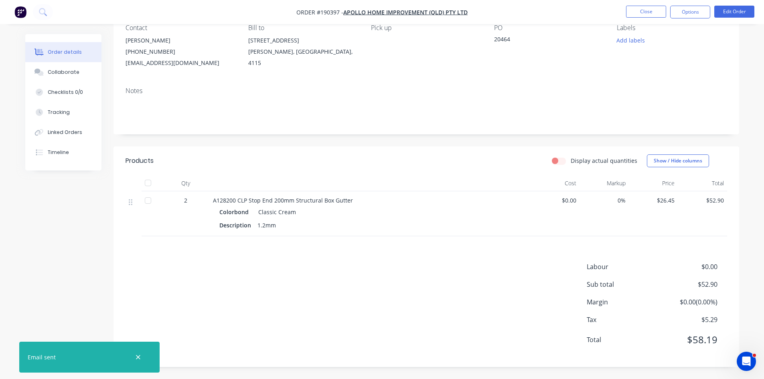
click at [637, 5] on nav "Order #190397 - Apollo Home Improvement (QLD) Pty Ltd Close Options Edit Order" at bounding box center [382, 12] width 764 height 24
click at [641, 13] on button "Close" at bounding box center [646, 12] width 40 height 12
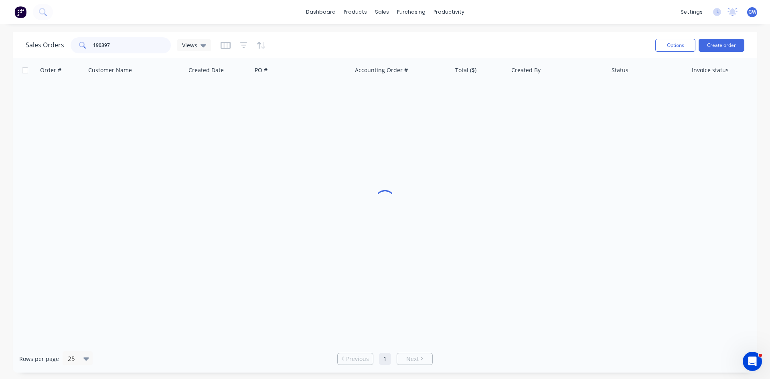
click at [115, 42] on input "190397" at bounding box center [132, 45] width 78 height 16
type input "190444"
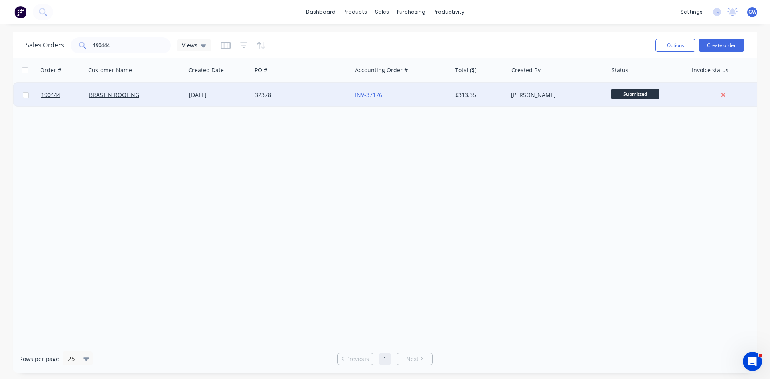
click at [558, 98] on div "[PERSON_NAME]" at bounding box center [555, 95] width 89 height 8
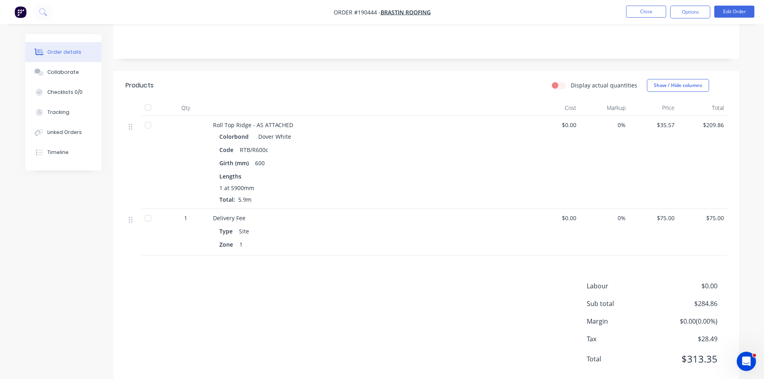
scroll to position [3, 0]
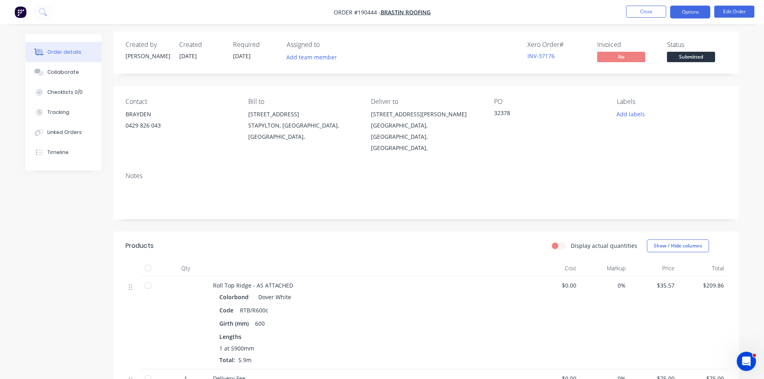
click at [680, 10] on button "Options" at bounding box center [690, 12] width 40 height 13
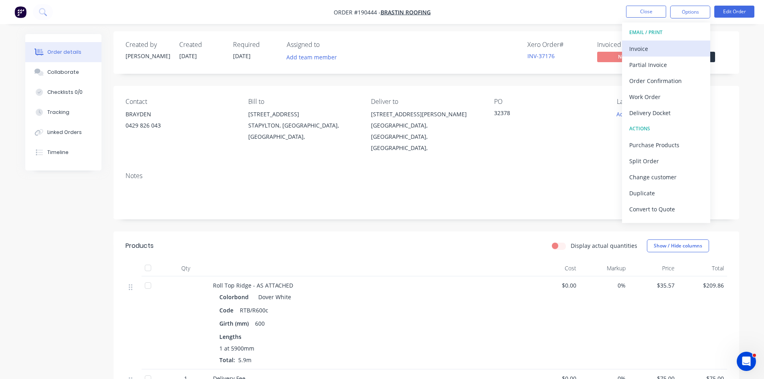
click at [658, 42] on button "Invoice" at bounding box center [666, 49] width 88 height 16
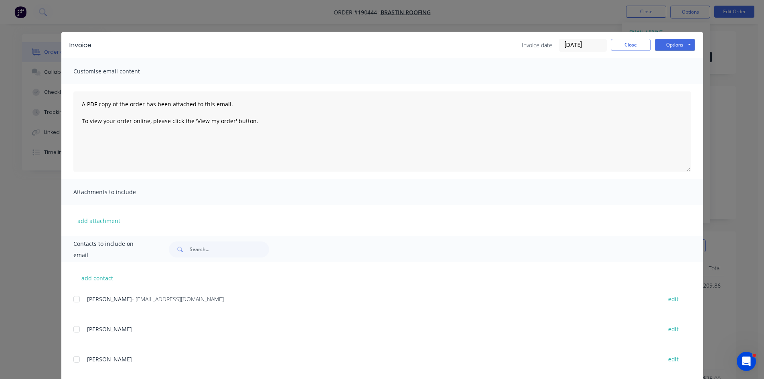
click at [78, 298] on div at bounding box center [77, 299] width 16 height 16
click at [665, 47] on button "Options" at bounding box center [675, 45] width 40 height 12
click at [667, 85] on button "Email" at bounding box center [680, 85] width 51 height 13
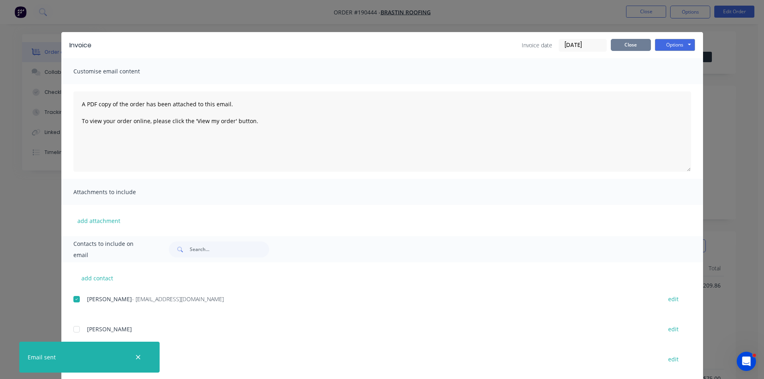
click at [630, 43] on button "Close" at bounding box center [631, 45] width 40 height 12
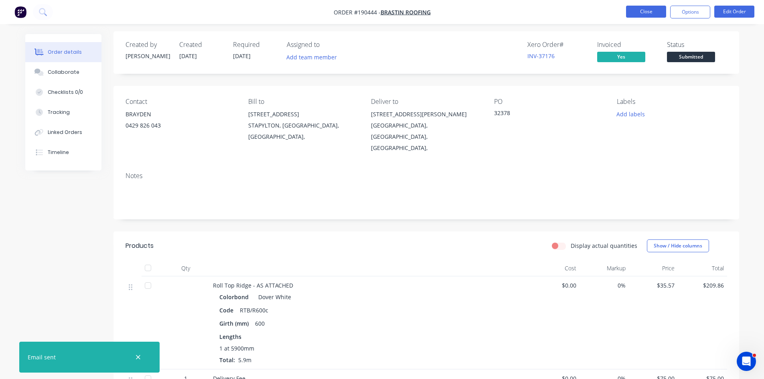
click at [630, 11] on button "Close" at bounding box center [646, 12] width 40 height 12
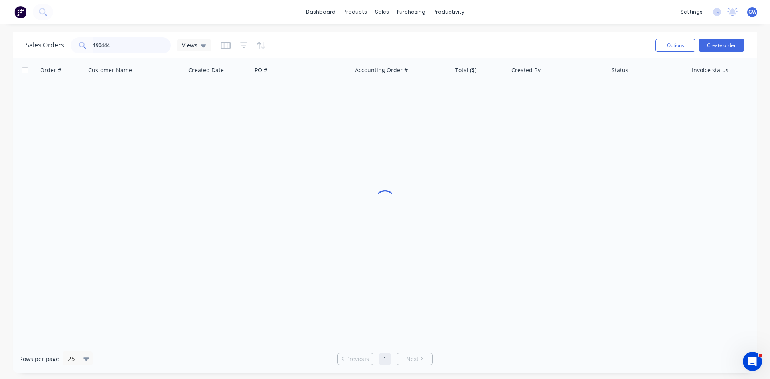
click at [128, 44] on input "190444" at bounding box center [132, 45] width 78 height 16
type input "190354"
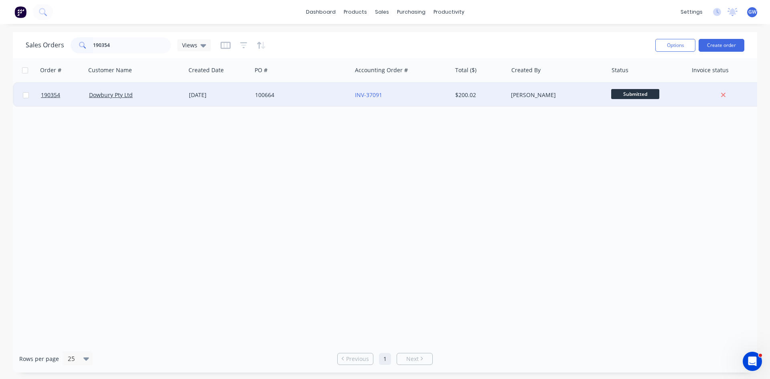
click at [551, 84] on div "[PERSON_NAME]" at bounding box center [558, 95] width 100 height 24
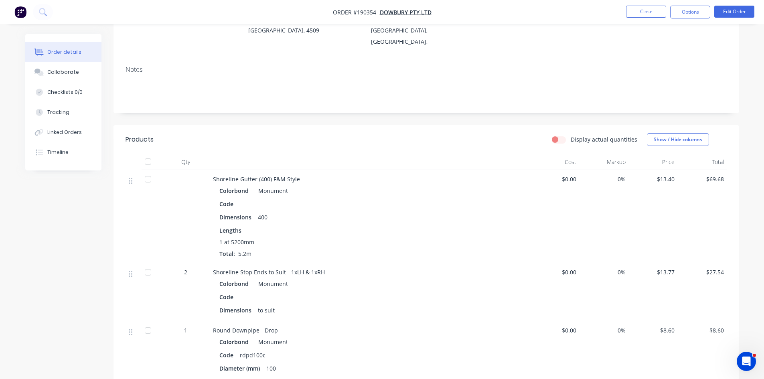
scroll to position [291, 0]
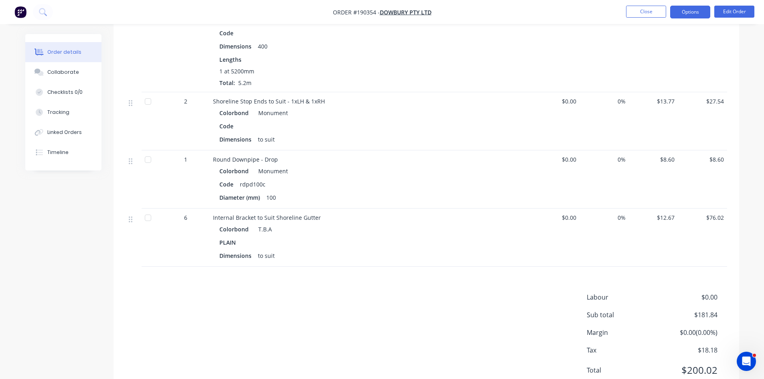
click at [688, 14] on button "Options" at bounding box center [690, 12] width 40 height 13
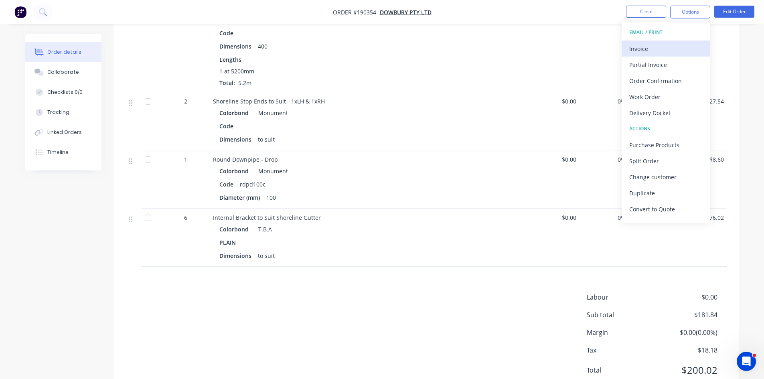
click at [684, 42] on button "Invoice" at bounding box center [666, 49] width 88 height 16
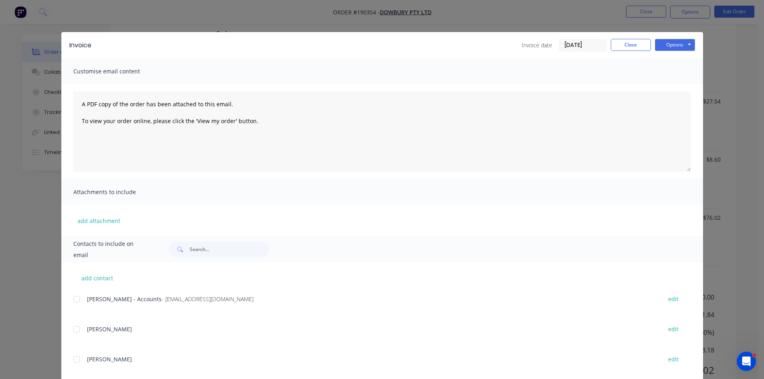
click at [72, 300] on div at bounding box center [77, 299] width 16 height 16
click at [670, 43] on button "Options" at bounding box center [675, 45] width 40 height 12
click at [678, 83] on button "Email" at bounding box center [680, 85] width 51 height 13
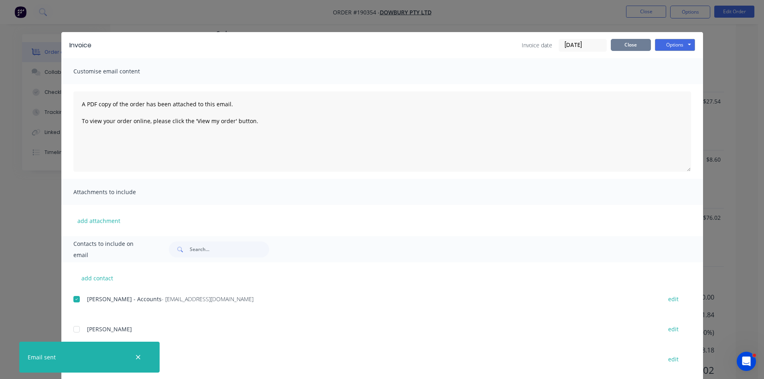
click at [637, 46] on button "Close" at bounding box center [631, 45] width 40 height 12
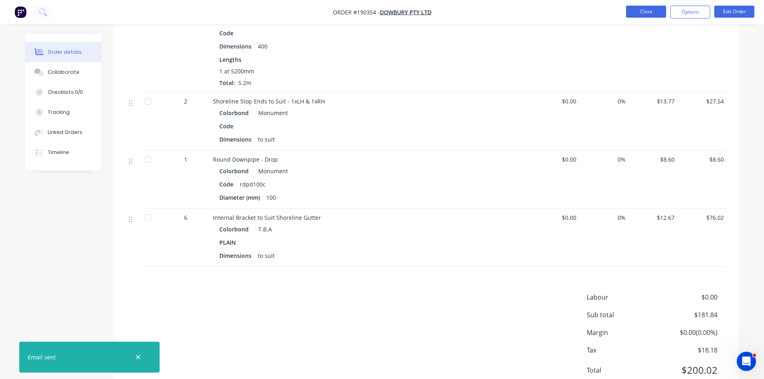
click at [643, 12] on button "Close" at bounding box center [646, 12] width 40 height 12
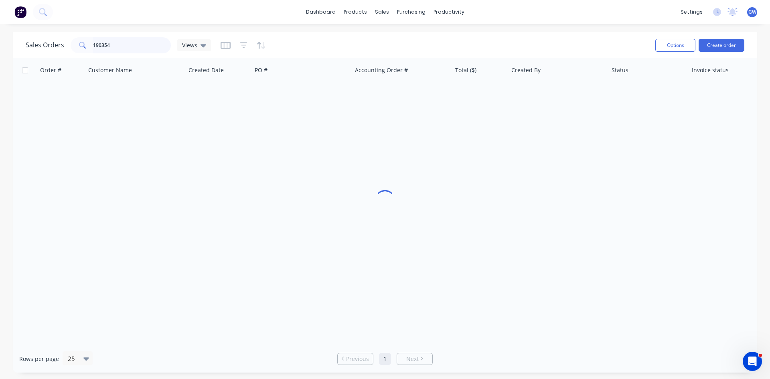
click at [126, 37] on input "190354" at bounding box center [132, 45] width 78 height 16
type input "190380"
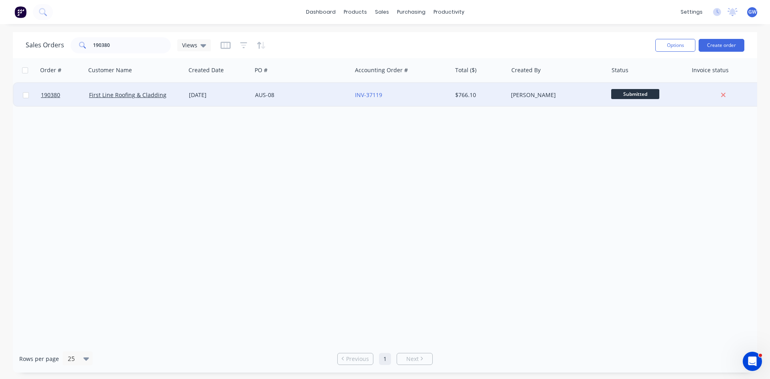
click at [471, 91] on div "$766.10" at bounding box center [478, 95] width 47 height 8
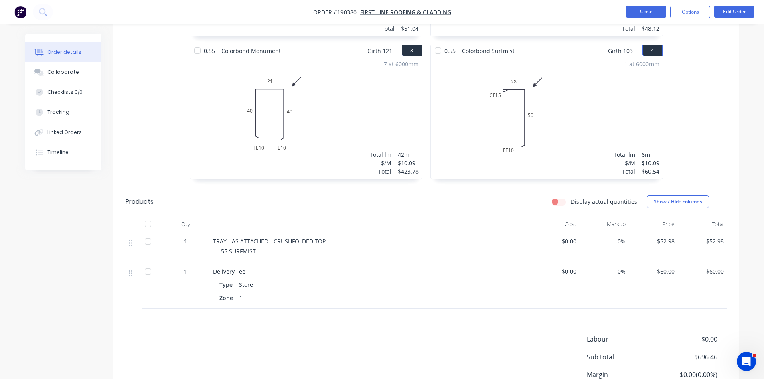
scroll to position [420, 0]
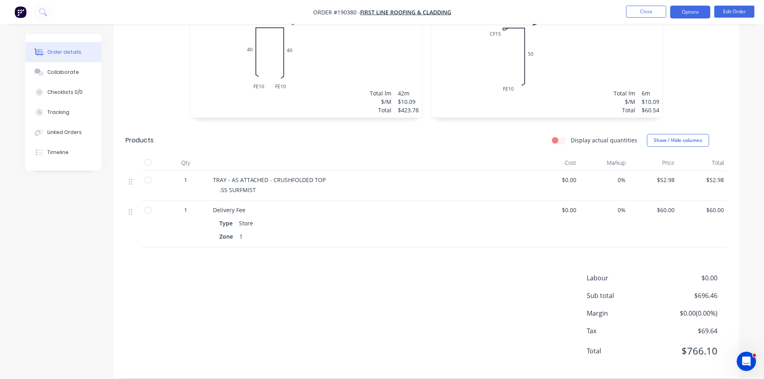
click at [684, 10] on button "Options" at bounding box center [690, 12] width 40 height 13
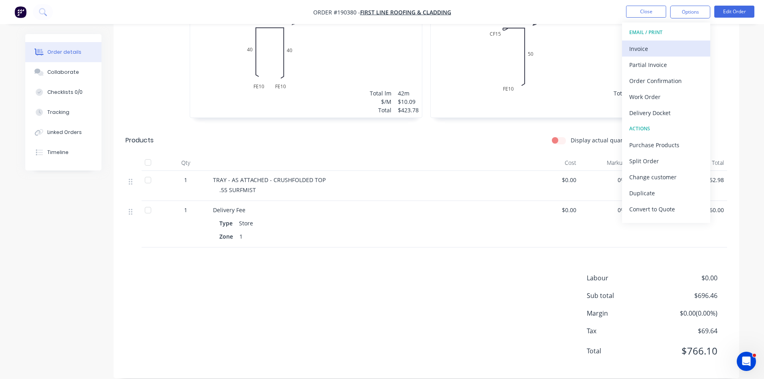
click at [668, 45] on div "Invoice" at bounding box center [666, 49] width 74 height 12
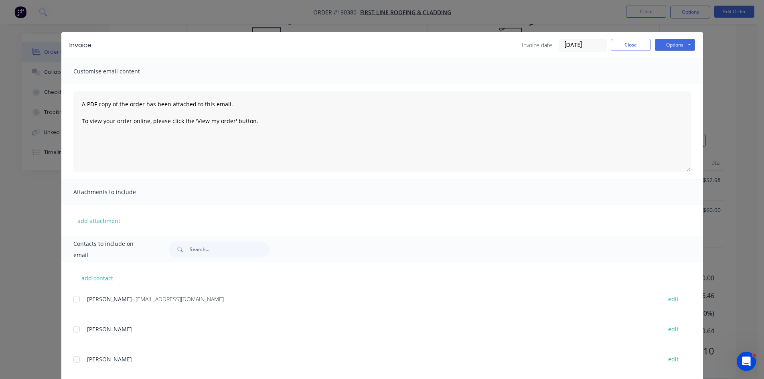
click at [75, 301] on div at bounding box center [77, 299] width 16 height 16
click at [665, 46] on button "Options" at bounding box center [675, 45] width 40 height 12
click at [675, 85] on button "Email" at bounding box center [680, 85] width 51 height 13
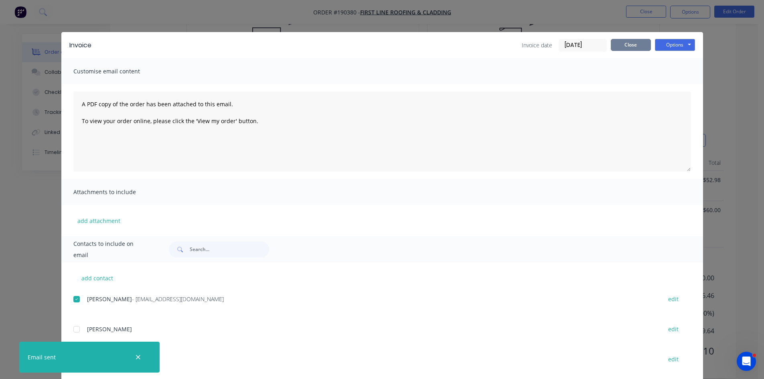
click at [634, 50] on button "Close" at bounding box center [631, 45] width 40 height 12
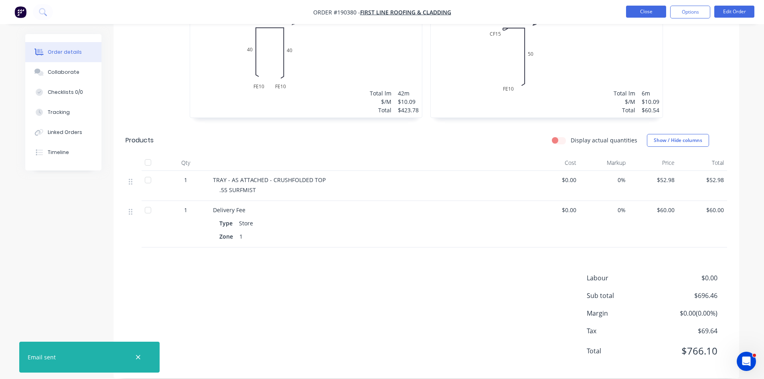
click at [647, 10] on button "Close" at bounding box center [646, 12] width 40 height 12
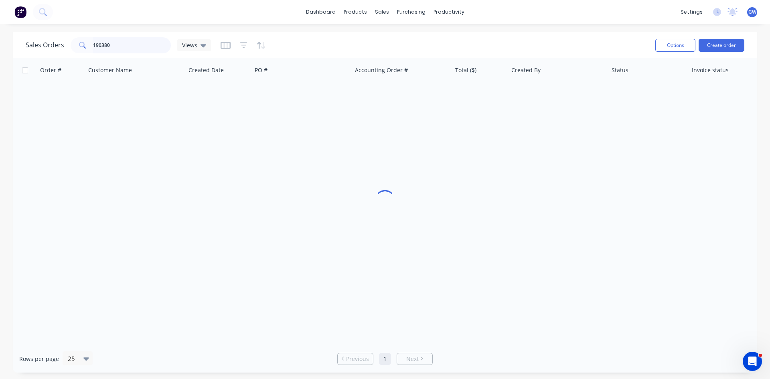
click at [126, 49] on input "190380" at bounding box center [132, 45] width 78 height 16
type input "190104"
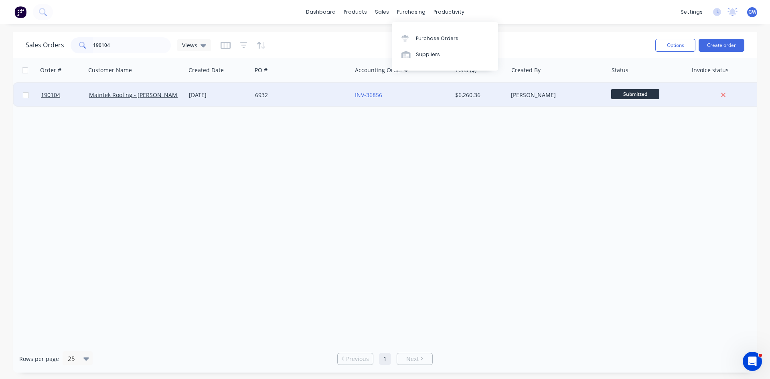
click at [436, 100] on div "INV-36856" at bounding box center [402, 95] width 100 height 24
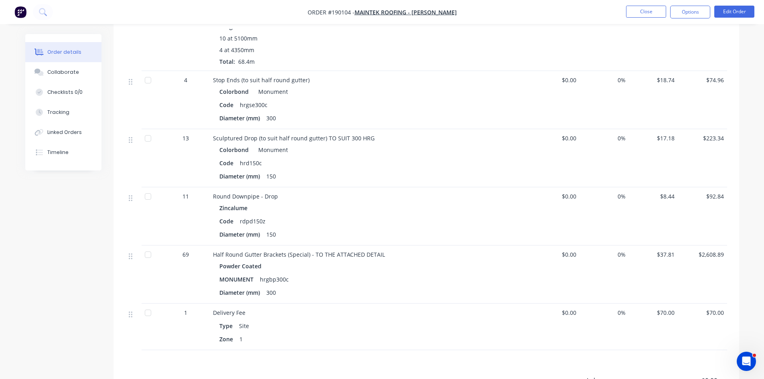
scroll to position [521, 0]
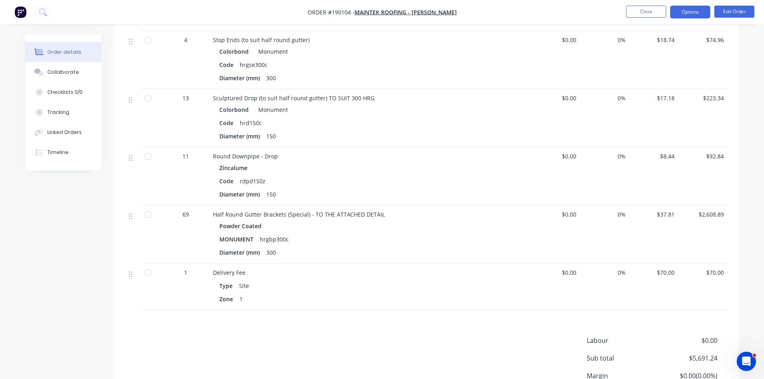
click at [690, 9] on button "Options" at bounding box center [690, 12] width 40 height 13
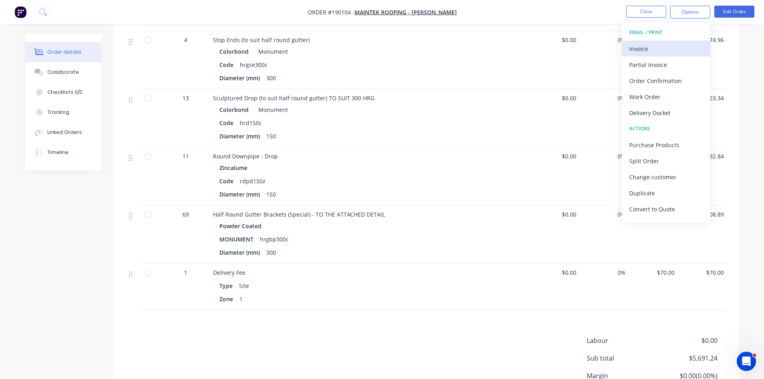
click at [665, 45] on div "Invoice" at bounding box center [666, 49] width 74 height 12
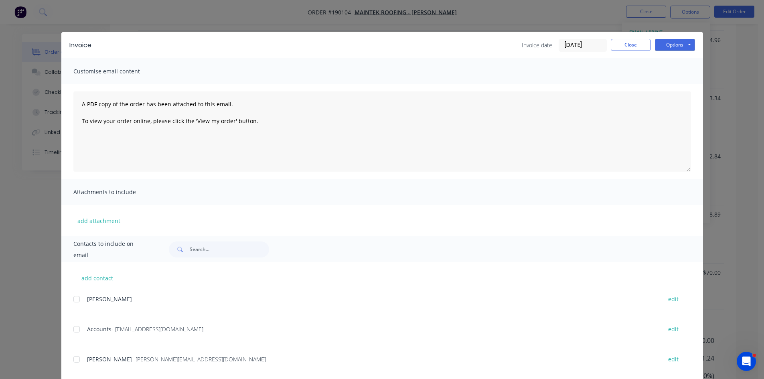
click at [78, 330] on div at bounding box center [77, 329] width 16 height 16
click at [81, 357] on div at bounding box center [77, 359] width 16 height 16
click at [657, 45] on button "Options" at bounding box center [675, 45] width 40 height 12
click at [669, 90] on button "Email" at bounding box center [680, 85] width 51 height 13
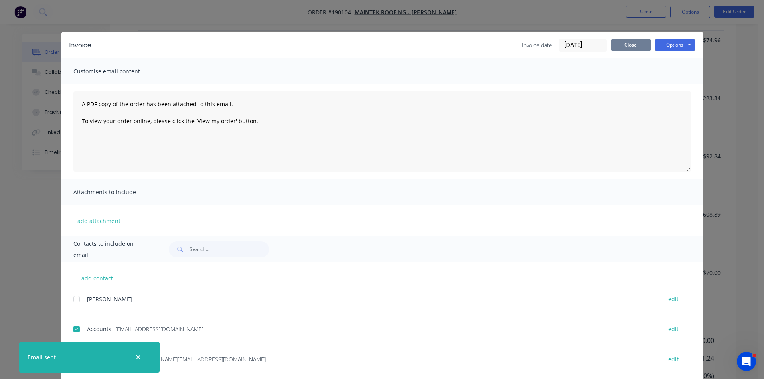
click at [629, 46] on button "Close" at bounding box center [631, 45] width 40 height 12
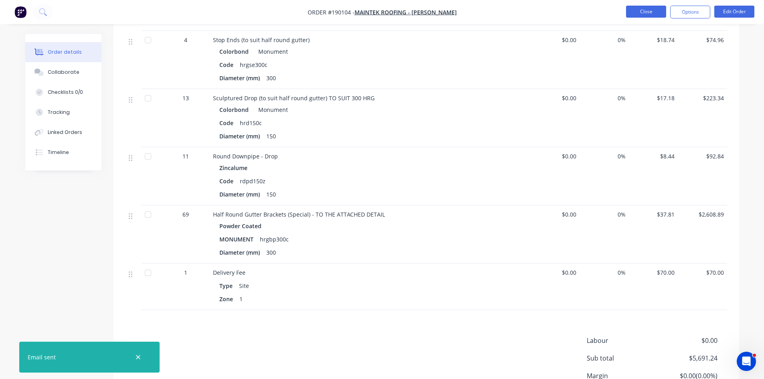
click at [653, 16] on button "Close" at bounding box center [646, 12] width 40 height 12
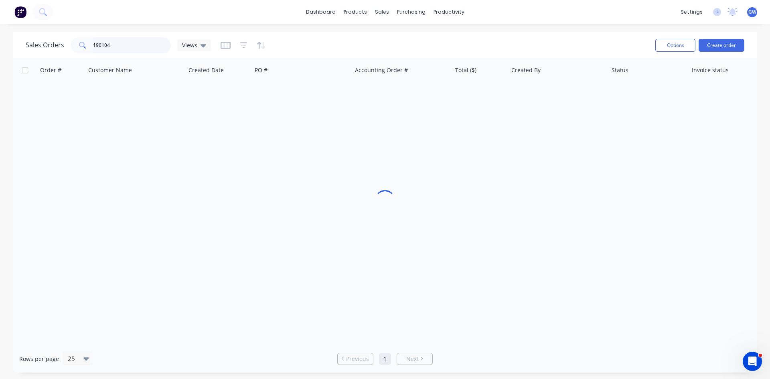
click at [136, 45] on input "190104" at bounding box center [132, 45] width 78 height 16
type input "189996"
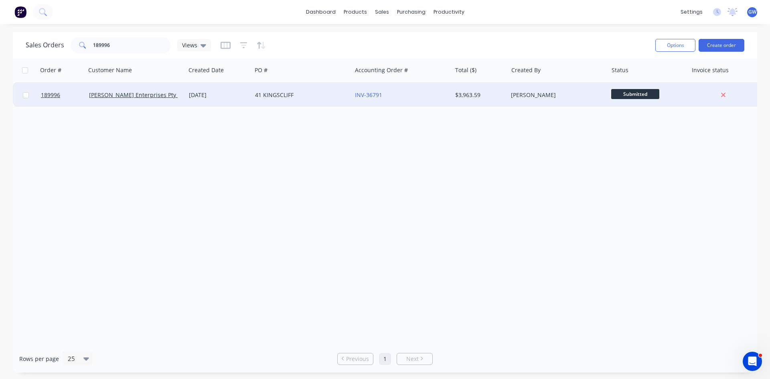
click at [517, 98] on div "[PERSON_NAME]" at bounding box center [555, 95] width 89 height 8
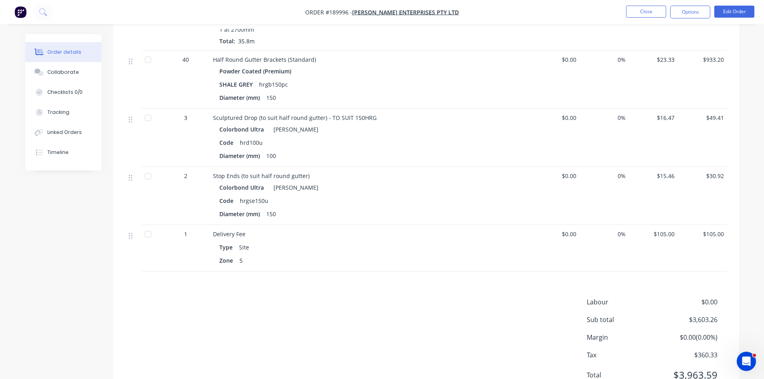
scroll to position [835, 0]
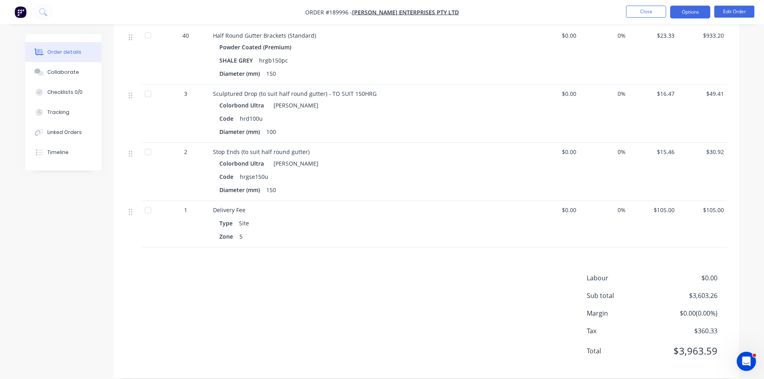
click at [685, 13] on button "Options" at bounding box center [690, 12] width 40 height 13
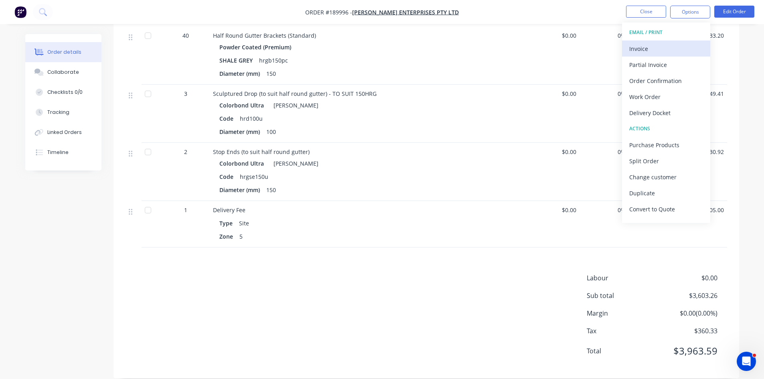
click at [664, 43] on div "Invoice" at bounding box center [666, 49] width 74 height 12
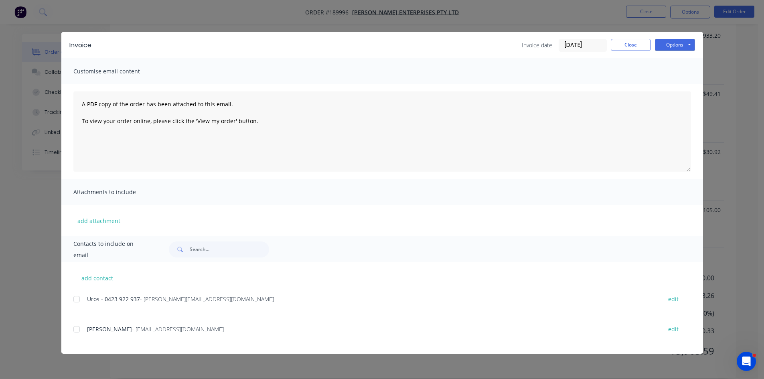
click at [81, 300] on div at bounding box center [77, 299] width 16 height 16
click at [692, 46] on button "Options" at bounding box center [675, 45] width 40 height 12
click at [676, 85] on button "Email" at bounding box center [680, 85] width 51 height 13
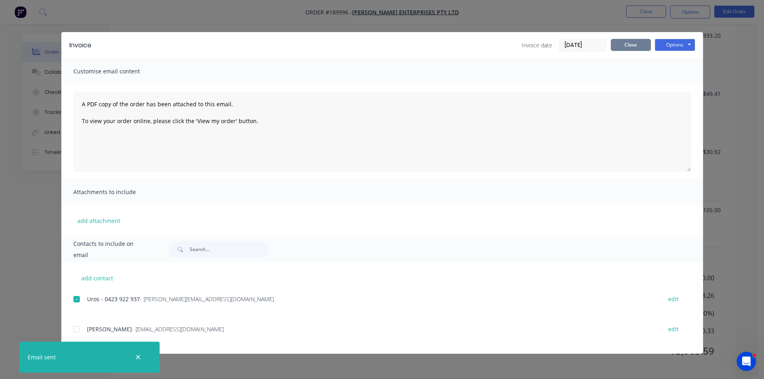
click at [635, 42] on button "Close" at bounding box center [631, 45] width 40 height 12
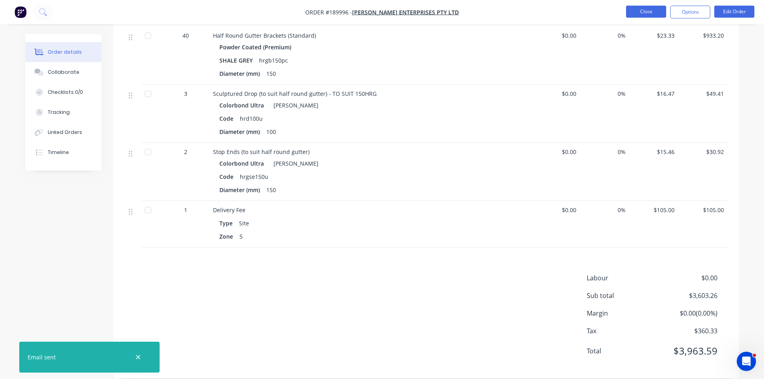
click at [641, 14] on button "Close" at bounding box center [646, 12] width 40 height 12
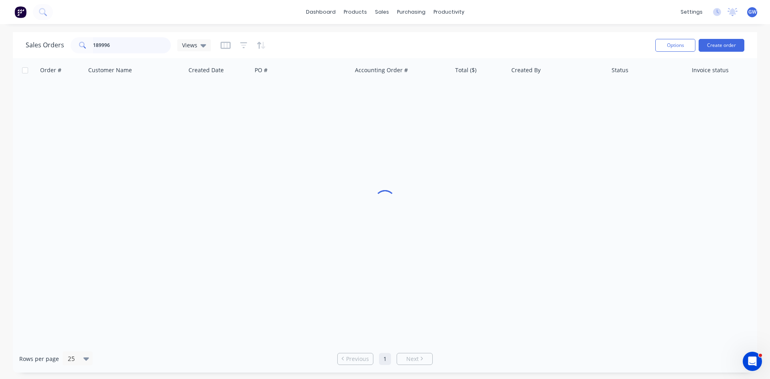
drag, startPoint x: 131, startPoint y: 47, endPoint x: 34, endPoint y: 45, distance: 96.3
click at [34, 45] on div "Sales Orders 189996 Views" at bounding box center [118, 45] width 185 height 16
type input "190502"
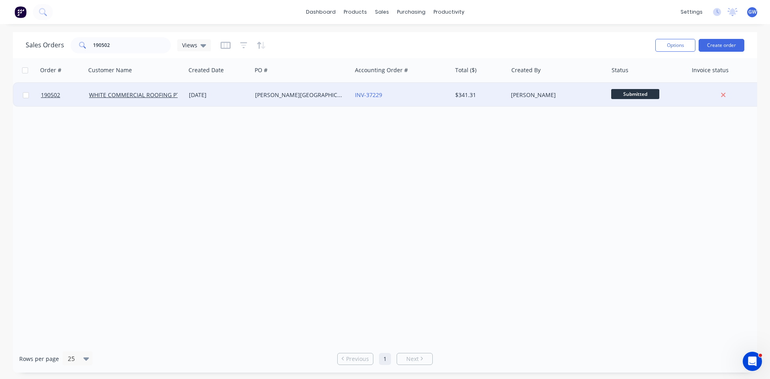
click at [487, 92] on div "$341.31" at bounding box center [478, 95] width 47 height 8
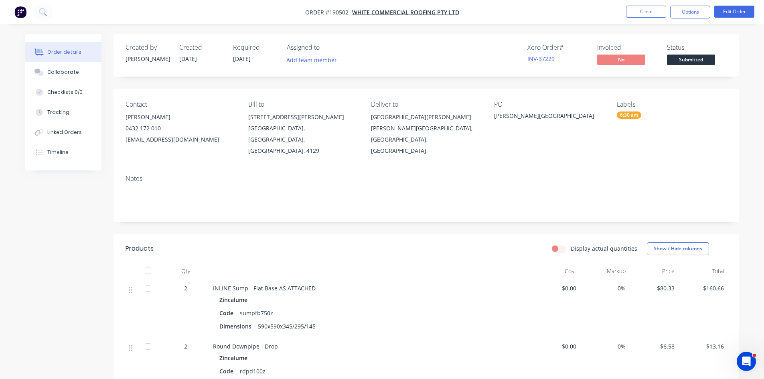
click at [426, 200] on div "Notes" at bounding box center [427, 195] width 626 height 54
click at [696, 10] on button "Options" at bounding box center [690, 12] width 40 height 13
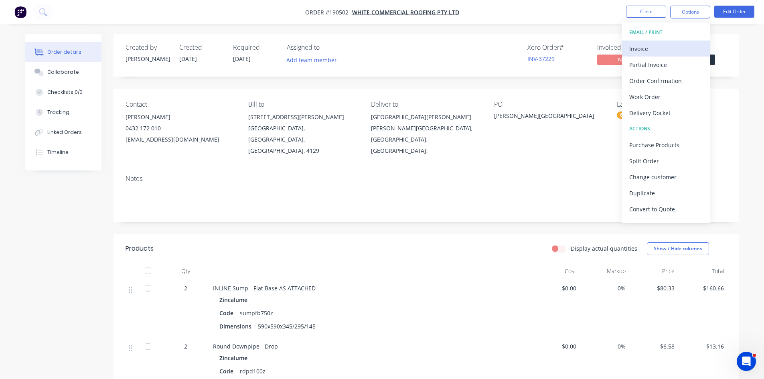
click at [657, 45] on div "Invoice" at bounding box center [666, 49] width 74 height 12
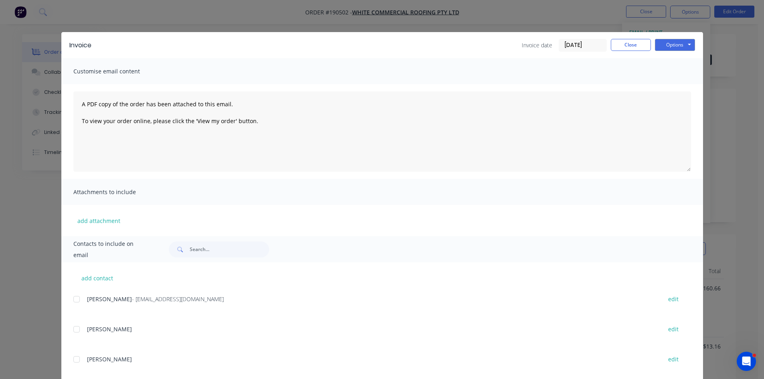
click at [79, 299] on div at bounding box center [77, 299] width 16 height 16
click at [694, 41] on div "Invoice Invoice date 25/08/25 Close Options Preview Print Email" at bounding box center [382, 45] width 642 height 26
click at [683, 42] on button "Options" at bounding box center [675, 45] width 40 height 12
click at [672, 83] on button "Email" at bounding box center [680, 85] width 51 height 13
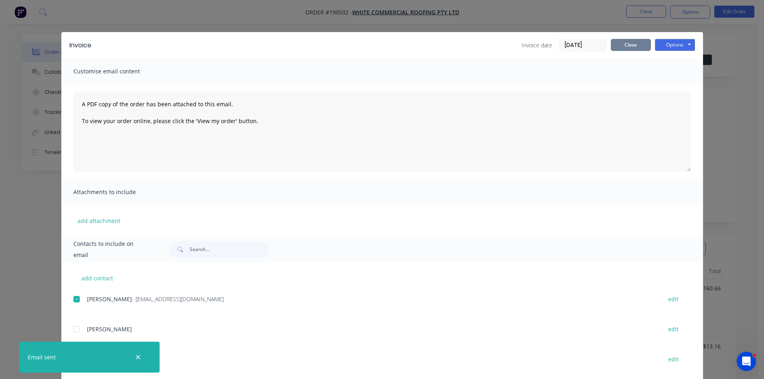
click at [638, 43] on button "Close" at bounding box center [631, 45] width 40 height 12
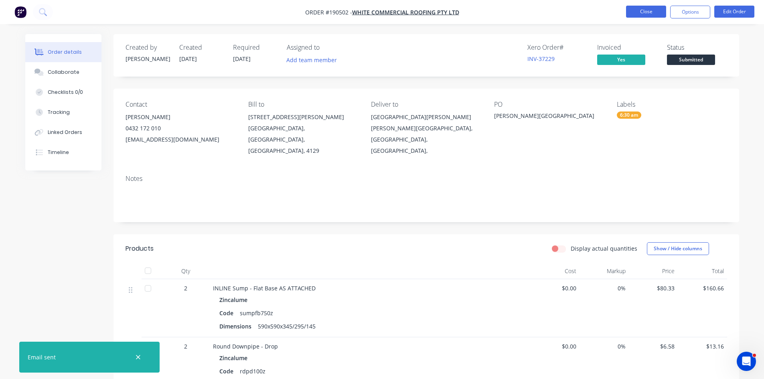
click at [661, 14] on button "Close" at bounding box center [646, 12] width 40 height 12
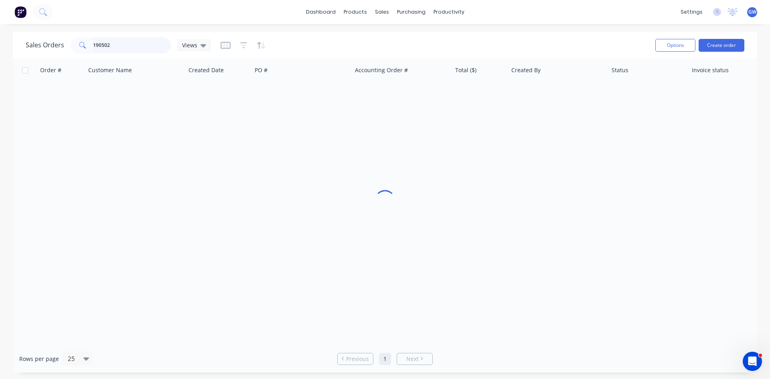
click at [126, 44] on input "190502" at bounding box center [132, 45] width 78 height 16
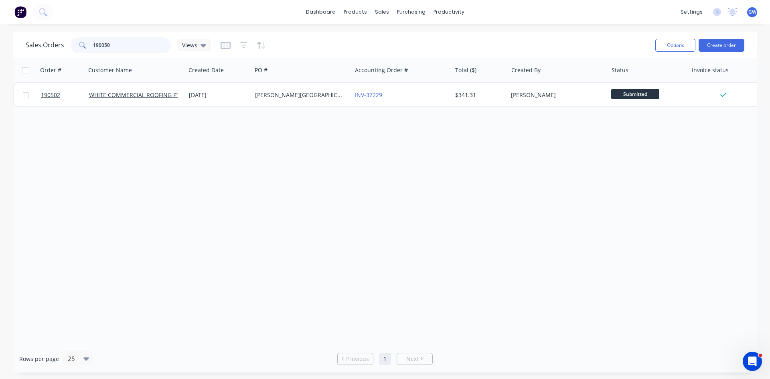
type input "190050"
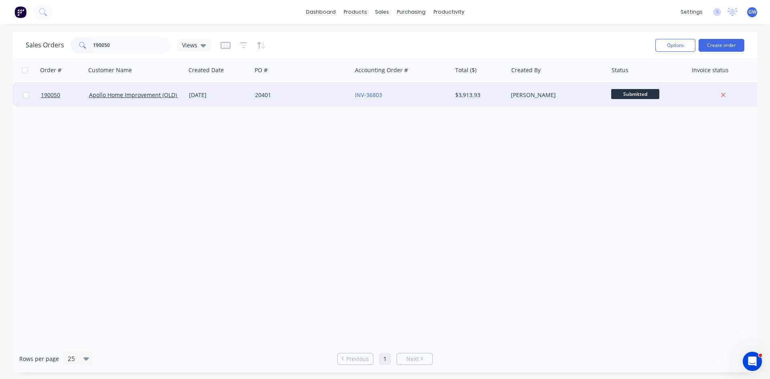
click at [399, 101] on div "INV-36803" at bounding box center [402, 95] width 100 height 24
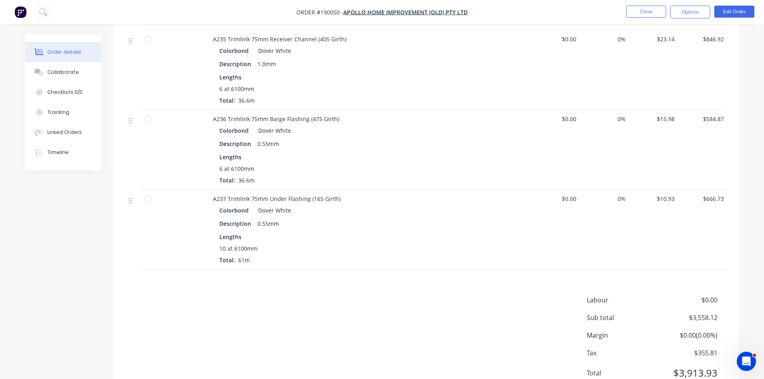
scroll to position [401, 0]
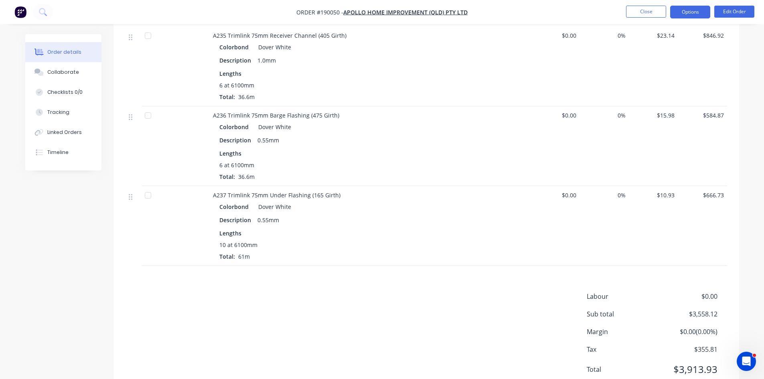
click at [693, 8] on button "Options" at bounding box center [690, 12] width 40 height 13
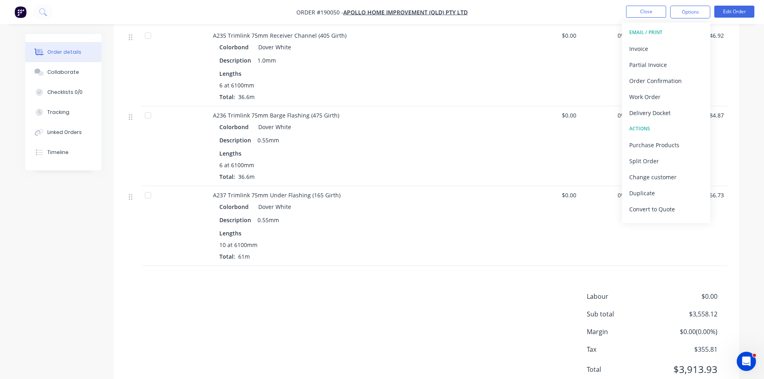
click at [672, 39] on button "EMAIL / PRINT" at bounding box center [666, 32] width 88 height 16
click at [651, 51] on div "Invoice" at bounding box center [666, 49] width 74 height 12
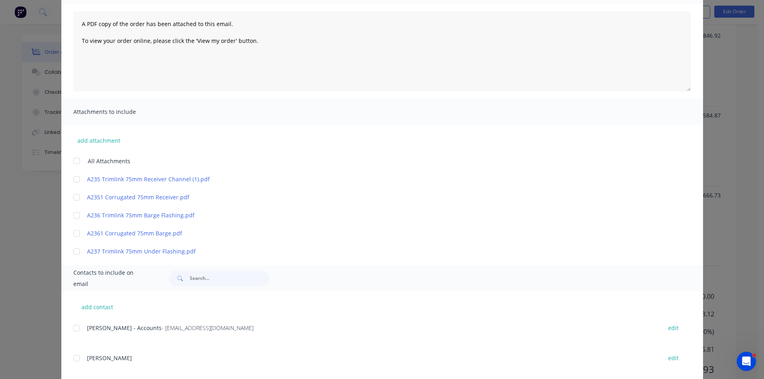
click at [74, 323] on div at bounding box center [77, 328] width 16 height 16
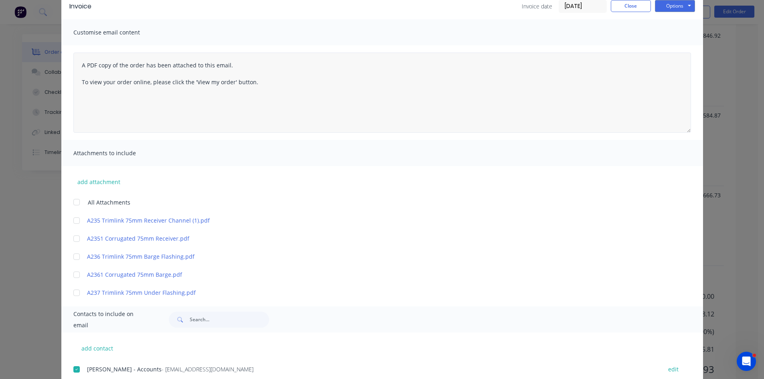
scroll to position [0, 0]
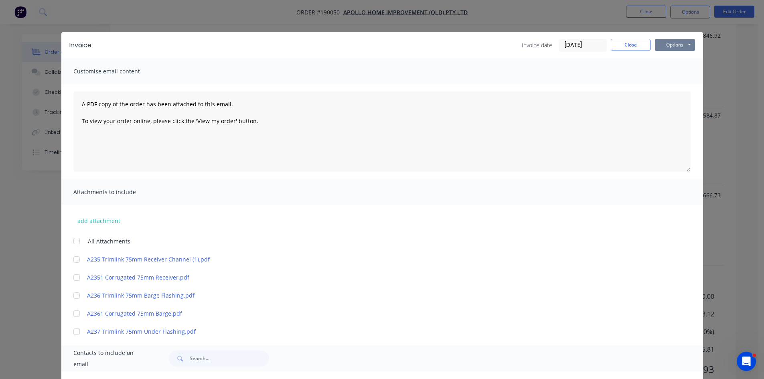
click at [671, 44] on button "Options" at bounding box center [675, 45] width 40 height 12
click at [671, 83] on button "Email" at bounding box center [680, 85] width 51 height 13
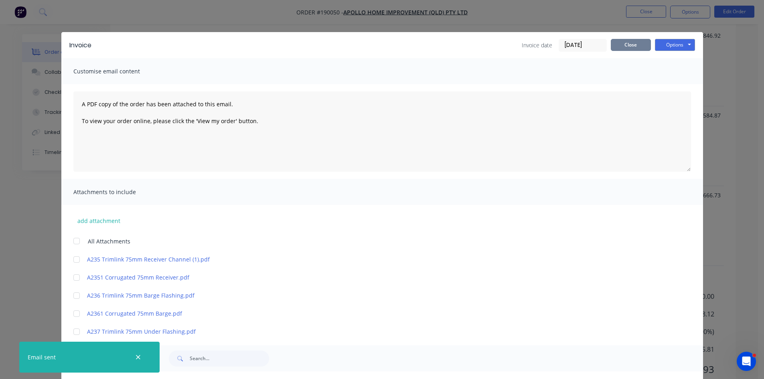
click at [626, 48] on button "Close" at bounding box center [631, 45] width 40 height 12
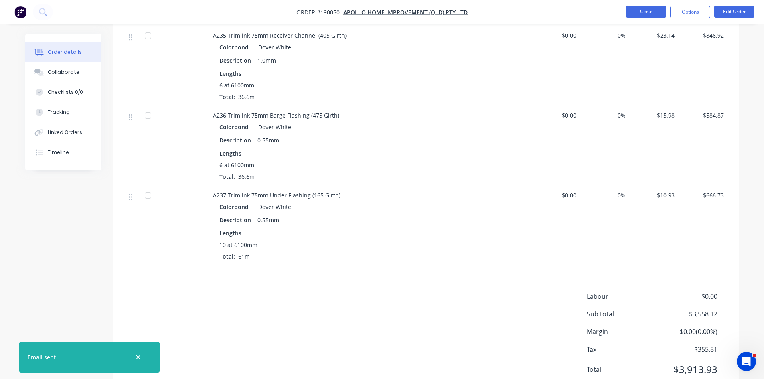
click at [635, 14] on button "Close" at bounding box center [646, 12] width 40 height 12
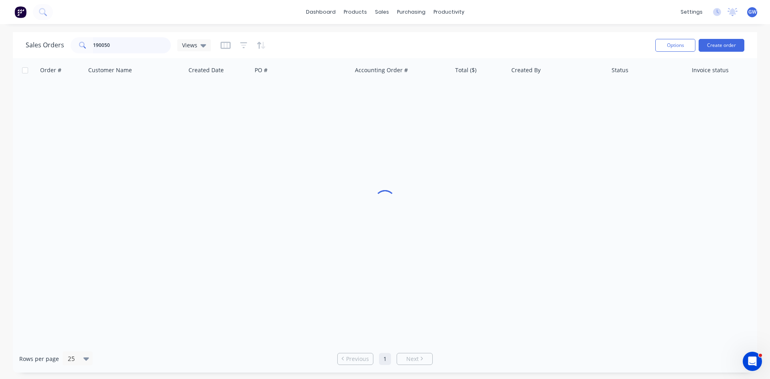
click at [107, 43] on input "190050" at bounding box center [132, 45] width 78 height 16
type input "190176"
click at [557, 93] on div "[PERSON_NAME]" at bounding box center [555, 95] width 89 height 8
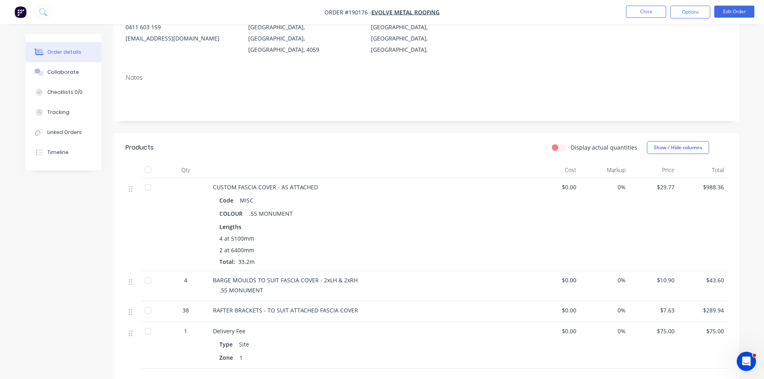
scroll to position [62, 0]
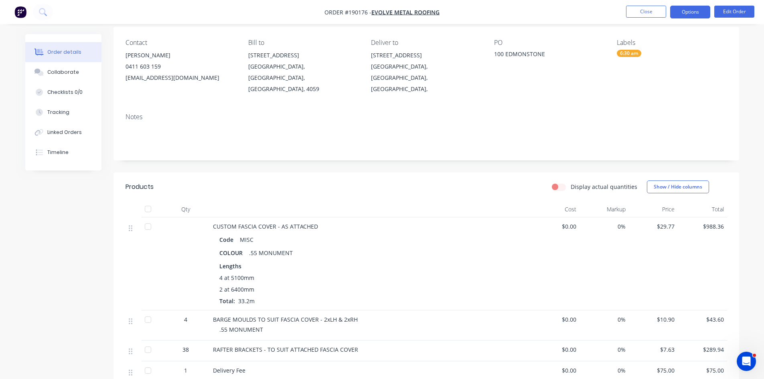
click at [696, 12] on button "Options" at bounding box center [690, 12] width 40 height 13
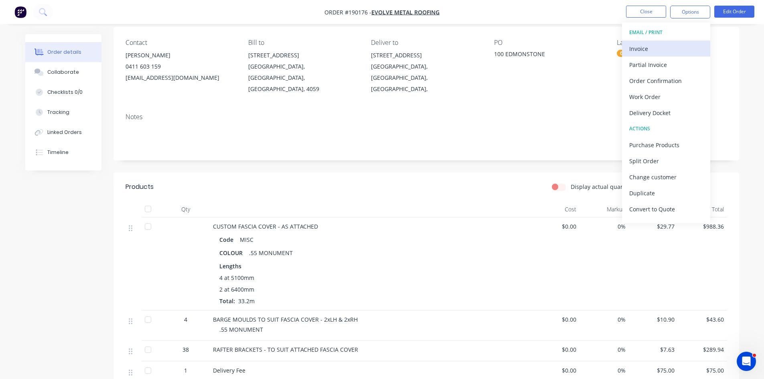
click at [670, 48] on div "Invoice" at bounding box center [666, 49] width 74 height 12
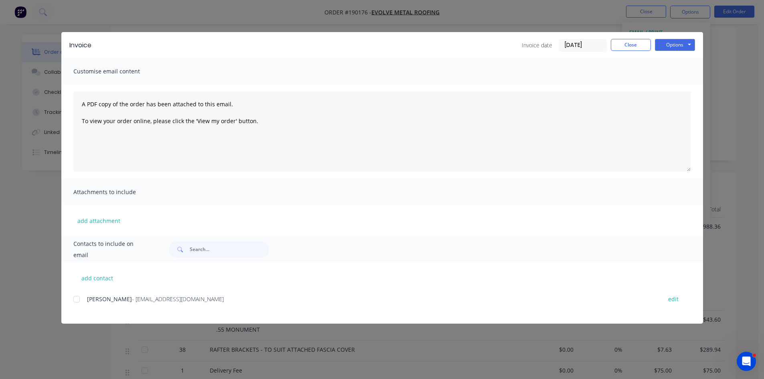
click at [88, 297] on span "Geoff McConachy" at bounding box center [109, 299] width 45 height 8
click at [81, 298] on div at bounding box center [77, 299] width 16 height 16
click at [667, 44] on button "Options" at bounding box center [675, 45] width 40 height 12
click at [677, 81] on button "Email" at bounding box center [680, 85] width 51 height 13
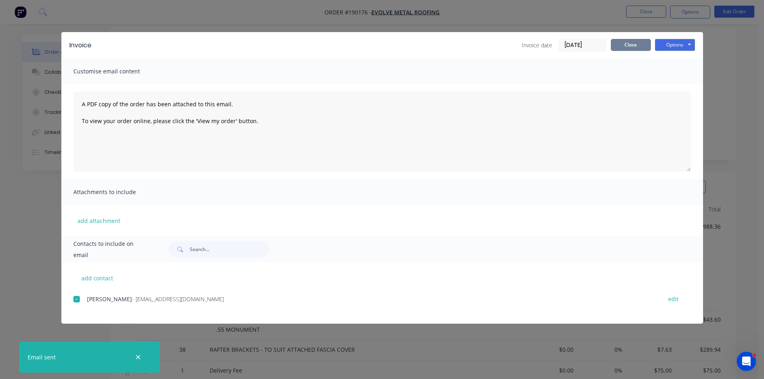
click at [633, 42] on button "Close" at bounding box center [631, 45] width 40 height 12
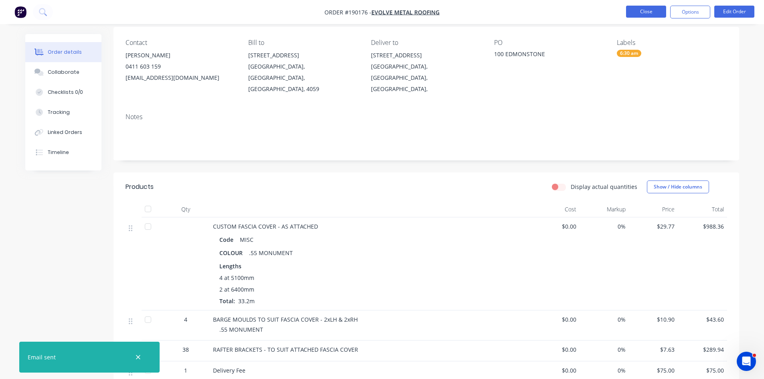
click at [648, 11] on button "Close" at bounding box center [646, 12] width 40 height 12
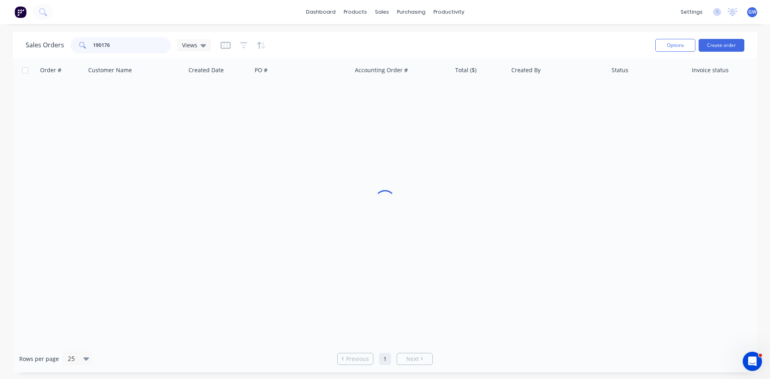
drag, startPoint x: 142, startPoint y: 47, endPoint x: 53, endPoint y: 36, distance: 89.3
click at [53, 36] on div "Sales Orders 190176 Views" at bounding box center [337, 45] width 623 height 20
type input "188043"
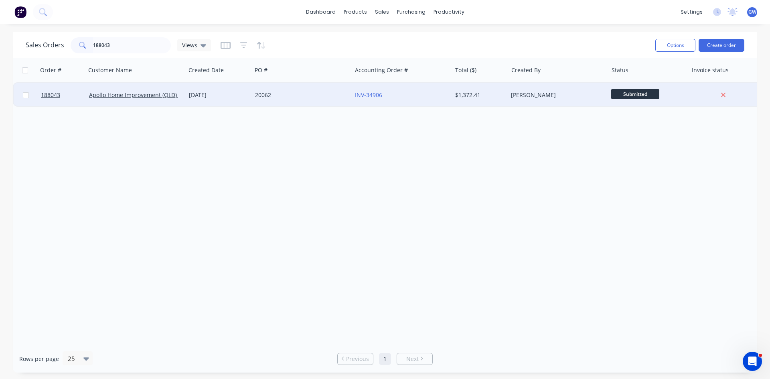
click at [596, 91] on div "[PERSON_NAME]" at bounding box center [558, 95] width 100 height 24
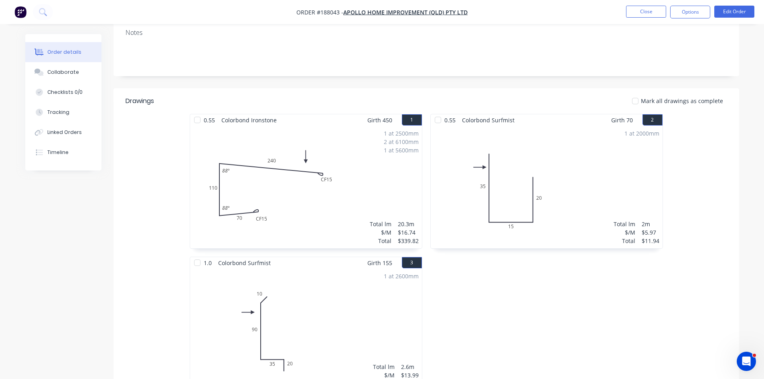
scroll to position [134, 0]
click at [687, 9] on button "Options" at bounding box center [690, 12] width 40 height 13
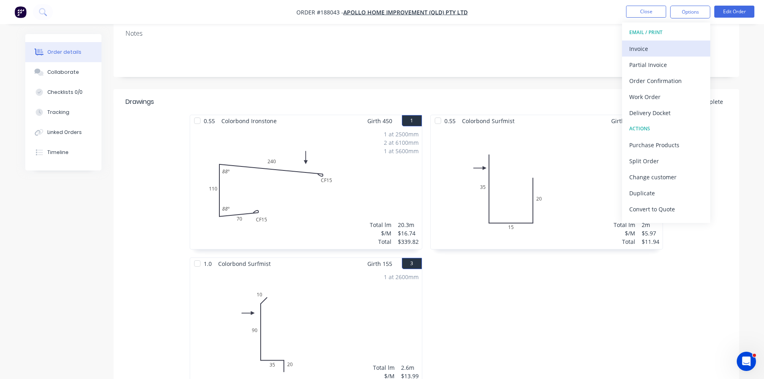
click at [666, 46] on div "Invoice" at bounding box center [666, 49] width 74 height 12
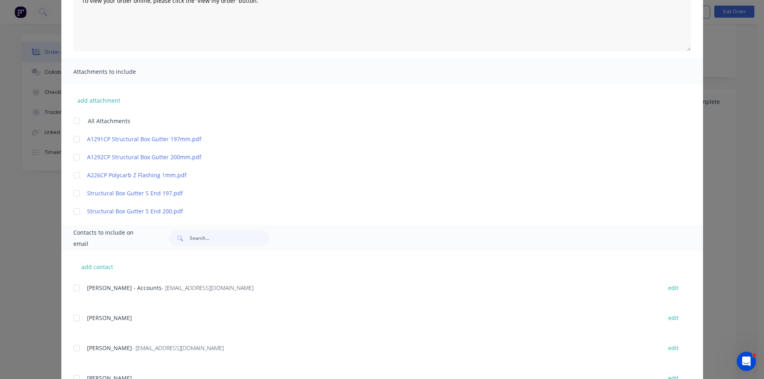
click at [76, 282] on div at bounding box center [77, 288] width 16 height 16
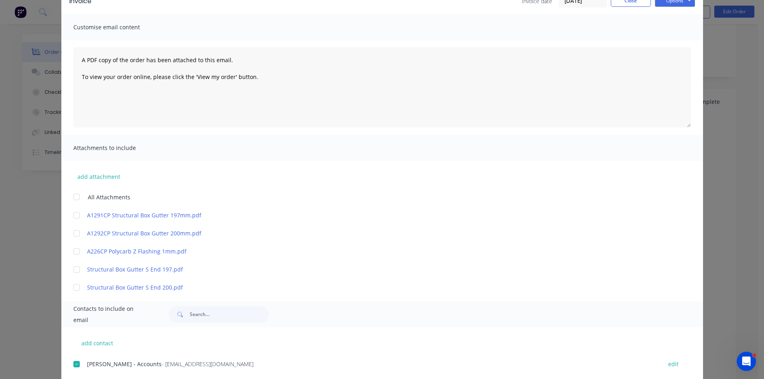
scroll to position [0, 0]
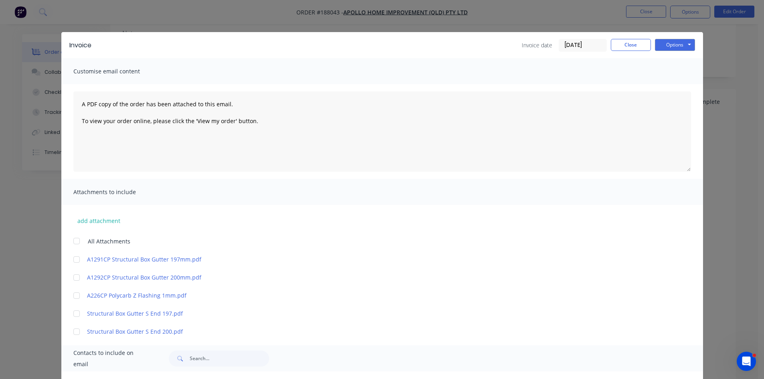
click at [678, 51] on div "Options Preview Print Email" at bounding box center [675, 45] width 40 height 13
click at [685, 49] on button "Options" at bounding box center [675, 45] width 40 height 12
click at [685, 86] on button "Email" at bounding box center [680, 85] width 51 height 13
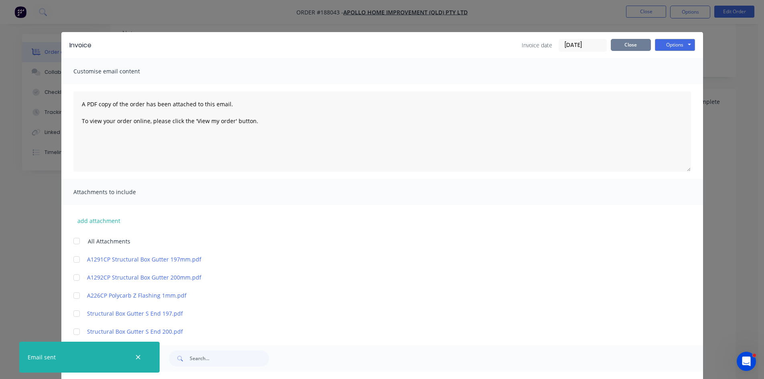
click at [623, 40] on button "Close" at bounding box center [631, 45] width 40 height 12
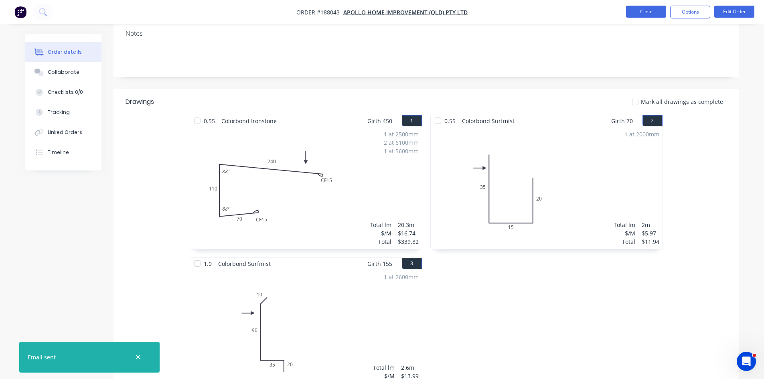
click at [648, 11] on button "Close" at bounding box center [646, 12] width 40 height 12
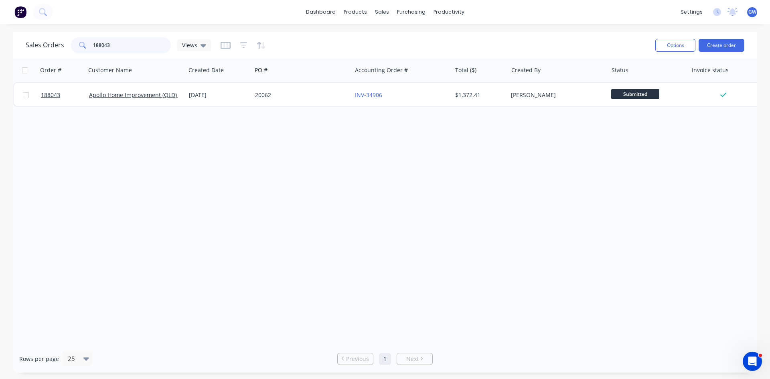
drag, startPoint x: 148, startPoint y: 49, endPoint x: 63, endPoint y: 47, distance: 85.1
click at [71, 45] on div "188043" at bounding box center [121, 45] width 100 height 16
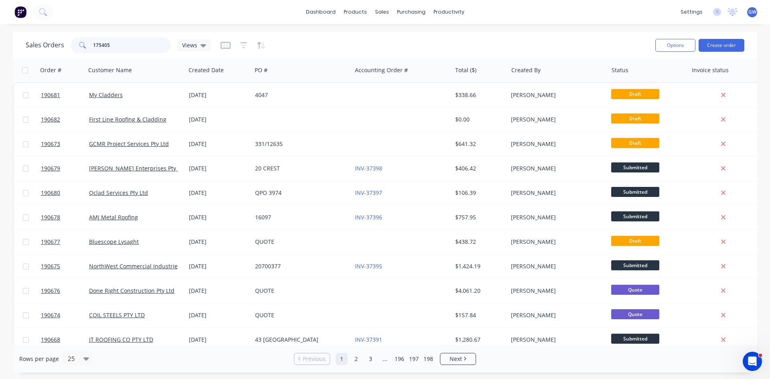
type input "175405"
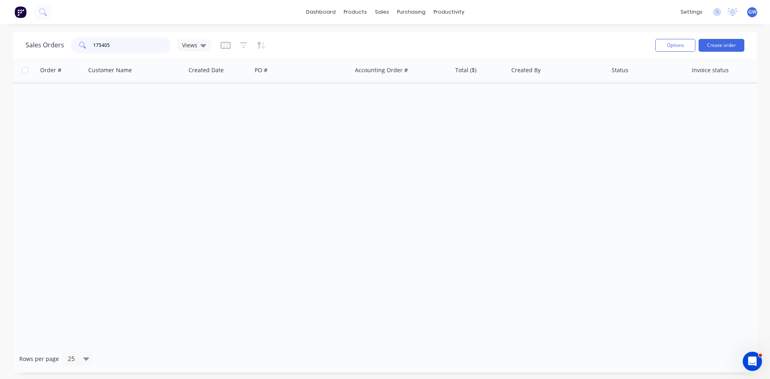
drag, startPoint x: 149, startPoint y: 47, endPoint x: 63, endPoint y: 34, distance: 86.5
click at [63, 34] on div "Sales Orders 175405 Views Options Create order" at bounding box center [385, 45] width 744 height 26
click at [292, 39] on div "Sales Orders 175405 Views" at bounding box center [337, 45] width 623 height 20
click at [385, 53] on icon at bounding box center [384, 54] width 7 height 7
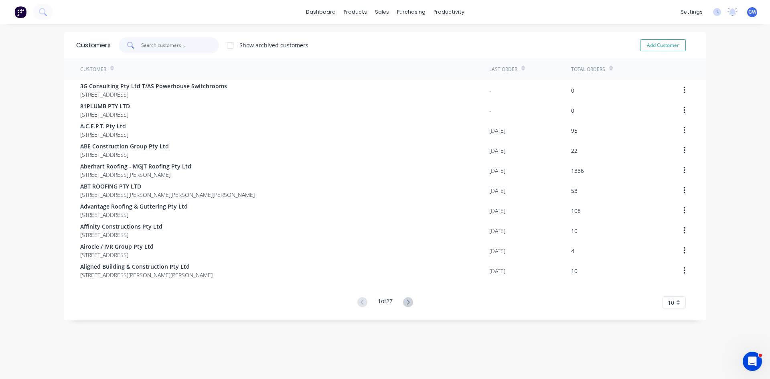
click at [197, 44] on input "text" at bounding box center [180, 45] width 78 height 16
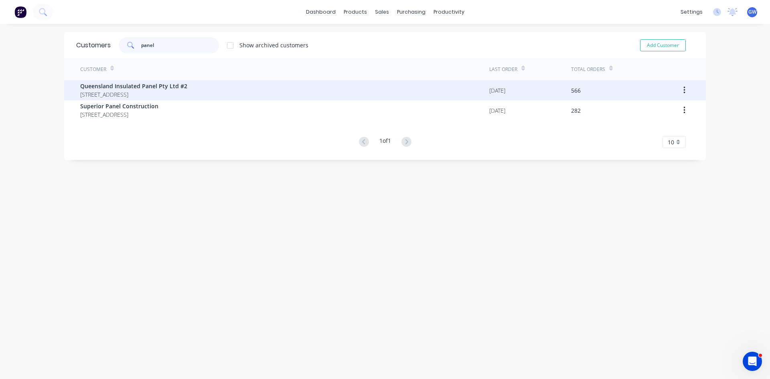
type input "panel"
click at [184, 91] on span "PO BOX 288 POINT LOOKOUT Queensland Australia 4183" at bounding box center [133, 94] width 107 height 8
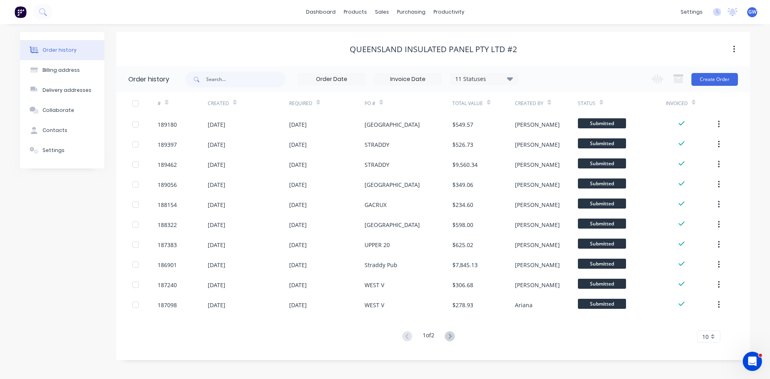
click at [713, 335] on div "10" at bounding box center [708, 337] width 23 height 12
click at [711, 327] on div "35" at bounding box center [709, 323] width 22 height 14
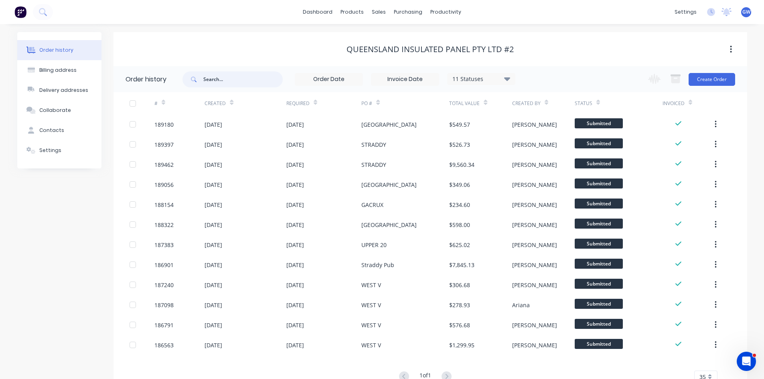
click at [233, 80] on input "text" at bounding box center [242, 79] width 79 height 16
type input "175405"
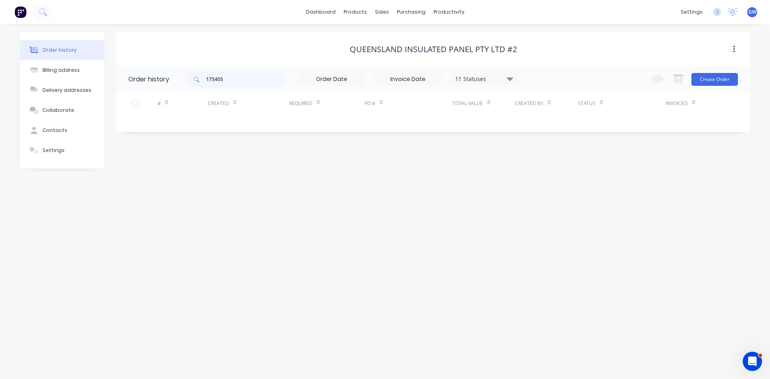
click at [489, 74] on div "11 Statuses Invoice Status Invoiced Not Invoiced Partial Order Status All Archi…" at bounding box center [484, 79] width 68 height 12
click at [491, 78] on div "11 Statuses" at bounding box center [483, 79] width 67 height 9
click at [550, 171] on label at bounding box center [550, 171] width 0 height 0
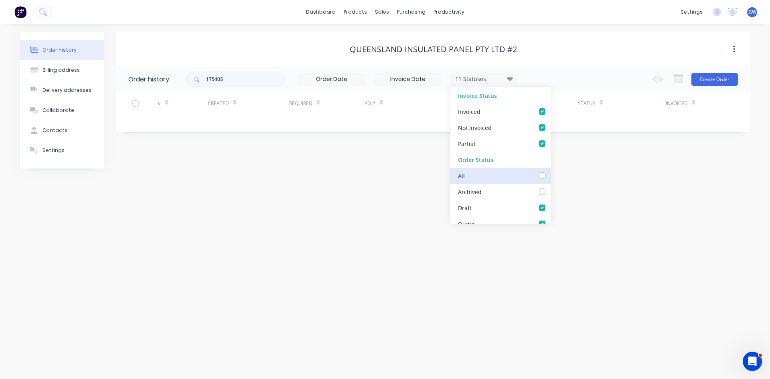
click at [550, 176] on input "checkbox" at bounding box center [553, 175] width 6 height 8
checkbox input "true"
click at [581, 95] on div "Status" at bounding box center [622, 103] width 88 height 22
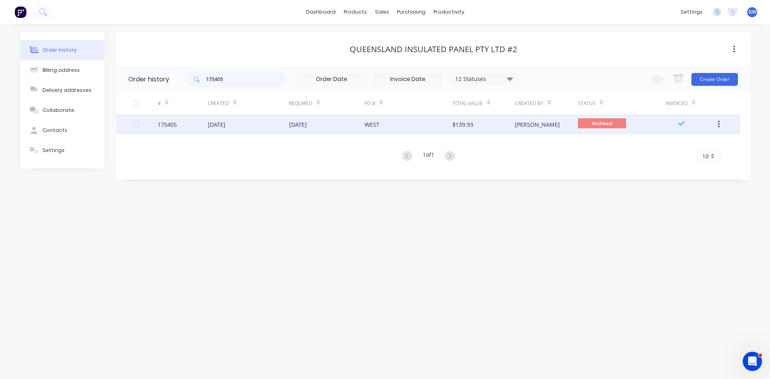
click at [544, 128] on div "[PERSON_NAME]" at bounding box center [546, 124] width 63 height 20
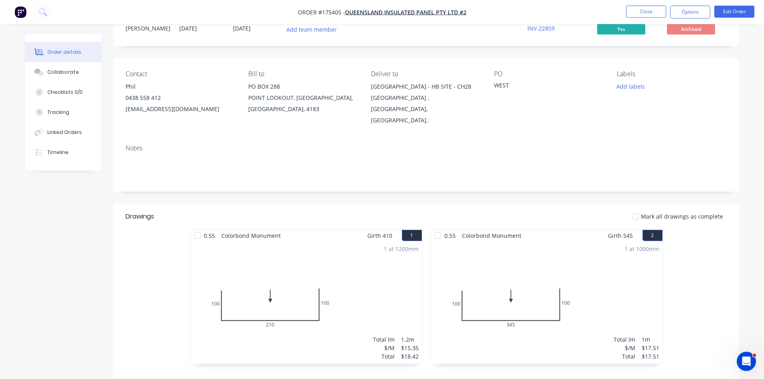
scroll to position [24, 0]
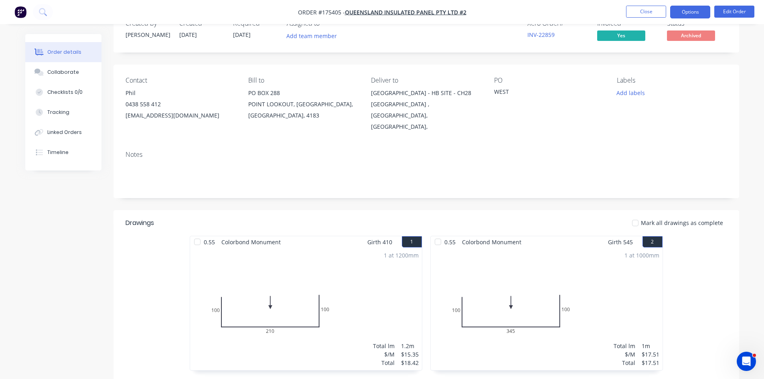
click at [703, 14] on button "Options" at bounding box center [690, 12] width 40 height 13
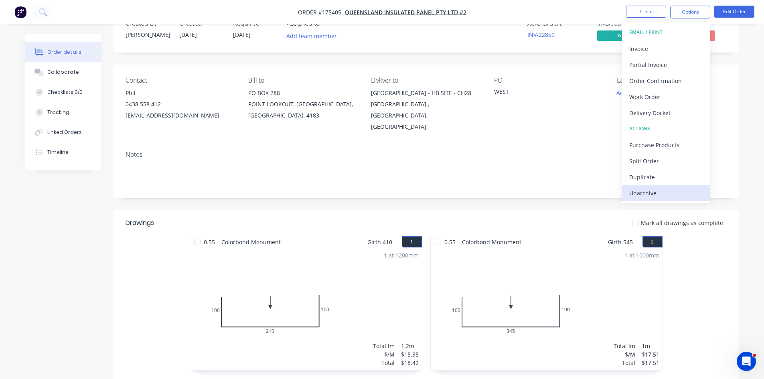
click at [646, 197] on div "Unarchive" at bounding box center [666, 193] width 74 height 12
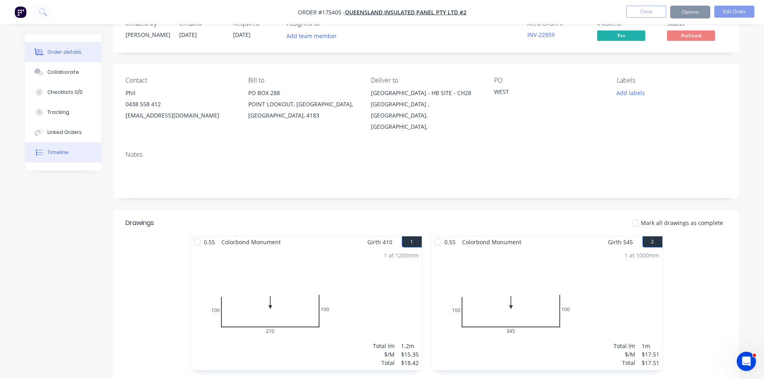
click at [49, 153] on div "Timeline" at bounding box center [57, 152] width 21 height 7
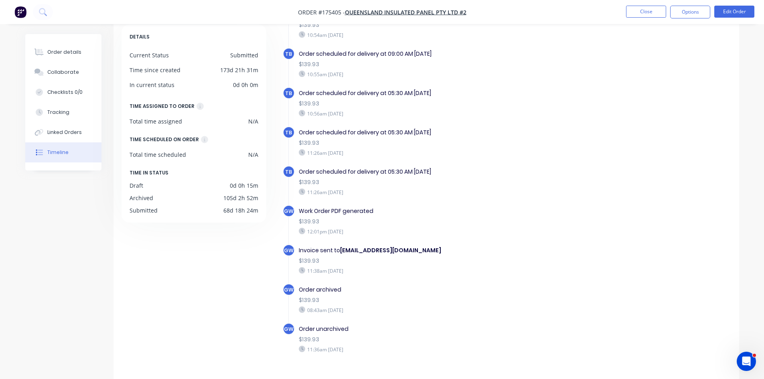
scroll to position [61, 0]
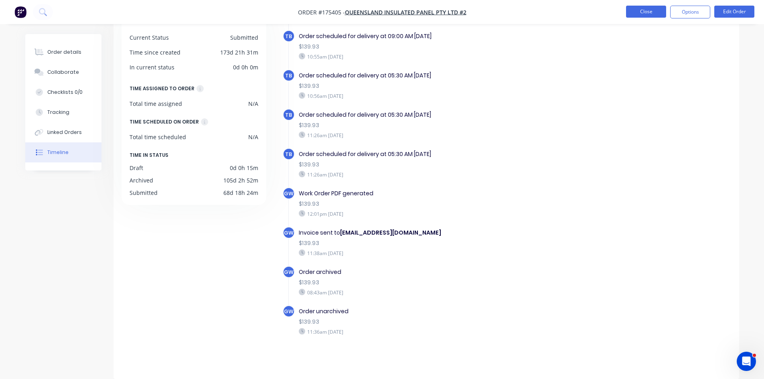
click at [648, 9] on button "Close" at bounding box center [646, 12] width 40 height 12
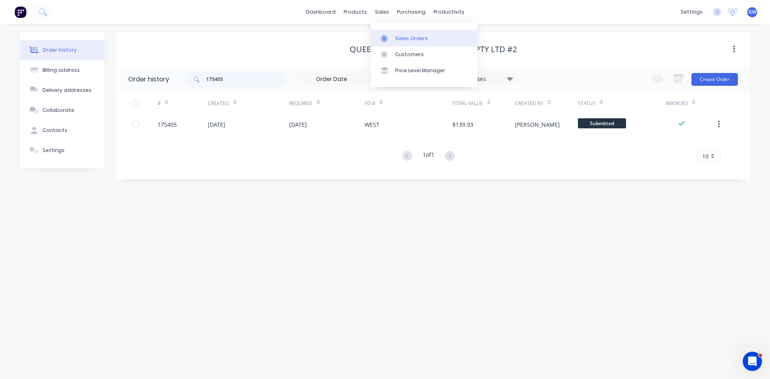
click at [404, 38] on div "Sales Orders" at bounding box center [411, 38] width 33 height 7
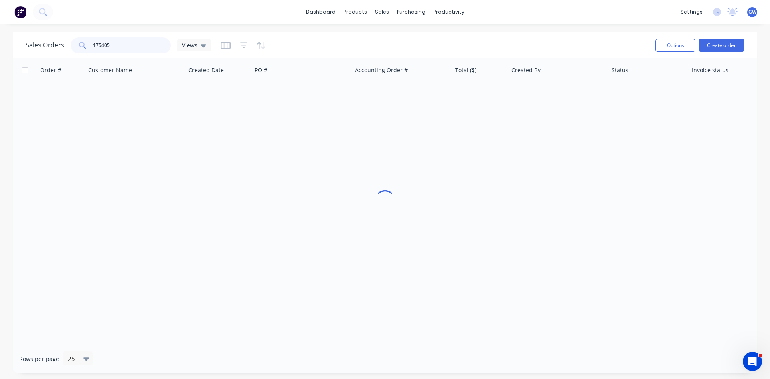
drag, startPoint x: 126, startPoint y: 46, endPoint x: 42, endPoint y: 44, distance: 84.3
click at [42, 44] on div "Sales Orders 175405 Views" at bounding box center [118, 45] width 185 height 16
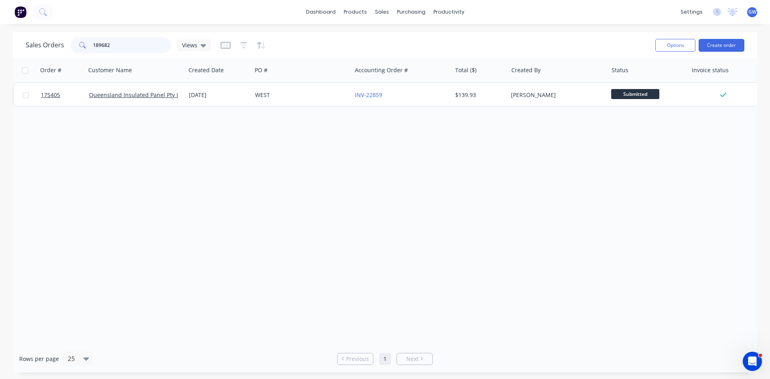
type input "189682"
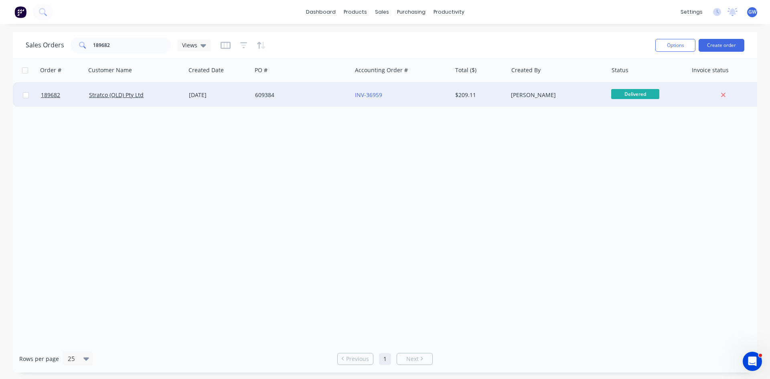
click at [528, 102] on div "[PERSON_NAME]" at bounding box center [558, 95] width 100 height 24
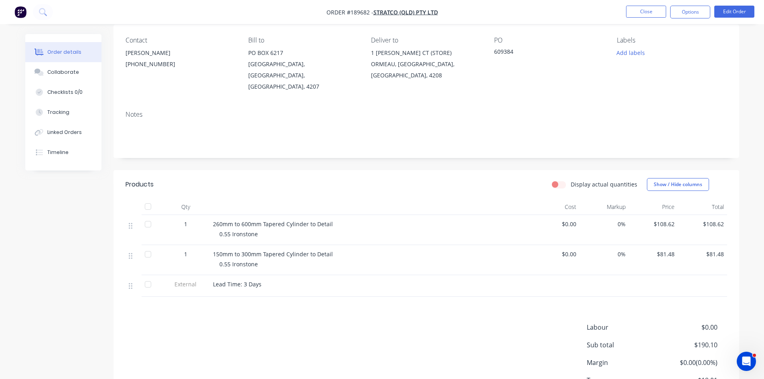
scroll to position [105, 0]
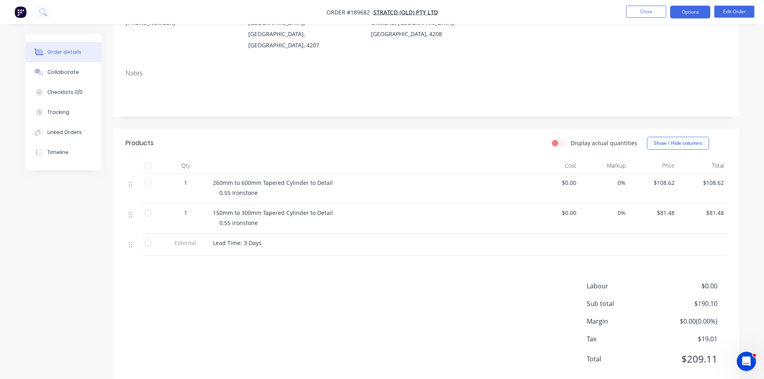
click at [698, 9] on button "Options" at bounding box center [690, 12] width 40 height 13
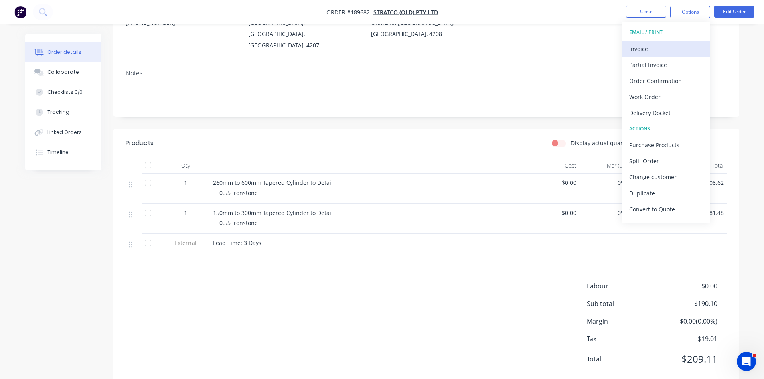
click at [682, 45] on div "Invoice" at bounding box center [666, 49] width 74 height 12
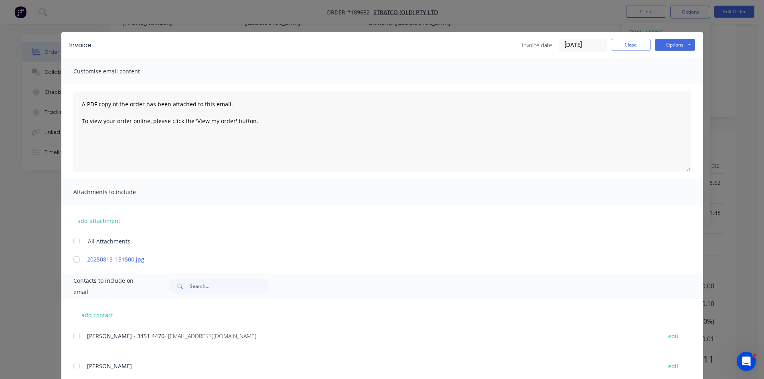
click at [75, 339] on div at bounding box center [77, 336] width 16 height 16
click at [673, 46] on button "Options" at bounding box center [675, 45] width 40 height 12
click at [682, 85] on button "Email" at bounding box center [680, 85] width 51 height 13
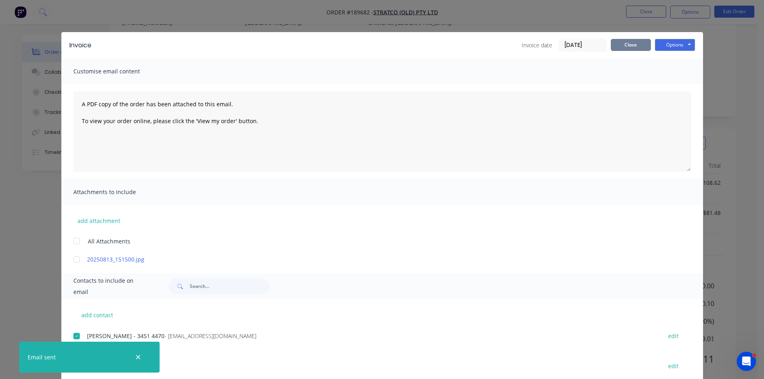
click at [621, 47] on button "Close" at bounding box center [631, 45] width 40 height 12
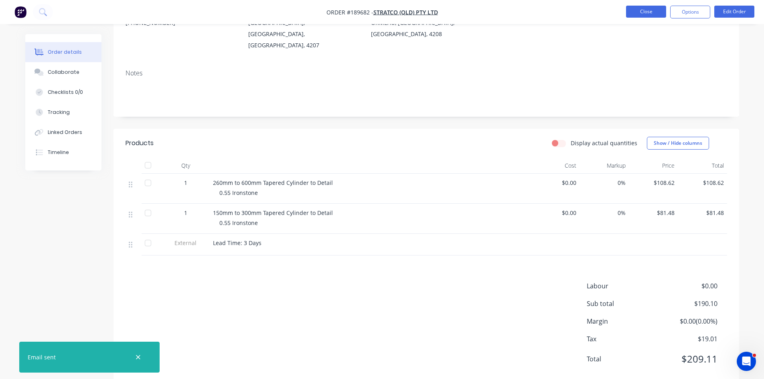
click at [651, 7] on button "Close" at bounding box center [646, 12] width 40 height 12
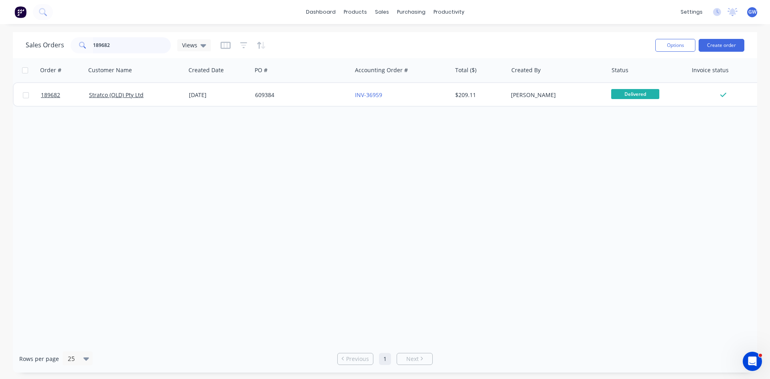
drag, startPoint x: 135, startPoint y: 43, endPoint x: 41, endPoint y: 41, distance: 94.7
click at [41, 41] on div "Sales Orders 189682 Views" at bounding box center [118, 45] width 185 height 16
type input "190335"
click at [541, 99] on div "[PERSON_NAME]" at bounding box center [555, 95] width 89 height 8
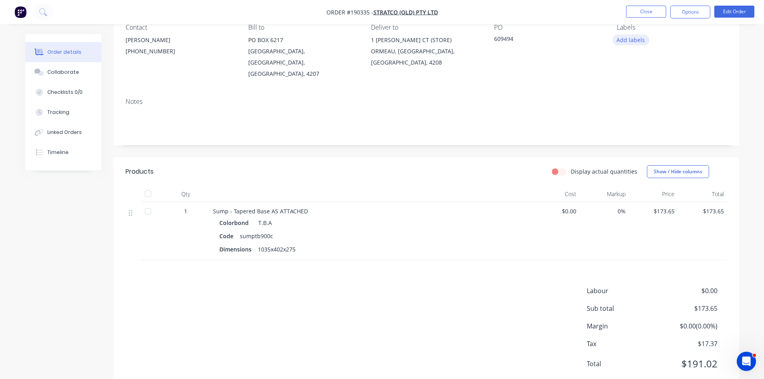
scroll to position [82, 0]
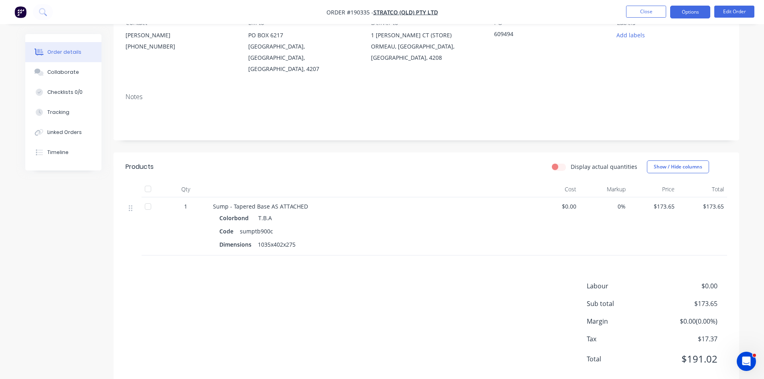
click at [692, 10] on button "Options" at bounding box center [690, 12] width 40 height 13
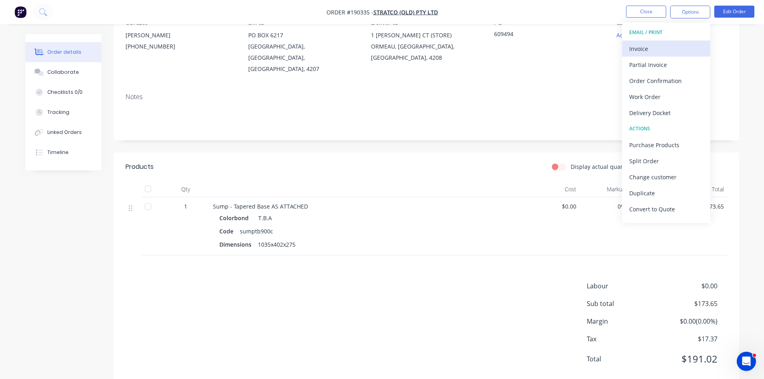
click at [671, 47] on div "Invoice" at bounding box center [666, 49] width 74 height 12
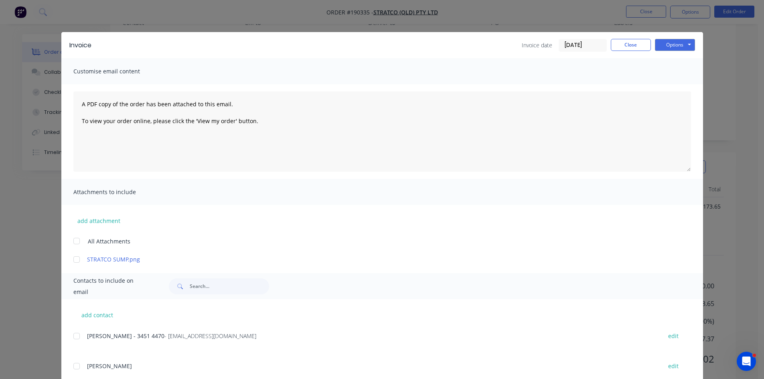
click at [79, 341] on div at bounding box center [77, 336] width 16 height 16
click at [663, 46] on button "Options" at bounding box center [675, 45] width 40 height 12
click at [669, 86] on button "Email" at bounding box center [680, 85] width 51 height 13
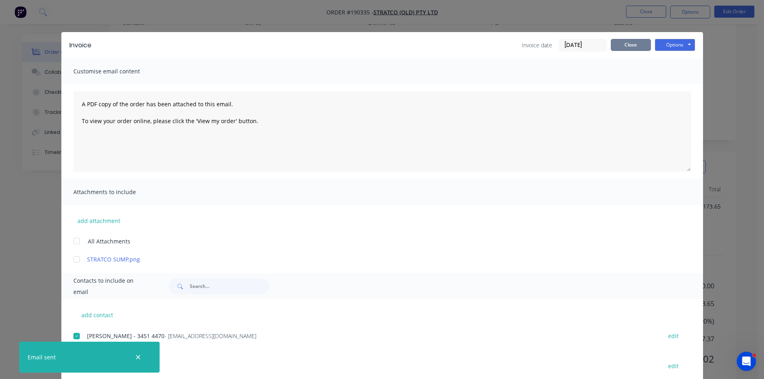
click at [638, 46] on button "Close" at bounding box center [631, 45] width 40 height 12
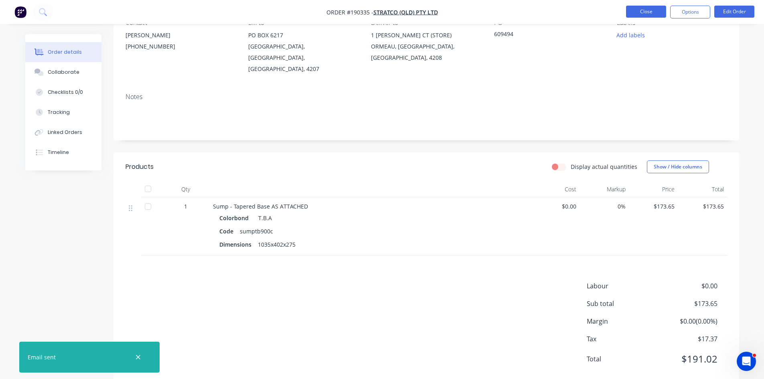
click at [643, 15] on button "Close" at bounding box center [646, 12] width 40 height 12
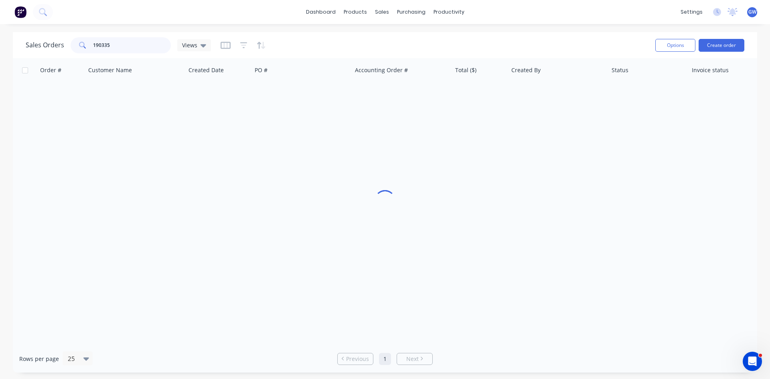
drag, startPoint x: 130, startPoint y: 43, endPoint x: 47, endPoint y: 45, distance: 83.8
click at [47, 45] on div "Sales Orders 190335 Views" at bounding box center [118, 45] width 185 height 16
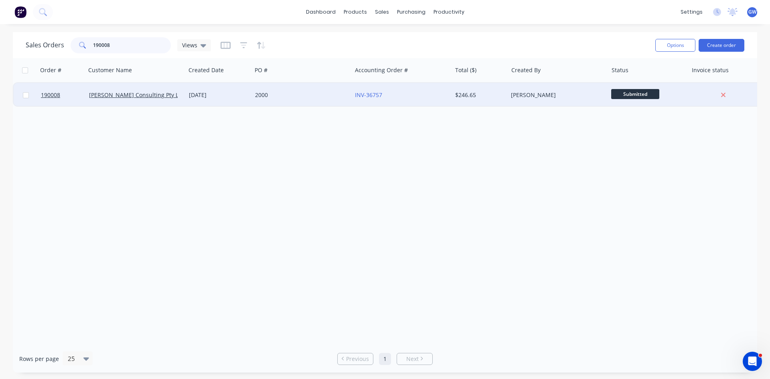
type input "190008"
click at [462, 91] on div "$246.65" at bounding box center [478, 95] width 47 height 8
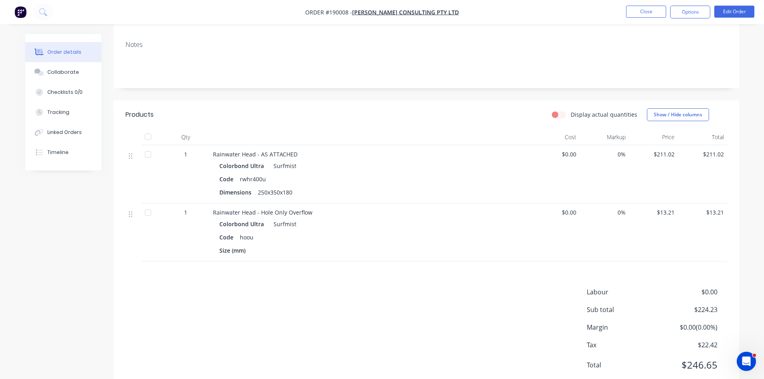
scroll to position [148, 0]
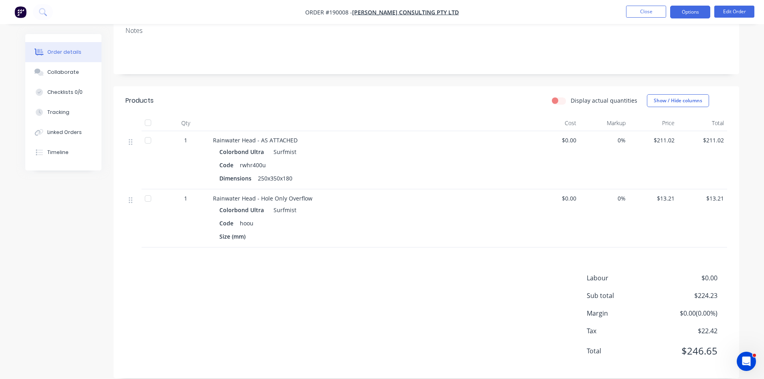
click at [692, 8] on button "Options" at bounding box center [690, 12] width 40 height 13
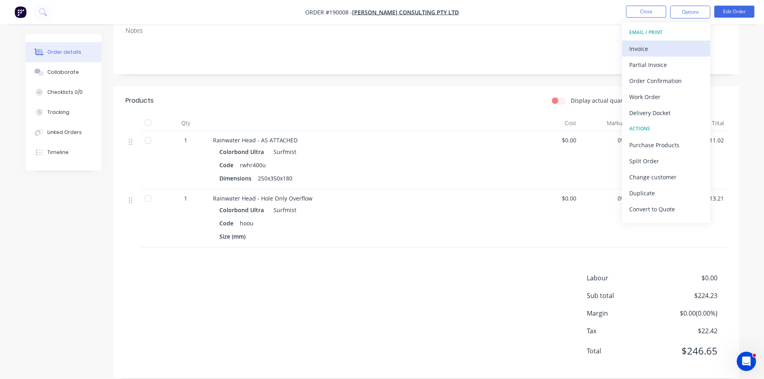
click at [660, 49] on div "Invoice" at bounding box center [666, 49] width 74 height 12
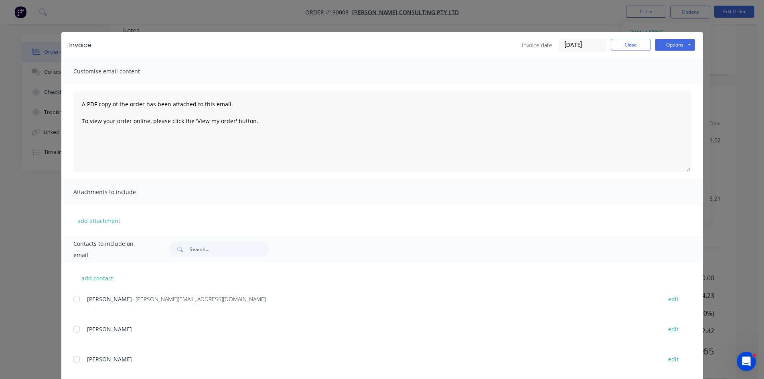
click at [78, 304] on div at bounding box center [77, 299] width 16 height 16
click at [677, 44] on button "Options" at bounding box center [675, 45] width 40 height 12
click at [678, 89] on button "Email" at bounding box center [680, 85] width 51 height 13
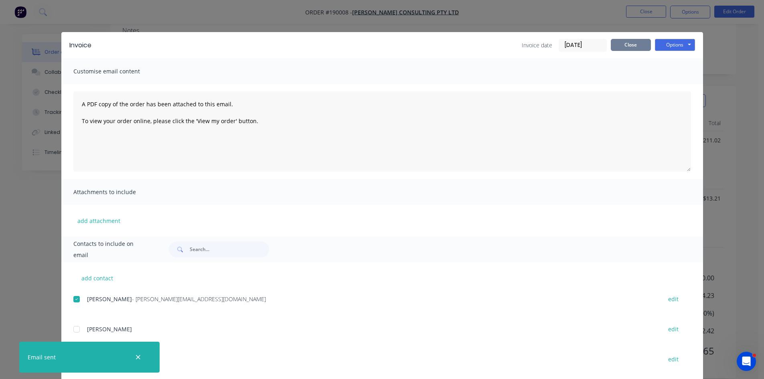
click at [639, 45] on button "Close" at bounding box center [631, 45] width 40 height 12
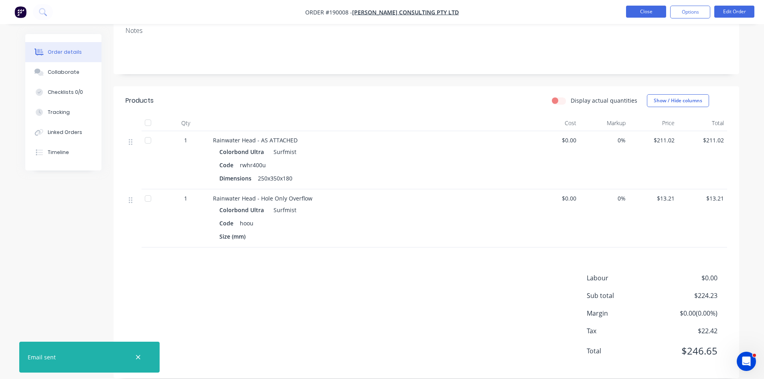
click at [651, 10] on button "Close" at bounding box center [646, 12] width 40 height 12
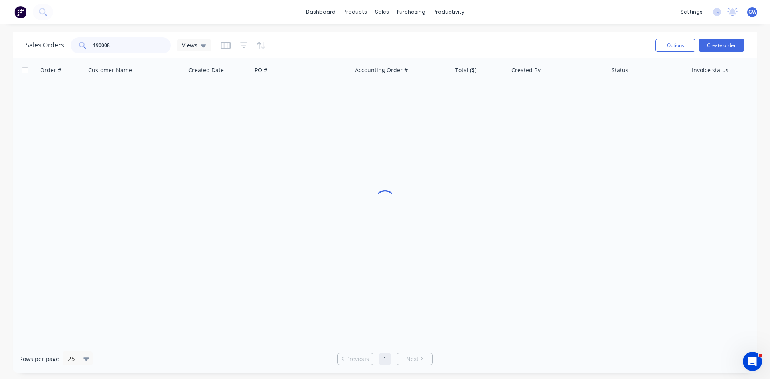
click at [108, 39] on input "190008" at bounding box center [132, 45] width 78 height 16
type input "190305"
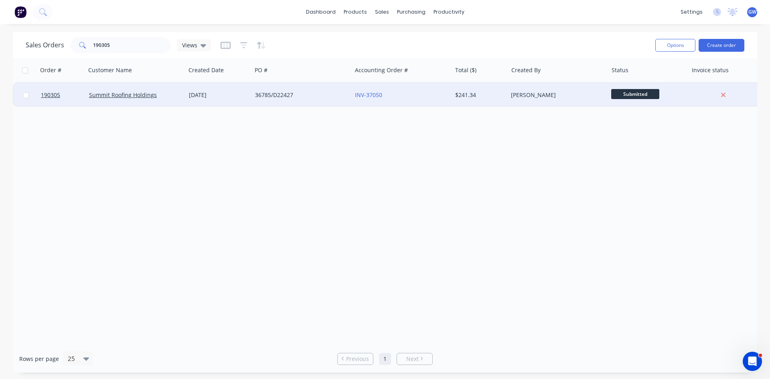
click at [571, 99] on div "[PERSON_NAME]" at bounding box center [558, 95] width 100 height 24
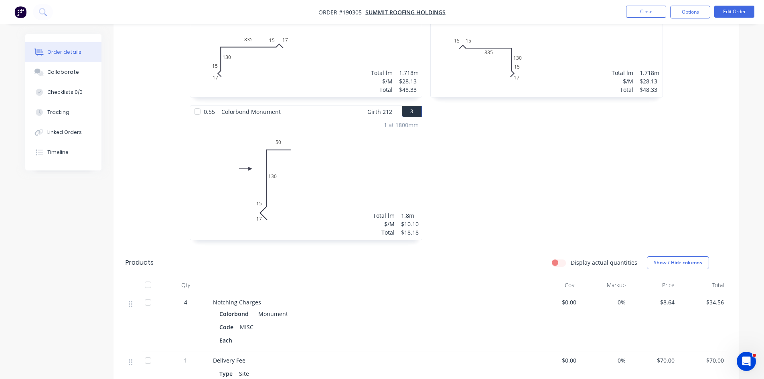
scroll to position [321, 0]
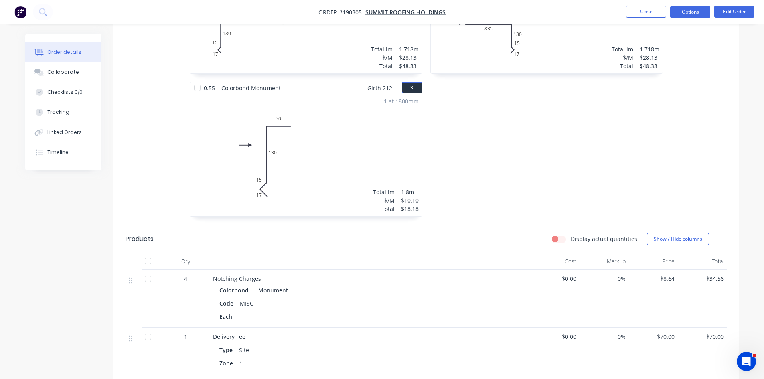
click at [703, 8] on button "Options" at bounding box center [690, 12] width 40 height 13
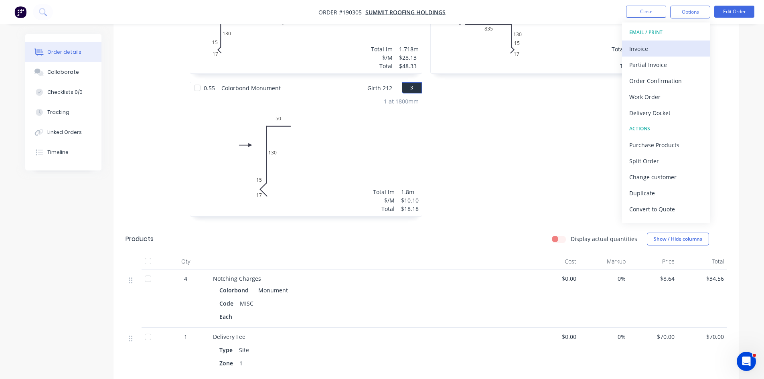
click at [676, 45] on div "Invoice" at bounding box center [666, 49] width 74 height 12
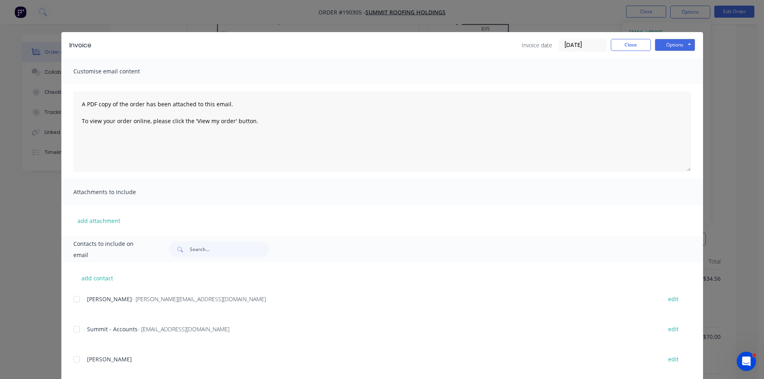
click at [75, 324] on div at bounding box center [77, 329] width 16 height 16
click at [74, 302] on div at bounding box center [77, 299] width 16 height 16
click at [672, 41] on button "Options" at bounding box center [675, 45] width 40 height 12
click at [673, 88] on button "Email" at bounding box center [680, 85] width 51 height 13
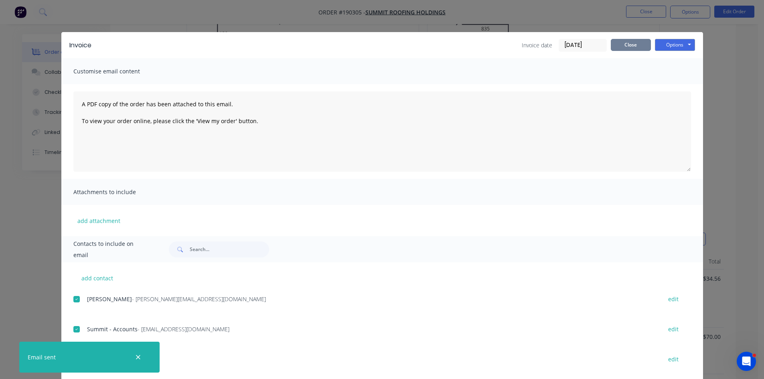
click at [628, 45] on button "Close" at bounding box center [631, 45] width 40 height 12
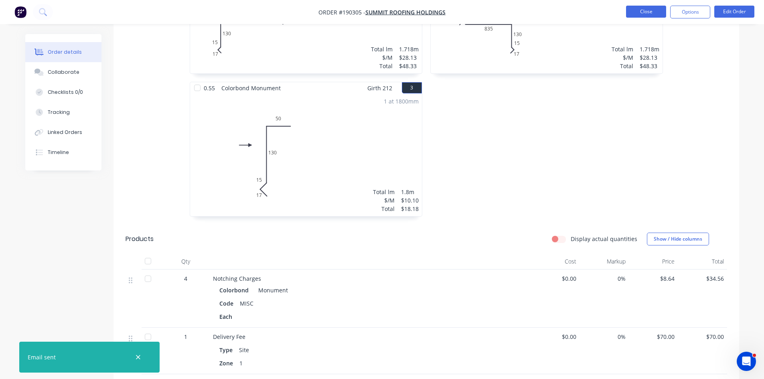
click at [659, 6] on button "Close" at bounding box center [646, 12] width 40 height 12
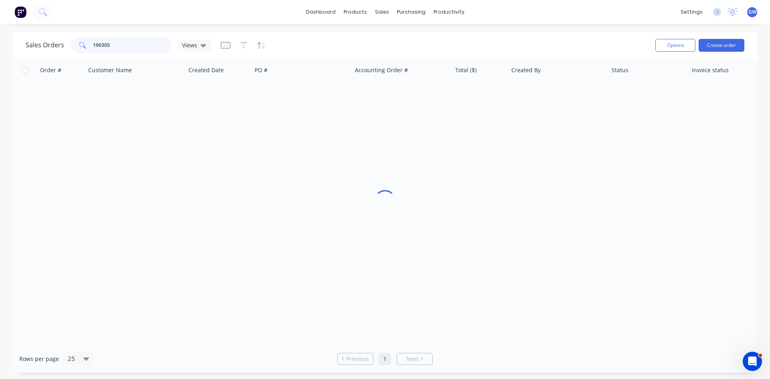
drag, startPoint x: 116, startPoint y: 41, endPoint x: 85, endPoint y: 40, distance: 30.9
click at [85, 40] on div "190305" at bounding box center [121, 45] width 100 height 16
type input "190177"
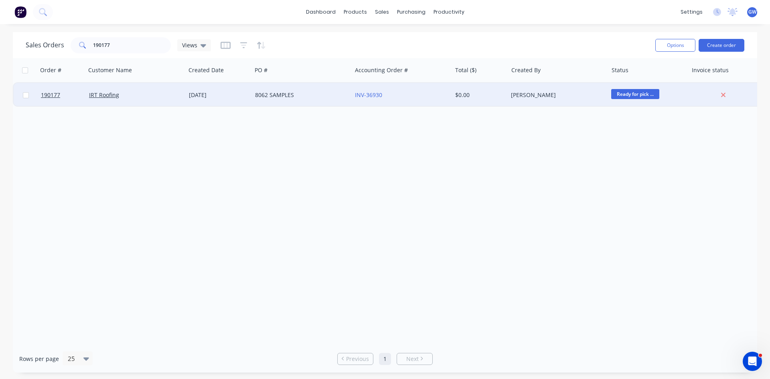
click at [493, 92] on div "$0.00" at bounding box center [478, 95] width 47 height 8
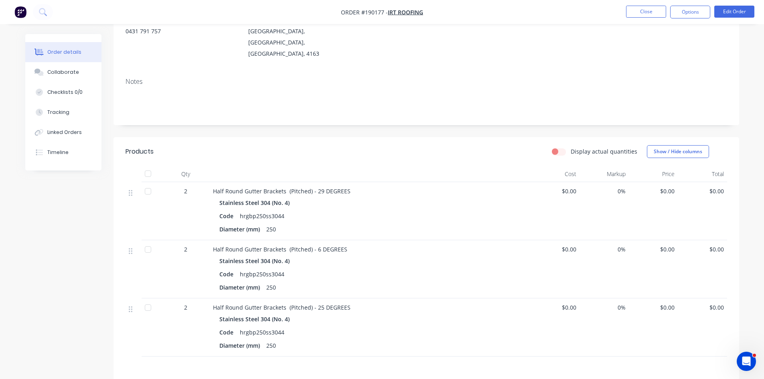
scroll to position [198, 0]
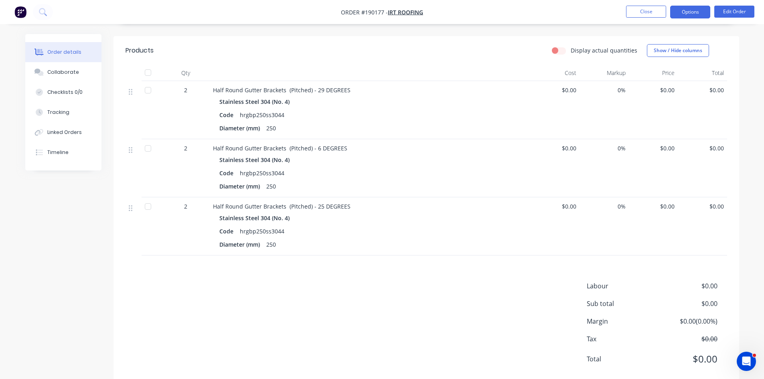
click at [693, 11] on button "Options" at bounding box center [690, 12] width 40 height 13
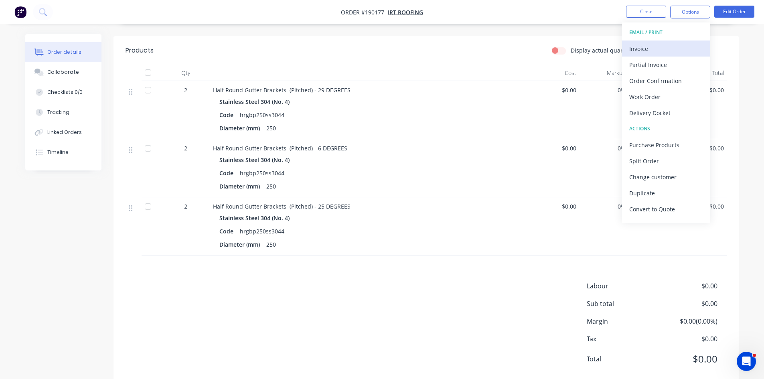
click at [668, 41] on button "Invoice" at bounding box center [666, 49] width 88 height 16
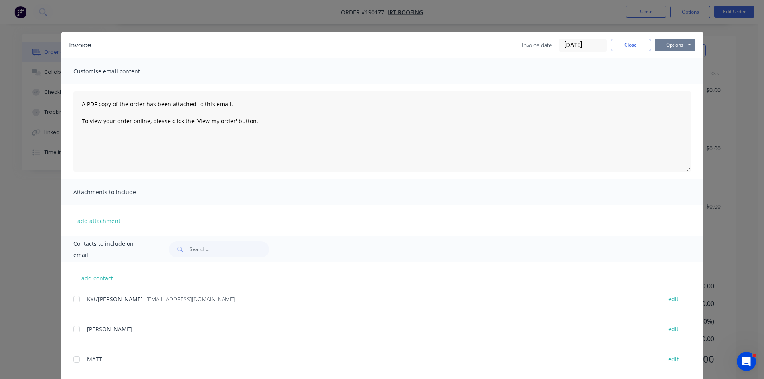
click at [674, 40] on button "Options" at bounding box center [675, 45] width 40 height 12
click at [684, 77] on button "Print" at bounding box center [680, 72] width 51 height 13
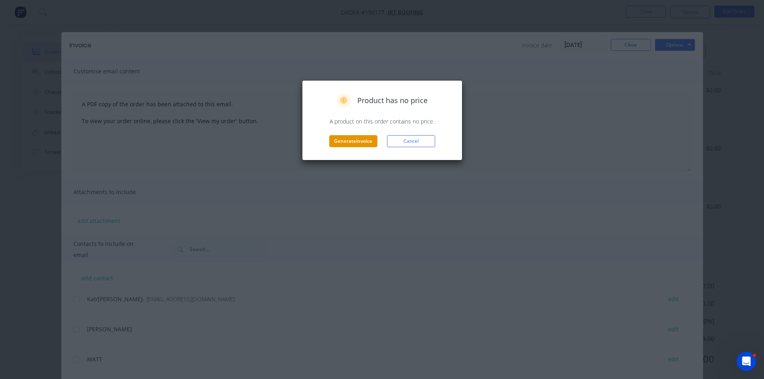
click at [336, 140] on button "Generate invoice" at bounding box center [353, 141] width 48 height 12
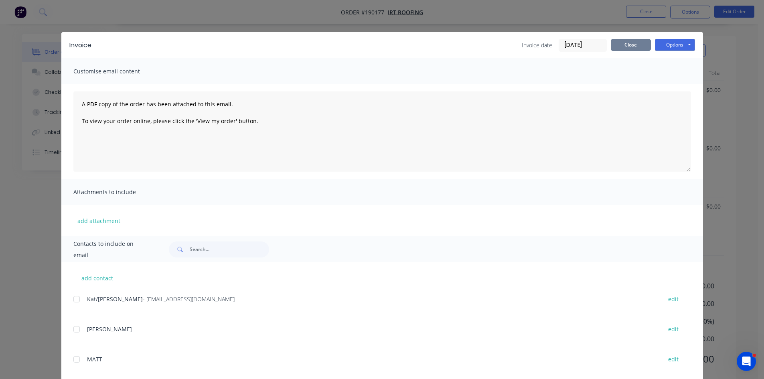
click at [622, 44] on button "Close" at bounding box center [631, 45] width 40 height 12
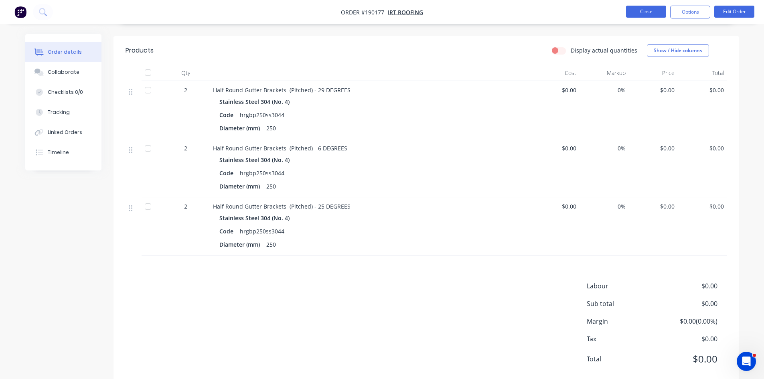
click at [649, 10] on button "Close" at bounding box center [646, 12] width 40 height 12
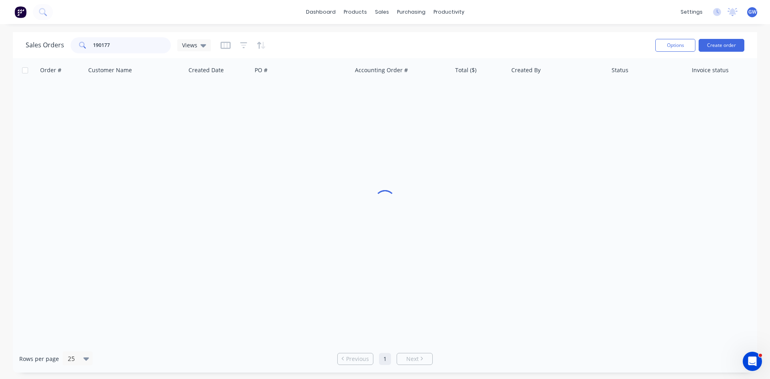
drag, startPoint x: 105, startPoint y: 41, endPoint x: 81, endPoint y: 43, distance: 24.2
click at [81, 43] on div "190177" at bounding box center [121, 45] width 100 height 16
type input "7"
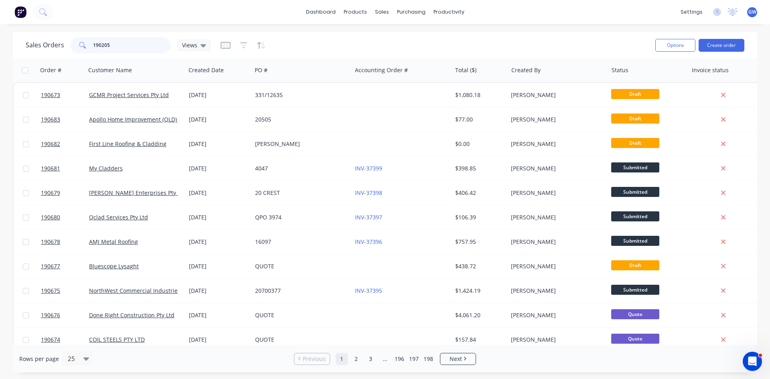
type input "190205"
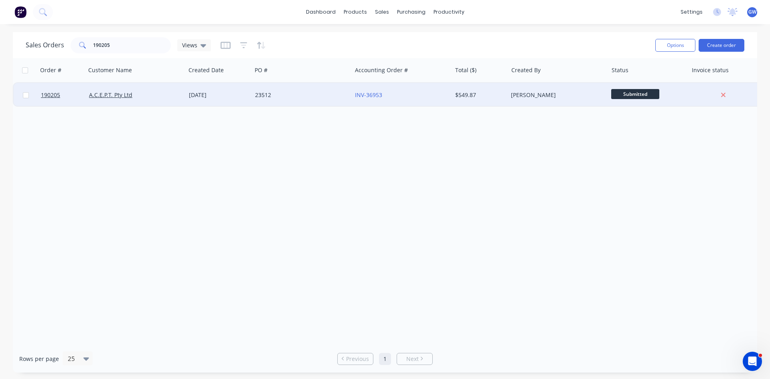
click at [507, 98] on div "$549.87" at bounding box center [480, 95] width 56 height 24
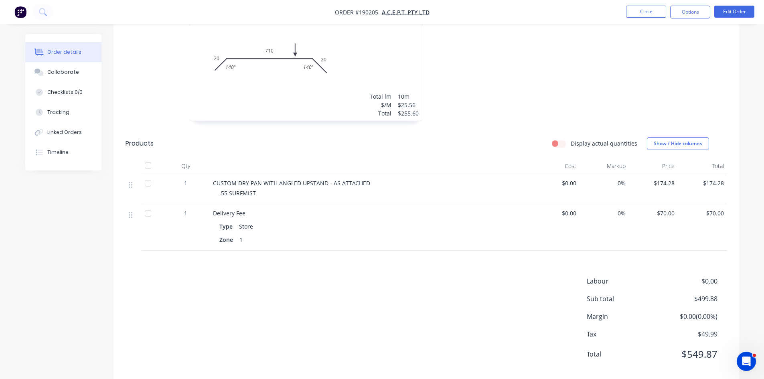
scroll to position [269, 0]
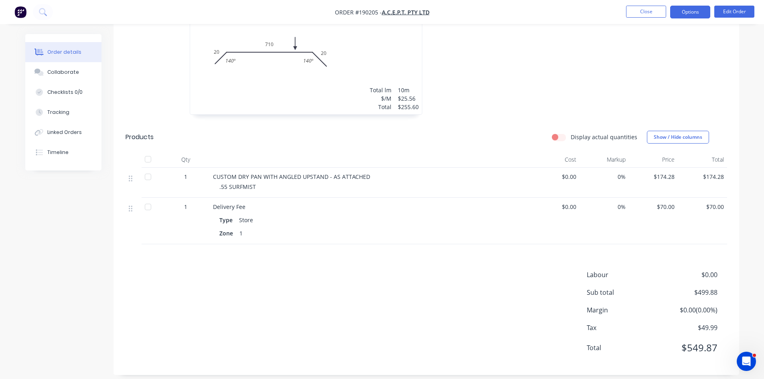
click at [694, 15] on button "Options" at bounding box center [690, 12] width 40 height 13
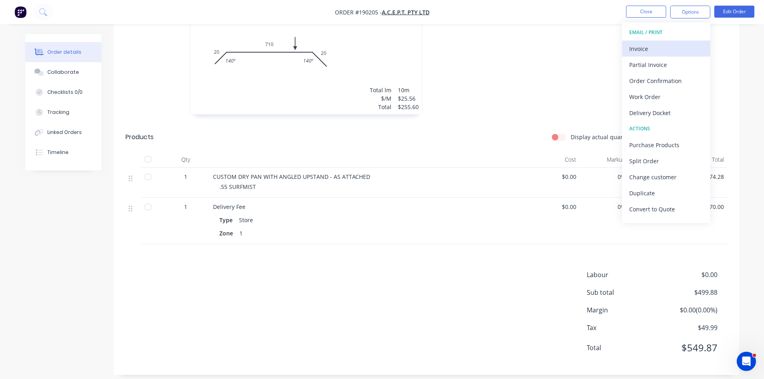
click at [651, 51] on div "Invoice" at bounding box center [666, 49] width 74 height 12
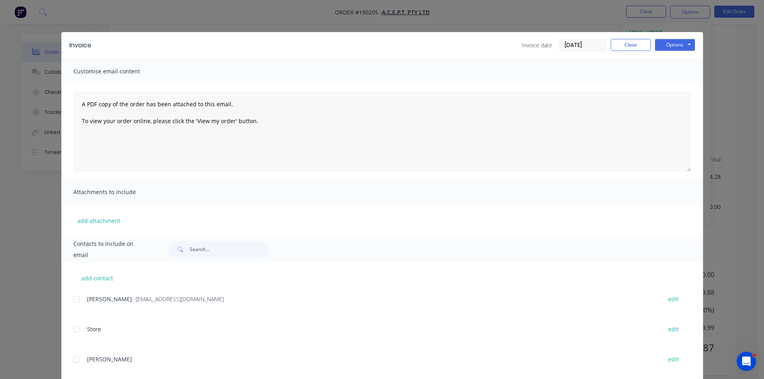
click at [78, 295] on div at bounding box center [77, 299] width 16 height 16
click at [688, 44] on button "Options" at bounding box center [675, 45] width 40 height 12
click at [684, 84] on button "Email" at bounding box center [680, 85] width 51 height 13
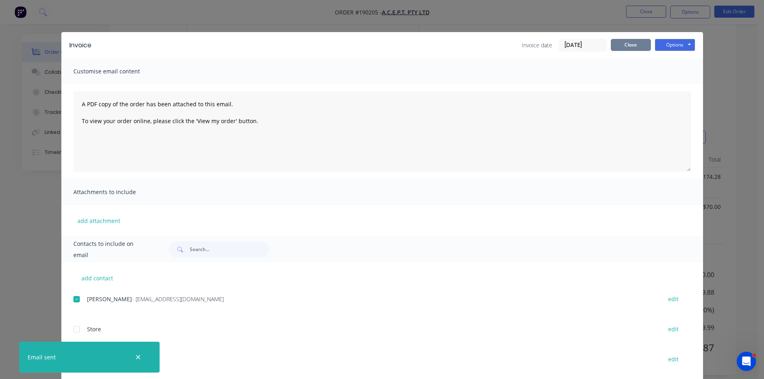
click at [627, 46] on button "Close" at bounding box center [631, 45] width 40 height 12
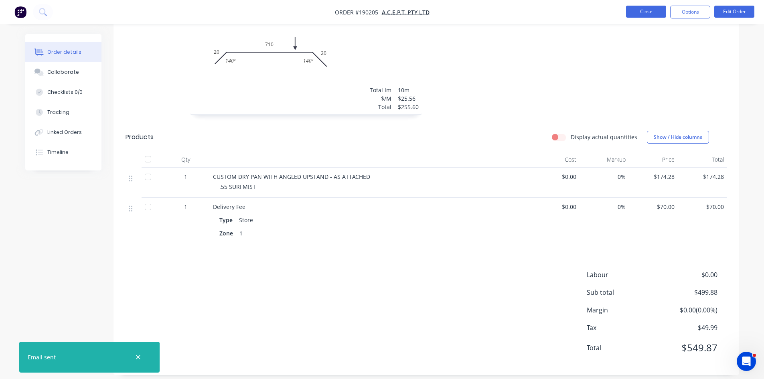
click at [645, 12] on button "Close" at bounding box center [646, 12] width 40 height 12
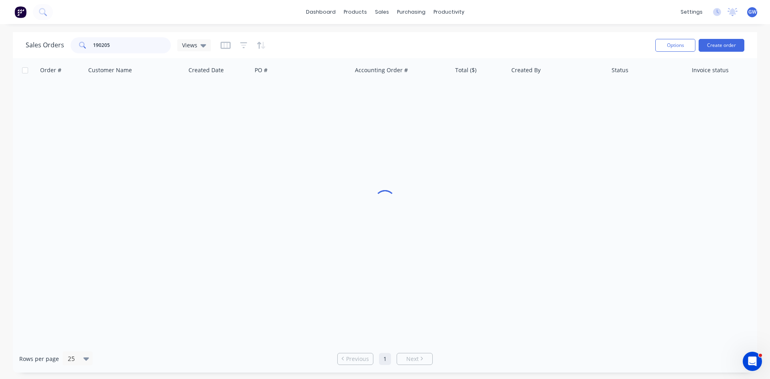
drag, startPoint x: 97, startPoint y: 45, endPoint x: 54, endPoint y: 40, distance: 43.2
click at [54, 40] on div "Sales Orders 190205 Views" at bounding box center [118, 45] width 185 height 16
type input "187949"
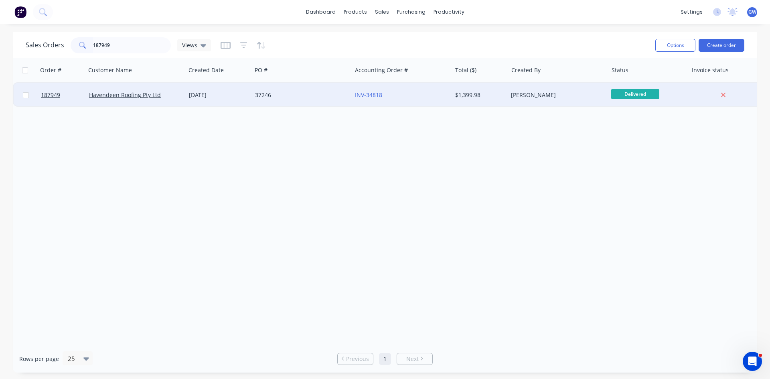
click at [450, 103] on div "INV-34818" at bounding box center [402, 95] width 100 height 24
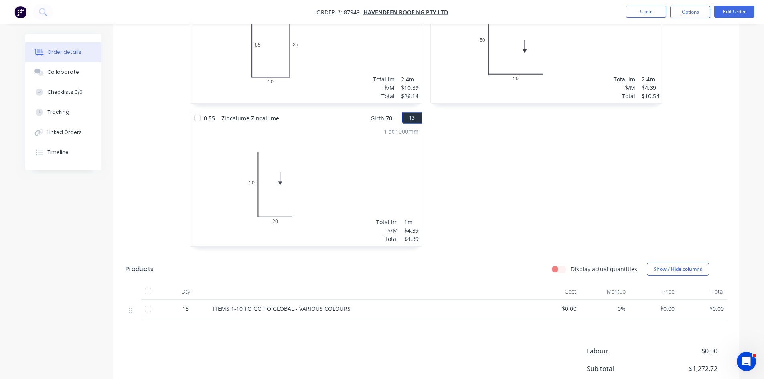
scroll to position [1078, 0]
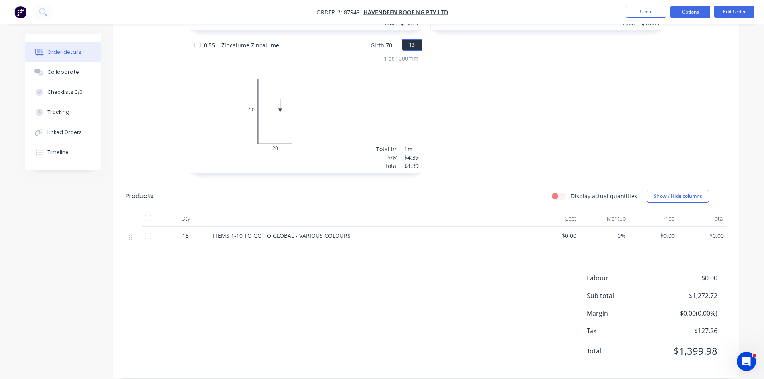
click at [697, 15] on button "Options" at bounding box center [690, 12] width 40 height 13
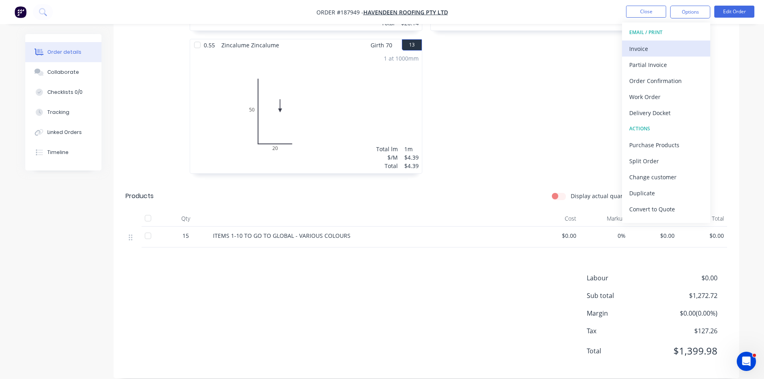
click at [669, 50] on div "Invoice" at bounding box center [666, 49] width 74 height 12
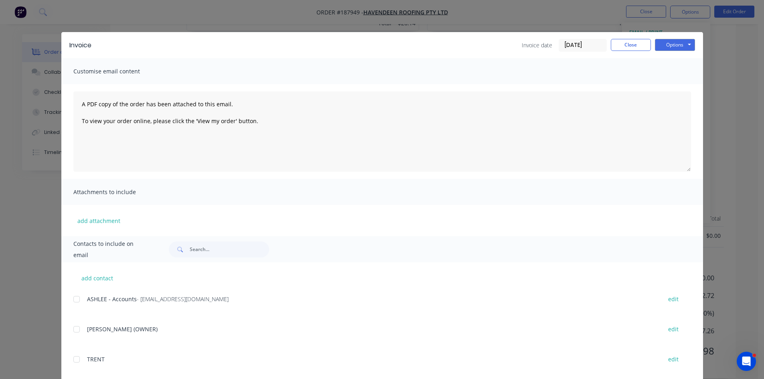
click at [69, 300] on div "add contact ASHLEE - Accounts - ashlee@havendeen.com.au edit ROB McKINNON (OWNE…" at bounding box center [382, 372] width 642 height 221
click at [65, 306] on div "add contact ASHLEE - Accounts - ashlee@havendeen.com.au edit ROB McKINNON (OWNE…" at bounding box center [382, 372] width 642 height 221
click at [69, 304] on div "add contact ASHLEE - Accounts - ashlee@havendeen.com.au edit ROB McKINNON (OWNE…" at bounding box center [382, 372] width 642 height 221
click at [73, 301] on div at bounding box center [77, 299] width 16 height 16
click at [656, 42] on button "Options" at bounding box center [675, 45] width 40 height 12
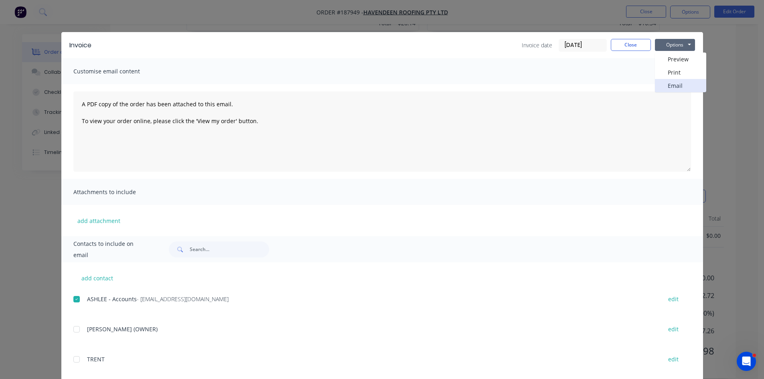
click at [673, 84] on button "Email" at bounding box center [680, 85] width 51 height 13
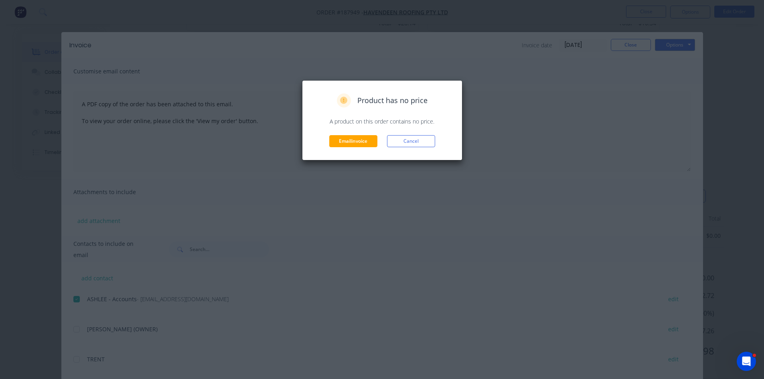
click at [406, 133] on div "Product has no price A product on this order contains no price. Email invoice C…" at bounding box center [382, 120] width 144 height 54
click at [434, 21] on div "Product has no price A product on this order contains no price. Email invoice C…" at bounding box center [382, 189] width 764 height 379
click at [410, 133] on div "Product has no price A product on this order contains no price. Email invoice C…" at bounding box center [382, 120] width 144 height 54
click at [435, 31] on div "Product has no price A product on this order contains no price. Email invoice C…" at bounding box center [382, 189] width 764 height 379
click at [401, 143] on button "Cancel" at bounding box center [411, 141] width 48 height 12
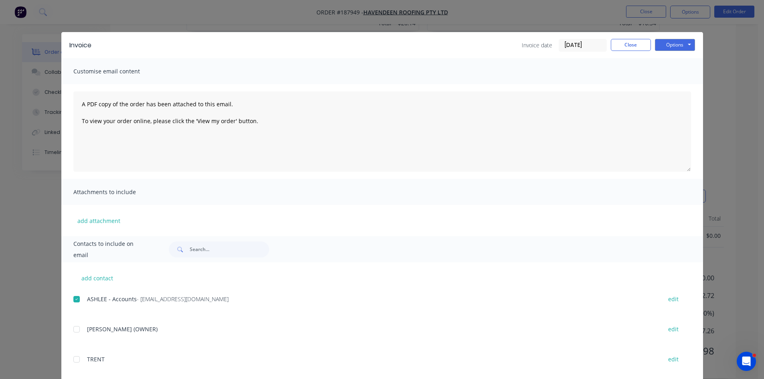
click at [441, 18] on div "Invoice Invoice date 25/08/25 Close Options Preview Print Email Customise email…" at bounding box center [382, 189] width 764 height 379
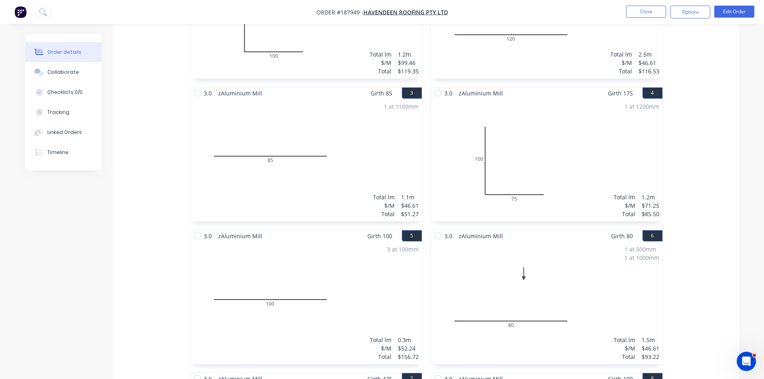
scroll to position [155, 0]
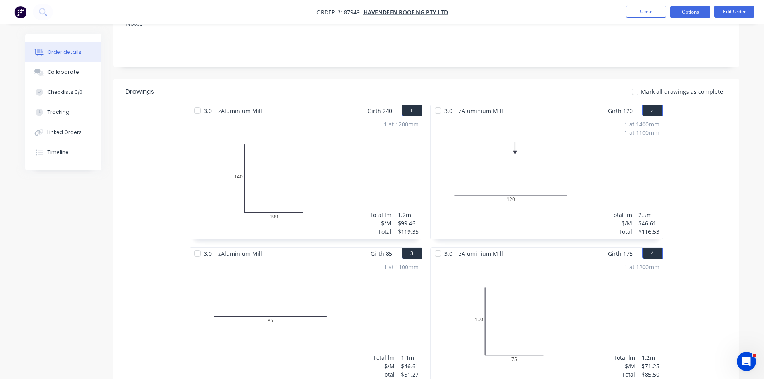
click at [678, 9] on button "Options" at bounding box center [690, 12] width 40 height 13
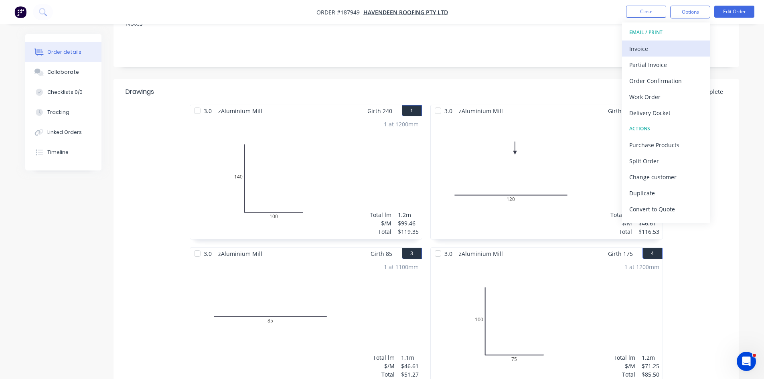
click at [658, 47] on div "Invoice" at bounding box center [666, 49] width 74 height 12
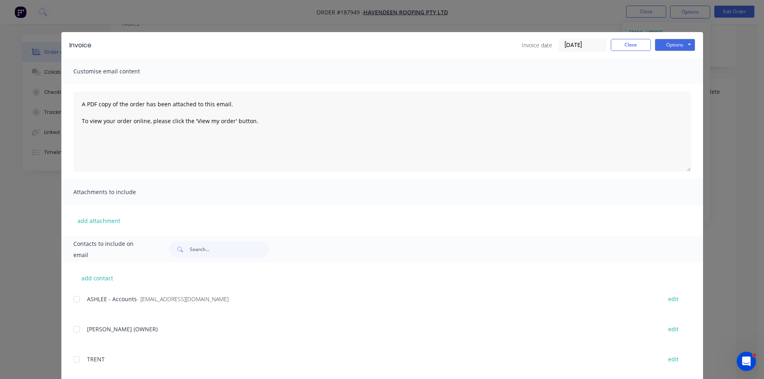
click at [74, 298] on div at bounding box center [77, 299] width 16 height 16
click at [658, 45] on button "Options" at bounding box center [675, 45] width 40 height 12
click at [666, 85] on button "Email" at bounding box center [680, 85] width 51 height 13
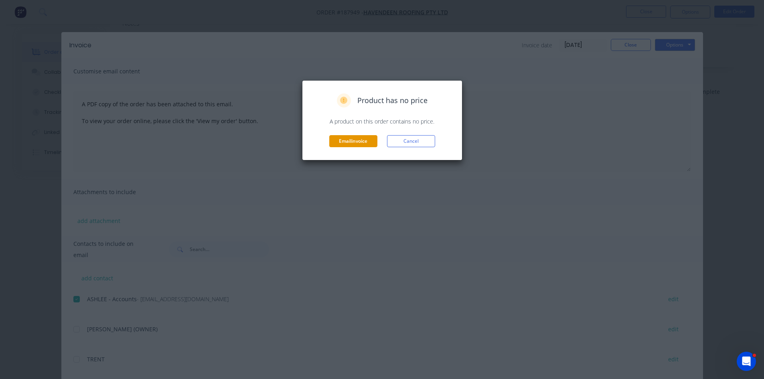
click at [347, 139] on button "Email invoice" at bounding box center [353, 141] width 48 height 12
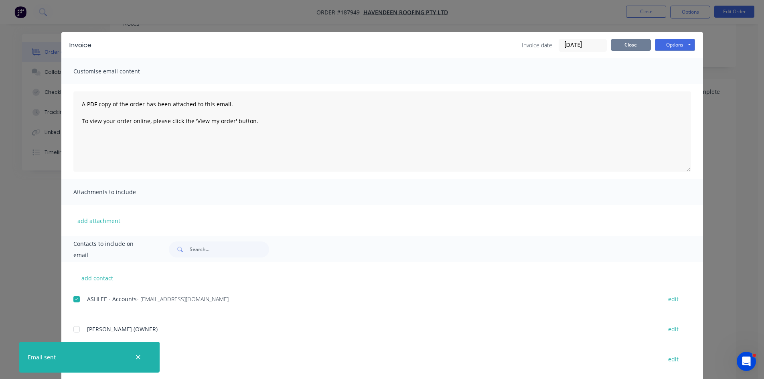
click at [634, 49] on button "Close" at bounding box center [631, 45] width 40 height 12
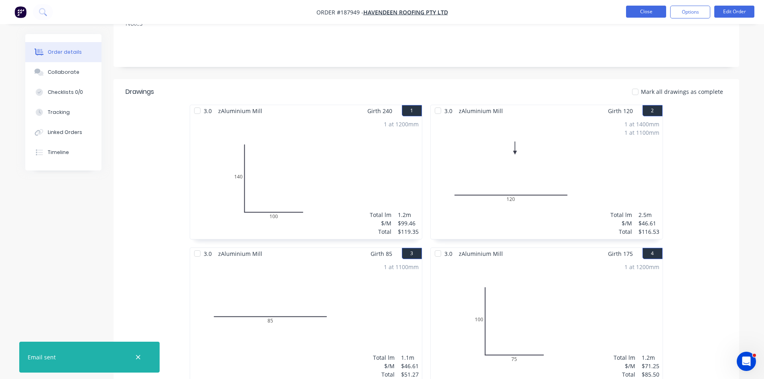
click at [646, 8] on button "Close" at bounding box center [646, 12] width 40 height 12
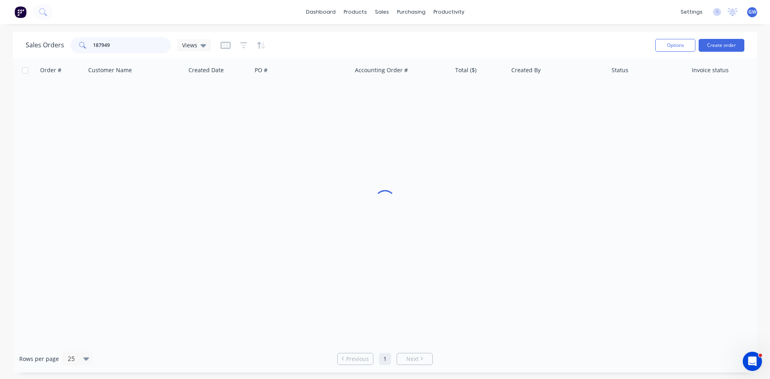
drag, startPoint x: 137, startPoint y: 41, endPoint x: 55, endPoint y: 36, distance: 82.0
click at [55, 36] on div "Sales Orders 187949 Views" at bounding box center [337, 45] width 623 height 20
click at [397, 50] on link "Customers" at bounding box center [424, 55] width 106 height 16
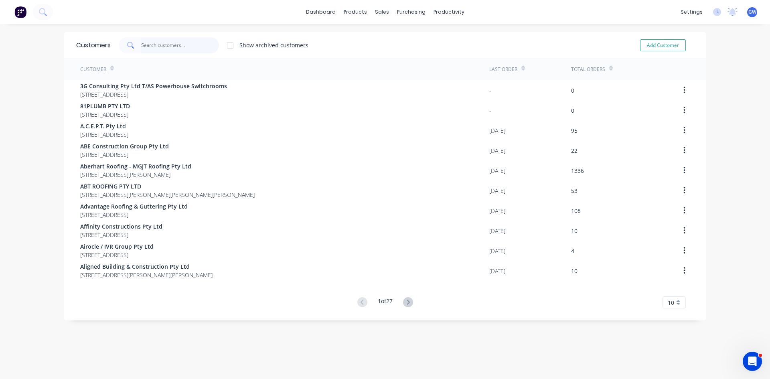
click at [141, 42] on input "text" at bounding box center [180, 45] width 78 height 16
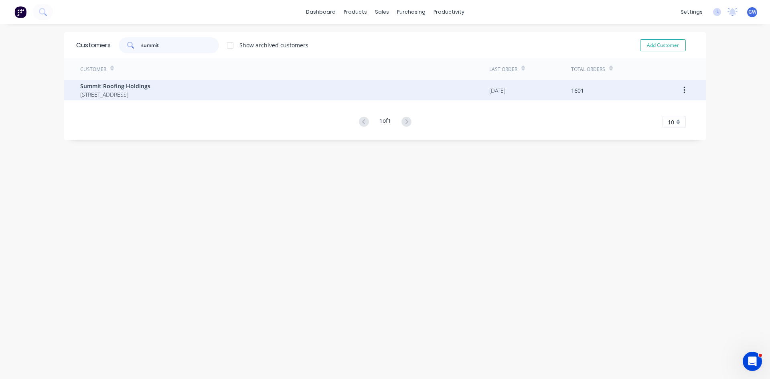
type input "summit"
click at [150, 95] on span "UNIT 2/38 LIMESTONE ST DARRA Queensland Australia 4076" at bounding box center [115, 94] width 70 height 8
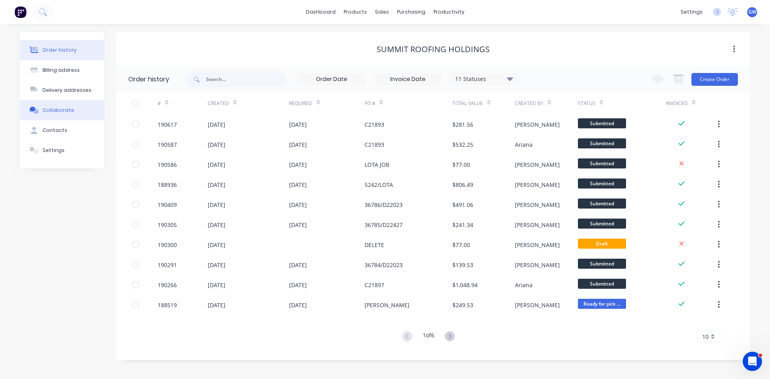
click at [65, 120] on button "Collaborate" at bounding box center [62, 110] width 84 height 20
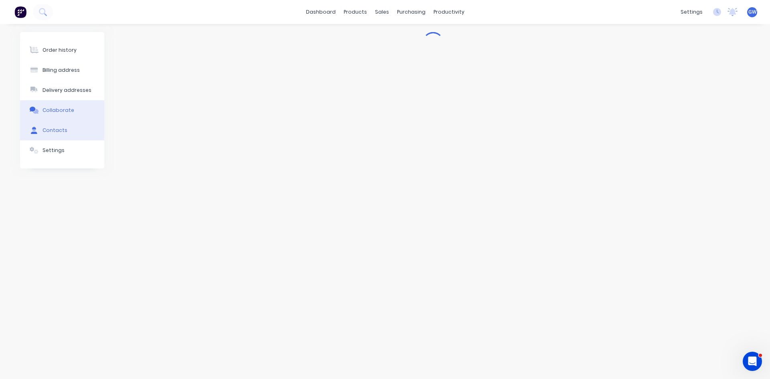
click at [63, 131] on div "Contacts" at bounding box center [55, 130] width 25 height 7
select select "AU"
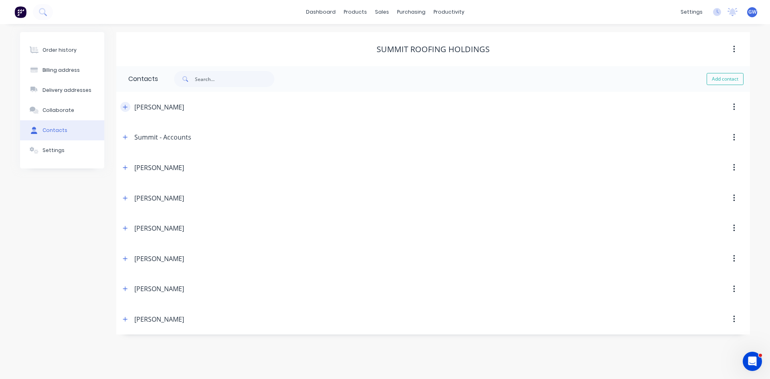
click at [126, 102] on button "button" at bounding box center [125, 107] width 10 height 10
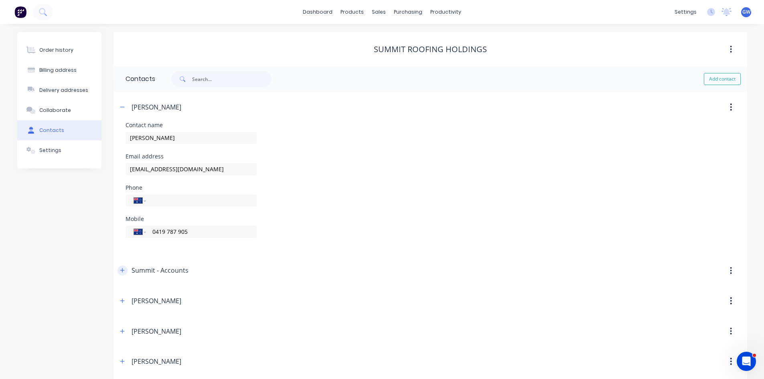
click at [123, 273] on icon "button" at bounding box center [122, 271] width 5 height 6
drag, startPoint x: 233, startPoint y: 169, endPoint x: 94, endPoint y: 164, distance: 139.3
click at [94, 164] on div "Order history Billing address Delivery addresses Collaborate Contacts Settings …" at bounding box center [382, 316] width 730 height 569
click at [364, 124] on div "Contact name HAYDEN QUAIFE" at bounding box center [431, 137] width 610 height 31
click at [120, 106] on icon "button" at bounding box center [122, 107] width 5 height 6
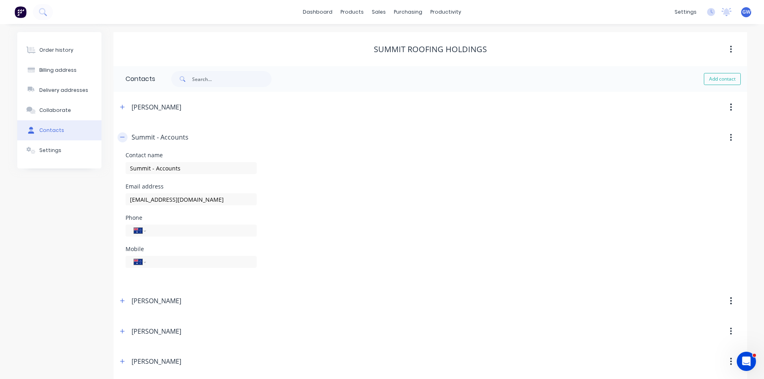
click at [119, 137] on button "button" at bounding box center [123, 137] width 10 height 10
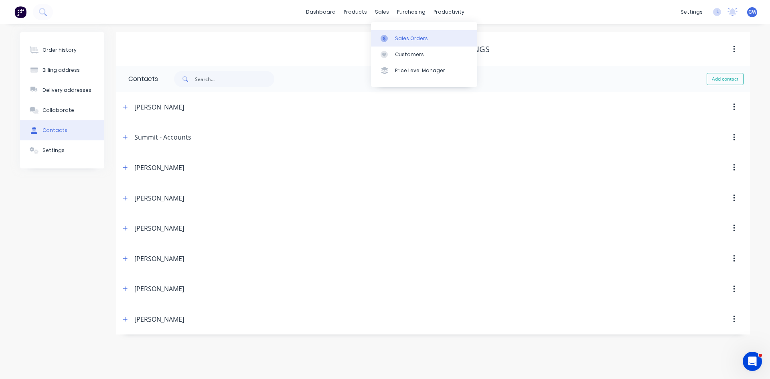
click at [386, 36] on icon at bounding box center [384, 38] width 7 height 7
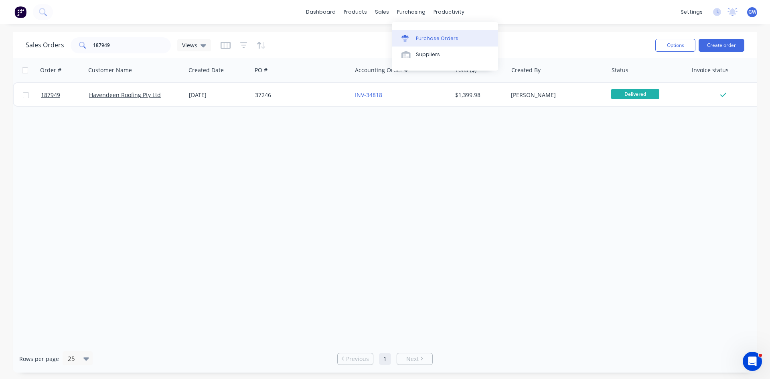
click at [419, 33] on link "Purchase Orders" at bounding box center [445, 38] width 106 height 16
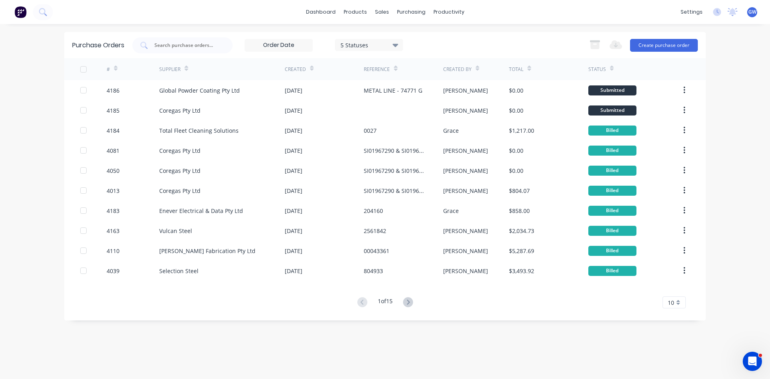
click at [369, 42] on div "5 Statuses" at bounding box center [369, 45] width 57 height 8
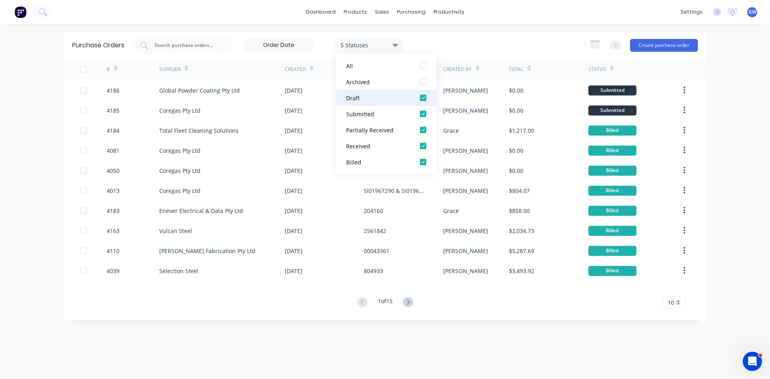
click at [424, 98] on div at bounding box center [423, 98] width 16 height 16
click at [422, 114] on div at bounding box center [423, 114] width 16 height 16
click at [423, 130] on div at bounding box center [423, 130] width 16 height 16
click at [424, 145] on div at bounding box center [423, 146] width 16 height 16
click at [523, 47] on div "1 Statuses 1 Statuses Export to Excel (XLSX) Create purchase order" at bounding box center [415, 45] width 566 height 16
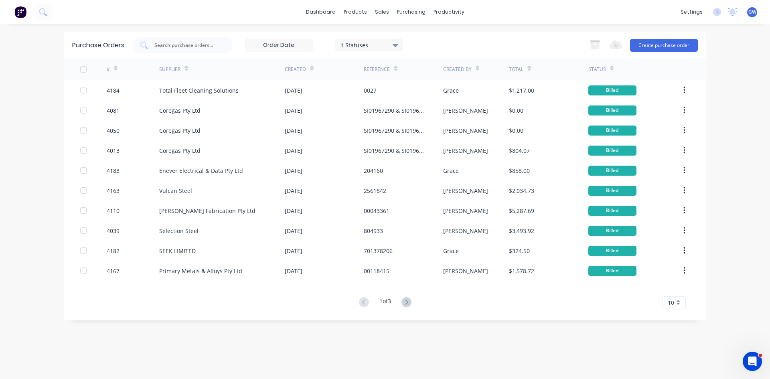
click at [665, 300] on div "10" at bounding box center [674, 302] width 23 height 12
click at [669, 290] on div "35" at bounding box center [674, 289] width 22 height 14
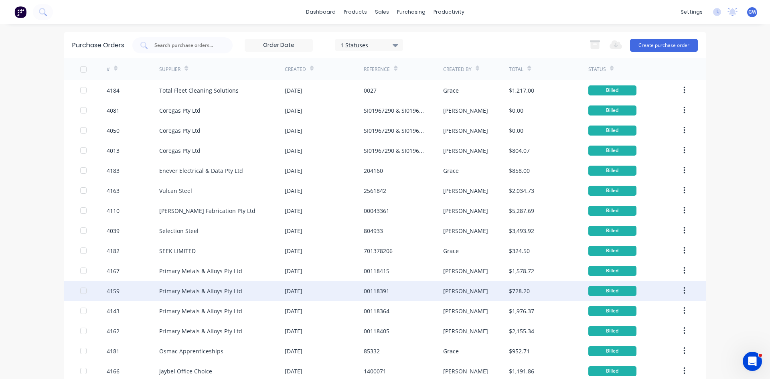
scroll to position [230, 0]
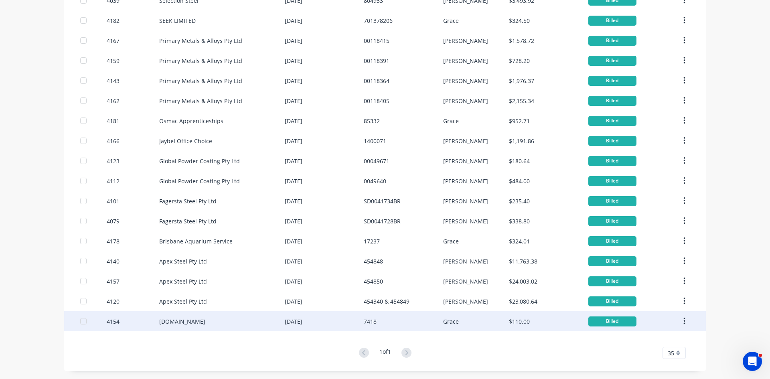
click at [364, 321] on div "7418" at bounding box center [370, 321] width 13 height 8
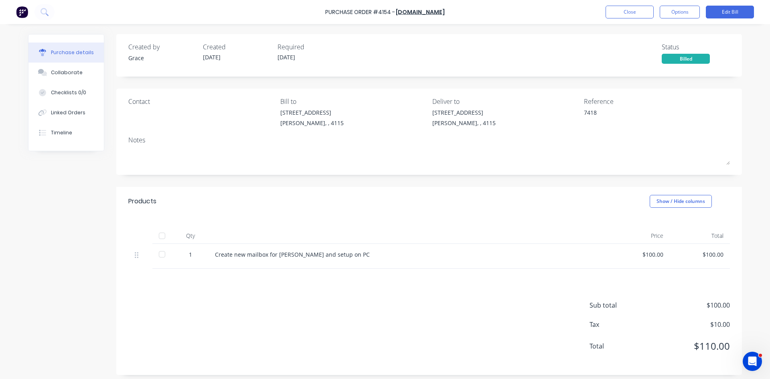
drag, startPoint x: 89, startPoint y: 73, endPoint x: 265, endPoint y: 87, distance: 176.6
click at [89, 73] on button "Collaborate" at bounding box center [65, 73] width 75 height 20
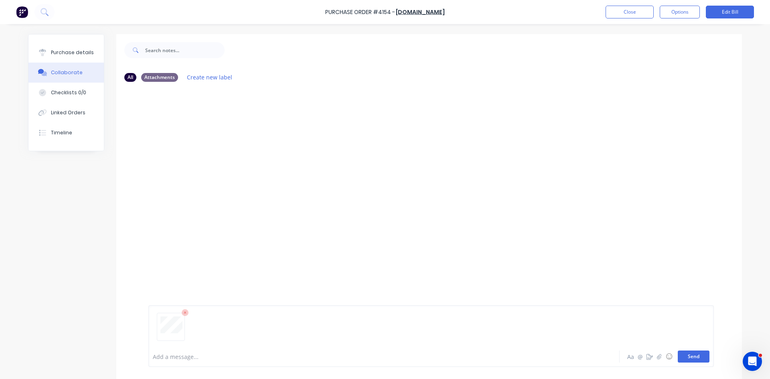
click at [691, 355] on button "Send" at bounding box center [694, 357] width 32 height 12
click at [651, 15] on button "Close" at bounding box center [630, 12] width 48 height 13
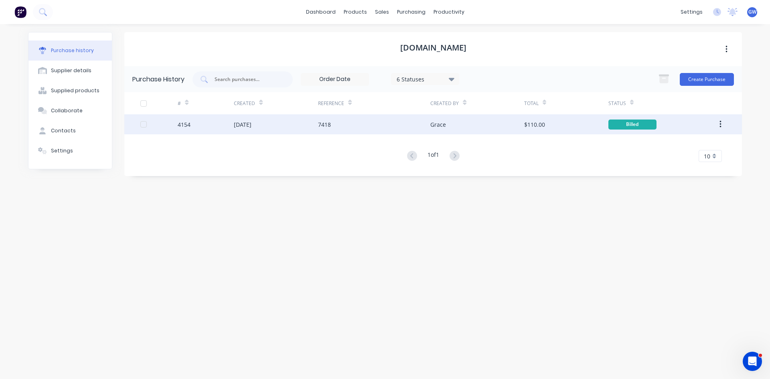
click at [718, 122] on button "button" at bounding box center [720, 124] width 19 height 14
click at [708, 145] on div "Archive" at bounding box center [692, 146] width 62 height 12
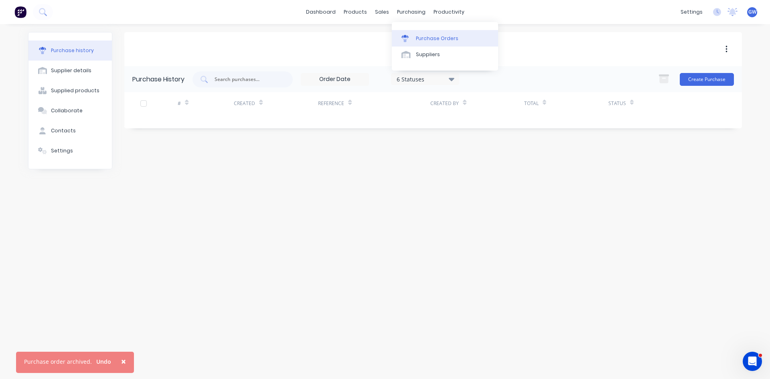
click at [420, 39] on div "Purchase Orders" at bounding box center [437, 38] width 43 height 7
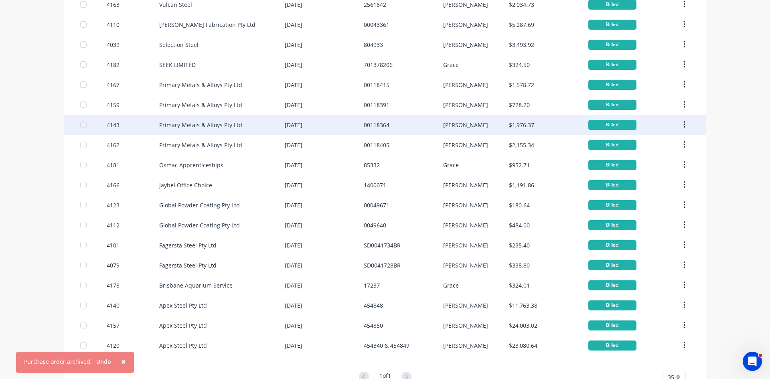
scroll to position [210, 0]
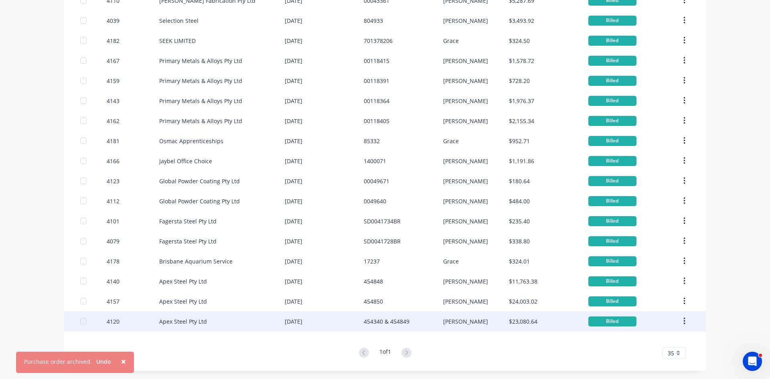
click at [411, 320] on div "454340 & 454849" at bounding box center [403, 321] width 79 height 20
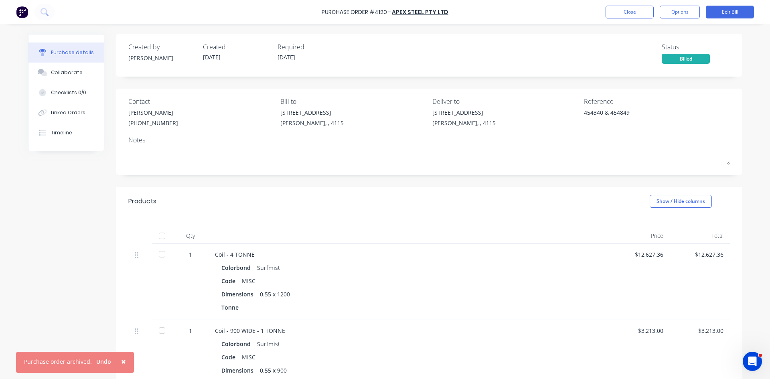
drag, startPoint x: 59, startPoint y: 77, endPoint x: 149, endPoint y: 101, distance: 93.5
click at [59, 77] on button "Collaborate" at bounding box center [65, 73] width 75 height 20
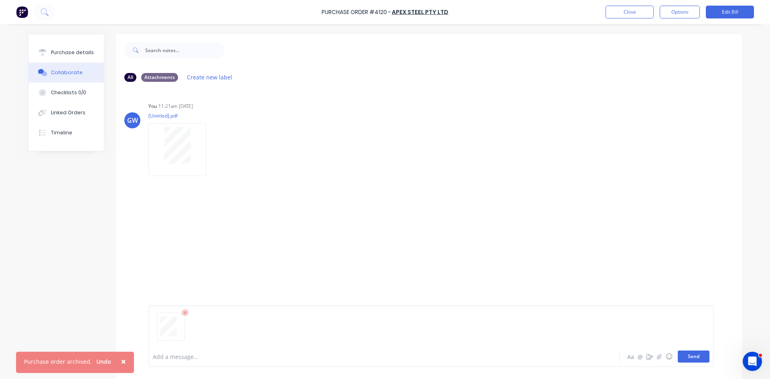
click at [697, 353] on button "Send" at bounding box center [694, 357] width 32 height 12
click at [684, 14] on button "Options" at bounding box center [680, 12] width 40 height 13
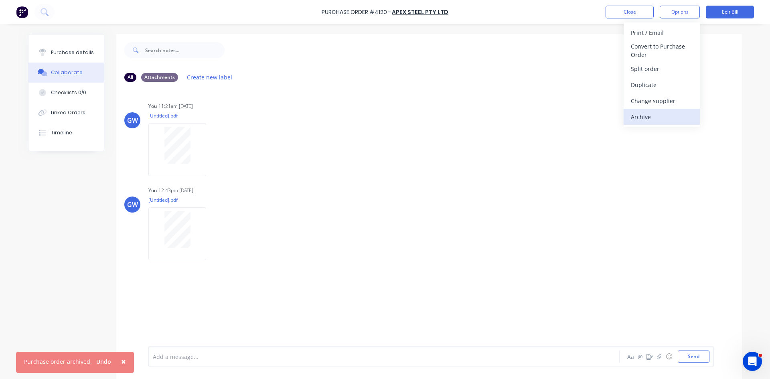
click at [654, 113] on div "Archive" at bounding box center [662, 117] width 62 height 12
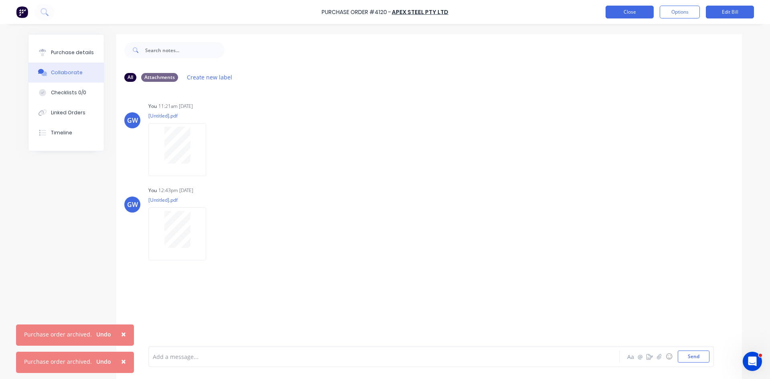
click at [643, 16] on button "Close" at bounding box center [630, 12] width 48 height 13
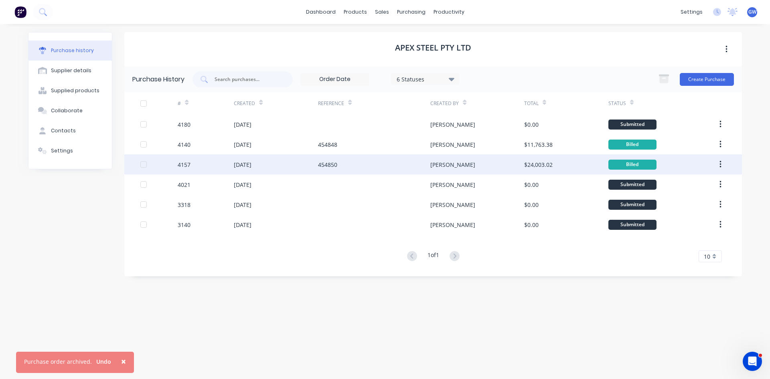
click at [391, 165] on div "454850" at bounding box center [374, 164] width 112 height 20
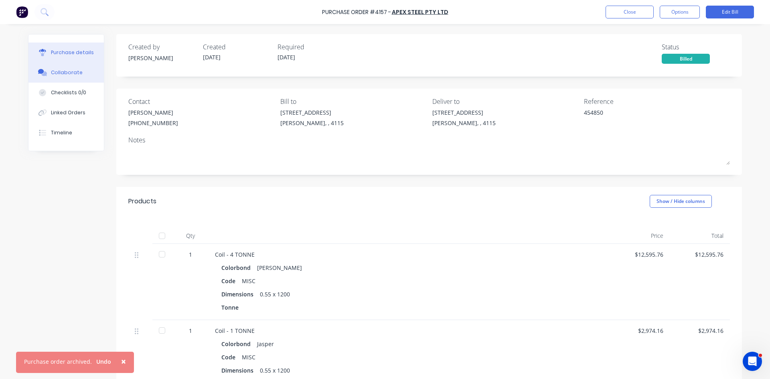
click at [58, 75] on div "Collaborate" at bounding box center [67, 72] width 32 height 7
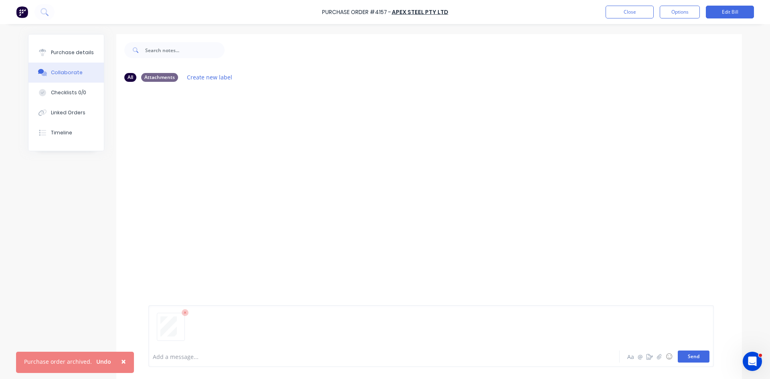
click at [703, 358] on button "Send" at bounding box center [694, 357] width 32 height 12
click at [686, 12] on button "Options" at bounding box center [680, 12] width 40 height 13
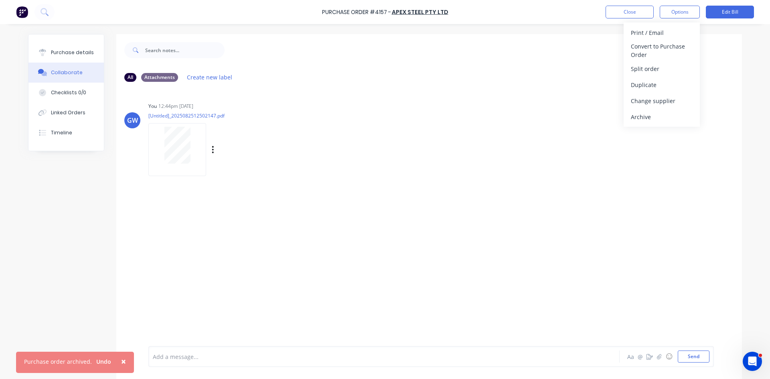
click at [662, 116] on div "Archive" at bounding box center [662, 117] width 62 height 12
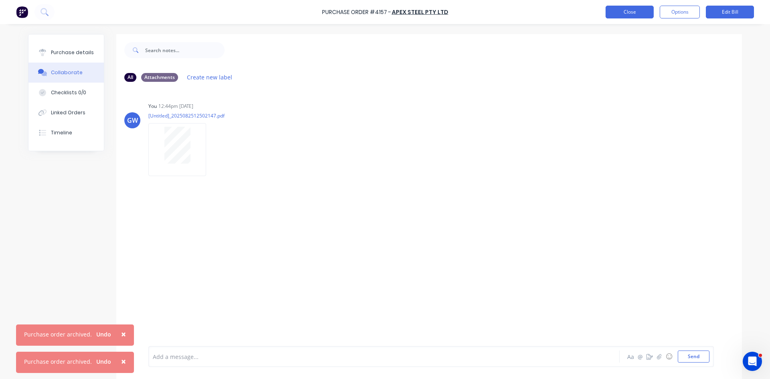
click at [617, 14] on button "Close" at bounding box center [630, 12] width 48 height 13
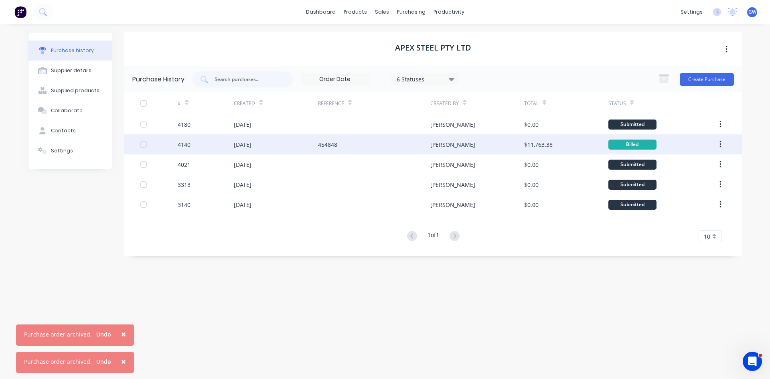
click at [460, 147] on div "[PERSON_NAME]" at bounding box center [476, 144] width 93 height 20
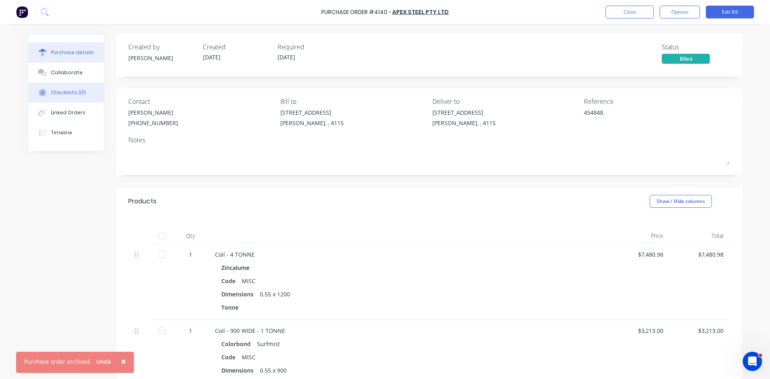
drag, startPoint x: 47, startPoint y: 69, endPoint x: 89, endPoint y: 83, distance: 43.5
click at [47, 69] on button "Collaborate" at bounding box center [65, 73] width 75 height 20
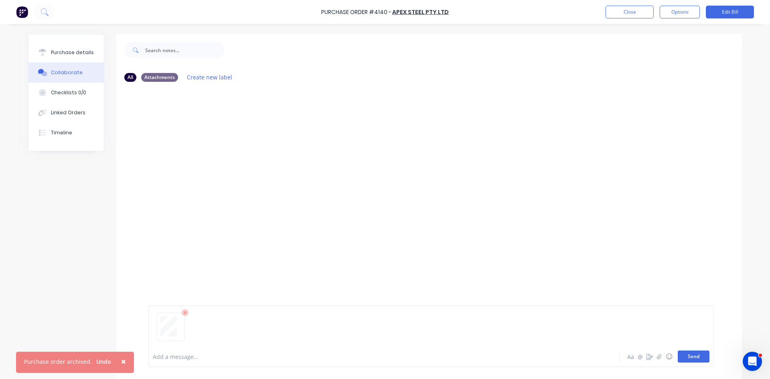
click at [693, 359] on button "Send" at bounding box center [694, 357] width 32 height 12
click at [684, 14] on button "Options" at bounding box center [680, 12] width 40 height 13
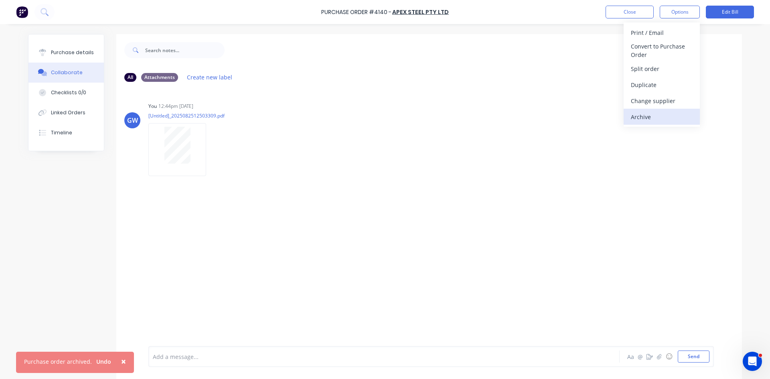
click at [647, 116] on div "Archive" at bounding box center [662, 117] width 62 height 12
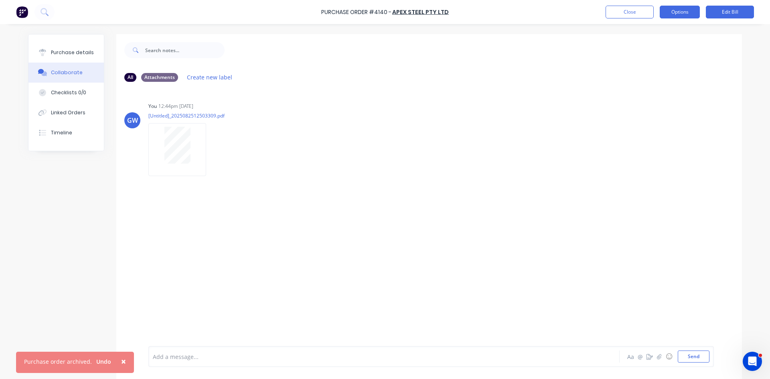
click at [675, 10] on button "Options" at bounding box center [680, 12] width 40 height 13
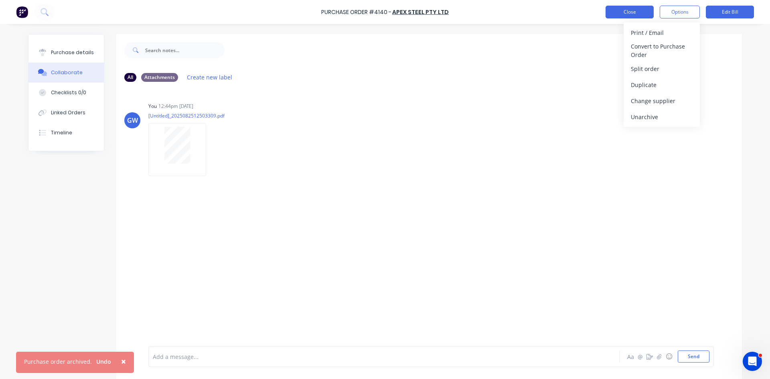
click at [626, 15] on button "Close" at bounding box center [630, 12] width 48 height 13
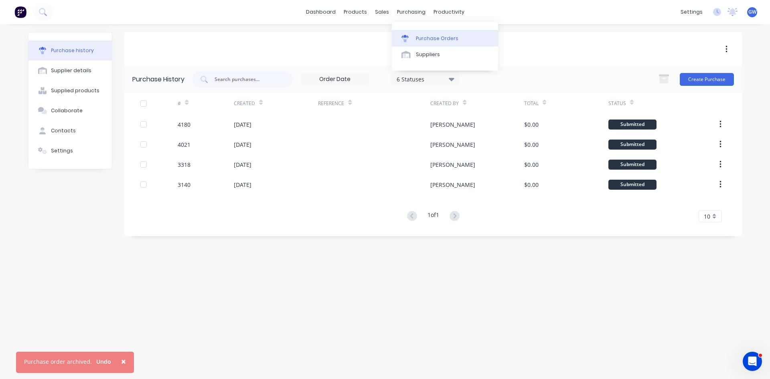
click at [448, 36] on div "Purchase Orders" at bounding box center [437, 38] width 43 height 7
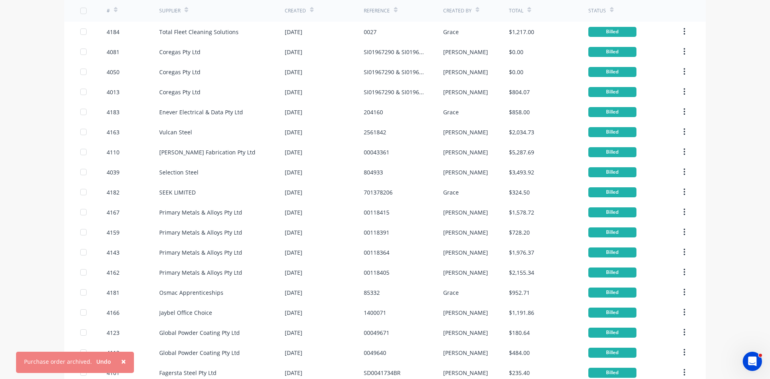
scroll to position [150, 0]
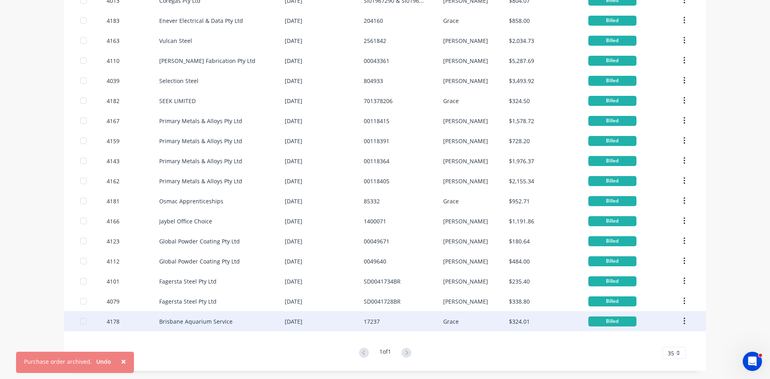
click at [350, 319] on div "[DATE]" at bounding box center [324, 321] width 79 height 20
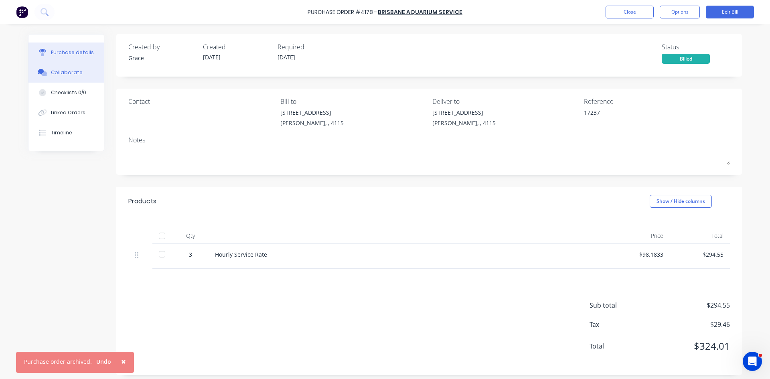
drag, startPoint x: 76, startPoint y: 70, endPoint x: 274, endPoint y: 80, distance: 198.4
click at [78, 70] on button "Collaborate" at bounding box center [65, 73] width 75 height 20
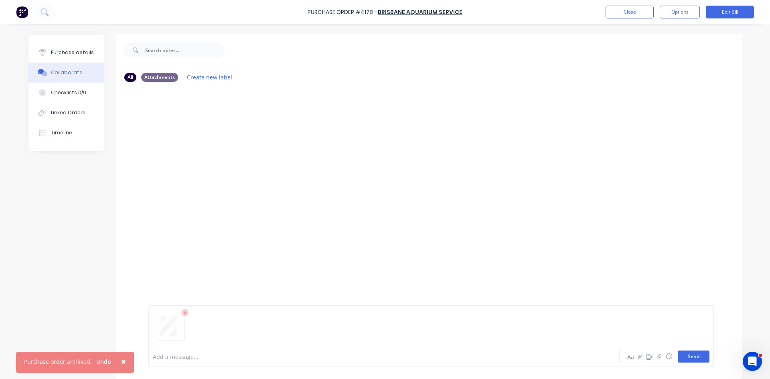
click at [692, 355] on button "Send" at bounding box center [694, 357] width 32 height 12
click at [44, 57] on button "Purchase details" at bounding box center [65, 53] width 75 height 20
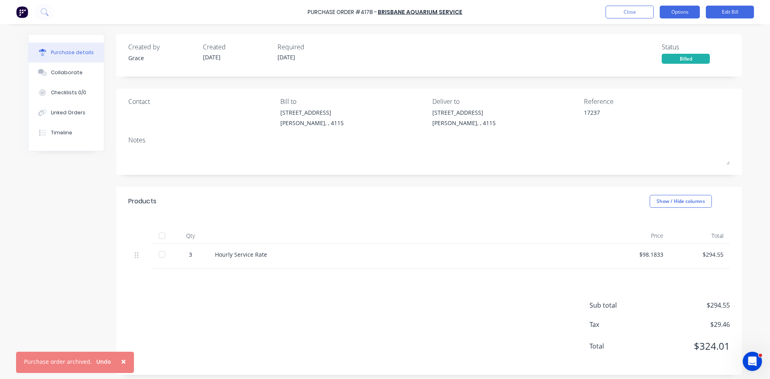
click at [678, 10] on button "Options" at bounding box center [680, 12] width 40 height 13
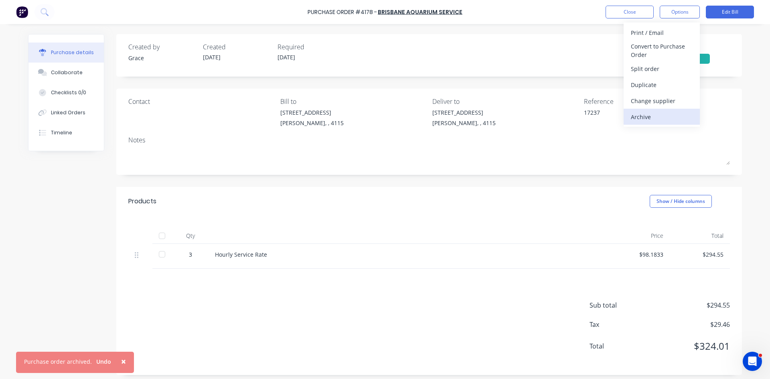
click at [648, 115] on div "Archive" at bounding box center [662, 117] width 62 height 12
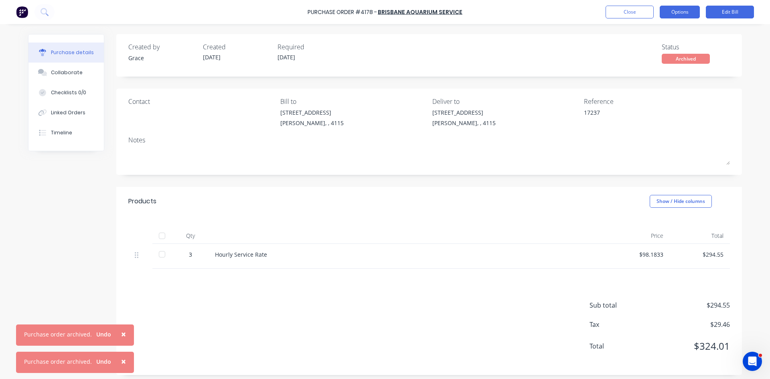
click at [665, 9] on button "Options" at bounding box center [680, 12] width 40 height 13
click at [645, 12] on button "Close" at bounding box center [630, 12] width 48 height 13
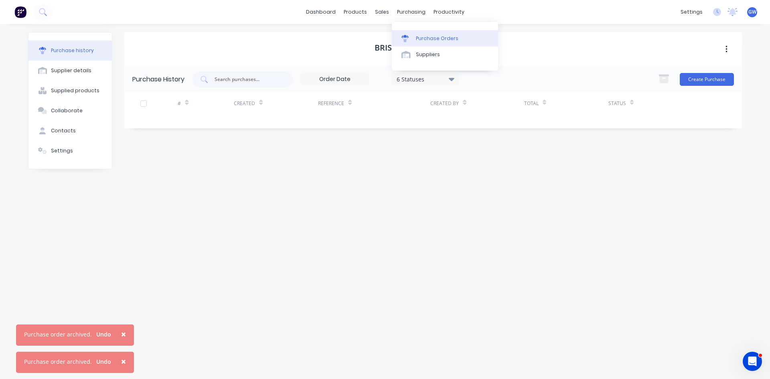
click at [432, 39] on div "Purchase Orders" at bounding box center [437, 38] width 43 height 7
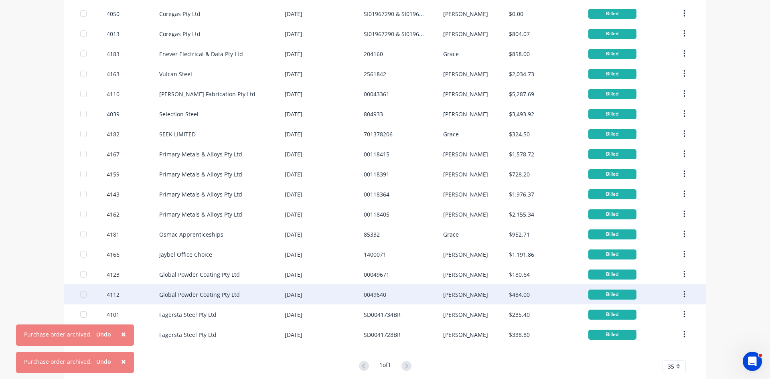
scroll to position [130, 0]
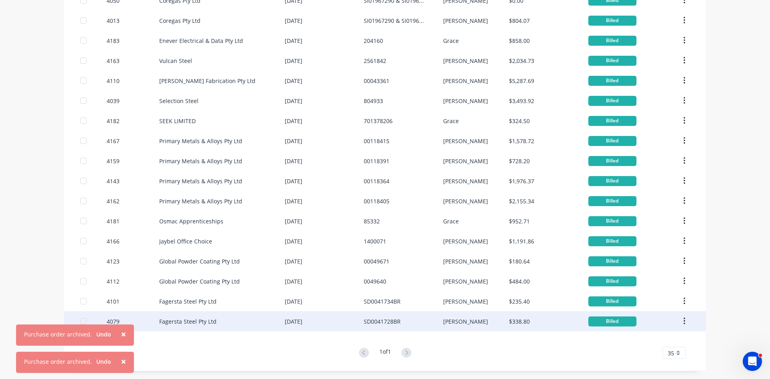
click at [324, 319] on div "[DATE]" at bounding box center [324, 321] width 79 height 20
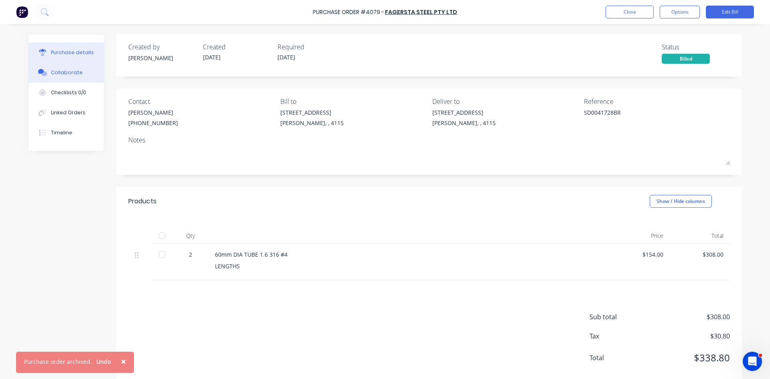
click at [74, 77] on button "Collaborate" at bounding box center [65, 73] width 75 height 20
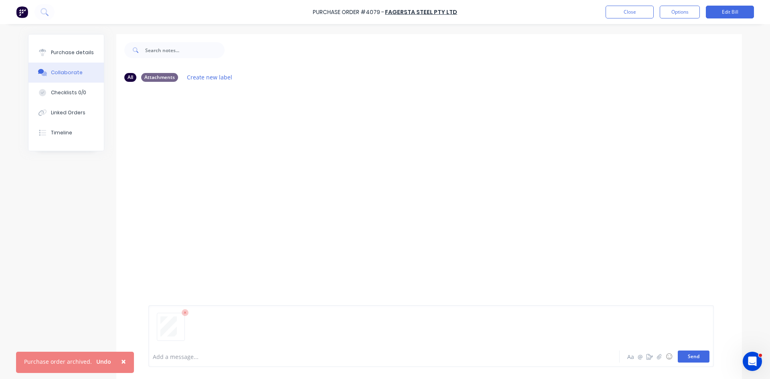
click at [686, 353] on button "Send" at bounding box center [694, 357] width 32 height 12
click at [669, 16] on button "Options" at bounding box center [680, 12] width 40 height 13
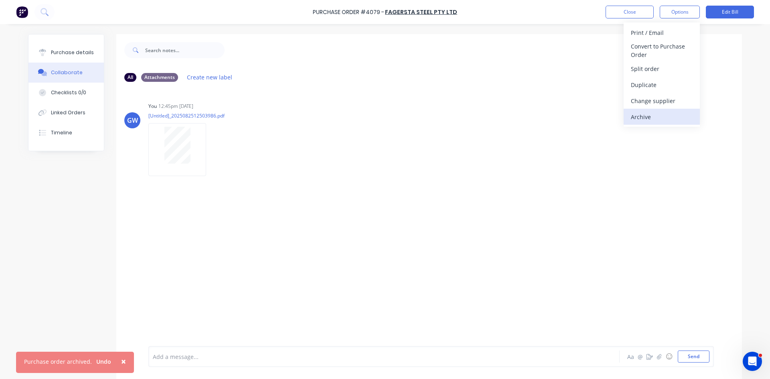
click at [664, 114] on div "Archive" at bounding box center [662, 117] width 62 height 12
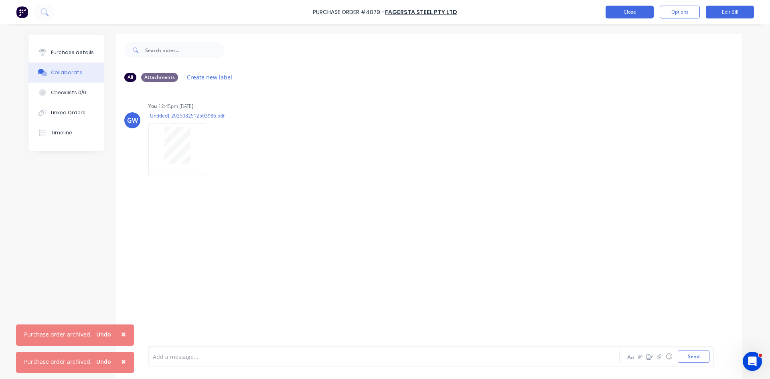
click at [640, 17] on button "Close" at bounding box center [630, 12] width 48 height 13
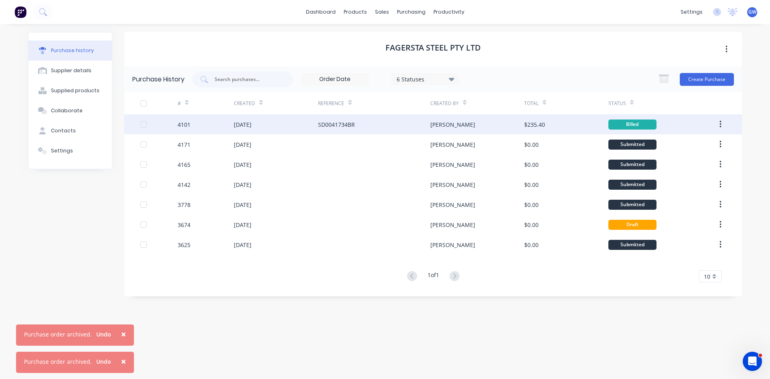
click at [530, 120] on div "$235.40" at bounding box center [534, 124] width 21 height 8
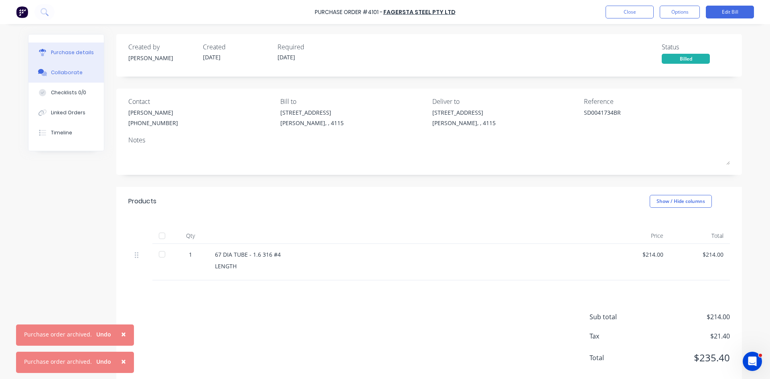
click at [87, 74] on button "Collaborate" at bounding box center [65, 73] width 75 height 20
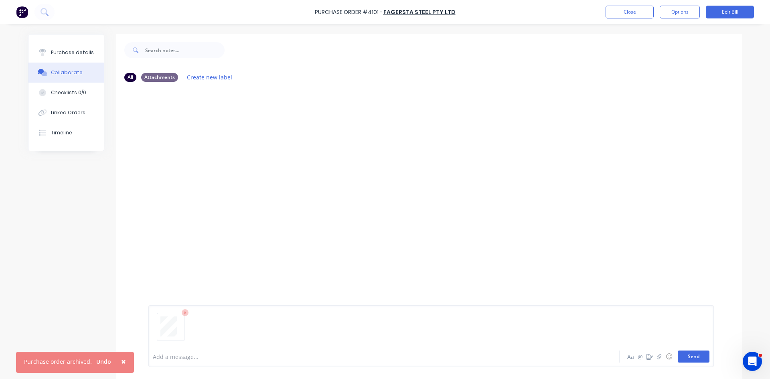
click at [681, 355] on button "Send" at bounding box center [694, 357] width 32 height 12
drag, startPoint x: 68, startPoint y: 53, endPoint x: 82, endPoint y: 43, distance: 16.5
click at [66, 51] on div "Purchase details" at bounding box center [72, 52] width 43 height 7
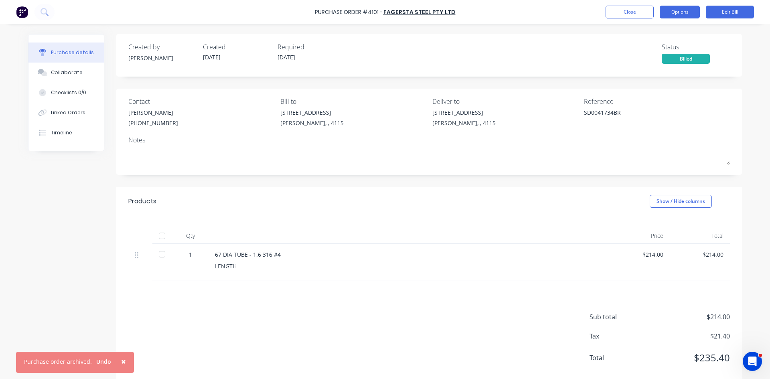
click at [671, 13] on button "Options" at bounding box center [680, 12] width 40 height 13
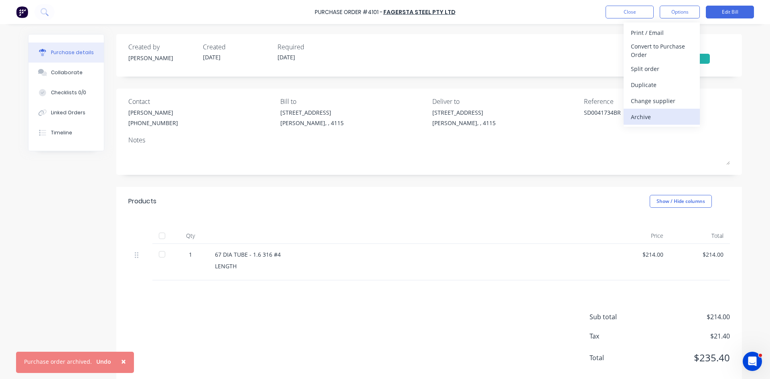
click at [630, 119] on button "Archive" at bounding box center [662, 117] width 76 height 16
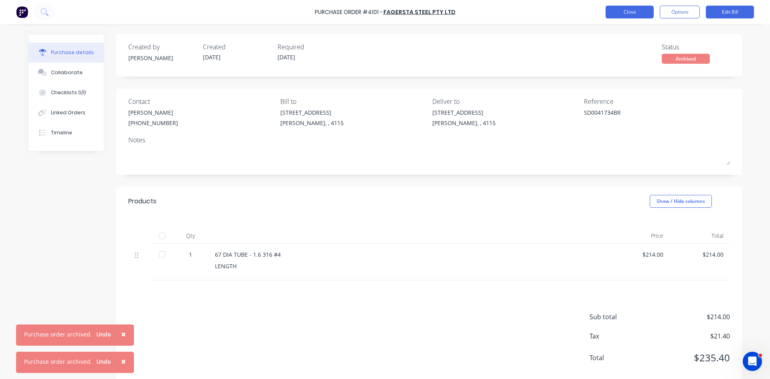
click at [629, 13] on button "Close" at bounding box center [630, 12] width 48 height 13
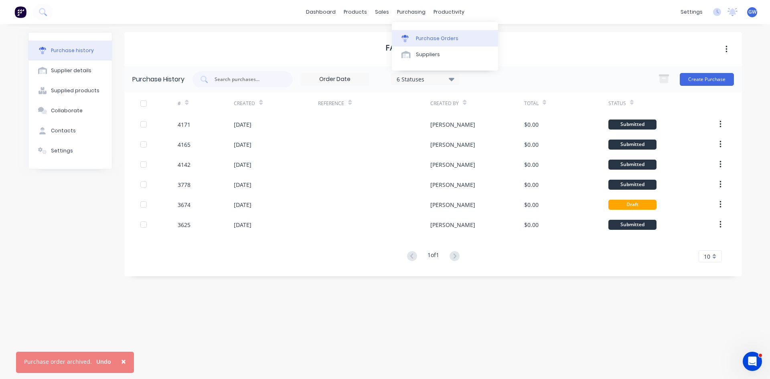
click at [416, 35] on div "Purchase Orders" at bounding box center [437, 38] width 43 height 7
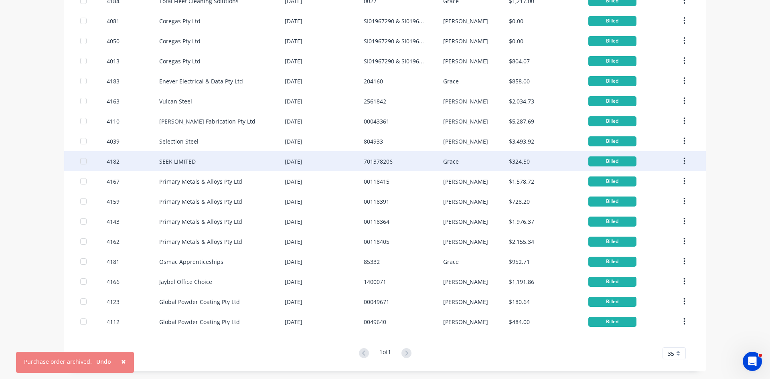
scroll to position [90, 0]
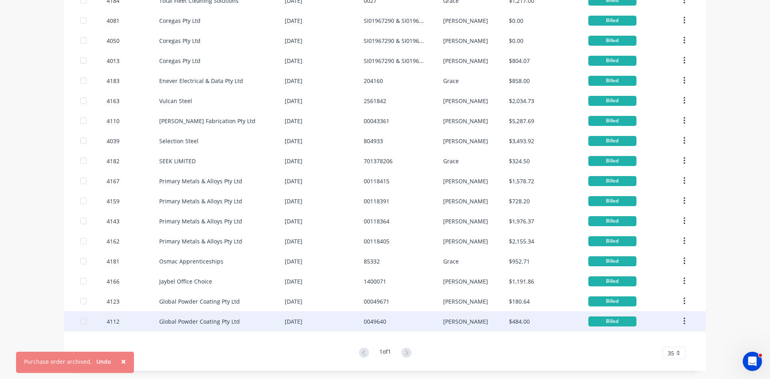
click at [316, 322] on div "[DATE]" at bounding box center [324, 321] width 79 height 20
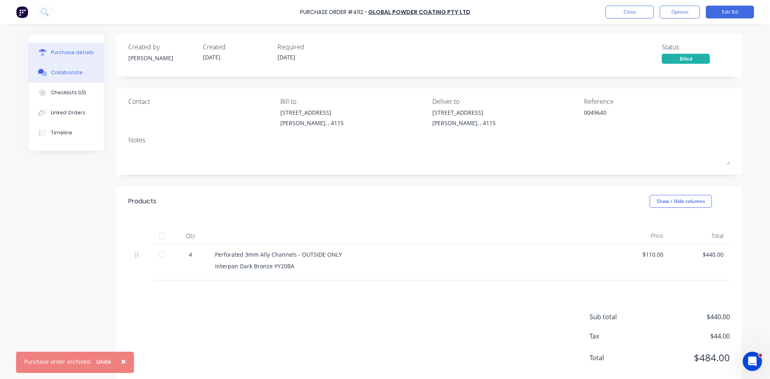
click at [82, 73] on button "Collaborate" at bounding box center [65, 73] width 75 height 20
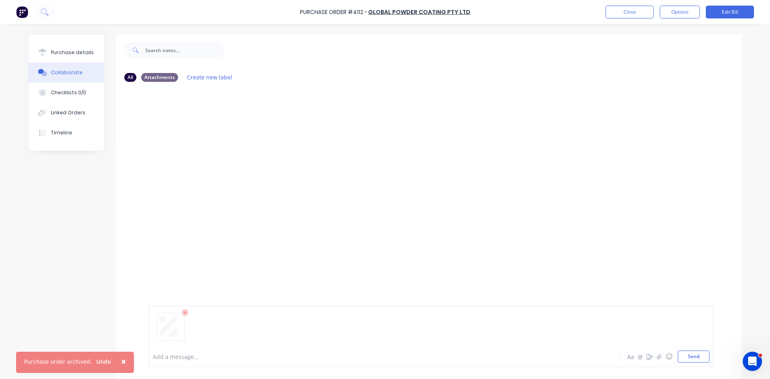
drag, startPoint x: 694, startPoint y: 355, endPoint x: 627, endPoint y: 272, distance: 106.1
click at [694, 355] on button "Send" at bounding box center [694, 357] width 32 height 12
click at [675, 14] on button "Options" at bounding box center [680, 12] width 40 height 13
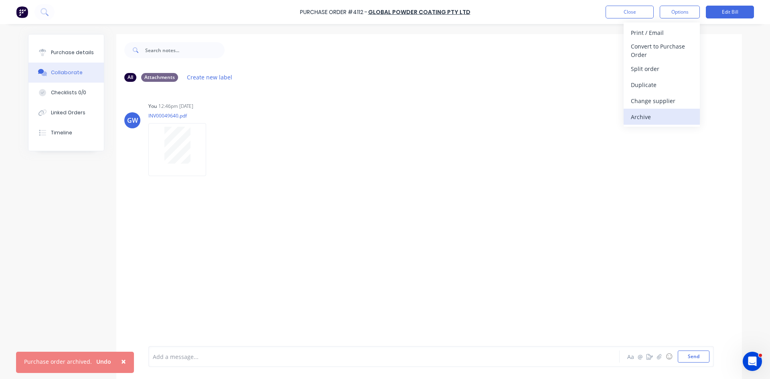
click at [650, 110] on button "Archive" at bounding box center [662, 117] width 76 height 16
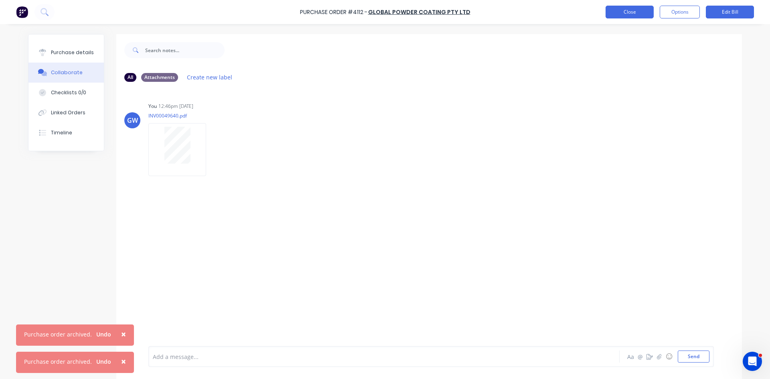
click at [641, 16] on button "Close" at bounding box center [630, 12] width 48 height 13
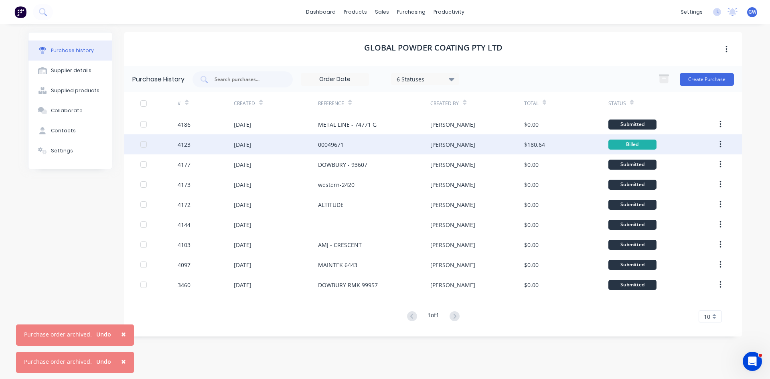
click at [539, 148] on div "$180.64" at bounding box center [534, 144] width 21 height 8
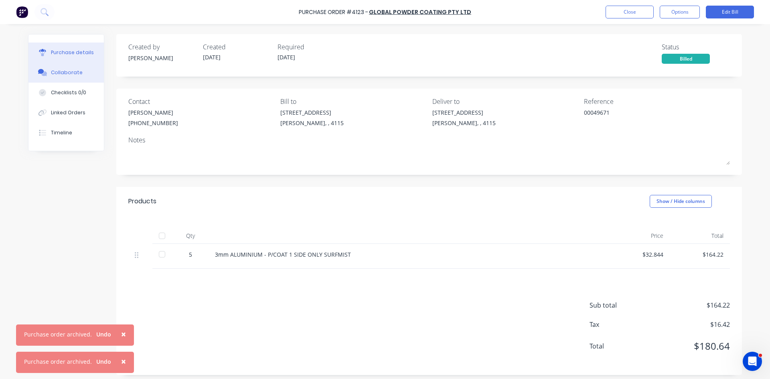
click at [63, 79] on button "Collaborate" at bounding box center [65, 73] width 75 height 20
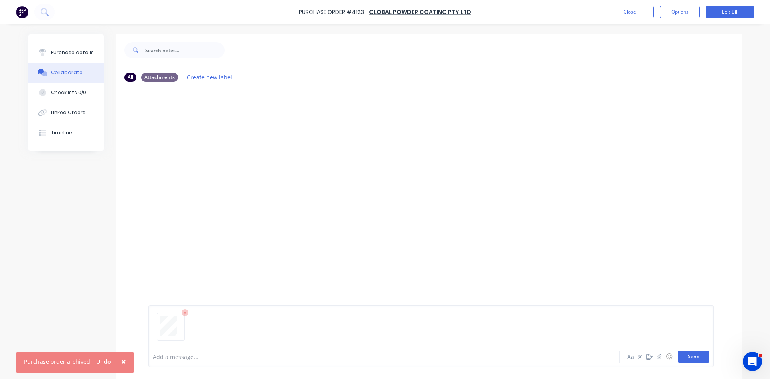
click at [696, 355] on button "Send" at bounding box center [694, 357] width 32 height 12
click at [645, 16] on button "Close" at bounding box center [630, 12] width 48 height 13
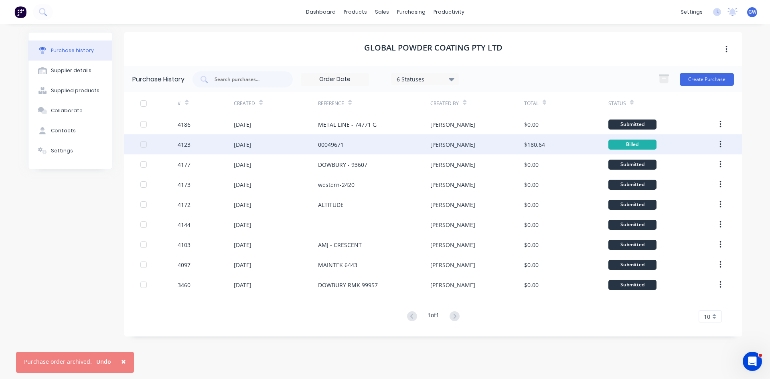
click at [724, 146] on button "button" at bounding box center [720, 144] width 19 height 14
click at [691, 165] on div "Archive" at bounding box center [692, 166] width 62 height 12
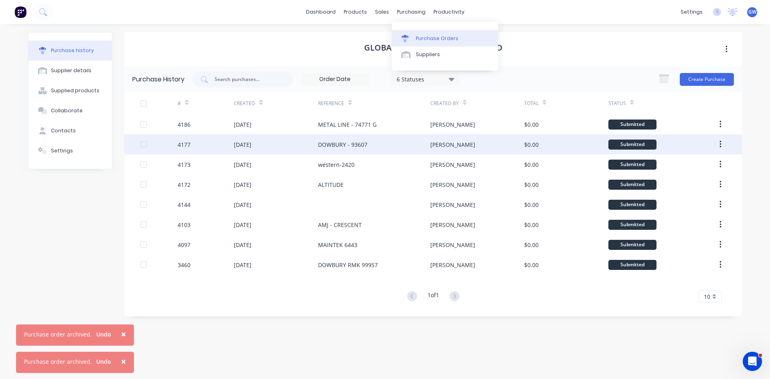
click at [422, 37] on div "Purchase Orders" at bounding box center [437, 38] width 43 height 7
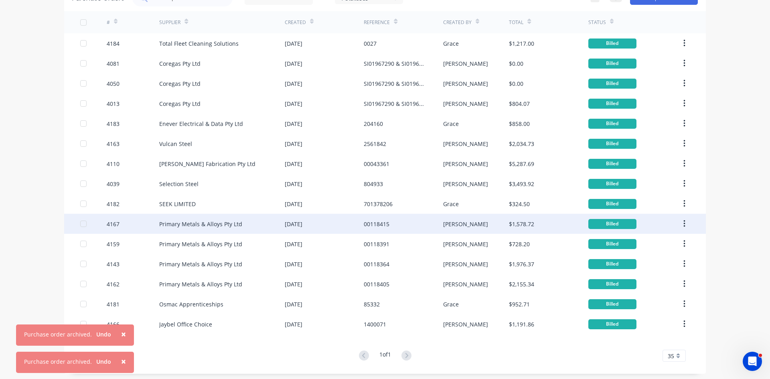
scroll to position [50, 0]
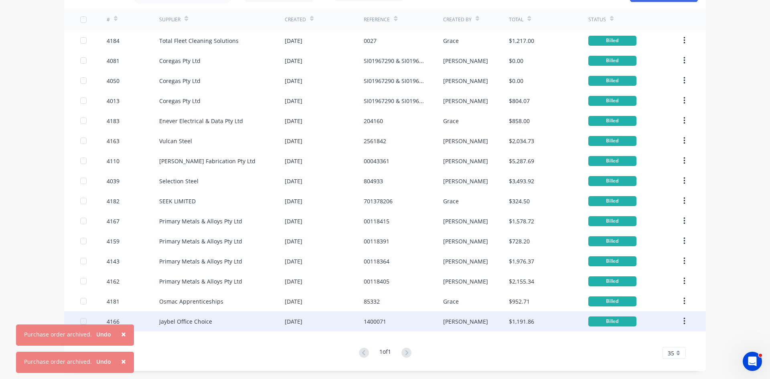
click at [295, 325] on div "[DATE]" at bounding box center [294, 321] width 18 height 8
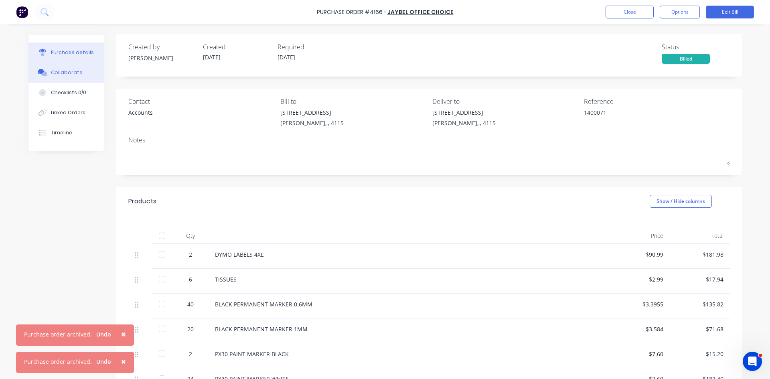
click at [48, 72] on button "Collaborate" at bounding box center [65, 73] width 75 height 20
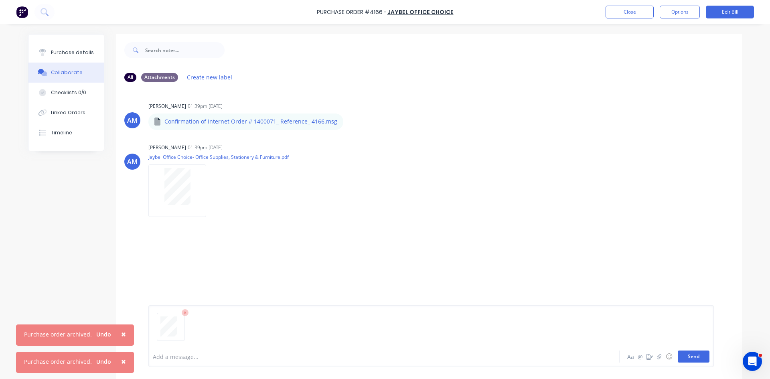
click at [699, 361] on button "Send" at bounding box center [694, 357] width 32 height 12
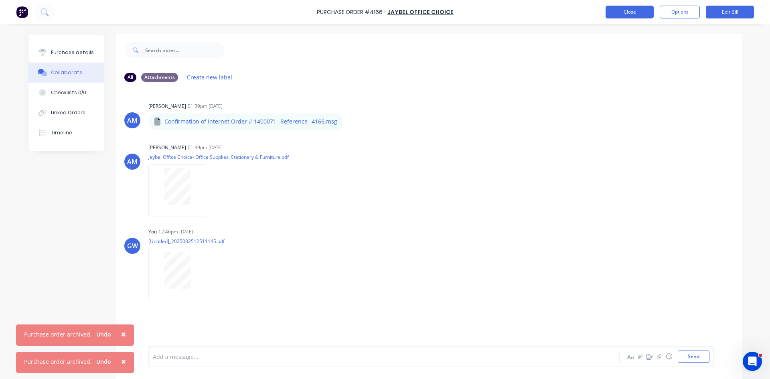
click at [633, 15] on button "Close" at bounding box center [630, 12] width 48 height 13
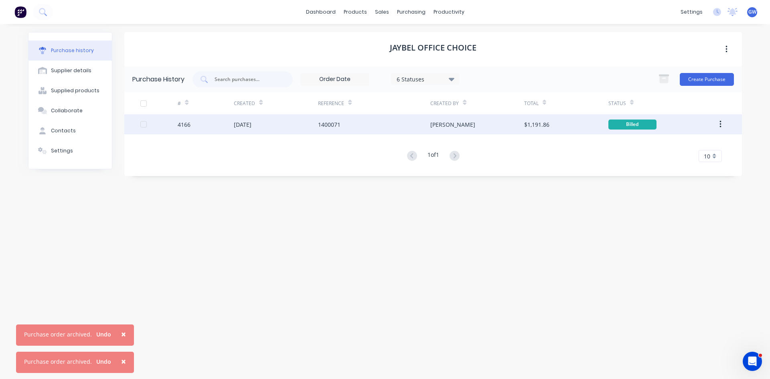
click at [721, 123] on icon "button" at bounding box center [721, 124] width 2 height 9
click at [696, 147] on div "Archive" at bounding box center [692, 146] width 62 height 12
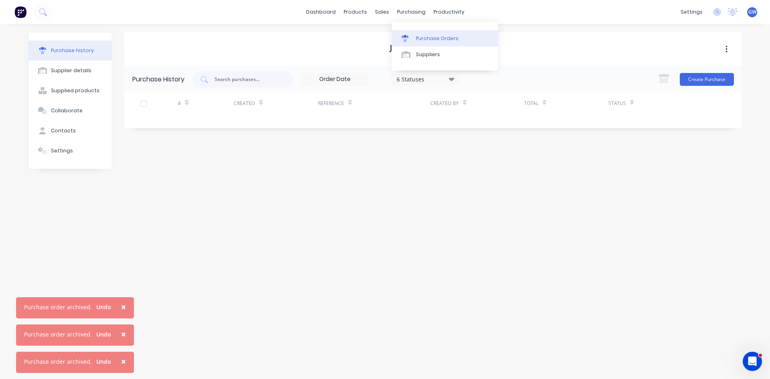
click at [421, 43] on link "Purchase Orders" at bounding box center [445, 38] width 106 height 16
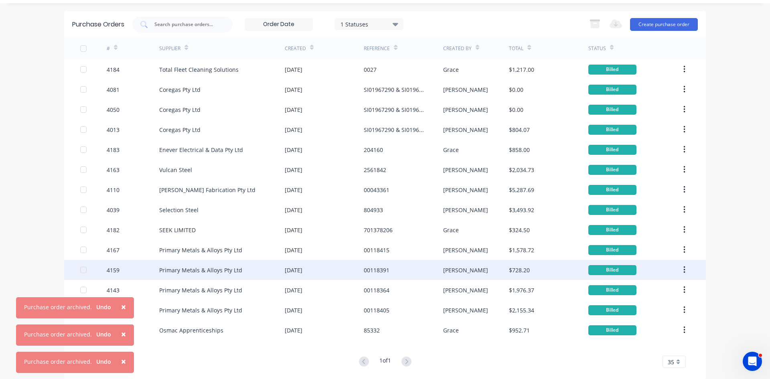
scroll to position [30, 0]
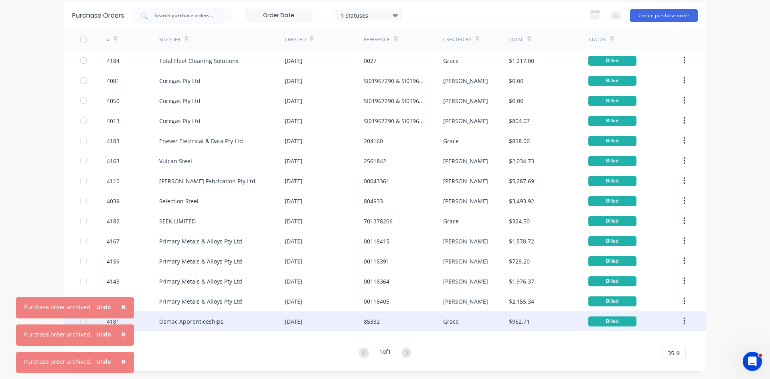
click at [224, 327] on div "Osmac Apprenticeships" at bounding box center [222, 321] width 126 height 20
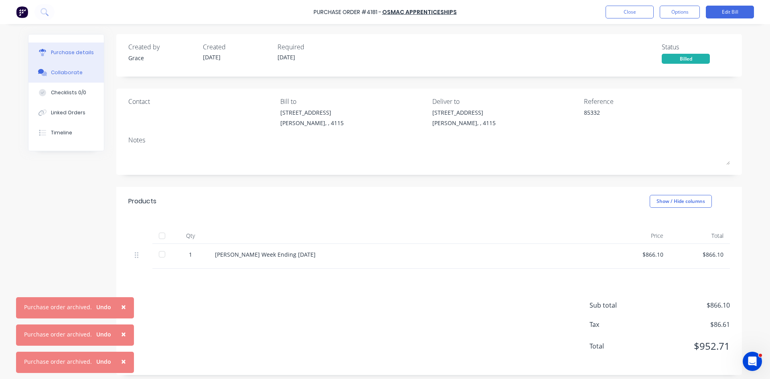
click at [76, 73] on div "Collaborate" at bounding box center [67, 72] width 32 height 7
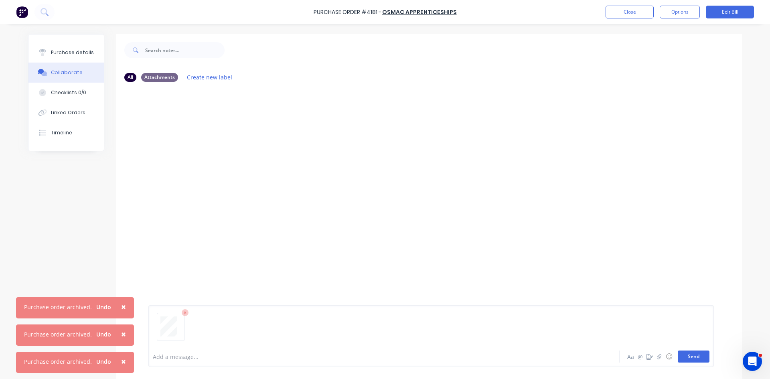
click at [702, 353] on button "Send" at bounding box center [694, 357] width 32 height 12
click at [636, 9] on button "Close" at bounding box center [630, 12] width 48 height 13
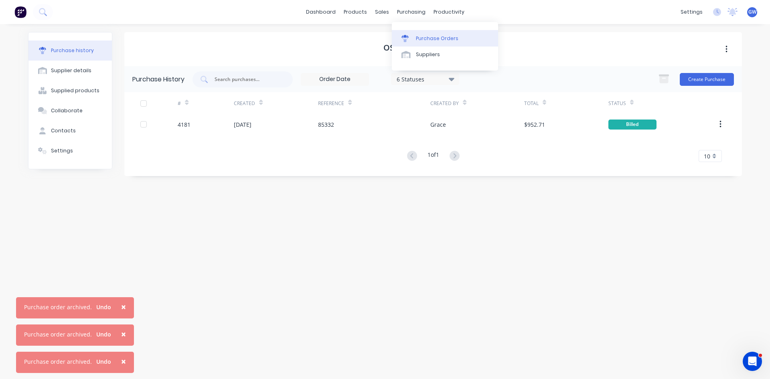
click at [428, 42] on div "Purchase Orders" at bounding box center [437, 38] width 43 height 7
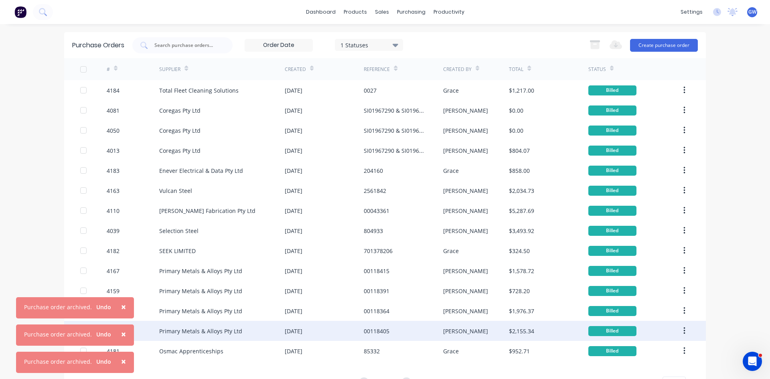
click at [250, 336] on div "Primary Metals & Alloys Pty Ltd" at bounding box center [222, 331] width 126 height 20
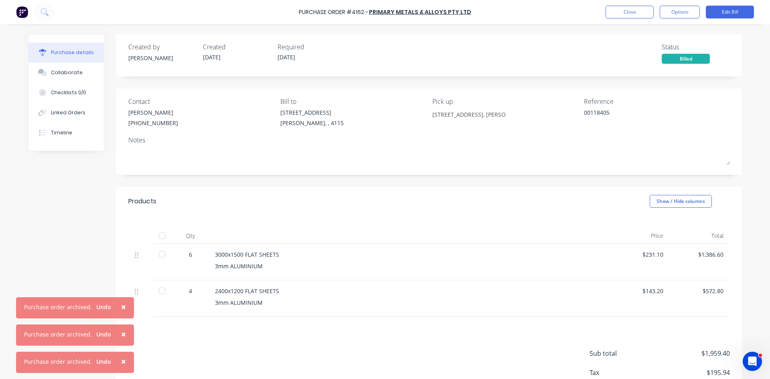
drag, startPoint x: 61, startPoint y: 68, endPoint x: 301, endPoint y: 127, distance: 247.0
click at [61, 68] on button "Collaborate" at bounding box center [65, 73] width 75 height 20
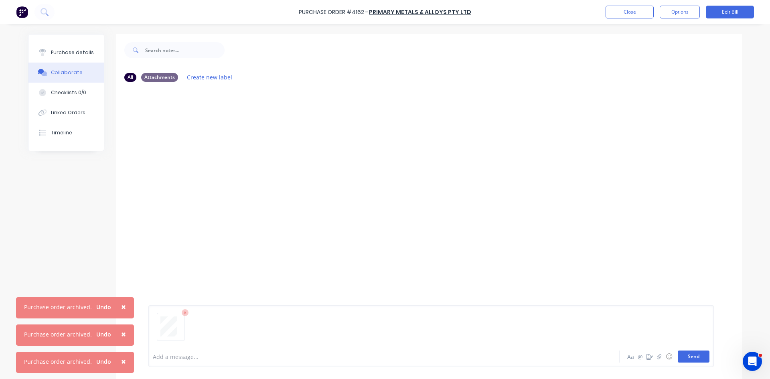
click at [693, 356] on button "Send" at bounding box center [694, 357] width 32 height 12
click at [685, 12] on button "Options" at bounding box center [680, 12] width 40 height 13
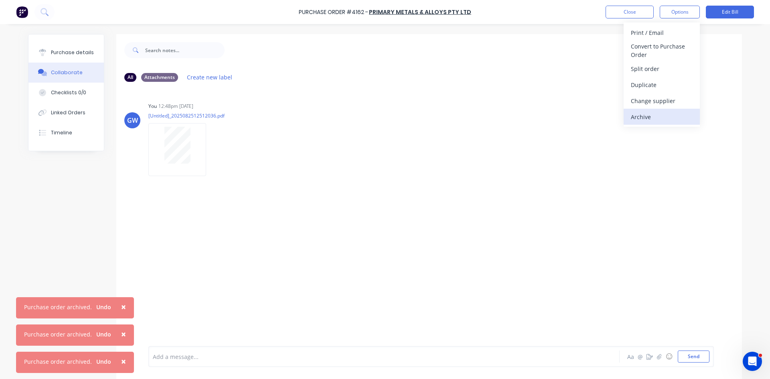
click at [665, 112] on div "Archive" at bounding box center [662, 117] width 62 height 12
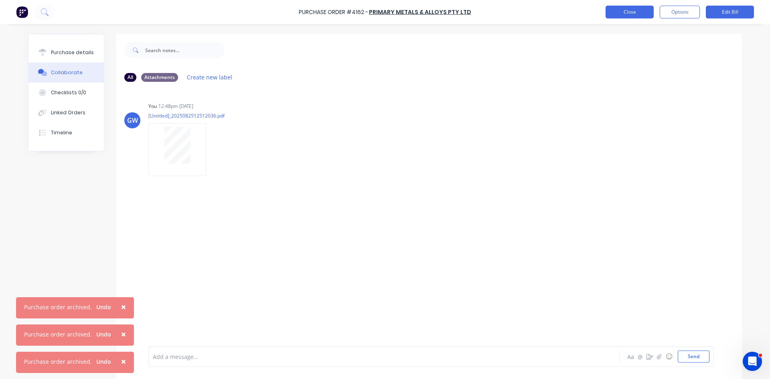
click at [628, 10] on button "Close" at bounding box center [630, 12] width 48 height 13
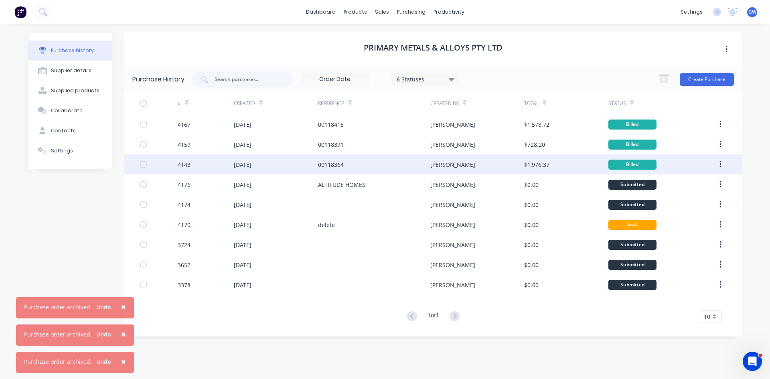
click at [520, 169] on div "[PERSON_NAME]" at bounding box center [476, 164] width 93 height 20
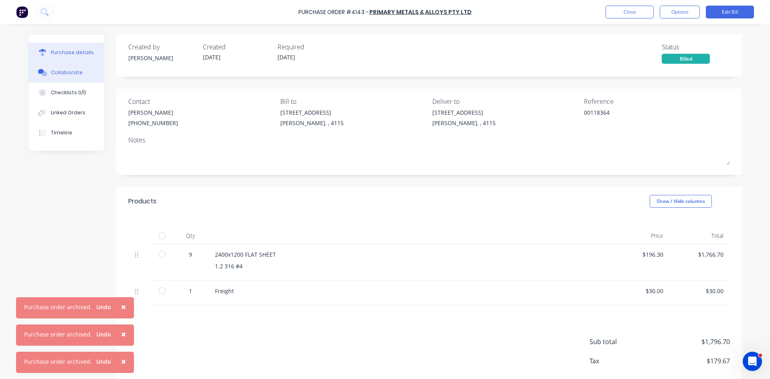
click at [56, 70] on div "Collaborate" at bounding box center [67, 72] width 32 height 7
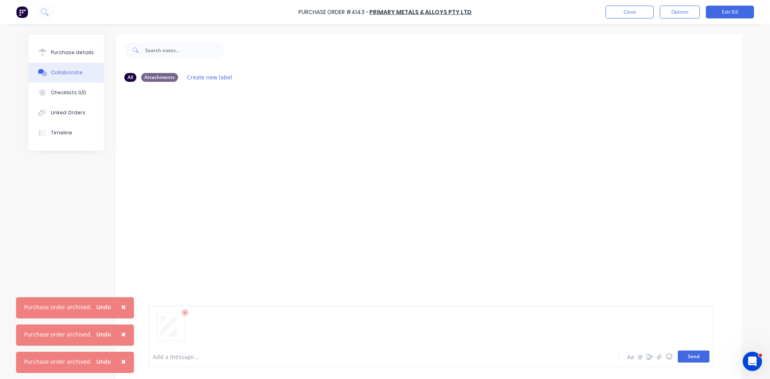
click at [688, 359] on button "Send" at bounding box center [694, 357] width 32 height 12
click at [685, 10] on button "Options" at bounding box center [680, 12] width 40 height 13
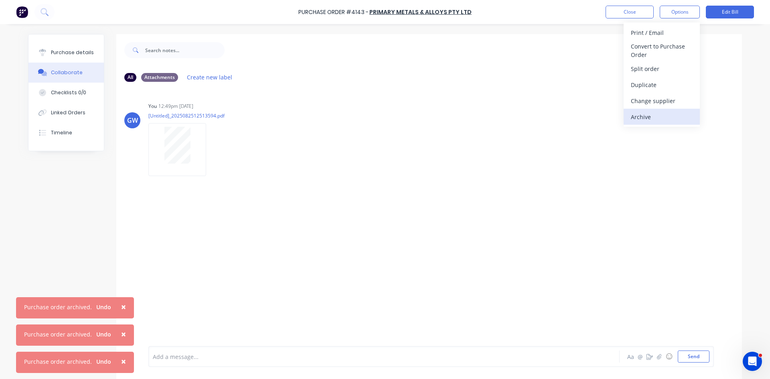
click at [655, 117] on div "Archive" at bounding box center [662, 117] width 62 height 12
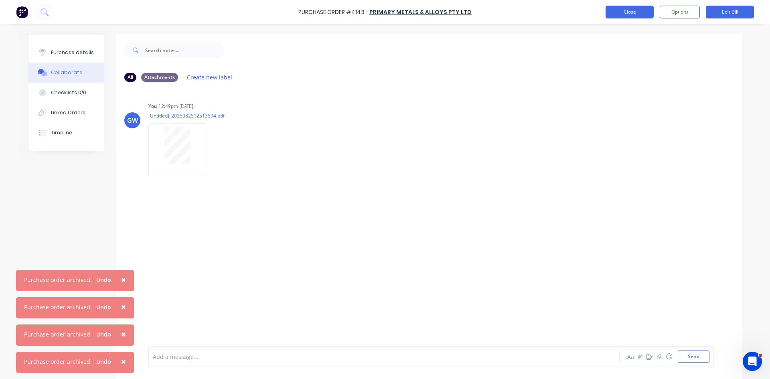
click at [630, 15] on button "Close" at bounding box center [630, 12] width 48 height 13
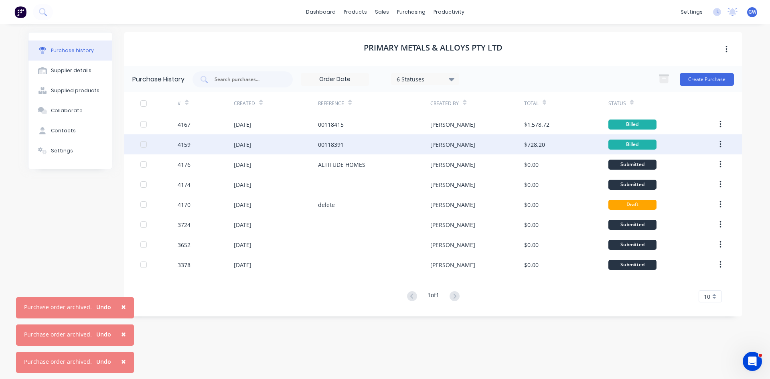
click at [541, 146] on div "$728.20" at bounding box center [534, 144] width 21 height 8
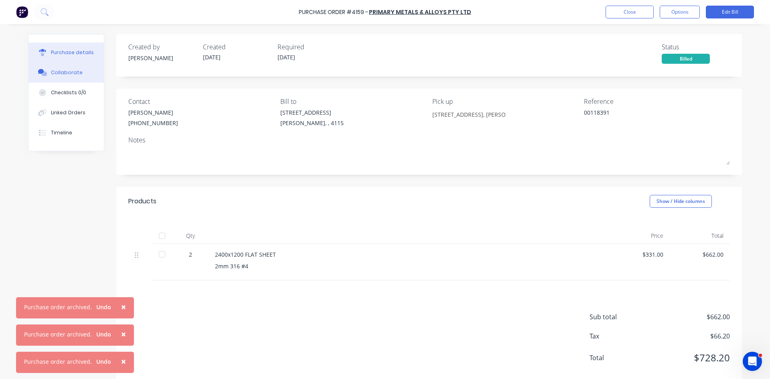
click at [51, 75] on div "Collaborate" at bounding box center [67, 72] width 32 height 7
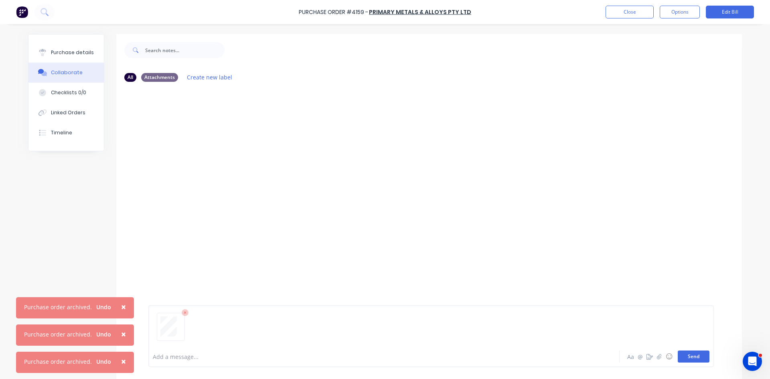
click at [692, 353] on button "Send" at bounding box center [694, 357] width 32 height 12
click at [678, 15] on button "Options" at bounding box center [680, 12] width 40 height 13
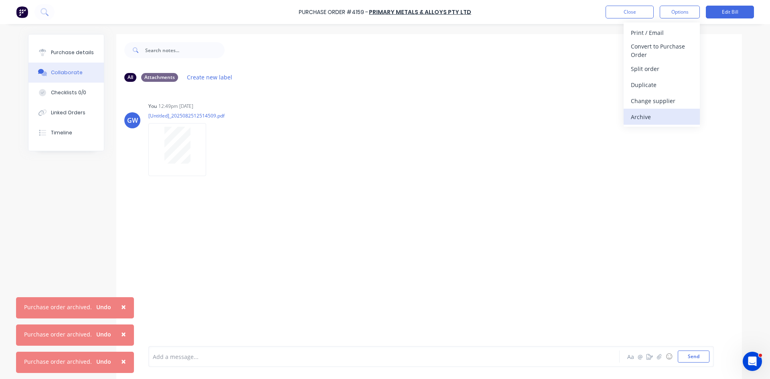
click at [651, 118] on div "Archive" at bounding box center [662, 117] width 62 height 12
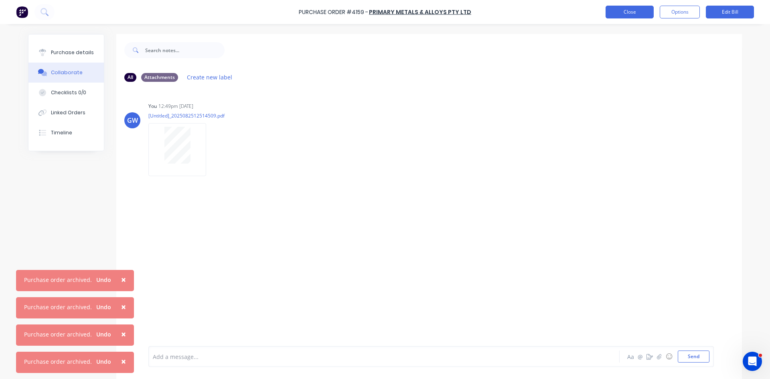
click at [639, 14] on button "Close" at bounding box center [630, 12] width 48 height 13
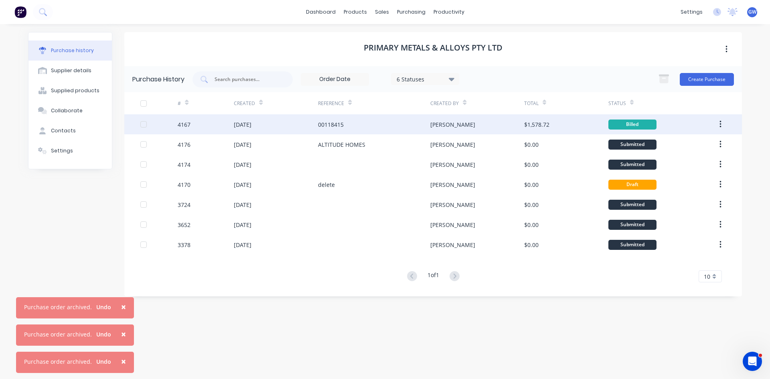
click at [523, 124] on div "[PERSON_NAME]" at bounding box center [476, 124] width 93 height 20
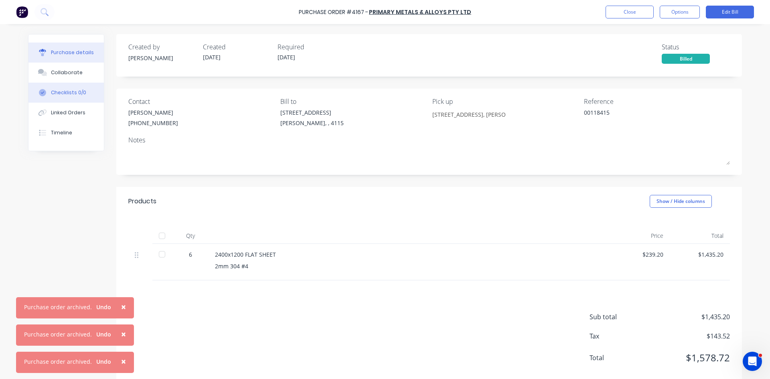
drag, startPoint x: 65, startPoint y: 81, endPoint x: 86, endPoint y: 85, distance: 20.8
click at [65, 81] on button "Collaborate" at bounding box center [65, 73] width 75 height 20
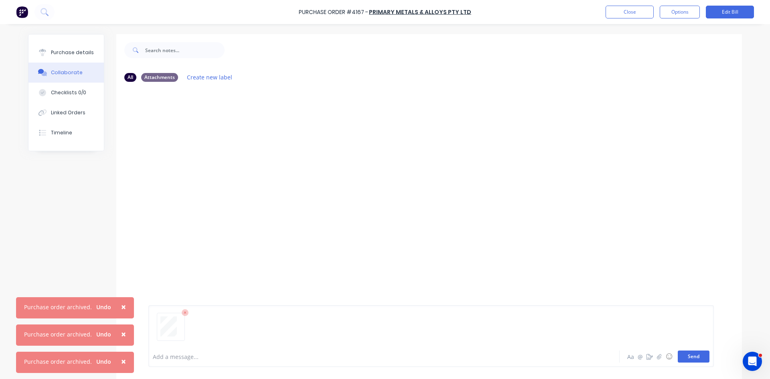
click at [694, 354] on button "Send" at bounding box center [694, 357] width 32 height 12
click at [633, 11] on button "Close" at bounding box center [630, 12] width 48 height 13
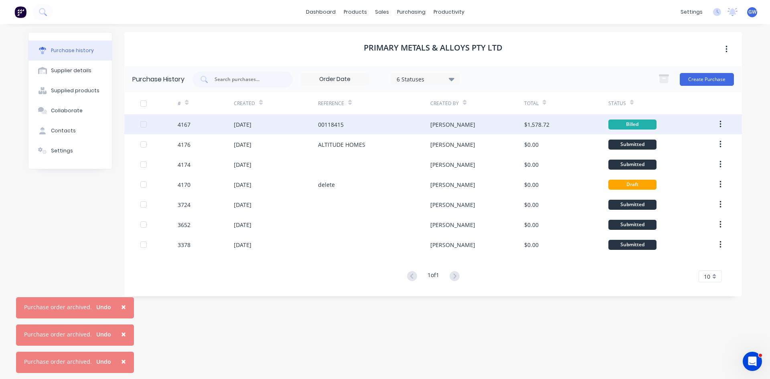
click at [724, 126] on button "button" at bounding box center [720, 124] width 19 height 14
click at [702, 152] on button "Archive" at bounding box center [692, 146] width 76 height 16
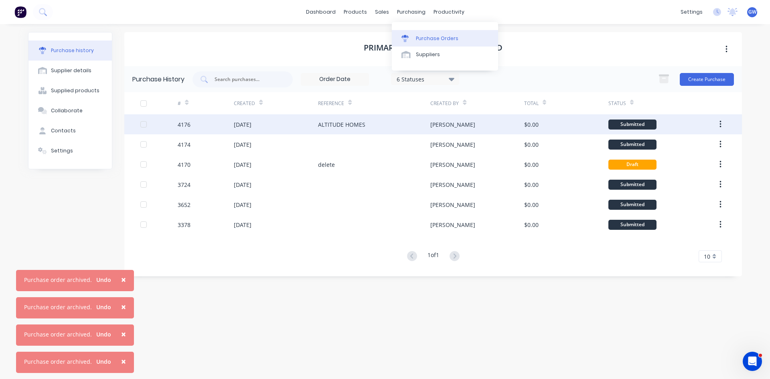
click at [434, 43] on link "Purchase Orders" at bounding box center [445, 38] width 106 height 16
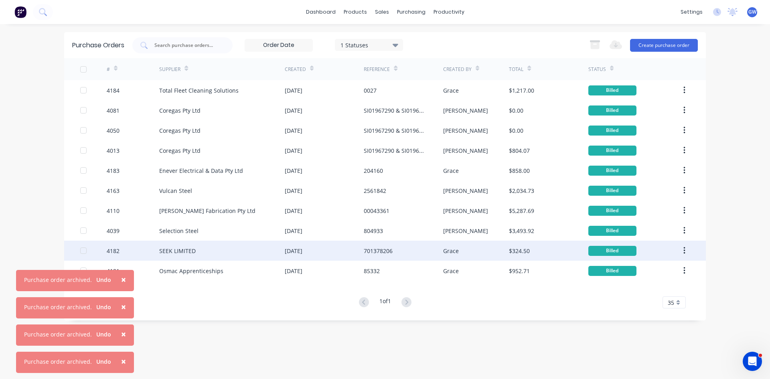
click at [302, 248] on div "[DATE]" at bounding box center [294, 251] width 18 height 8
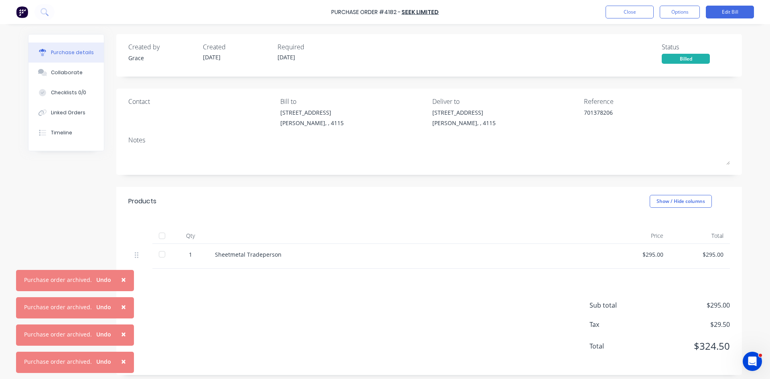
drag, startPoint x: 65, startPoint y: 73, endPoint x: 197, endPoint y: 73, distance: 132.8
click at [65, 73] on div "Collaborate" at bounding box center [67, 72] width 32 height 7
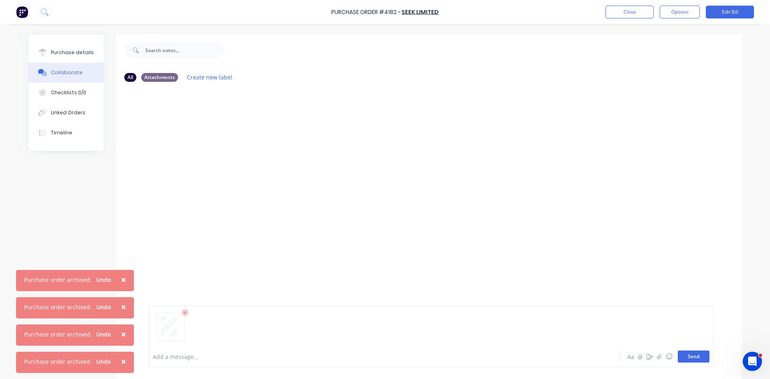
click at [682, 355] on button "Send" at bounding box center [694, 357] width 32 height 12
click at [60, 45] on button "Purchase details" at bounding box center [65, 53] width 75 height 20
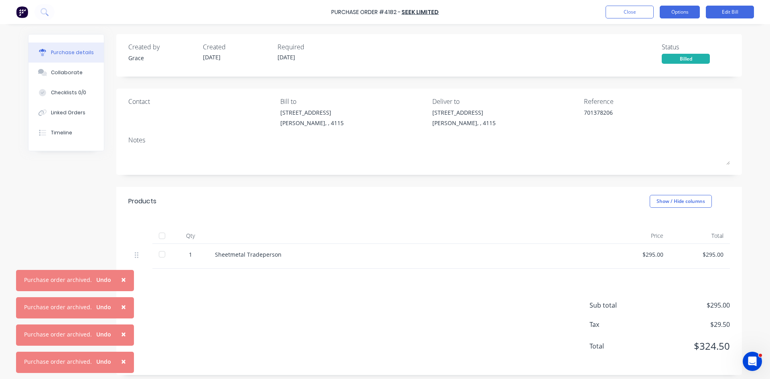
click at [681, 14] on button "Options" at bounding box center [680, 12] width 40 height 13
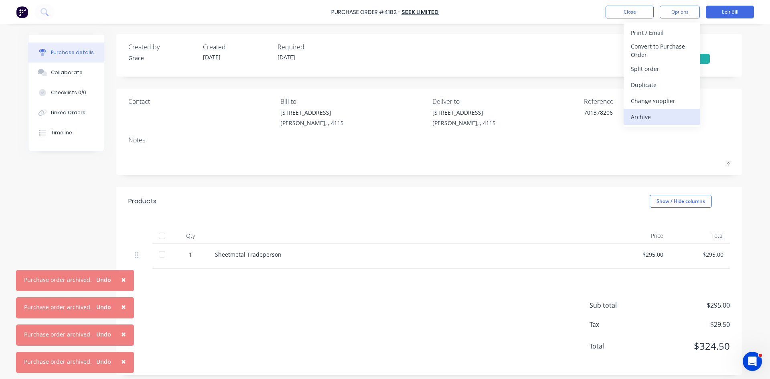
click at [645, 114] on div "Archive" at bounding box center [662, 117] width 62 height 12
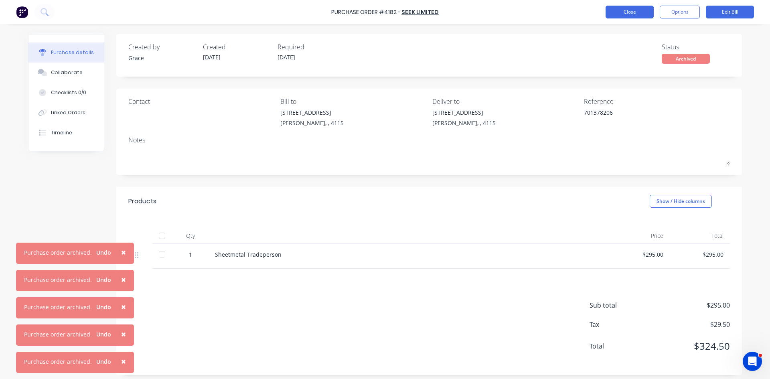
click at [627, 14] on button "Close" at bounding box center [630, 12] width 48 height 13
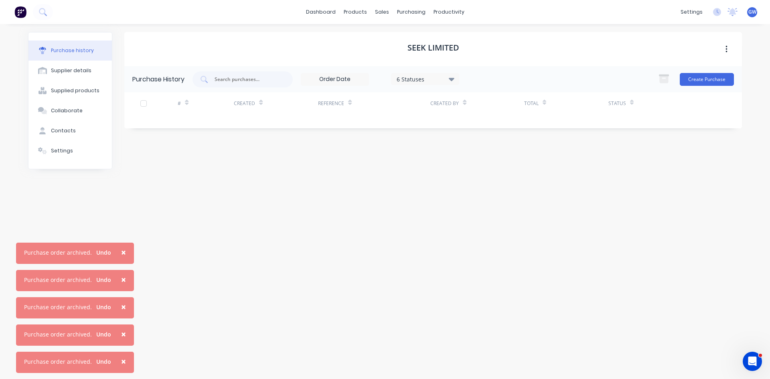
click at [407, 77] on div "6 Statuses" at bounding box center [425, 79] width 57 height 8
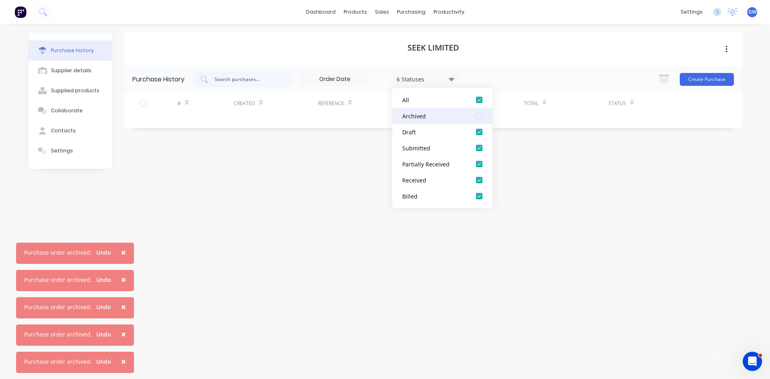
click at [478, 116] on div at bounding box center [479, 116] width 16 height 16
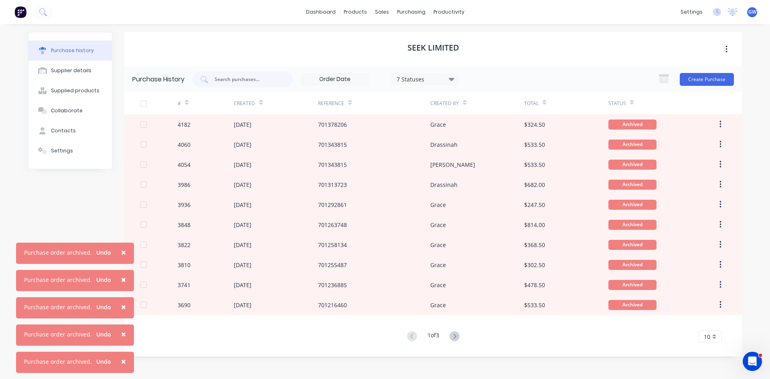
click at [541, 65] on div "SEEK LIMITED" at bounding box center [433, 49] width 618 height 34
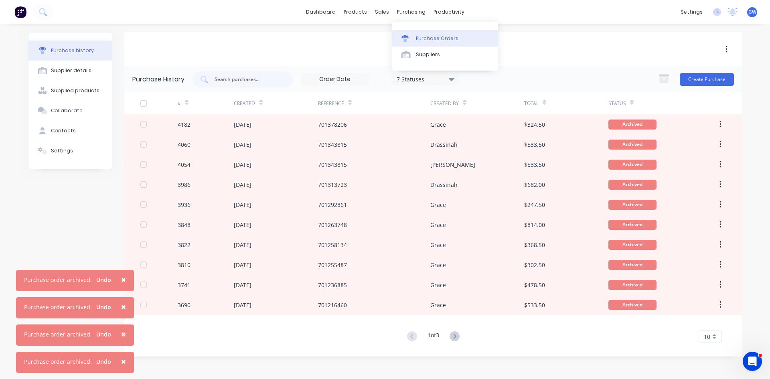
click at [414, 43] on link "Purchase Orders" at bounding box center [445, 38] width 106 height 16
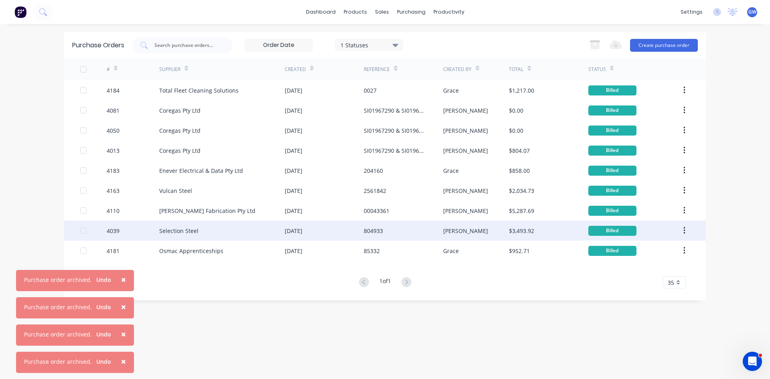
click at [324, 234] on div "[DATE]" at bounding box center [324, 231] width 79 height 20
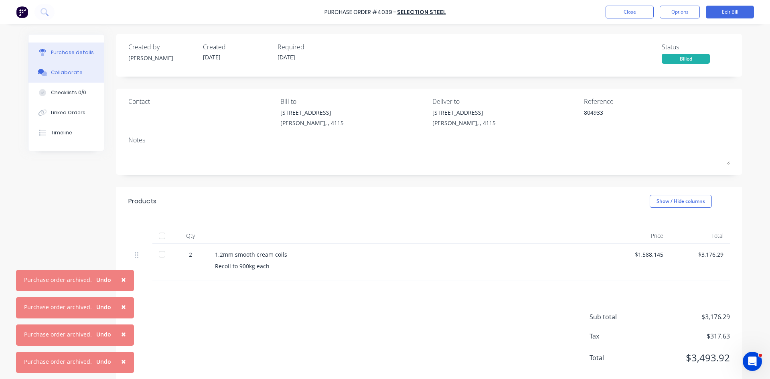
click at [75, 75] on div "Collaborate" at bounding box center [67, 72] width 32 height 7
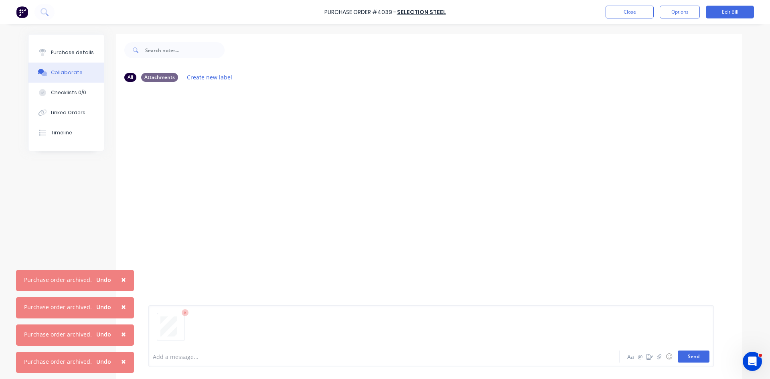
click at [704, 359] on button "Send" at bounding box center [694, 357] width 32 height 12
click at [690, 15] on button "Options" at bounding box center [680, 12] width 40 height 13
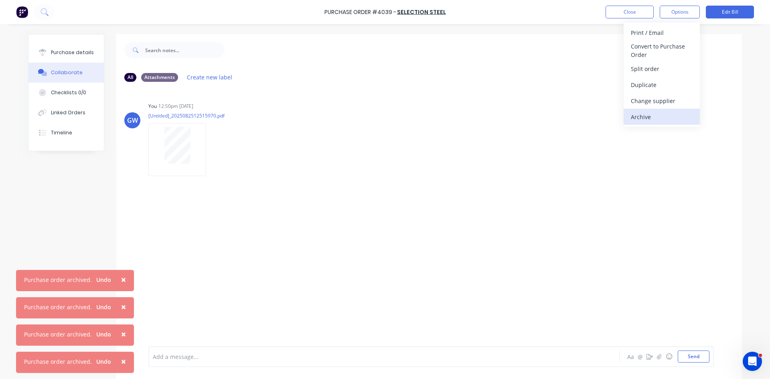
click at [657, 116] on div "Archive" at bounding box center [662, 117] width 62 height 12
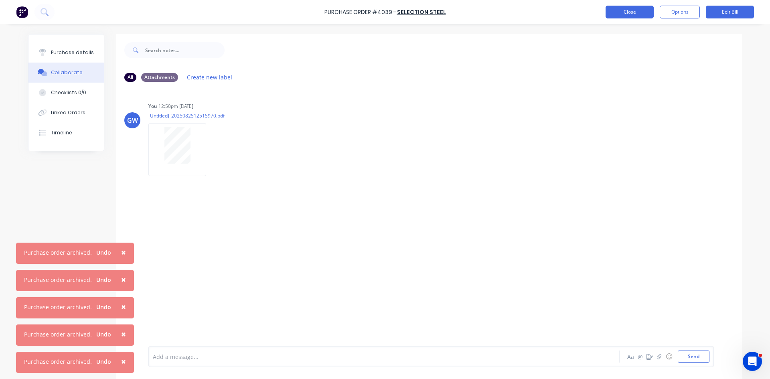
click at [630, 12] on button "Close" at bounding box center [630, 12] width 48 height 13
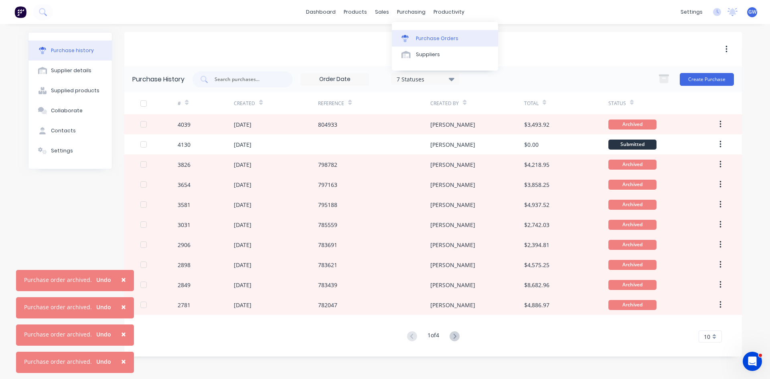
click at [425, 39] on div "Purchase Orders" at bounding box center [437, 38] width 43 height 7
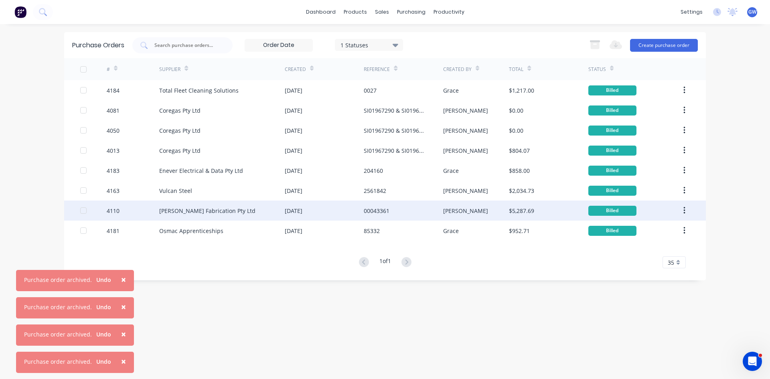
click at [234, 213] on div "[PERSON_NAME] Fabrication Pty Ltd" at bounding box center [207, 211] width 96 height 8
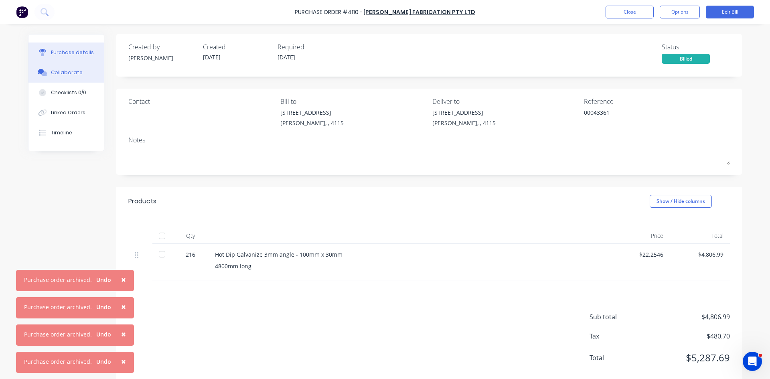
click at [78, 76] on button "Collaborate" at bounding box center [65, 73] width 75 height 20
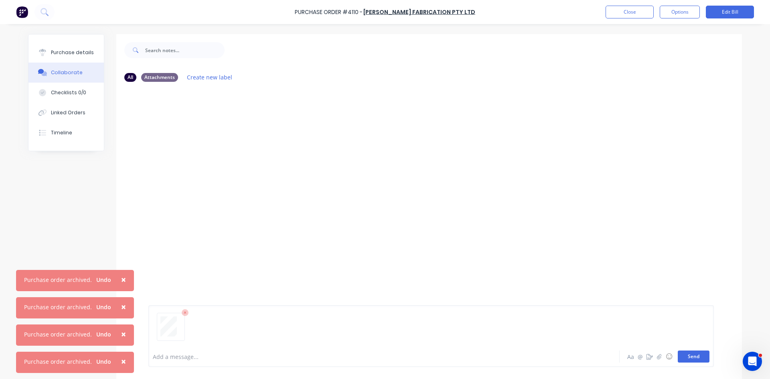
click at [686, 357] on button "Send" at bounding box center [694, 357] width 32 height 12
click at [688, 14] on button "Options" at bounding box center [680, 12] width 40 height 13
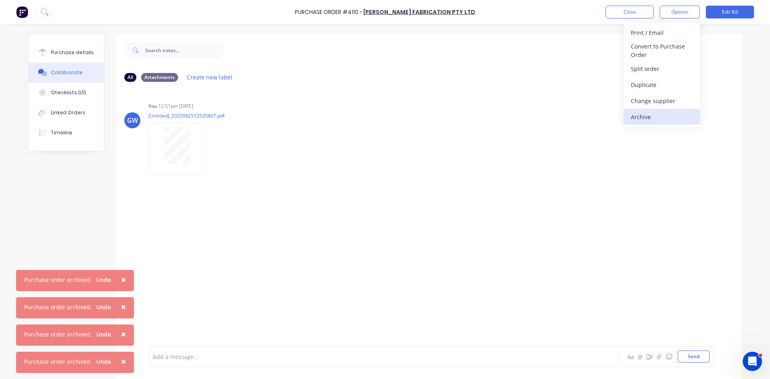
click at [651, 121] on div "Archive" at bounding box center [662, 117] width 62 height 12
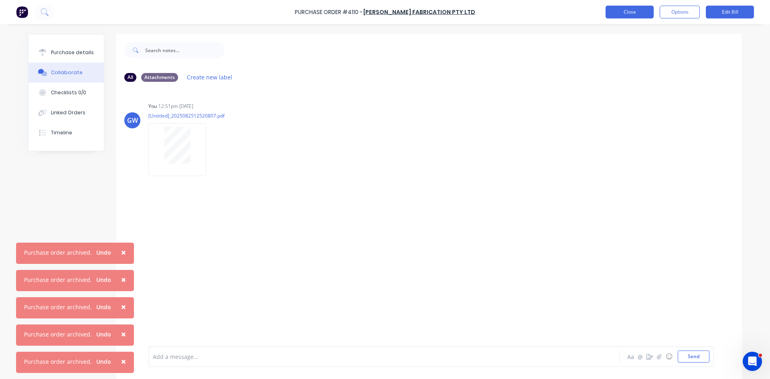
click at [624, 14] on button "Close" at bounding box center [630, 12] width 48 height 13
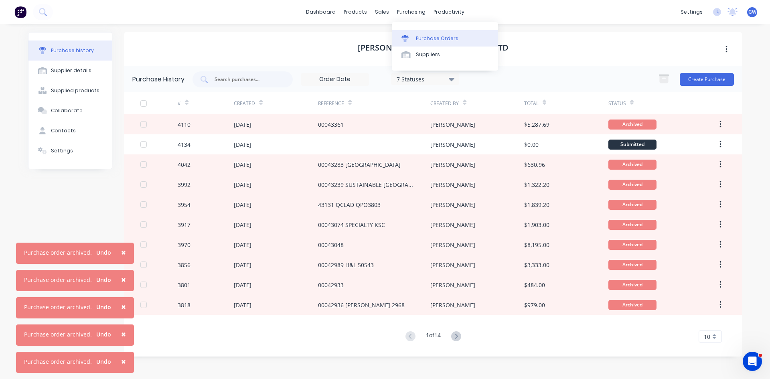
click at [427, 37] on div "Purchase Orders" at bounding box center [437, 38] width 43 height 7
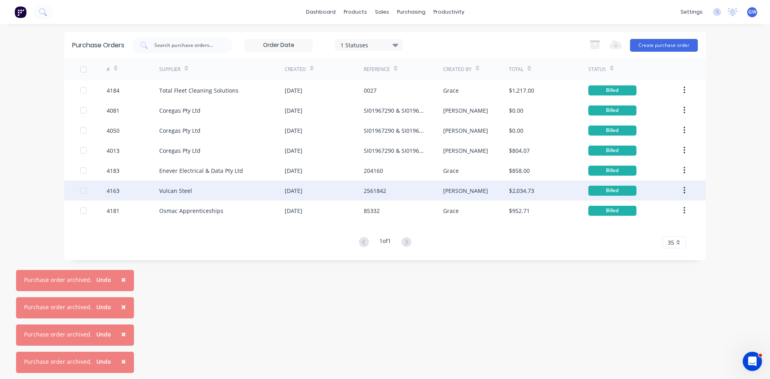
click at [254, 194] on div "Vulcan Steel" at bounding box center [222, 190] width 126 height 20
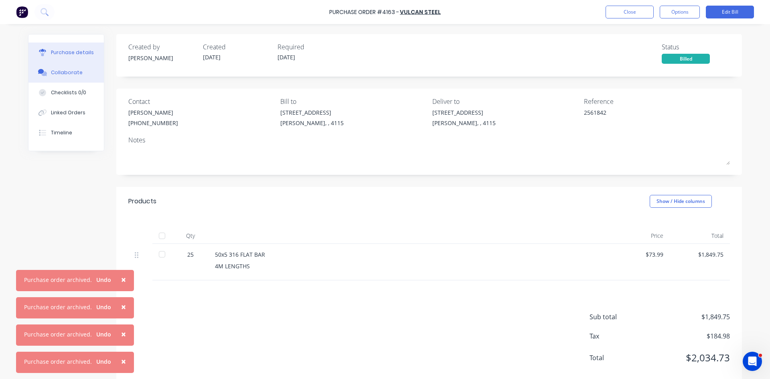
click at [63, 71] on div "Collaborate" at bounding box center [67, 72] width 32 height 7
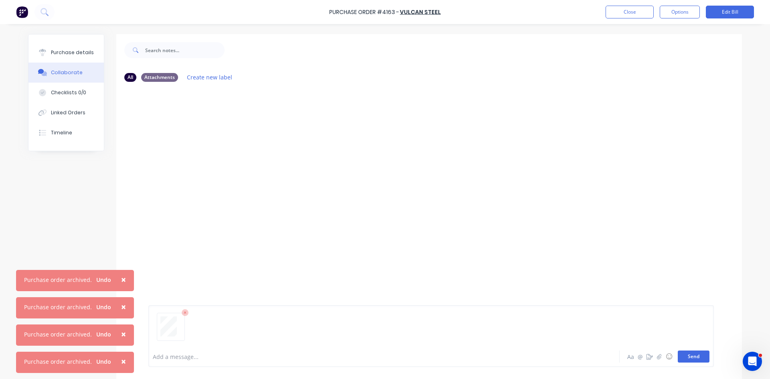
click at [696, 361] on button "Send" at bounding box center [694, 357] width 32 height 12
click at [639, 15] on button "Close" at bounding box center [630, 12] width 48 height 13
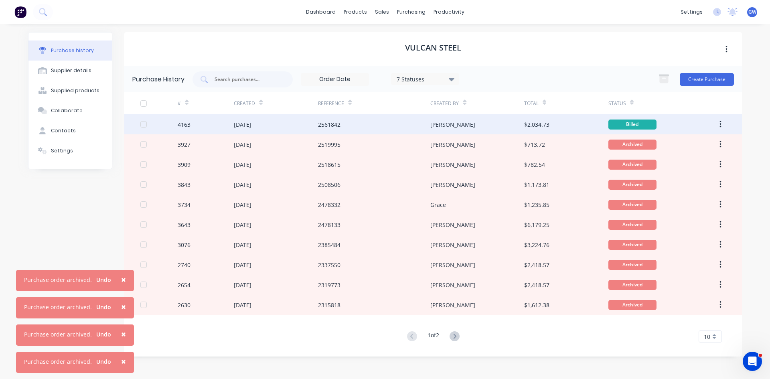
click at [721, 126] on icon "button" at bounding box center [721, 124] width 2 height 9
click at [715, 146] on div "Archive" at bounding box center [692, 146] width 62 height 12
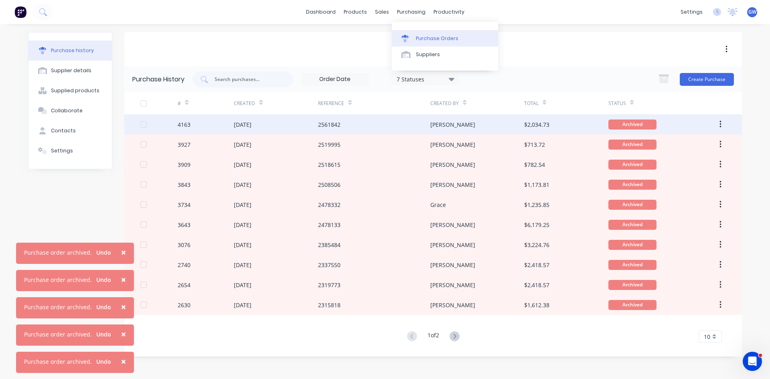
click at [418, 34] on link "Purchase Orders" at bounding box center [445, 38] width 106 height 16
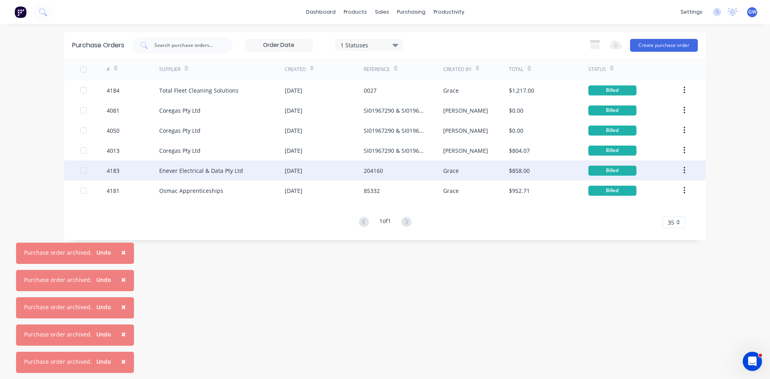
click at [334, 173] on div "[DATE]" at bounding box center [324, 170] width 79 height 20
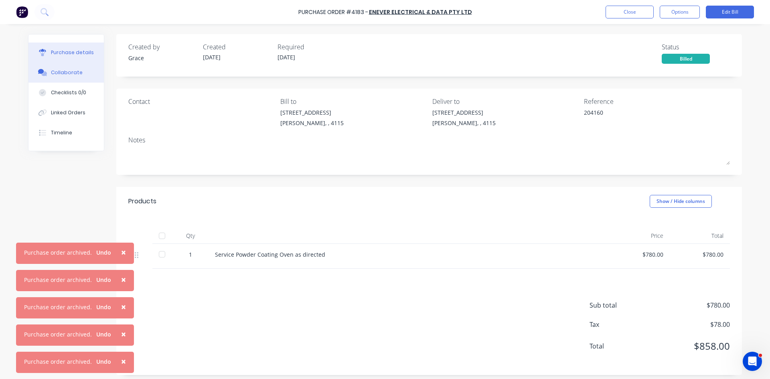
drag, startPoint x: 83, startPoint y: 75, endPoint x: 100, endPoint y: 73, distance: 17.4
click at [83, 75] on button "Collaborate" at bounding box center [65, 73] width 75 height 20
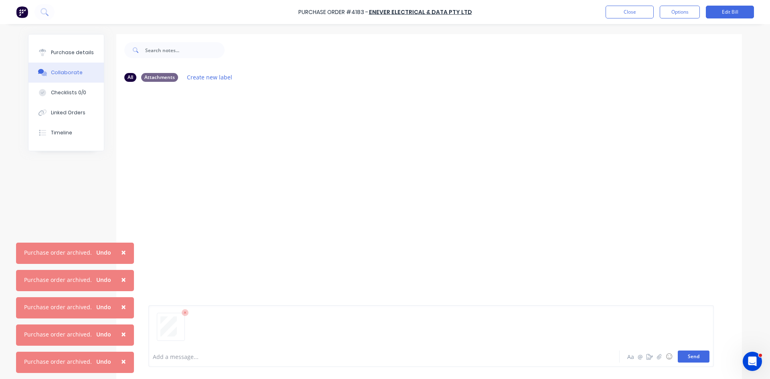
click at [691, 355] on button "Send" at bounding box center [694, 357] width 32 height 12
click at [689, 14] on button "Options" at bounding box center [680, 12] width 40 height 13
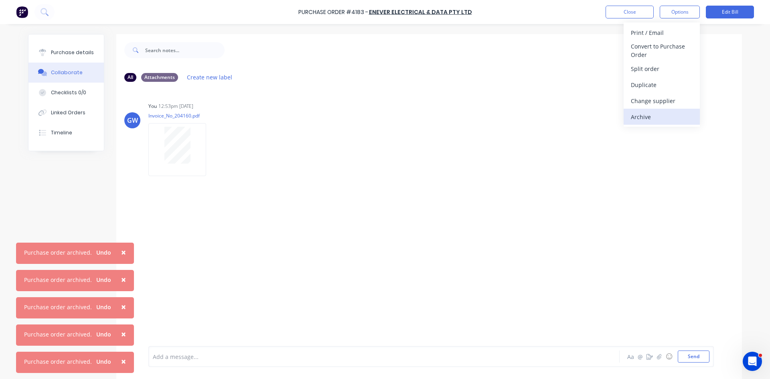
click at [664, 119] on div "Archive" at bounding box center [662, 117] width 62 height 12
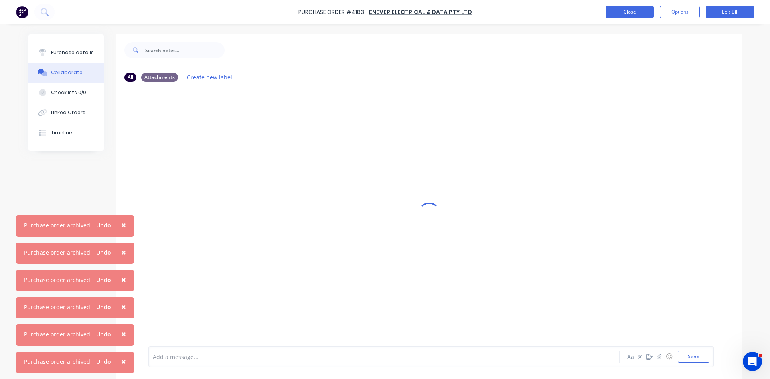
click at [634, 12] on button "Close" at bounding box center [630, 12] width 48 height 13
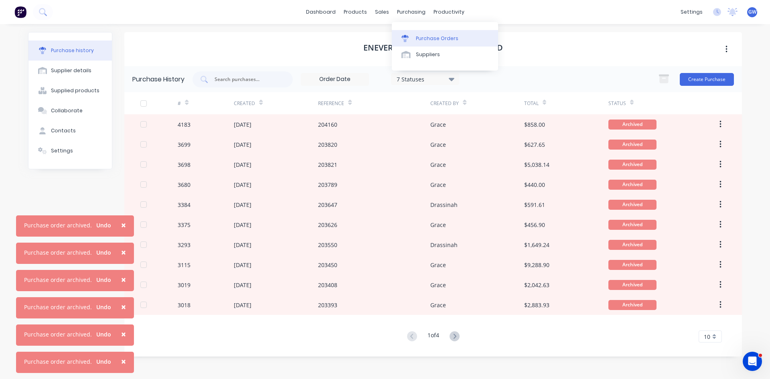
click at [415, 37] on link "Purchase Orders" at bounding box center [445, 38] width 106 height 16
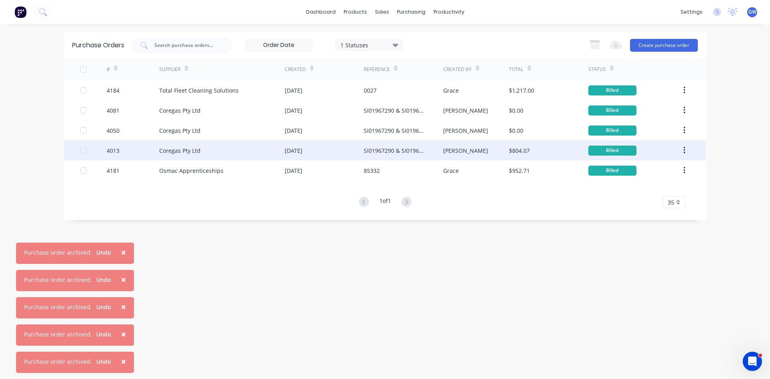
click at [333, 152] on div "[DATE]" at bounding box center [324, 150] width 79 height 20
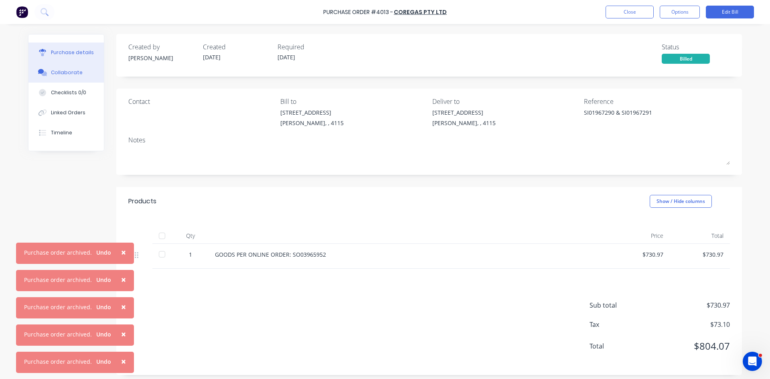
click at [75, 76] on div "Collaborate" at bounding box center [67, 72] width 32 height 7
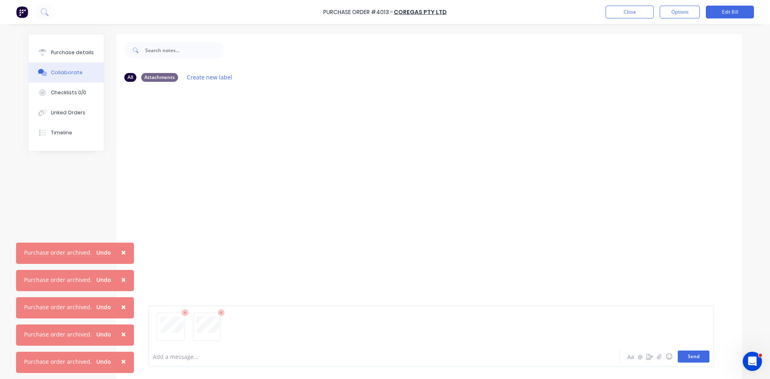
click at [689, 355] on button "Send" at bounding box center [694, 357] width 32 height 12
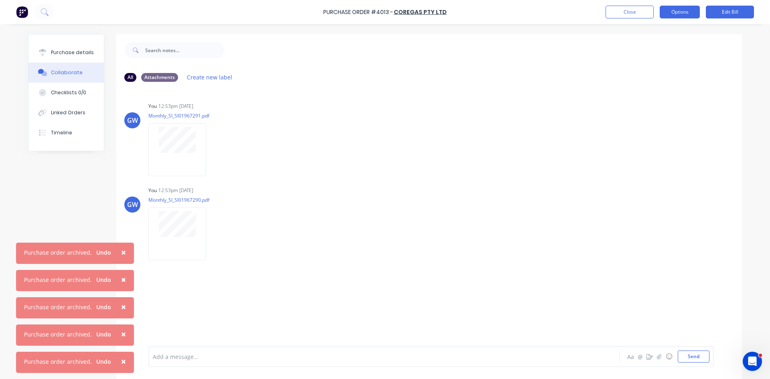
click at [683, 11] on button "Options" at bounding box center [680, 12] width 40 height 13
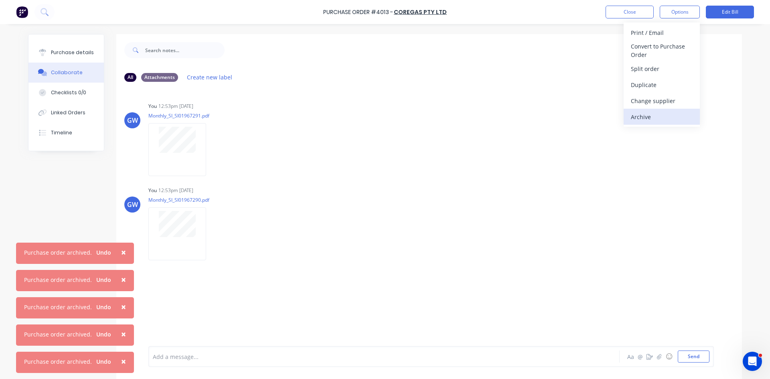
click at [664, 116] on div "Archive" at bounding box center [662, 117] width 62 height 12
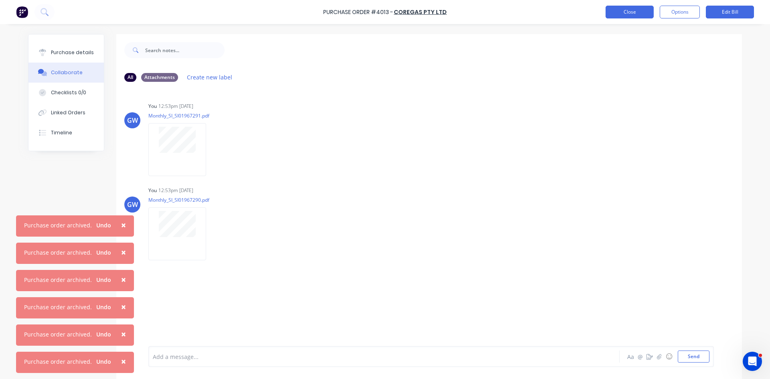
click at [639, 12] on button "Close" at bounding box center [630, 12] width 48 height 13
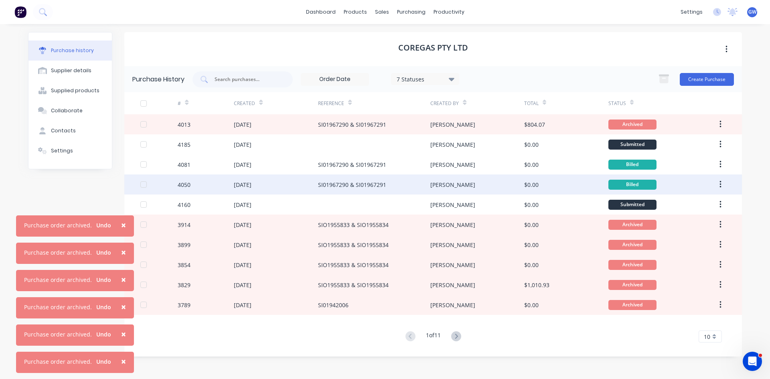
drag, startPoint x: 143, startPoint y: 162, endPoint x: 143, endPoint y: 175, distance: 12.4
click at [143, 164] on div at bounding box center [144, 164] width 16 height 16
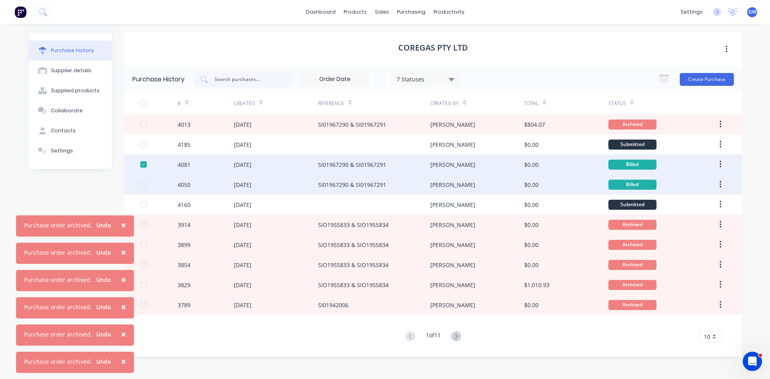
click at [143, 183] on div at bounding box center [144, 184] width 16 height 16
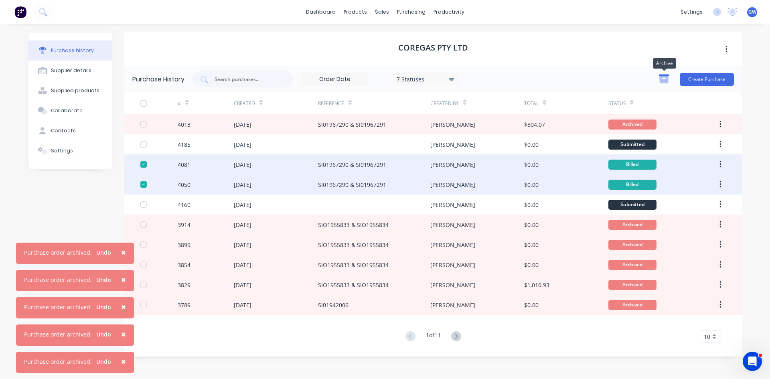
click at [663, 80] on icon "button" at bounding box center [664, 79] width 9 height 7
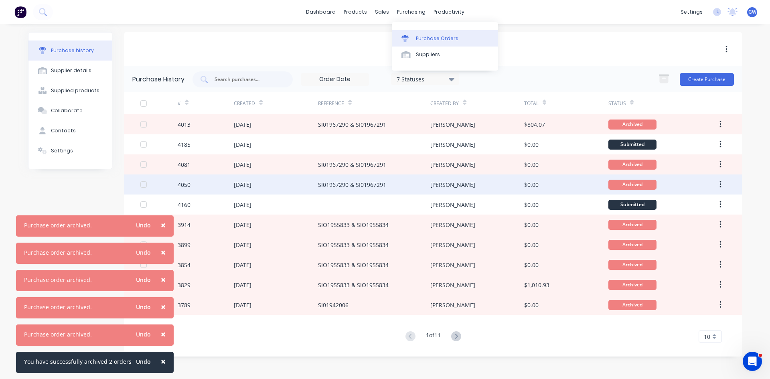
click at [422, 35] on div "Purchase Orders" at bounding box center [437, 38] width 43 height 7
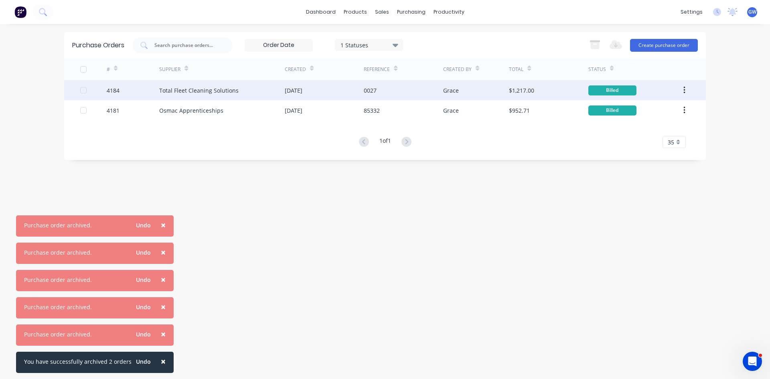
click at [272, 86] on div "Total Fleet Cleaning Solutions" at bounding box center [222, 90] width 126 height 20
type textarea "x"
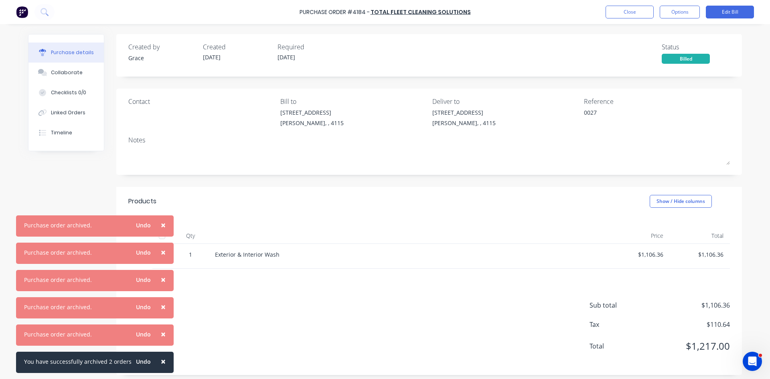
drag, startPoint x: 79, startPoint y: 72, endPoint x: 139, endPoint y: 73, distance: 60.6
click at [79, 72] on button "Collaborate" at bounding box center [65, 73] width 75 height 20
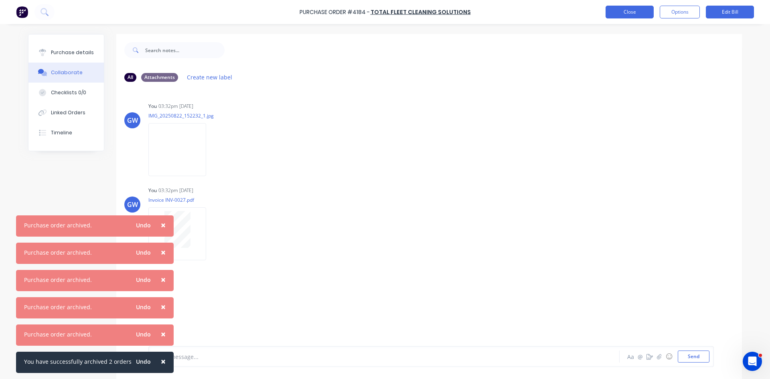
click at [616, 11] on button "Close" at bounding box center [630, 12] width 48 height 13
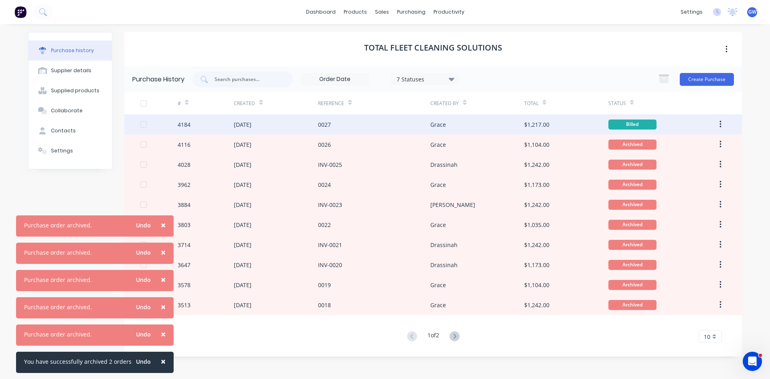
click at [722, 124] on button "button" at bounding box center [720, 124] width 19 height 14
click at [711, 143] on div "Archive" at bounding box center [692, 146] width 62 height 12
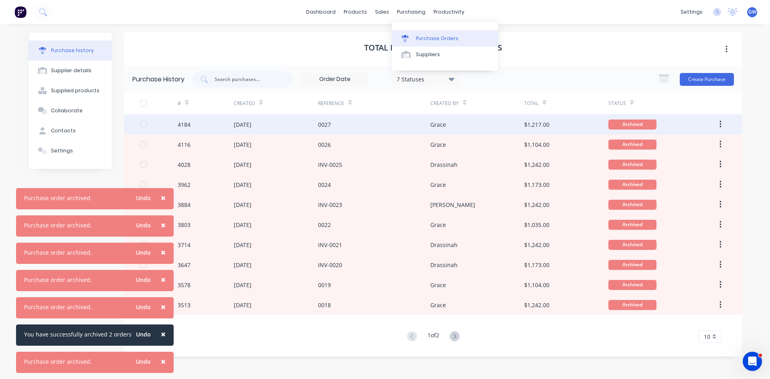
click at [424, 44] on link "Purchase Orders" at bounding box center [445, 38] width 106 height 16
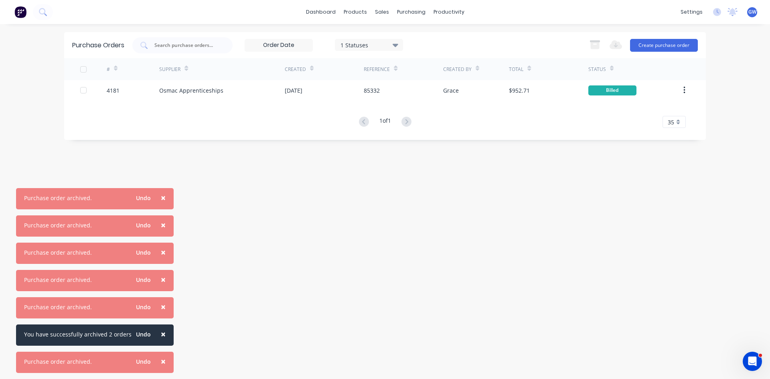
click at [357, 170] on div "Purchase Orders 1 Statuses 1 Statuses Export to Excel (XLSX) Create purchase or…" at bounding box center [385, 201] width 642 height 339
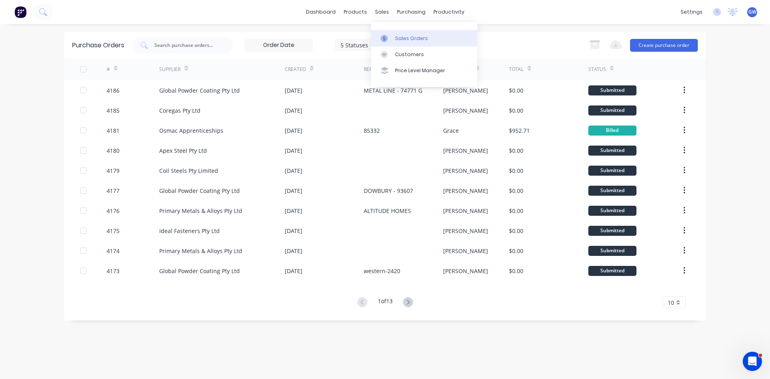
drag, startPoint x: 395, startPoint y: 33, endPoint x: 381, endPoint y: 32, distance: 14.5
click at [395, 33] on link "Sales Orders" at bounding box center [424, 38] width 106 height 16
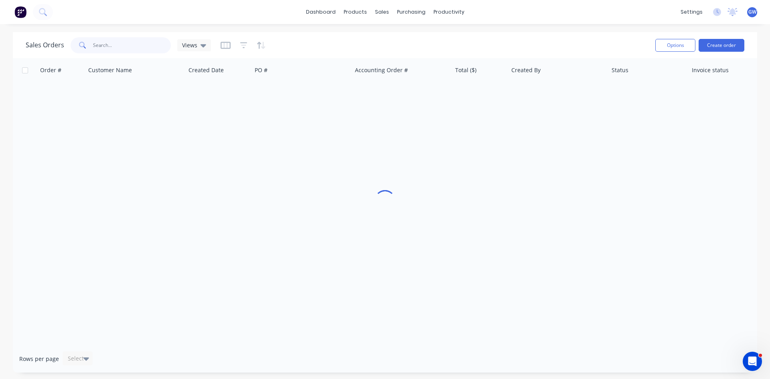
click at [119, 47] on input "text" at bounding box center [132, 45] width 78 height 16
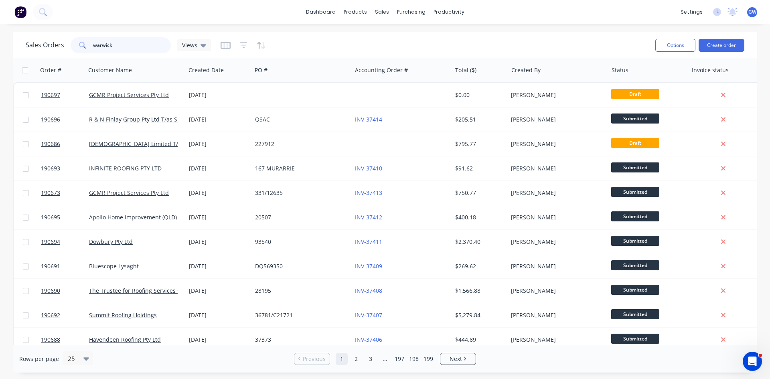
type input "warwick"
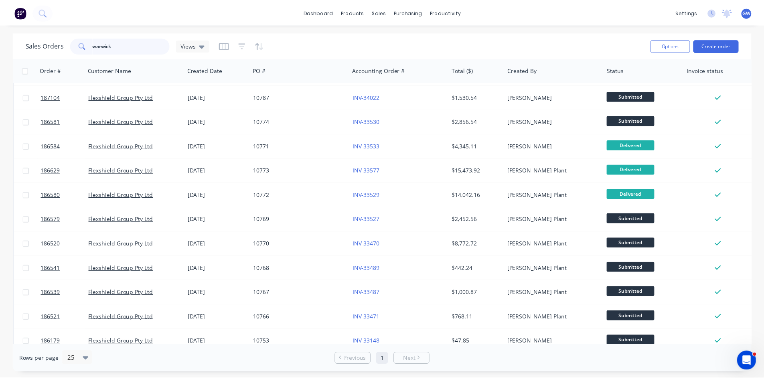
scroll to position [206, 0]
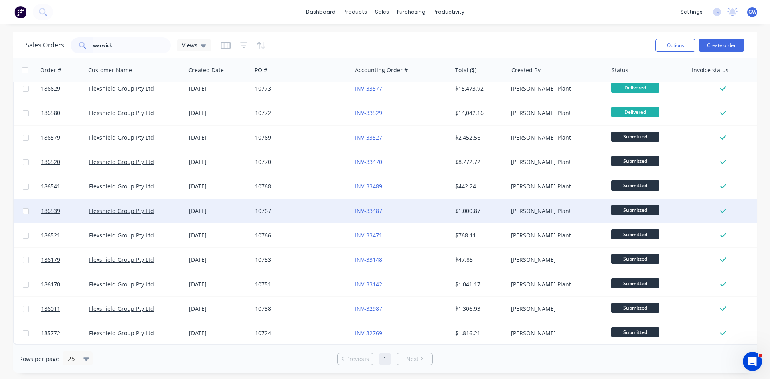
click at [311, 207] on div "10767" at bounding box center [299, 211] width 89 height 8
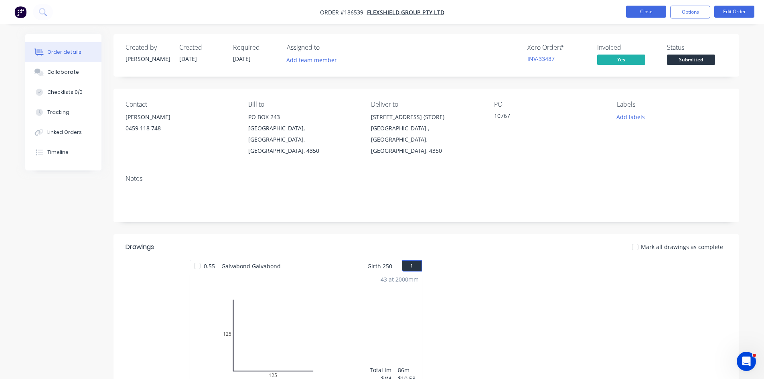
click at [645, 10] on button "Close" at bounding box center [646, 12] width 40 height 12
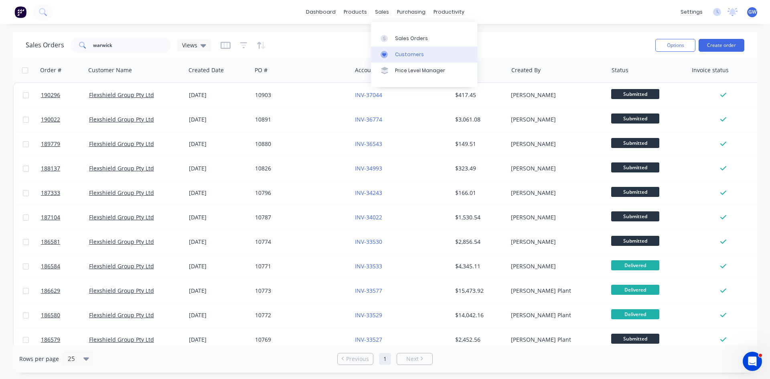
drag, startPoint x: 406, startPoint y: 59, endPoint x: 398, endPoint y: 58, distance: 7.2
click at [406, 59] on link "Customers" at bounding box center [424, 55] width 106 height 16
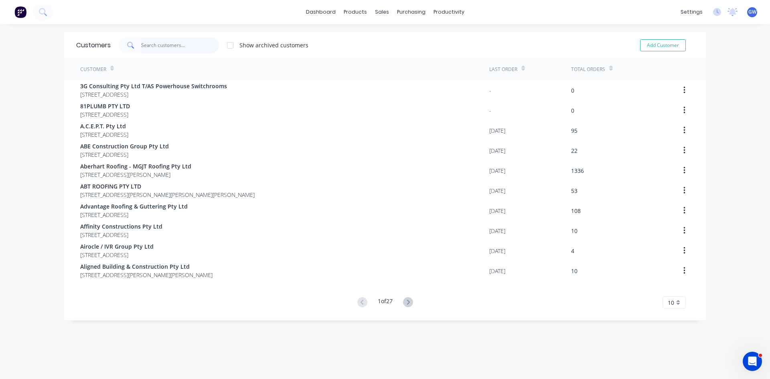
click at [163, 37] on input "text" at bounding box center [180, 45] width 78 height 16
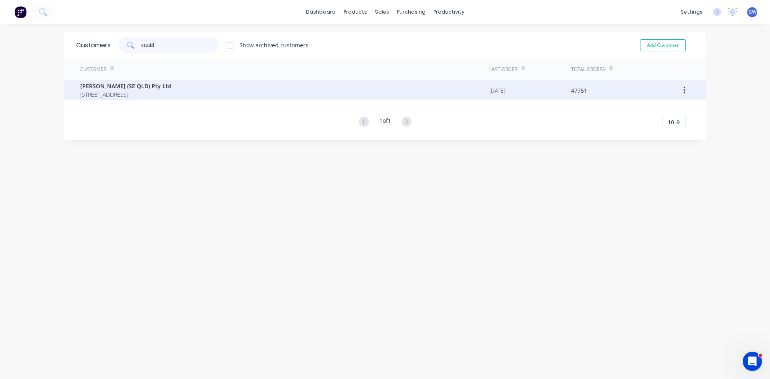
type input "stodd"
click at [147, 85] on span "[PERSON_NAME] (SE QLD) Pty Ltd" at bounding box center [125, 86] width 91 height 8
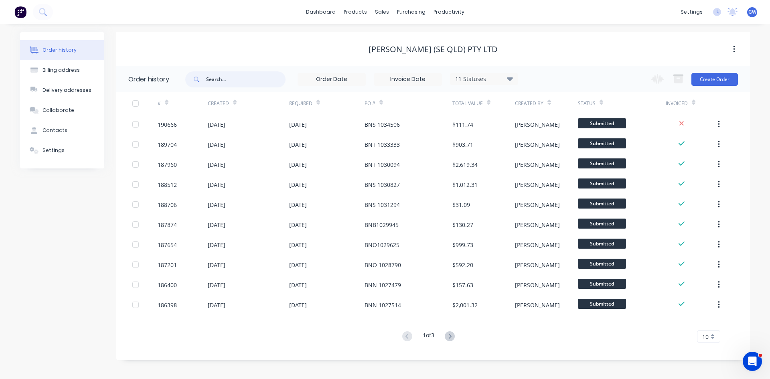
click at [237, 81] on input "text" at bounding box center [245, 79] width 79 height 16
type input "zone 6"
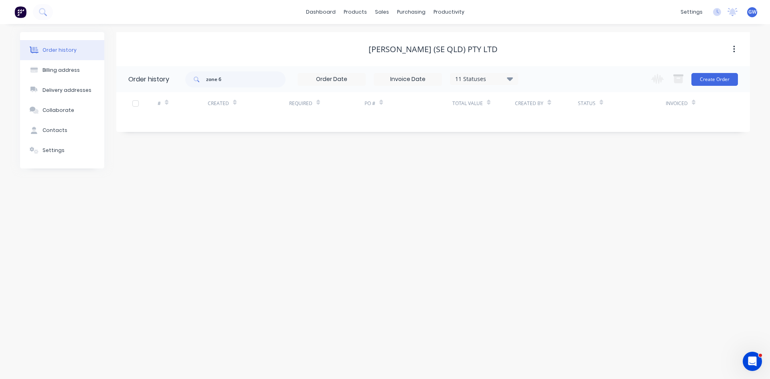
click at [504, 76] on div "11 Statuses" at bounding box center [483, 79] width 67 height 9
click at [550, 171] on label at bounding box center [550, 171] width 0 height 0
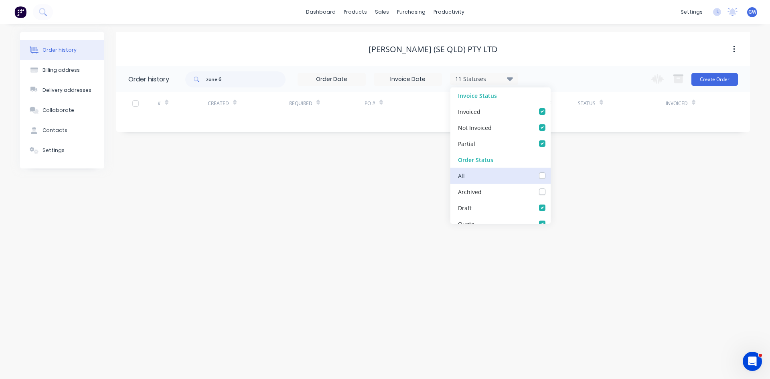
click at [550, 174] on input "checkbox" at bounding box center [553, 175] width 6 height 8
checkbox input "true"
click at [610, 30] on div "Order history Billing address Delivery addresses Collaborate Contacts Settings …" at bounding box center [385, 201] width 770 height 355
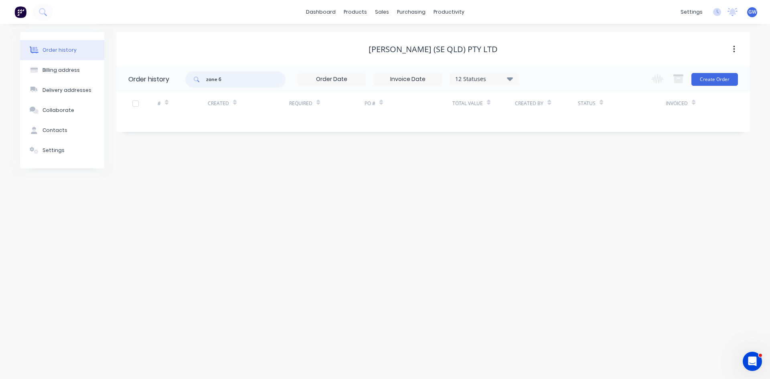
drag, startPoint x: 241, startPoint y: 77, endPoint x: 111, endPoint y: 74, distance: 129.6
click at [111, 74] on div "Order history Billing address Delivery addresses Collaborate Contacts Settings …" at bounding box center [385, 100] width 730 height 136
type input "6"
drag, startPoint x: 239, startPoint y: 74, endPoint x: 189, endPoint y: 69, distance: 50.4
click at [189, 69] on div "6 12 Statuses Invoice Status Invoiced Not Invoiced Partial Order Status All Arc…" at bounding box center [351, 79] width 333 height 26
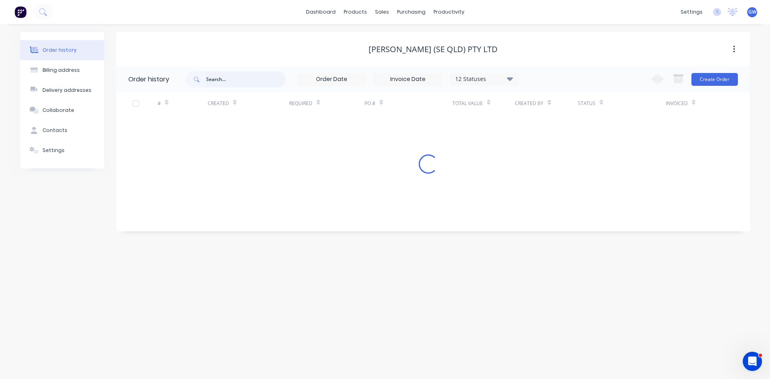
click at [254, 73] on input "text" at bounding box center [245, 79] width 79 height 16
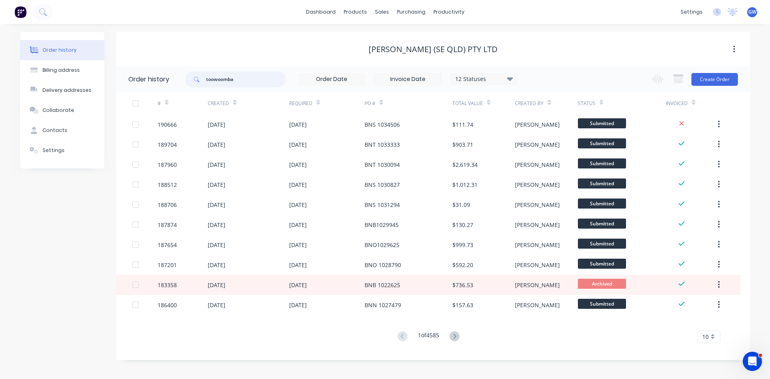
type input "toowoomba"
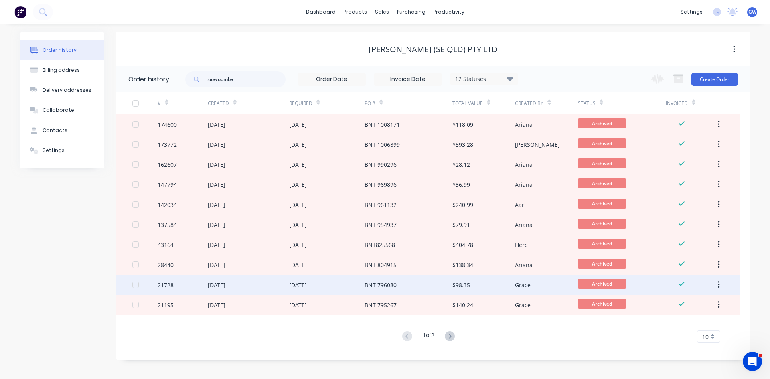
click at [426, 280] on div "BNT 796080" at bounding box center [409, 285] width 88 height 20
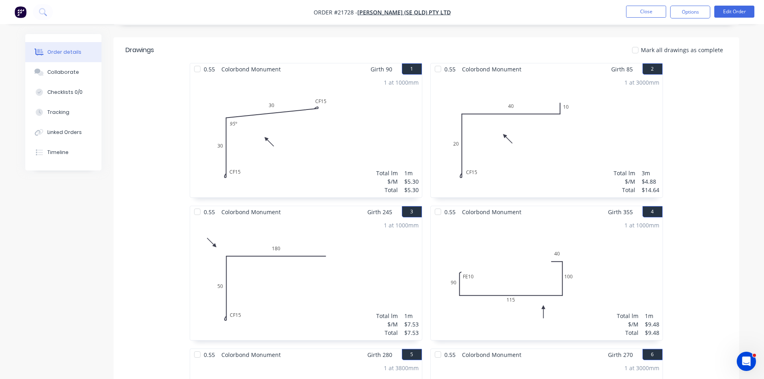
scroll to position [80, 0]
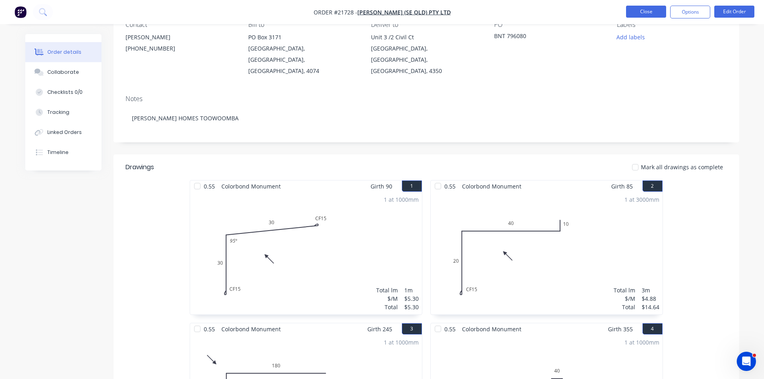
click at [645, 14] on button "Close" at bounding box center [646, 12] width 40 height 12
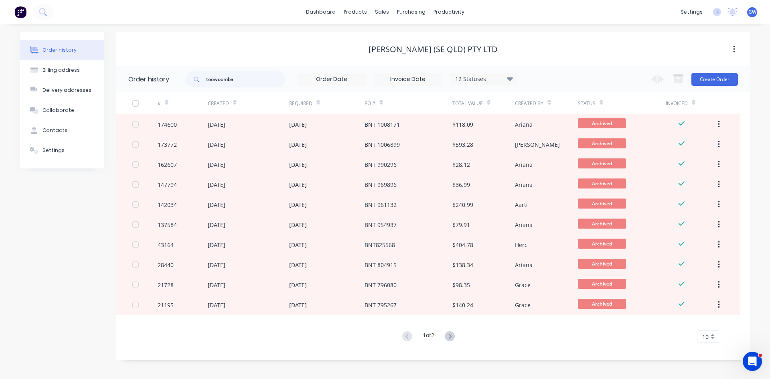
drag, startPoint x: 713, startPoint y: 340, endPoint x: 710, endPoint y: 334, distance: 7.2
click at [713, 340] on div "10" at bounding box center [708, 337] width 23 height 12
click at [710, 323] on div "35" at bounding box center [709, 323] width 22 height 14
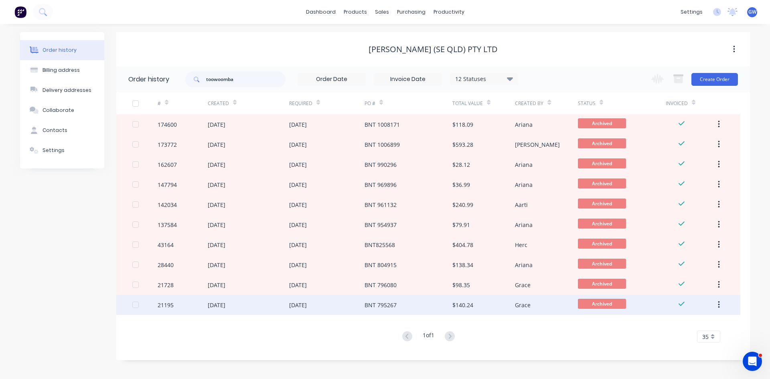
click at [435, 306] on div "BNT 795267" at bounding box center [409, 305] width 88 height 20
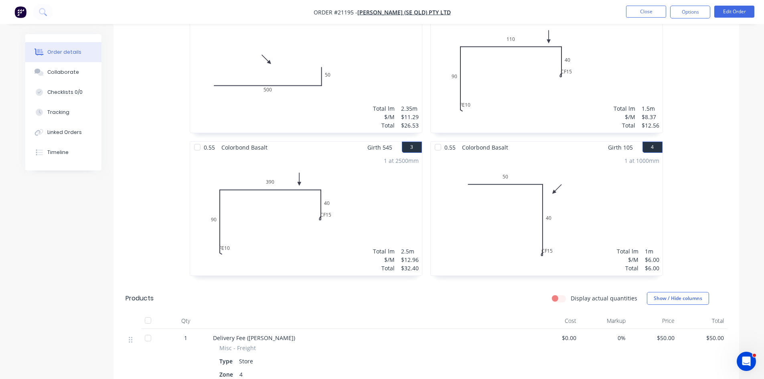
scroll to position [239, 0]
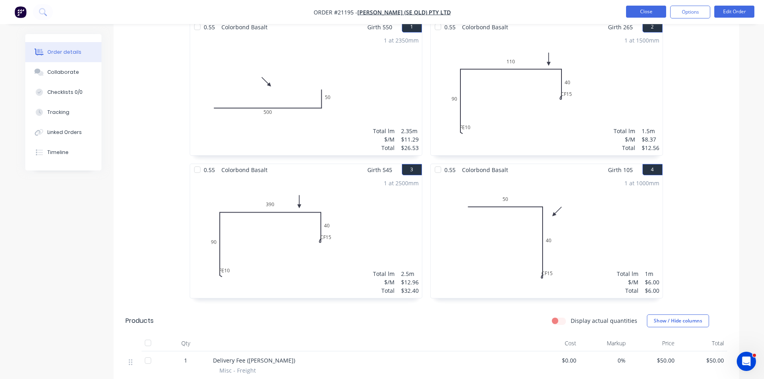
click at [651, 14] on button "Close" at bounding box center [646, 12] width 40 height 12
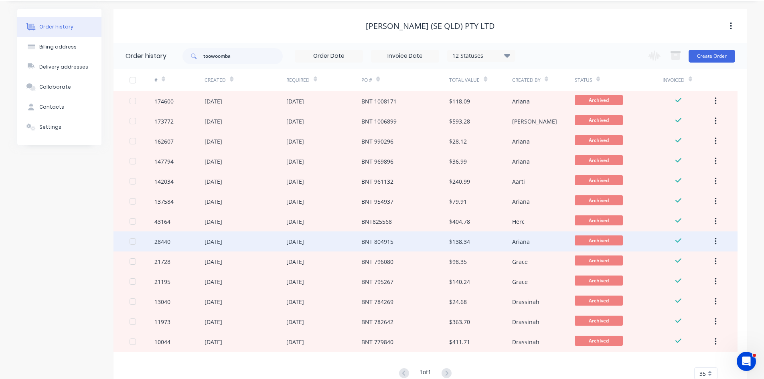
scroll to position [9, 0]
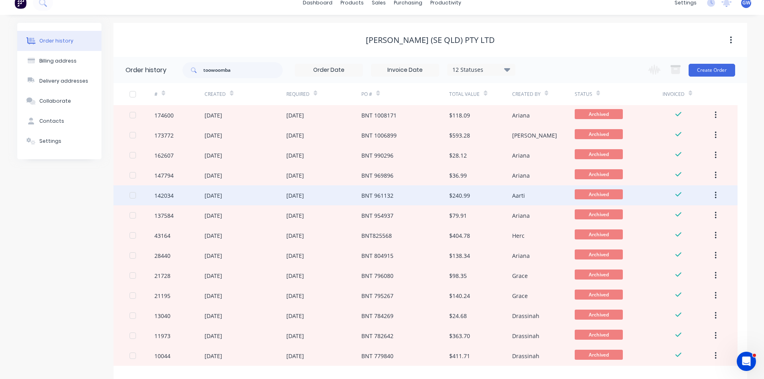
click at [406, 201] on div "BNT 961132" at bounding box center [405, 195] width 88 height 20
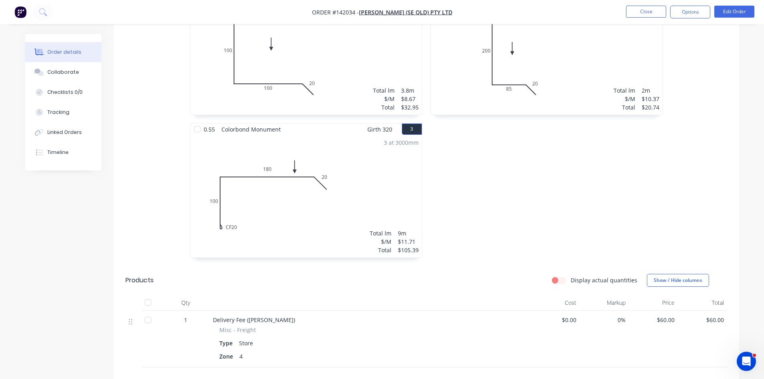
scroll to position [281, 0]
click at [645, 13] on button "Close" at bounding box center [646, 12] width 40 height 12
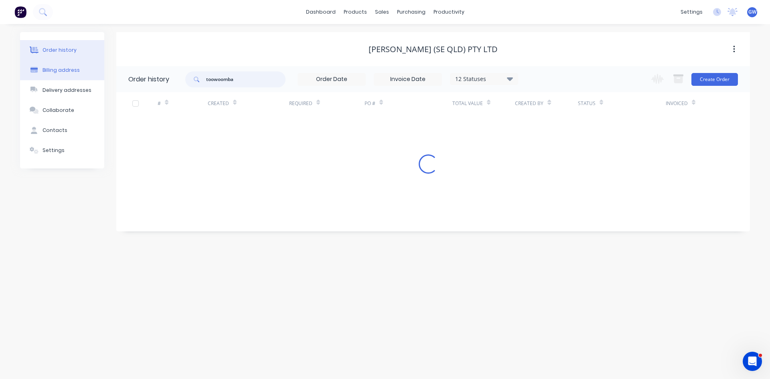
drag, startPoint x: 274, startPoint y: 77, endPoint x: 69, endPoint y: 78, distance: 205.0
click at [69, 78] on div "Order history Billing address Delivery addresses Collaborate Contacts Settings …" at bounding box center [385, 131] width 730 height 199
type input "bnt"
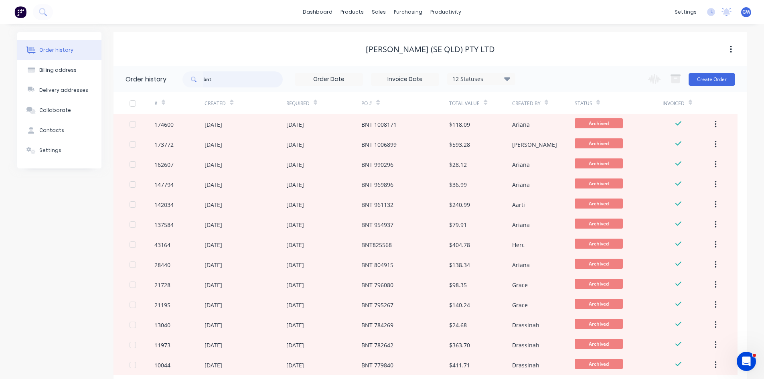
drag, startPoint x: 227, startPoint y: 81, endPoint x: 146, endPoint y: 83, distance: 81.9
click at [146, 83] on header "Order history bnt 12 Statuses Invoice Status Invoiced Not Invoiced Partial Orde…" at bounding box center [431, 79] width 634 height 26
type input "1020522"
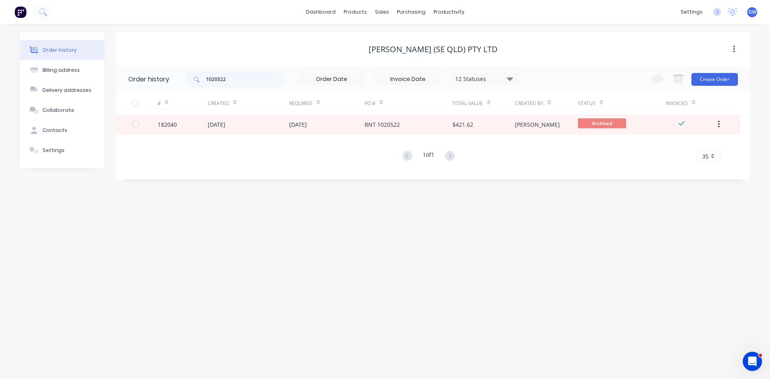
click at [410, 123] on div "BNT 1020522" at bounding box center [409, 124] width 88 height 20
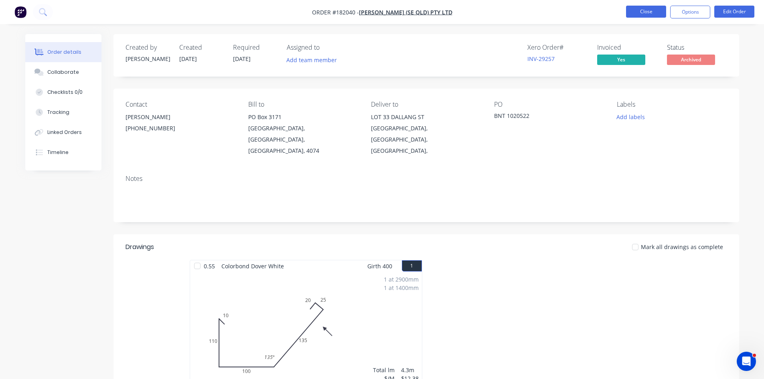
click at [651, 12] on button "Close" at bounding box center [646, 12] width 40 height 12
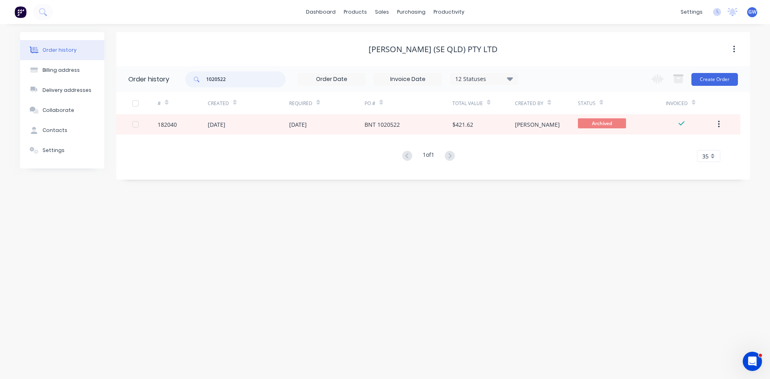
drag, startPoint x: 257, startPoint y: 78, endPoint x: 109, endPoint y: 78, distance: 148.0
click at [109, 78] on div "Order history Billing address Delivery addresses Collaborate Contacts Settings …" at bounding box center [385, 106] width 730 height 148
type input "1026020"
click at [387, 121] on div "BNS 1026020" at bounding box center [382, 124] width 35 height 8
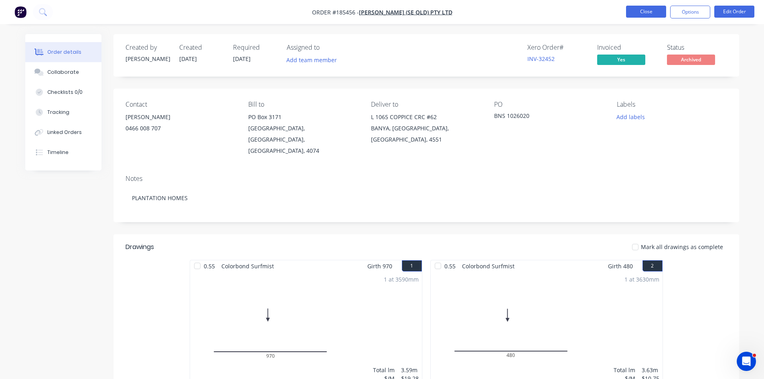
click at [645, 13] on button "Close" at bounding box center [646, 12] width 40 height 12
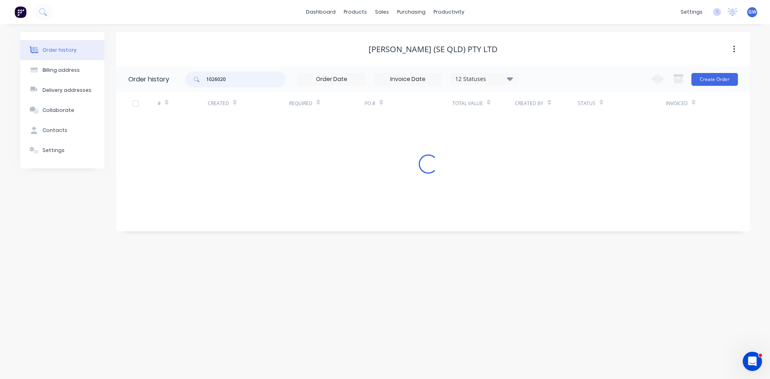
drag, startPoint x: 243, startPoint y: 74, endPoint x: 174, endPoint y: 75, distance: 68.6
click at [174, 75] on header "Order history 1026020 12 Statuses Invoice Status Invoiced Not Invoiced Partial …" at bounding box center [433, 79] width 634 height 26
type input "1025916"
click at [271, 54] on div "[PERSON_NAME] (SE QLD) Pty Ltd" at bounding box center [433, 49] width 634 height 14
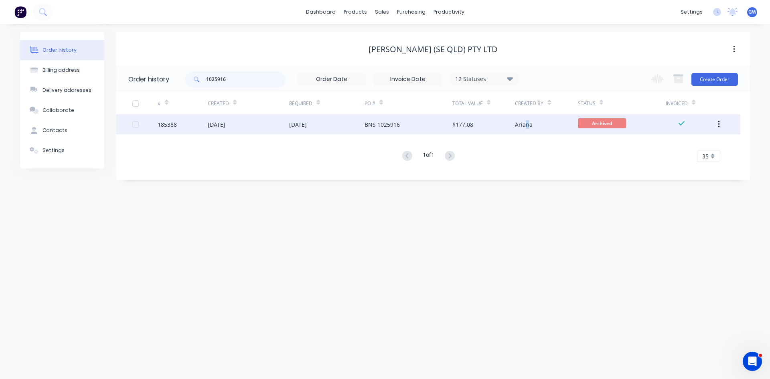
click at [527, 129] on div "Ariana" at bounding box center [546, 124] width 63 height 20
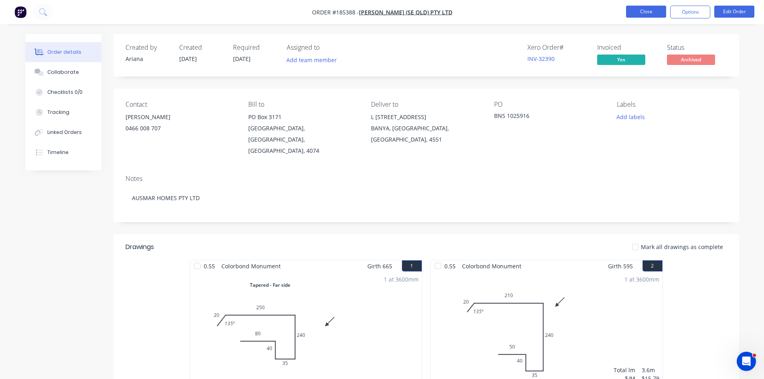
click at [646, 14] on button "Close" at bounding box center [646, 12] width 40 height 12
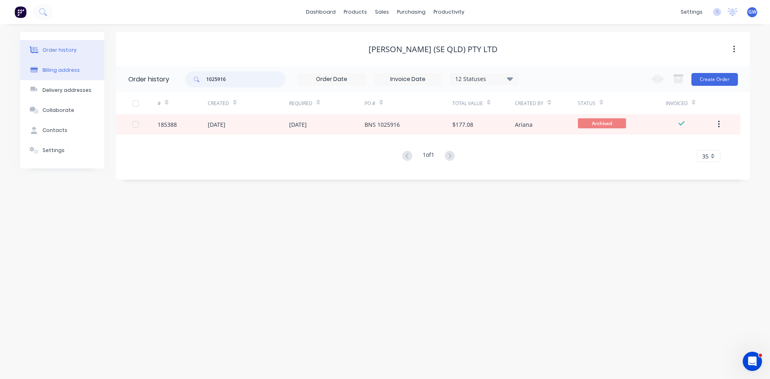
drag, startPoint x: 263, startPoint y: 82, endPoint x: 65, endPoint y: 67, distance: 198.0
click at [65, 67] on div "Order history Billing address Delivery addresses Collaborate Contacts Settings …" at bounding box center [385, 106] width 730 height 148
type input "lismore"
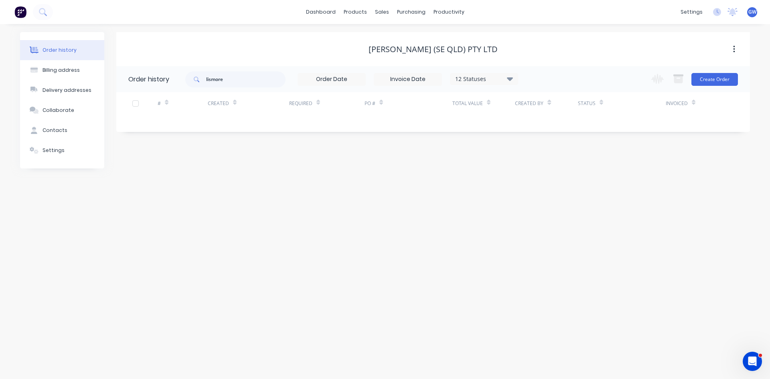
drag, startPoint x: 254, startPoint y: 90, endPoint x: 239, endPoint y: 87, distance: 15.5
click at [239, 87] on div "lismore 12 Statuses Invoice Status Invoiced Not Invoiced Partial Order Status A…" at bounding box center [351, 79] width 333 height 26
drag, startPoint x: 244, startPoint y: 84, endPoint x: 93, endPoint y: 82, distance: 151.2
click at [93, 82] on div "Order history Billing address Delivery addresses Collaborate Contacts Settings …" at bounding box center [385, 100] width 730 height 136
type input "bns"
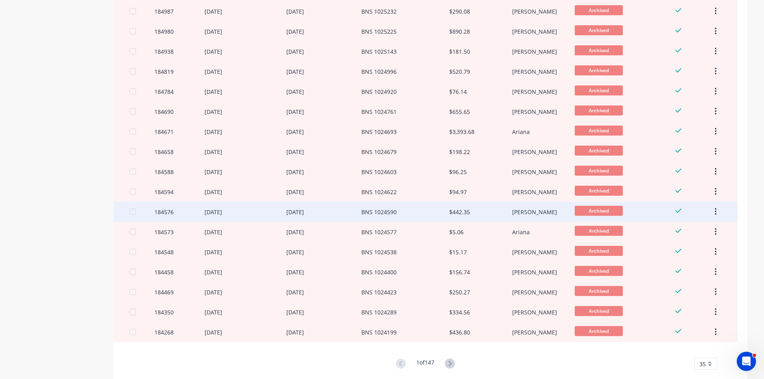
scroll to position [491, 0]
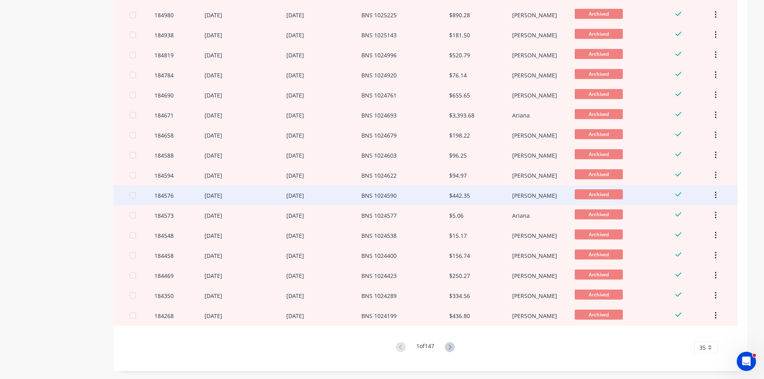
click at [389, 204] on div "BNS 1024590" at bounding box center [405, 195] width 88 height 20
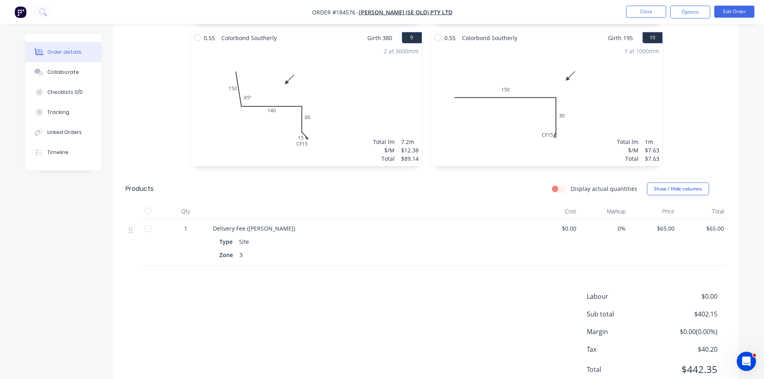
scroll to position [818, 0]
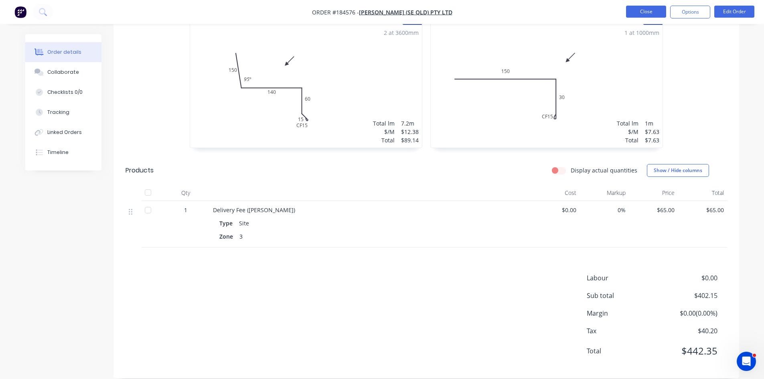
click at [636, 7] on button "Close" at bounding box center [646, 12] width 40 height 12
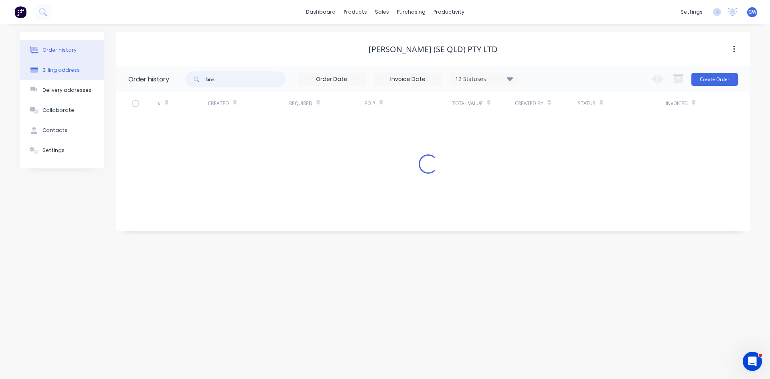
drag, startPoint x: 226, startPoint y: 75, endPoint x: 57, endPoint y: 76, distance: 169.7
click at [57, 76] on div "Order history Billing address Delivery addresses Collaborate Contacts Settings …" at bounding box center [385, 131] width 730 height 199
type input "ballina"
click at [492, 196] on div "Order history Billing address Delivery addresses Collaborate Contacts Settings …" at bounding box center [385, 201] width 770 height 355
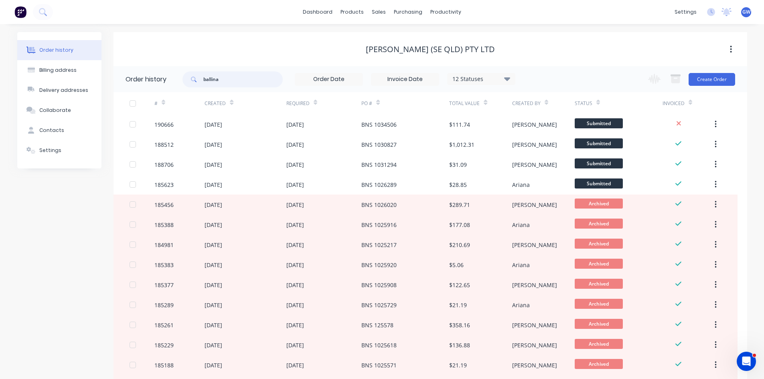
drag, startPoint x: 239, startPoint y: 80, endPoint x: 185, endPoint y: 80, distance: 54.6
click at [185, 80] on div "ballina" at bounding box center [233, 79] width 100 height 16
type input "994722"
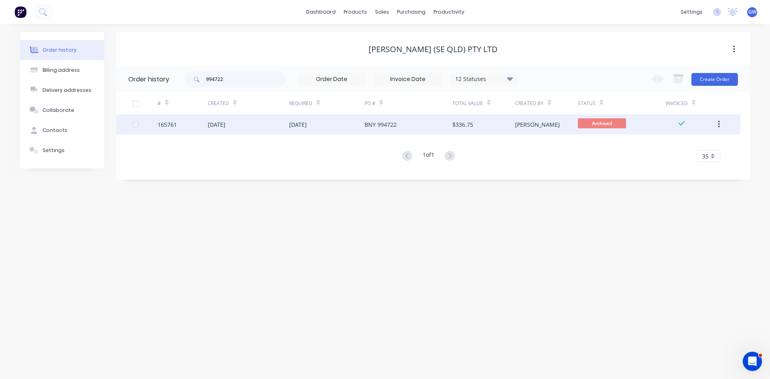
click at [520, 116] on div "[PERSON_NAME]" at bounding box center [546, 124] width 63 height 20
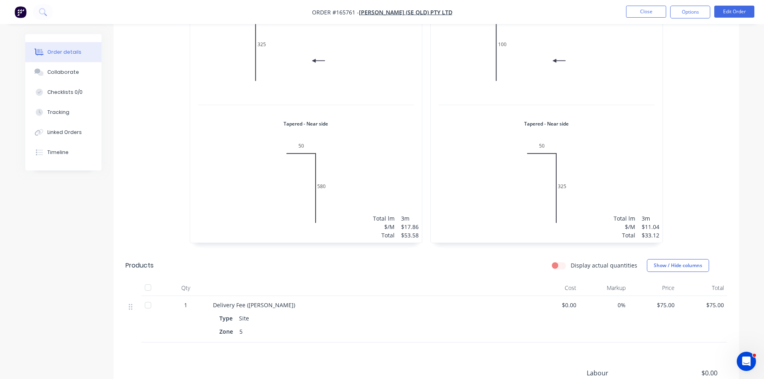
scroll to position [817, 0]
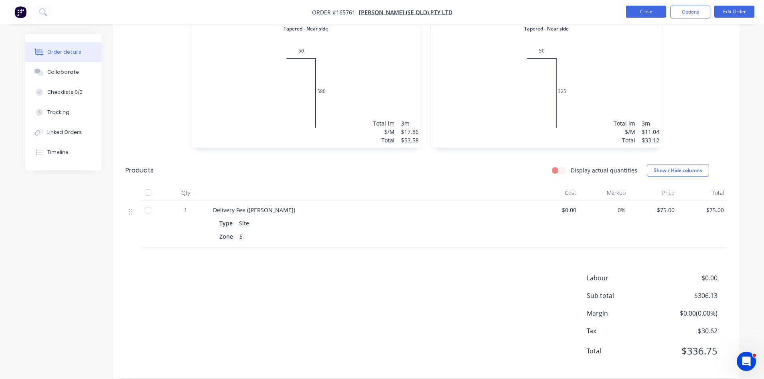
click at [647, 12] on button "Close" at bounding box center [646, 12] width 40 height 12
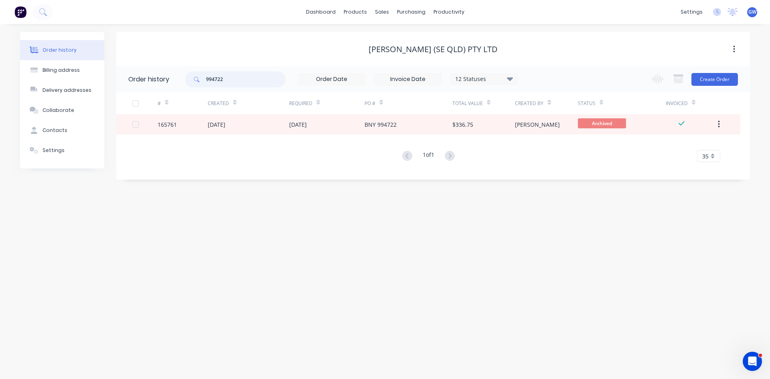
drag, startPoint x: 197, startPoint y: 81, endPoint x: 178, endPoint y: 71, distance: 21.3
click at [178, 71] on header "Order history 994722 12 Statuses Invoice Status Invoiced Not Invoiced Partial O…" at bounding box center [433, 79] width 634 height 26
type input "990409"
click at [512, 123] on div "$386.40" at bounding box center [483, 124] width 63 height 20
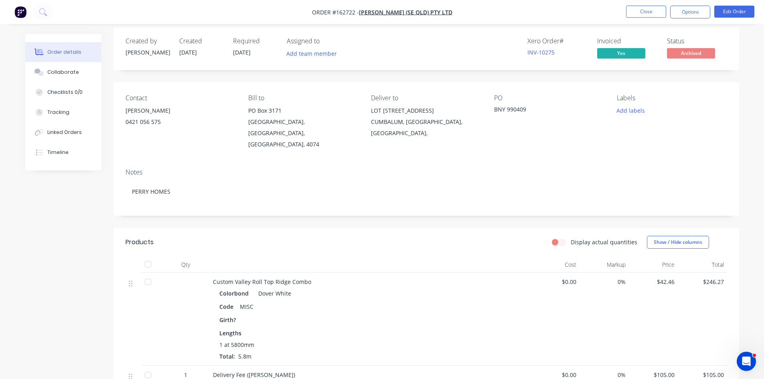
scroll to position [171, 0]
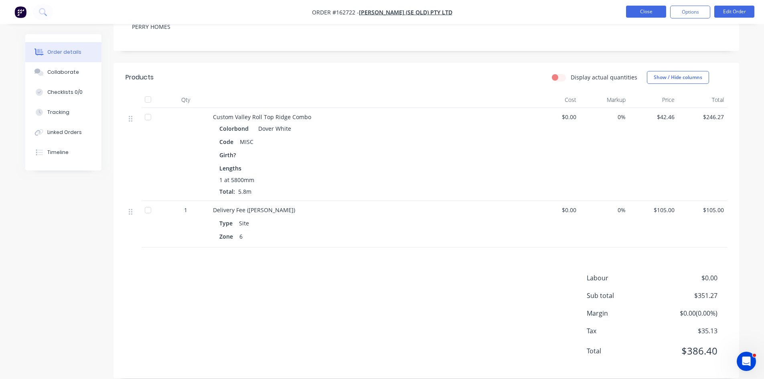
click at [631, 12] on button "Close" at bounding box center [646, 12] width 40 height 12
